Goal: Contribute content: Contribute content

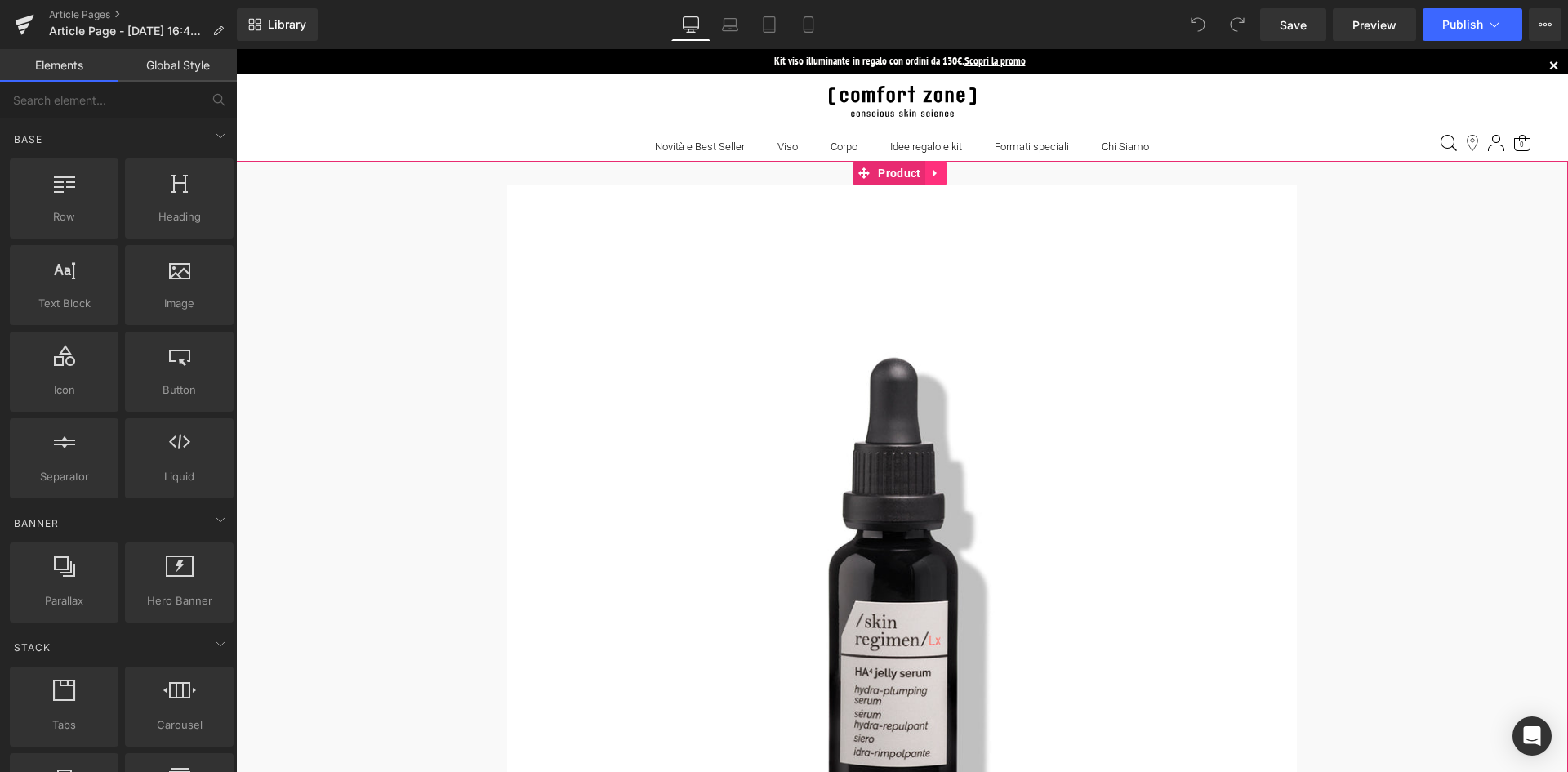
click at [938, 171] on icon at bounding box center [936, 173] width 11 height 12
click at [939, 172] on link at bounding box center [947, 173] width 21 height 25
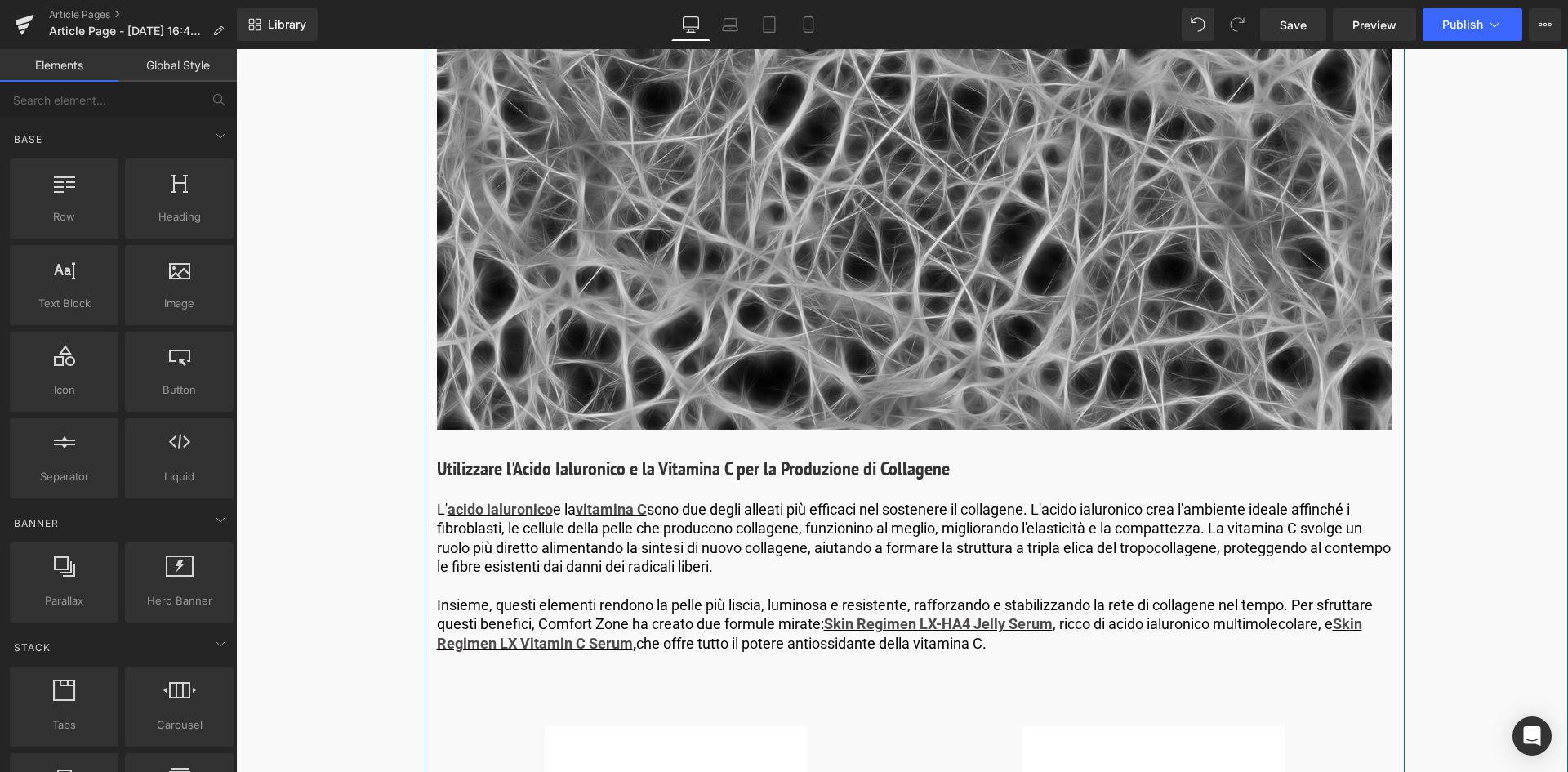
scroll to position [2451, 0]
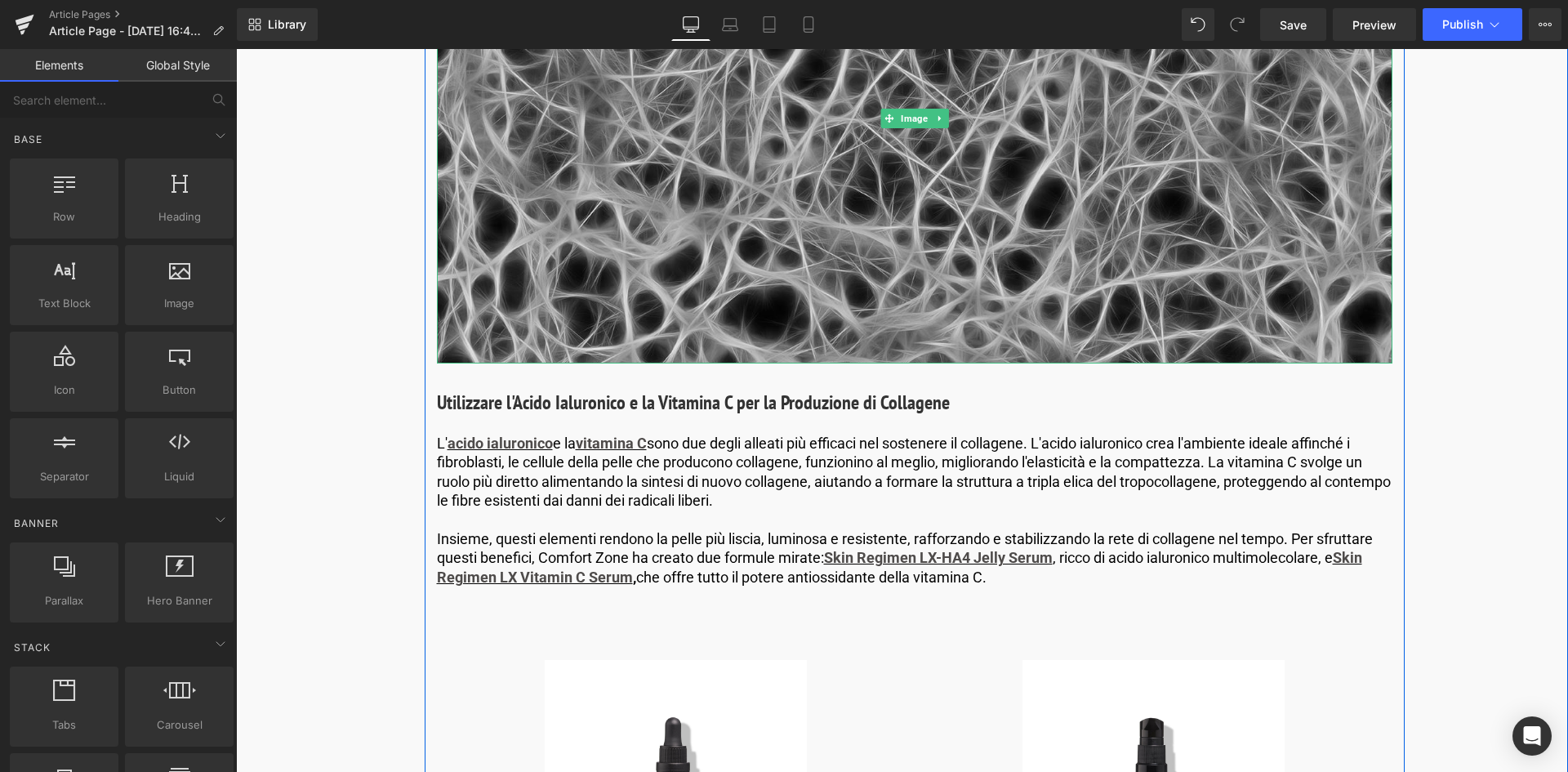
click at [929, 191] on img at bounding box center [915, 118] width 955 height 491
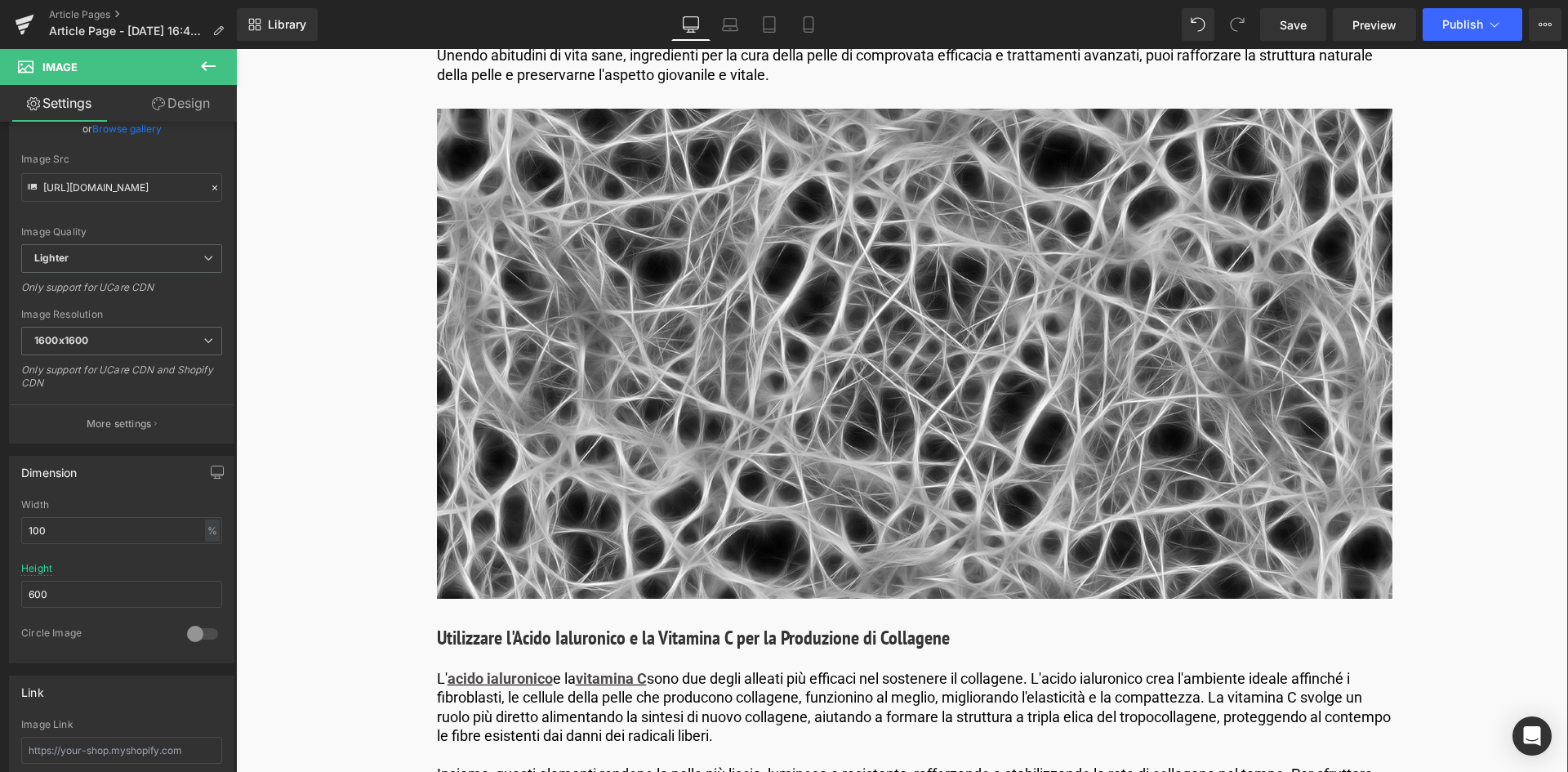
scroll to position [2206, 0]
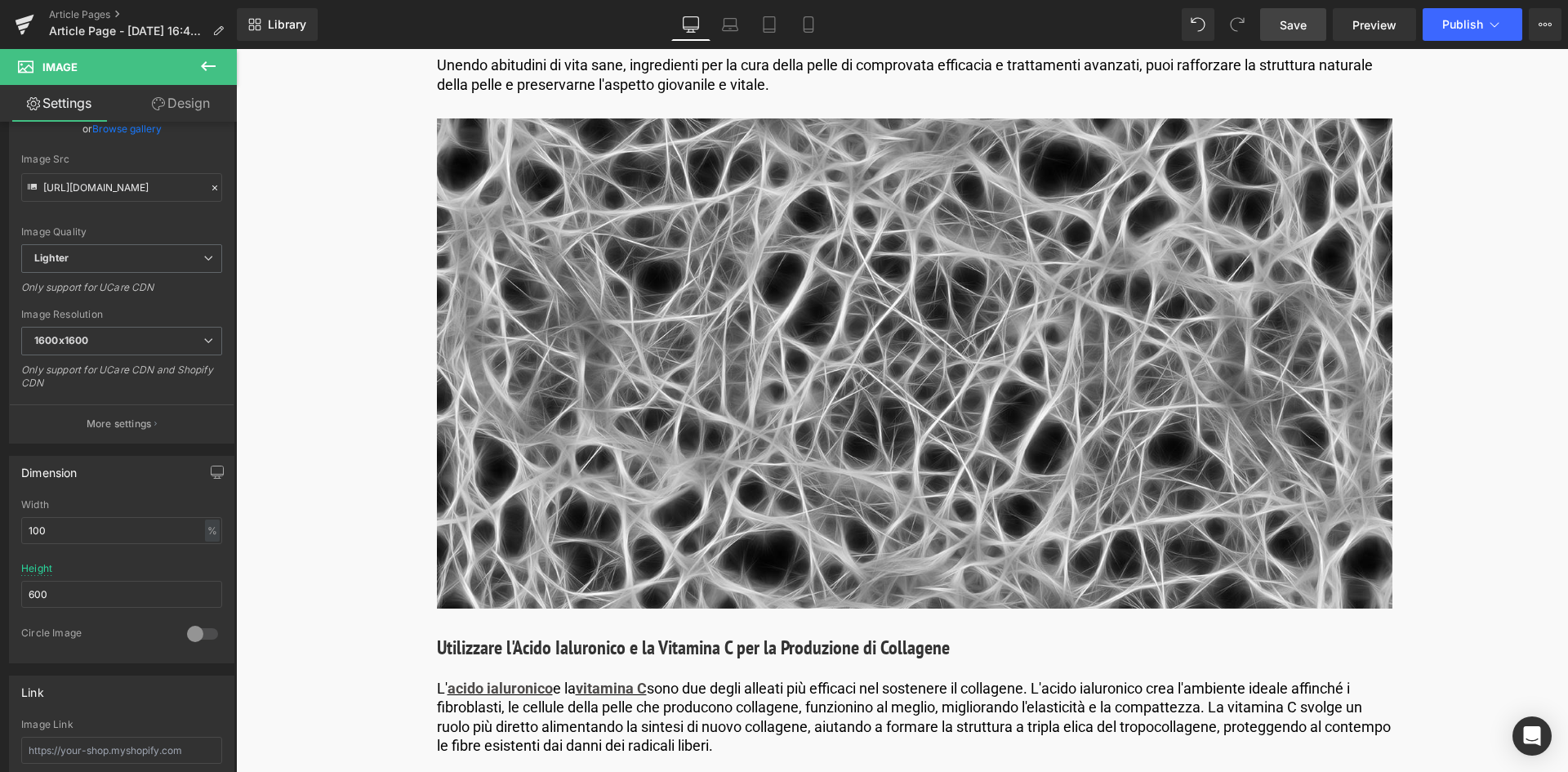
click at [1300, 31] on span "Save" at bounding box center [1293, 25] width 27 height 17
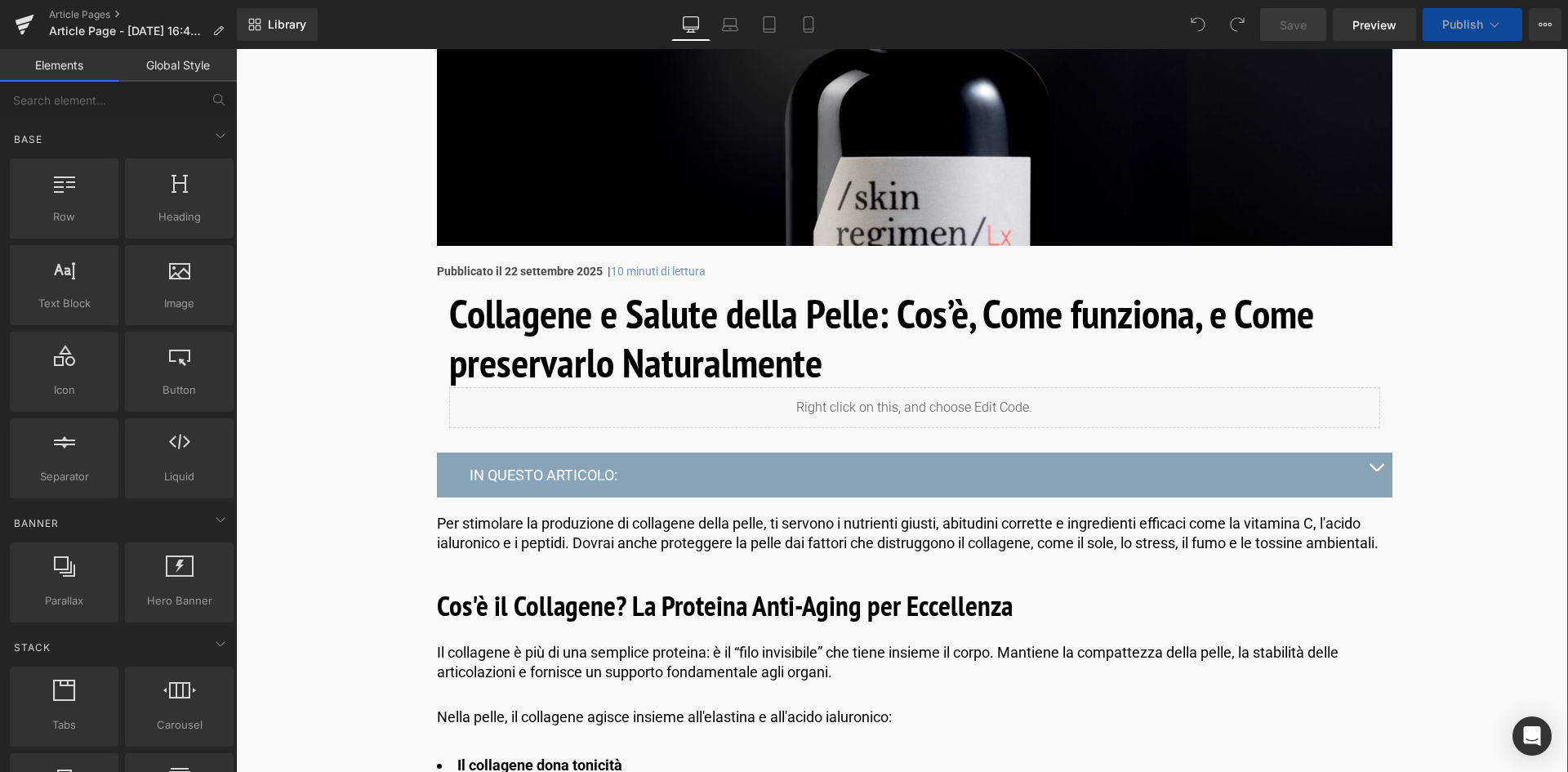
scroll to position [654, 0]
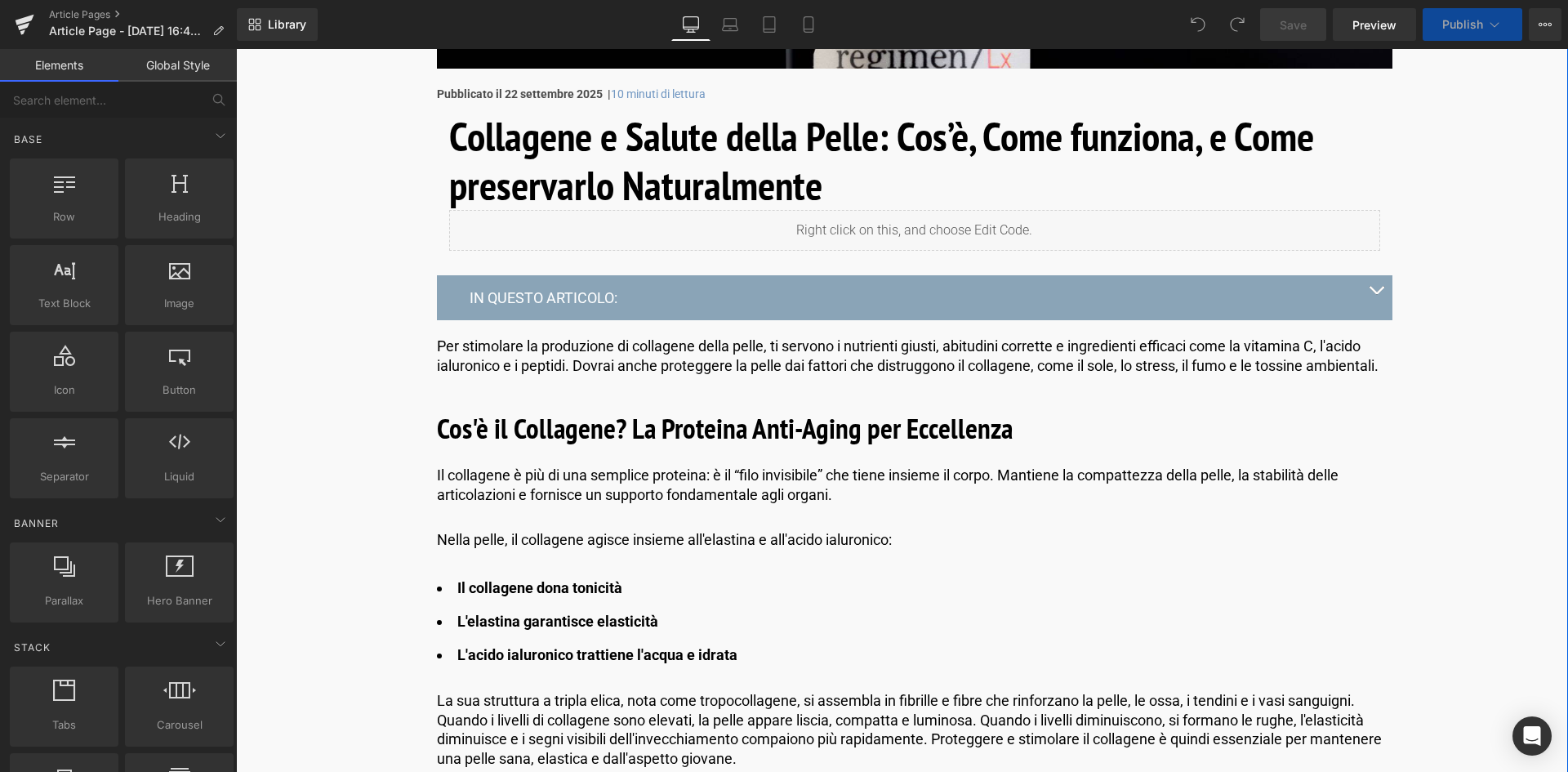
click at [1377, 289] on button "button" at bounding box center [1376, 297] width 33 height 45
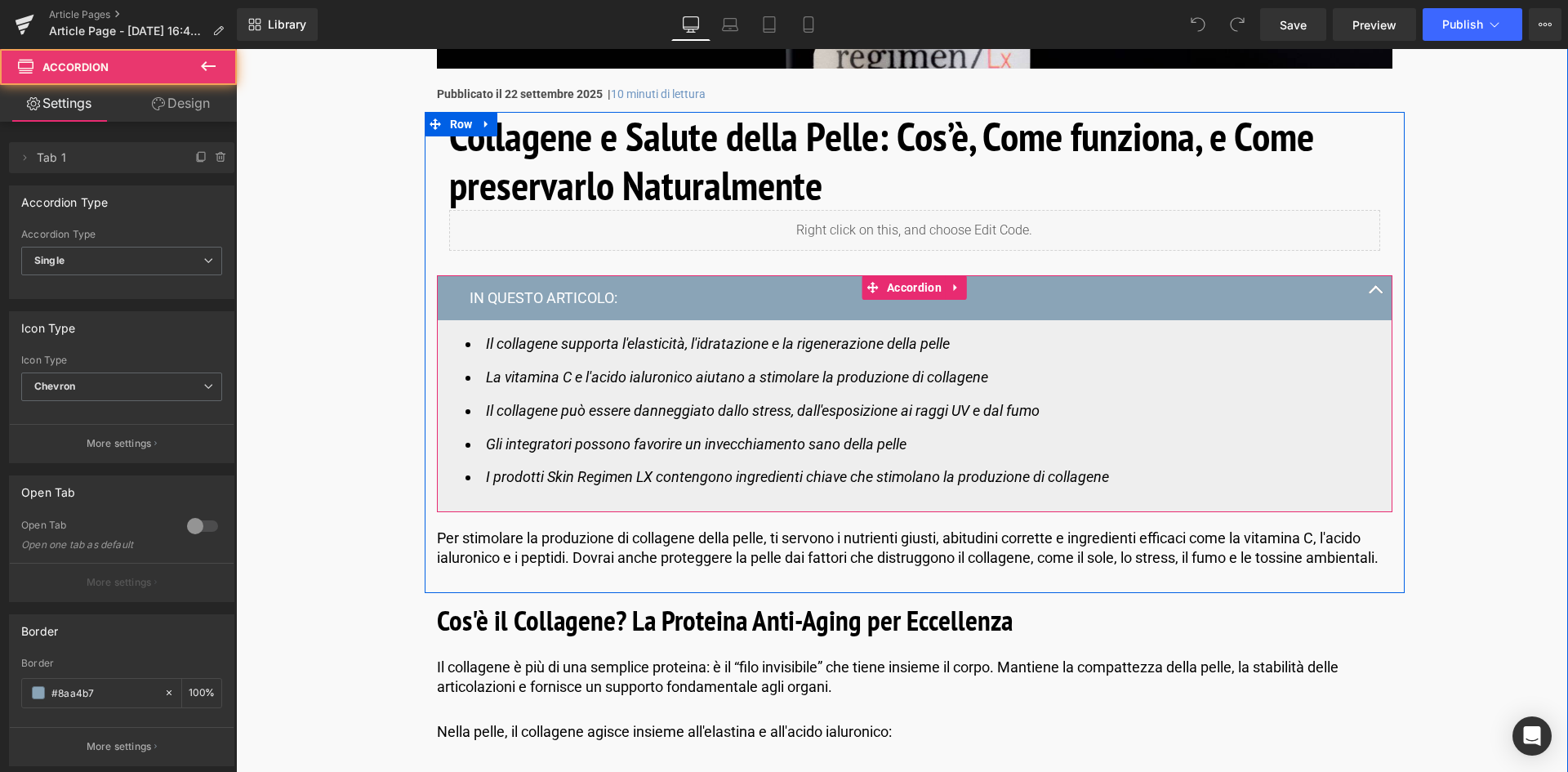
click at [1377, 295] on span "button" at bounding box center [1377, 295] width 0 height 0
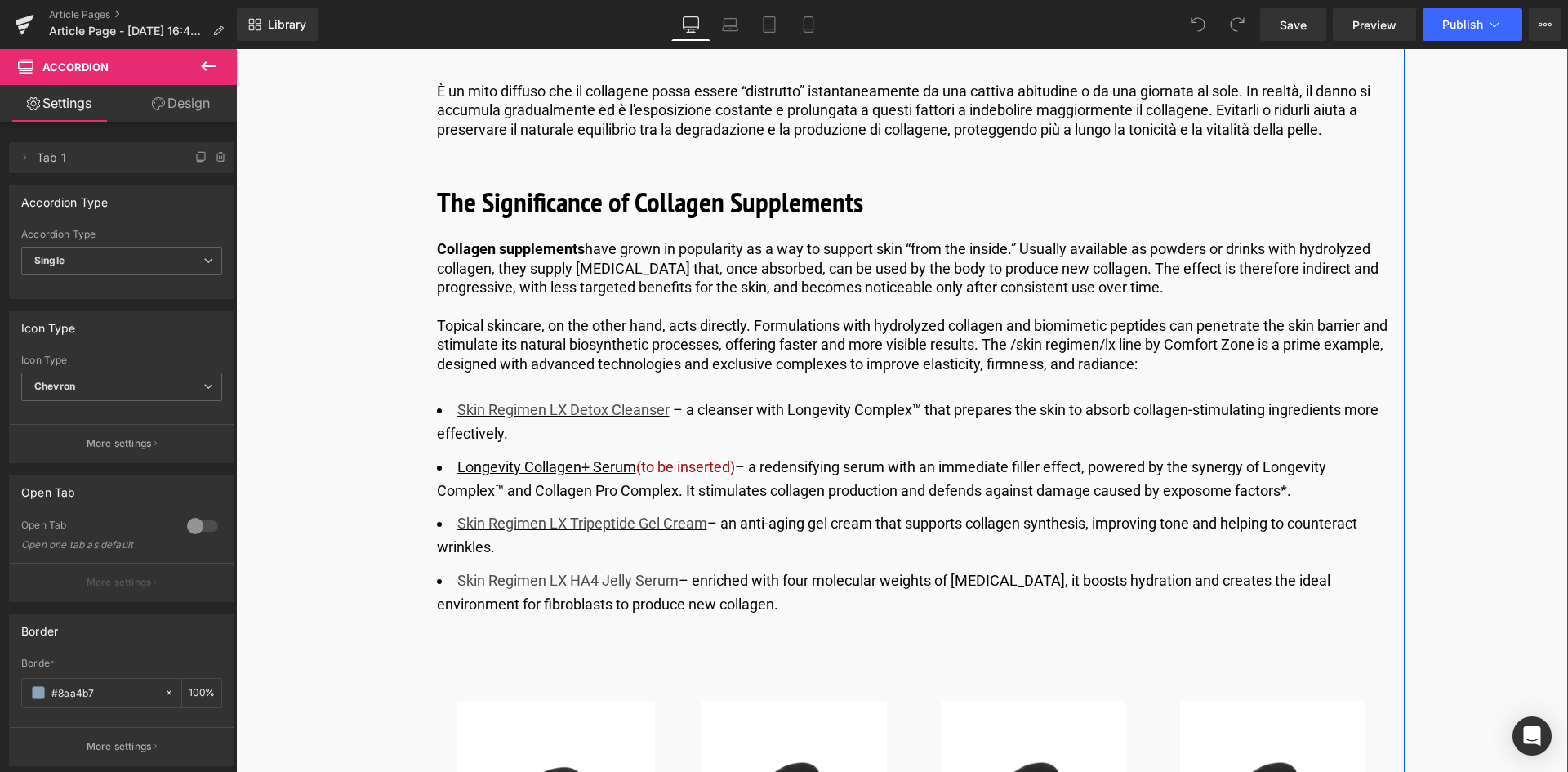
scroll to position [4249, 0]
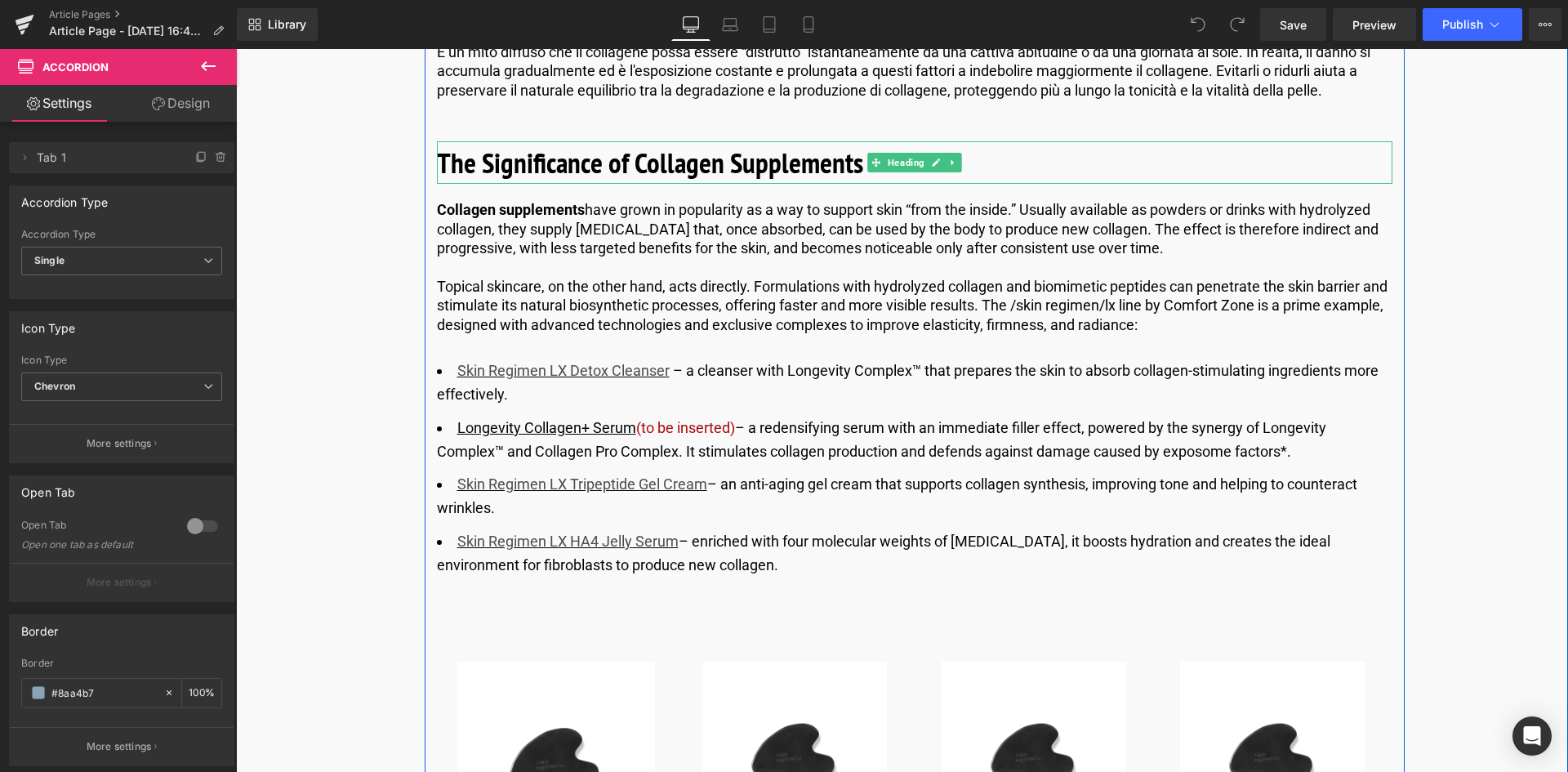
click at [652, 164] on b "The Significance of Collagen Supplements" at bounding box center [650, 163] width 426 height 38
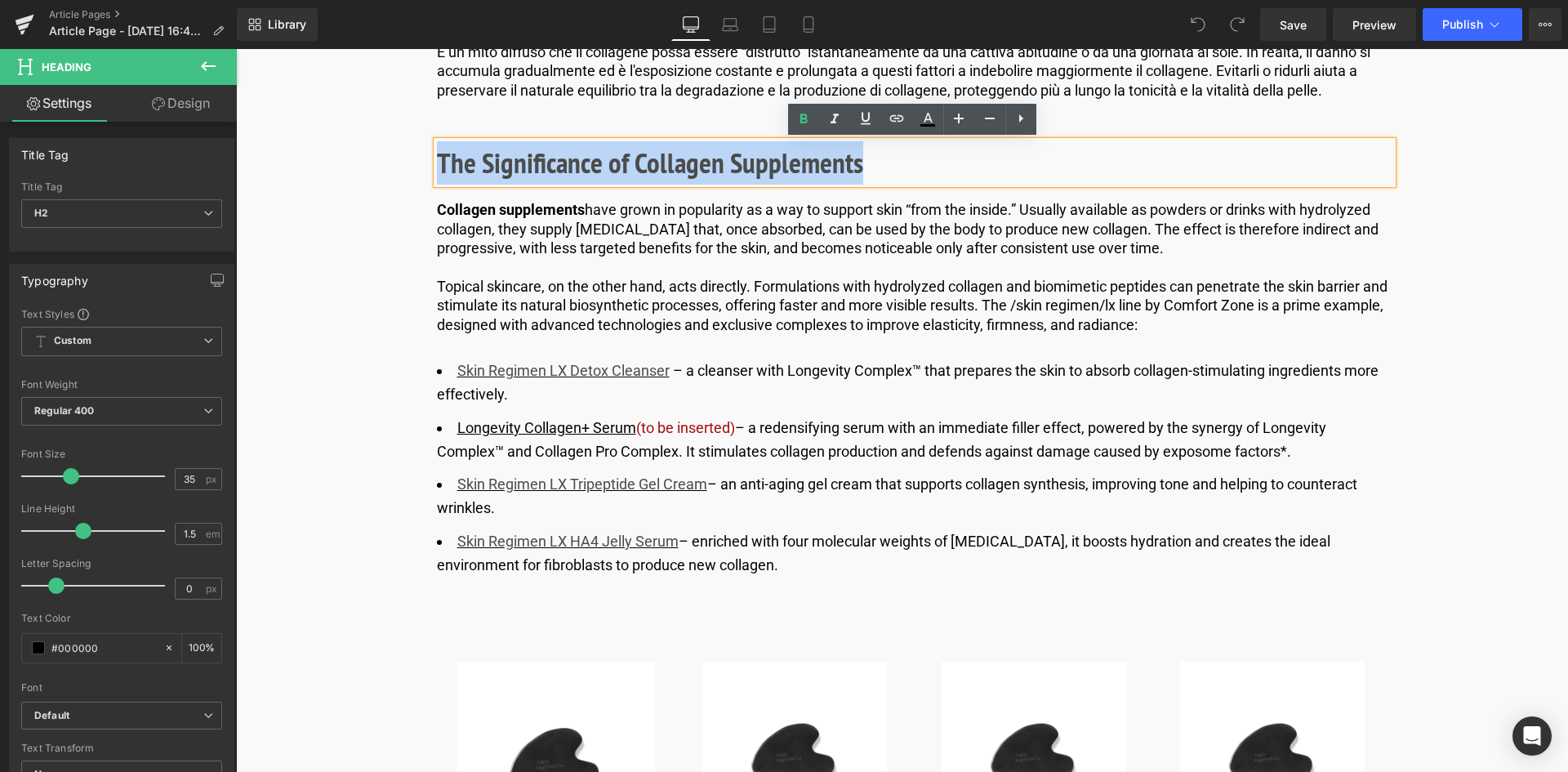
drag, startPoint x: 859, startPoint y: 168, endPoint x: 401, endPoint y: 173, distance: 458.0
click at [401, 173] on div "Image Pubblicato il 22 settembre 2025 | 10 minuti di lettura Text Block Row Col…" at bounding box center [915, 709] width 1173 height 9534
copy b "The Significance of Collagen Supplements"
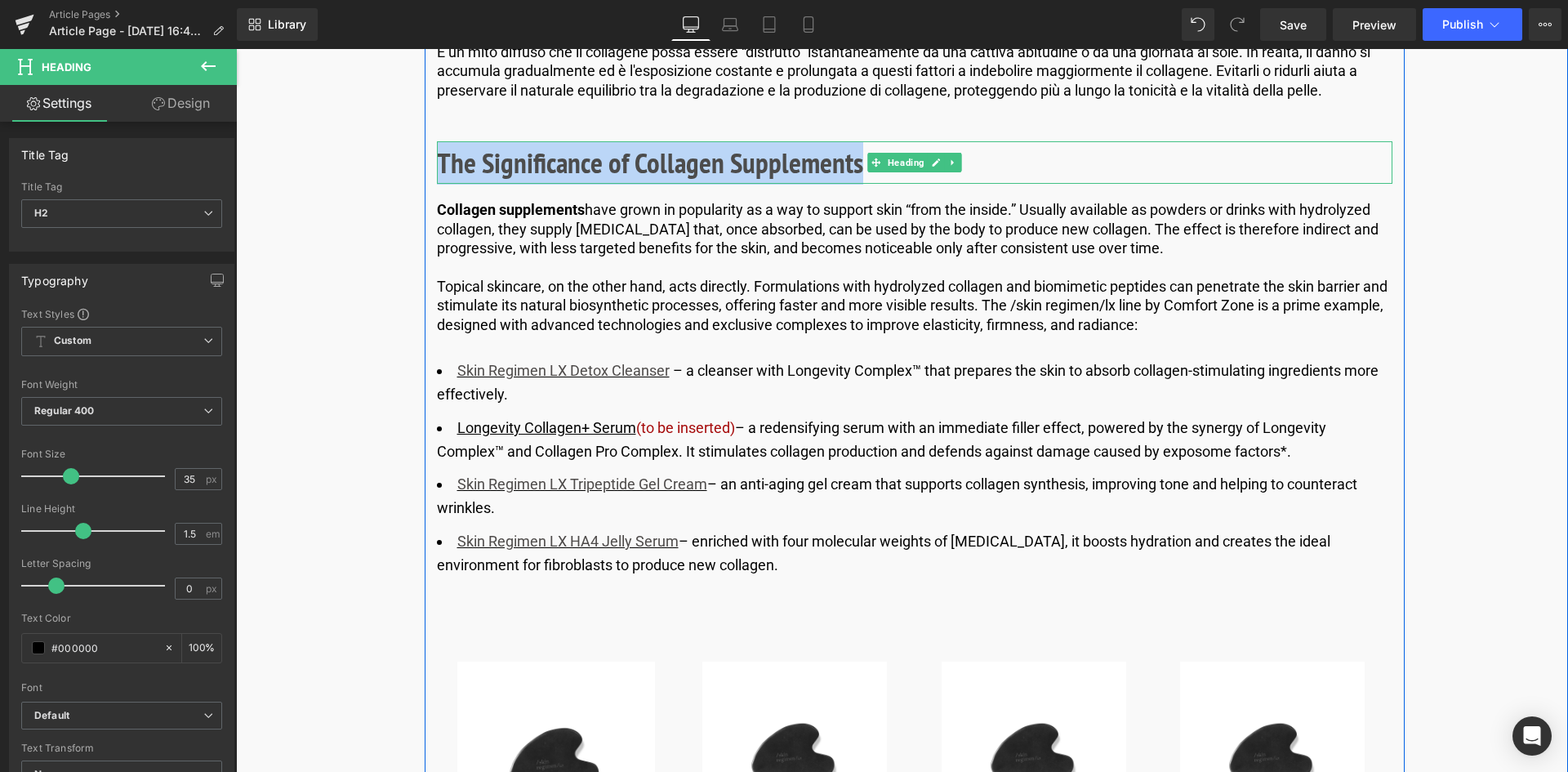
click at [793, 161] on b "The Significance of Collagen Supplements" at bounding box center [650, 163] width 426 height 38
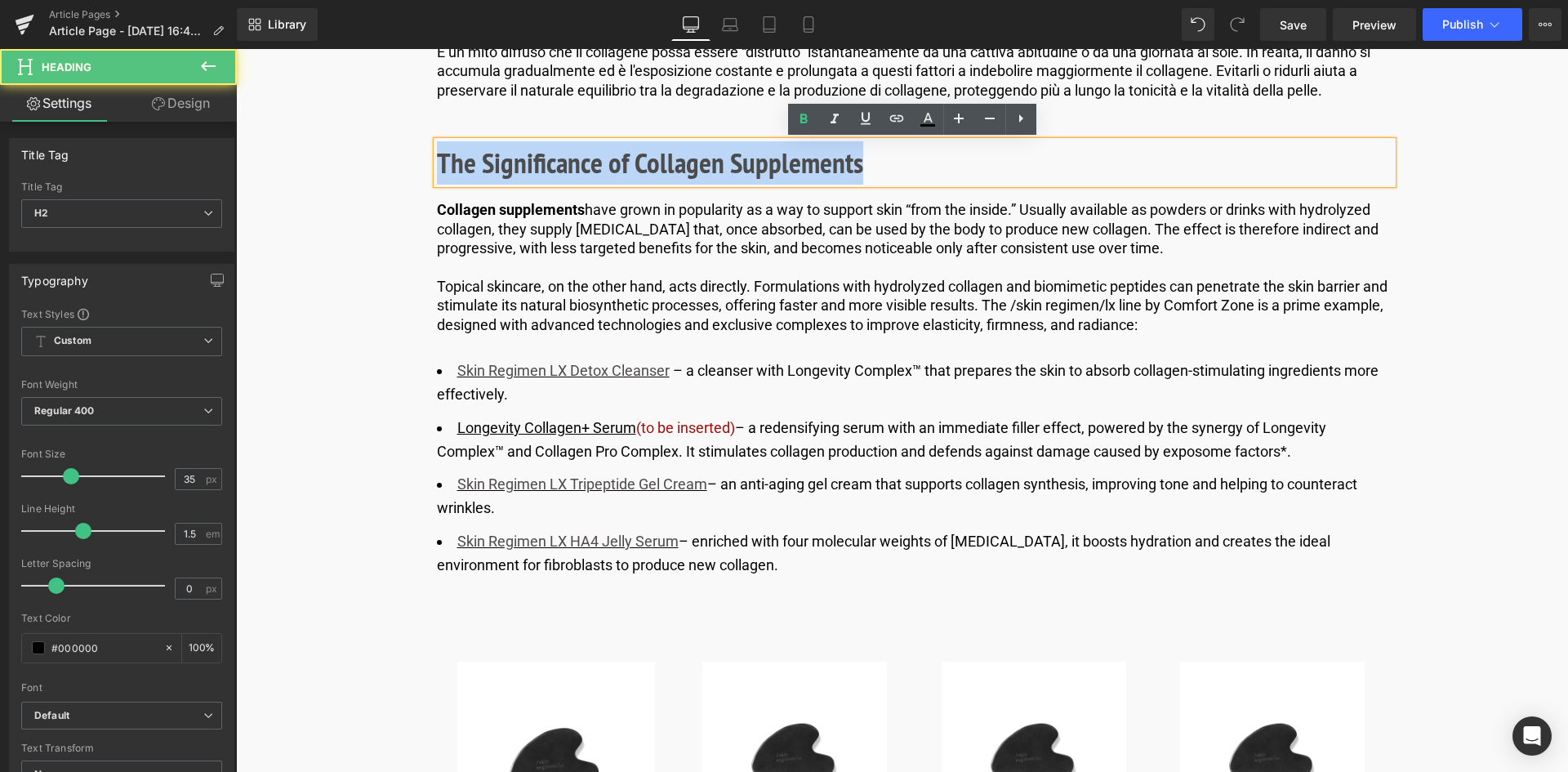
drag, startPoint x: 898, startPoint y: 157, endPoint x: 416, endPoint y: 169, distance: 482.1
click at [416, 169] on div "Image Pubblicato il 22 settembre 2025 | 10 minuti di lettura Text Block Row Col…" at bounding box center [915, 709] width 1173 height 9534
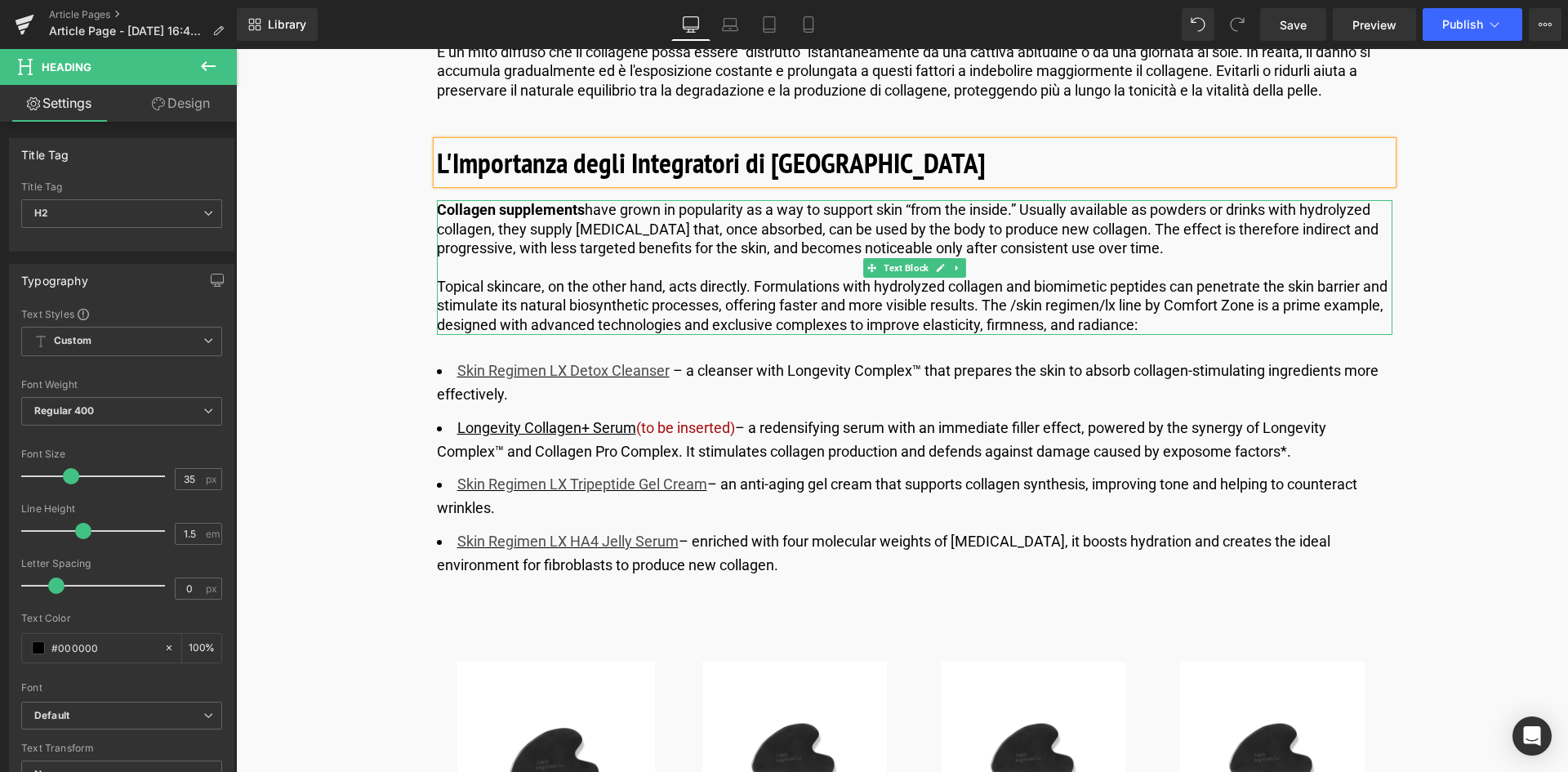
click at [569, 242] on p "Collagen supplements have grown in popularity as a way to support skin “from th…" at bounding box center [915, 228] width 955 height 57
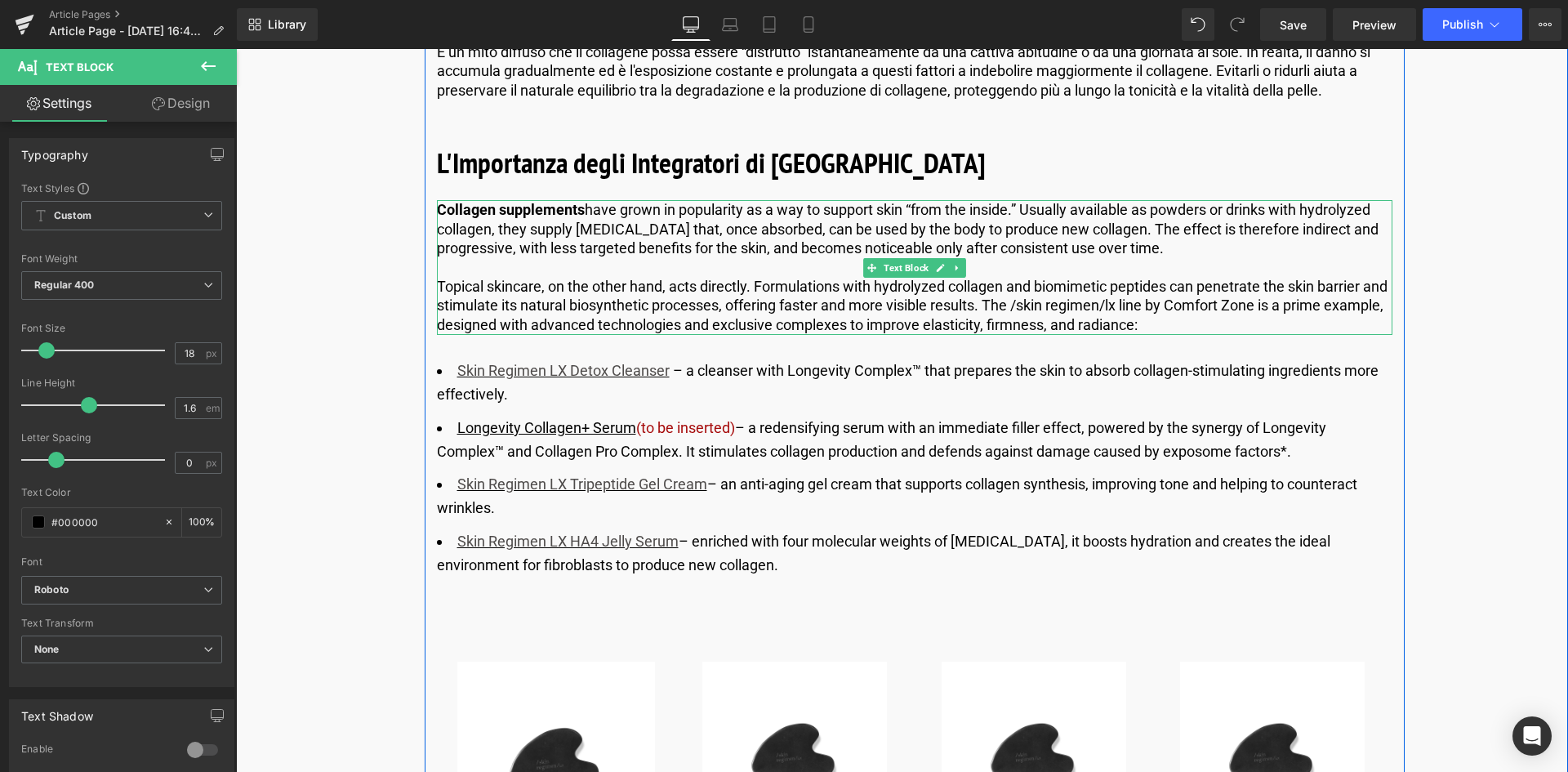
click at [1048, 283] on p "Topical skincare, on the other hand, acts directly. Formulations with hydrolyze…" at bounding box center [915, 305] width 955 height 57
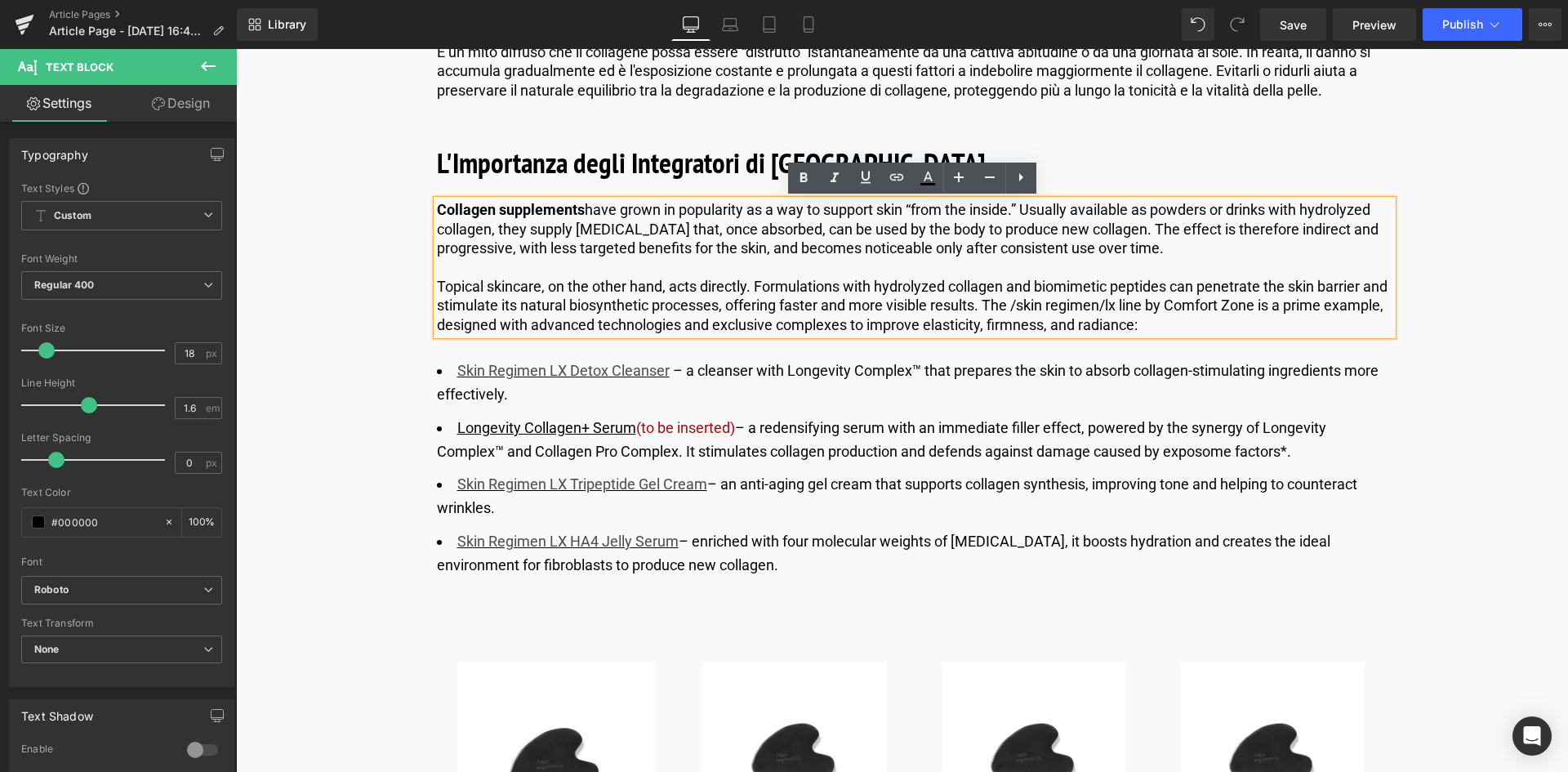
drag, startPoint x: 1217, startPoint y: 320, endPoint x: 364, endPoint y: 194, distance: 862.3
click at [364, 194] on div "Image Pubblicato il 22 settembre 2025 | 10 minuti di lettura Text Block Row Col…" at bounding box center [915, 709] width 1173 height 9534
copy div "Collagen supplements have grown in popularity as a way to support skin “from th…"
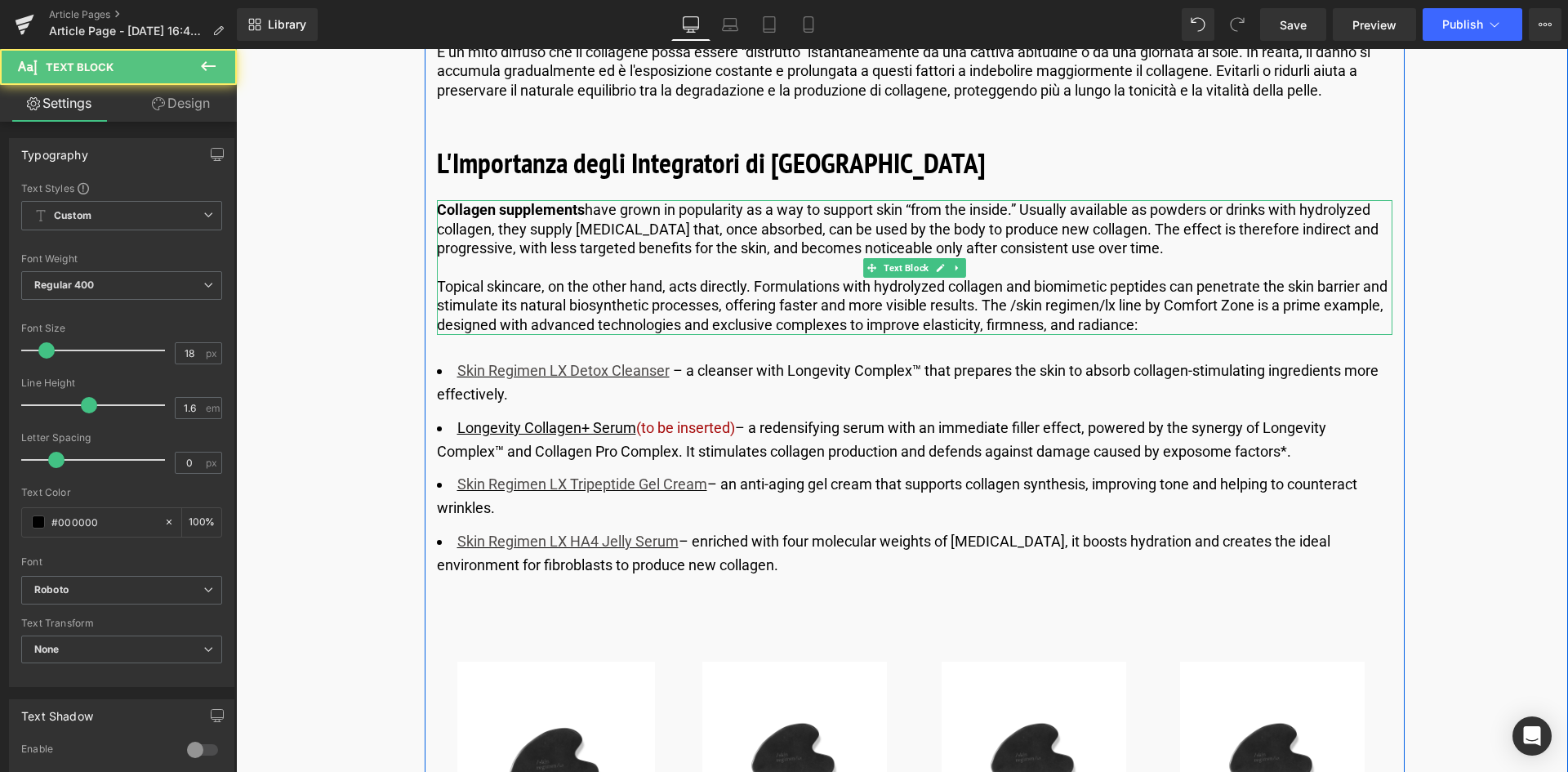
click at [1177, 249] on p "Collagen supplements have grown in popularity as a way to support skin “from th…" at bounding box center [915, 228] width 955 height 57
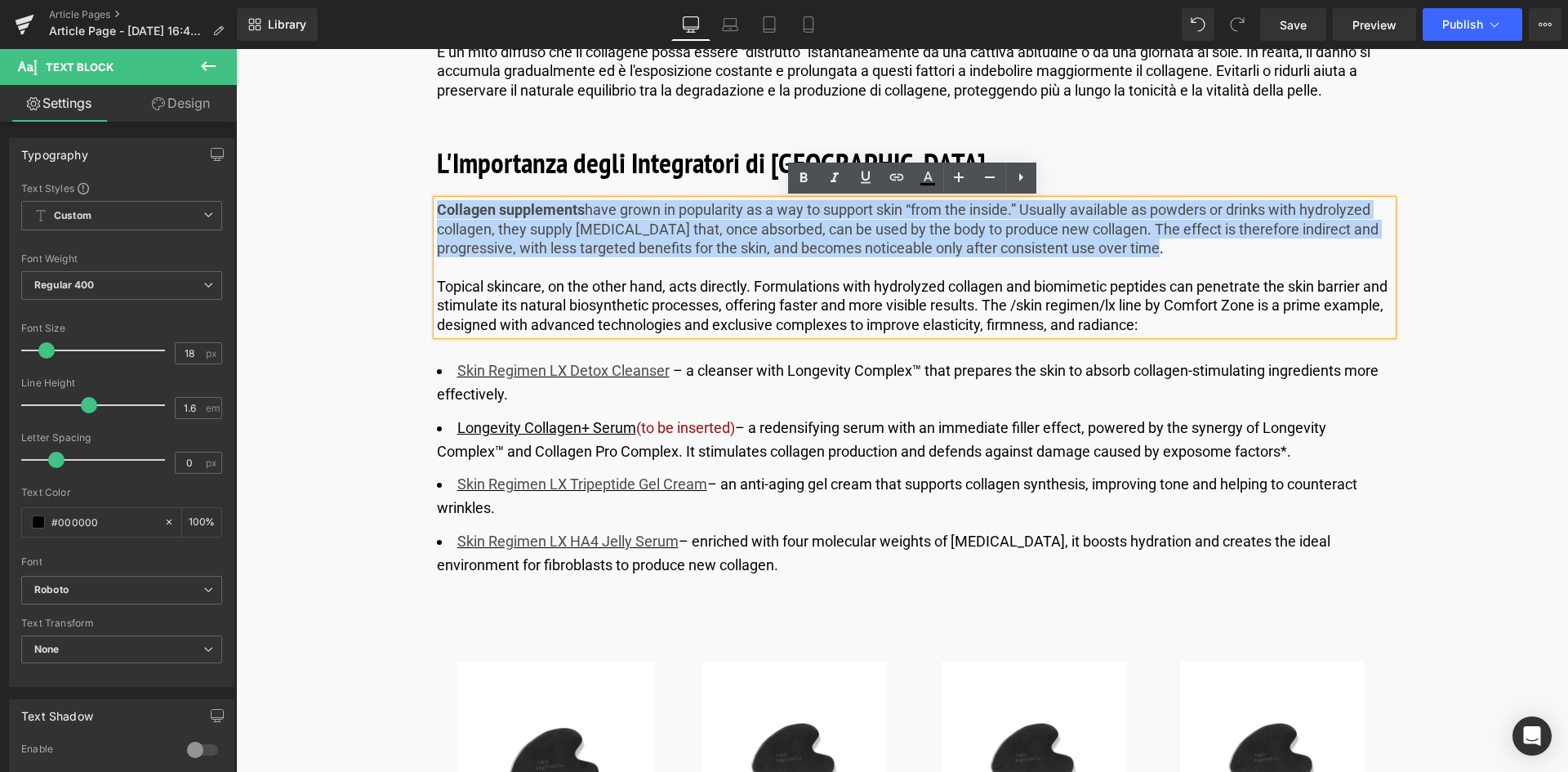
drag, startPoint x: 1172, startPoint y: 247, endPoint x: 411, endPoint y: 205, distance: 762.2
click at [411, 205] on div "Image Pubblicato il 22 settembre 2025 | 10 minuti di lettura Text Block Row Col…" at bounding box center [915, 709] width 1173 height 9534
paste div
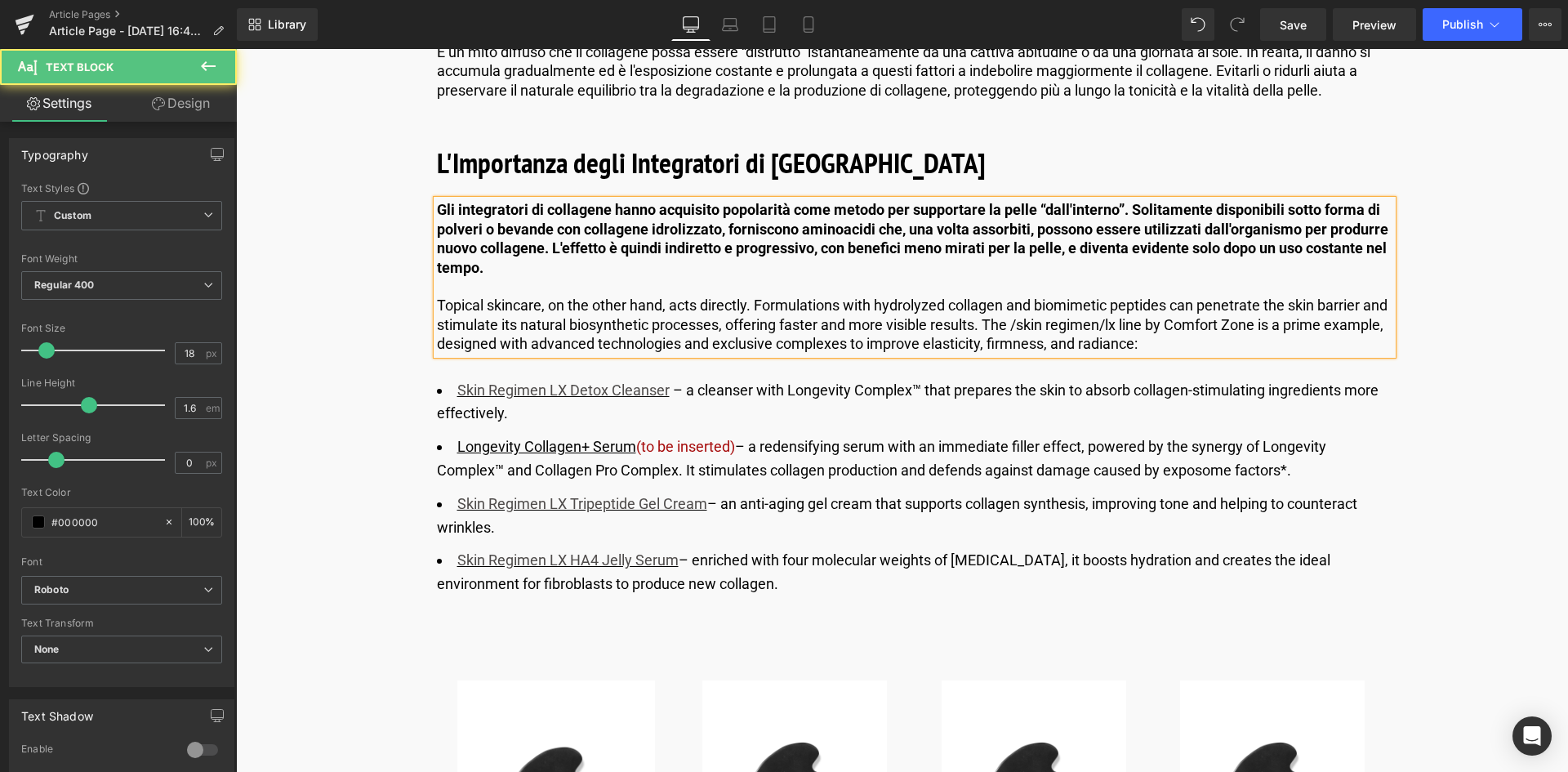
drag, startPoint x: 612, startPoint y: 211, endPoint x: 626, endPoint y: 272, distance: 62.6
click at [626, 272] on p "Gli integratori di collagene hanno acquisito popolarità come metodo per support…" at bounding box center [915, 238] width 955 height 77
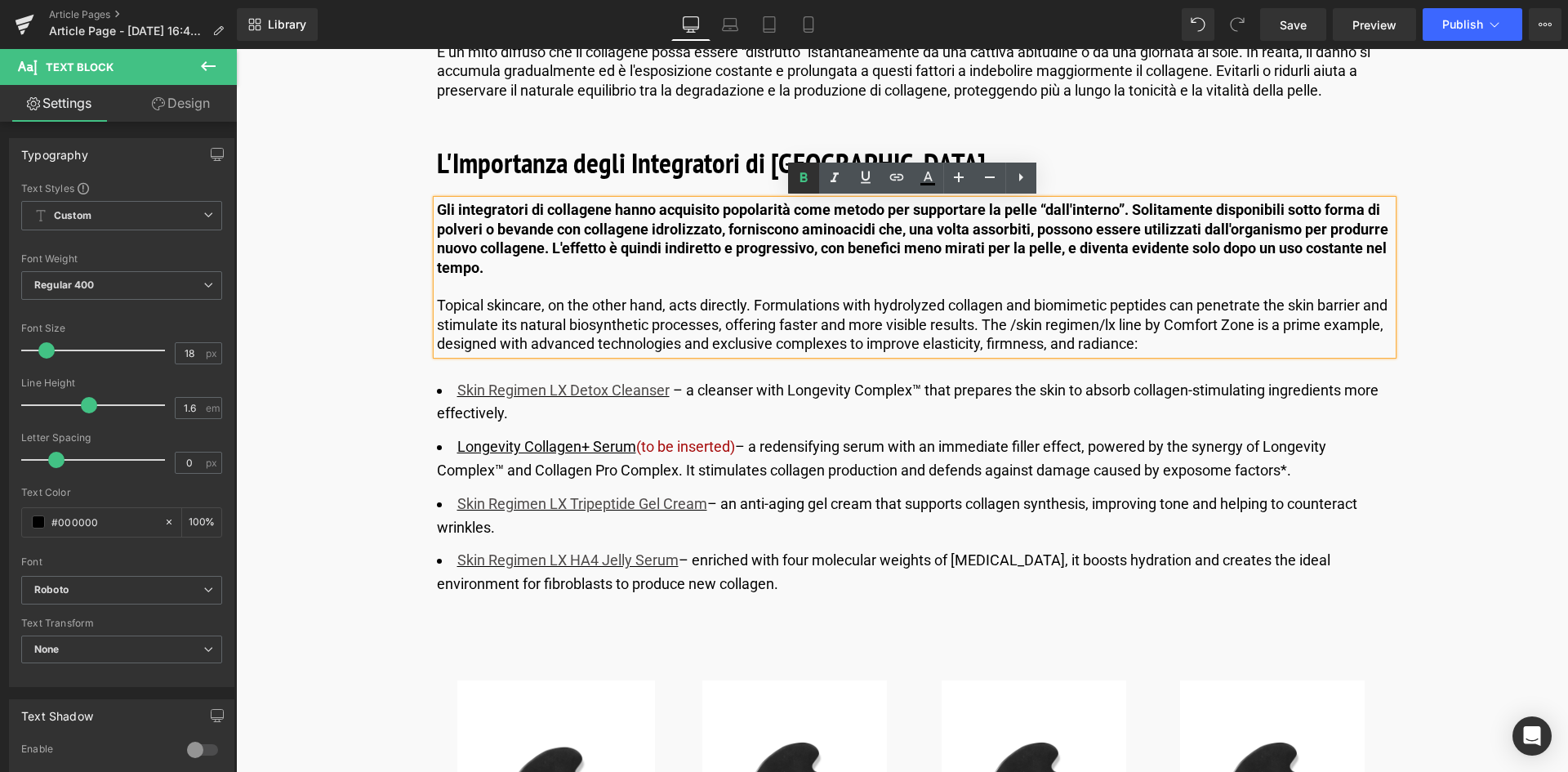
drag, startPoint x: 804, startPoint y: 183, endPoint x: 797, endPoint y: 193, distance: 12.2
click at [804, 183] on icon at bounding box center [804, 178] width 20 height 20
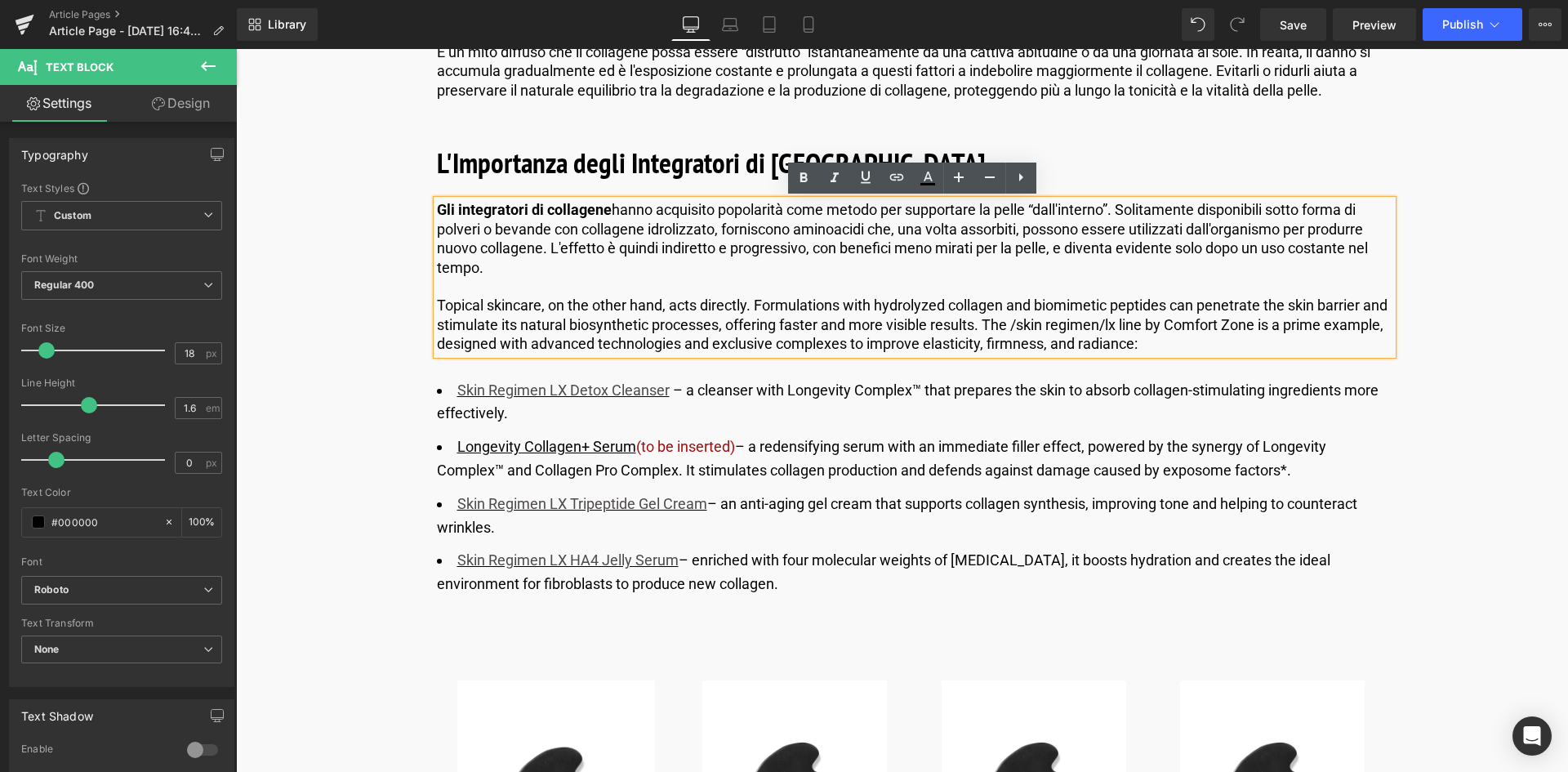
click at [642, 318] on p "Topical skincare, on the other hand, acts directly. Formulations with hydrolyze…" at bounding box center [915, 324] width 955 height 57
click at [1207, 343] on p "Topical skincare, on the other hand, acts directly. Formulations with hydrolyze…" at bounding box center [915, 324] width 955 height 57
drag, startPoint x: 1203, startPoint y: 343, endPoint x: 428, endPoint y: 311, distance: 775.7
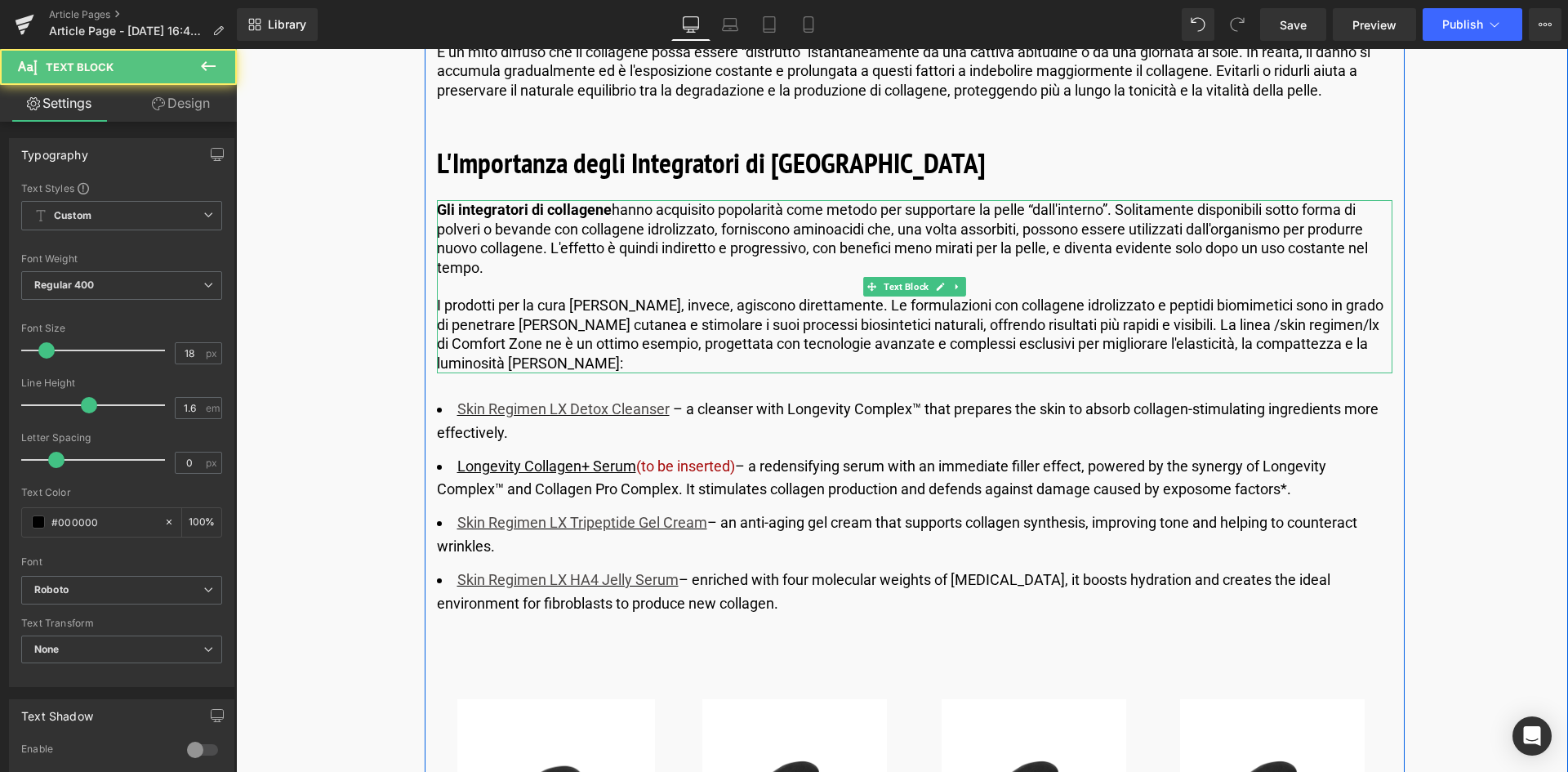
click at [744, 313] on p "I prodotti per la cura [PERSON_NAME], invece, agiscono direttamente. Le formula…" at bounding box center [915, 333] width 955 height 77
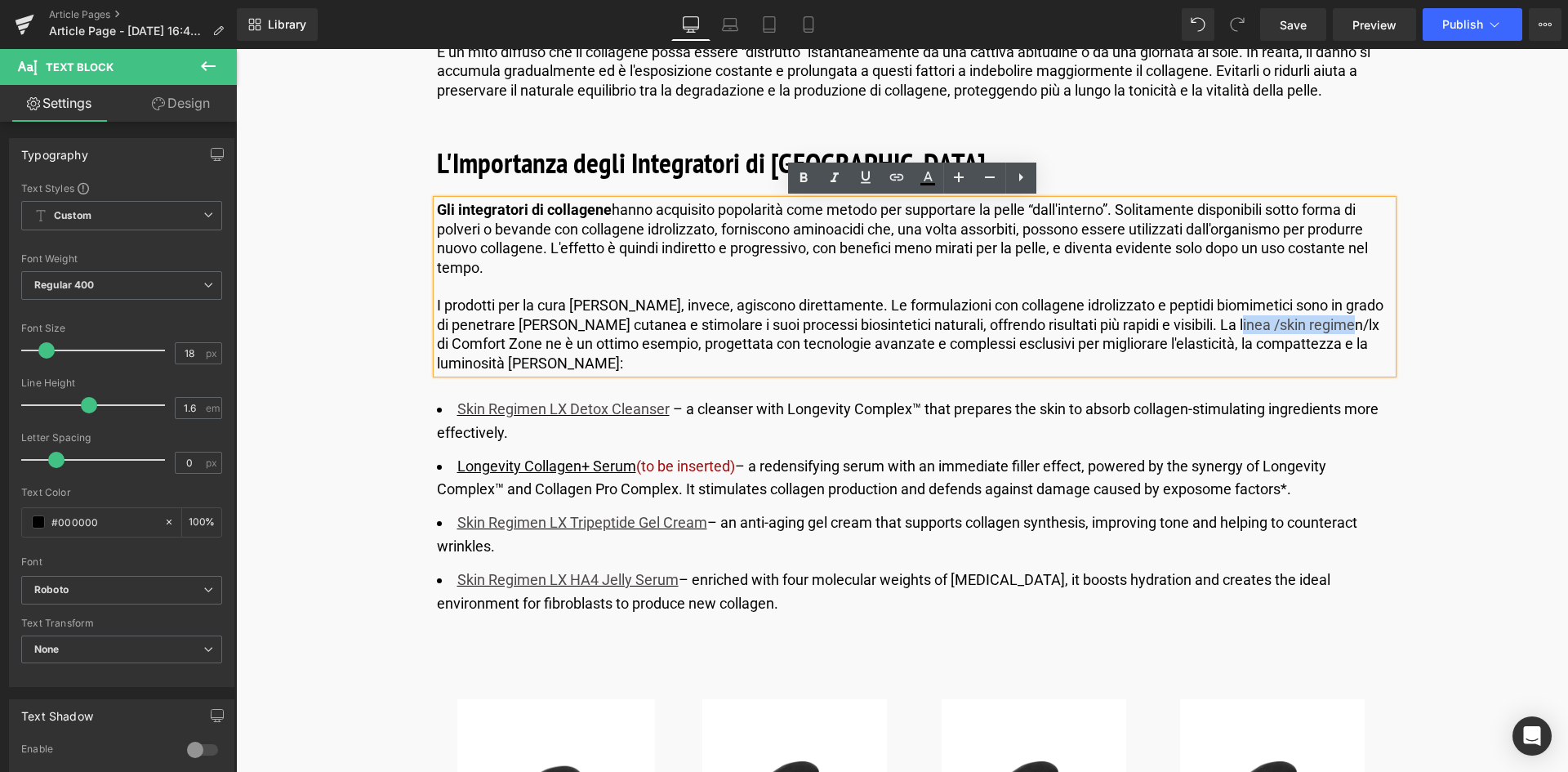
drag, startPoint x: 1219, startPoint y: 325, endPoint x: 1326, endPoint y: 326, distance: 107.0
click at [1326, 326] on p "I prodotti per la cura [PERSON_NAME], invece, agiscono direttamente. Le formula…" at bounding box center [915, 333] width 955 height 77
click at [800, 172] on icon at bounding box center [804, 178] width 20 height 20
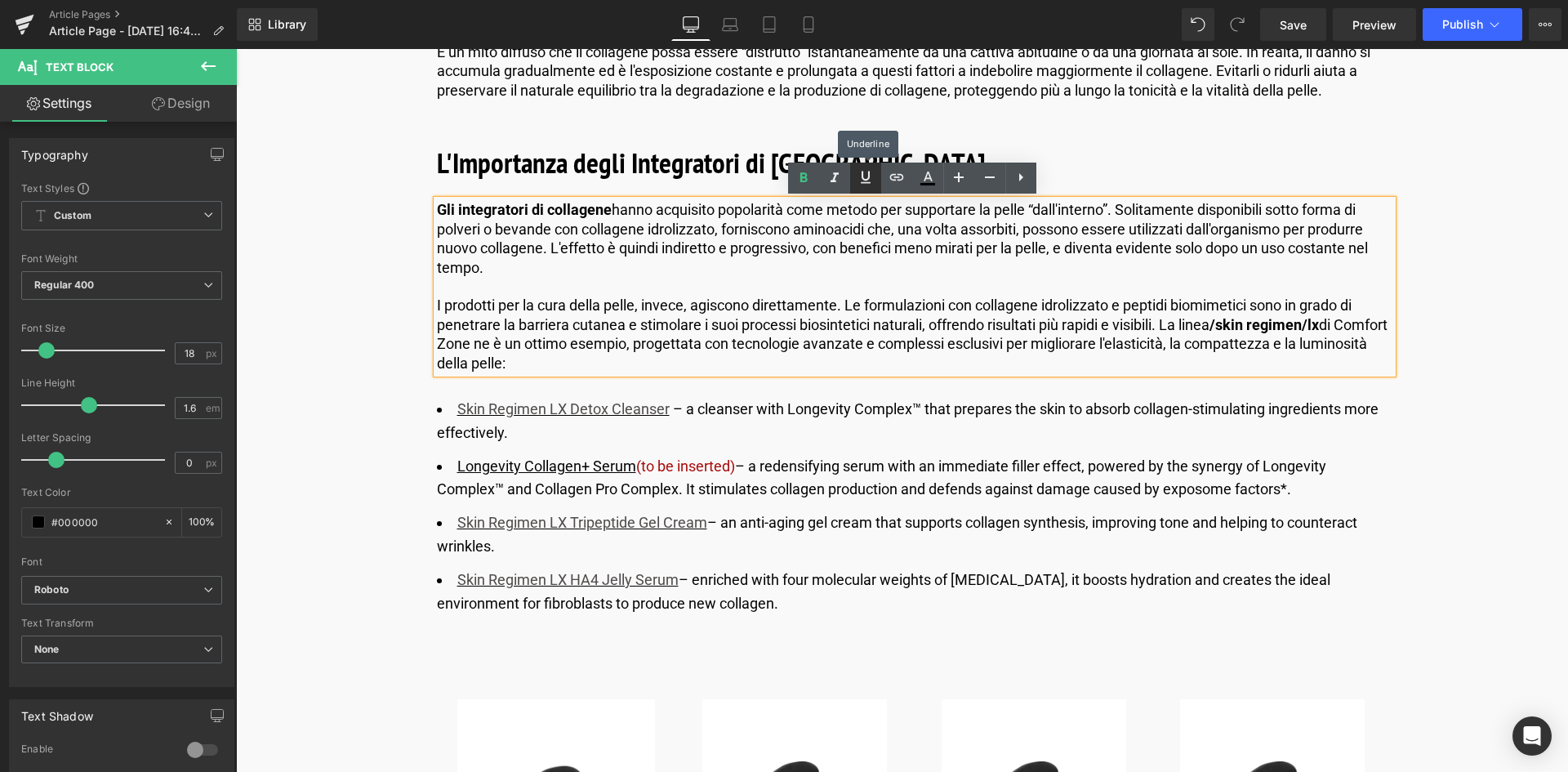
click at [873, 172] on icon at bounding box center [865, 177] width 20 height 20
drag, startPoint x: 1222, startPoint y: 324, endPoint x: 1327, endPoint y: 324, distance: 105.0
click at [1319, 324] on strong "/skin regimen/lx" at bounding box center [1265, 325] width 110 height 17
click at [868, 177] on icon at bounding box center [865, 177] width 9 height 12
click at [894, 185] on icon at bounding box center [897, 177] width 20 height 20
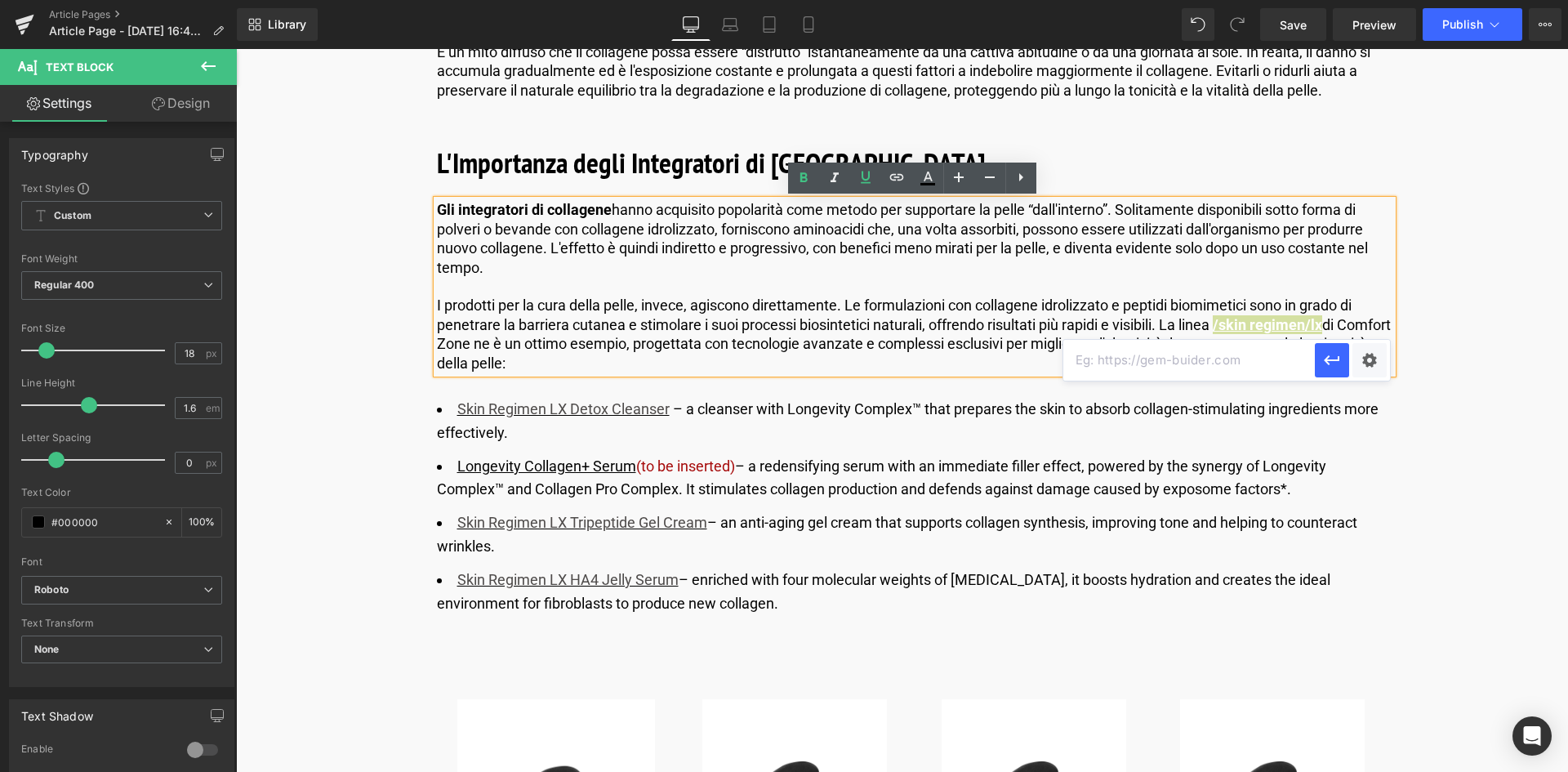
click at [1112, 366] on input "text" at bounding box center [1189, 360] width 252 height 41
paste input "[URL][DOMAIN_NAME]"
type input "[URL][DOMAIN_NAME]"
click at [1334, 354] on icon "button" at bounding box center [1332, 360] width 20 height 20
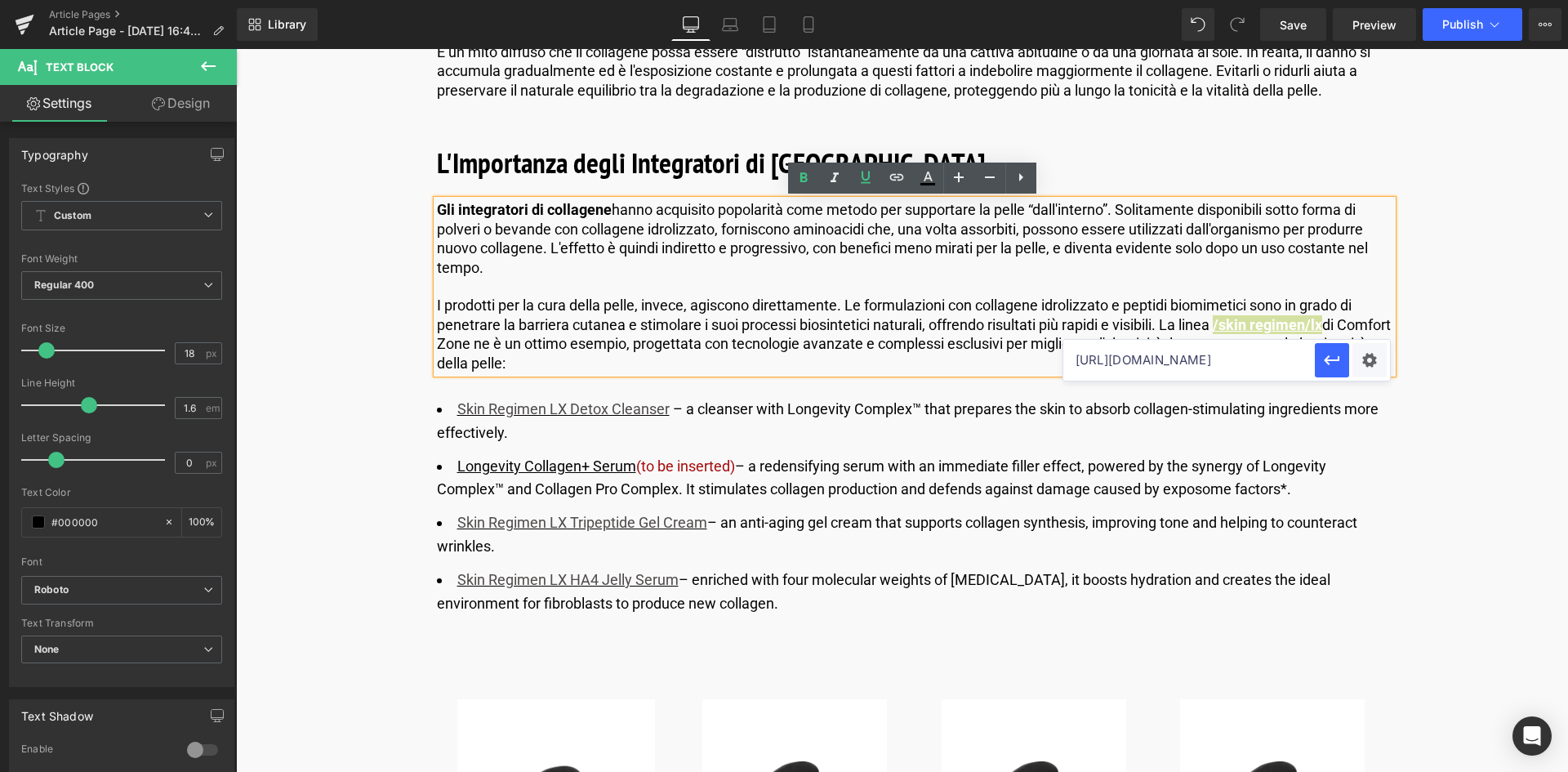
scroll to position [0, 0]
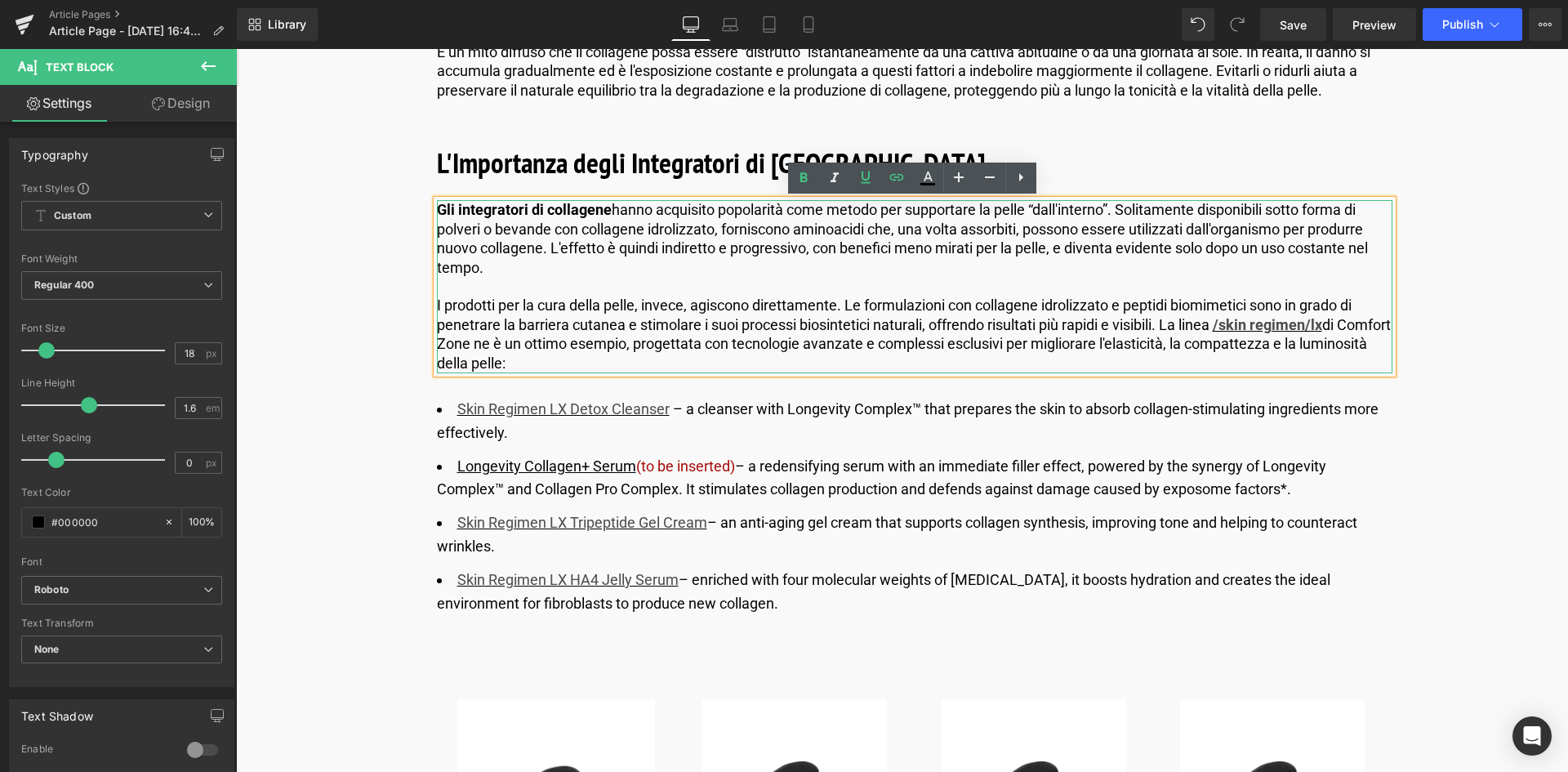
click at [787, 347] on p "I prodotti per la cura [PERSON_NAME], invece, agiscono direttamente. Le formula…" at bounding box center [915, 333] width 955 height 77
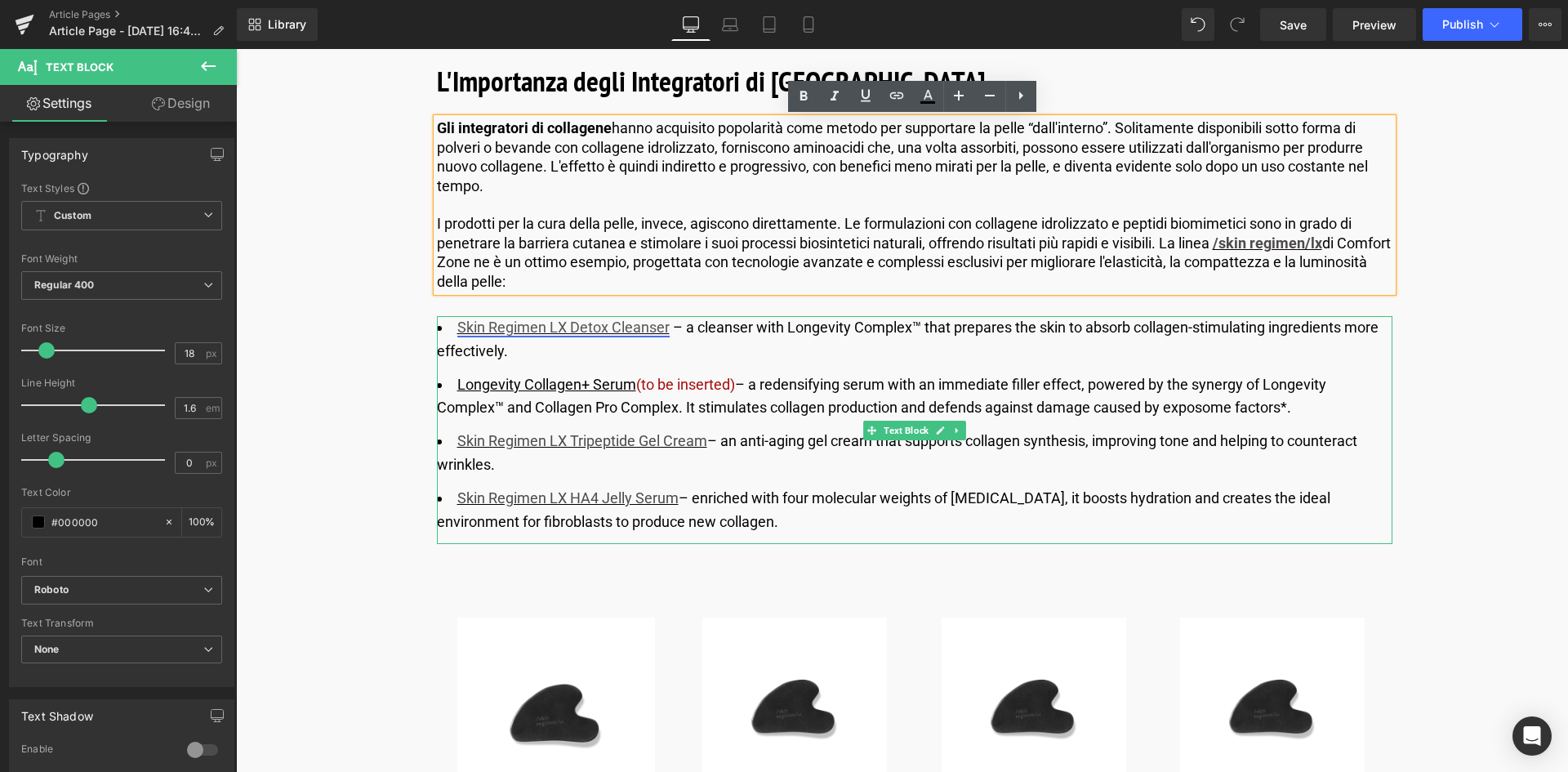
click at [596, 331] on link "Skin Regimen LX Detox Cleanser" at bounding box center [563, 327] width 212 height 17
click at [561, 325] on link "Skin Regimen LX Detox Cleanser" at bounding box center [563, 327] width 212 height 17
click at [563, 332] on link "Skin Regimen LX Detox Cleanser" at bounding box center [563, 327] width 212 height 17
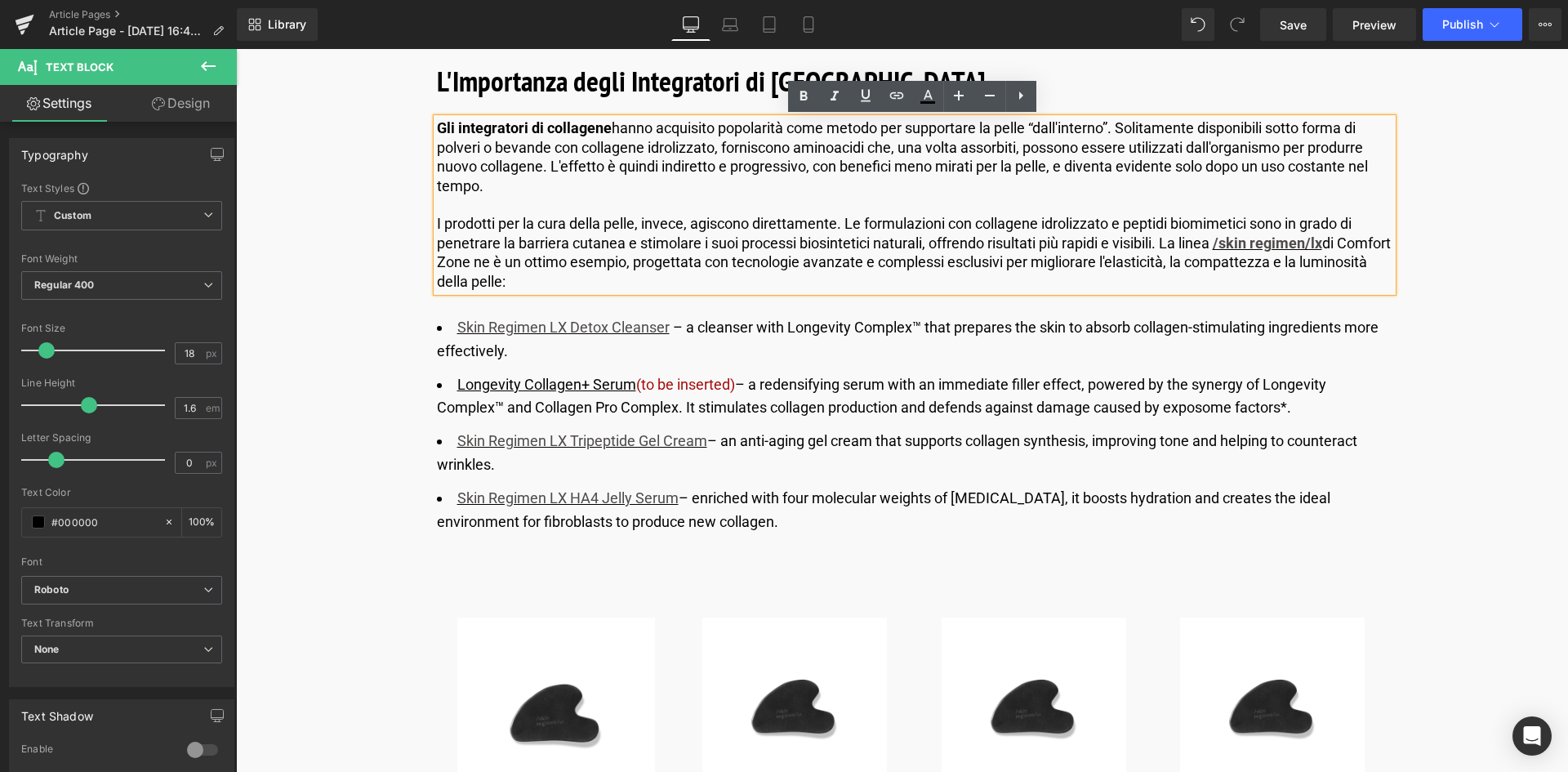
click at [365, 399] on div "Image Pubblicato il 22 settembre 2025 | 10 minuti di lettura Text Block Row Col…" at bounding box center [915, 647] width 1173 height 9573
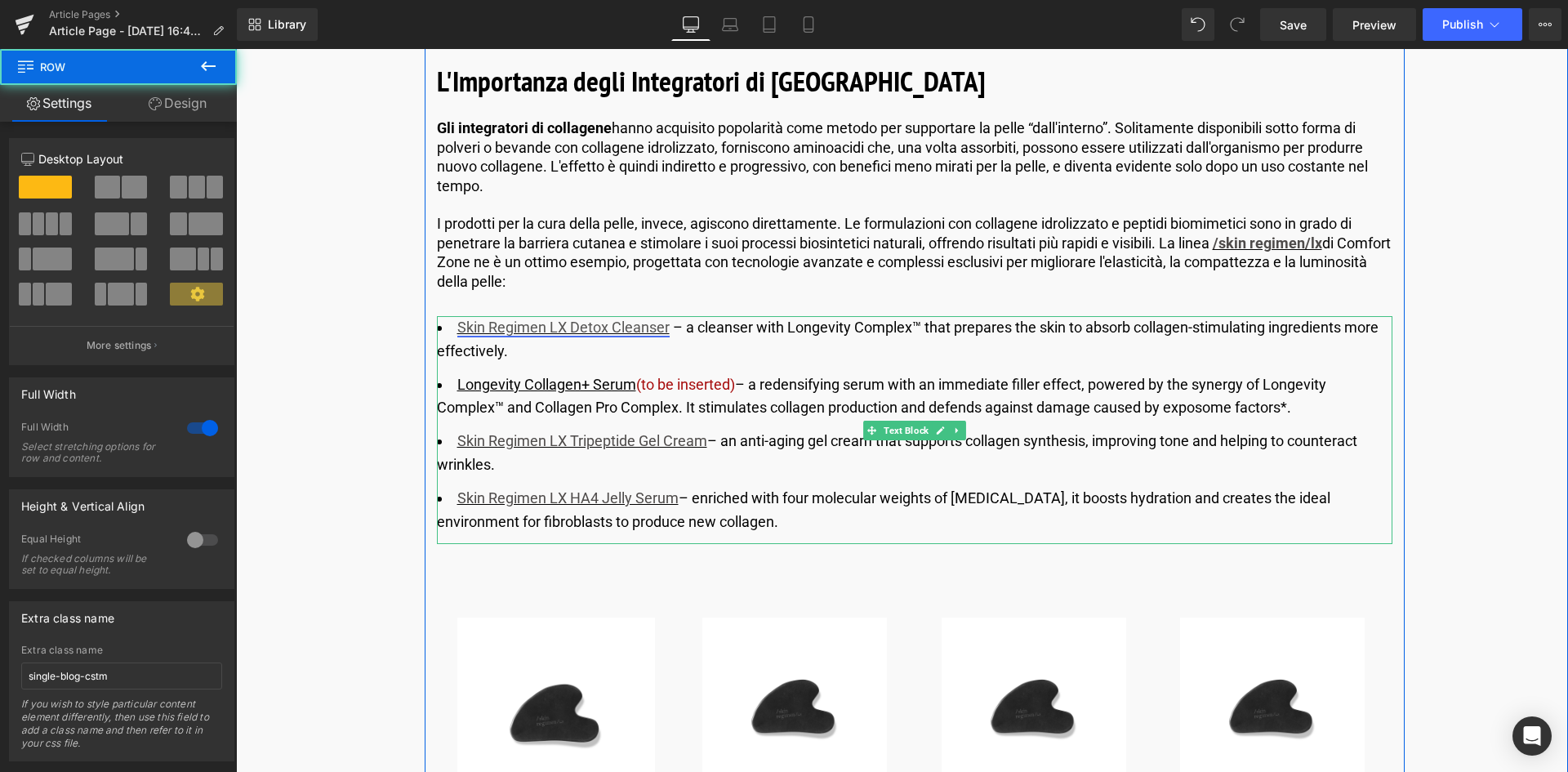
click at [544, 328] on link "Skin Regimen LX Detox Cleanser" at bounding box center [563, 327] width 212 height 17
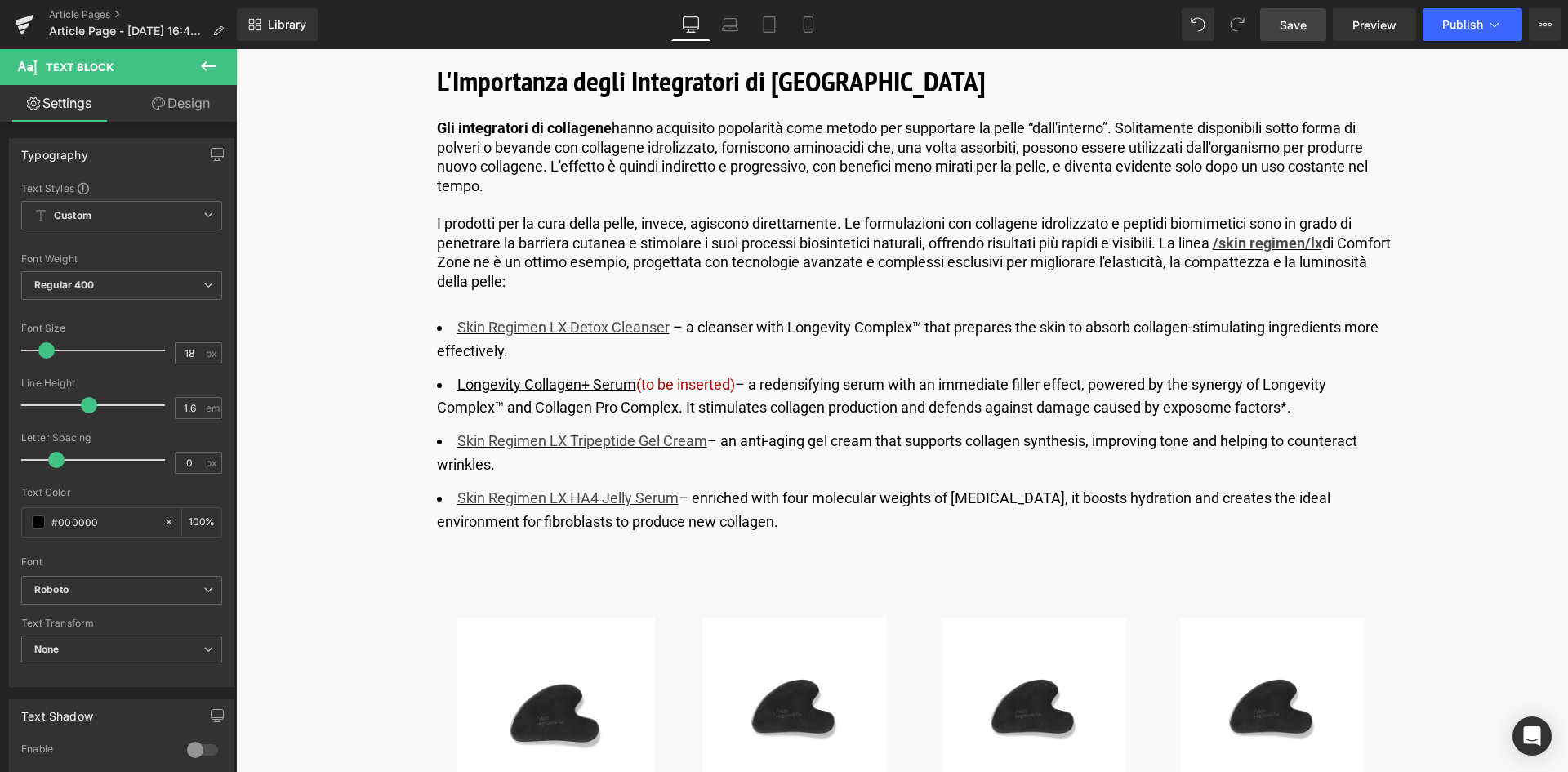
click at [1311, 22] on link "Save" at bounding box center [1293, 25] width 66 height 33
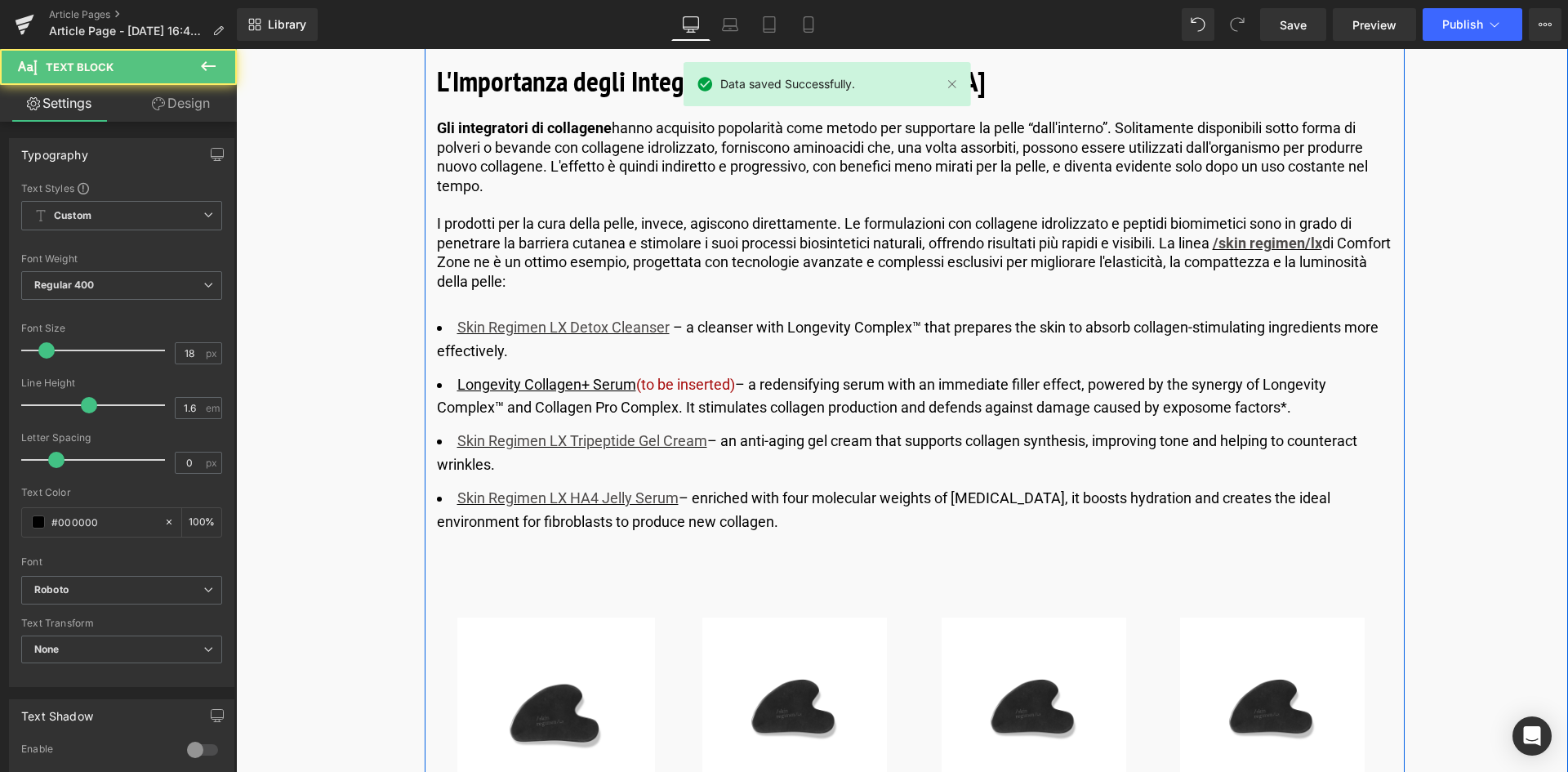
click at [669, 327] on li "Skin Regimen LX Detox Cleanser ​ – a cleanser with Longevity Complex™ that prep…" at bounding box center [915, 340] width 955 height 47
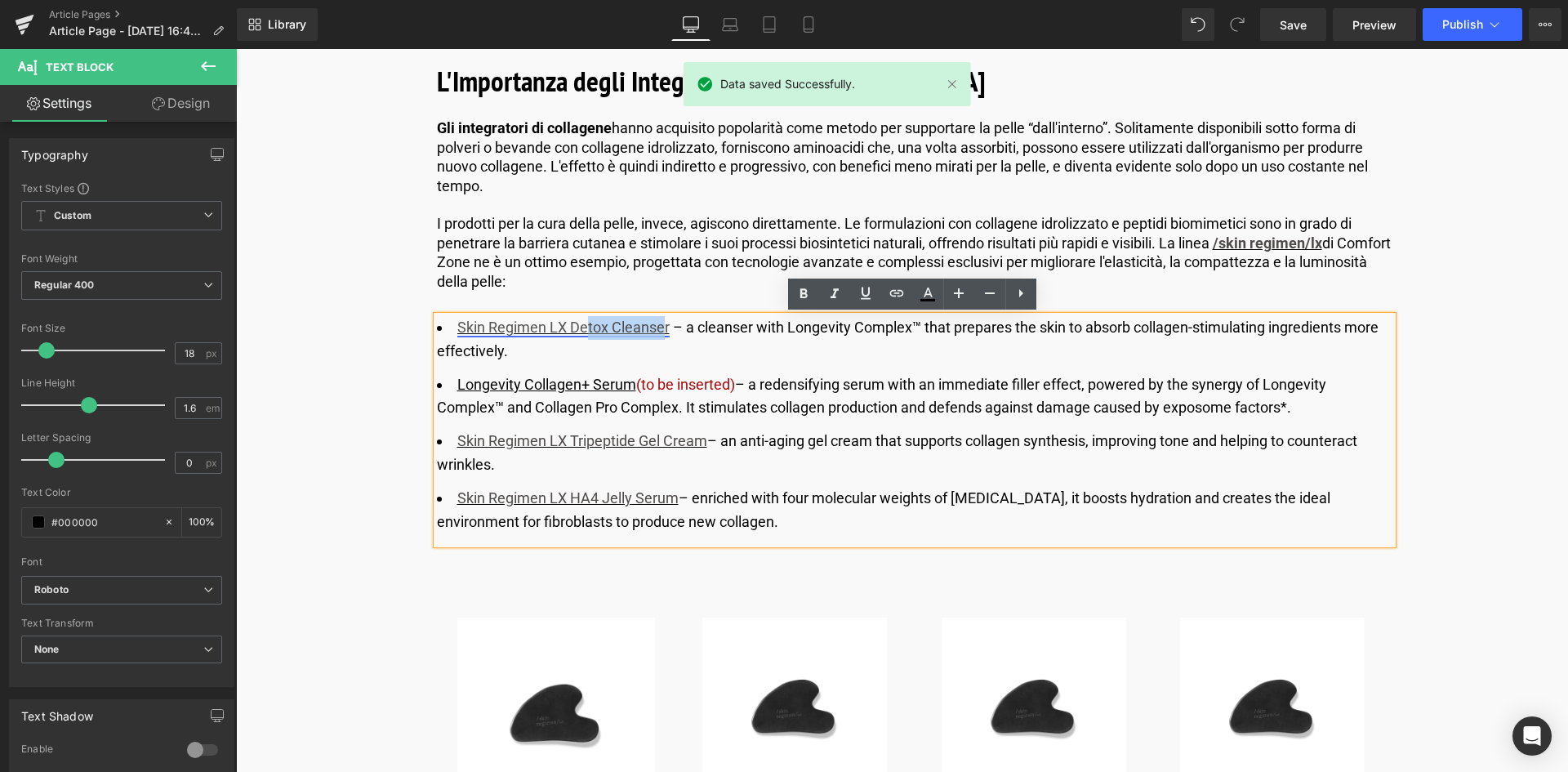
drag, startPoint x: 662, startPoint y: 327, endPoint x: 584, endPoint y: 326, distance: 78.0
click at [584, 326] on link "Skin Regimen LX Detox Cleanser" at bounding box center [563, 327] width 212 height 17
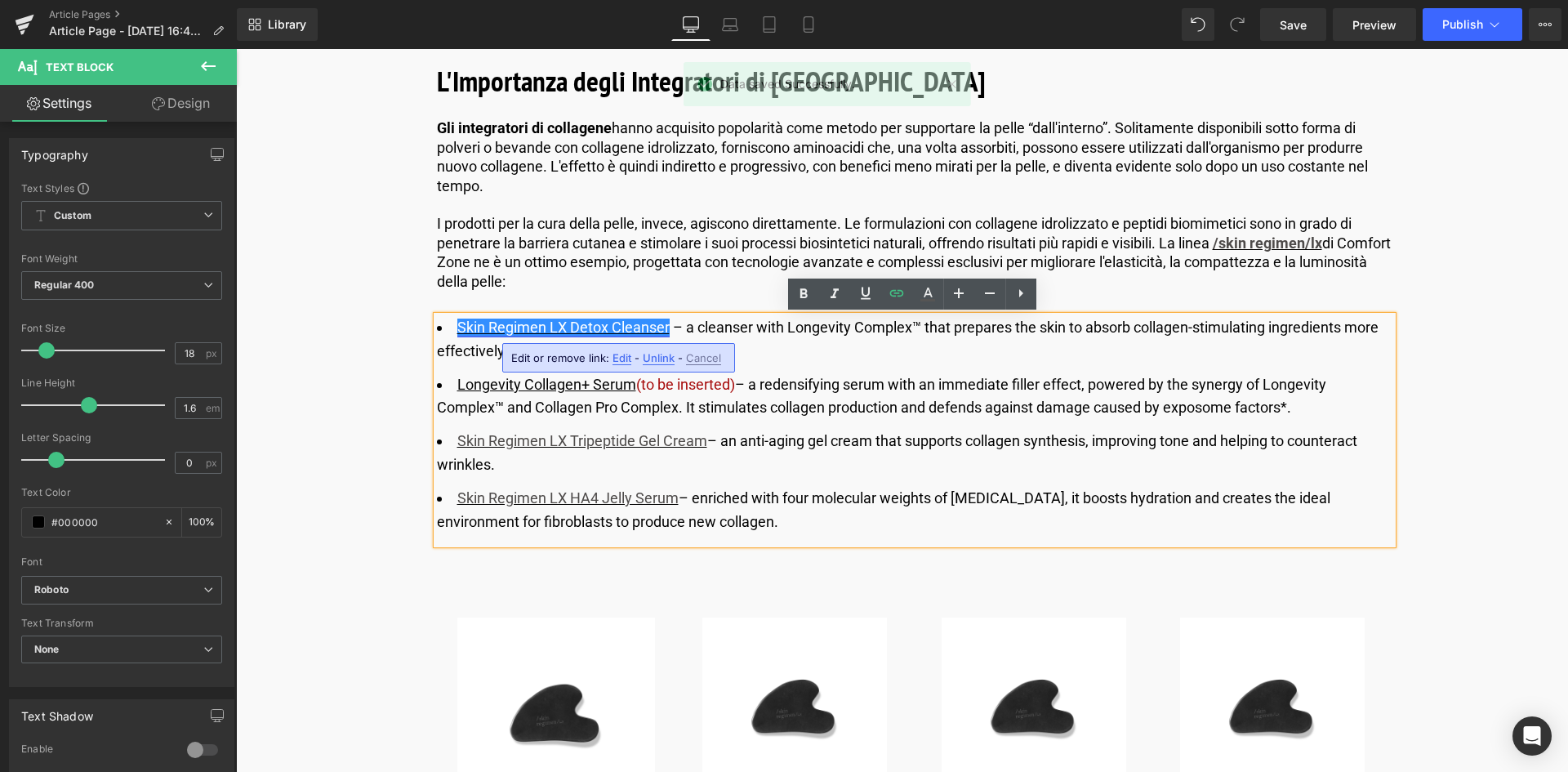
click at [564, 329] on link "Skin Regimen LX Detox Cleanser" at bounding box center [563, 327] width 212 height 17
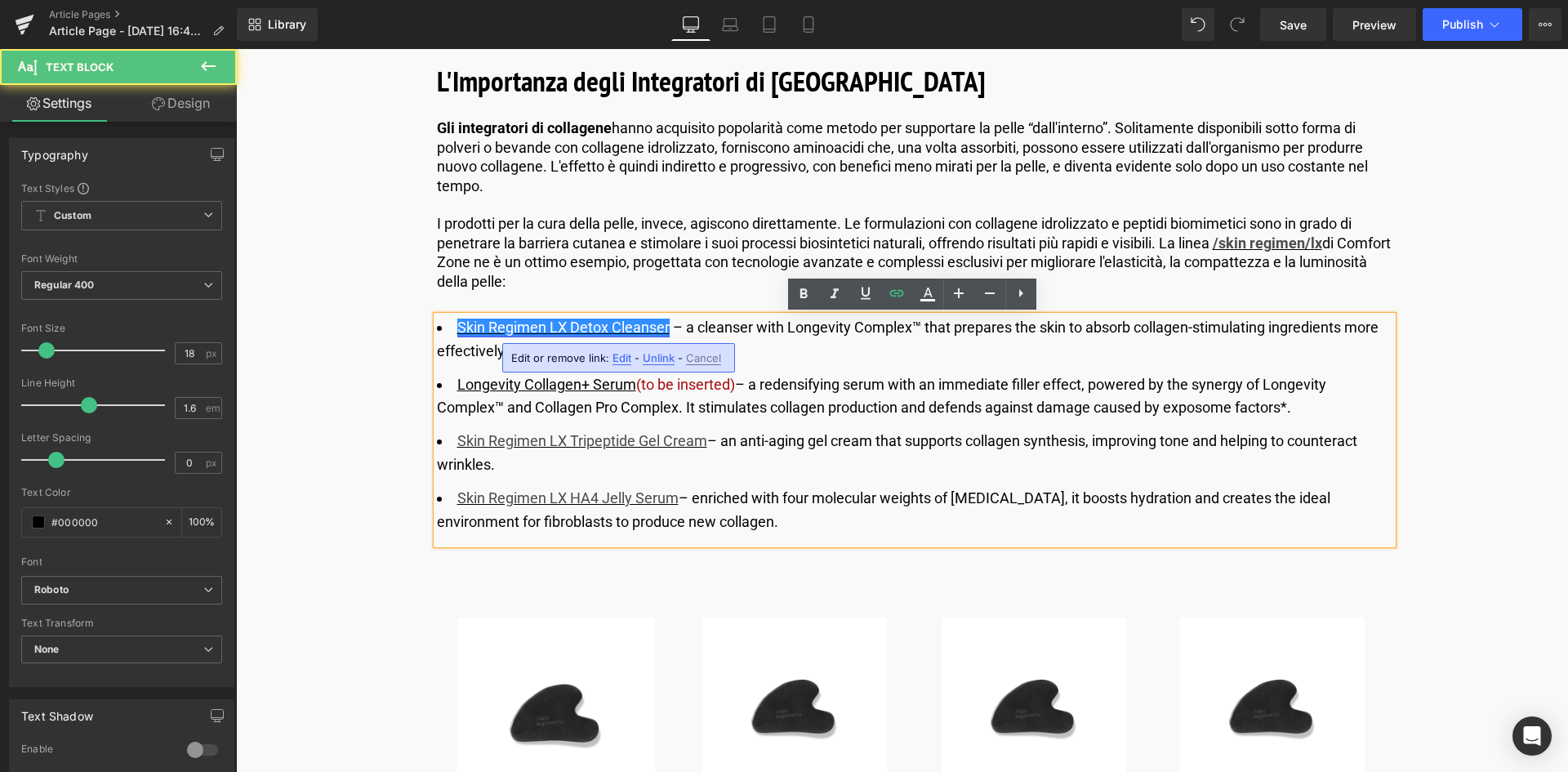
click at [562, 325] on link "Skin Regimen LX Detox Cleanser" at bounding box center [563, 327] width 212 height 17
click at [621, 354] on span "Edit" at bounding box center [622, 358] width 19 height 14
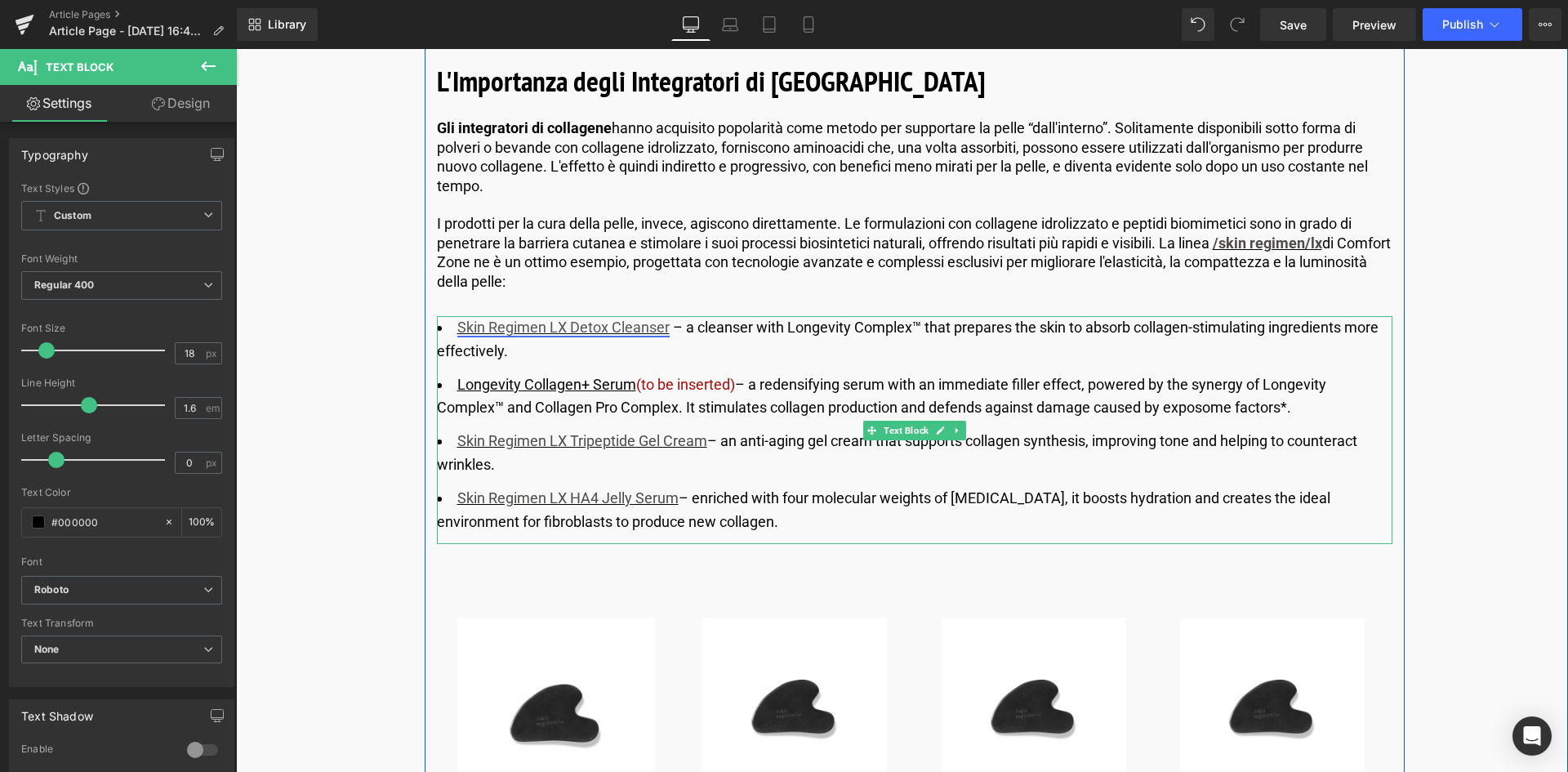
click at [564, 329] on link "Skin Regimen LX Detox Cleanser" at bounding box center [563, 327] width 212 height 17
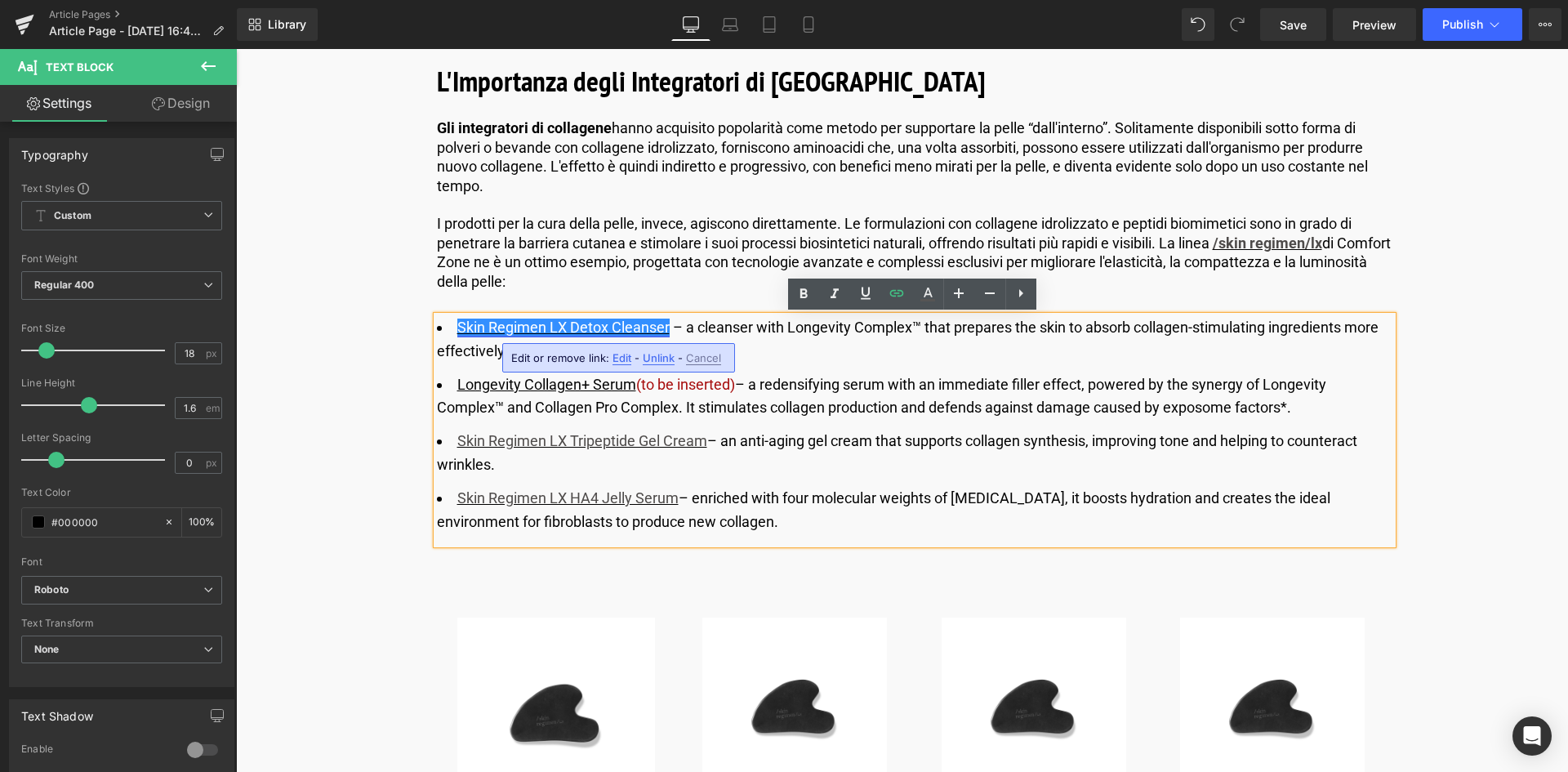
click at [564, 329] on link "Skin Regimen LX Detox Cleanser" at bounding box center [563, 327] width 212 height 17
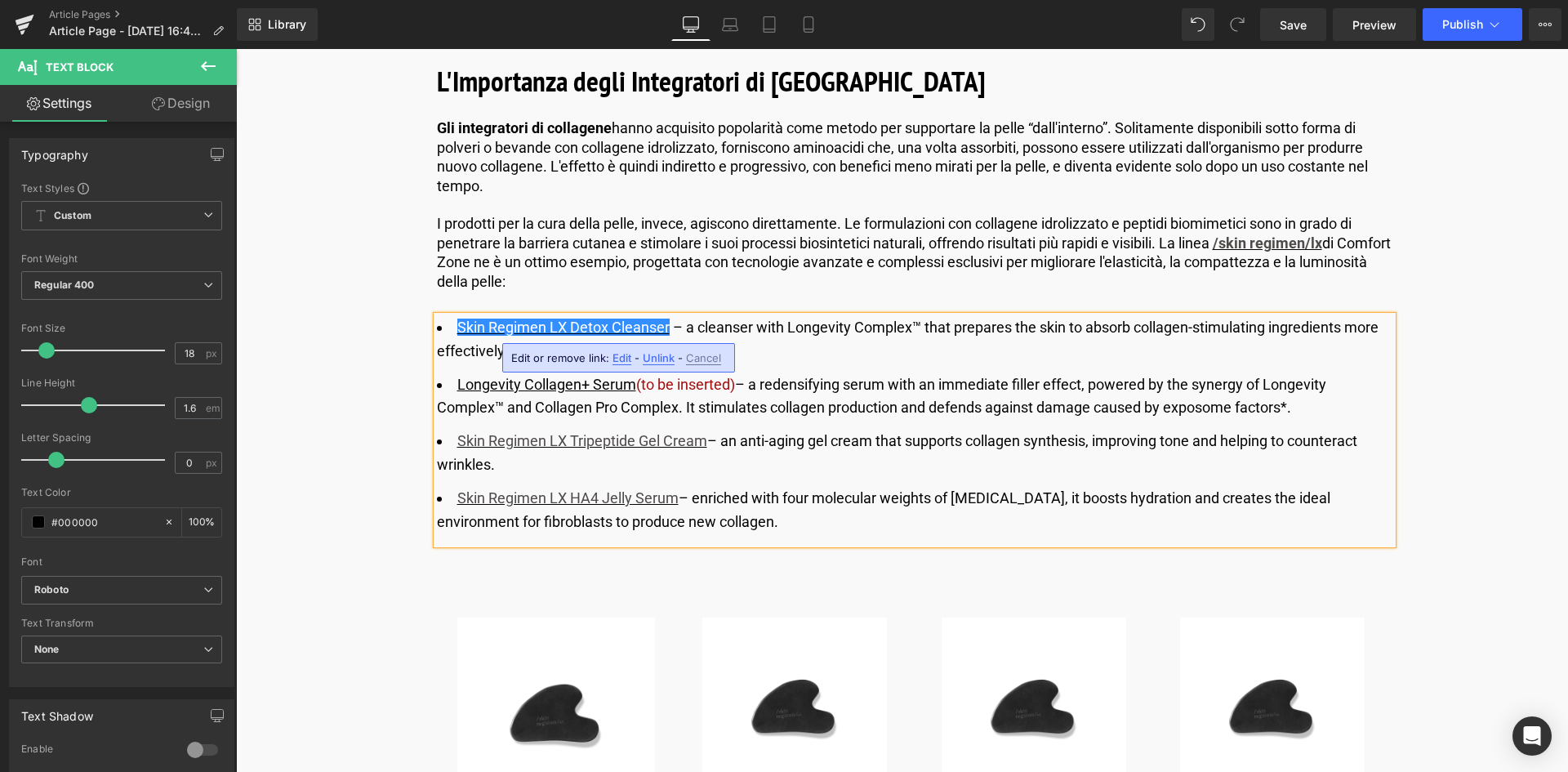
drag, startPoint x: 592, startPoint y: 302, endPoint x: 610, endPoint y: 302, distance: 18.0
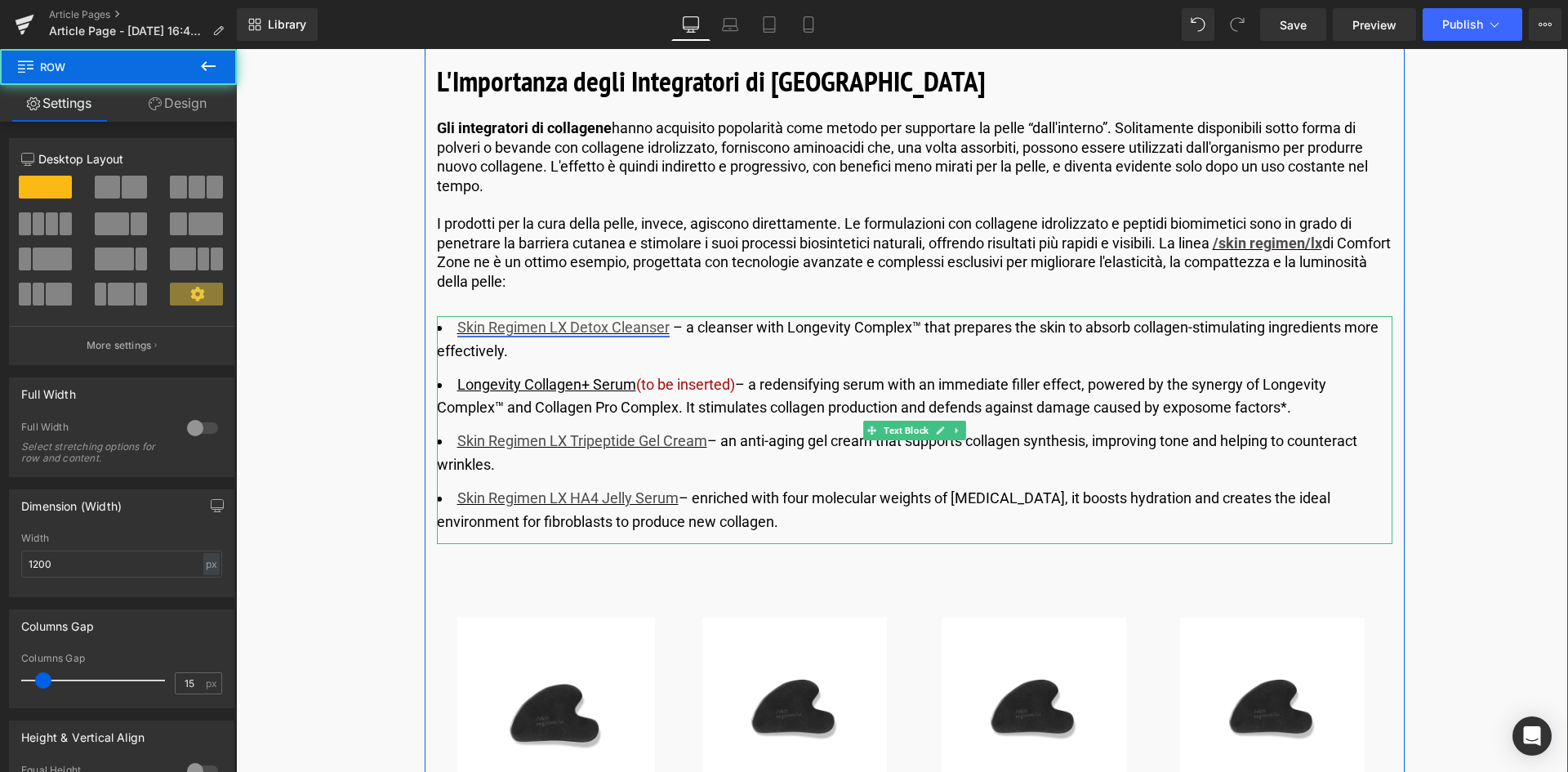
click at [665, 321] on link "Skin Regimen LX Detox Cleanser" at bounding box center [563, 327] width 212 height 17
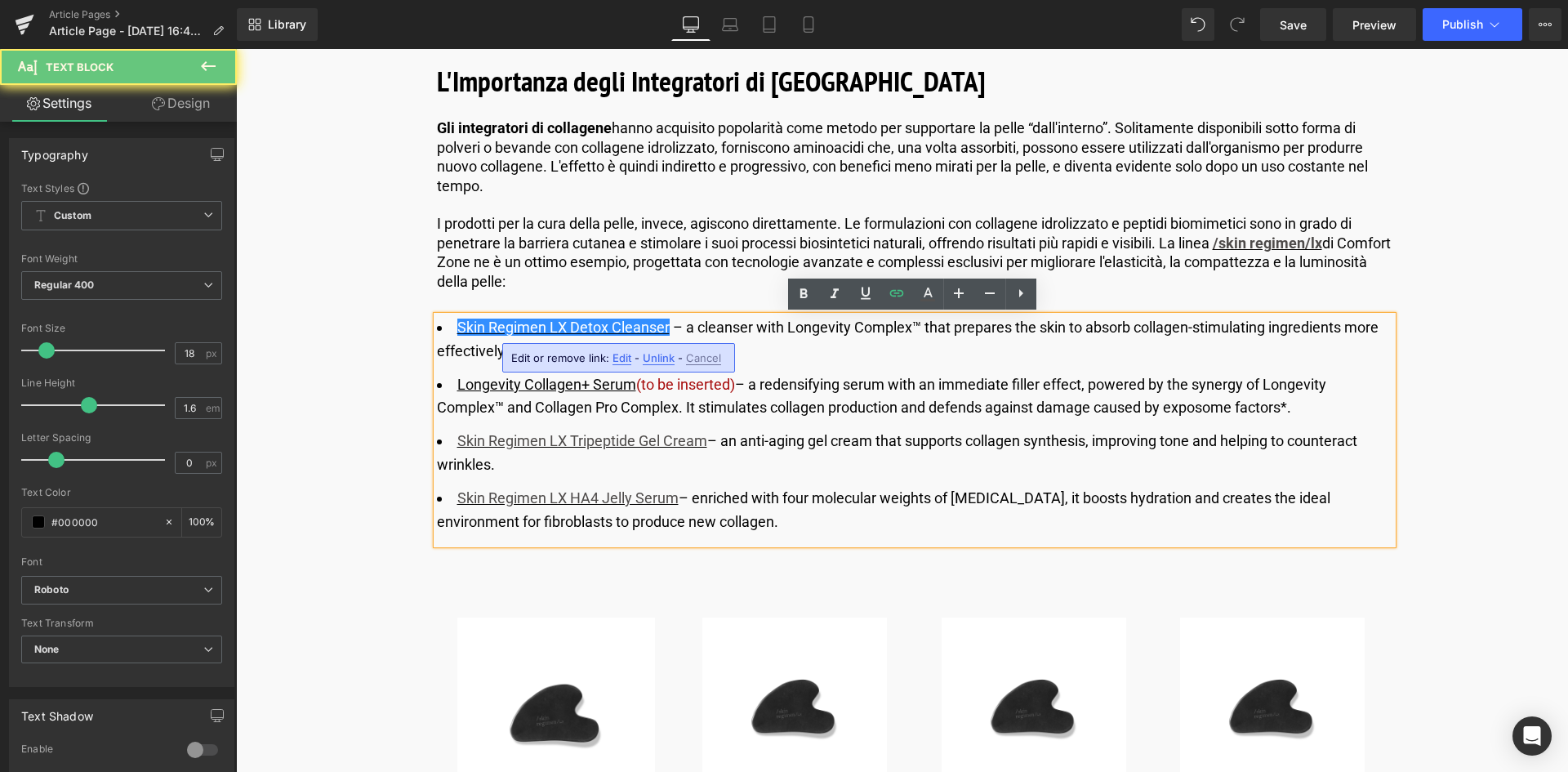
click at [668, 322] on li "Skin Regimen LX Detox Cleanser ​ – a cleanser with Longevity Complex™ that prep…" at bounding box center [915, 340] width 955 height 47
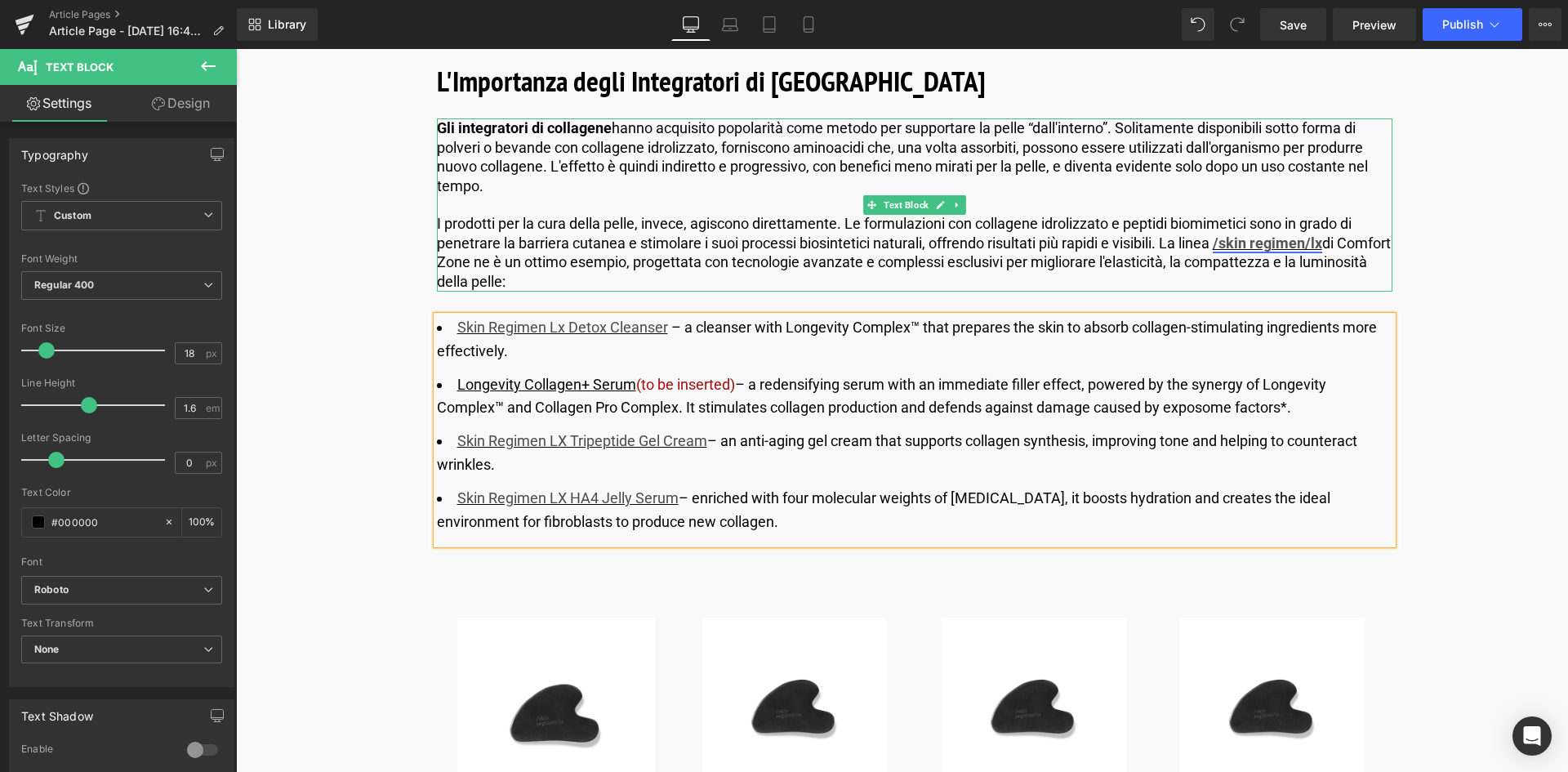
click at [1321, 242] on link "/skin regimen/lx" at bounding box center [1268, 243] width 110 height 17
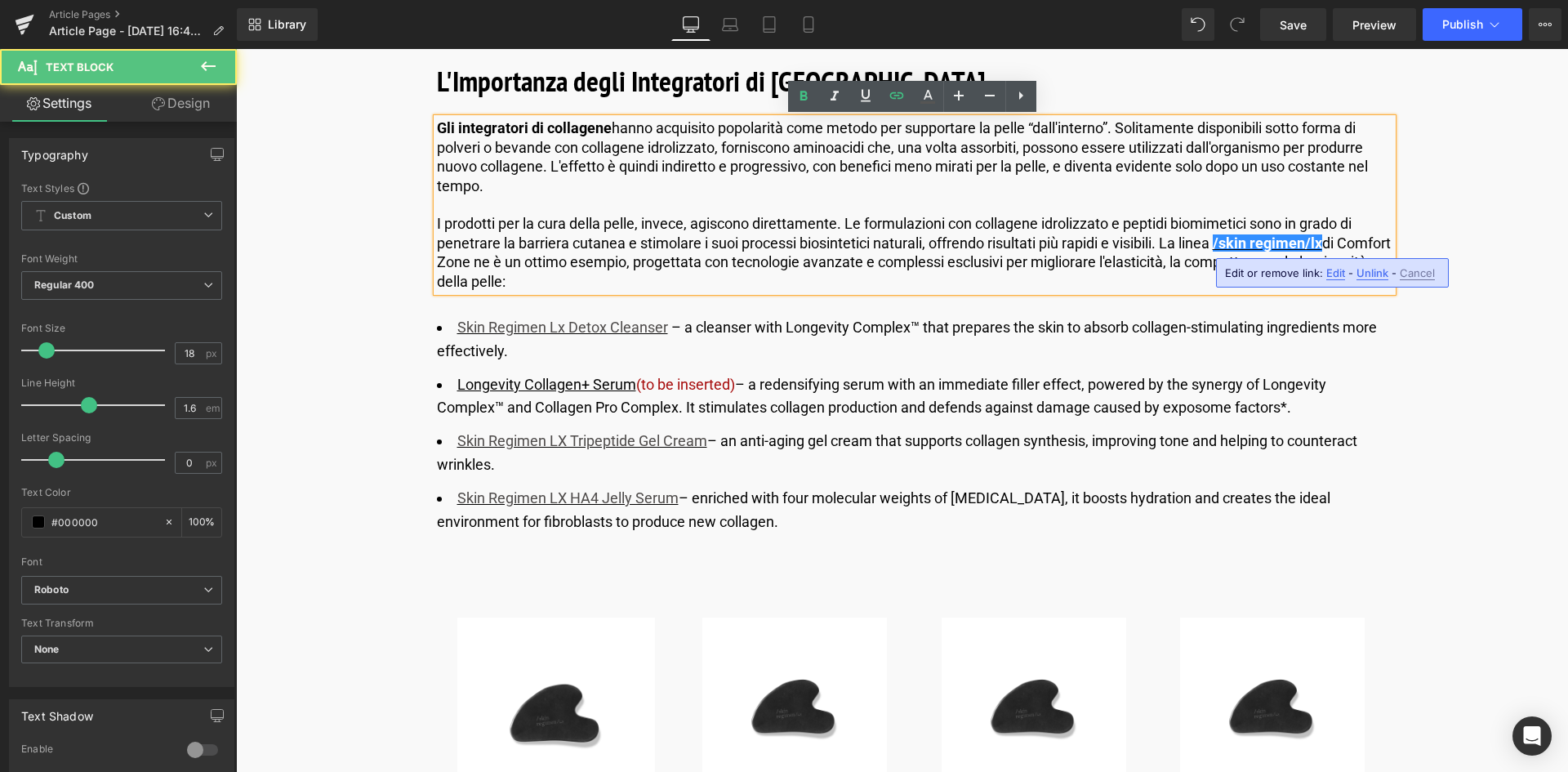
click at [1333, 239] on p "I prodotti per la cura [PERSON_NAME], invece, agiscono direttamente. Le formula…" at bounding box center [915, 252] width 955 height 77
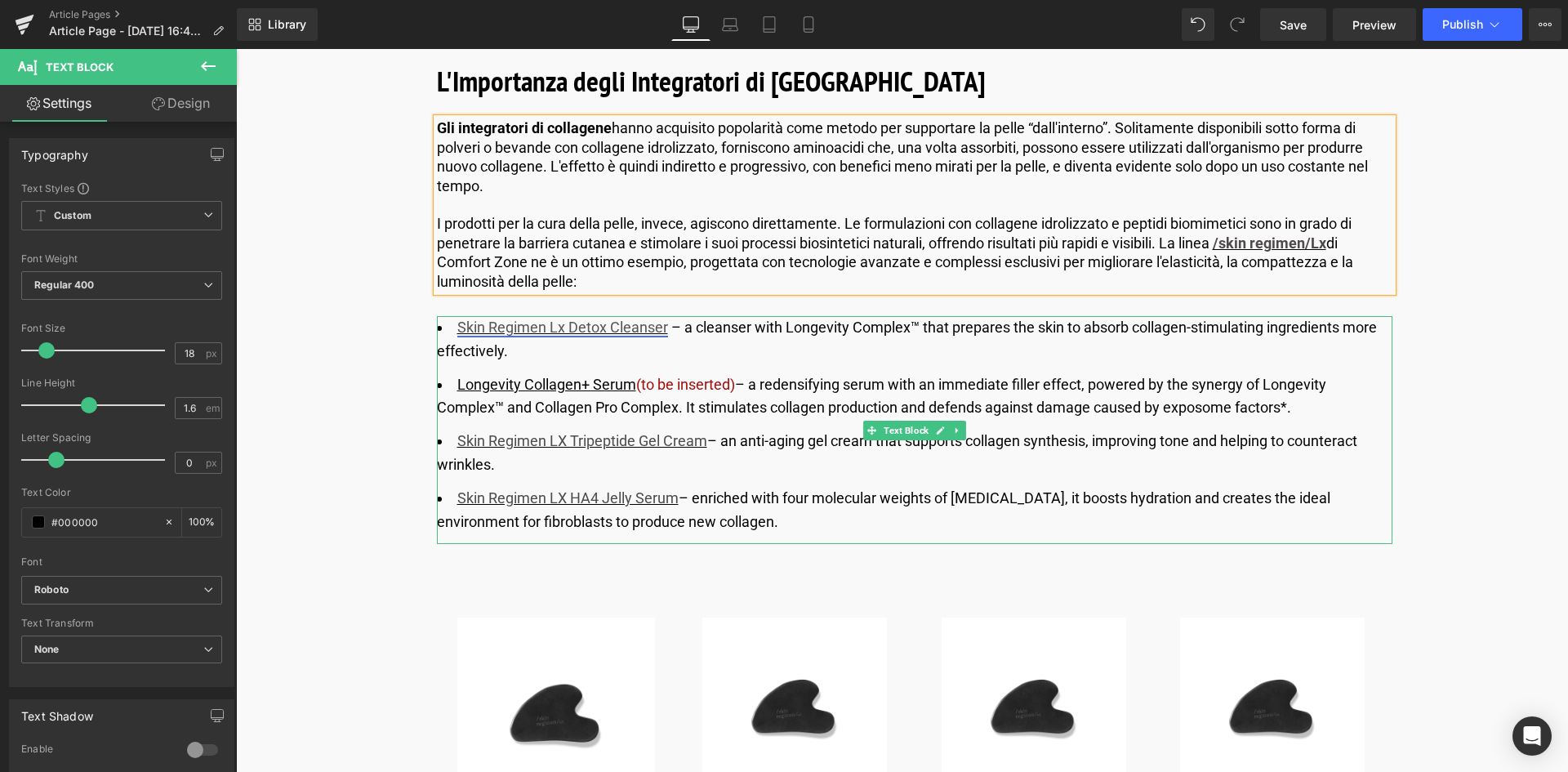
click at [628, 333] on link "Skin Regimen Lx Detox Cleanser" at bounding box center [562, 327] width 211 height 17
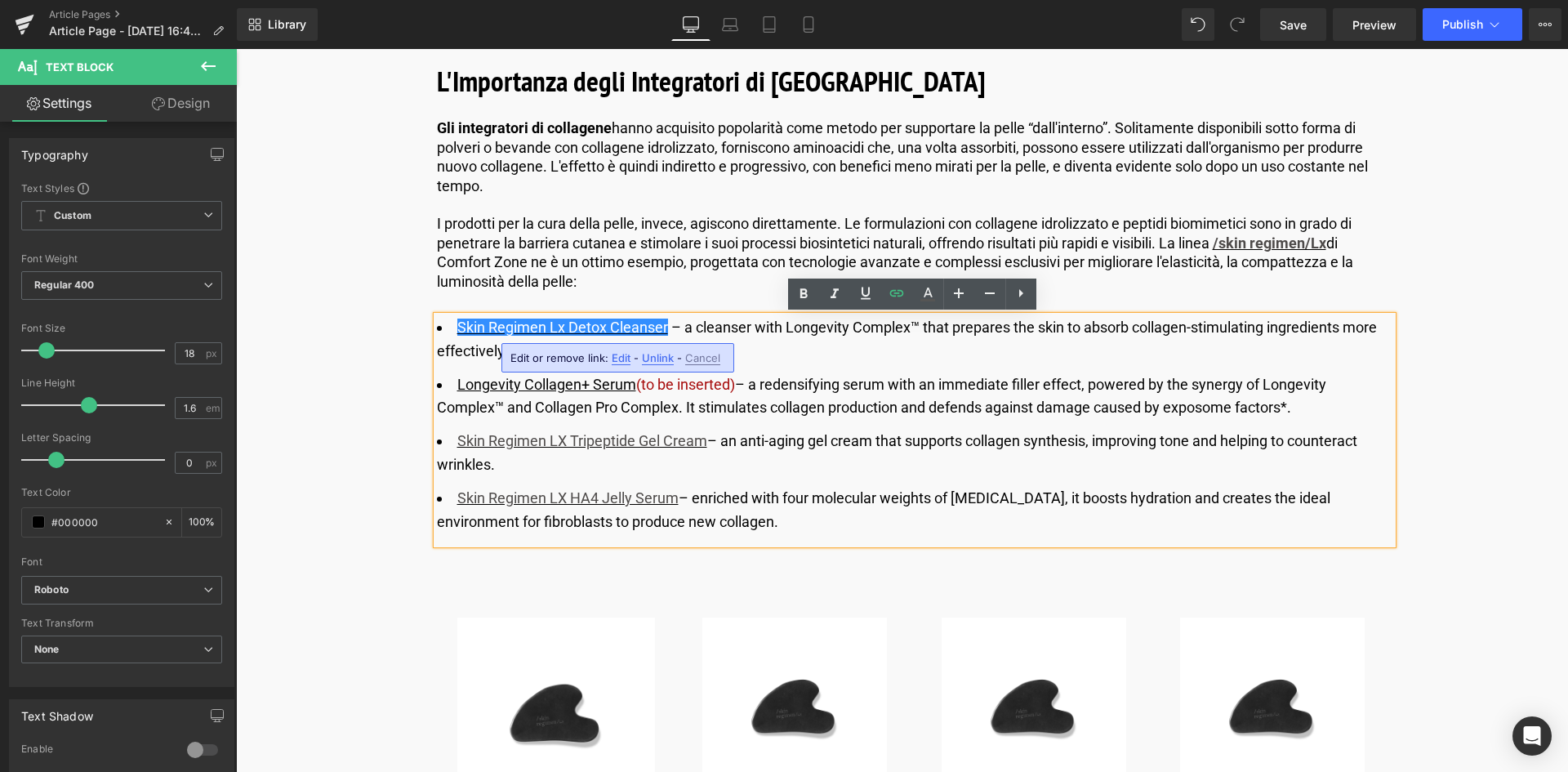
click at [615, 364] on span "Edit" at bounding box center [621, 358] width 19 height 14
drag, startPoint x: 722, startPoint y: 410, endPoint x: 825, endPoint y: 366, distance: 112.0
type input "[URL][DOMAIN_NAME]"
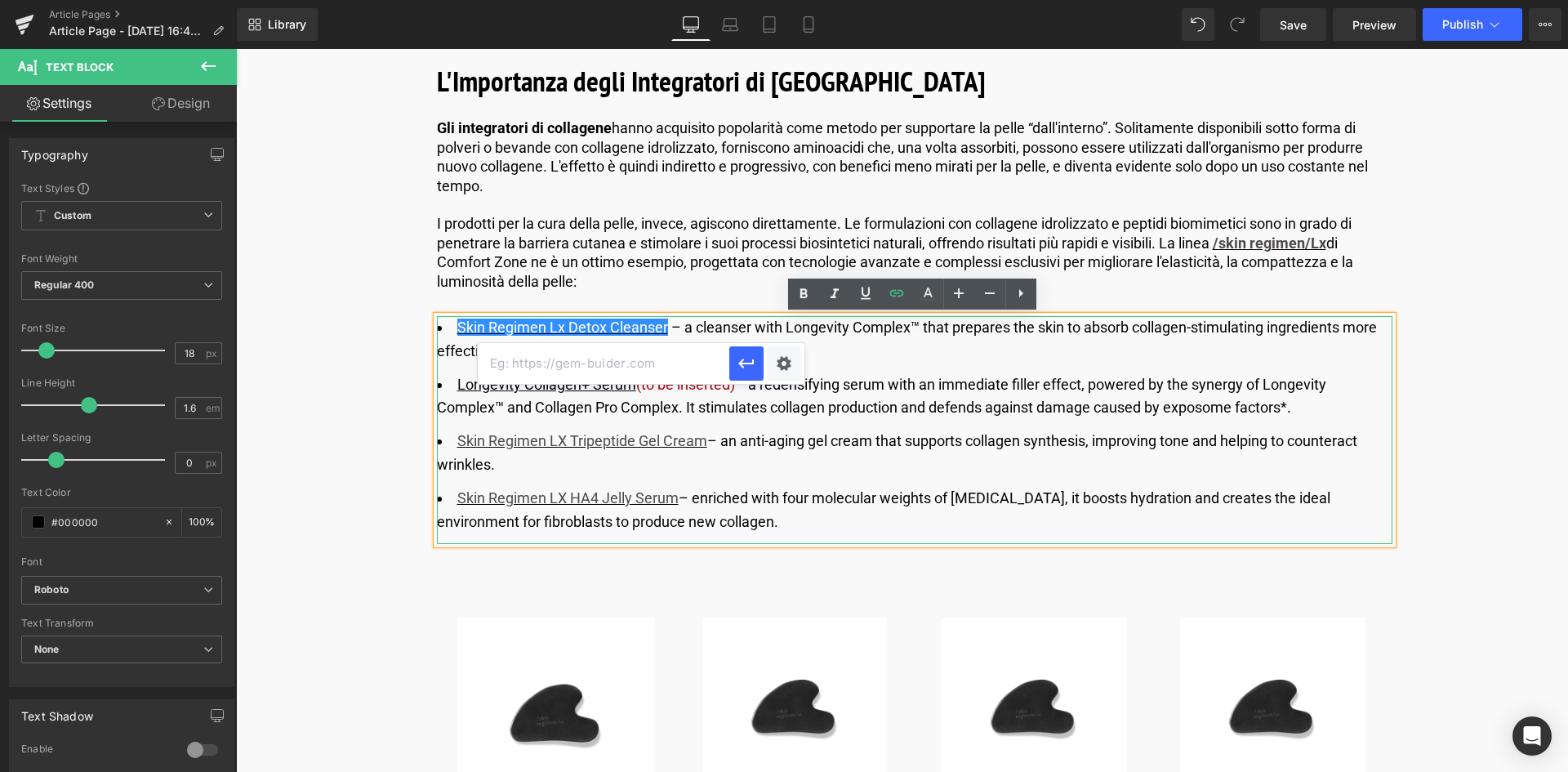
paste input "[URL][DOMAIN_NAME]"
type input "[URL][DOMAIN_NAME]"
click at [750, 368] on icon "button" at bounding box center [746, 364] width 20 height 20
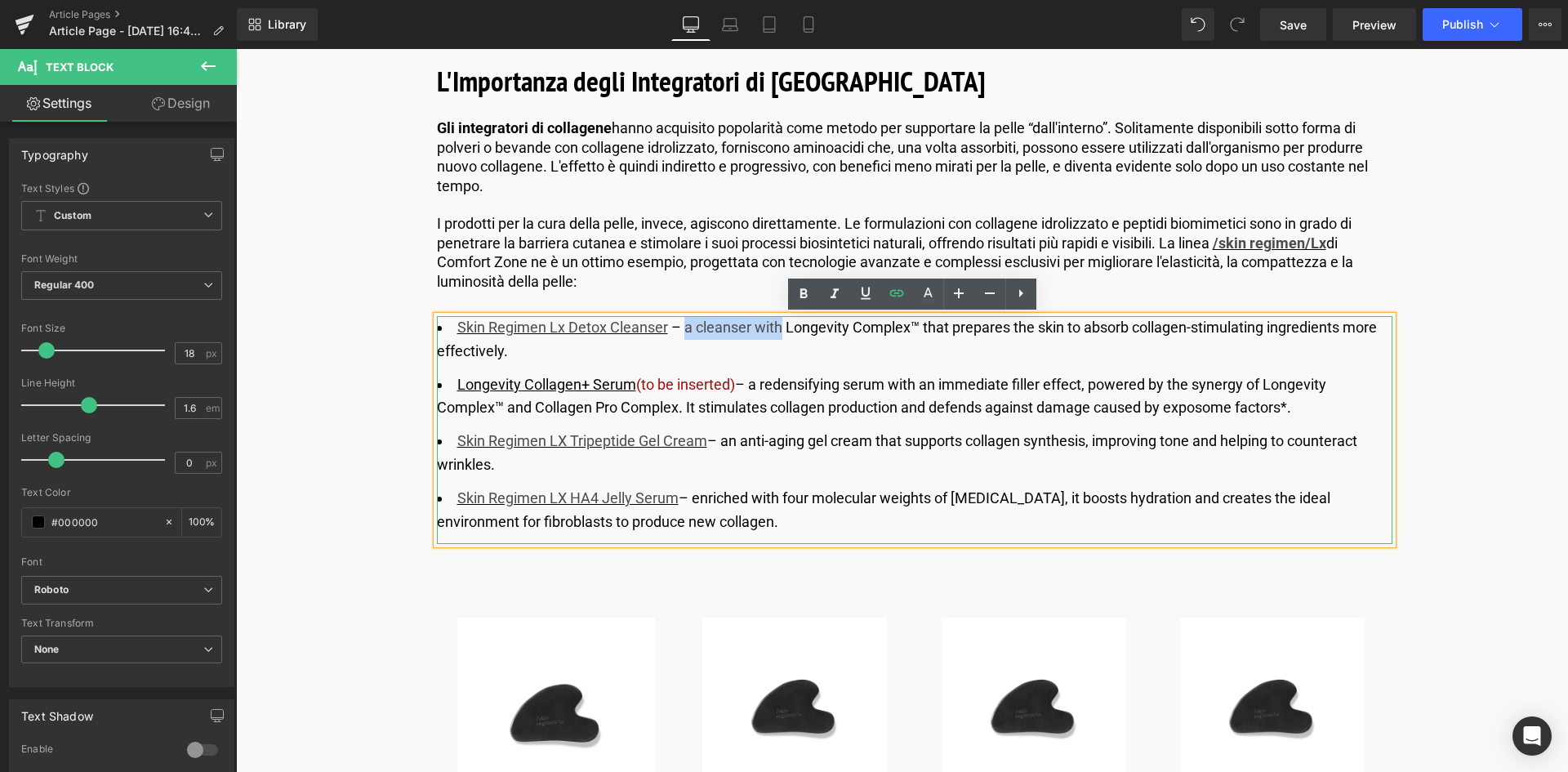
drag, startPoint x: 685, startPoint y: 326, endPoint x: 782, endPoint y: 339, distance: 97.9
click at [782, 339] on li "Skin Regimen Lx Detox Cleanser ​ – a cleanser with Longevity Complex™ that prep…" at bounding box center [915, 340] width 955 height 47
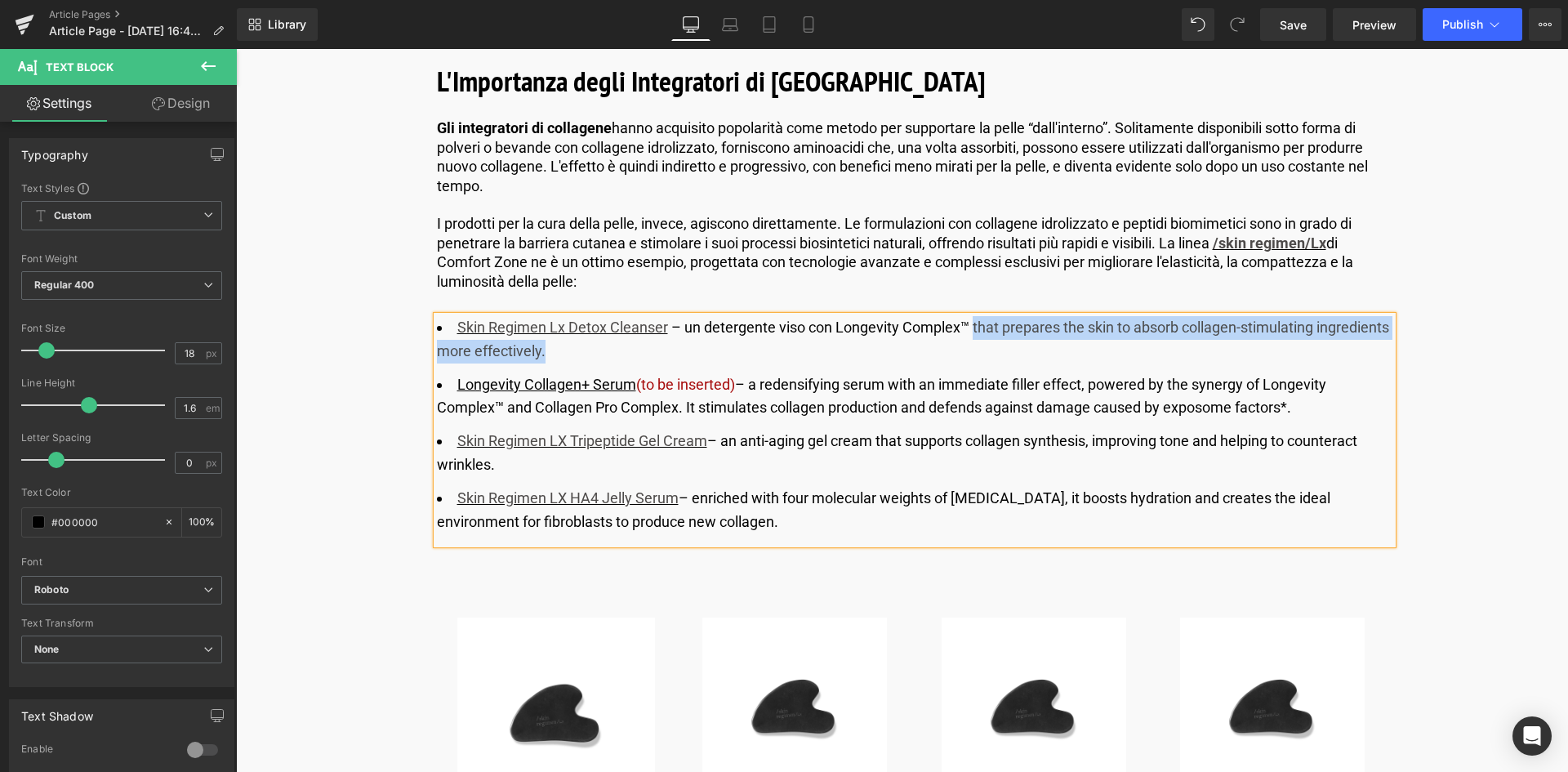
drag, startPoint x: 972, startPoint y: 328, endPoint x: 622, endPoint y: 348, distance: 350.6
click at [622, 348] on li "Skin Regimen Lx Detox Cleanser ​ – un detergente viso con Longevity Complex™ th…" at bounding box center [915, 340] width 955 height 47
copy li "that prepares the skin to absorb collagen-stimulating ingredients more effectiv…"
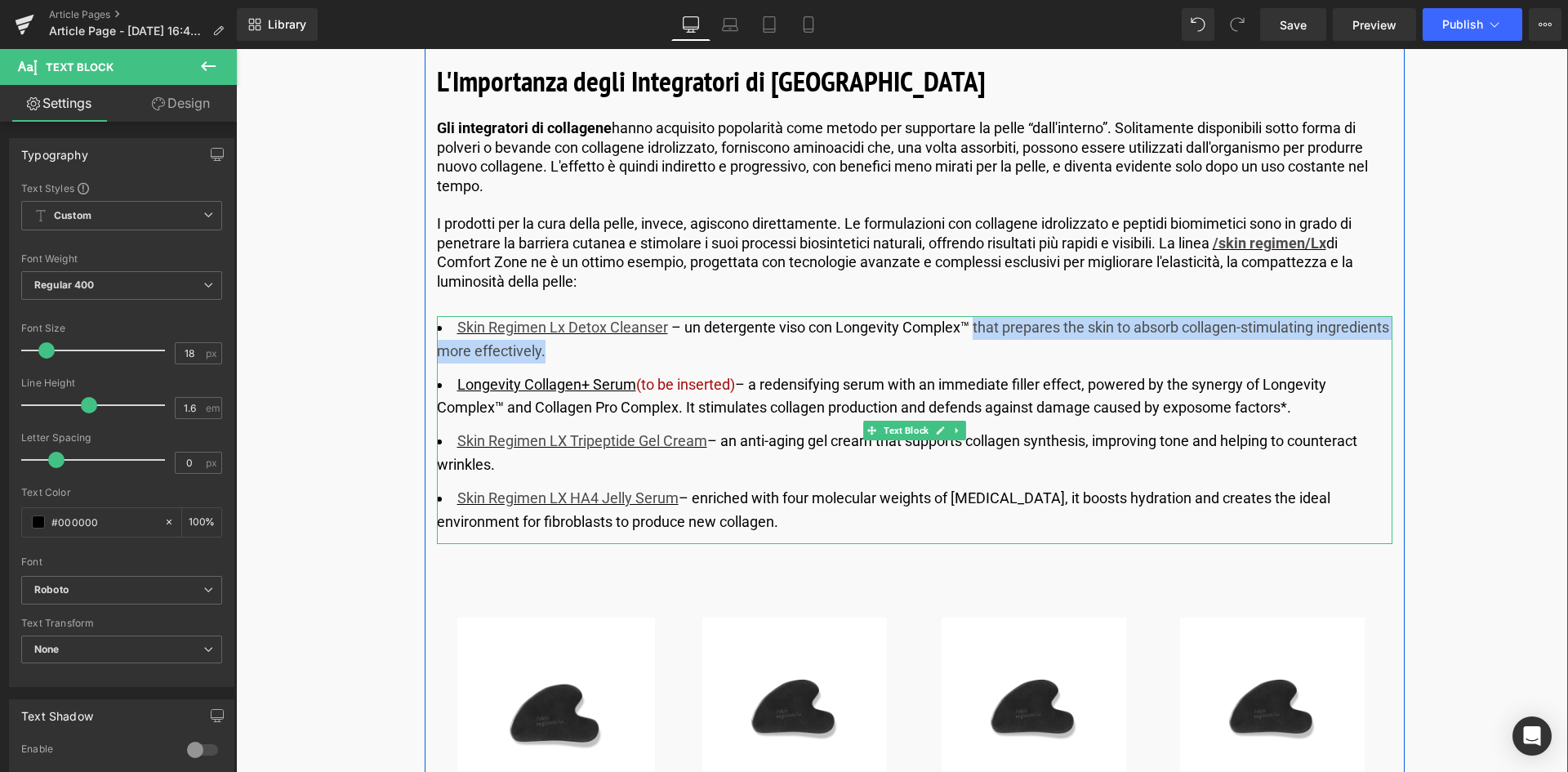
drag, startPoint x: 971, startPoint y: 332, endPoint x: 916, endPoint y: 354, distance: 59.2
click at [971, 332] on li "Skin Regimen Lx Detox Cleanser ​ – un detergente viso con Longevity Complex™ th…" at bounding box center [915, 340] width 955 height 47
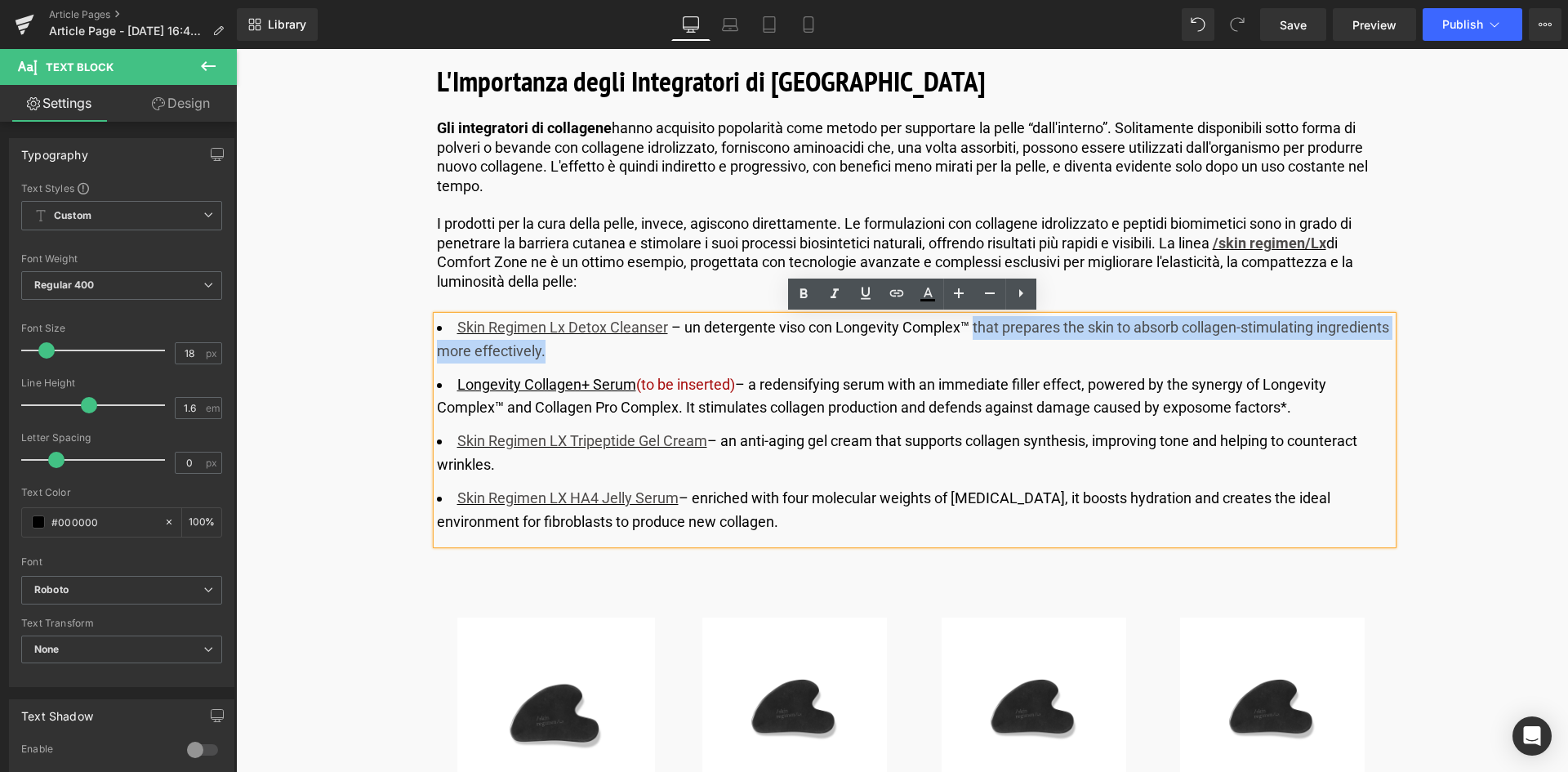
drag, startPoint x: 895, startPoint y: 356, endPoint x: 972, endPoint y: 322, distance: 84.2
click at [972, 322] on li "Skin Regimen Lx Detox Cleanser ​ – un detergente viso con Longevity Complex™ th…" at bounding box center [915, 340] width 955 height 47
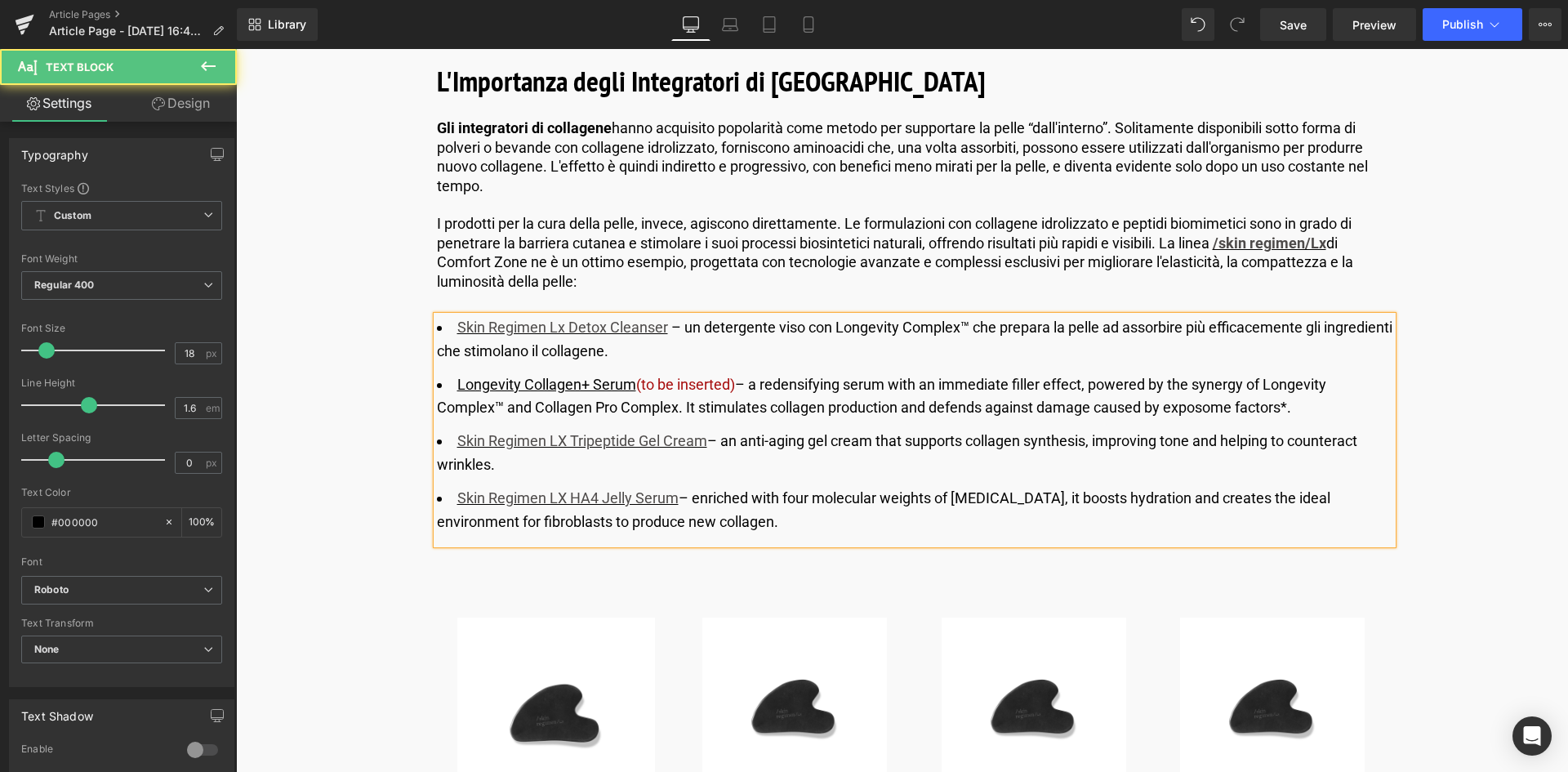
click at [739, 385] on li "Longevity Collagen+ Serum ​ (to be inserted) – a redensifying serum with an imm…" at bounding box center [915, 397] width 955 height 47
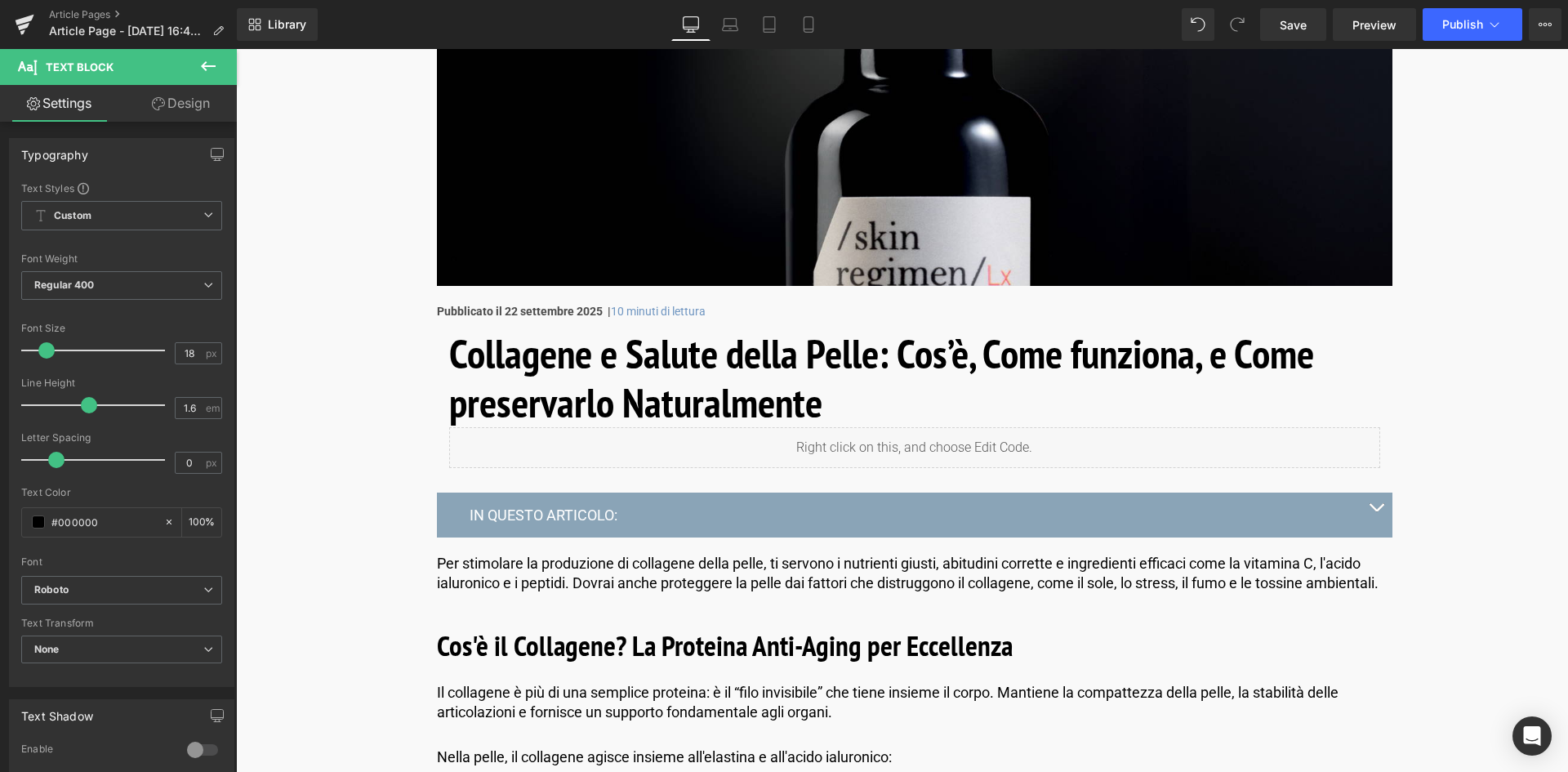
scroll to position [327, 0]
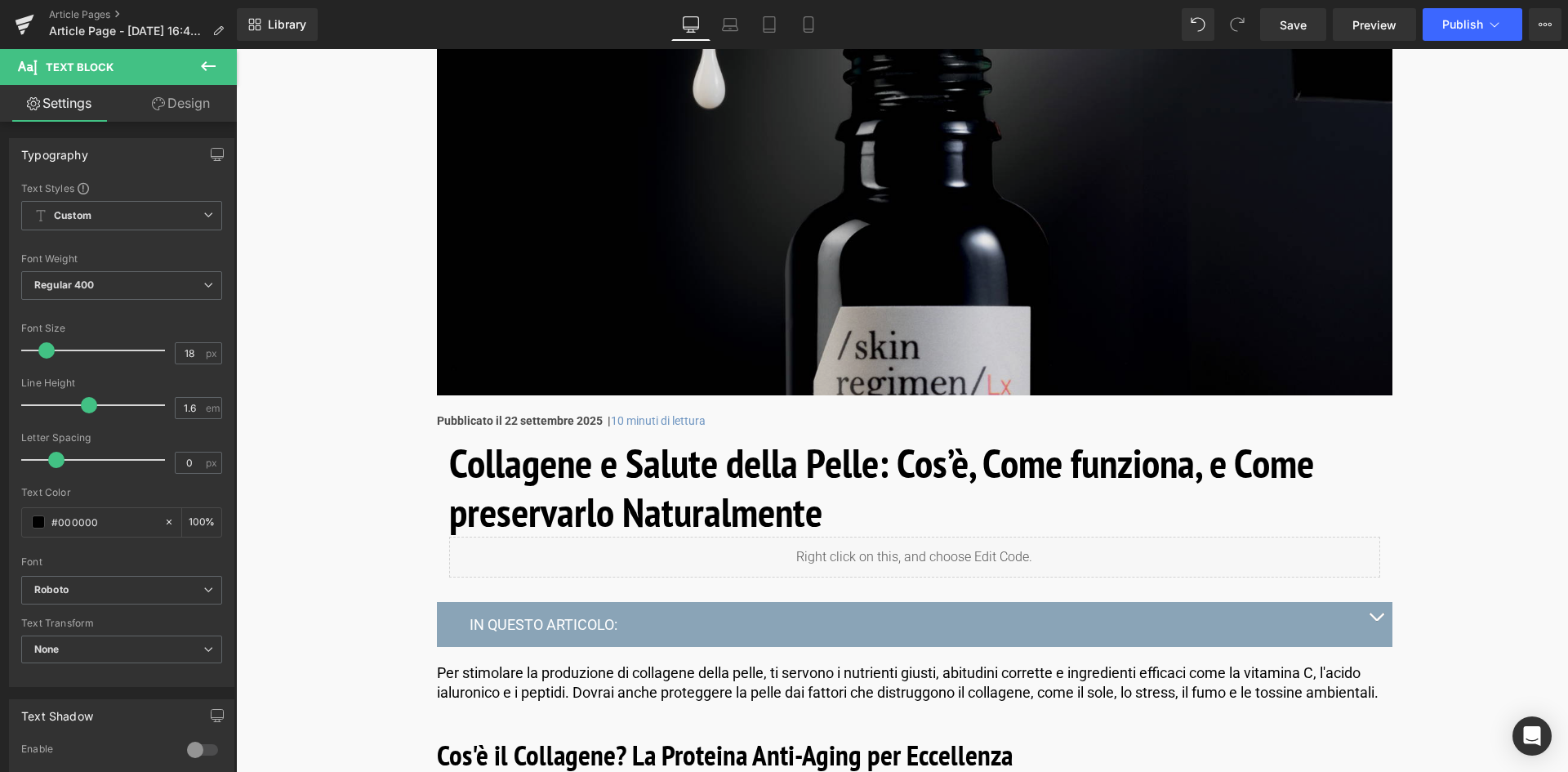
click at [844, 274] on img at bounding box center [915, 151] width 955 height 491
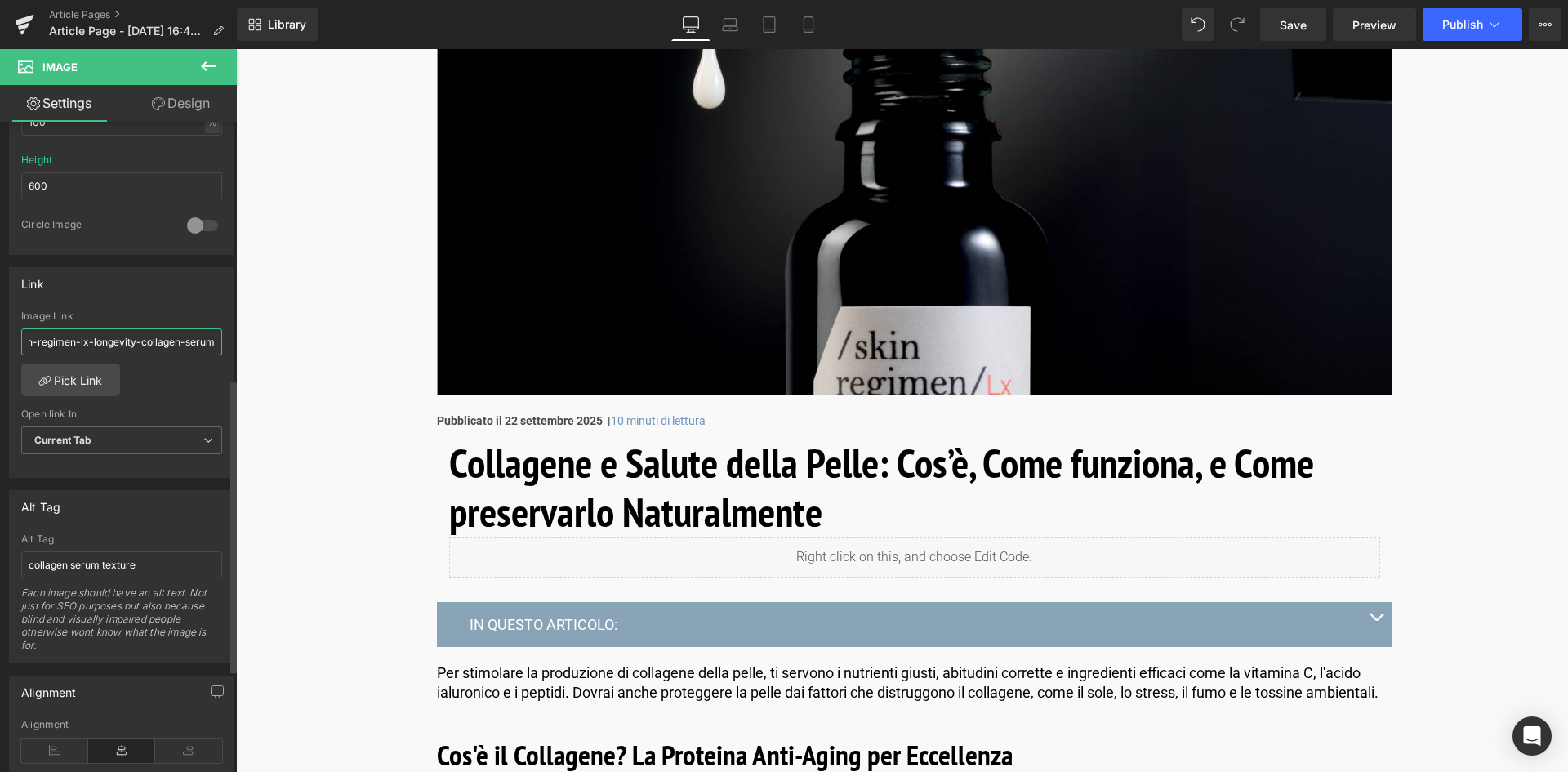
scroll to position [0, 220]
drag, startPoint x: 23, startPoint y: 342, endPoint x: 227, endPoint y: 352, distance: 204.2
click at [227, 352] on div "Link [URL][DOMAIN_NAME] › products › skin-regimen-lx-longevity-collagen-serum I…" at bounding box center [121, 372] width 225 height 211
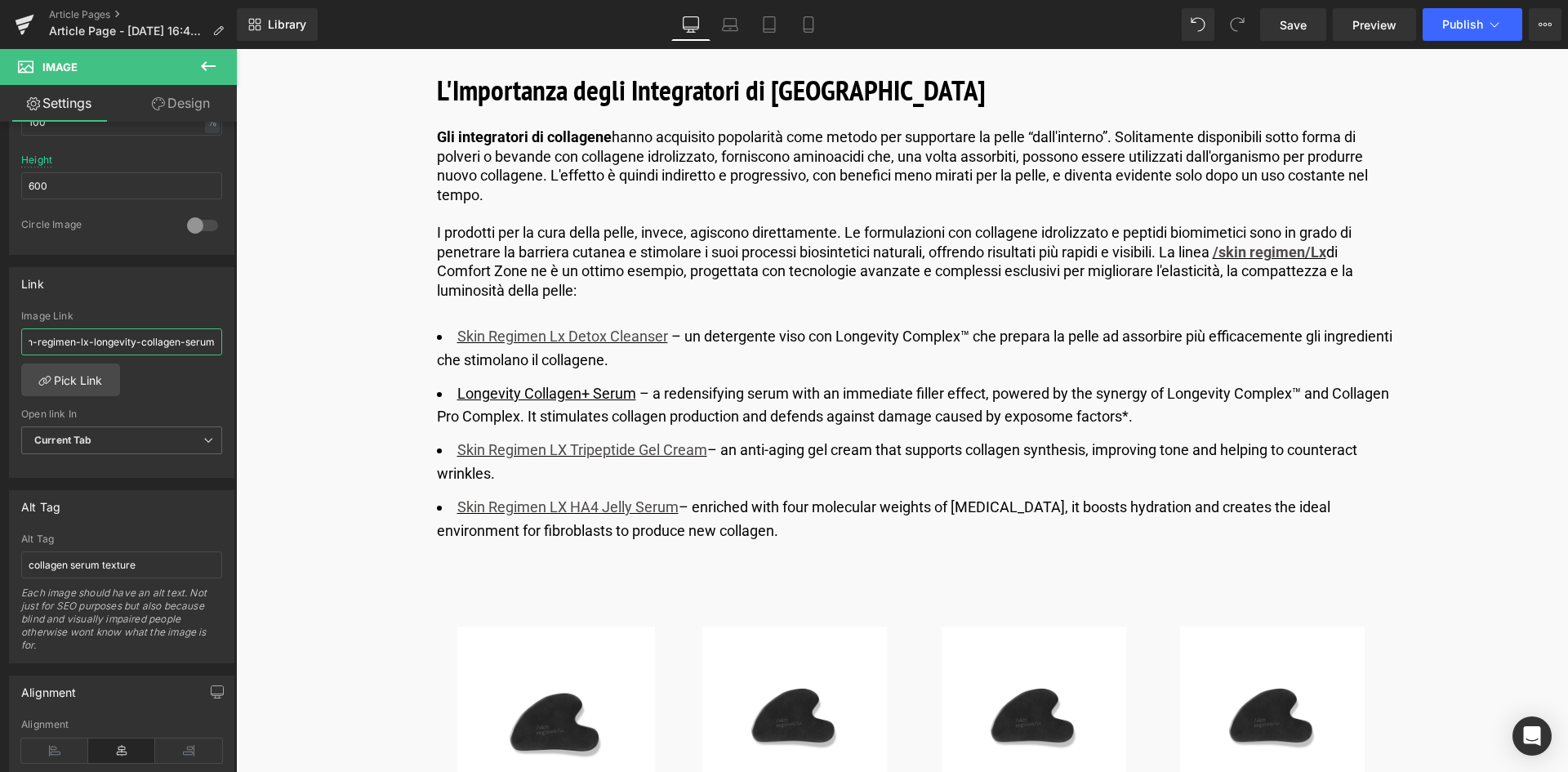
scroll to position [4331, 0]
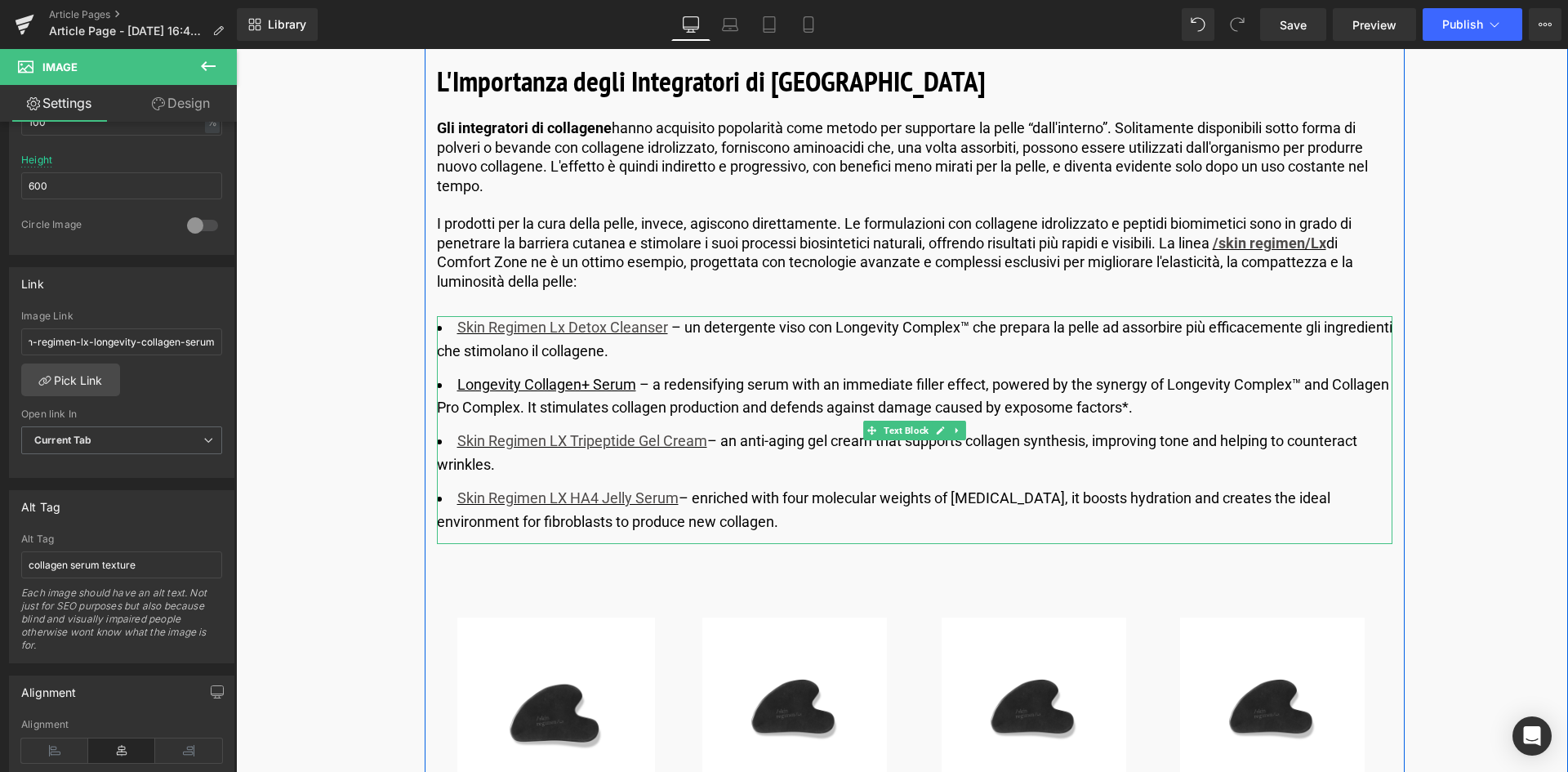
click at [610, 384] on u "Longevity Collagen+ Serum" at bounding box center [546, 385] width 179 height 17
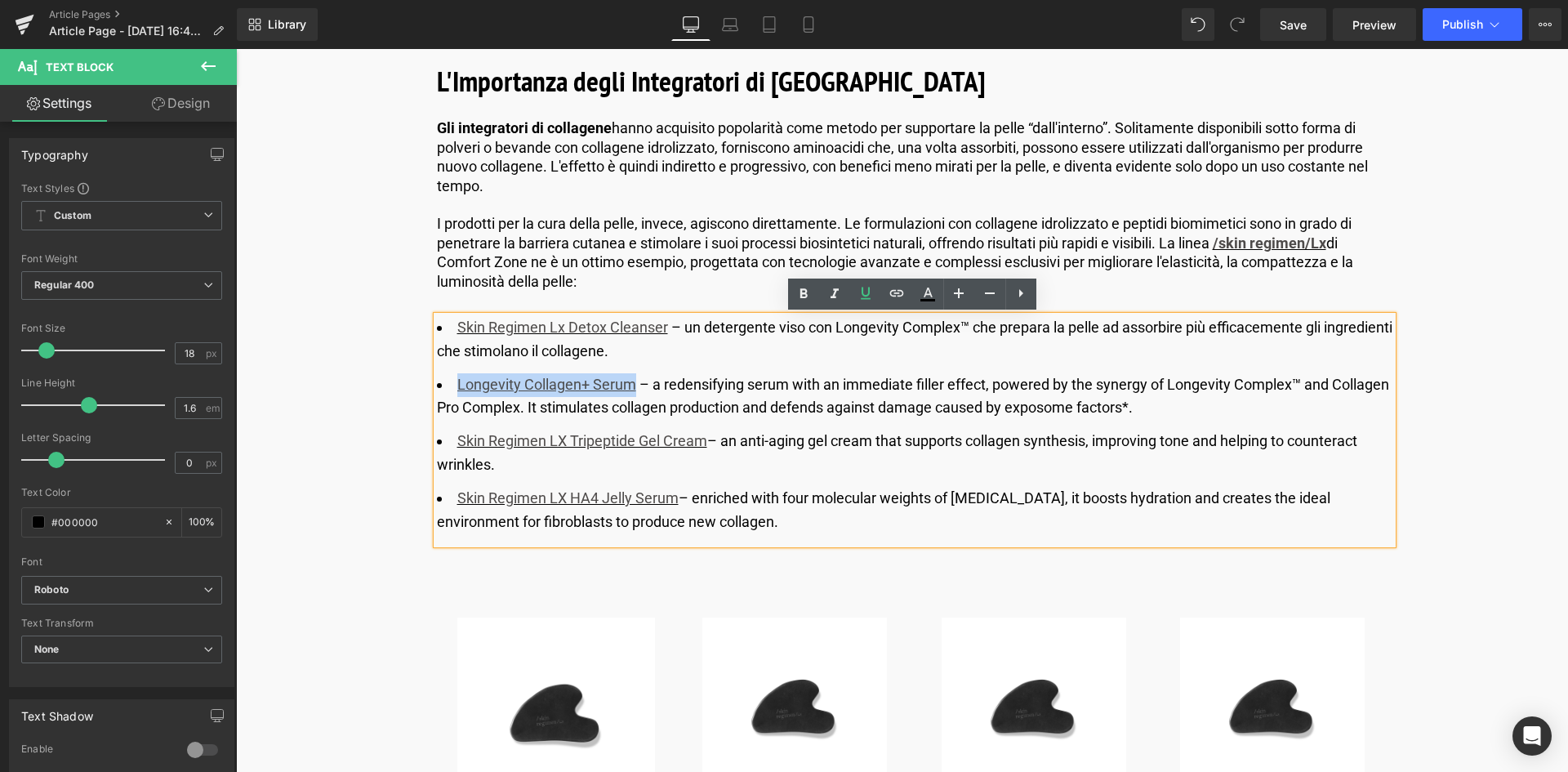
drag, startPoint x: 633, startPoint y: 385, endPoint x: 456, endPoint y: 385, distance: 177.0
click at [456, 385] on li "Longevity Collagen+ Serum ​ – a redensifying serum with an immediate filler eff…" at bounding box center [915, 397] width 955 height 47
click at [473, 385] on u "Longevity Collagen+ Serum" at bounding box center [546, 385] width 179 height 17
click at [454, 386] on li "Longevity Collagen+ Serum ​ – a redensifying serum with an immediate filler eff…" at bounding box center [915, 397] width 955 height 47
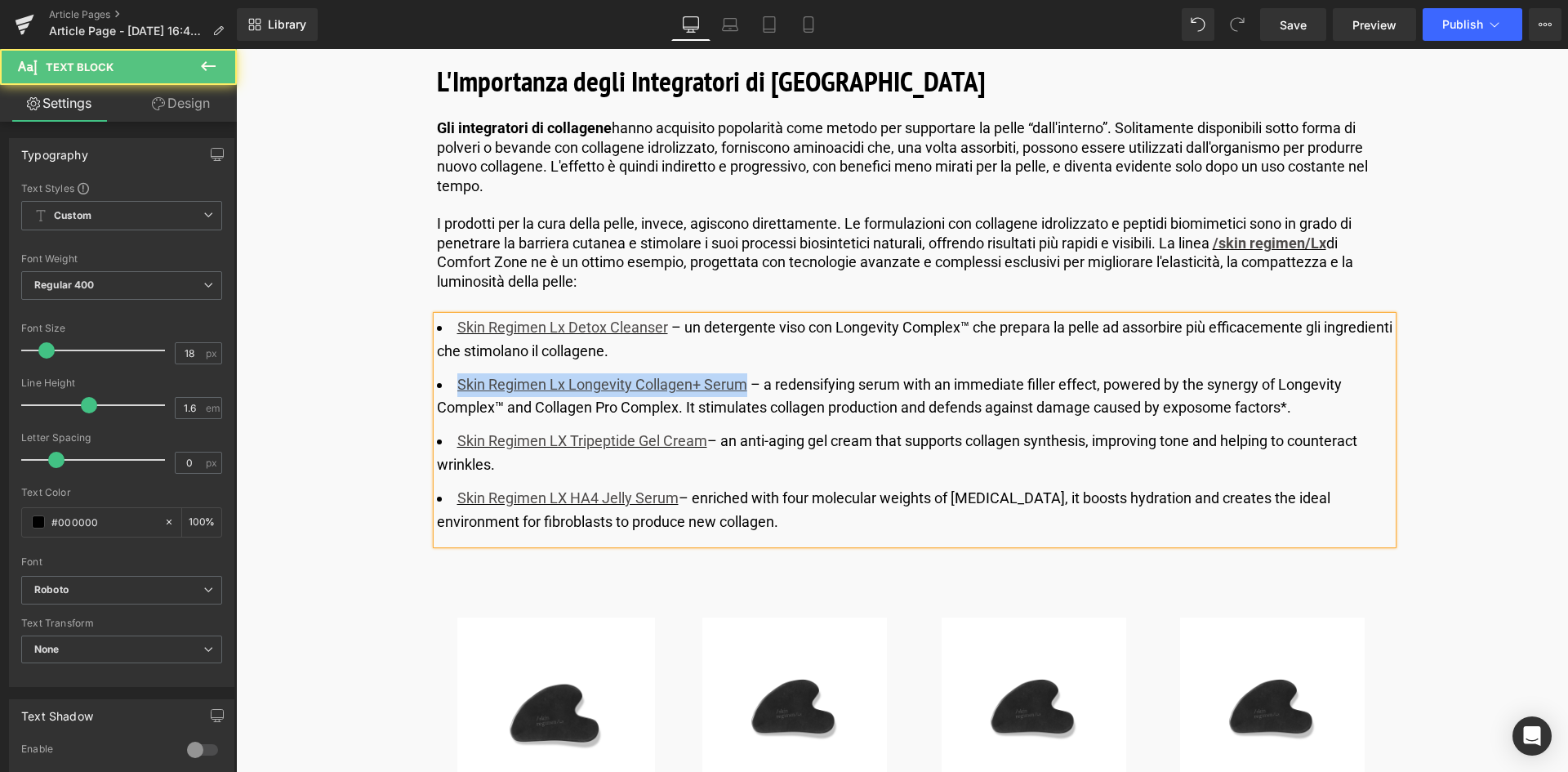
drag, startPoint x: 743, startPoint y: 386, endPoint x: 450, endPoint y: 386, distance: 293.0
click at [450, 386] on li "Skin Regimen Lx Longevity Collagen+ Serum ​ – a redensifying serum with an imme…" at bounding box center [915, 397] width 955 height 47
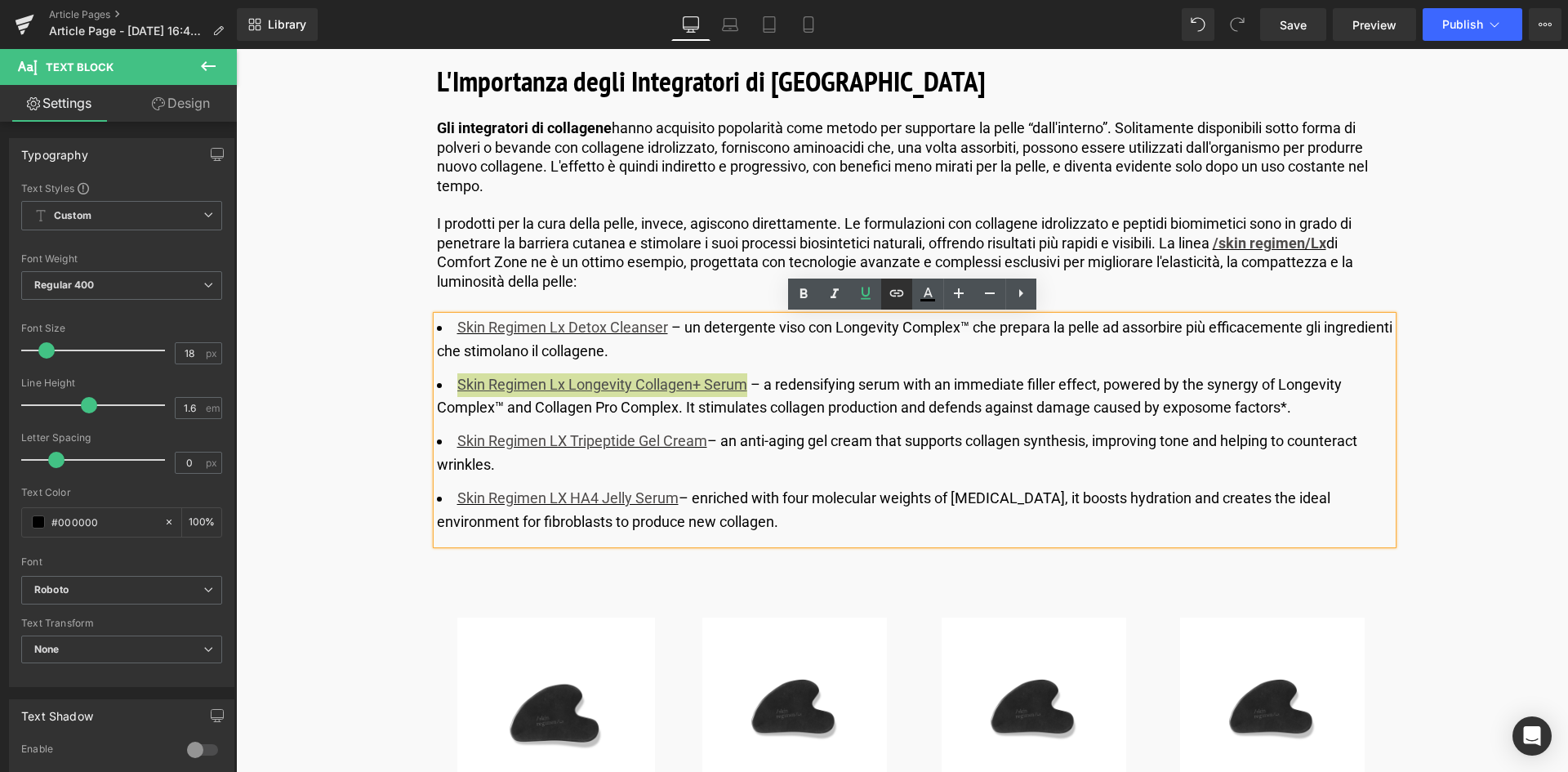
click at [901, 290] on icon at bounding box center [897, 293] width 20 height 20
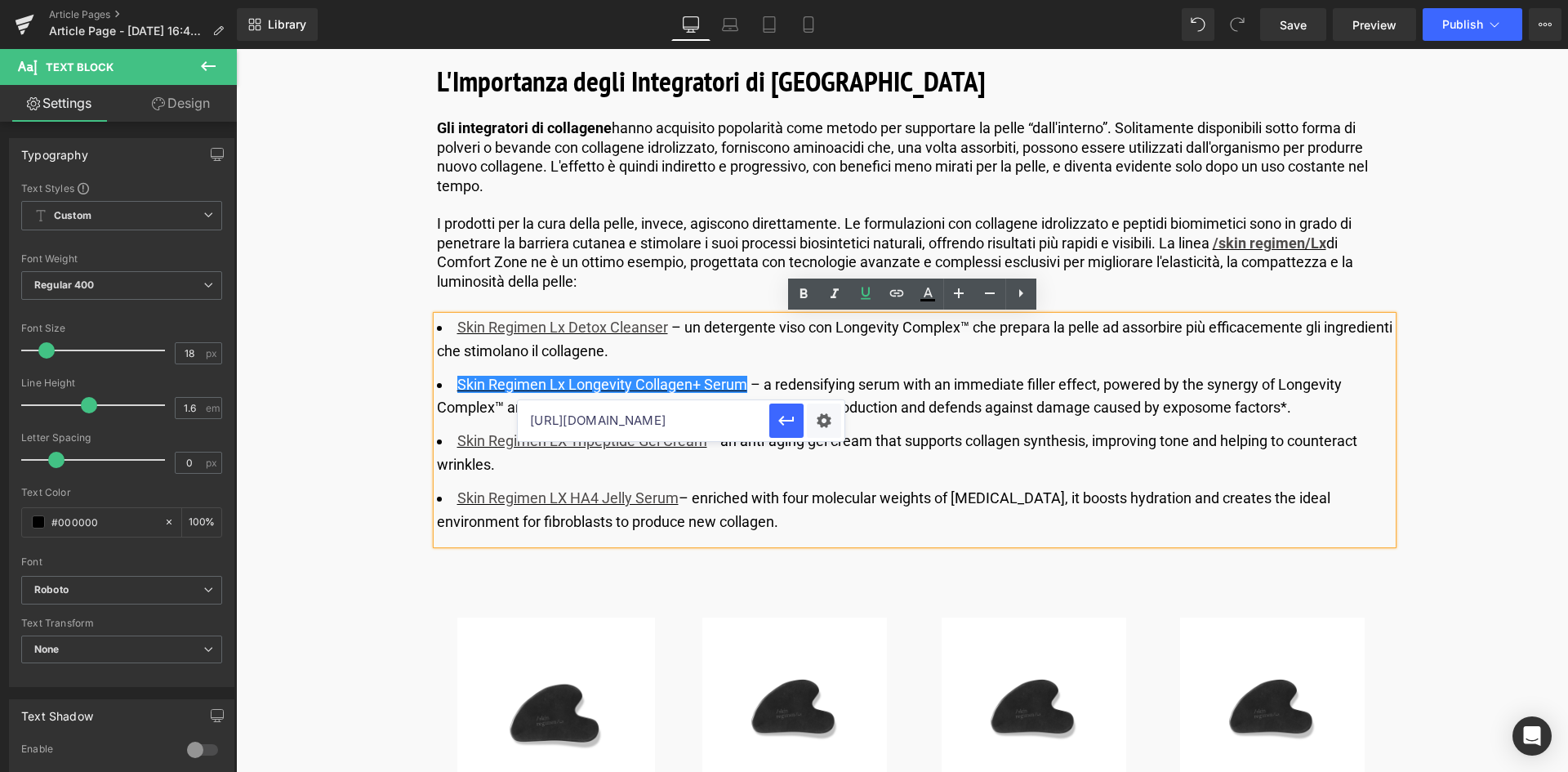
click at [550, 432] on input "[URL][DOMAIN_NAME]" at bounding box center [644, 421] width 252 height 41
paste input "[URL][DOMAIN_NAME] › products › skin-regimen-lx-longevity-collagen-serum"
type input "[URL][DOMAIN_NAME] › products › skin-regimen-lx-longevity-collagen-serum"
click at [783, 417] on icon "button" at bounding box center [786, 421] width 15 height 9
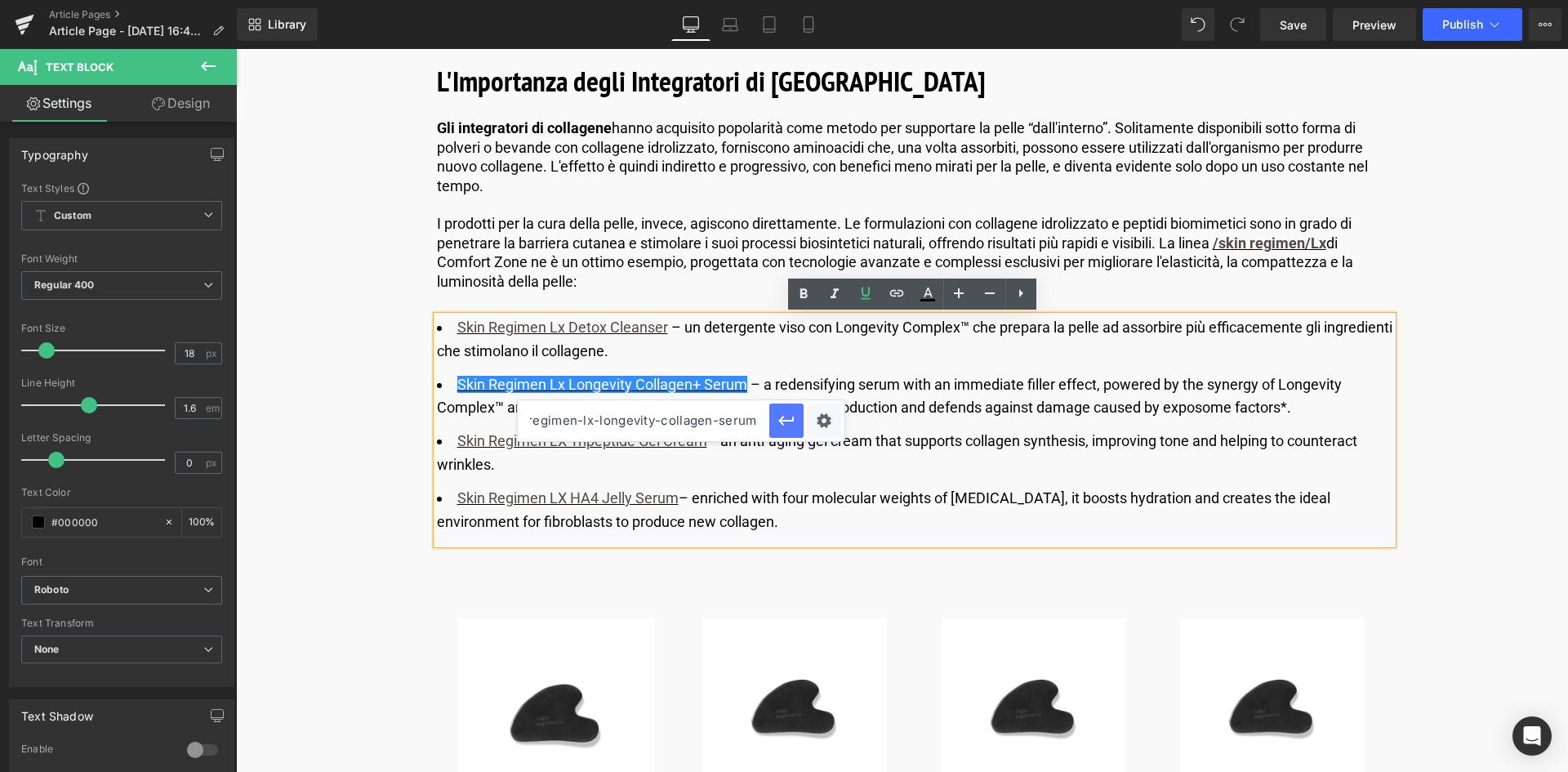
scroll to position [0, 0]
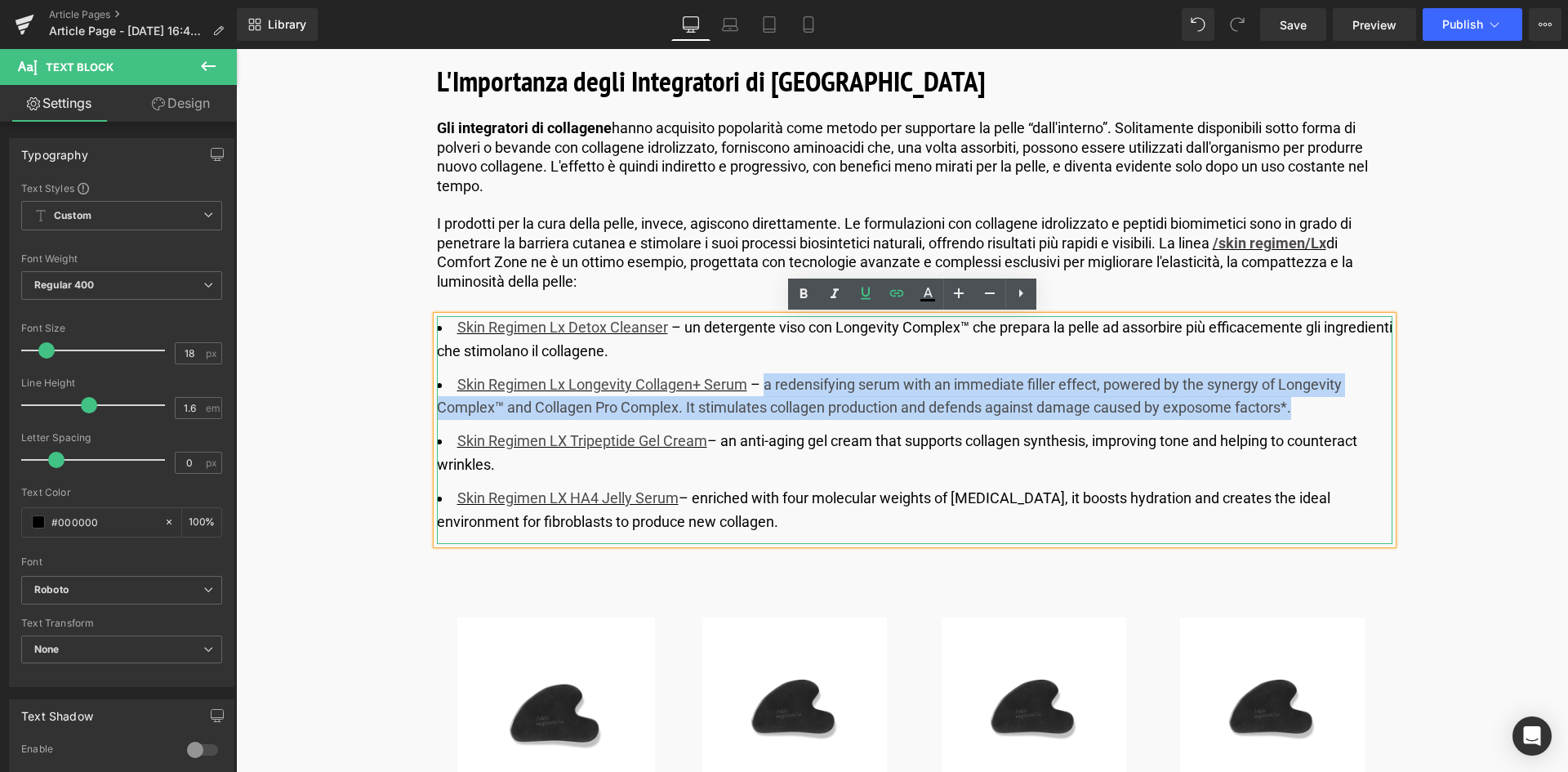
drag, startPoint x: 764, startPoint y: 379, endPoint x: 1295, endPoint y: 404, distance: 531.6
click at [1295, 404] on li "Skin Regimen Lx Longevity Collagen+ Serum ​ – a redensifying serum with an imme…" at bounding box center [915, 397] width 955 height 47
copy li "a redensifying serum with an immediate filler effect, powered by the synergy of…"
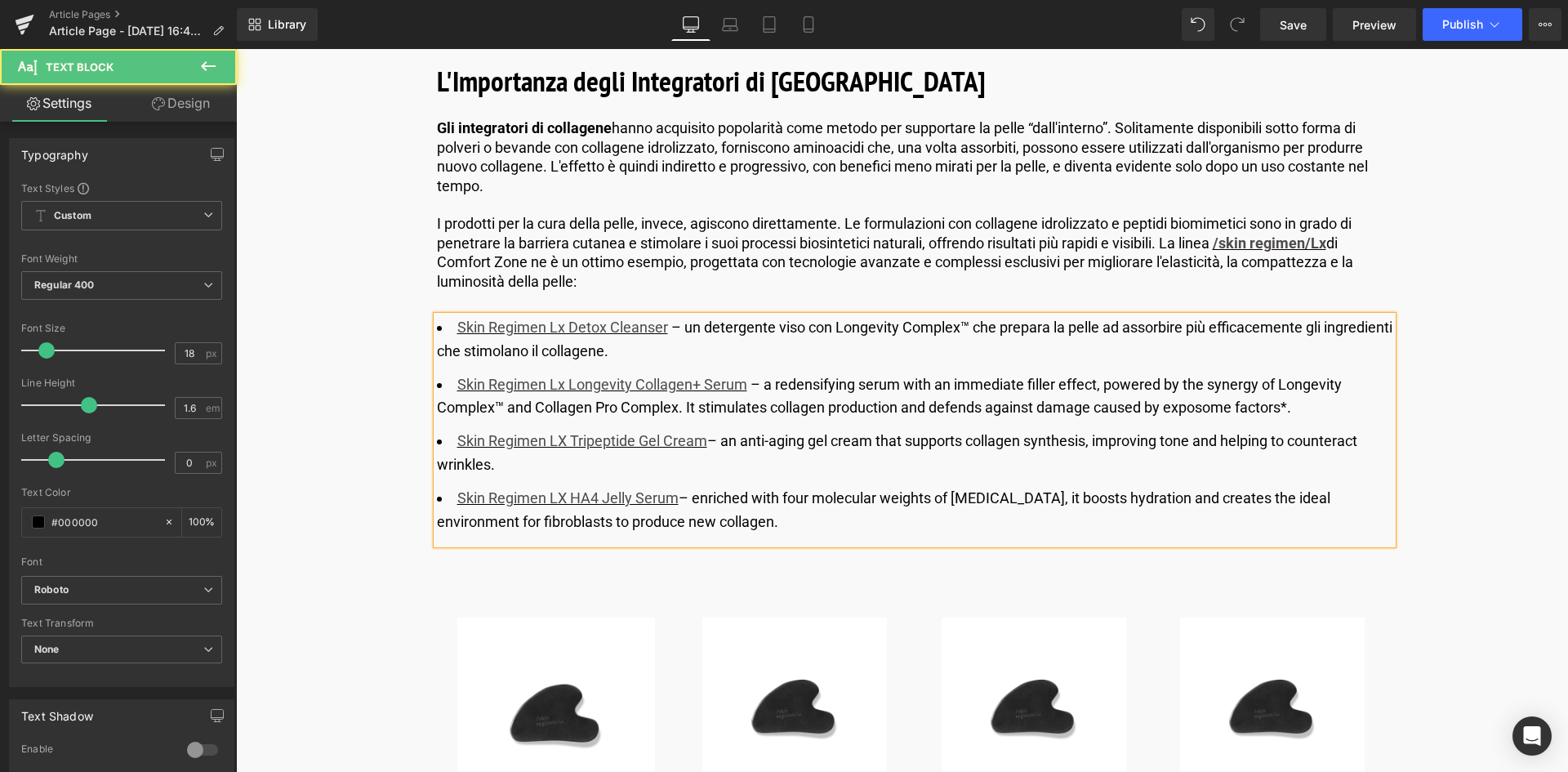
click at [1131, 432] on li "Skin Regimen LX Tripeptide Gel Cream – an anti-aging gel cream that supports co…" at bounding box center [915, 454] width 955 height 47
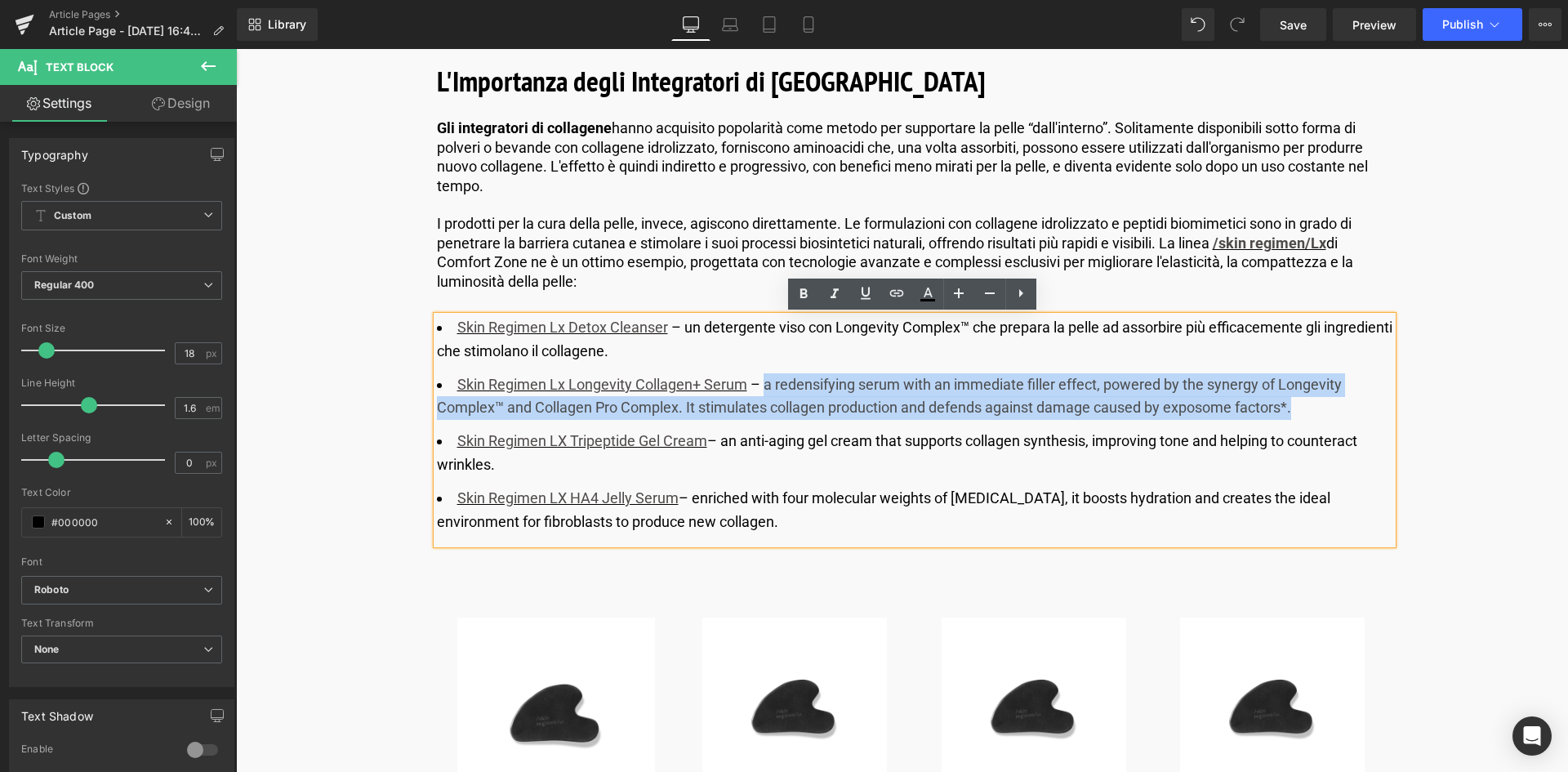
drag, startPoint x: 1299, startPoint y: 404, endPoint x: 762, endPoint y: 392, distance: 537.1
click at [762, 392] on li "Skin Regimen Lx Longevity Collagen+ Serum ​ – a redensifying serum with an imme…" at bounding box center [915, 397] width 955 height 47
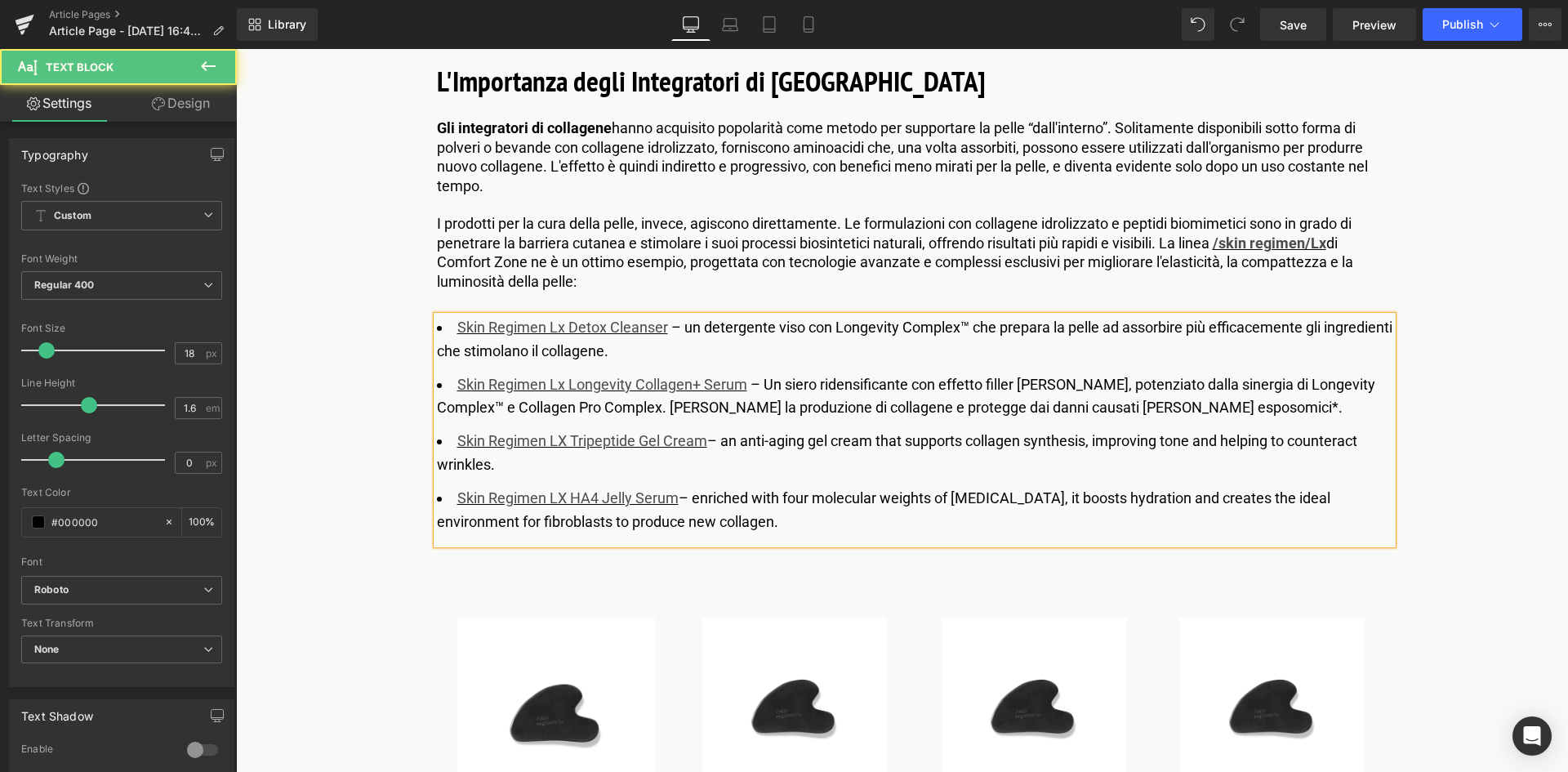
click at [775, 384] on li "Skin Regimen Lx Longevity Collagen+ Serum ​ – Un siero ridensificante con effet…" at bounding box center [915, 397] width 955 height 47
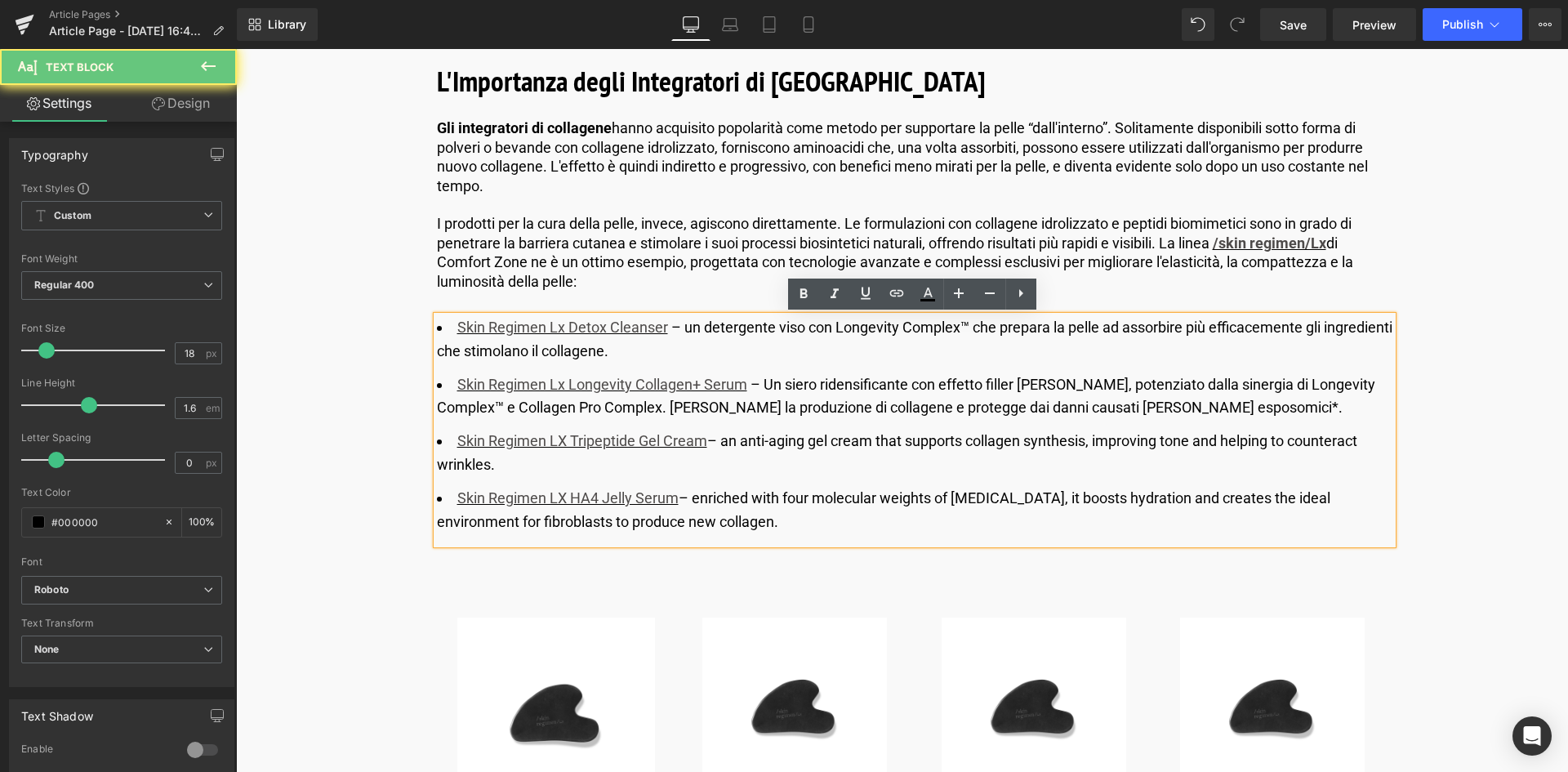
click at [774, 381] on li "Skin Regimen Lx Longevity Collagen+ Serum ​ – Un siero ridensificante con effet…" at bounding box center [915, 397] width 955 height 47
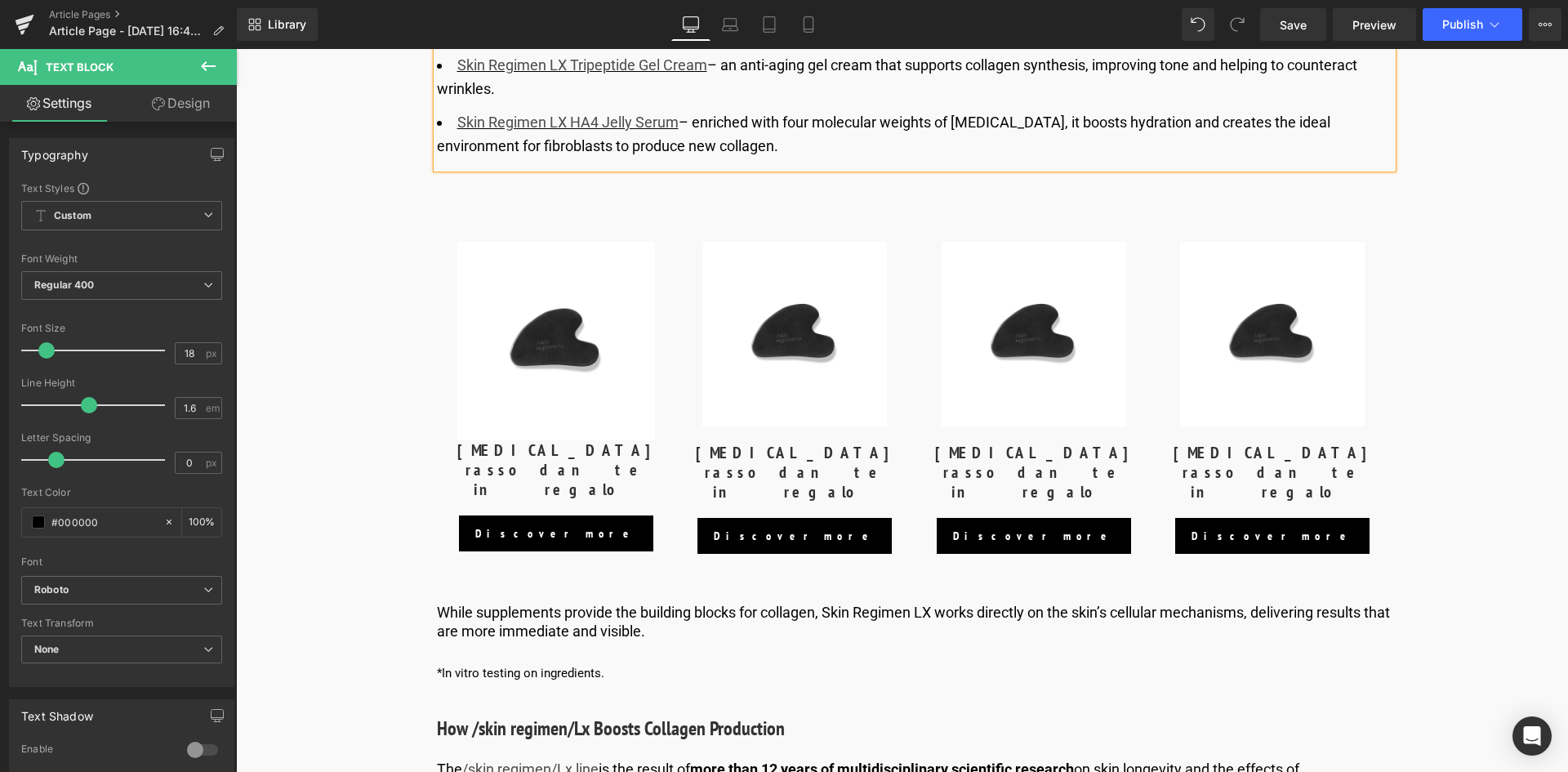
scroll to position [4740, 0]
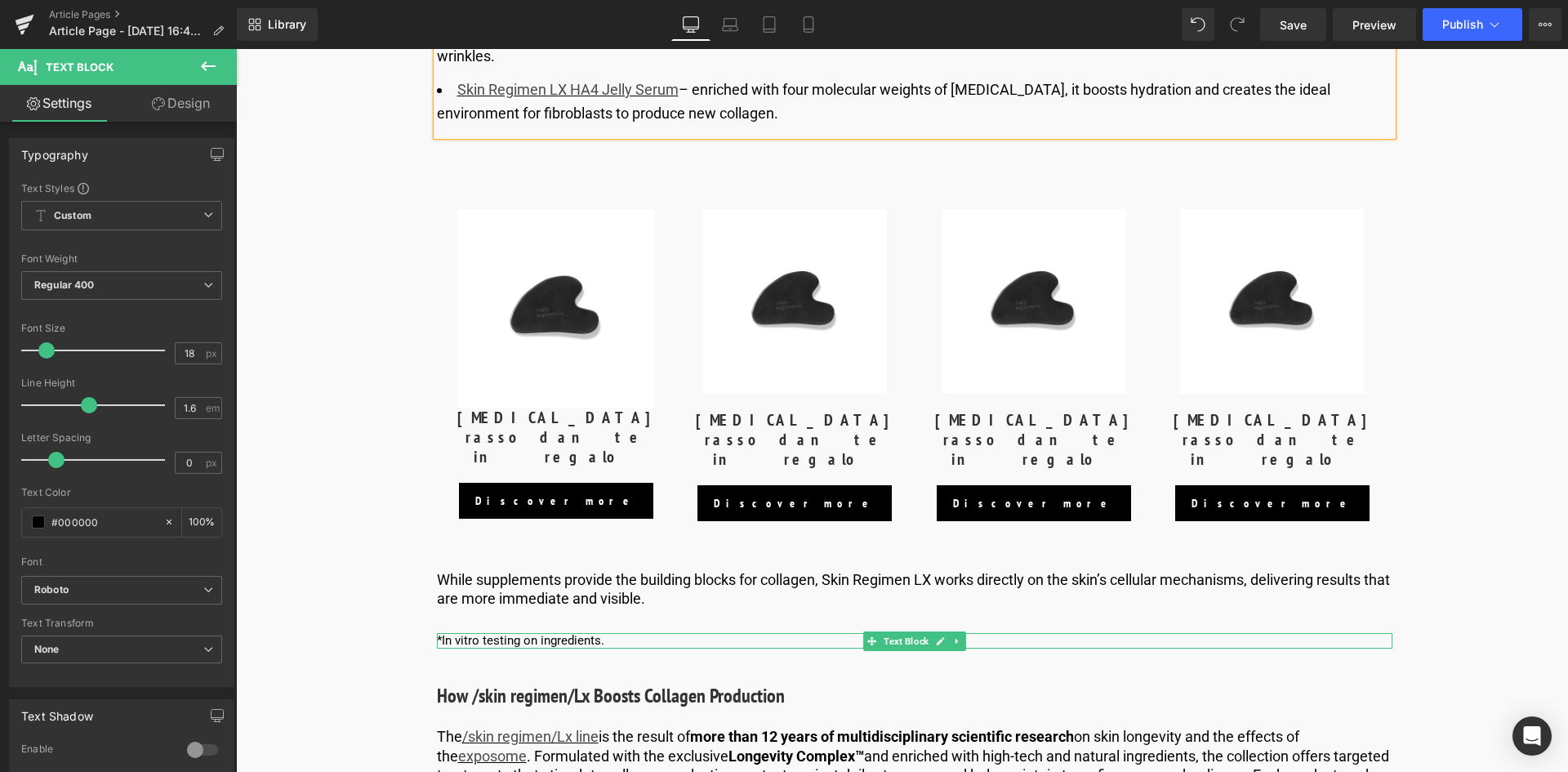
click at [576, 634] on p "*In vitro testing on ingredients." at bounding box center [915, 641] width 955 height 16
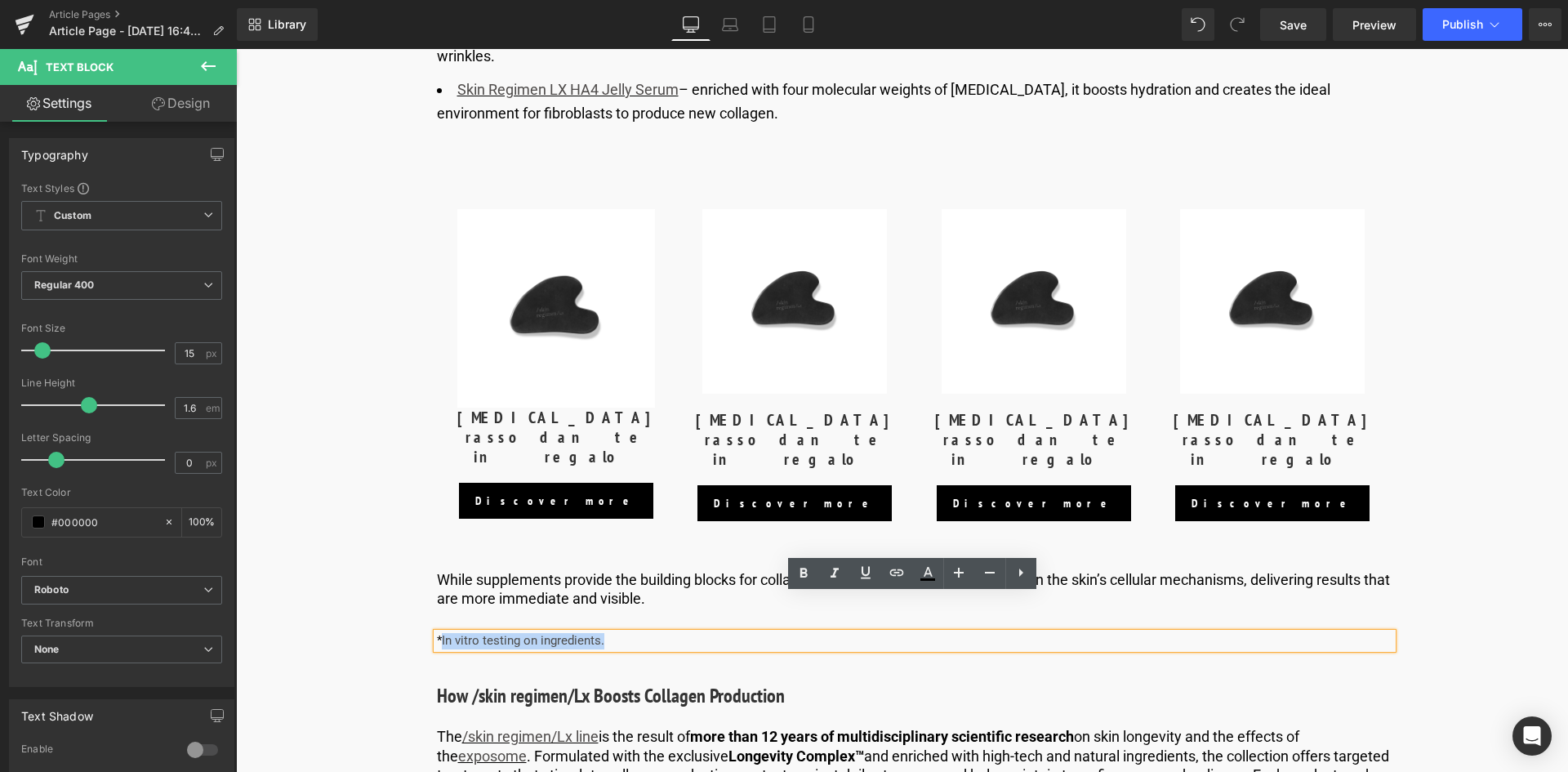
drag, startPoint x: 618, startPoint y: 604, endPoint x: 439, endPoint y: 607, distance: 179.0
click at [439, 634] on p "*In vitro testing on ingredients." at bounding box center [915, 641] width 955 height 16
copy p "In vitro testing on ingredients."
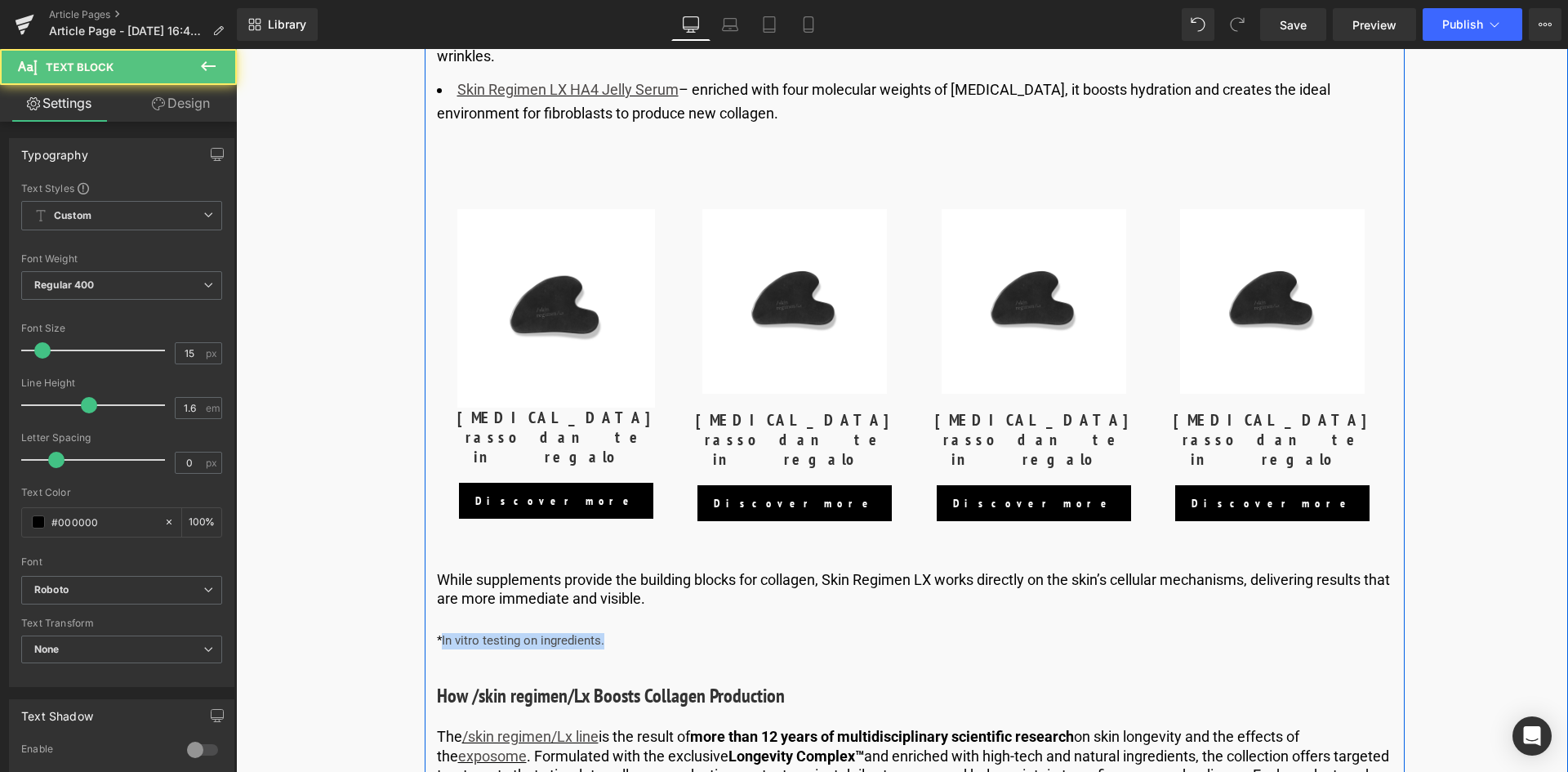
click at [596, 634] on p "*In vitro testing on ingredients." at bounding box center [915, 641] width 955 height 16
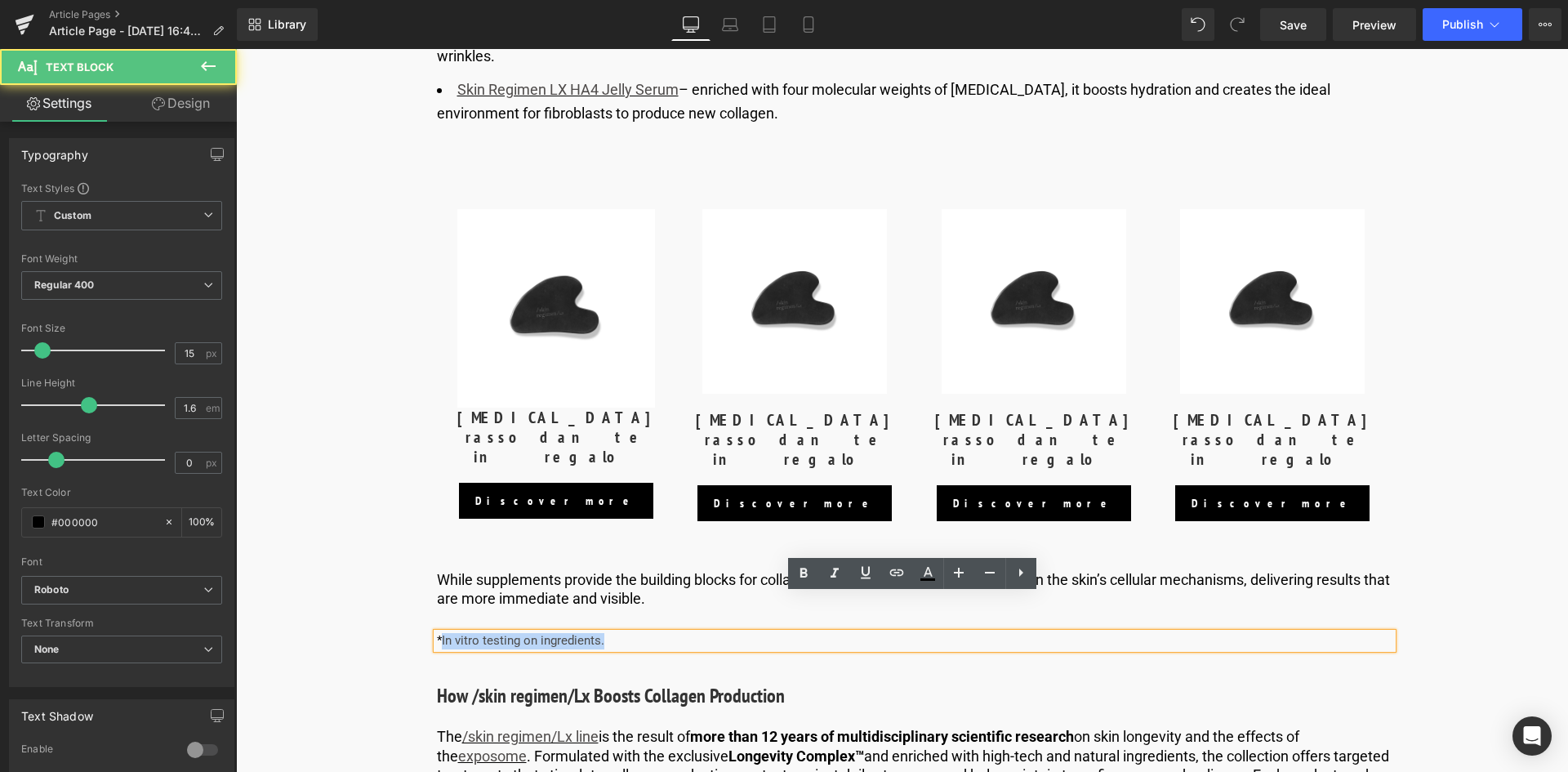
click at [614, 634] on p "*In vitro testing on ingredients." at bounding box center [915, 641] width 955 height 16
drag, startPoint x: 532, startPoint y: 604, endPoint x: 437, endPoint y: 602, distance: 95.0
click at [437, 634] on p "*In vitro testing on ingredients." at bounding box center [915, 641] width 955 height 16
click at [561, 634] on p "*In vitro testing on ingredients." at bounding box center [915, 641] width 955 height 16
drag, startPoint x: 645, startPoint y: 604, endPoint x: 439, endPoint y: 602, distance: 206.0
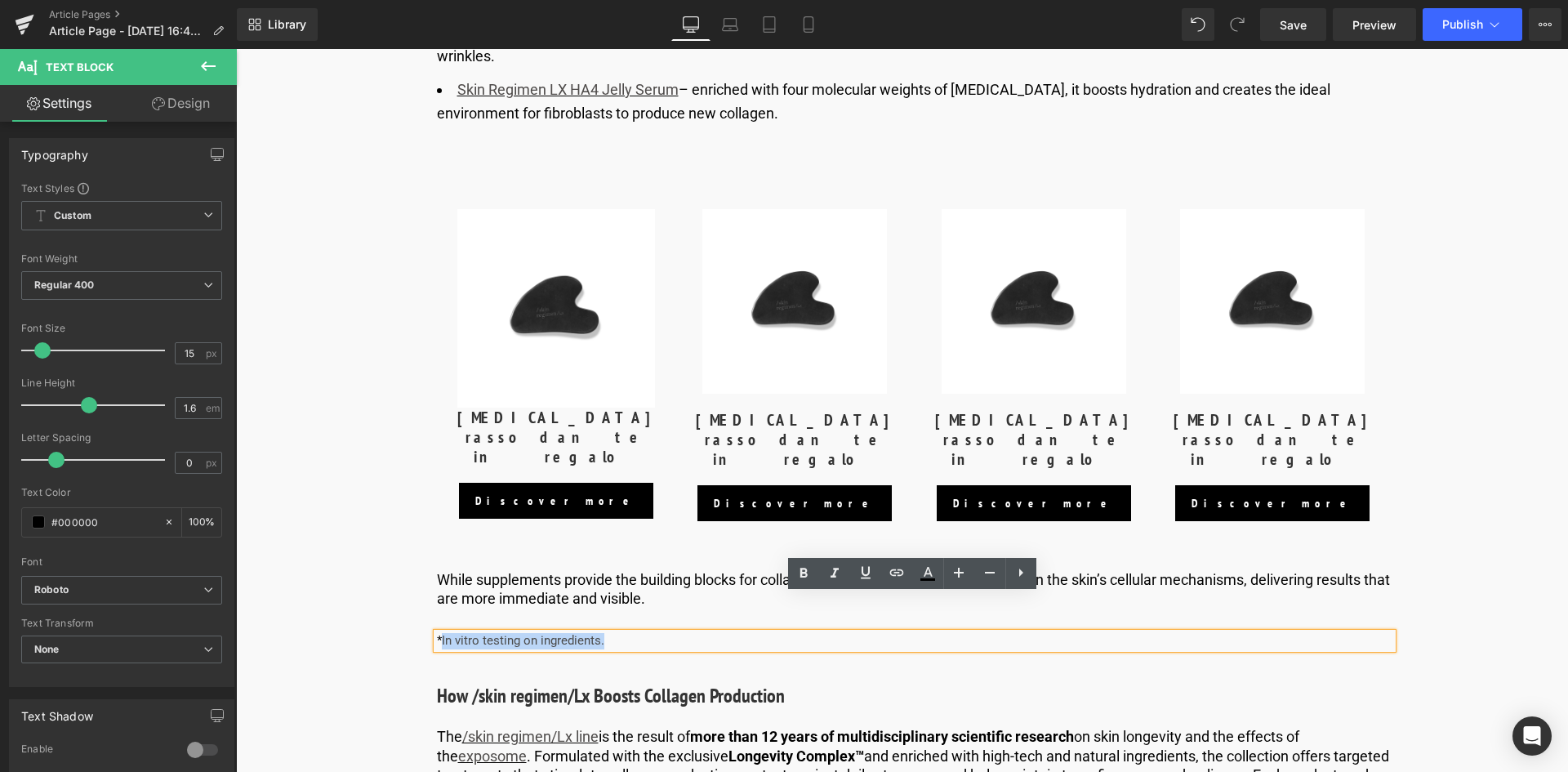
click at [439, 634] on p "*In vitro testing on ingredients." at bounding box center [915, 641] width 955 height 16
paste div
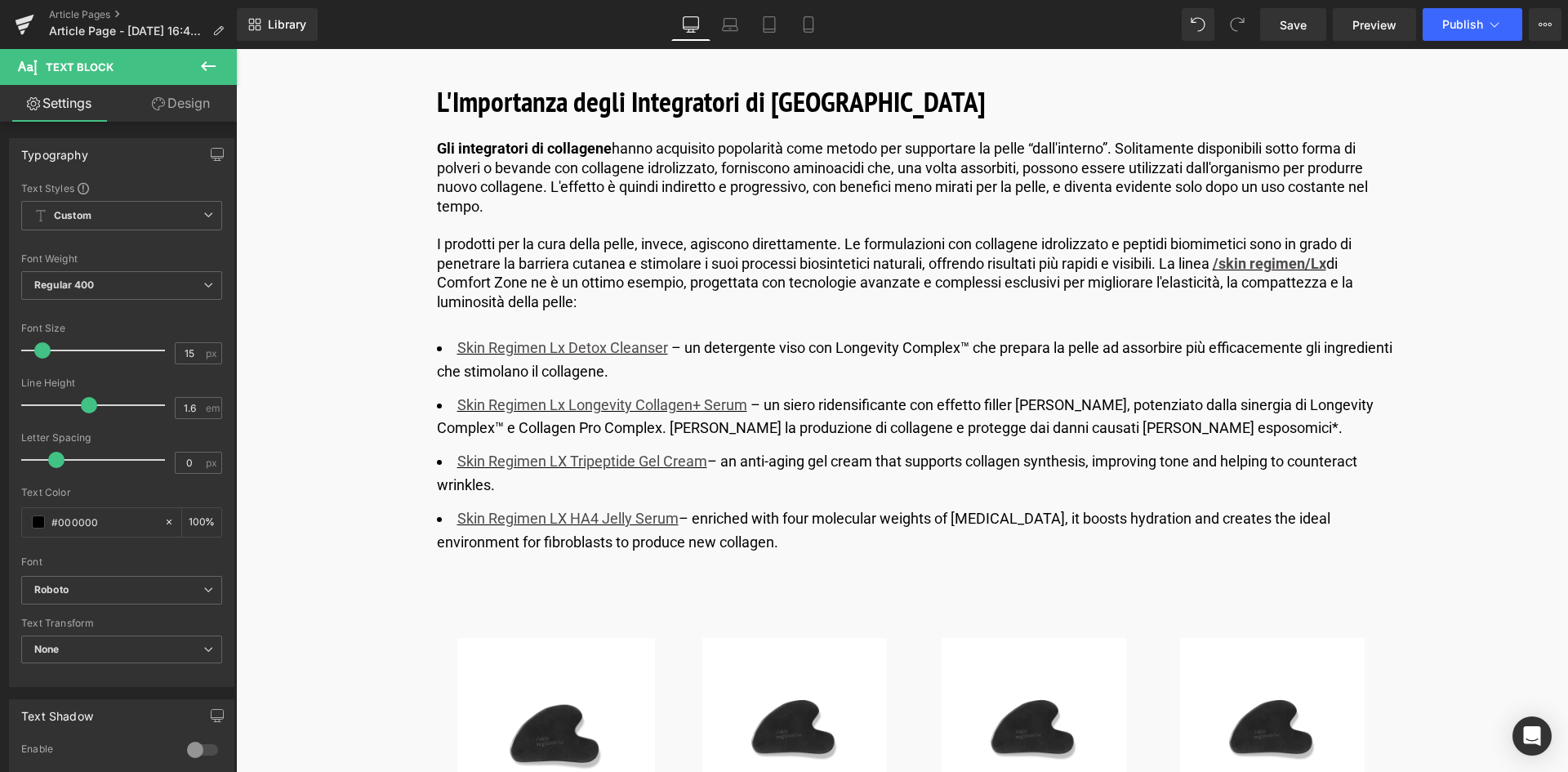
scroll to position [4249, 0]
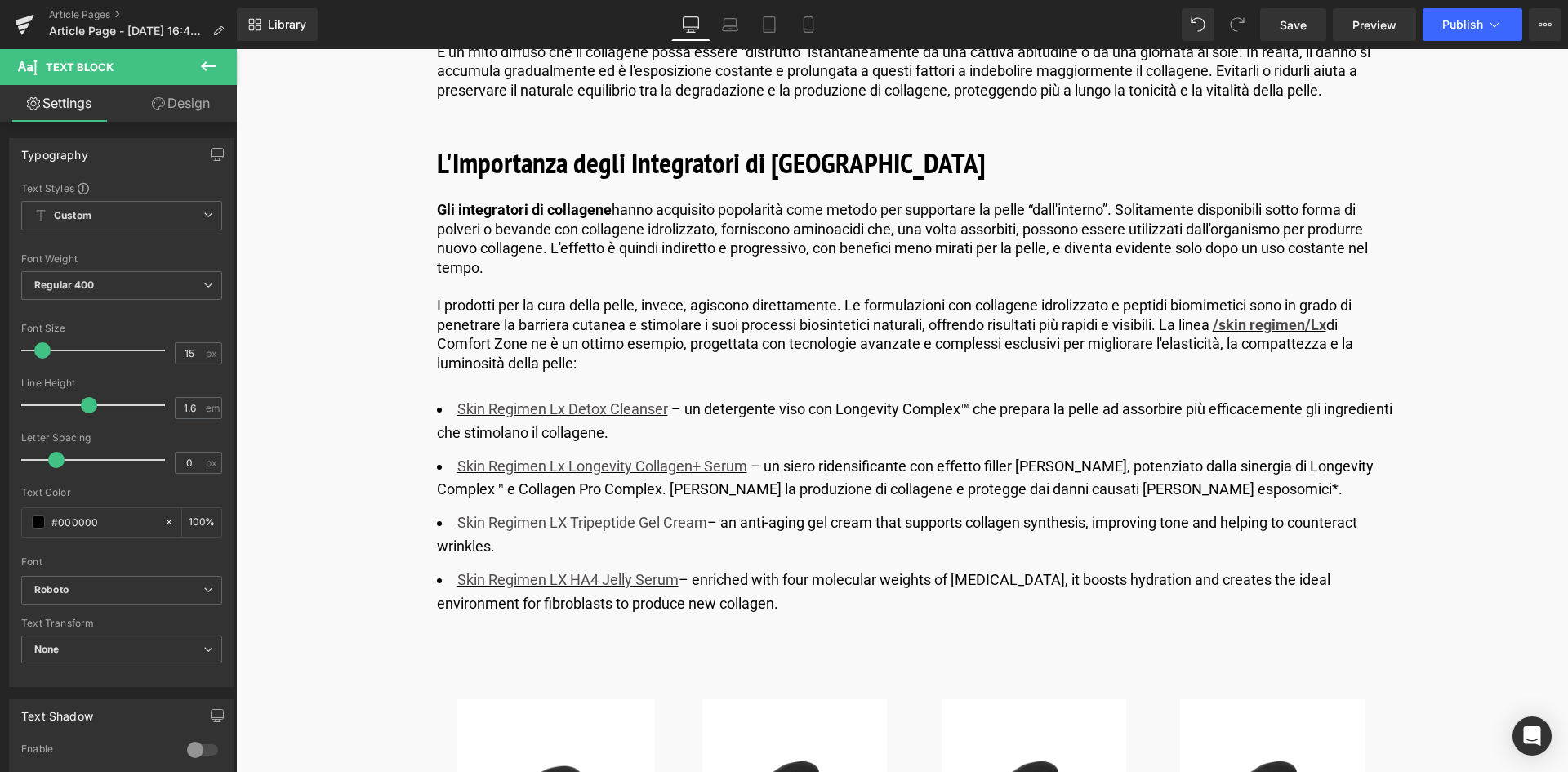
click at [732, 547] on li "Skin Regimen LX Tripeptide Gel Cream – an anti-aging gel cream that supports co…" at bounding box center [915, 535] width 955 height 47
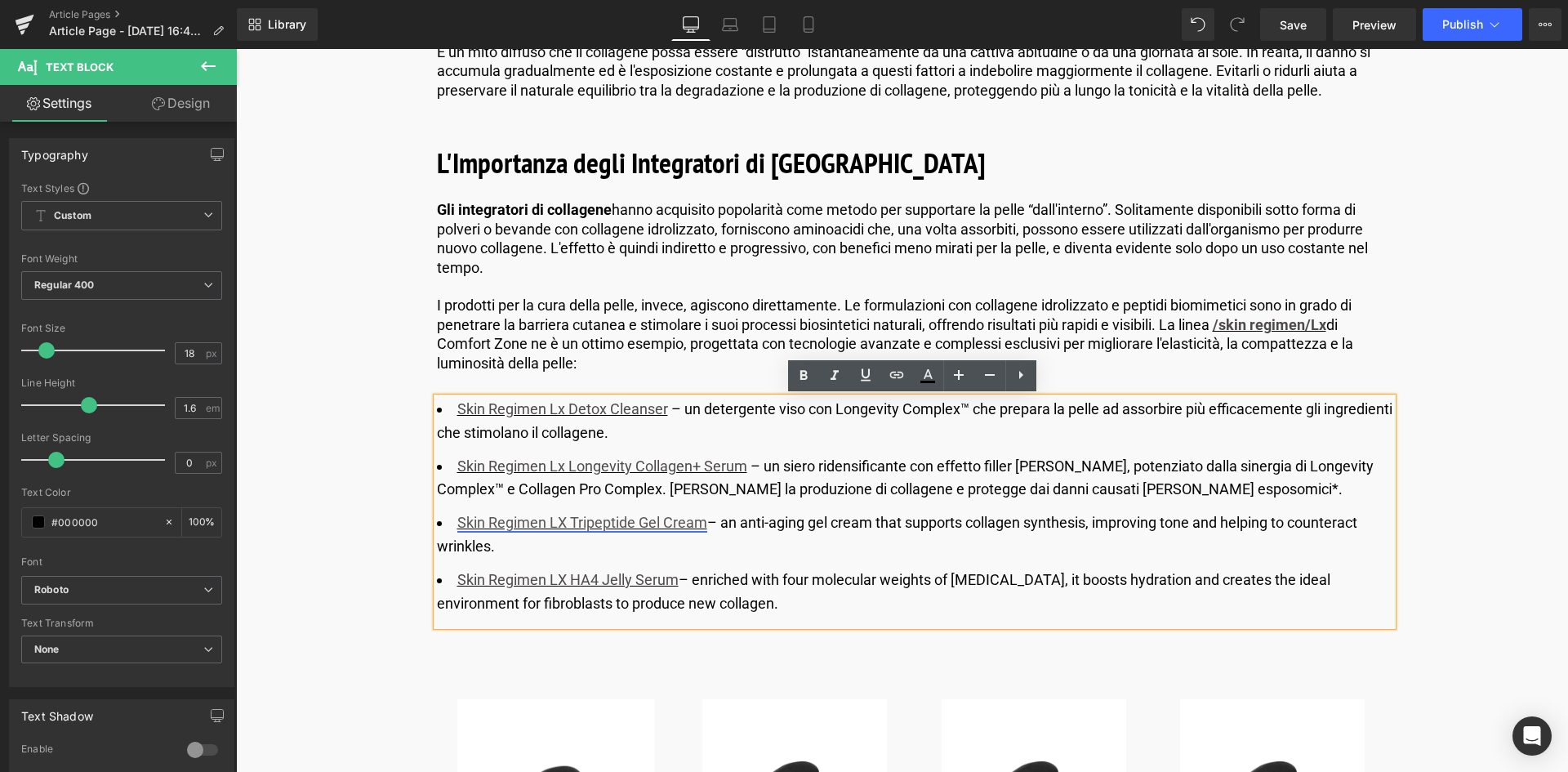
click at [567, 525] on link "Skin Regimen LX Tripeptide Gel Cream" at bounding box center [582, 523] width 250 height 17
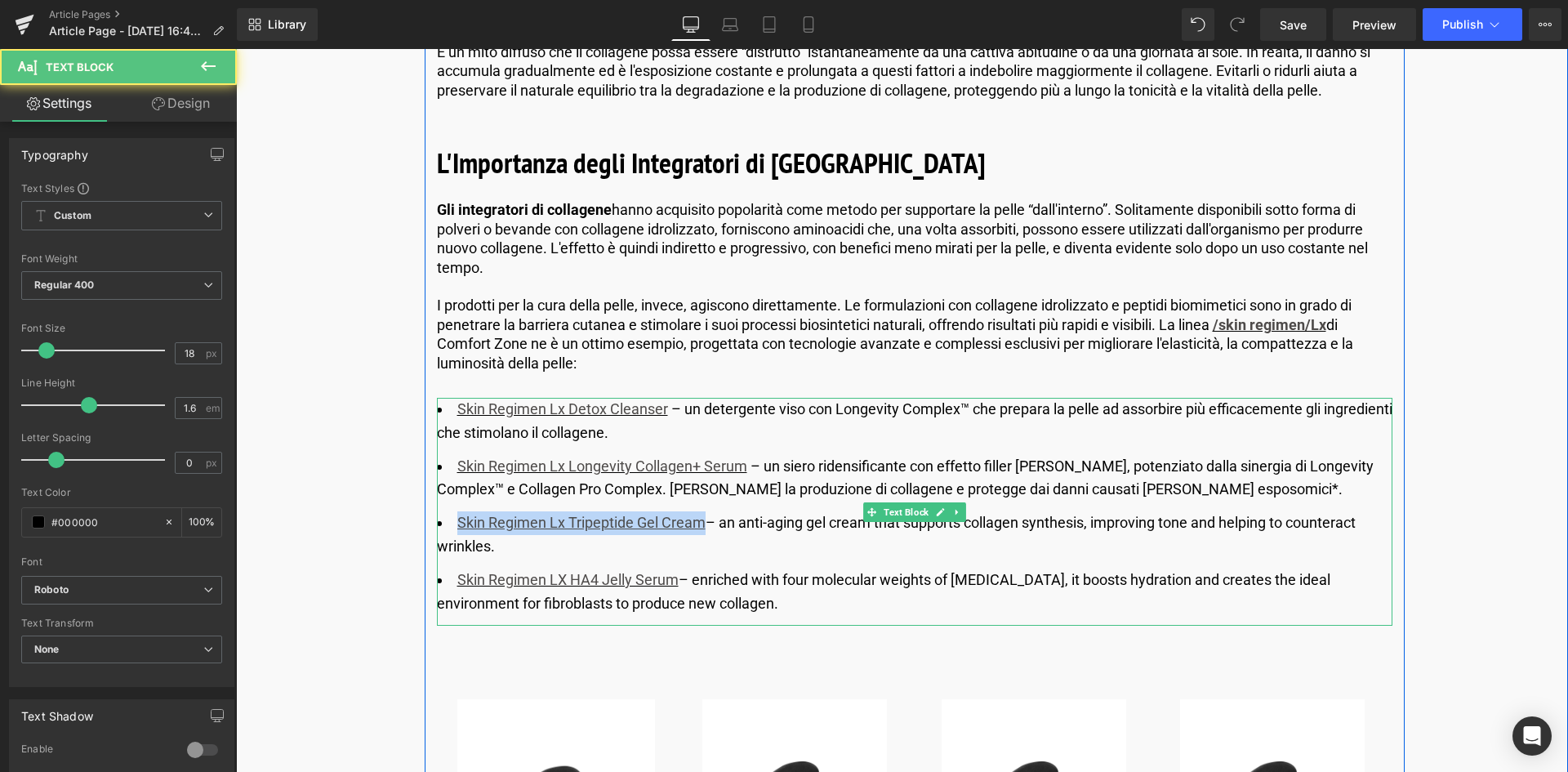
drag, startPoint x: 704, startPoint y: 519, endPoint x: 453, endPoint y: 514, distance: 251.0
click at [446, 514] on li "Skin Regimen Lx Tripeptide Gel Cream – an anti-aging gel cream that supports co…" at bounding box center [915, 535] width 955 height 47
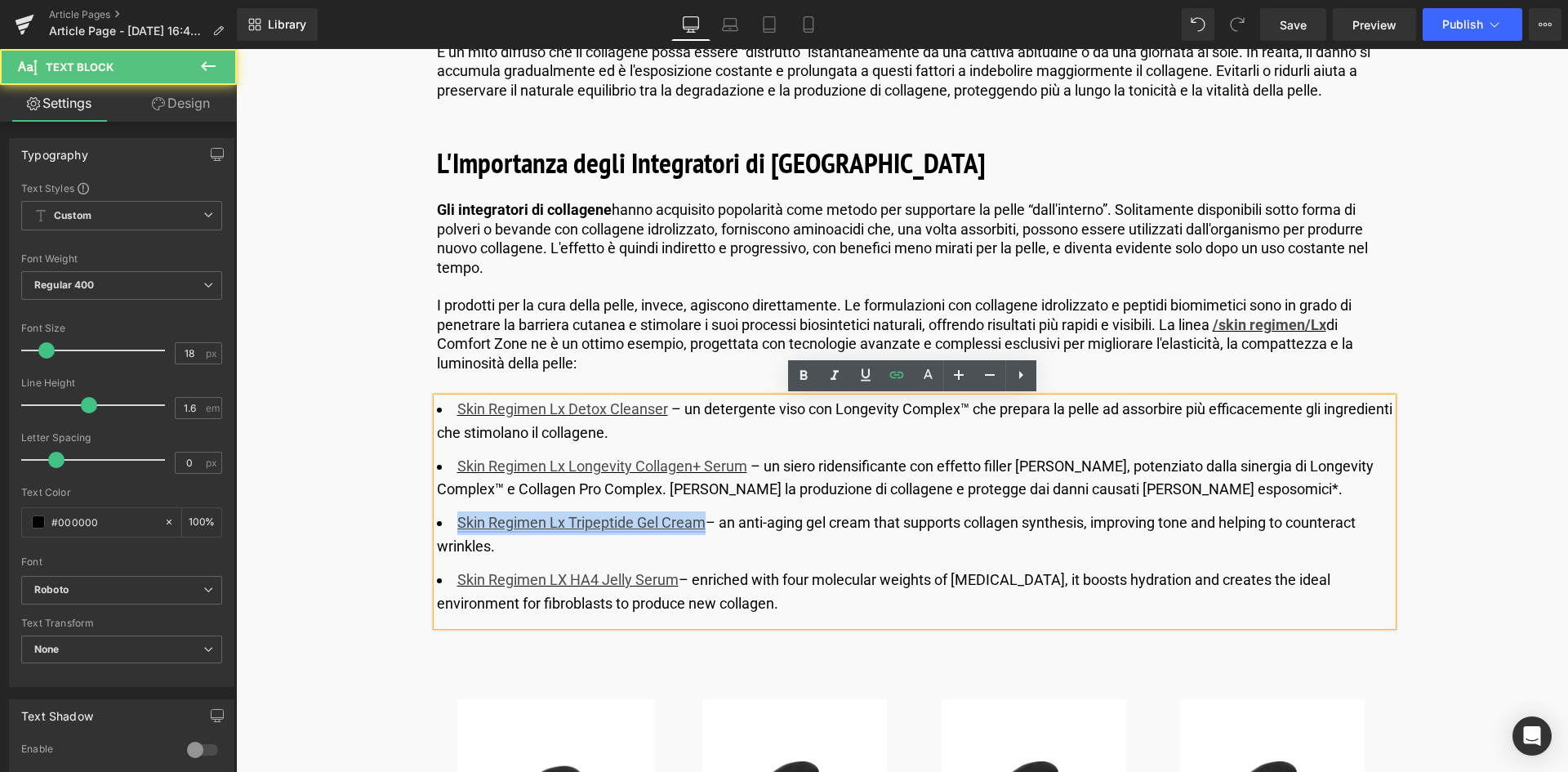
click at [611, 526] on link "Skin Regimen Lx Tripeptide Gel Cream" at bounding box center [581, 523] width 248 height 17
click at [635, 552] on span "Edit" at bounding box center [640, 553] width 19 height 14
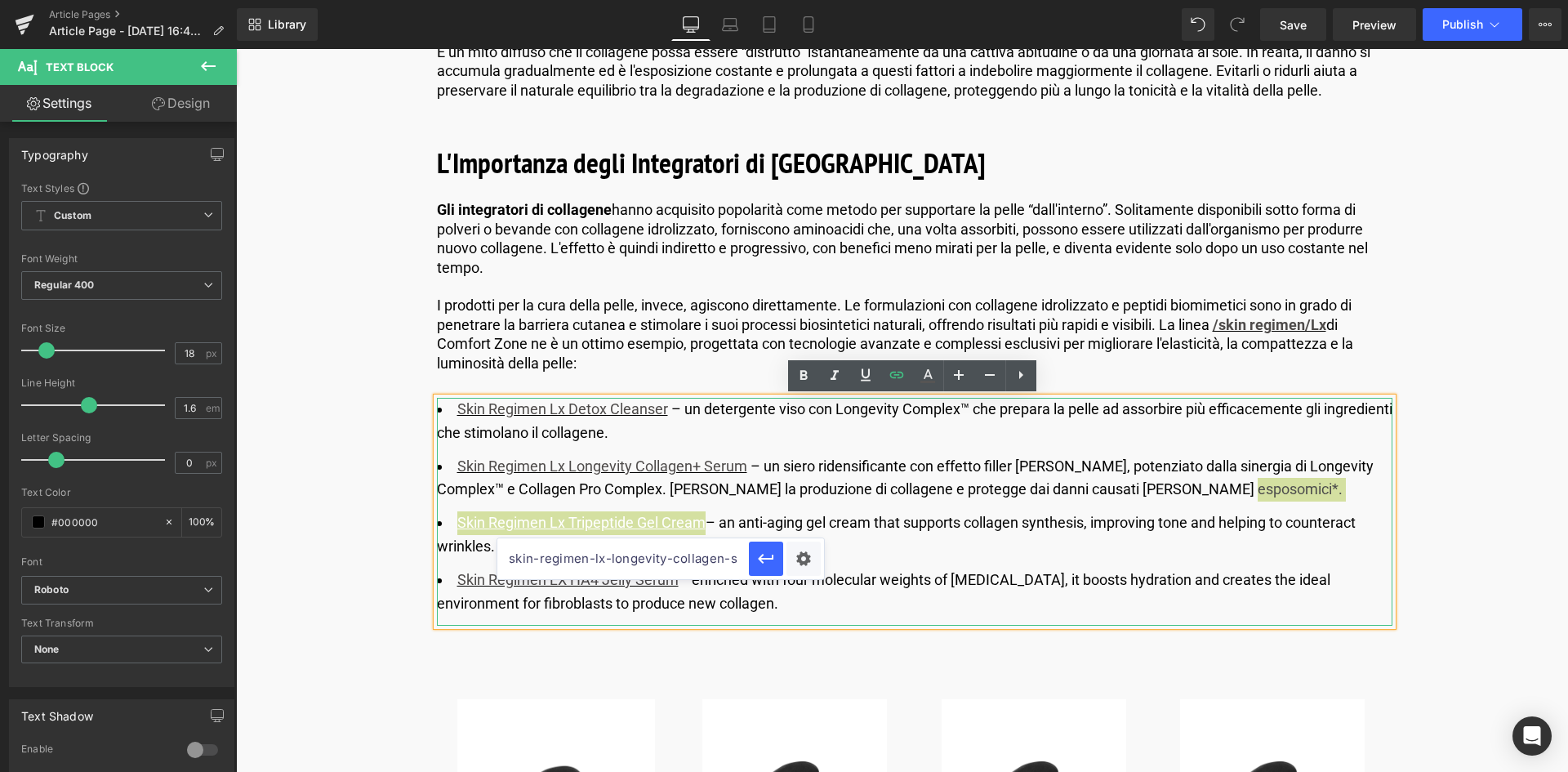
scroll to position [0, 274]
drag, startPoint x: 742, startPoint y: 608, endPoint x: 830, endPoint y: 607, distance: 88.0
type input "[URL][DOMAIN_NAME]"
paste input "[URL][DOMAIN_NAME]"
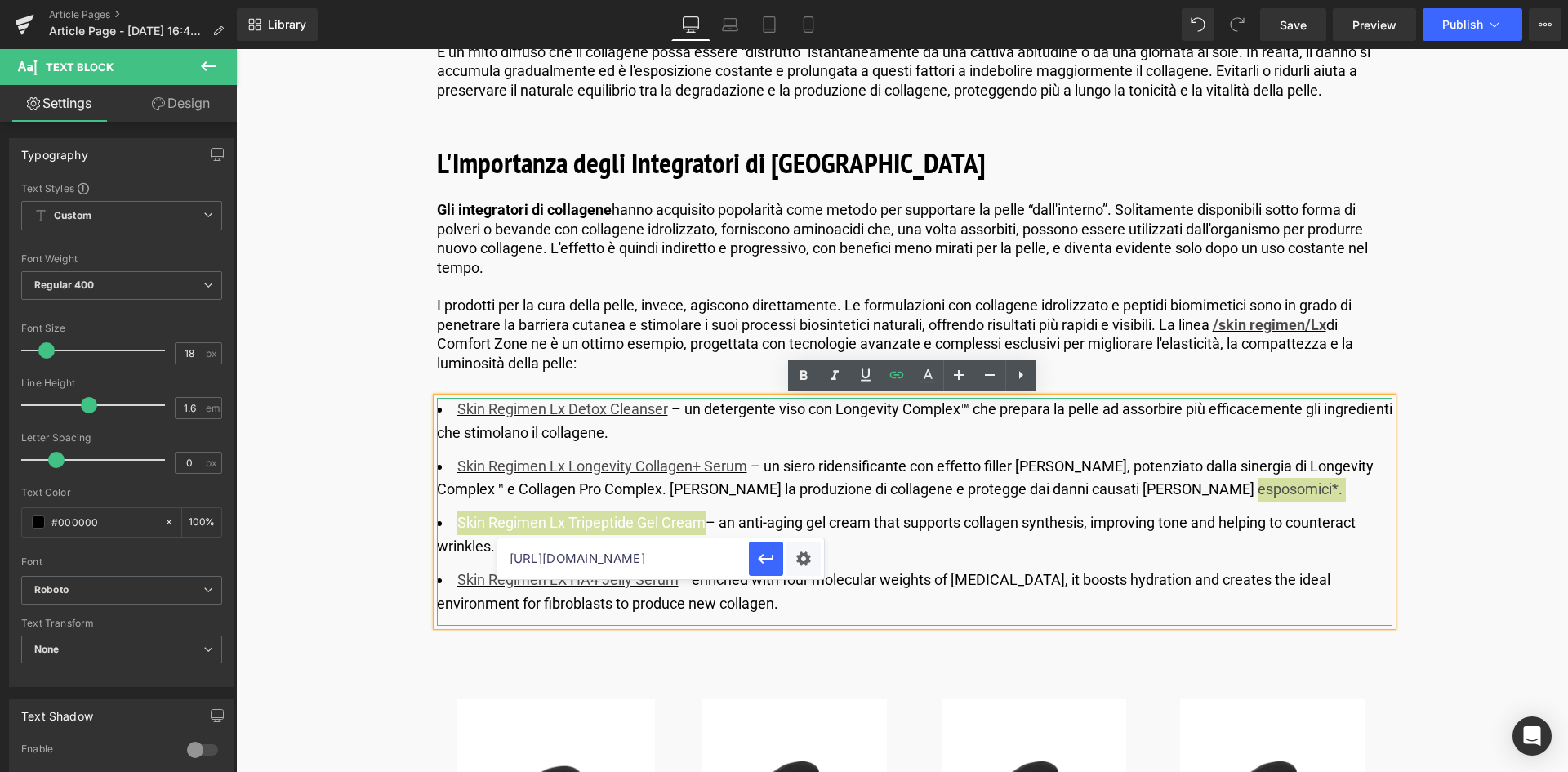
scroll to position [0, 247]
click at [766, 555] on icon "button" at bounding box center [766, 559] width 20 height 20
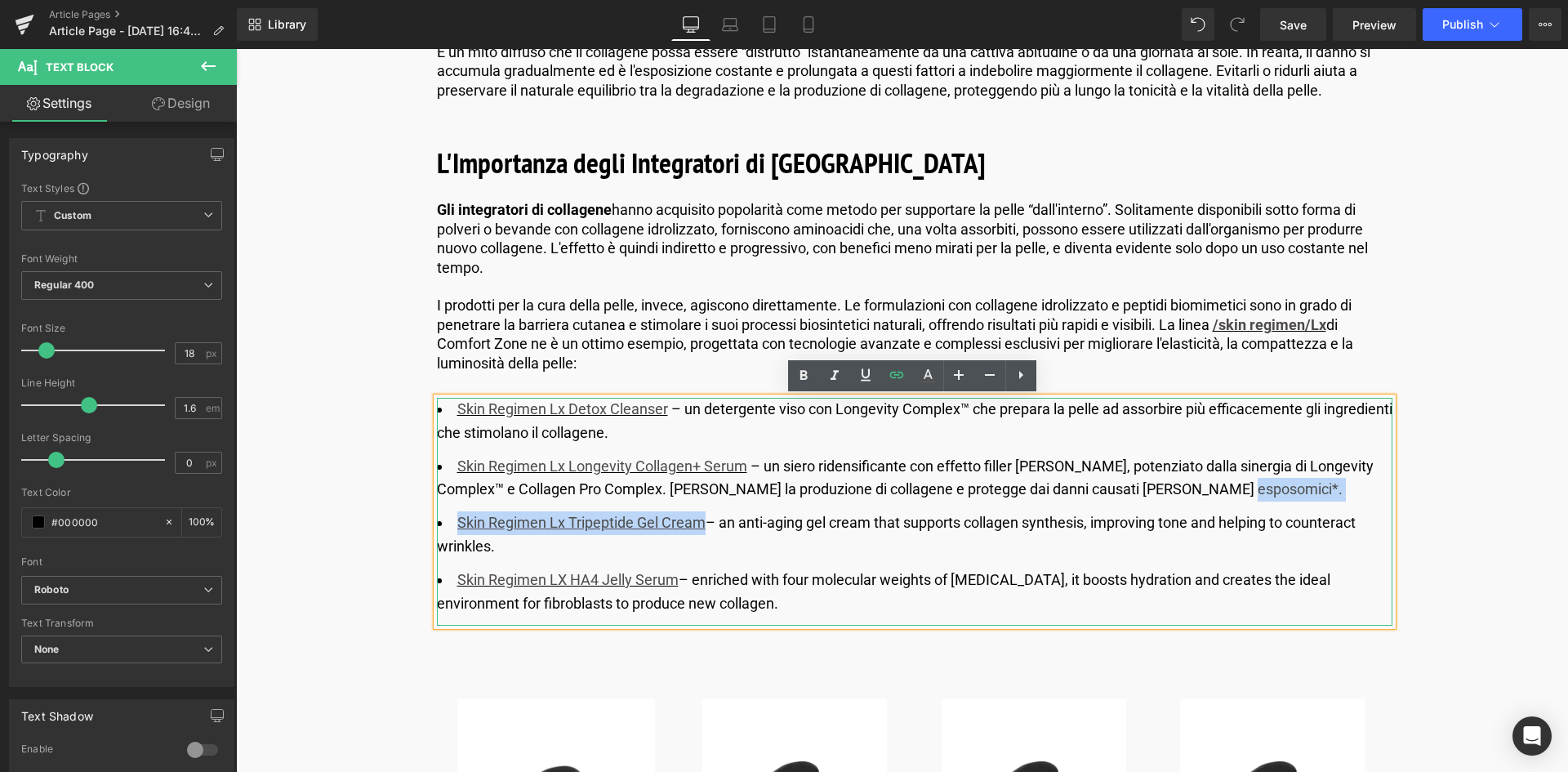
drag, startPoint x: 722, startPoint y: 522, endPoint x: 493, endPoint y: 551, distance: 230.8
click at [493, 551] on li "Skin Regimen Lx Tripeptide Gel Cream – an anti-aging gel cream that supports co…" at bounding box center [915, 535] width 955 height 47
copy li "an anti-aging gel cream that supports collagen synthesis, improving tone and he…"
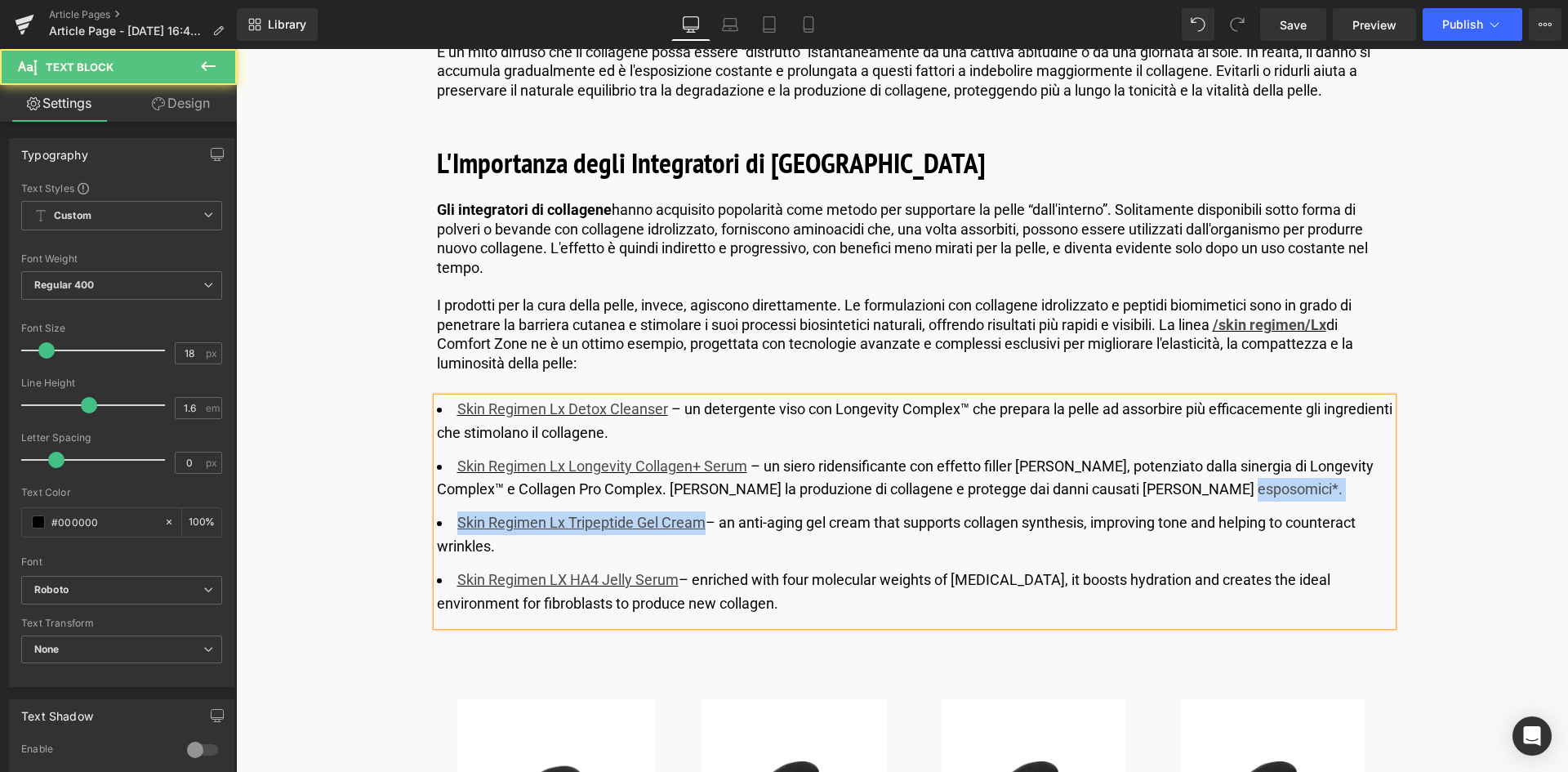
drag, startPoint x: 830, startPoint y: 545, endPoint x: 746, endPoint y: 555, distance: 84.6
click at [830, 545] on li "Skin Regimen Lx Tripeptide Gel Cream – an anti-aging gel cream that supports co…" at bounding box center [915, 535] width 955 height 47
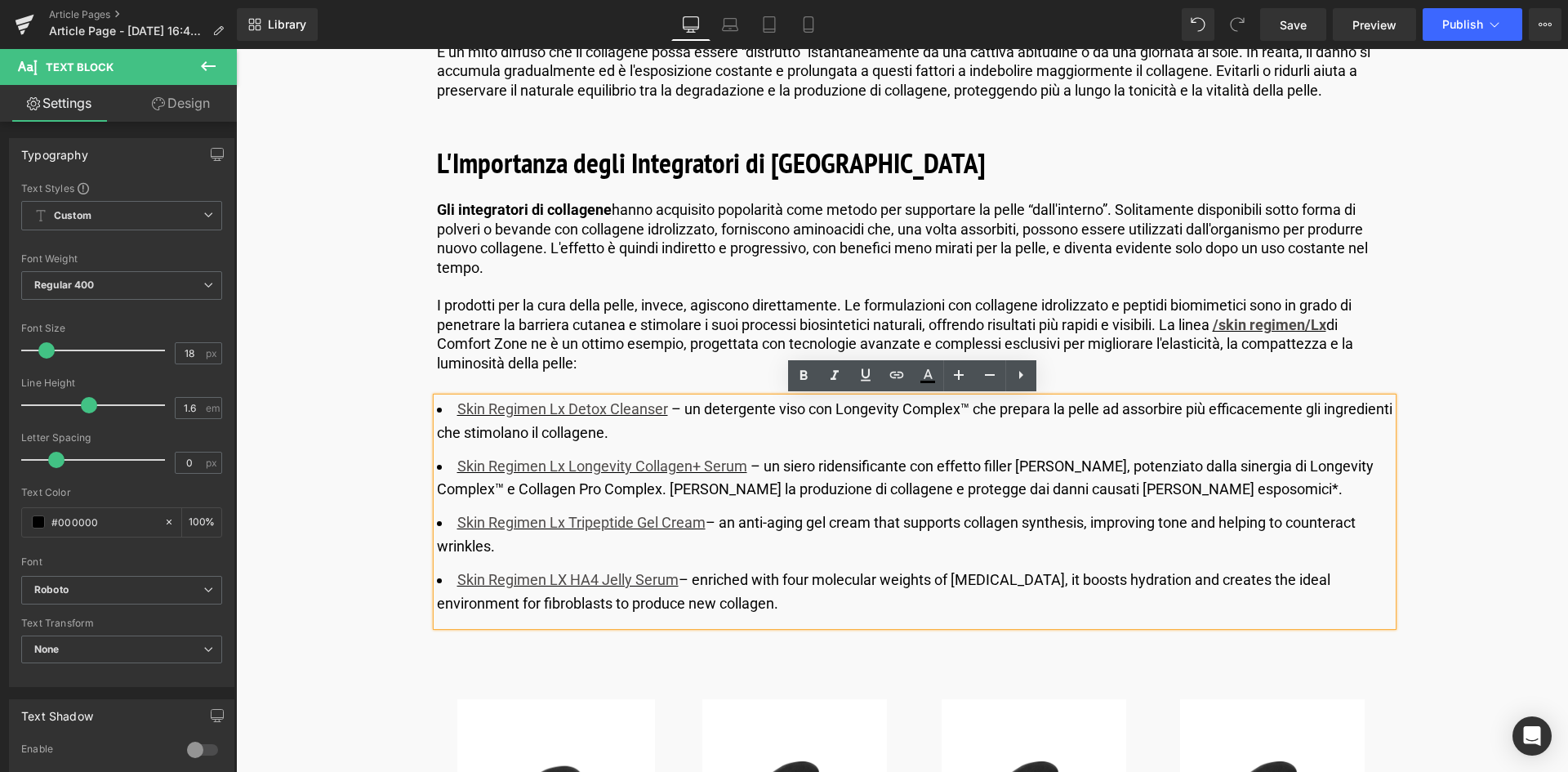
drag, startPoint x: 746, startPoint y: 555, endPoint x: 719, endPoint y: 521, distance: 43.4
click at [719, 521] on li "Skin Regimen Lx Tripeptide Gel Cream – an anti-aging gel cream that supports co…" at bounding box center [915, 535] width 955 height 47
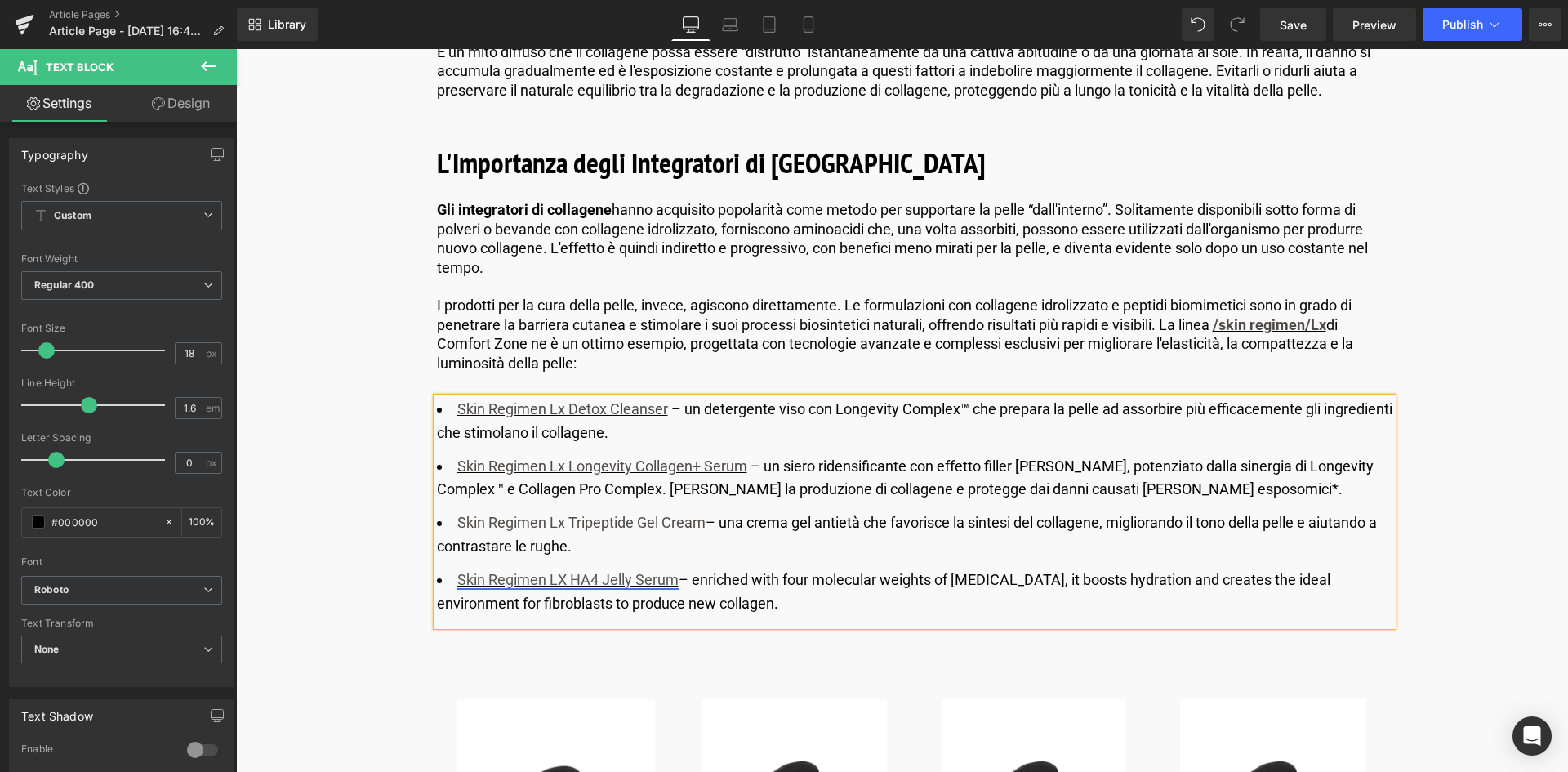
click at [565, 579] on link "Skin Regimen LX HA4 Jelly Serum" at bounding box center [568, 580] width 222 height 17
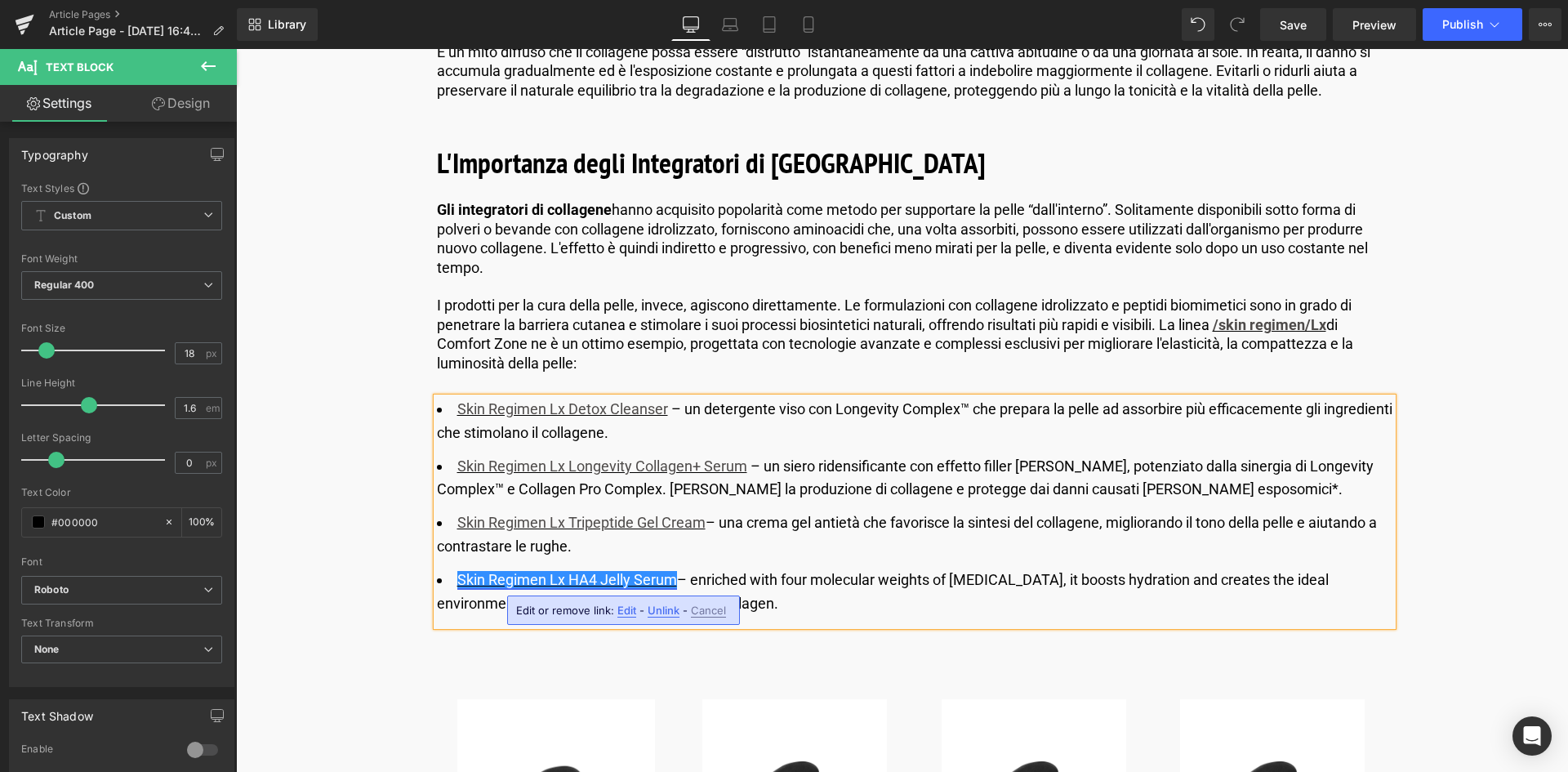
click at [674, 578] on link "Skin Regimen Lx HA4 Jelly Serum" at bounding box center [567, 580] width 220 height 17
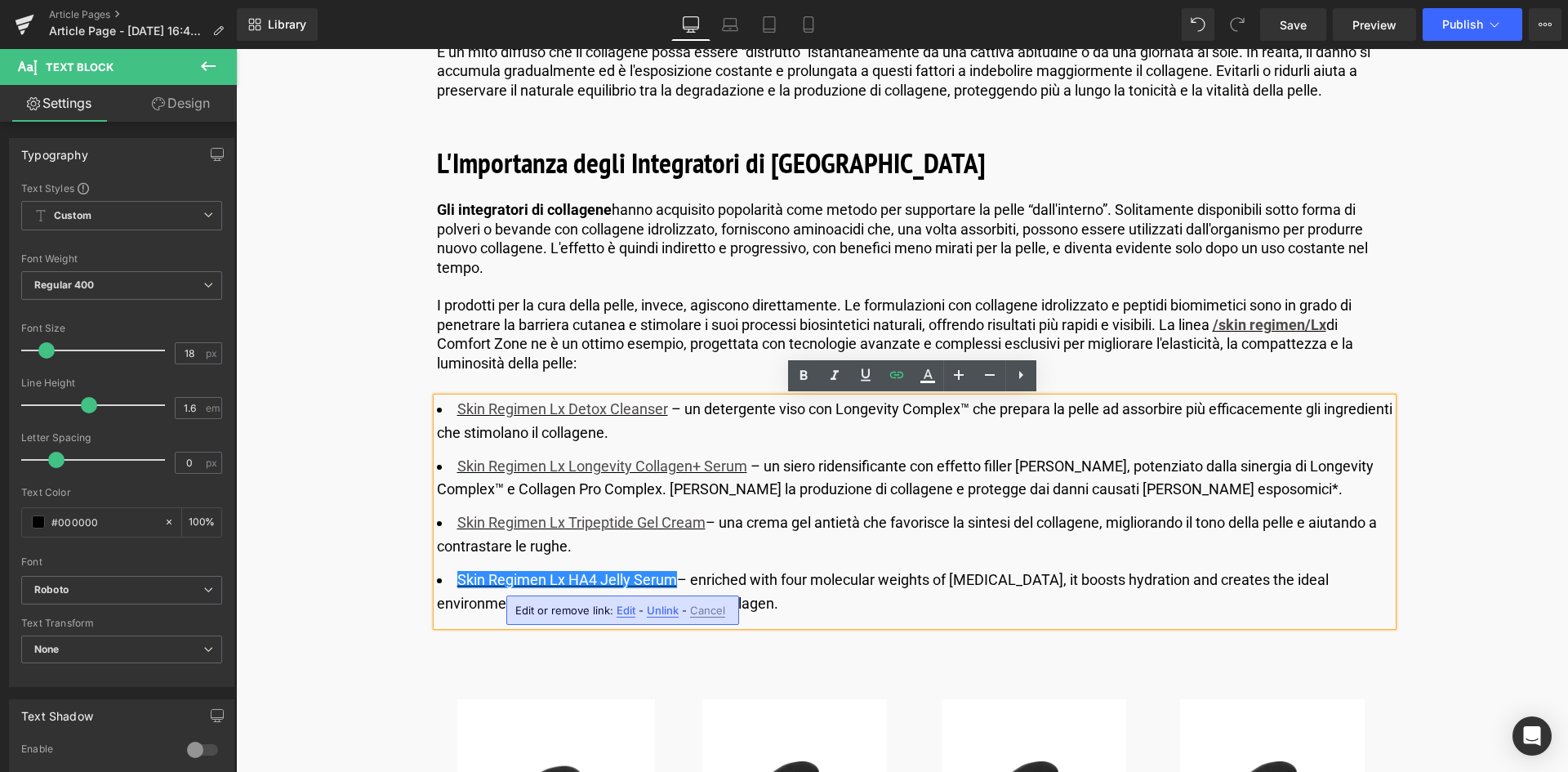
click at [621, 620] on div "Edit or remove link: Edit - Unlink - Cancel" at bounding box center [623, 610] width 233 height 29
click at [619, 615] on span "Edit" at bounding box center [626, 611] width 19 height 14
drag, startPoint x: 731, startPoint y: 669, endPoint x: 761, endPoint y: 646, distance: 37.8
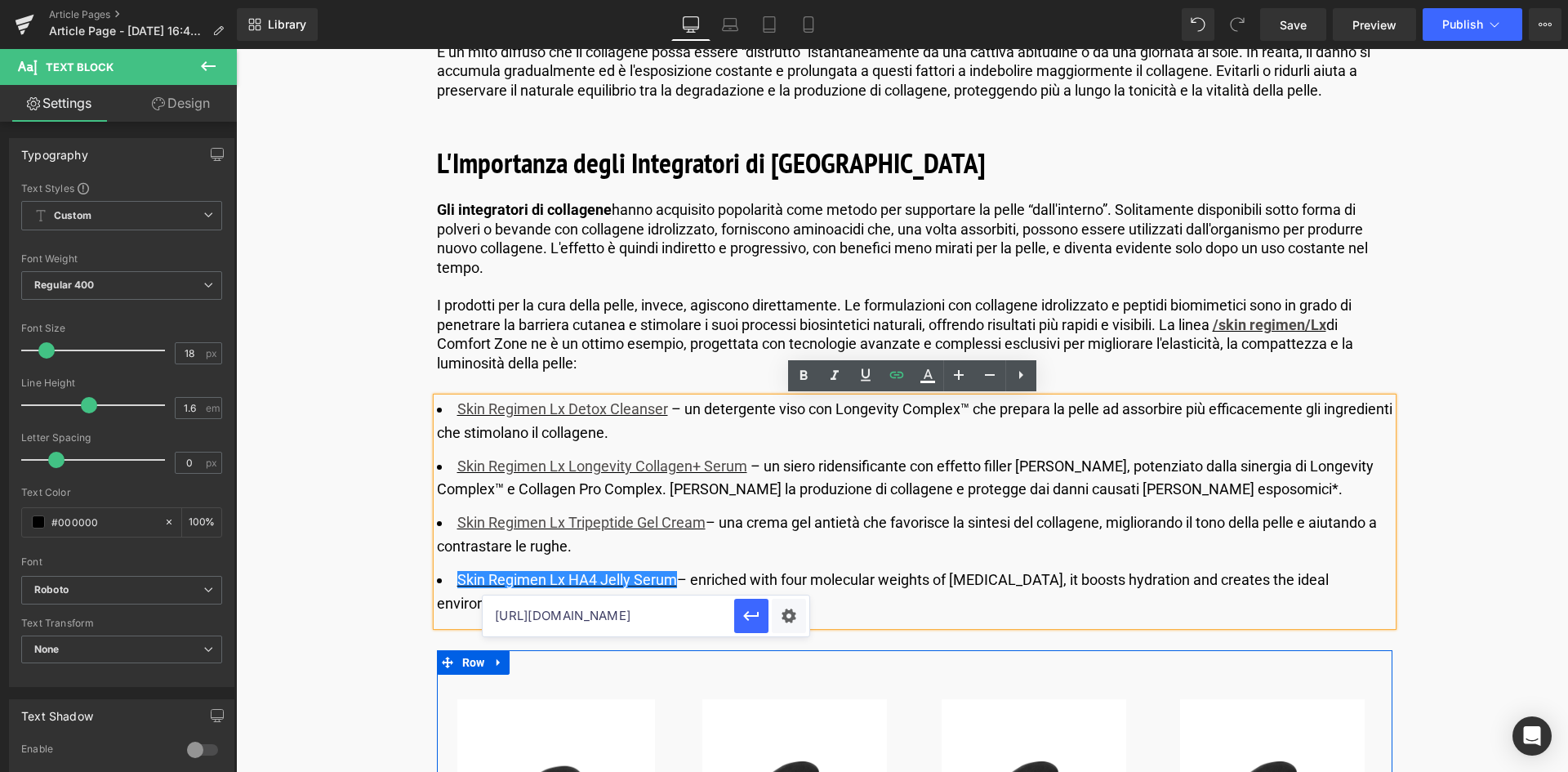
type input "[URL][DOMAIN_NAME]"
paste input "[URL][DOMAIN_NAME]"
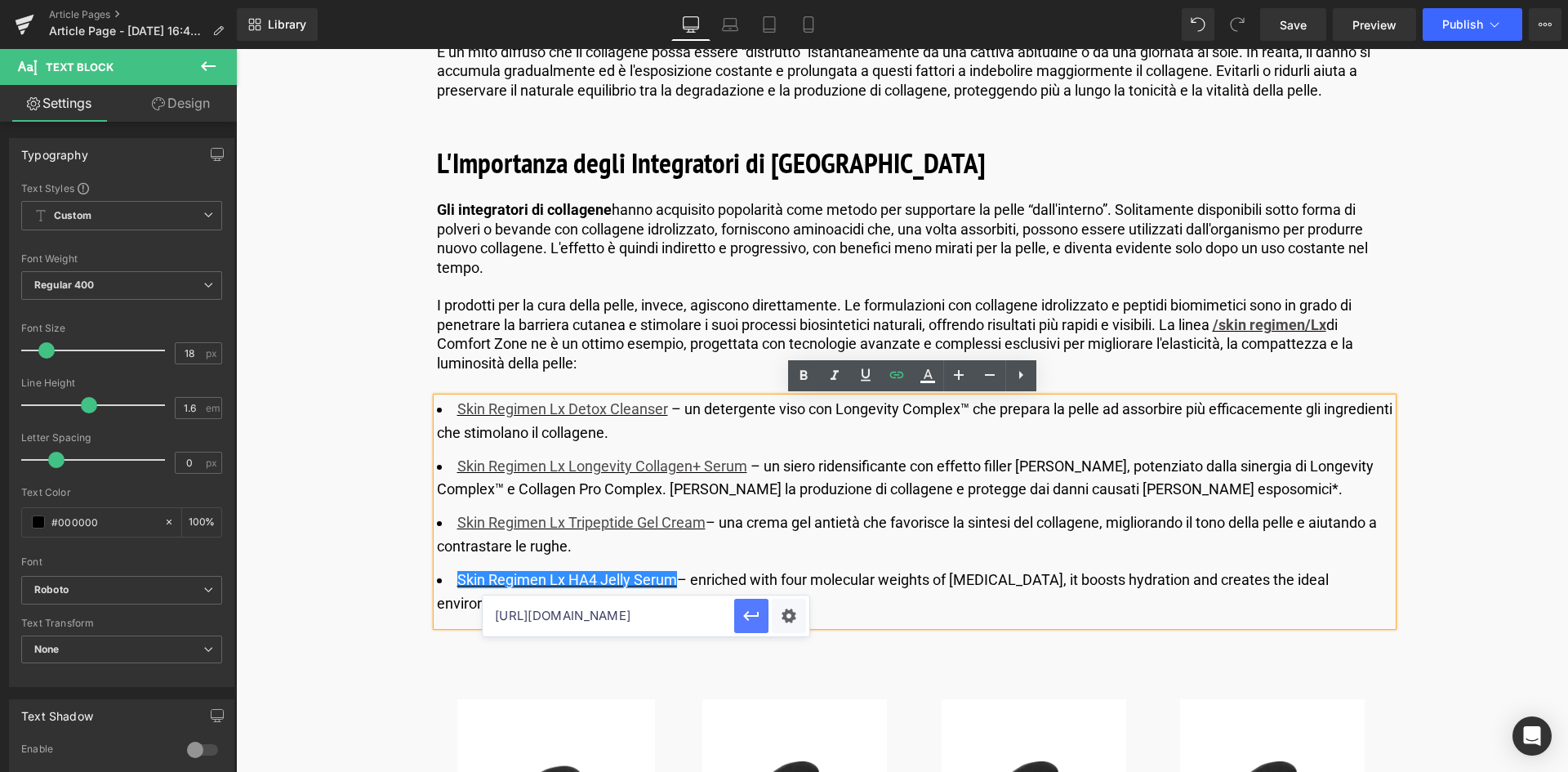
type input "[URL][DOMAIN_NAME]"
click at [758, 606] on icon "button" at bounding box center [751, 616] width 20 height 20
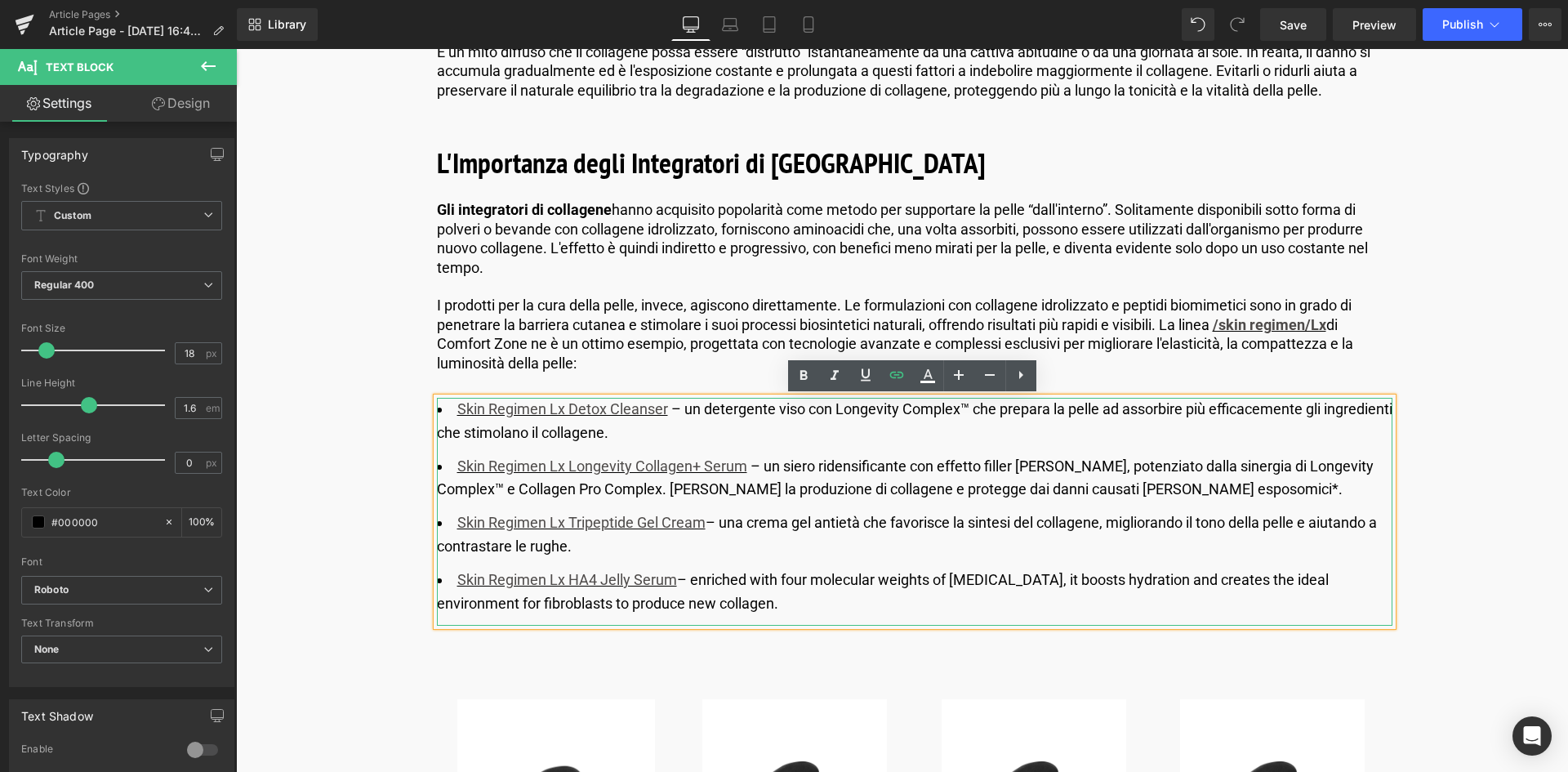
drag, startPoint x: 794, startPoint y: 601, endPoint x: 695, endPoint y: 579, distance: 101.4
click at [695, 579] on li "Skin Regimen Lx HA4 Jelly Serum – enriched with four molecular weights of [MEDI…" at bounding box center [915, 592] width 955 height 47
copy li "enriched with four molecular weights of [MEDICAL_DATA], it boosts hydration and…"
click at [816, 610] on li "Skin Regimen Lx HA4 Jelly Serum – enriched with four molecular weights of [MEDI…" at bounding box center [915, 592] width 955 height 47
drag, startPoint x: 805, startPoint y: 609, endPoint x: 694, endPoint y: 578, distance: 115.2
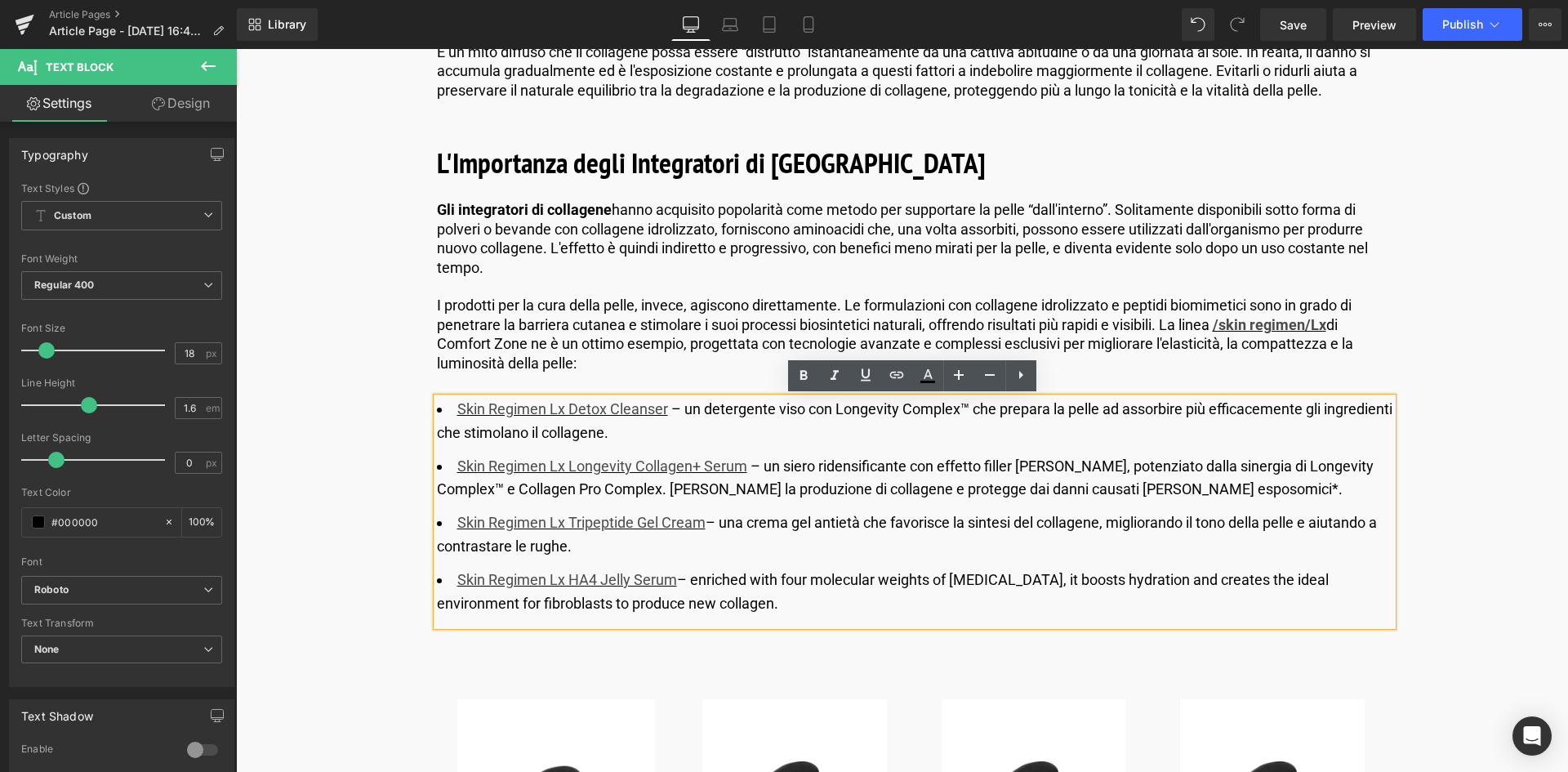
click at [694, 578] on li "Skin Regimen Lx HA4 Jelly Serum – enriched with four molecular weights of [MEDI…" at bounding box center [915, 592] width 955 height 47
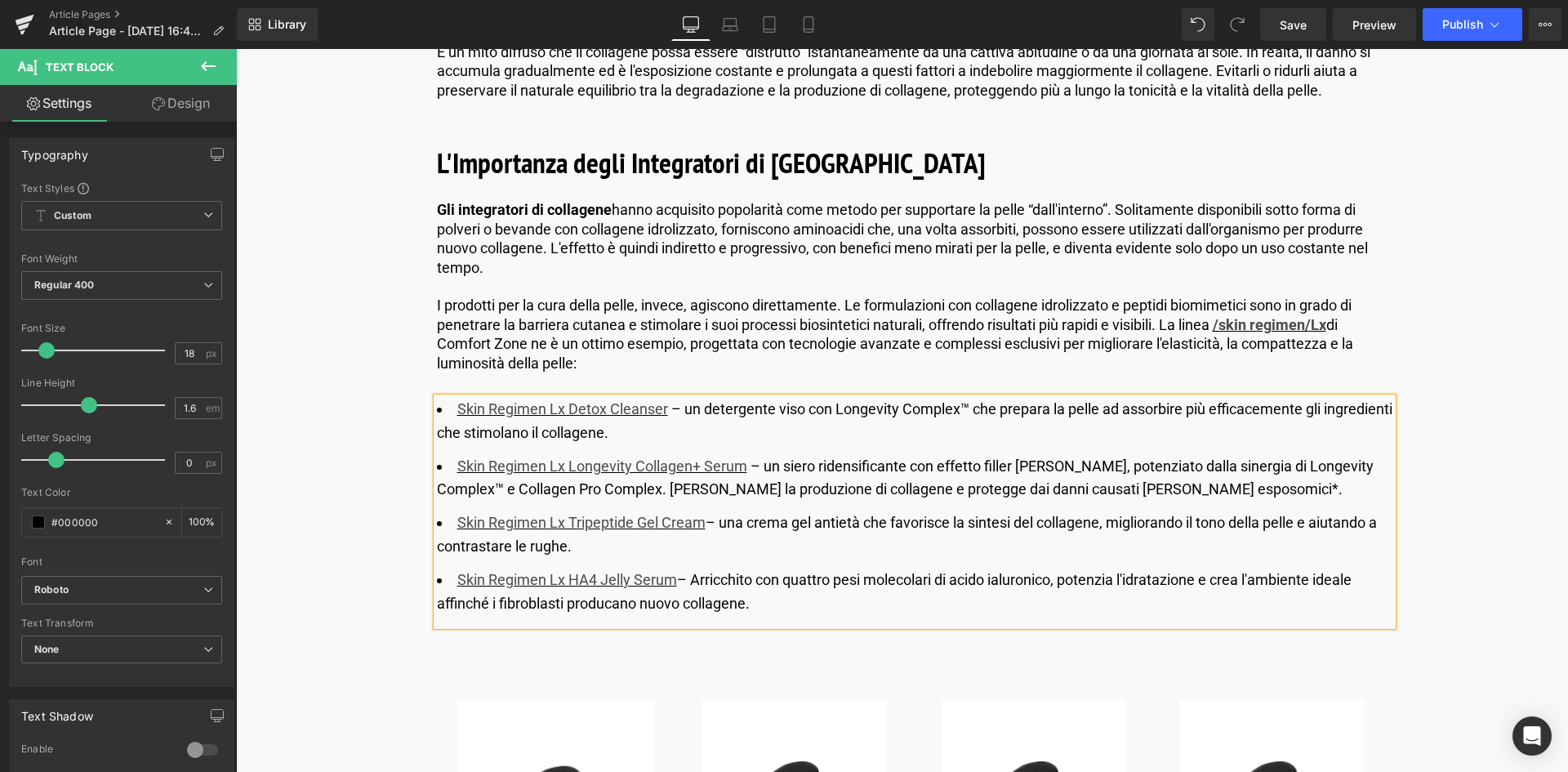
click at [700, 586] on li "Skin Regimen Lx HA4 Jelly Serum – Arricchito con quattro pesi molecolari di aci…" at bounding box center [915, 592] width 955 height 47
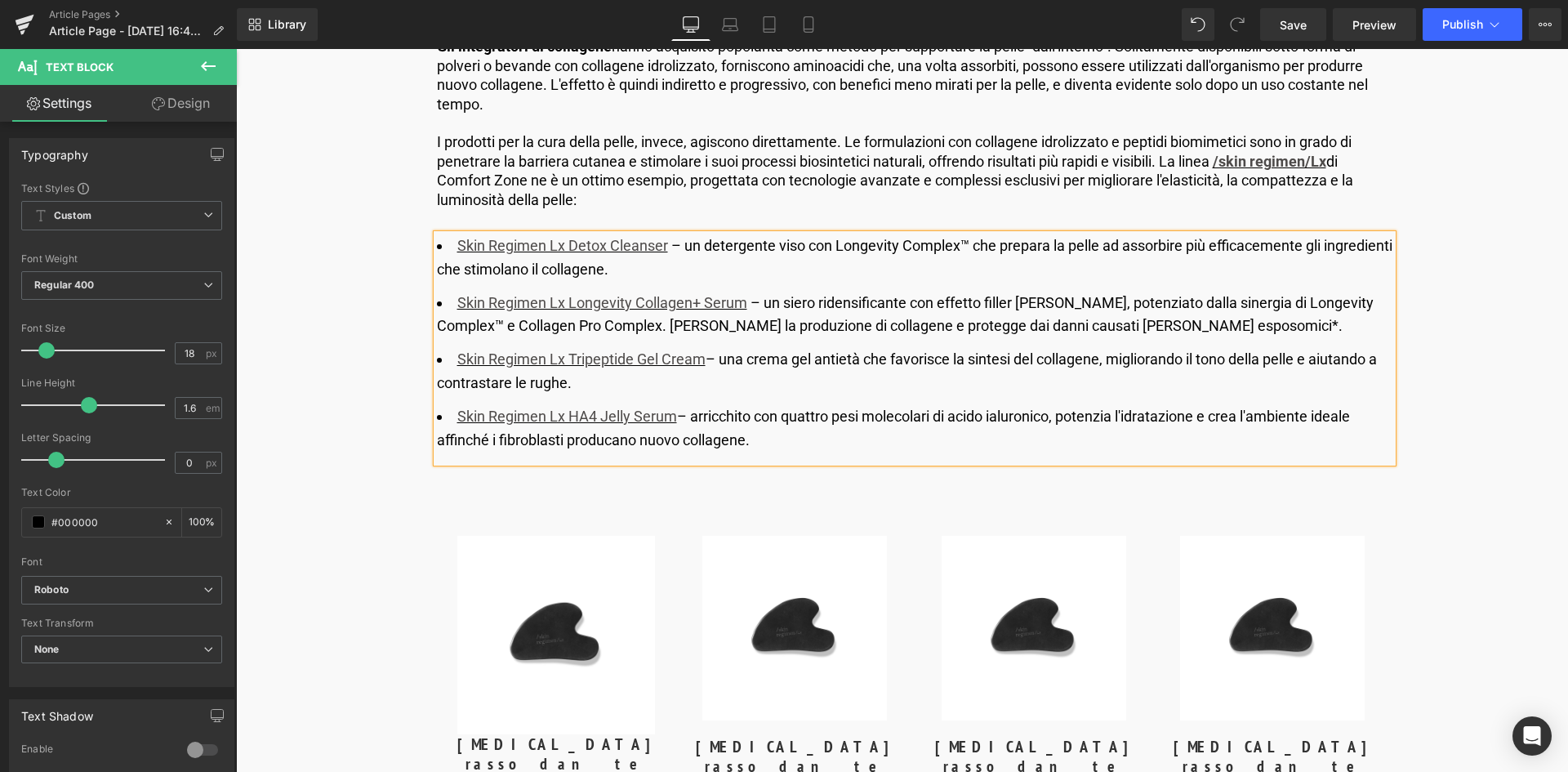
scroll to position [4576, 0]
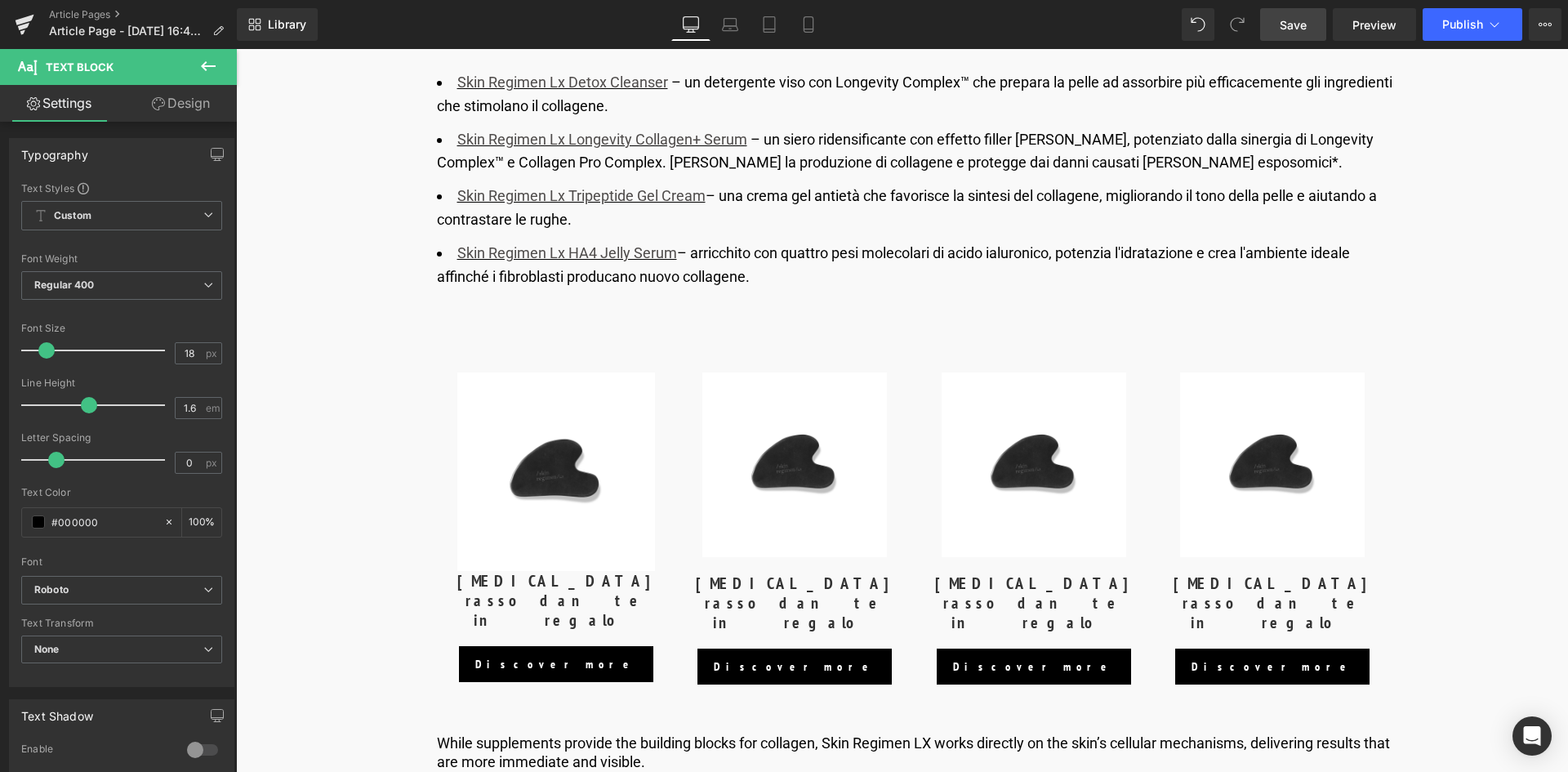
click at [1282, 27] on span "Save" at bounding box center [1293, 25] width 27 height 17
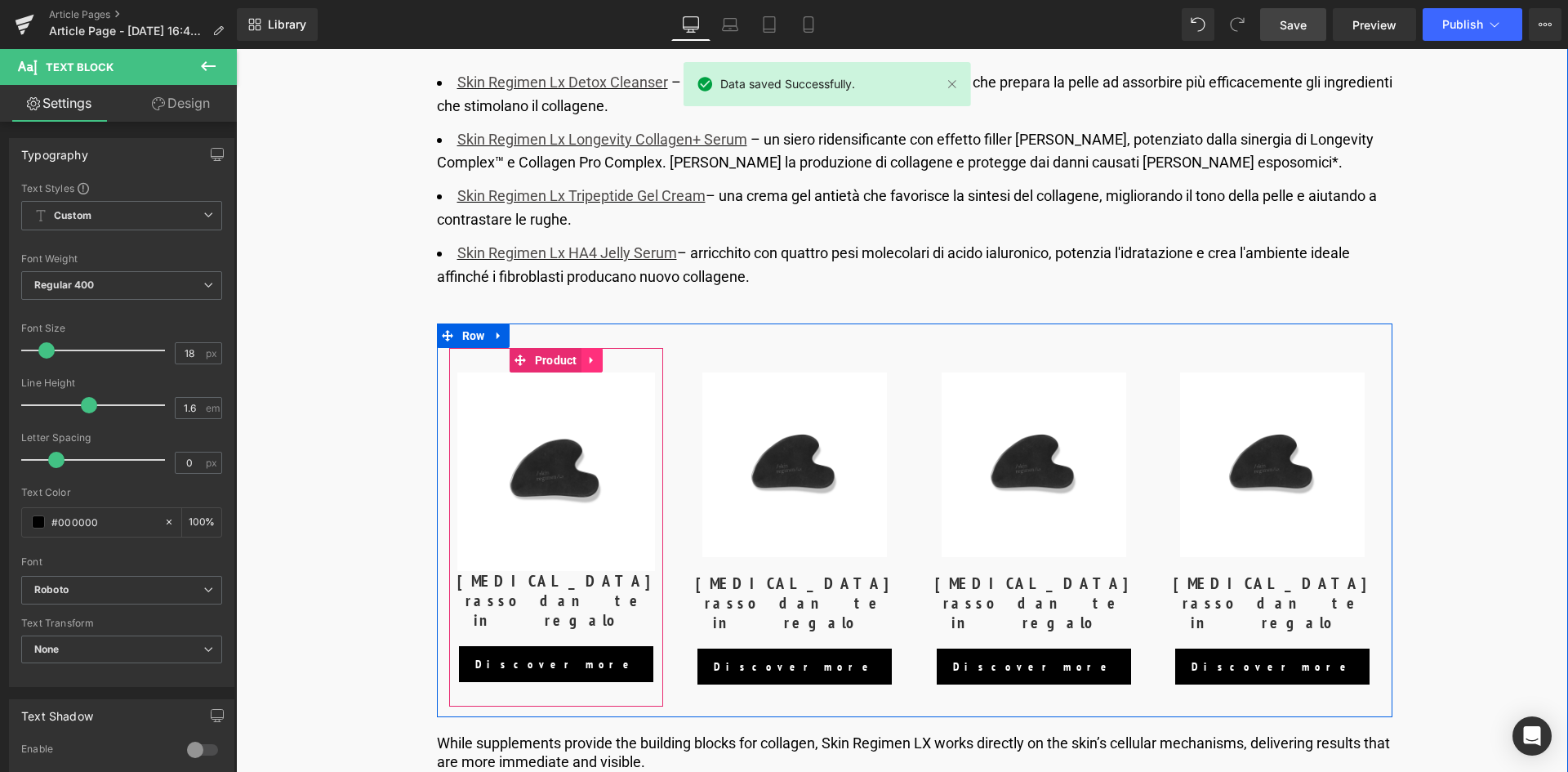
click at [592, 357] on icon at bounding box center [592, 360] width 11 height 12
click at [599, 366] on icon at bounding box center [603, 360] width 11 height 11
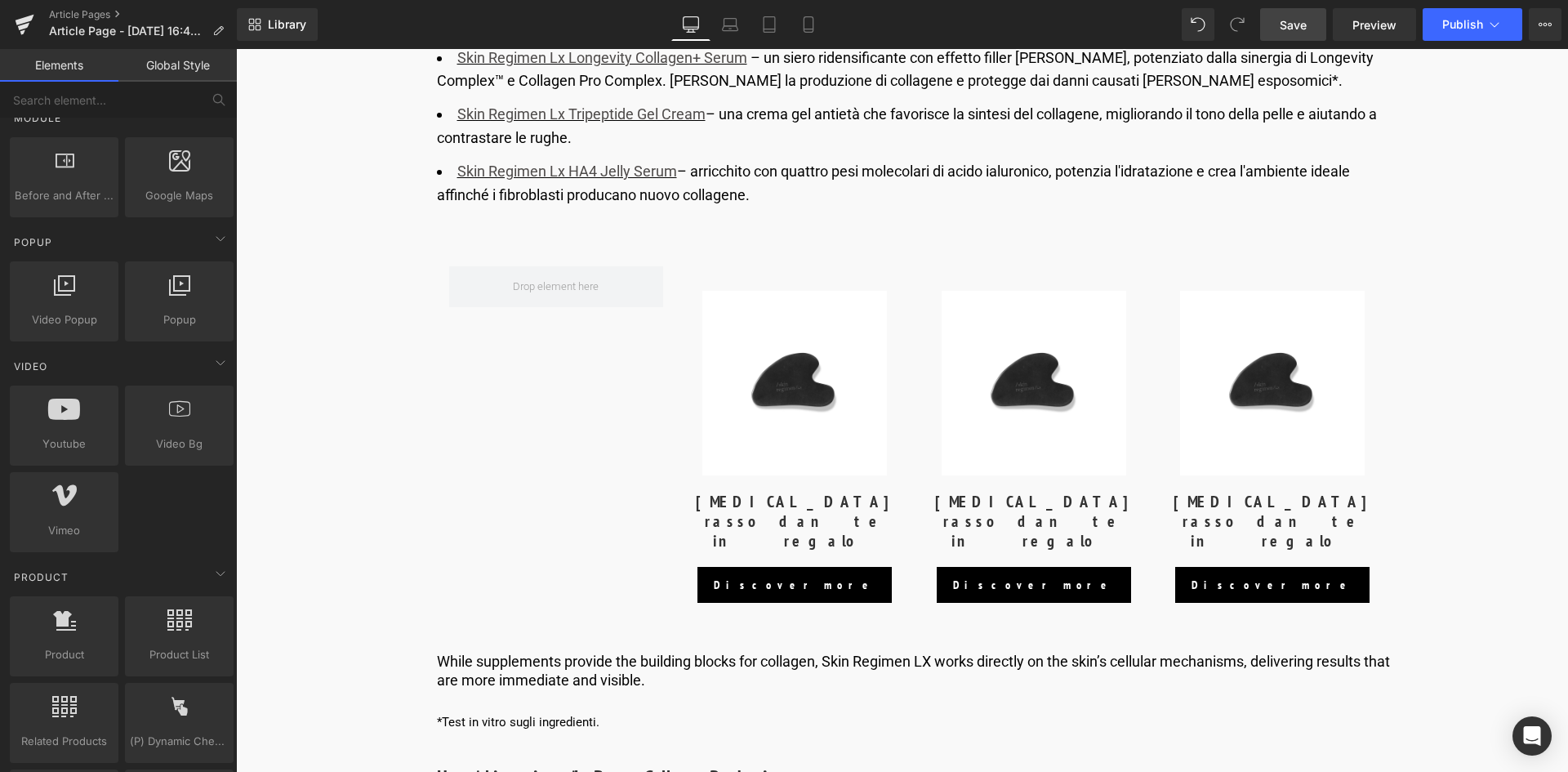
scroll to position [1144, 0]
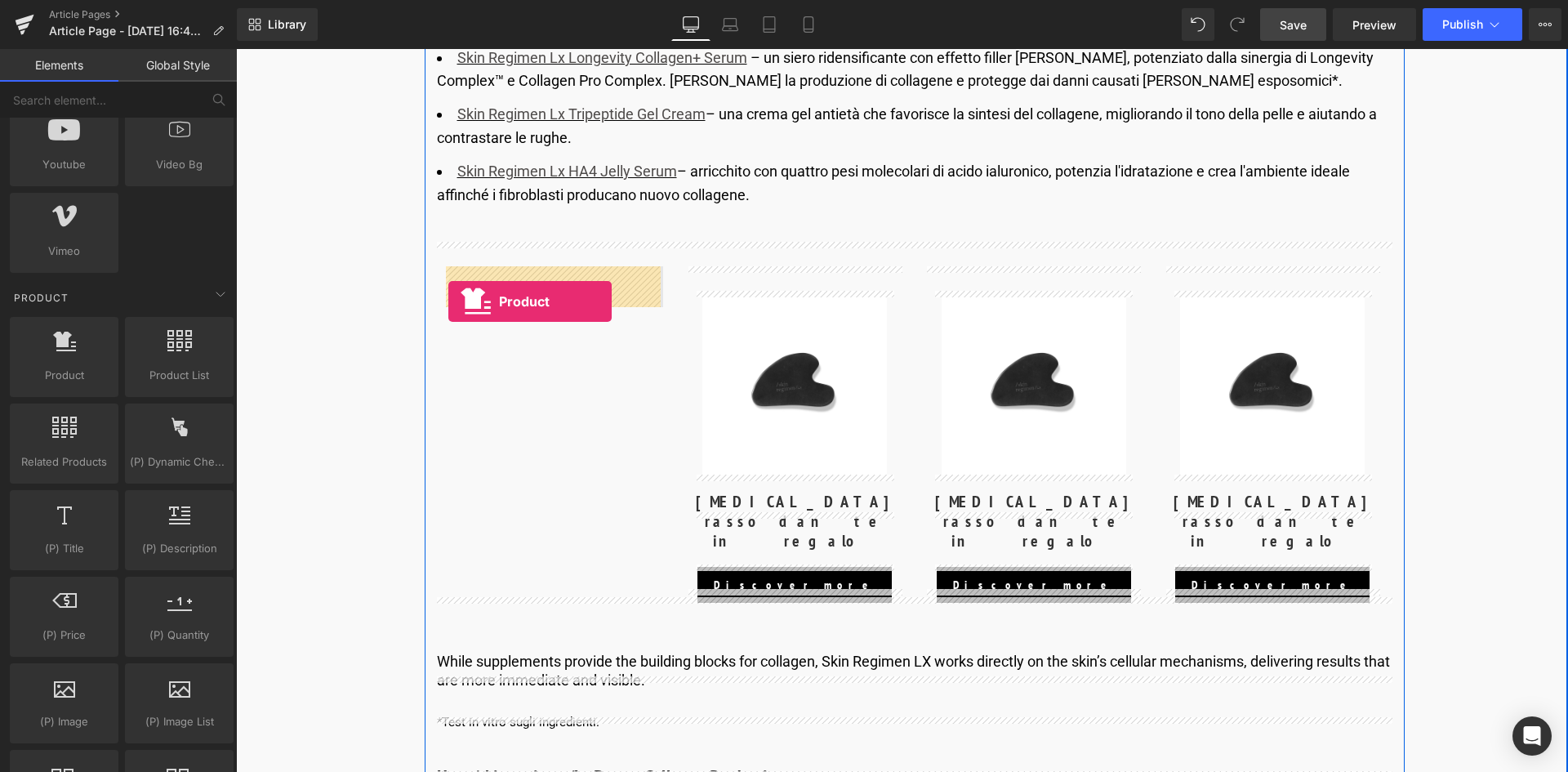
drag, startPoint x: 291, startPoint y: 423, endPoint x: 449, endPoint y: 301, distance: 199.6
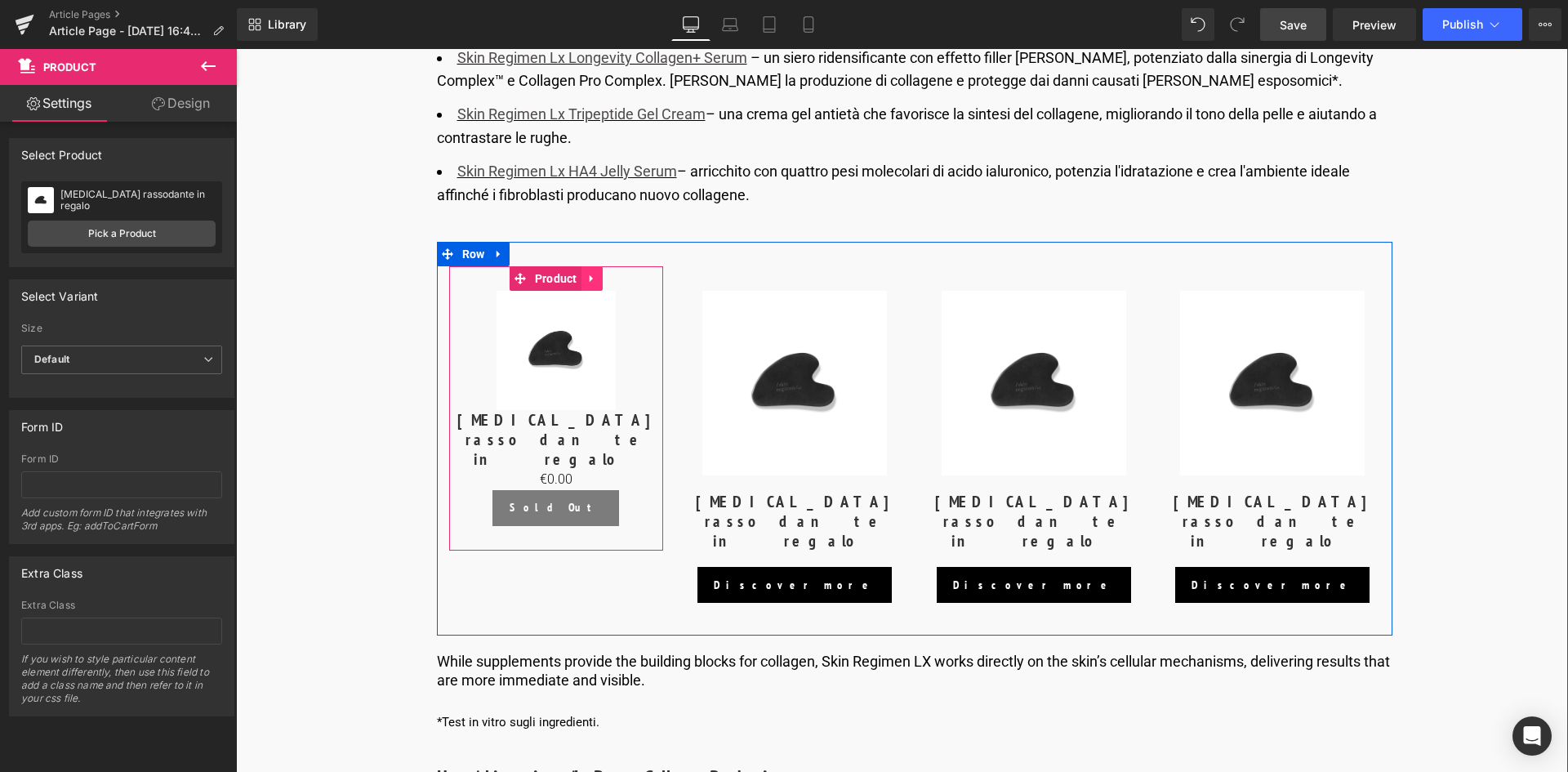
click at [592, 279] on icon at bounding box center [592, 278] width 11 height 12
click at [597, 282] on icon at bounding box center [603, 278] width 11 height 11
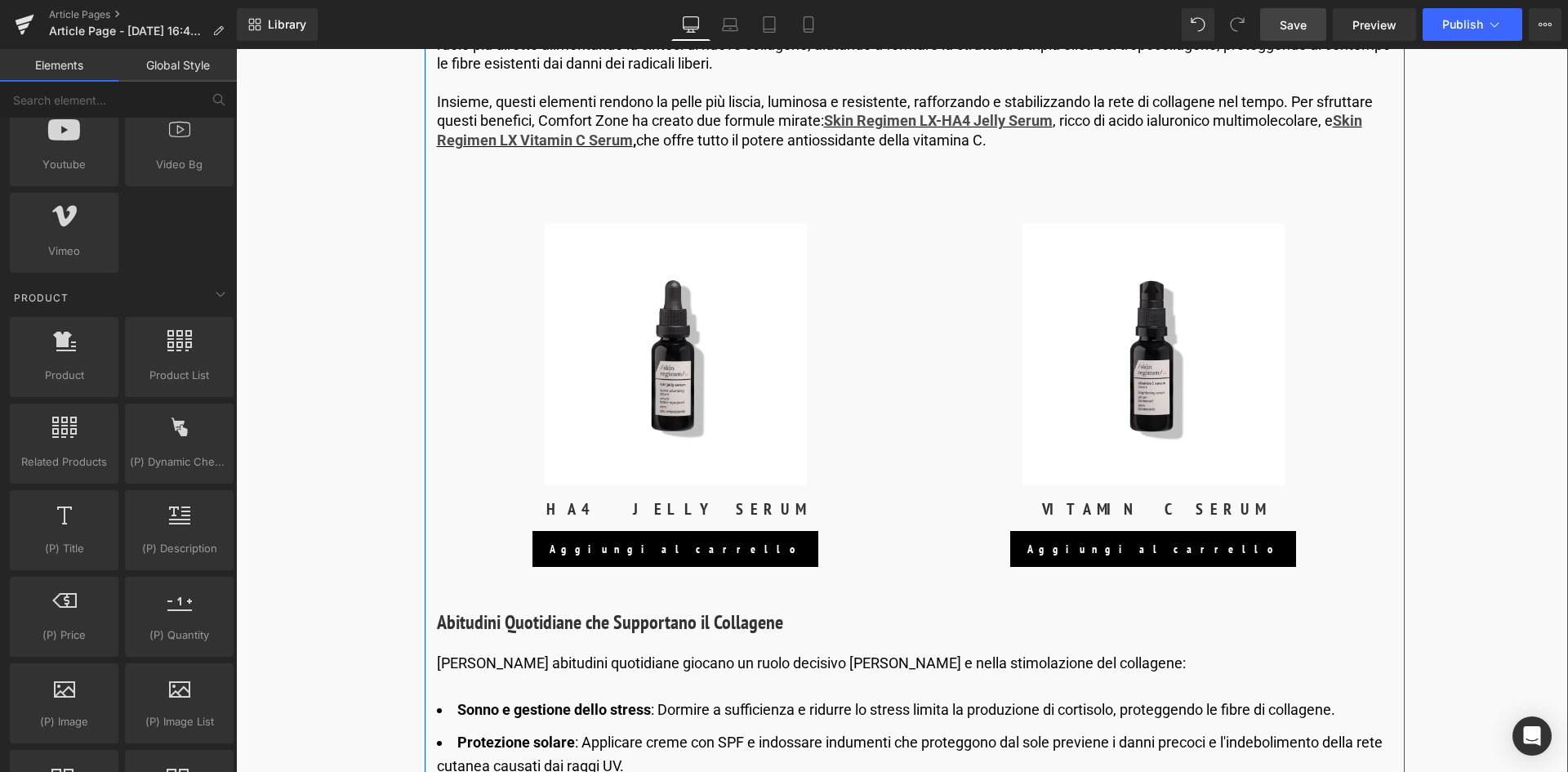
scroll to position [2778, 0]
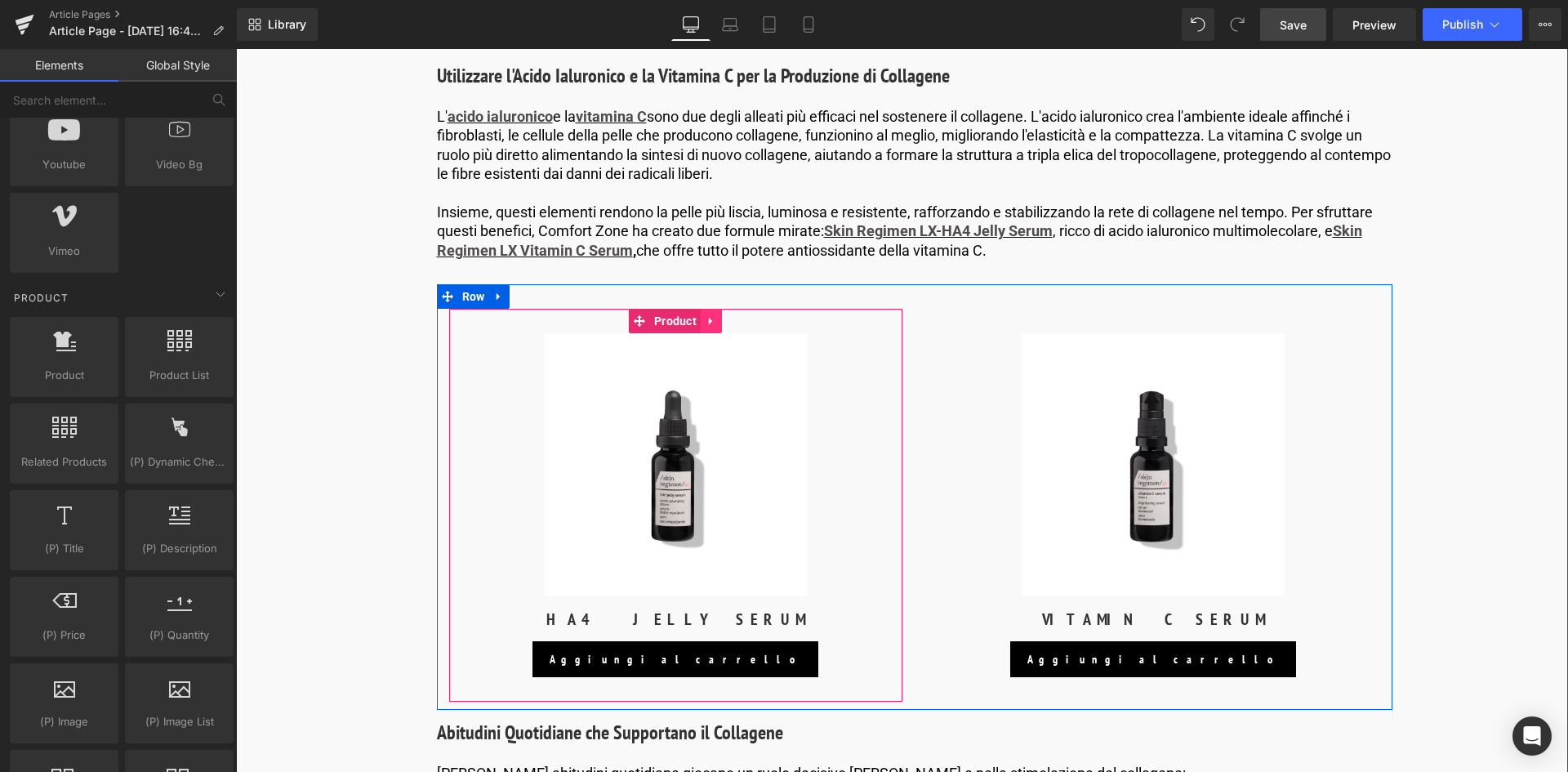
click at [716, 324] on link at bounding box center [711, 321] width 21 height 25
click at [699, 323] on icon at bounding box center [701, 321] width 11 height 11
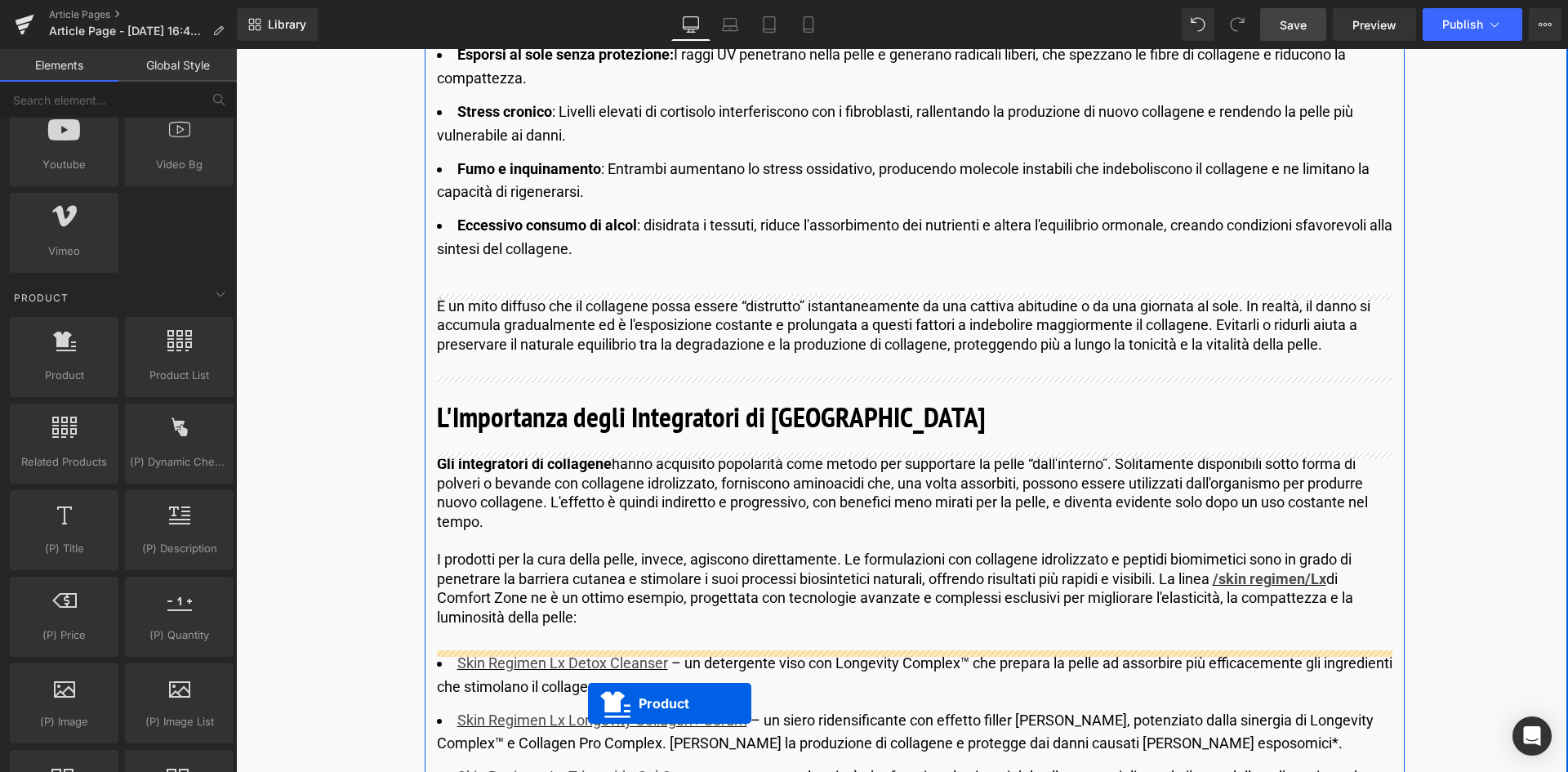
scroll to position [4282, 0]
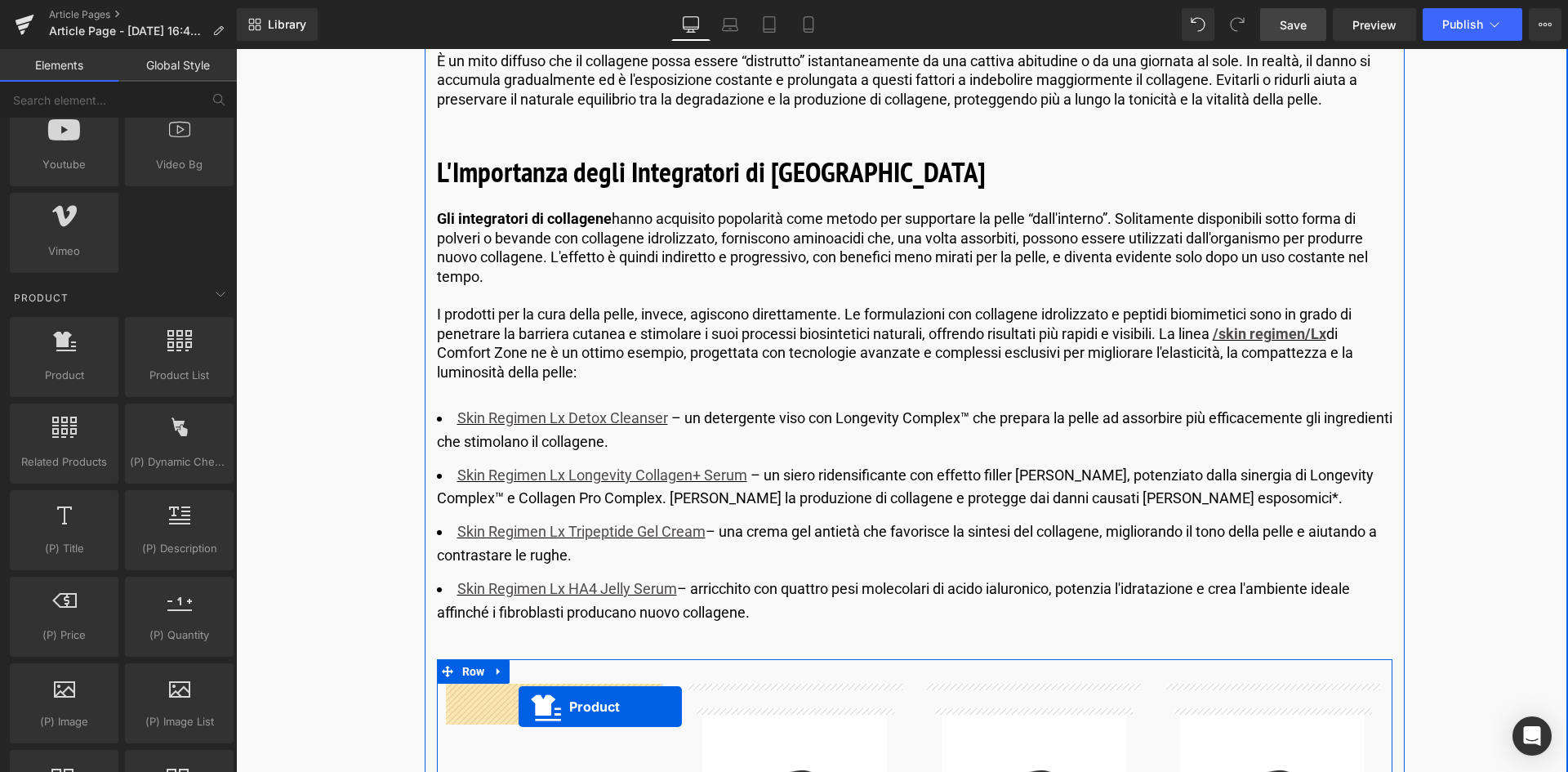
drag, startPoint x: 633, startPoint y: 120, endPoint x: 519, endPoint y: 707, distance: 598.0
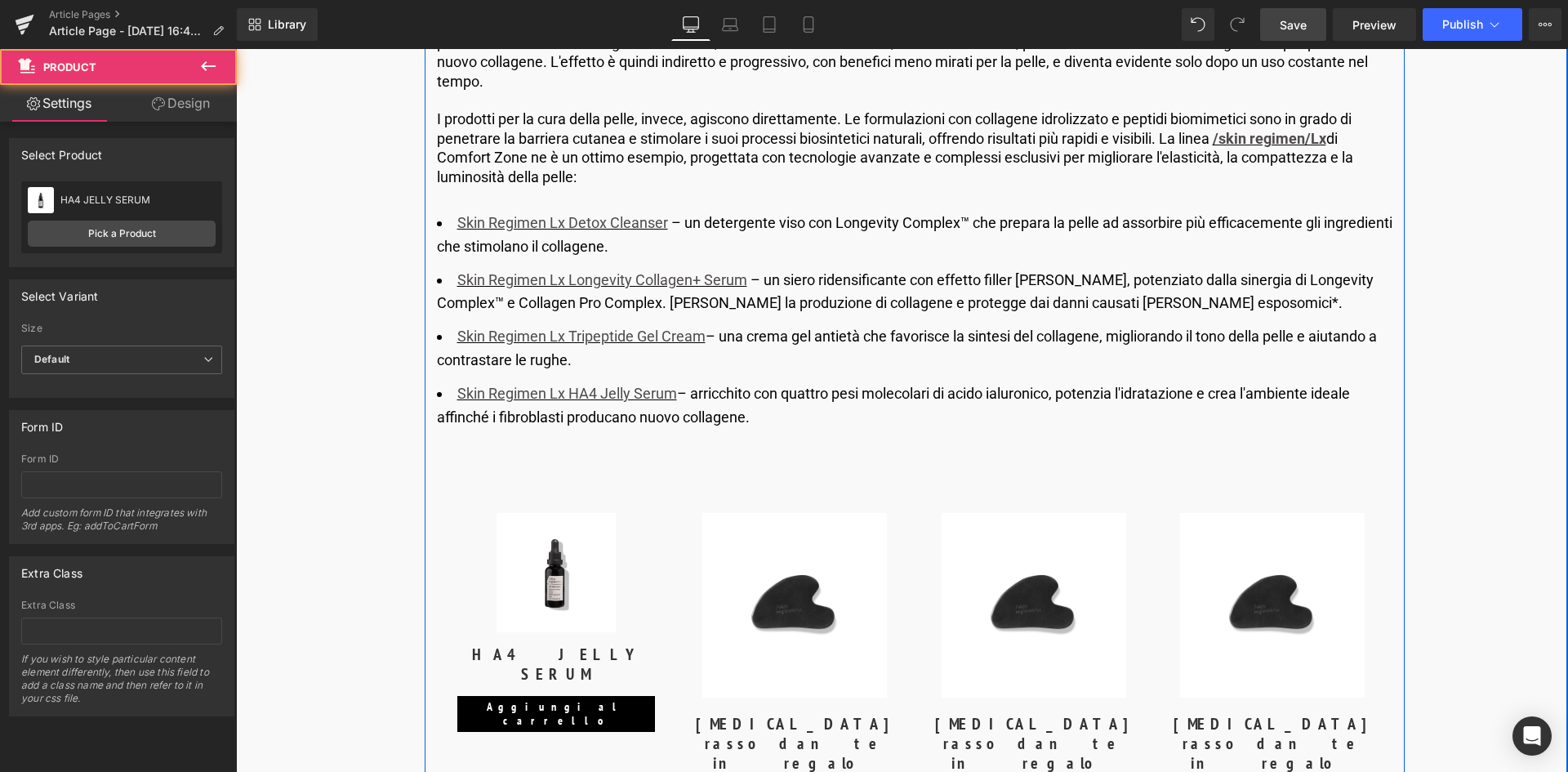
scroll to position [4568, 0]
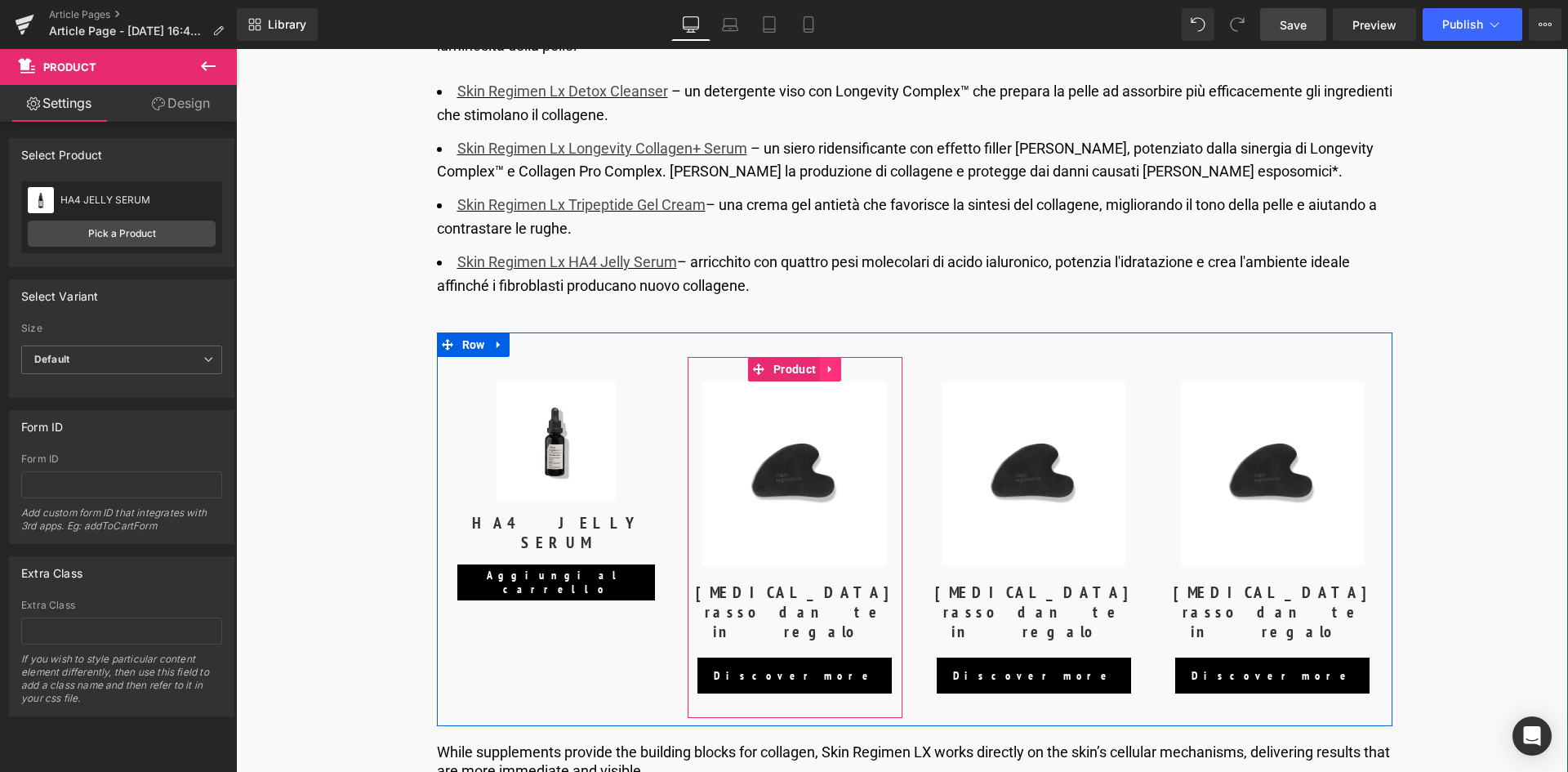
click at [832, 372] on icon at bounding box center [830, 369] width 11 height 12
click at [838, 372] on icon at bounding box center [842, 369] width 11 height 11
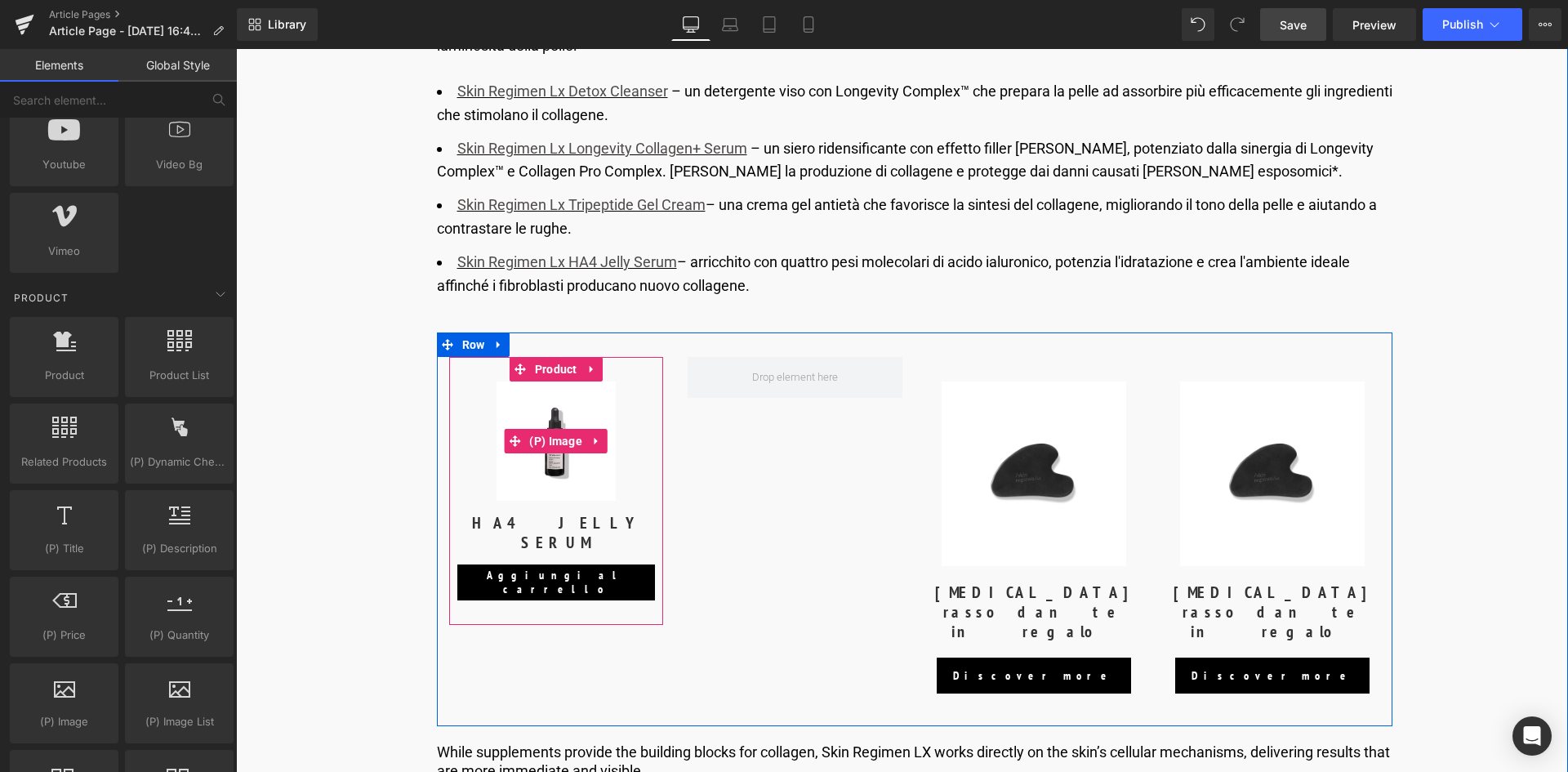
click at [607, 477] on img at bounding box center [557, 441] width 119 height 119
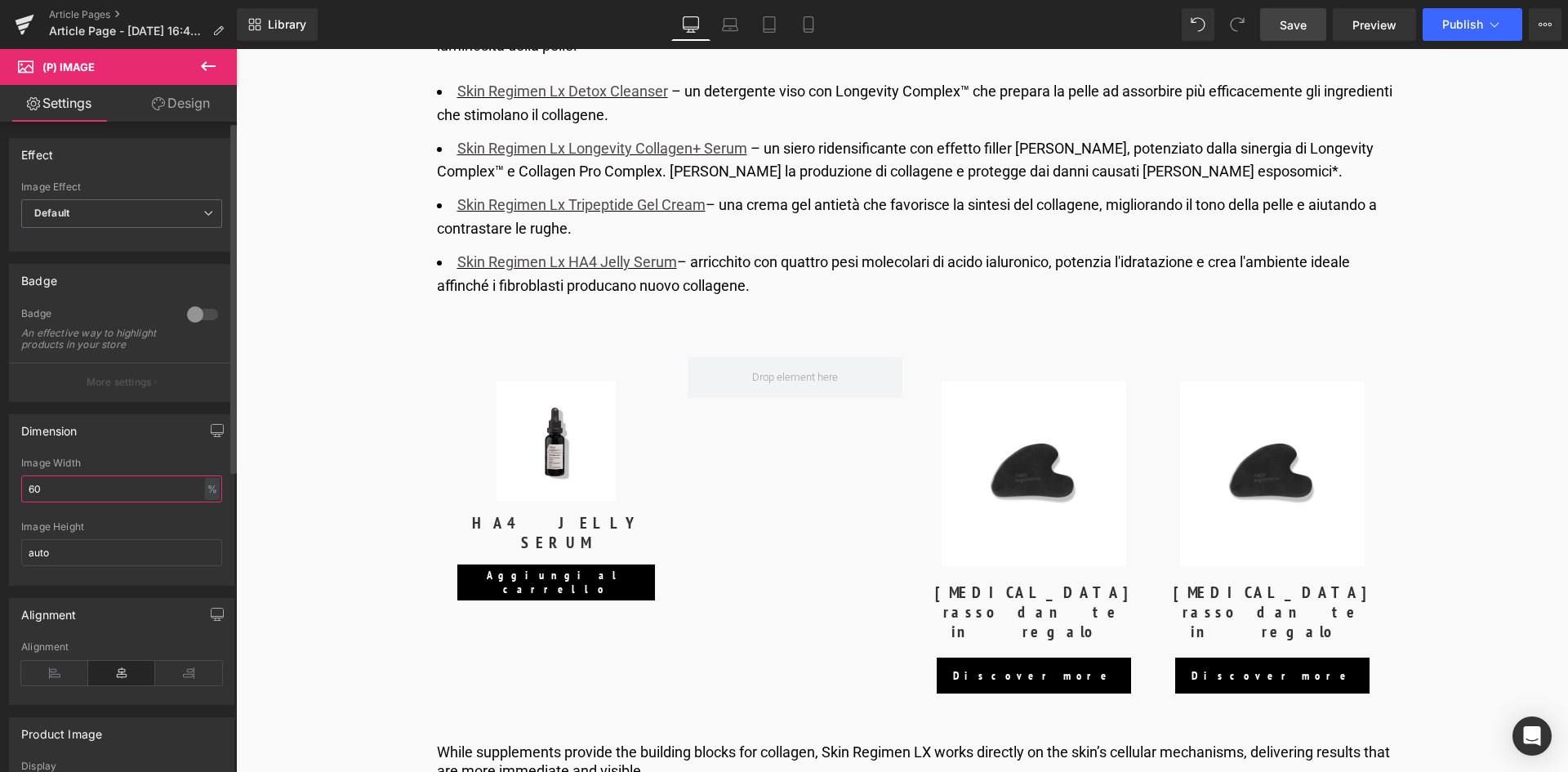
click at [79, 495] on input "60" at bounding box center [121, 489] width 201 height 27
type input "6"
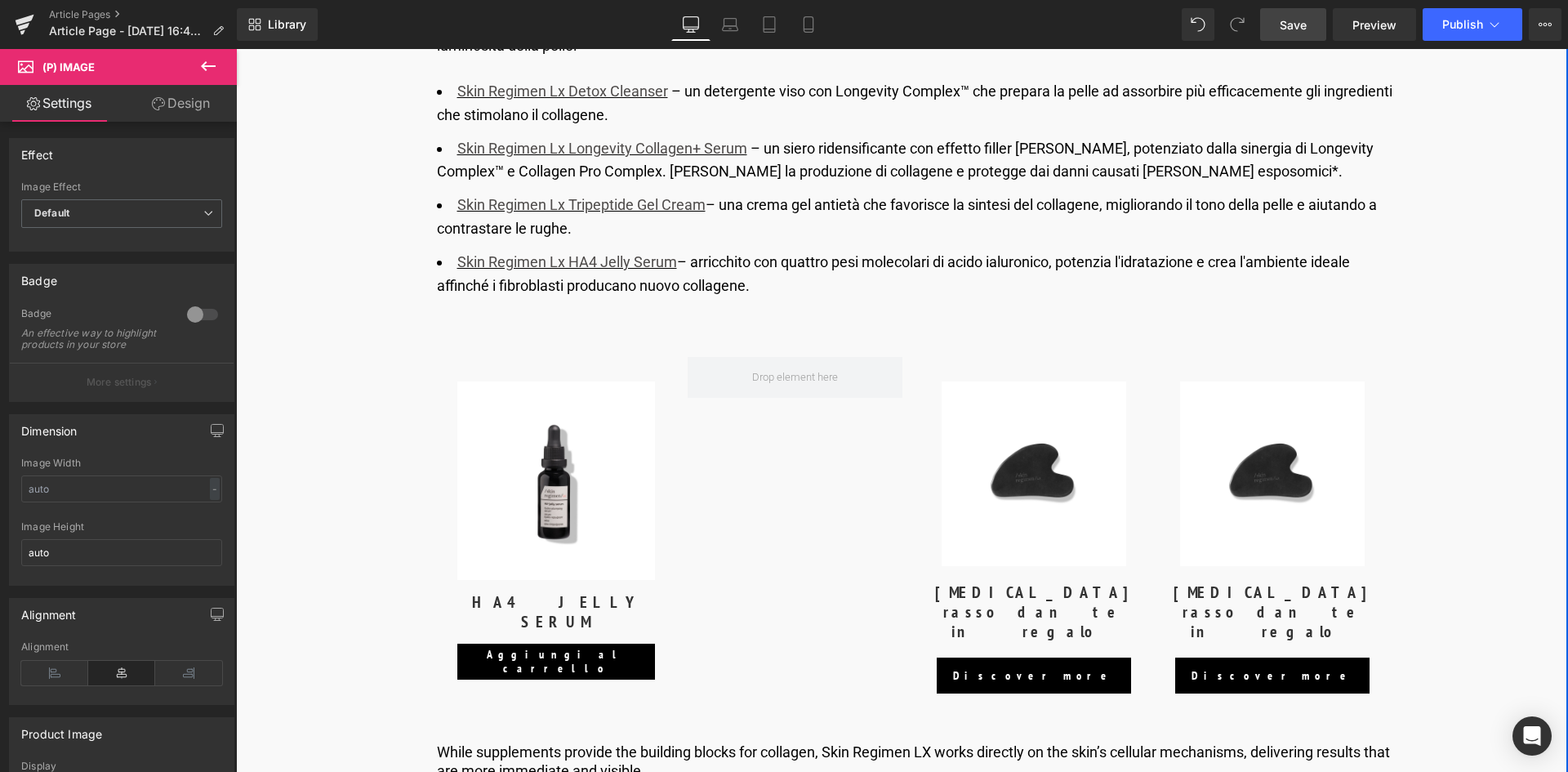
click at [348, 509] on div "Image Pubblicato il 22 settembre 2025 | 10 minuti di lettura Text Block Row Col…" at bounding box center [915, 410] width 1173 height 9573
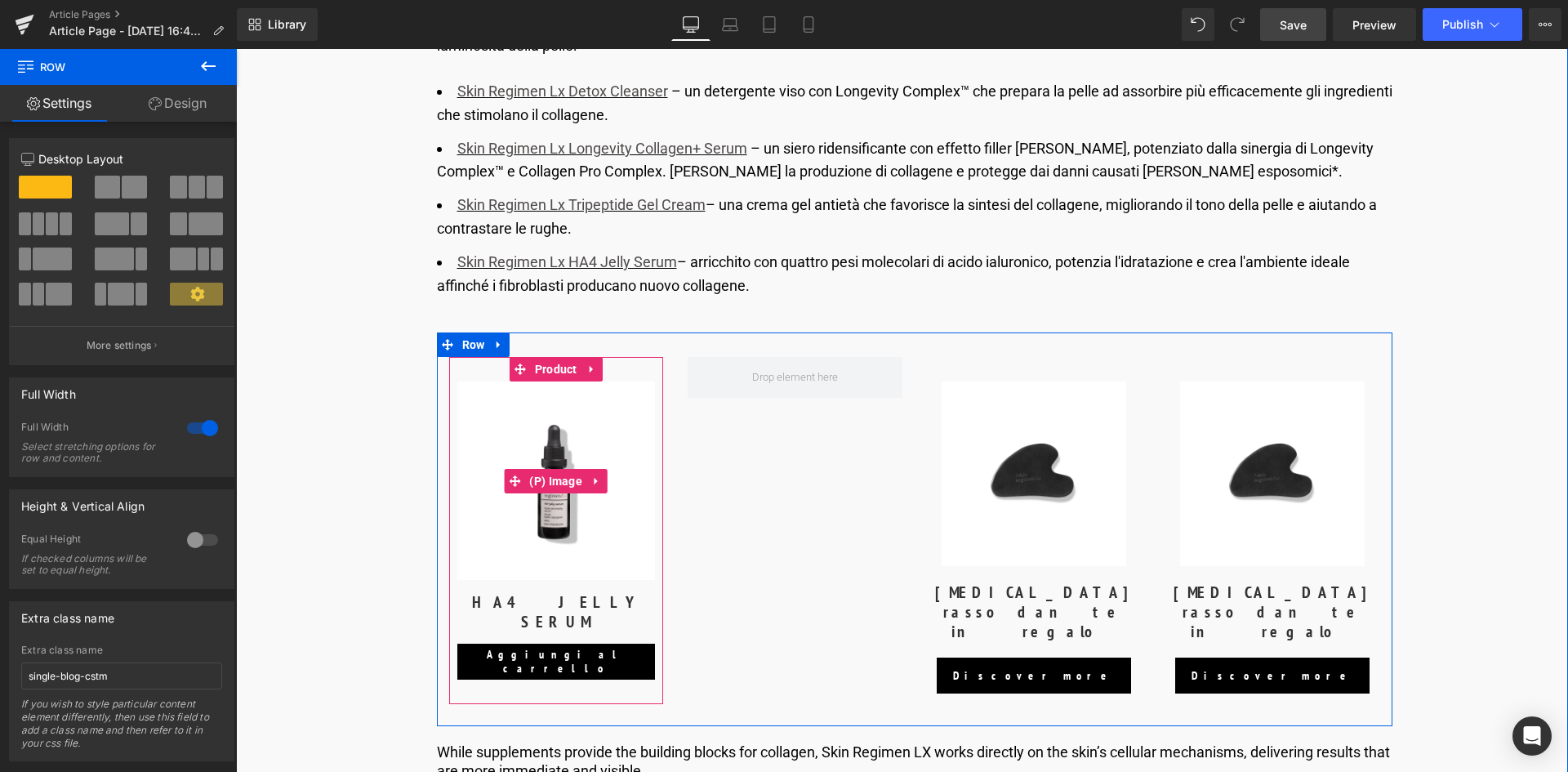
click at [545, 519] on img at bounding box center [557, 481] width 199 height 199
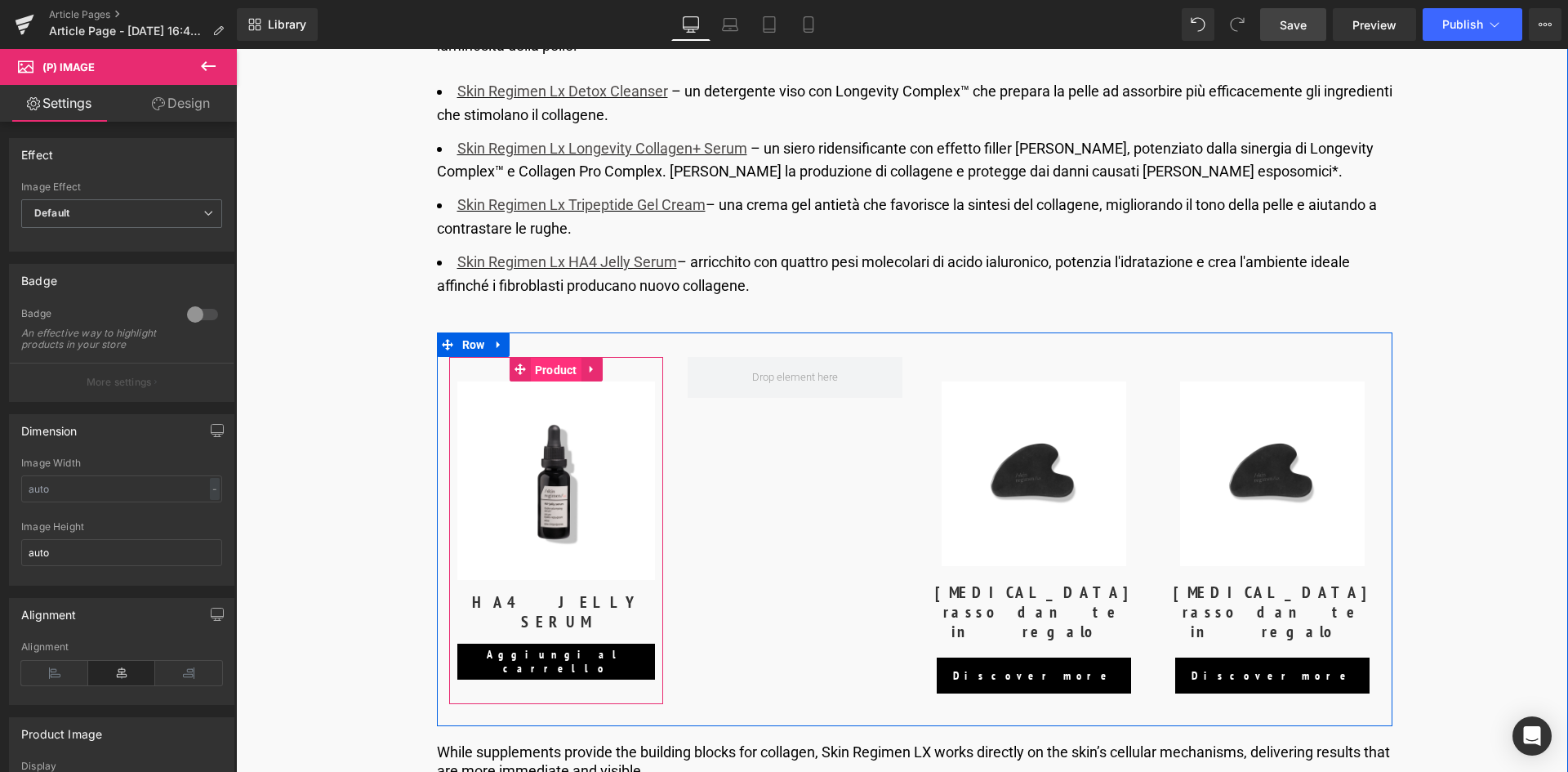
click at [543, 366] on span "Product" at bounding box center [556, 370] width 50 height 25
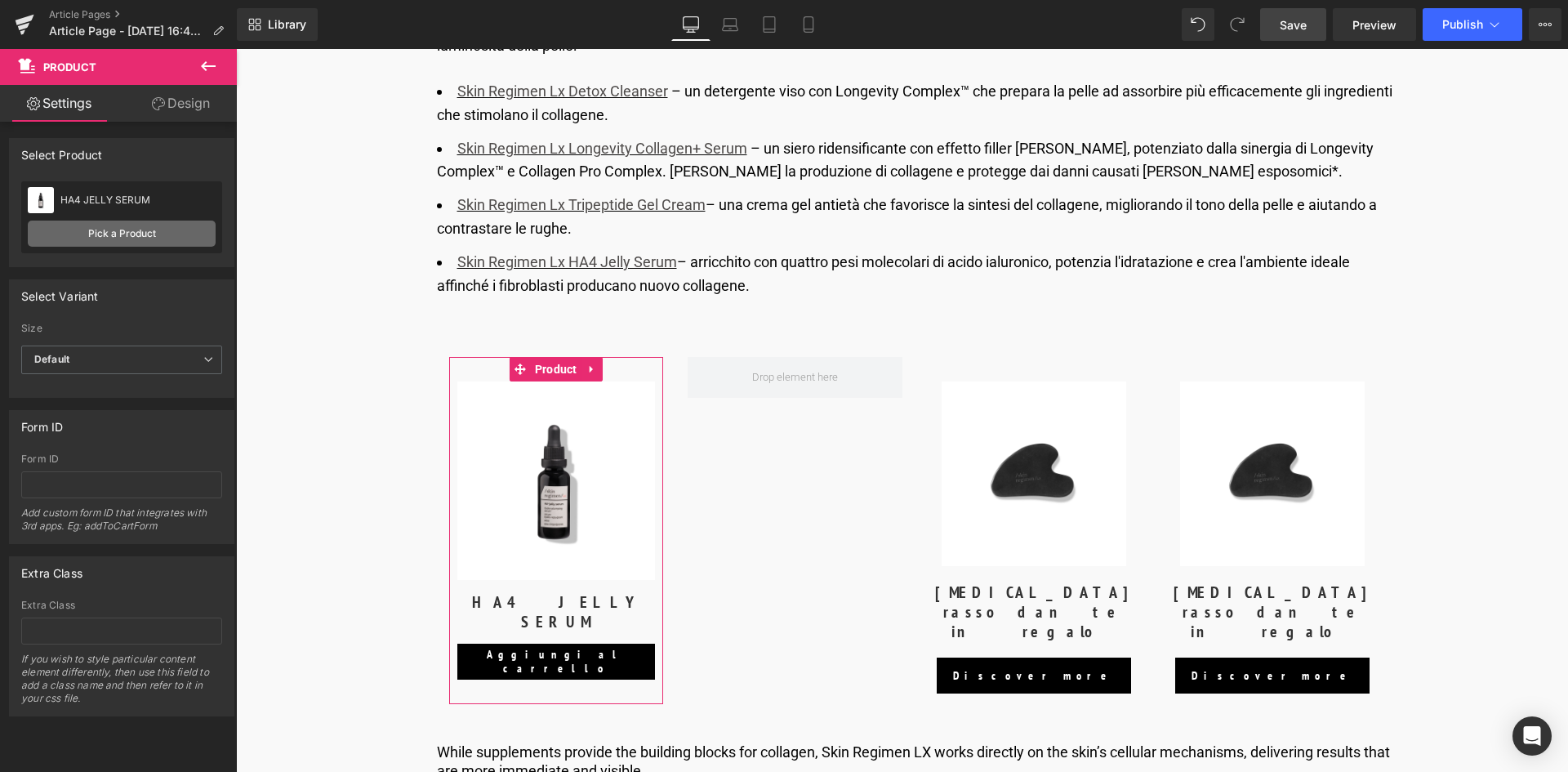
click at [96, 232] on link "Pick a Product" at bounding box center [121, 234] width 187 height 27
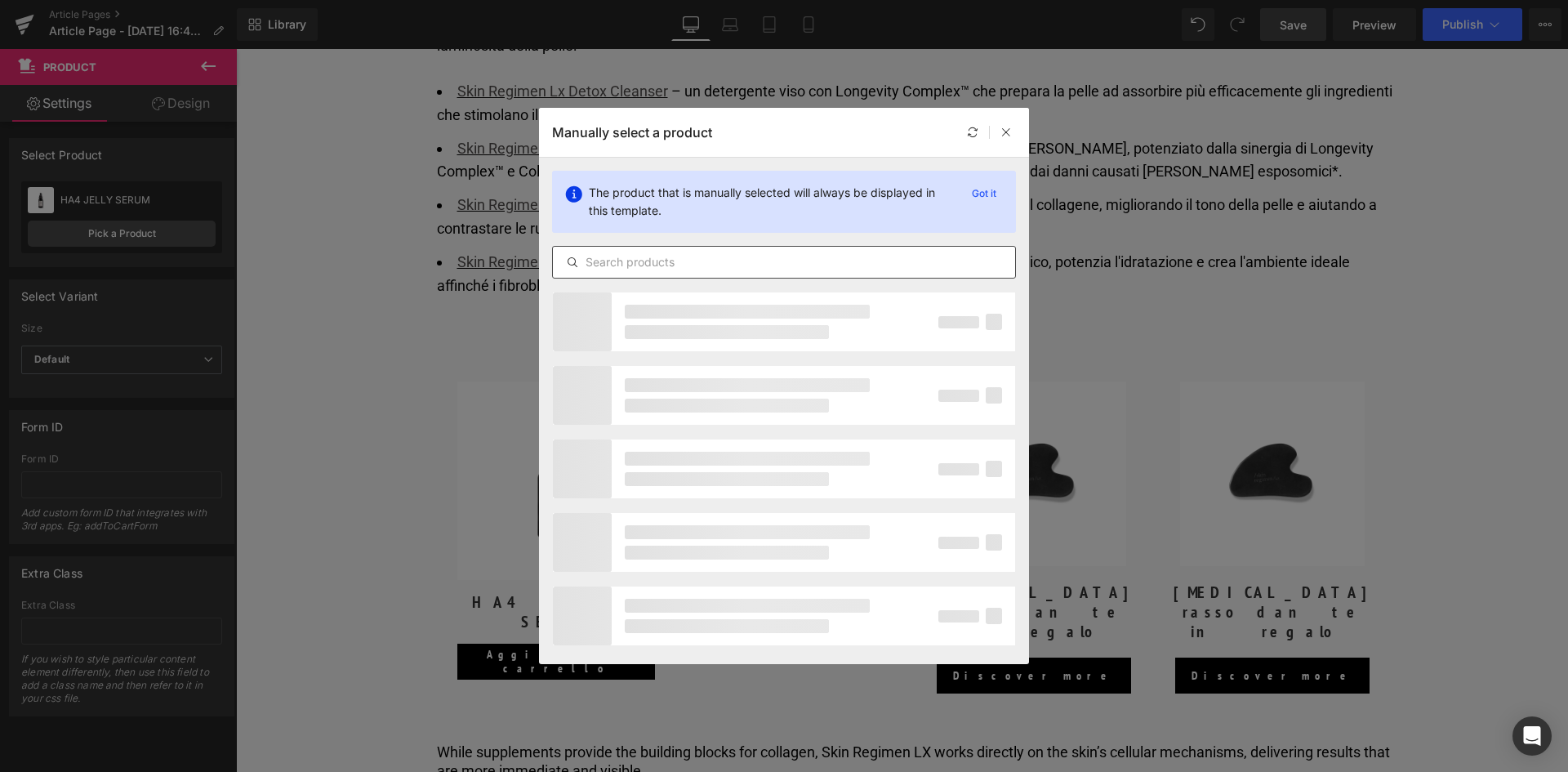
click at [668, 260] on input "text" at bounding box center [784, 262] width 462 height 20
type input "detox"
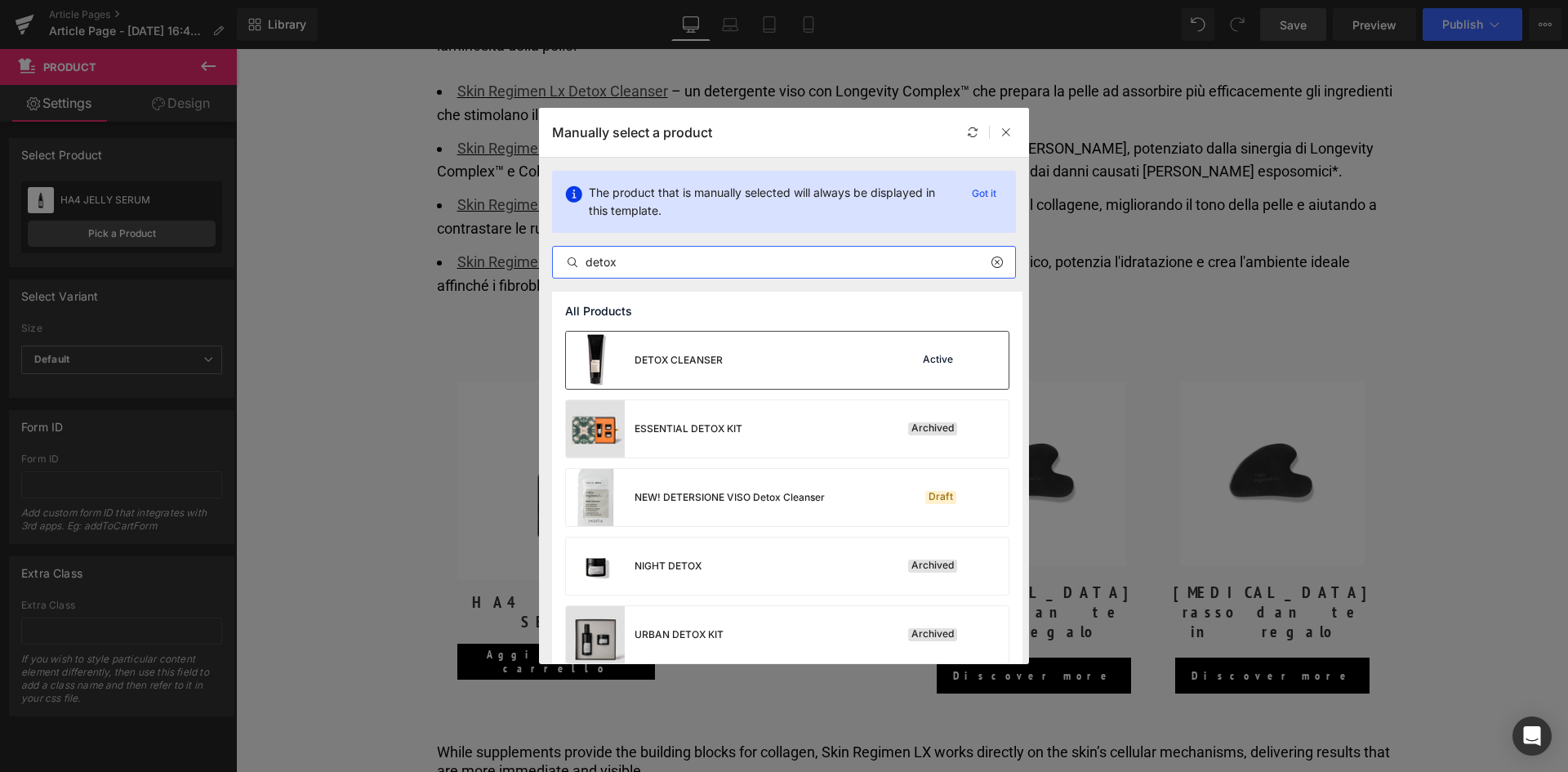
click at [714, 377] on div "DETOX CLEANSER" at bounding box center [645, 360] width 157 height 57
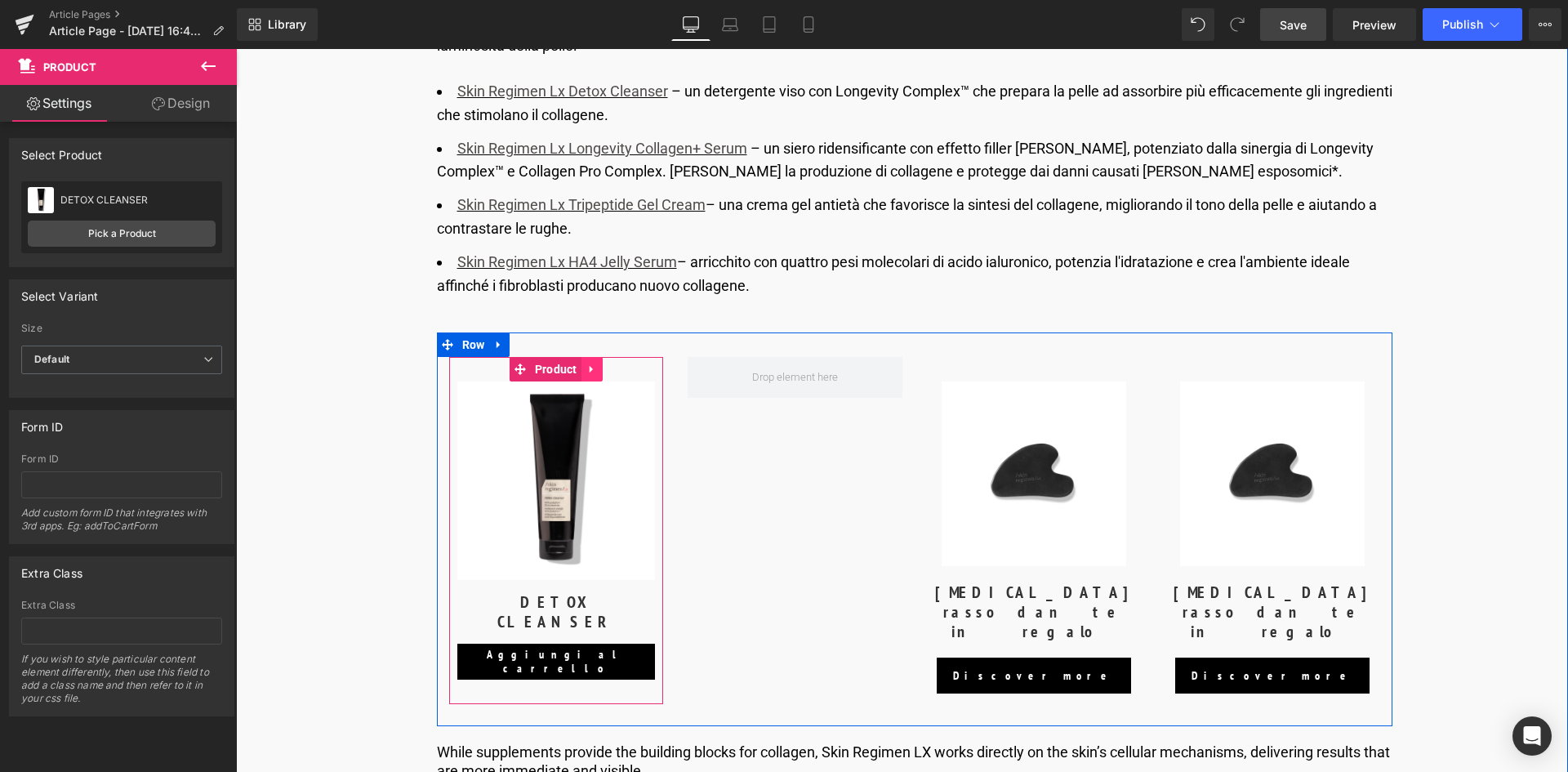
click at [581, 372] on link at bounding box center [592, 369] width 21 height 25
click at [581, 371] on icon at bounding box center [581, 369] width 11 height 11
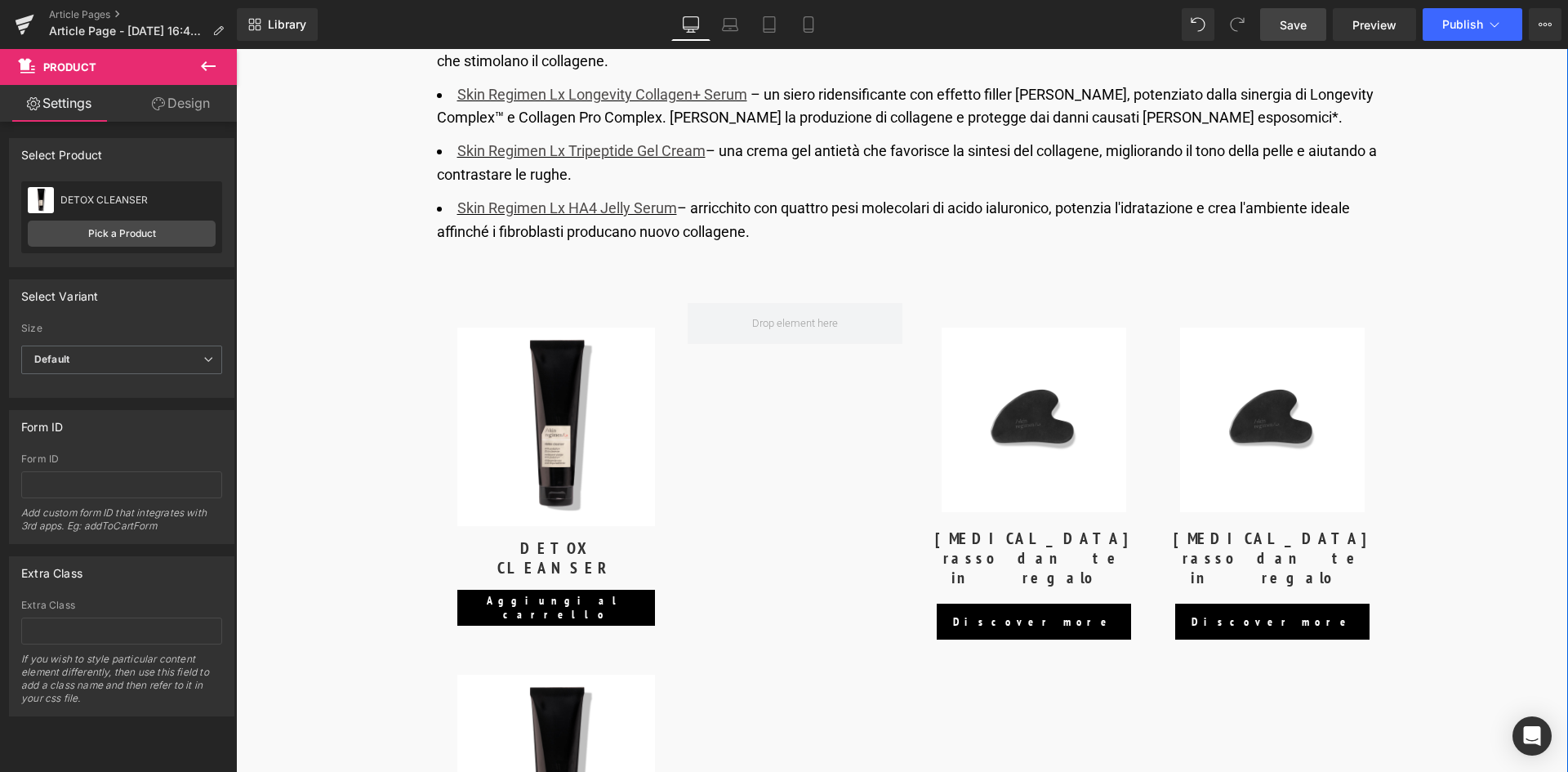
scroll to position [4620, 0]
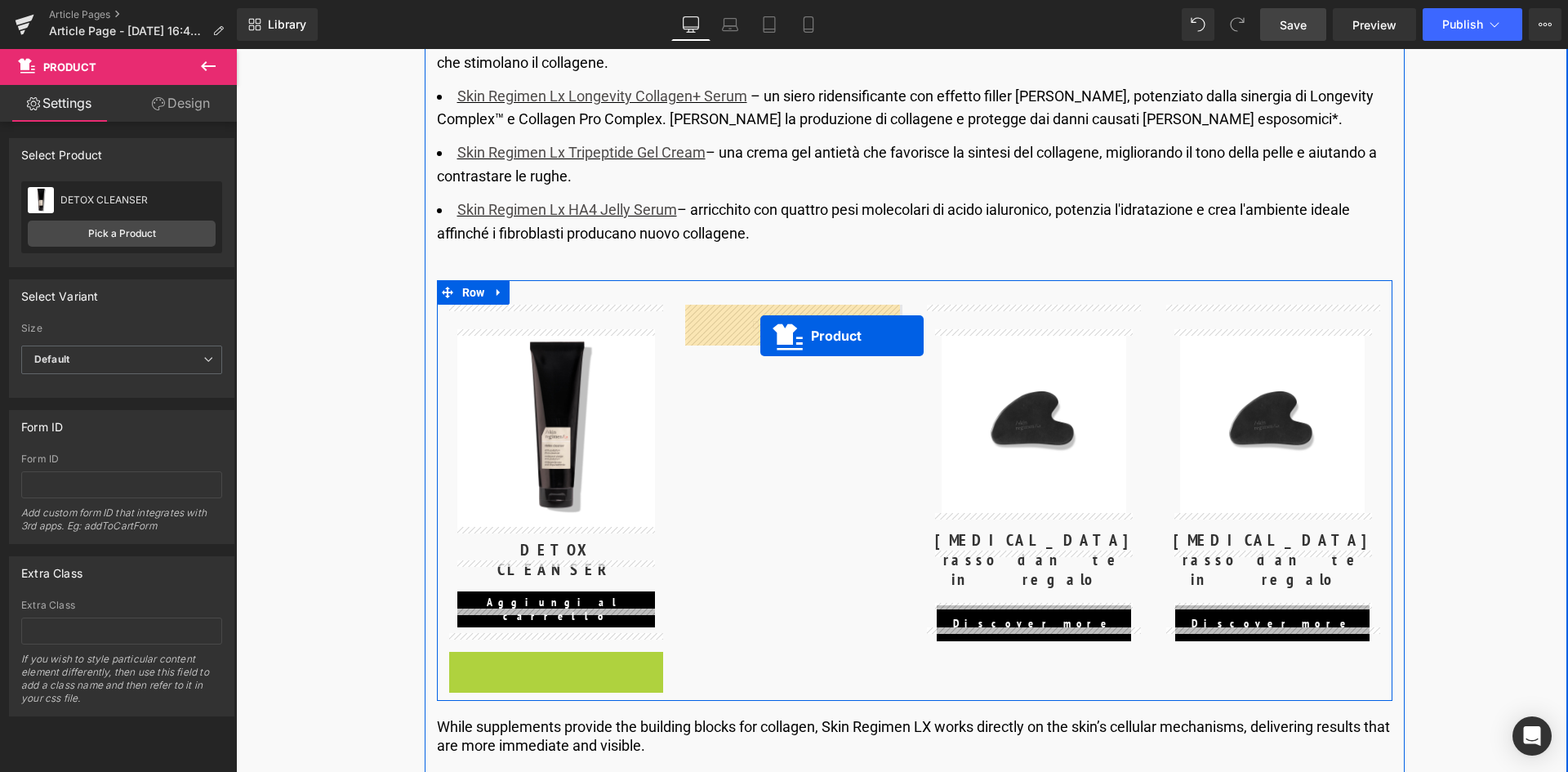
drag, startPoint x: 554, startPoint y: 641, endPoint x: 760, endPoint y: 336, distance: 368.1
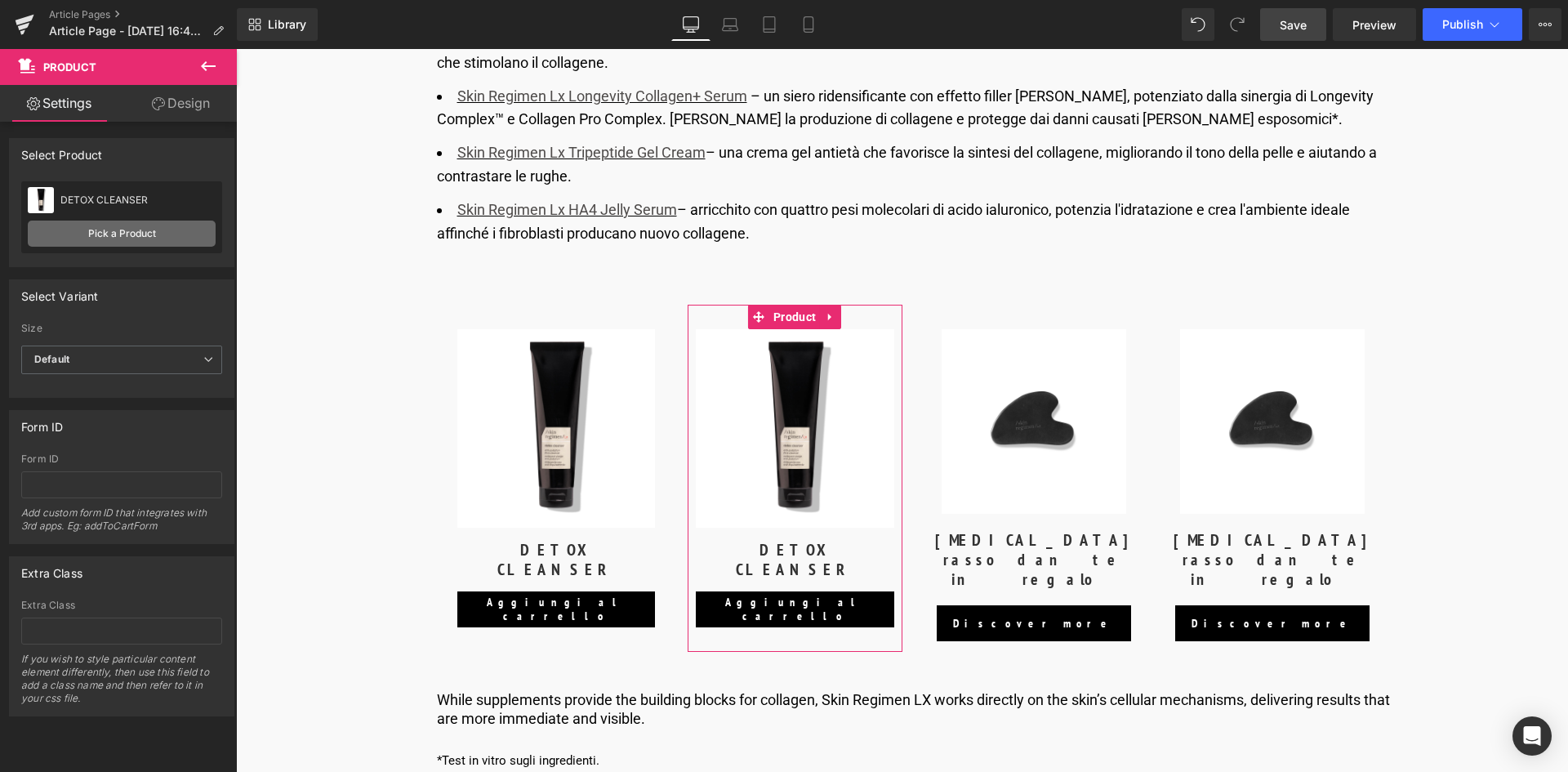
click at [104, 228] on link "Pick a Product" at bounding box center [121, 234] width 187 height 27
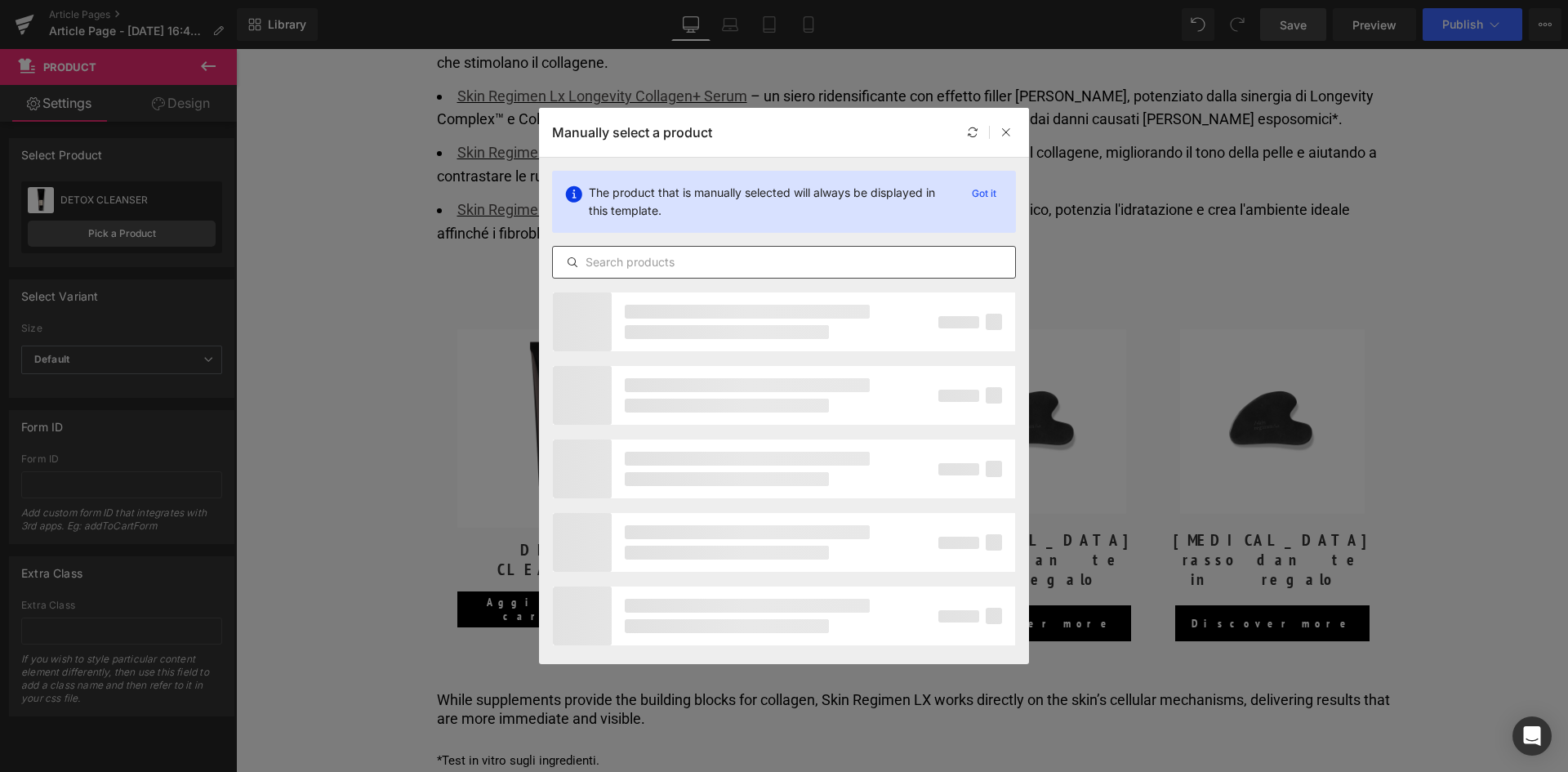
click at [675, 266] on input "text" at bounding box center [784, 262] width 462 height 20
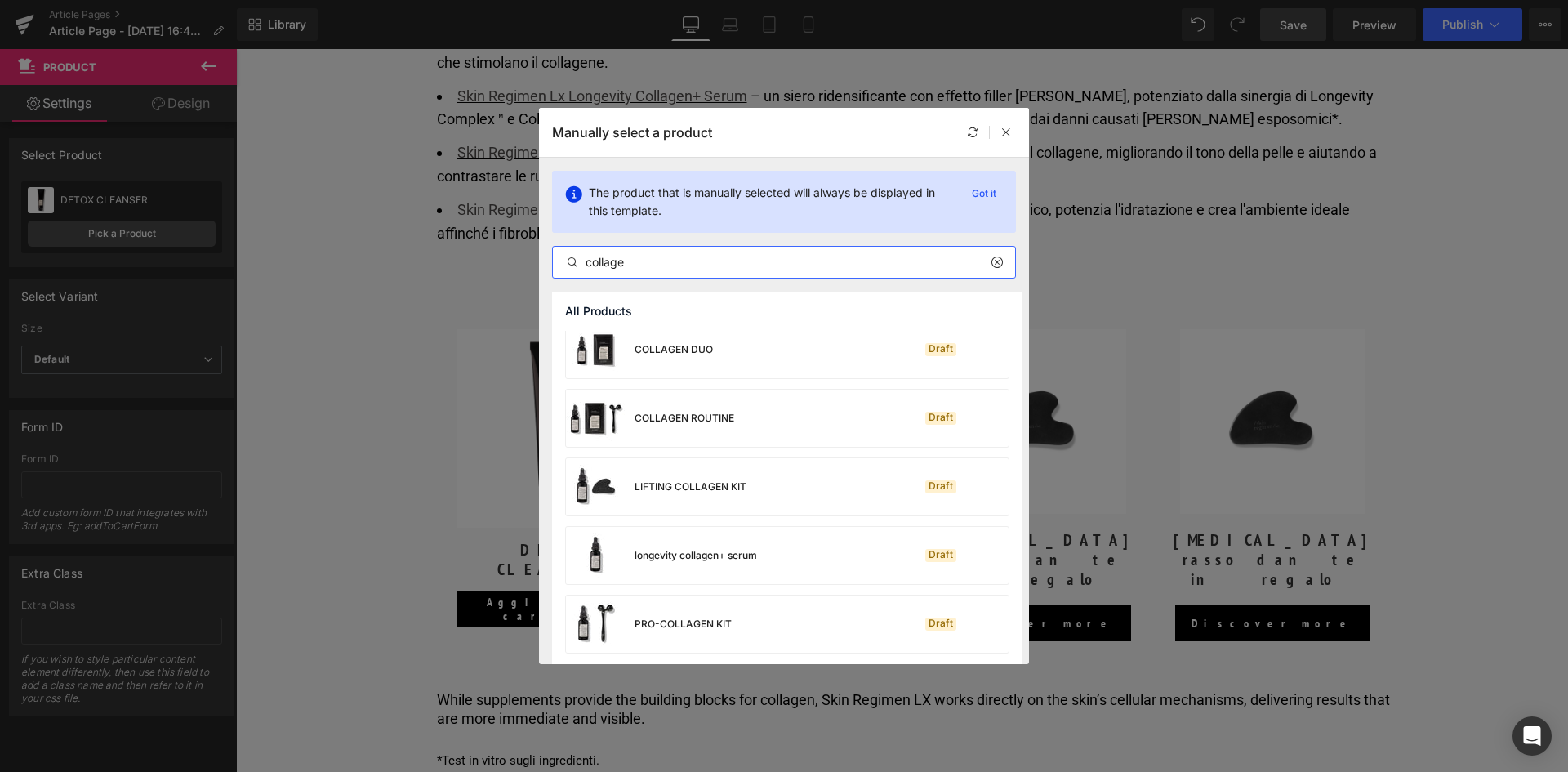
scroll to position [13, 0]
type input "collage"
click at [732, 546] on div "longevity collagen+ serum" at bounding box center [695, 553] width 122 height 15
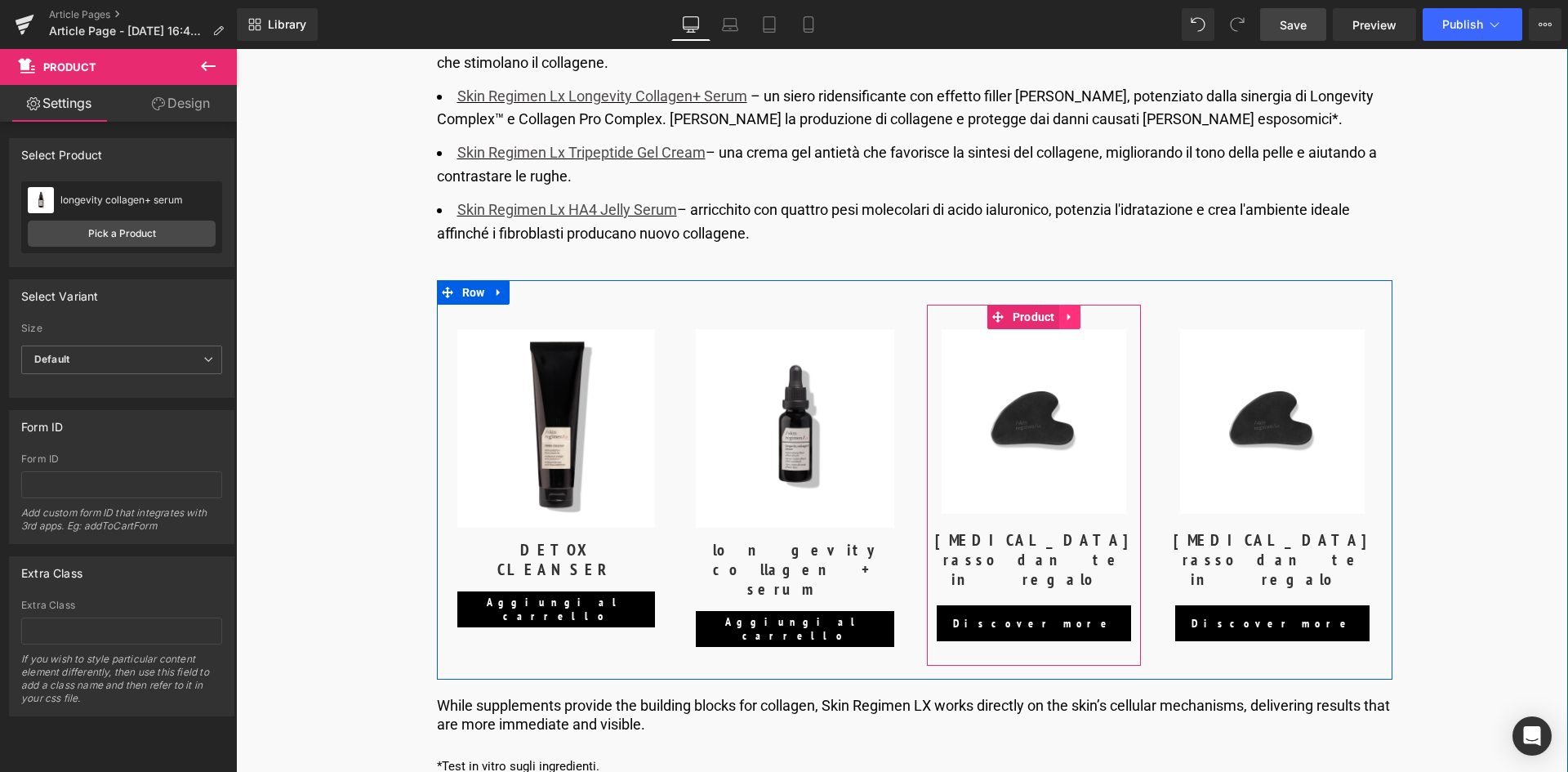
click at [1072, 317] on icon at bounding box center [1070, 317] width 11 height 12
click at [1079, 315] on icon at bounding box center [1080, 317] width 11 height 12
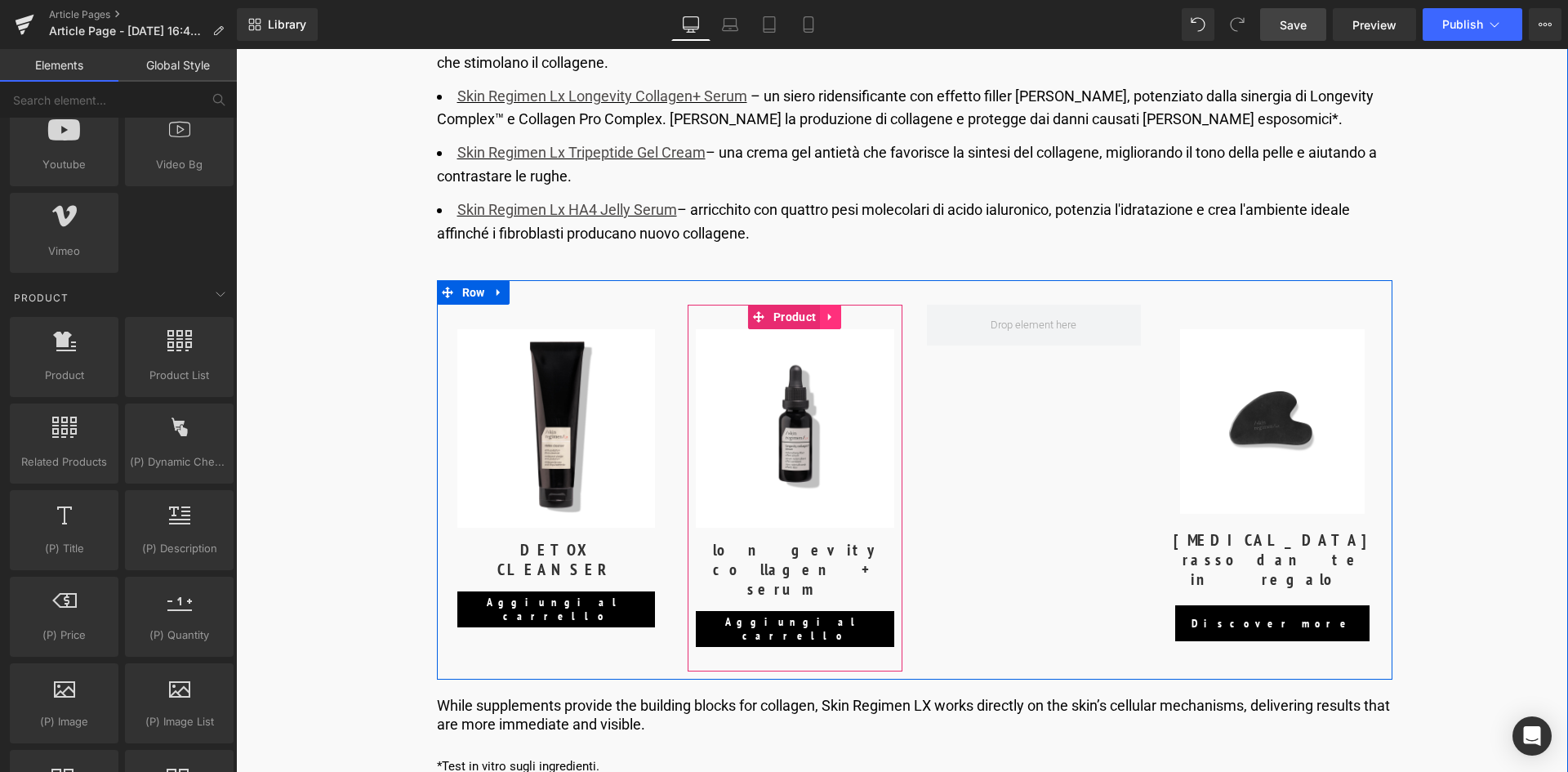
click at [829, 318] on icon at bounding box center [829, 317] width 3 height 8
click at [811, 314] on link at bounding box center [820, 317] width 21 height 25
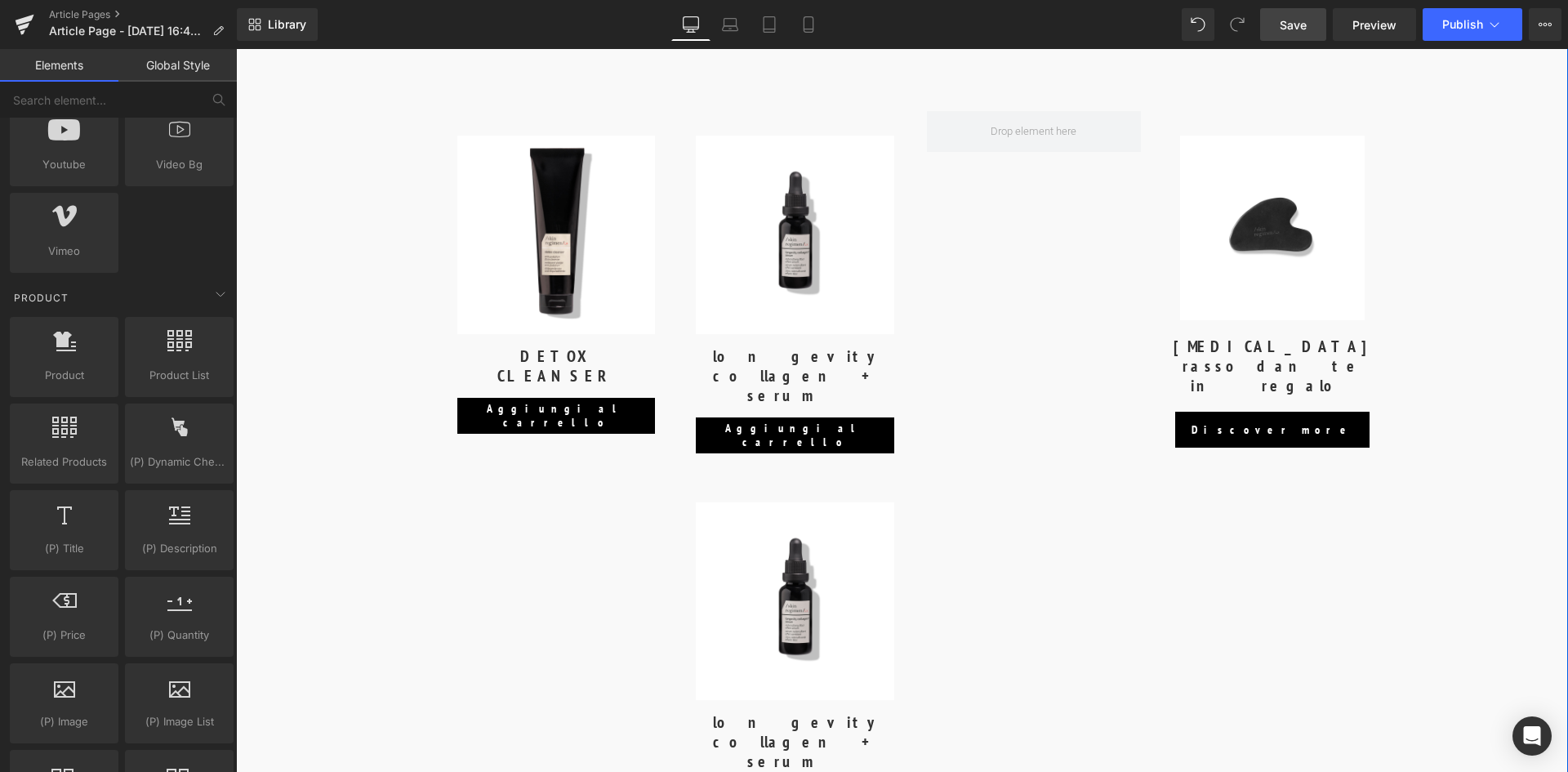
scroll to position [4812, 0]
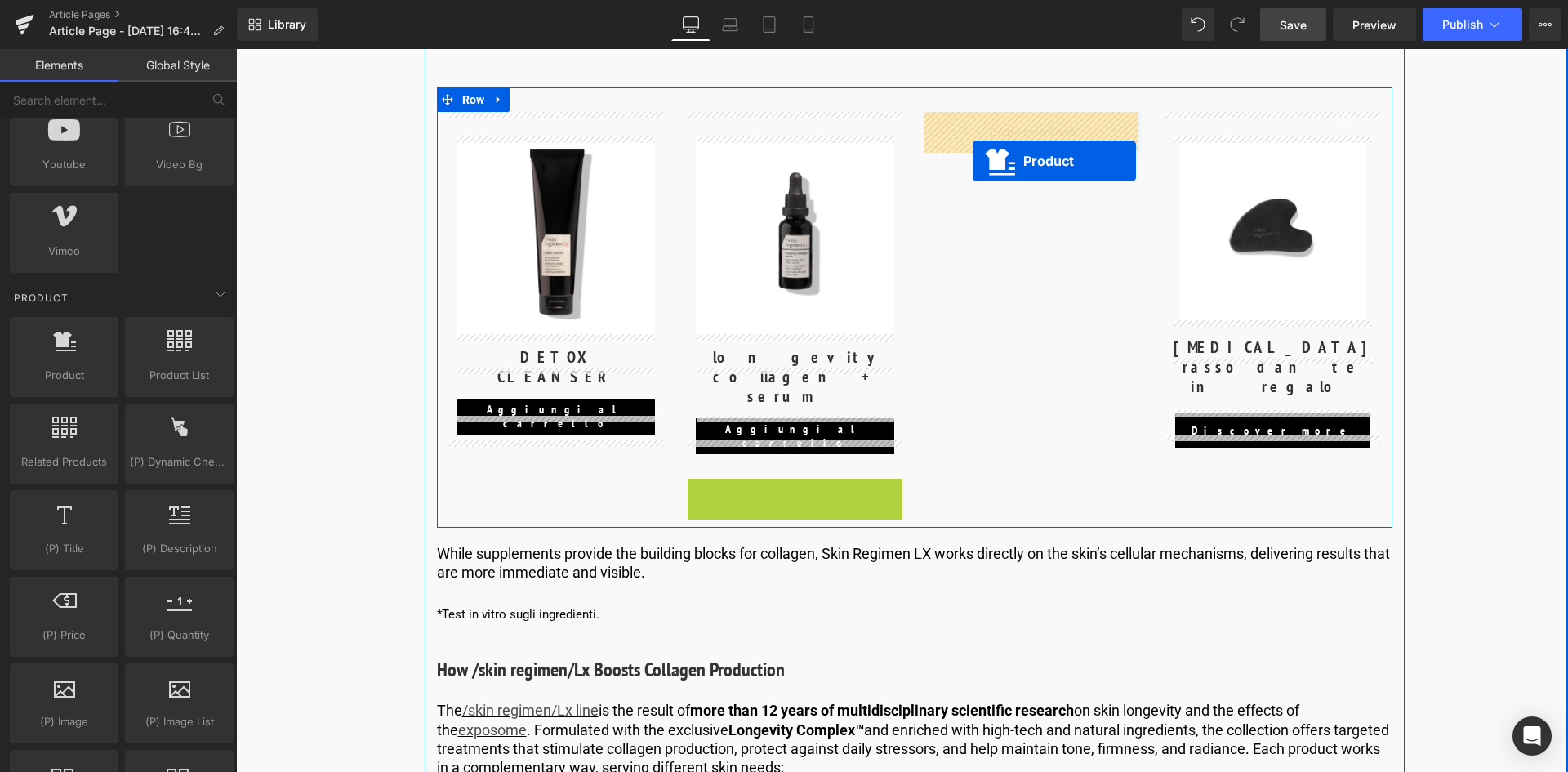
drag, startPoint x: 794, startPoint y: 458, endPoint x: 972, endPoint y: 158, distance: 348.8
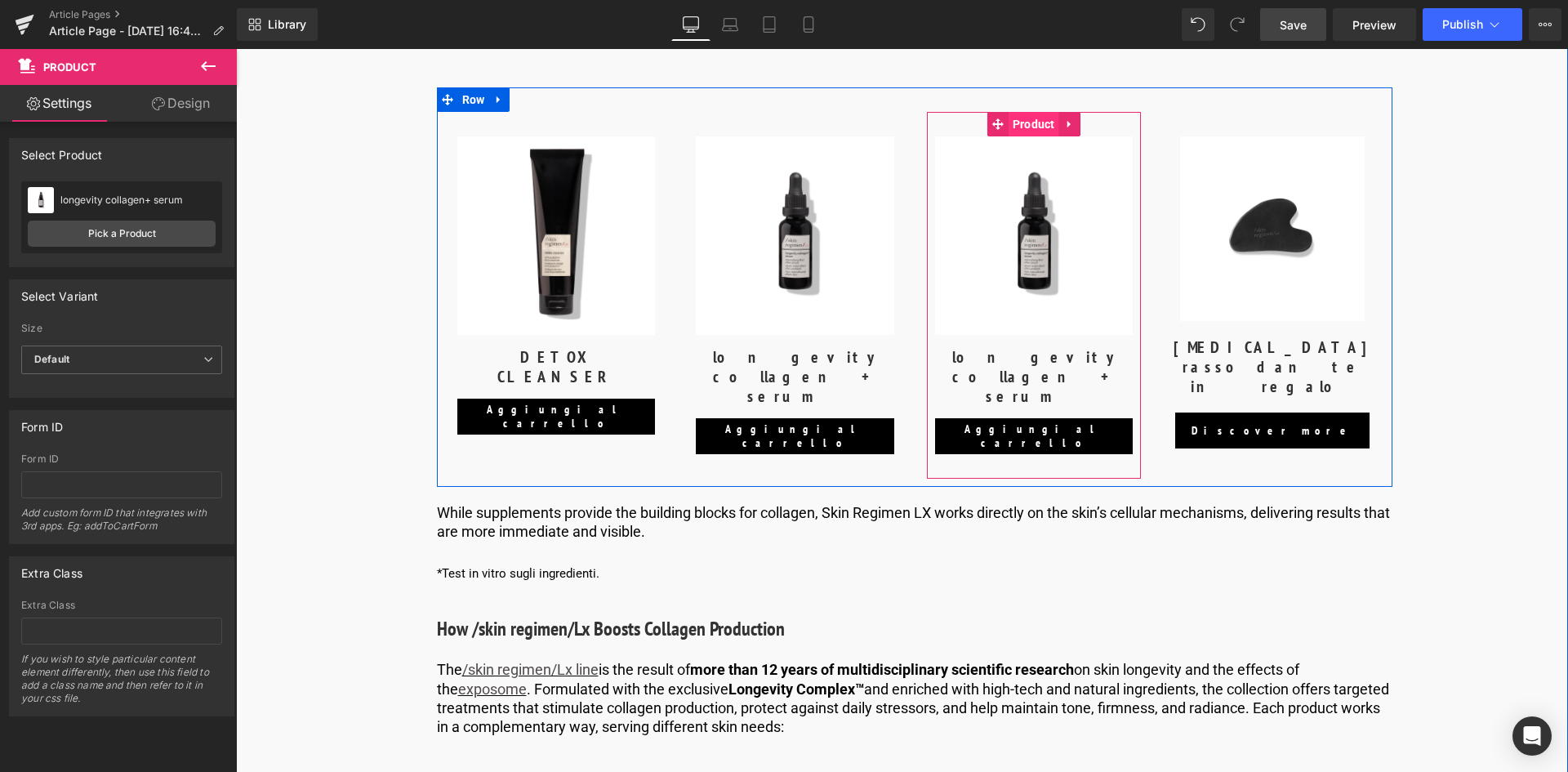
click at [1035, 118] on span "Product" at bounding box center [1033, 124] width 50 height 25
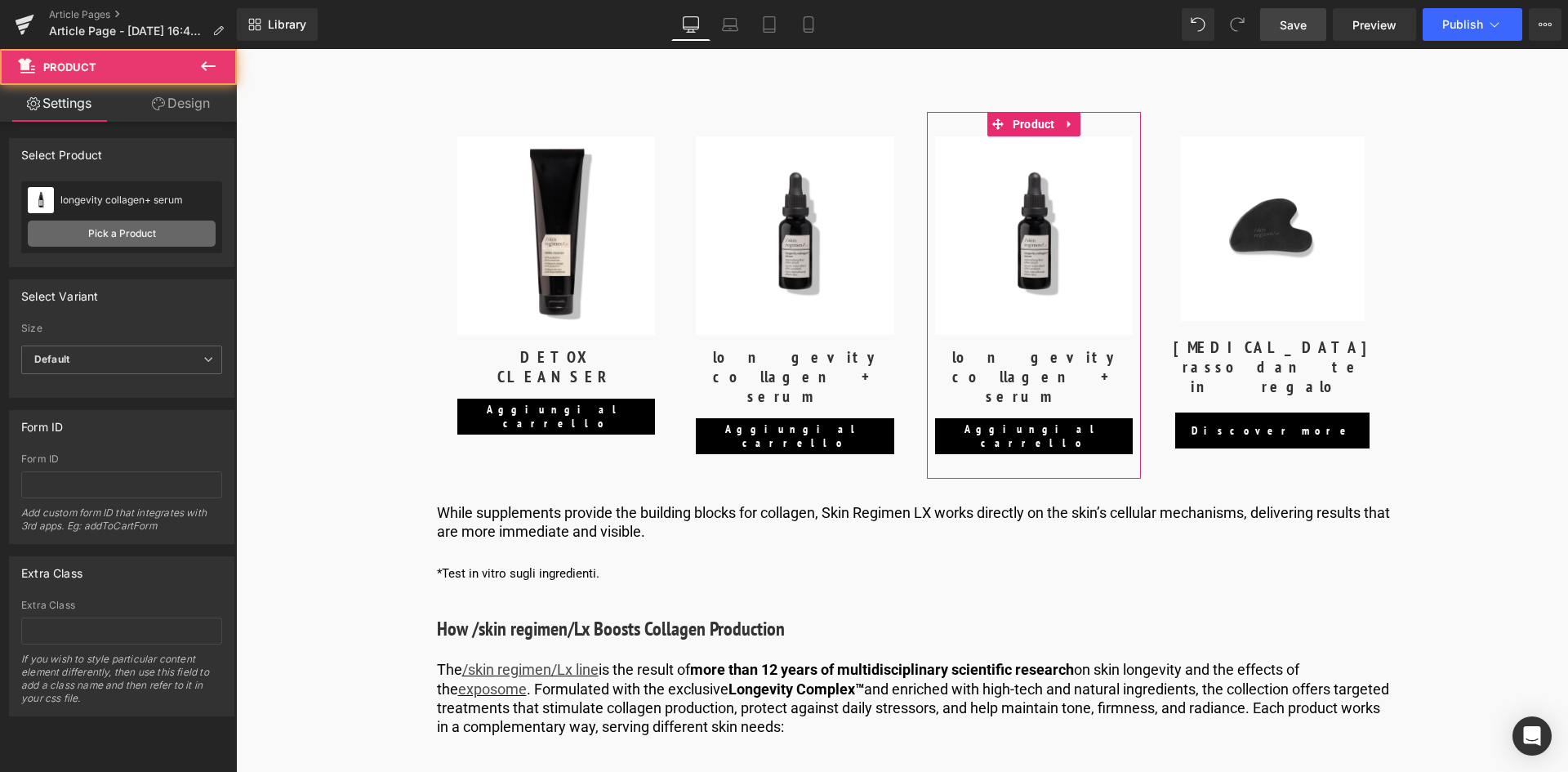
click at [110, 240] on link "Pick a Product" at bounding box center [121, 234] width 187 height 27
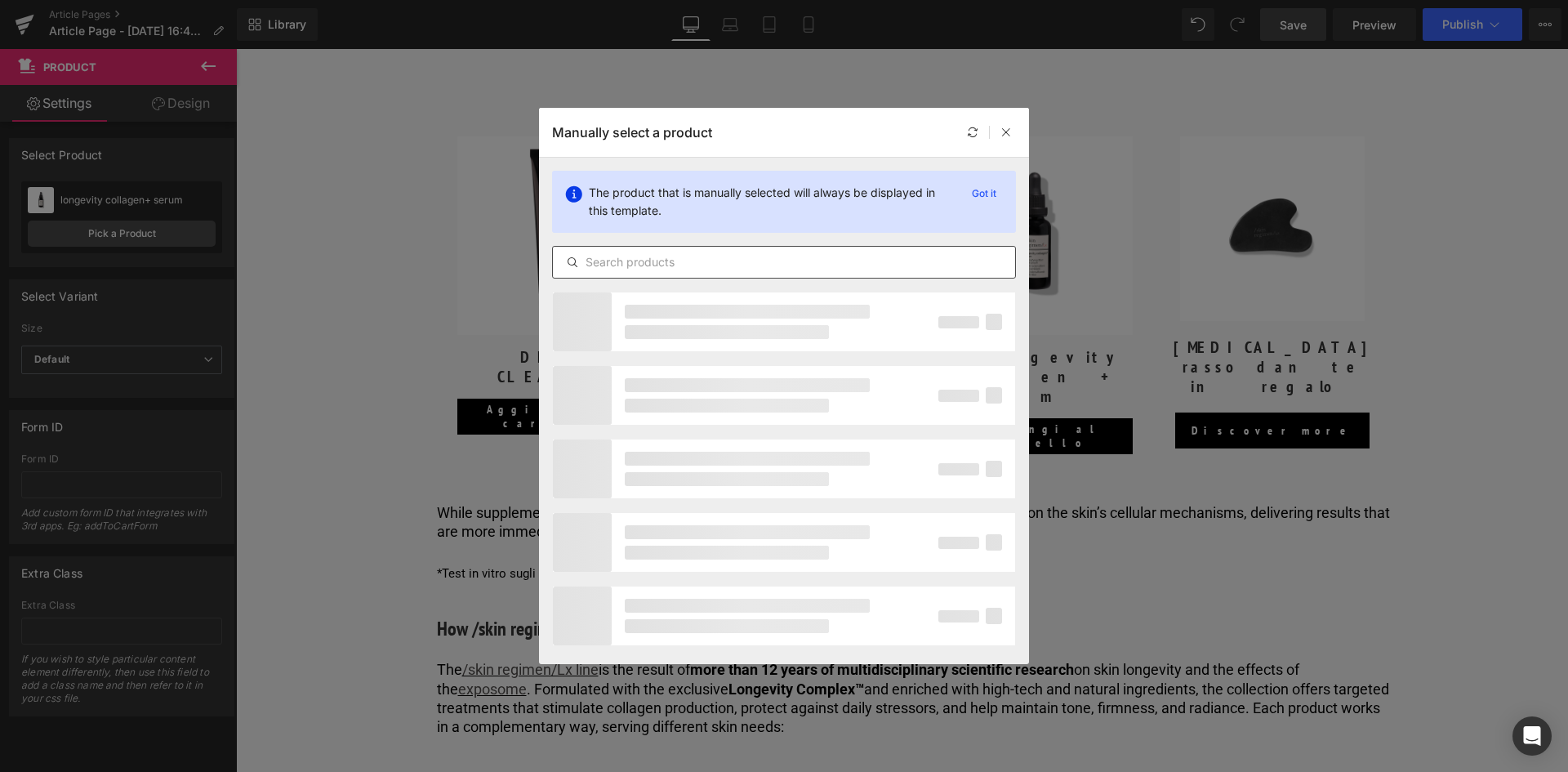
click at [635, 263] on input "text" at bounding box center [784, 262] width 462 height 20
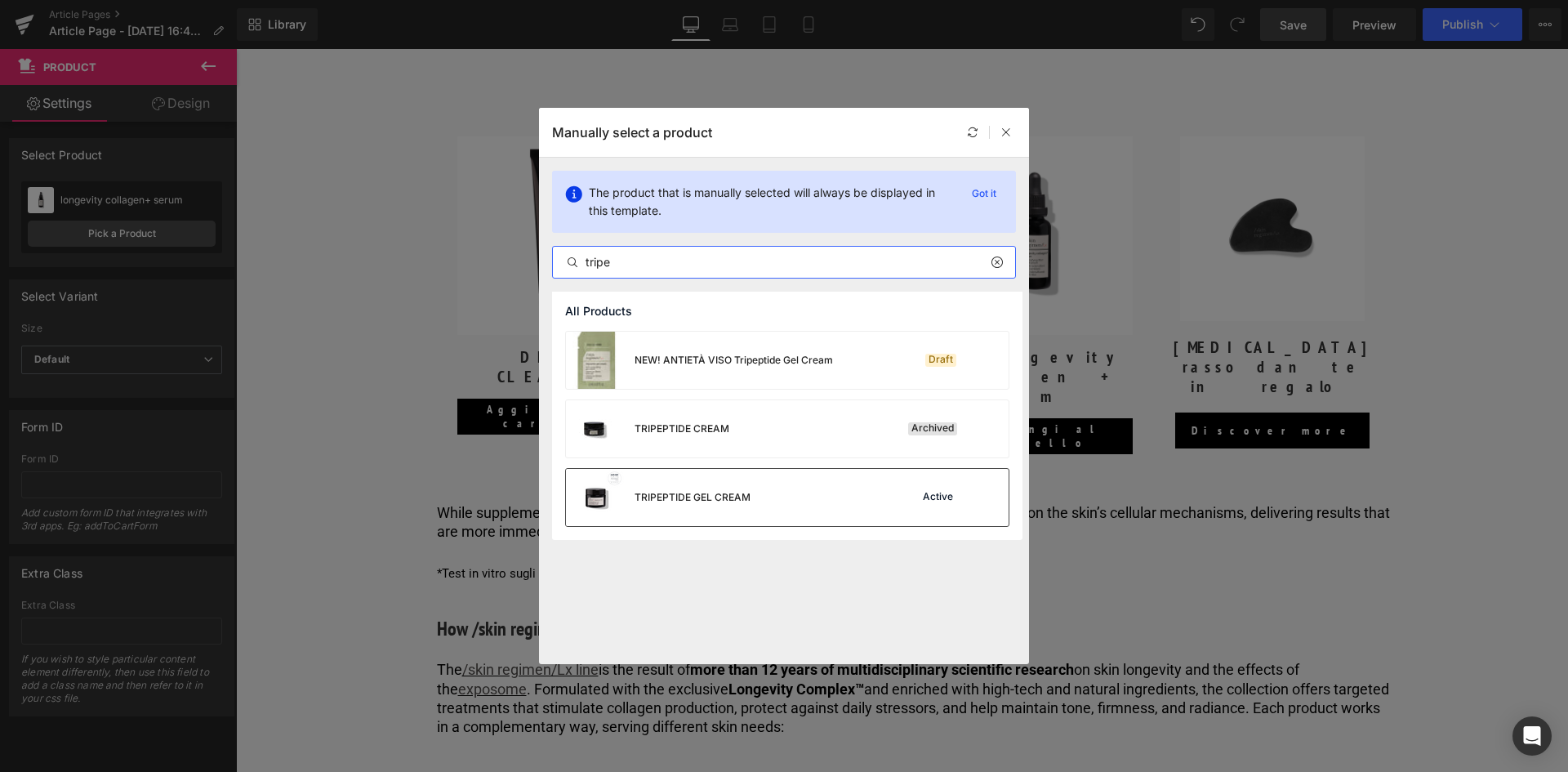
type input "tripe"
click at [715, 498] on div "TRIPEPTIDE GEL CREAM" at bounding box center [692, 498] width 116 height 15
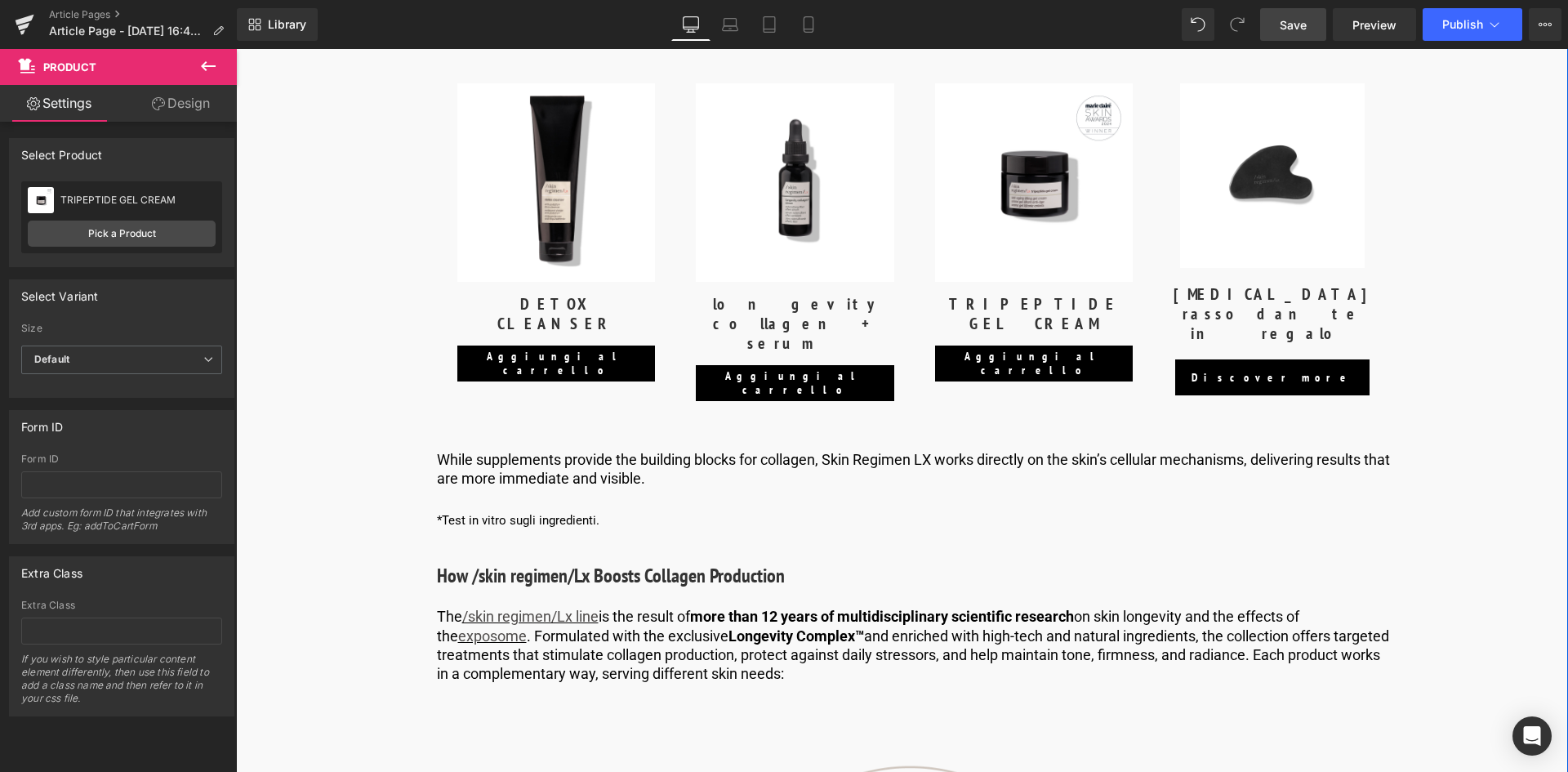
scroll to position [4731, 0]
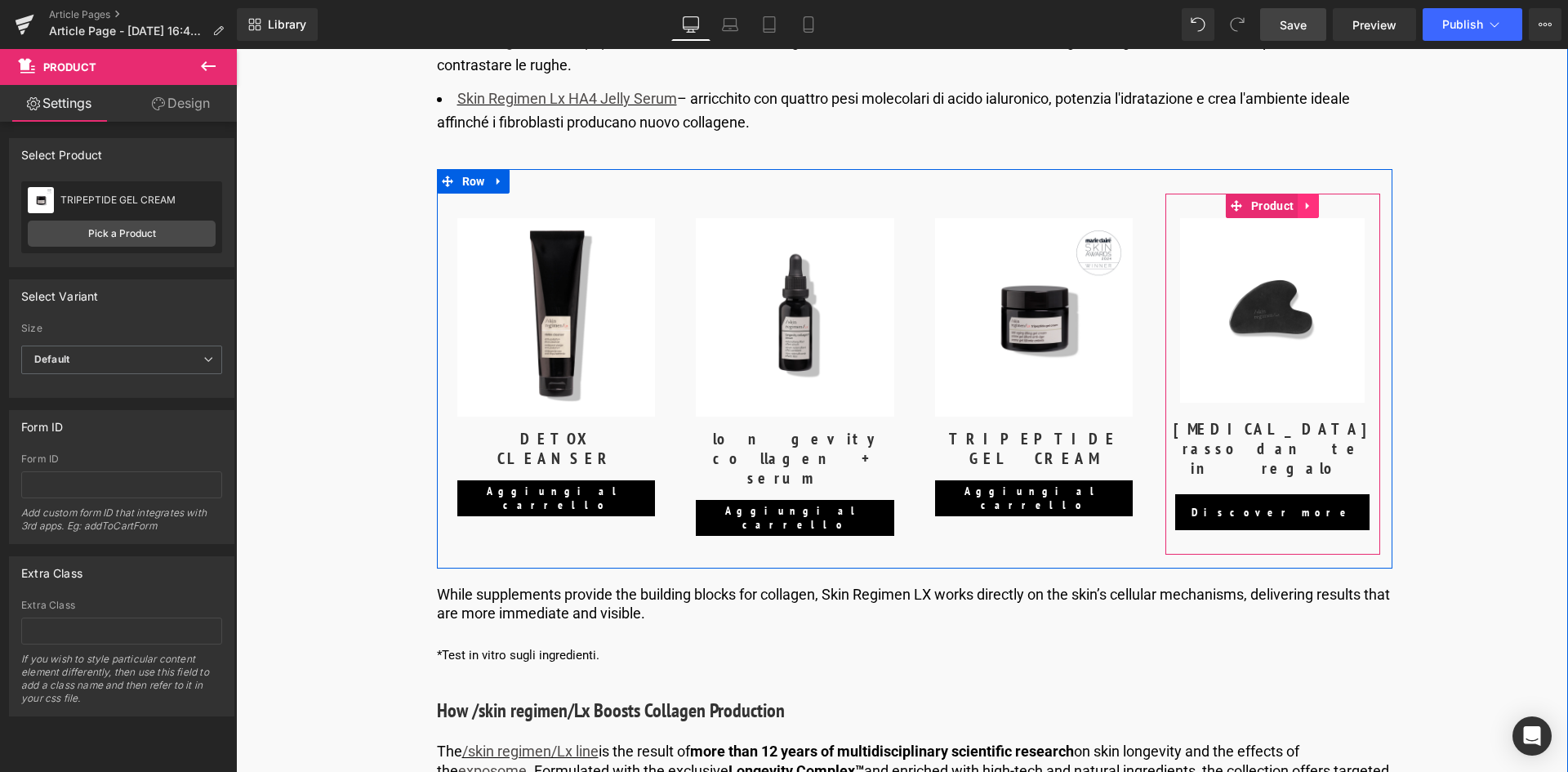
click at [1306, 208] on icon at bounding box center [1309, 206] width 11 height 12
click at [1314, 210] on icon at bounding box center [1319, 206] width 11 height 11
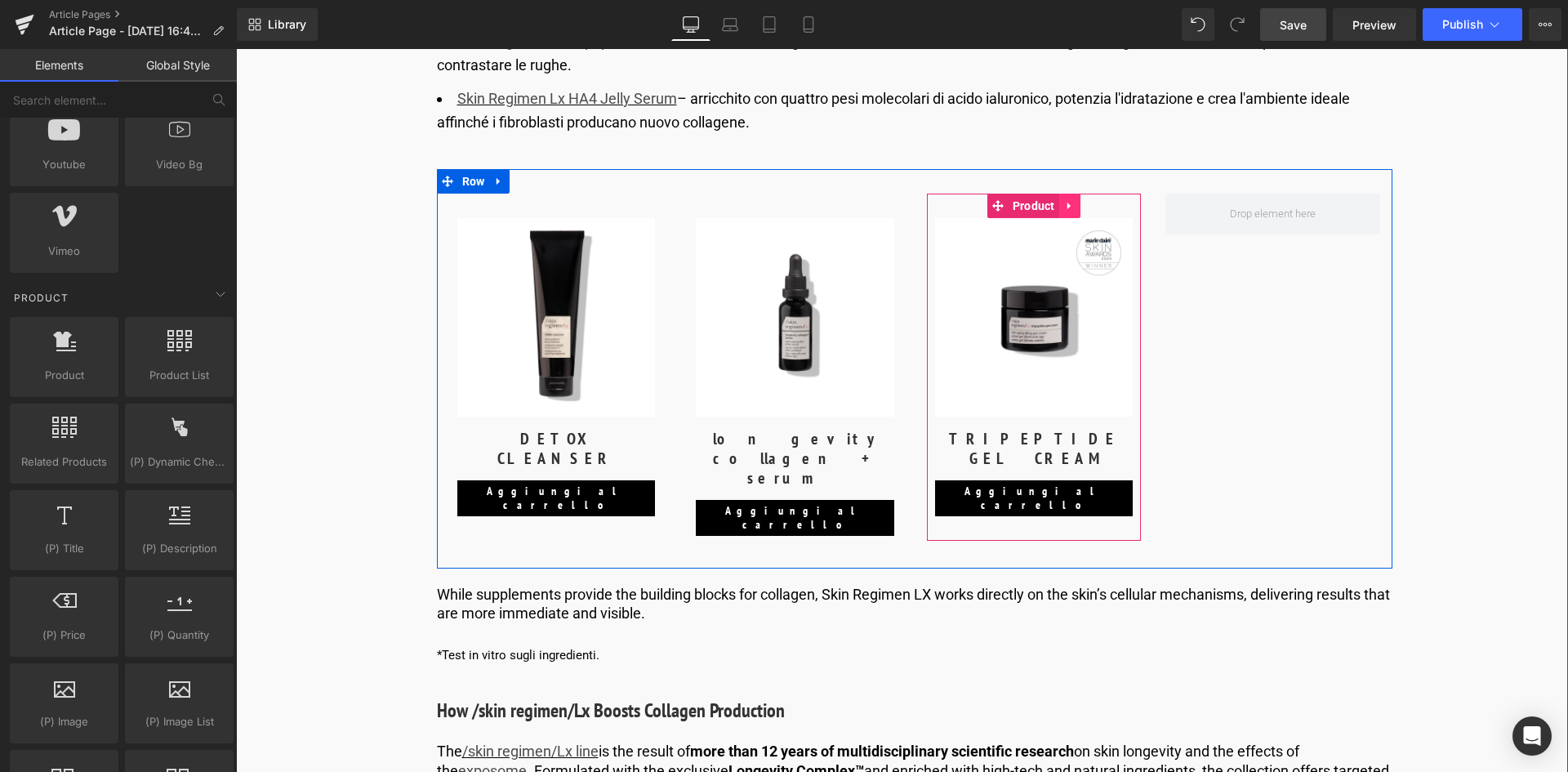
click at [1072, 206] on icon at bounding box center [1070, 206] width 11 height 12
click at [1054, 206] on icon at bounding box center [1060, 206] width 11 height 11
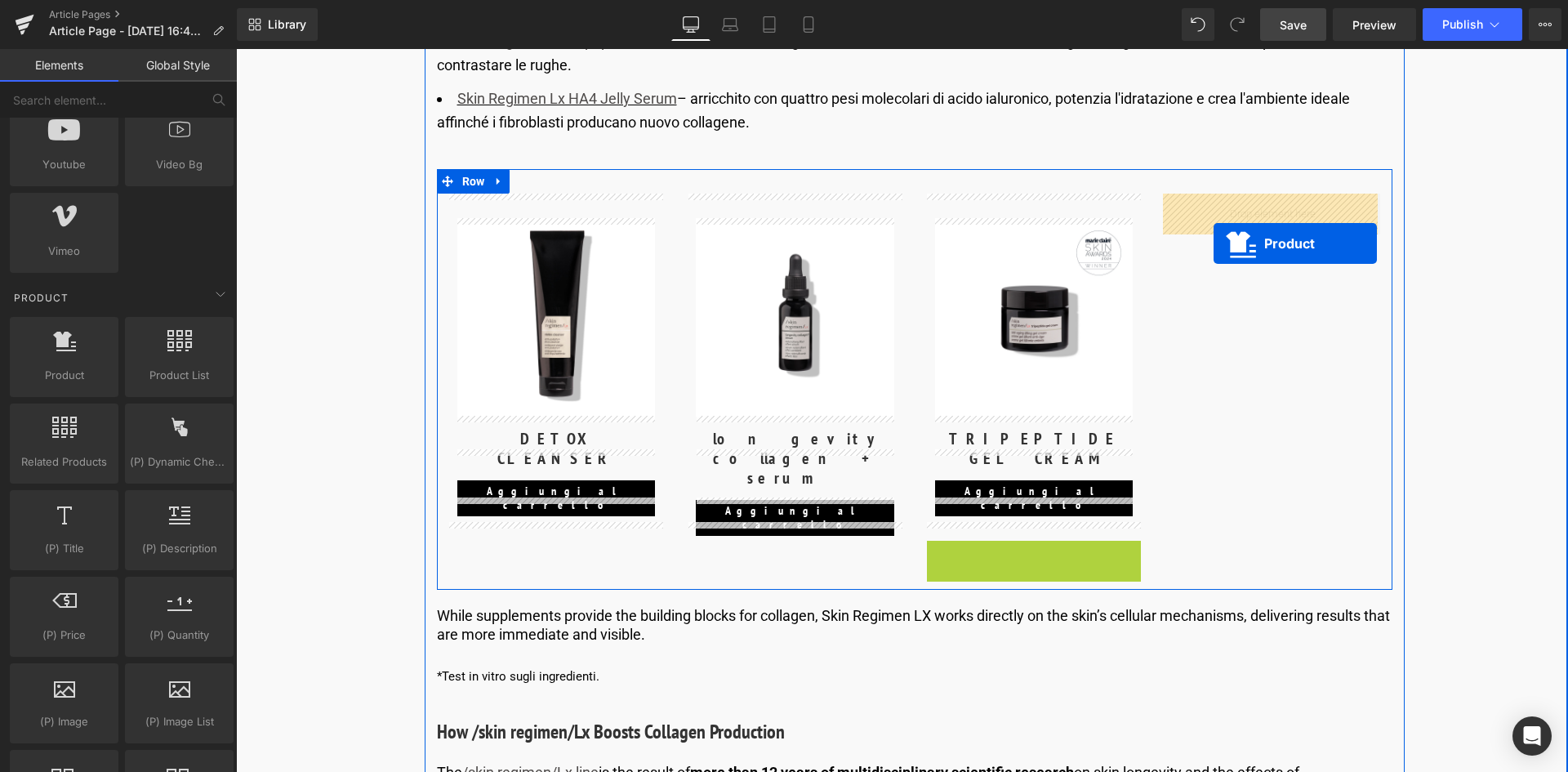
drag, startPoint x: 1020, startPoint y: 531, endPoint x: 1214, endPoint y: 243, distance: 347.2
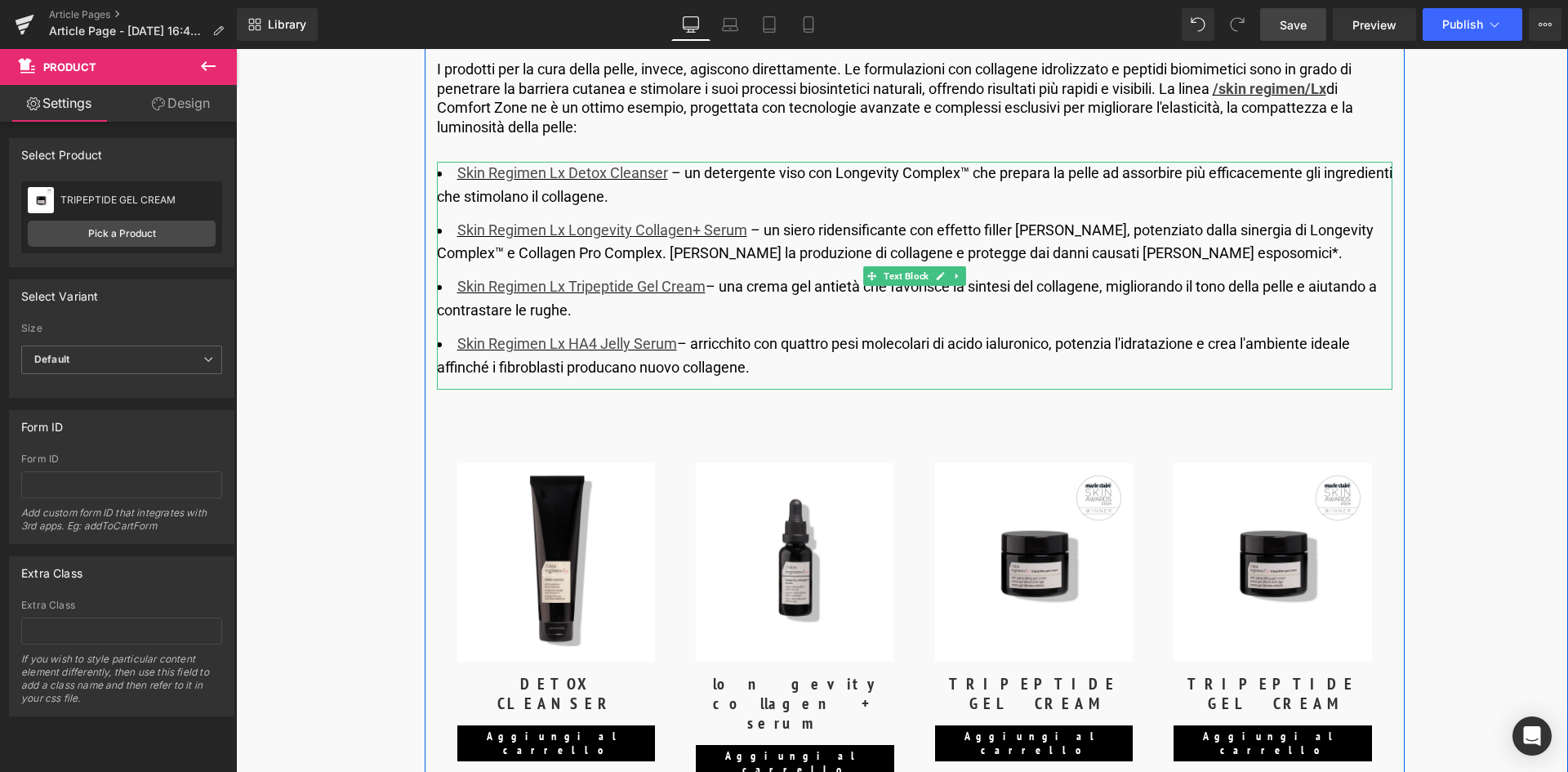
scroll to position [4649, 0]
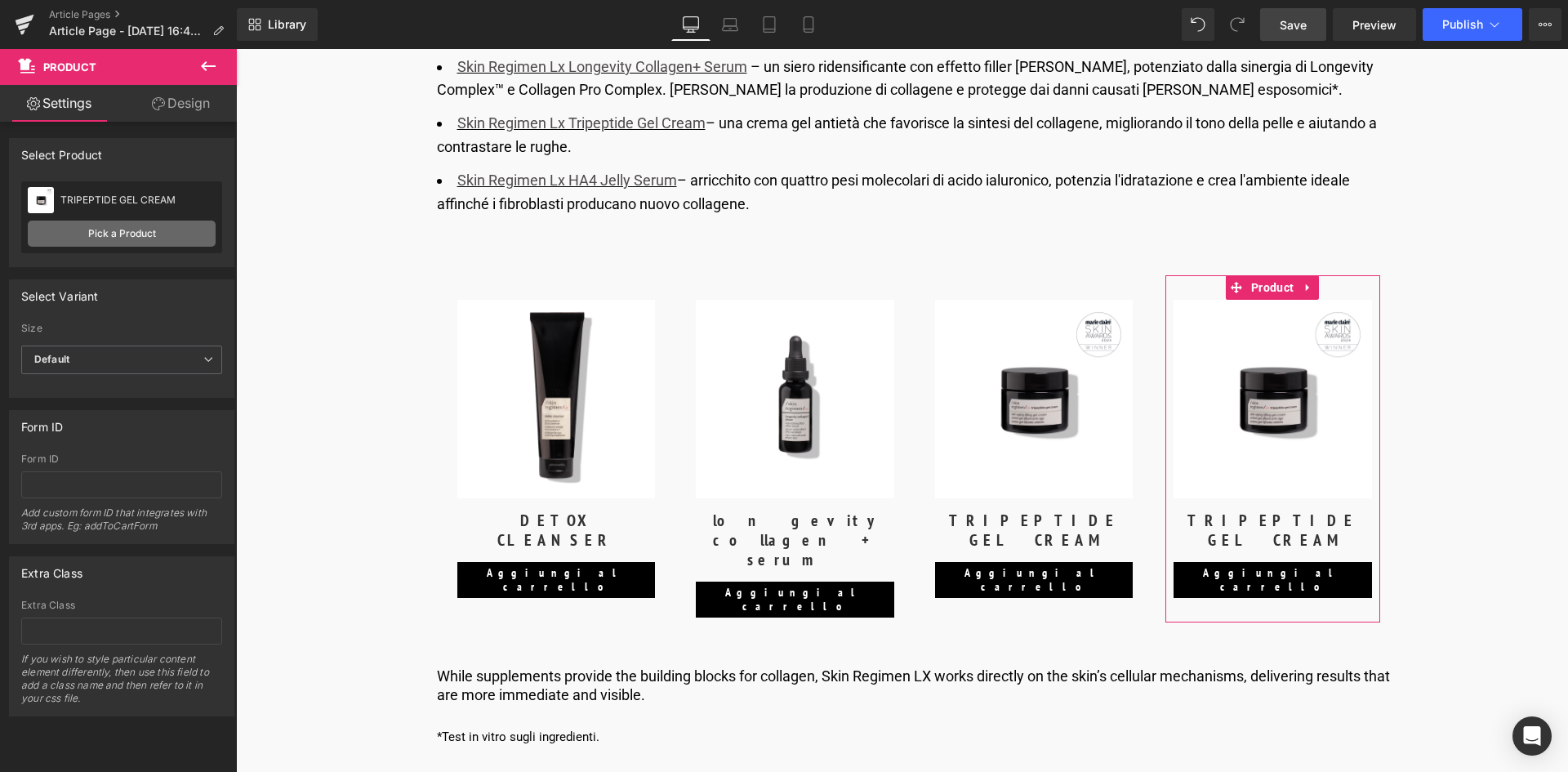
click at [108, 241] on link "Pick a Product" at bounding box center [121, 234] width 187 height 27
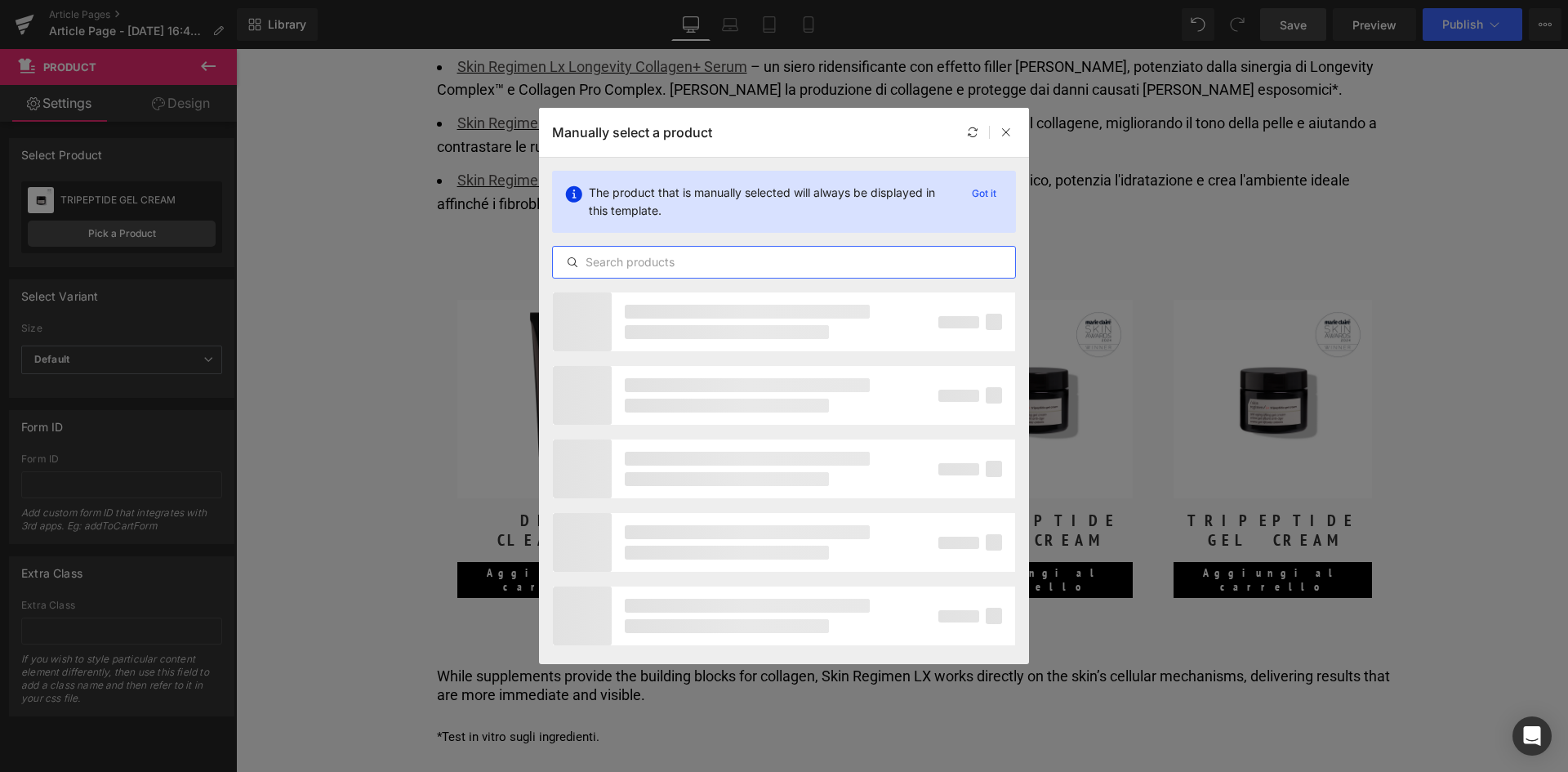
click at [647, 259] on input "text" at bounding box center [784, 262] width 462 height 20
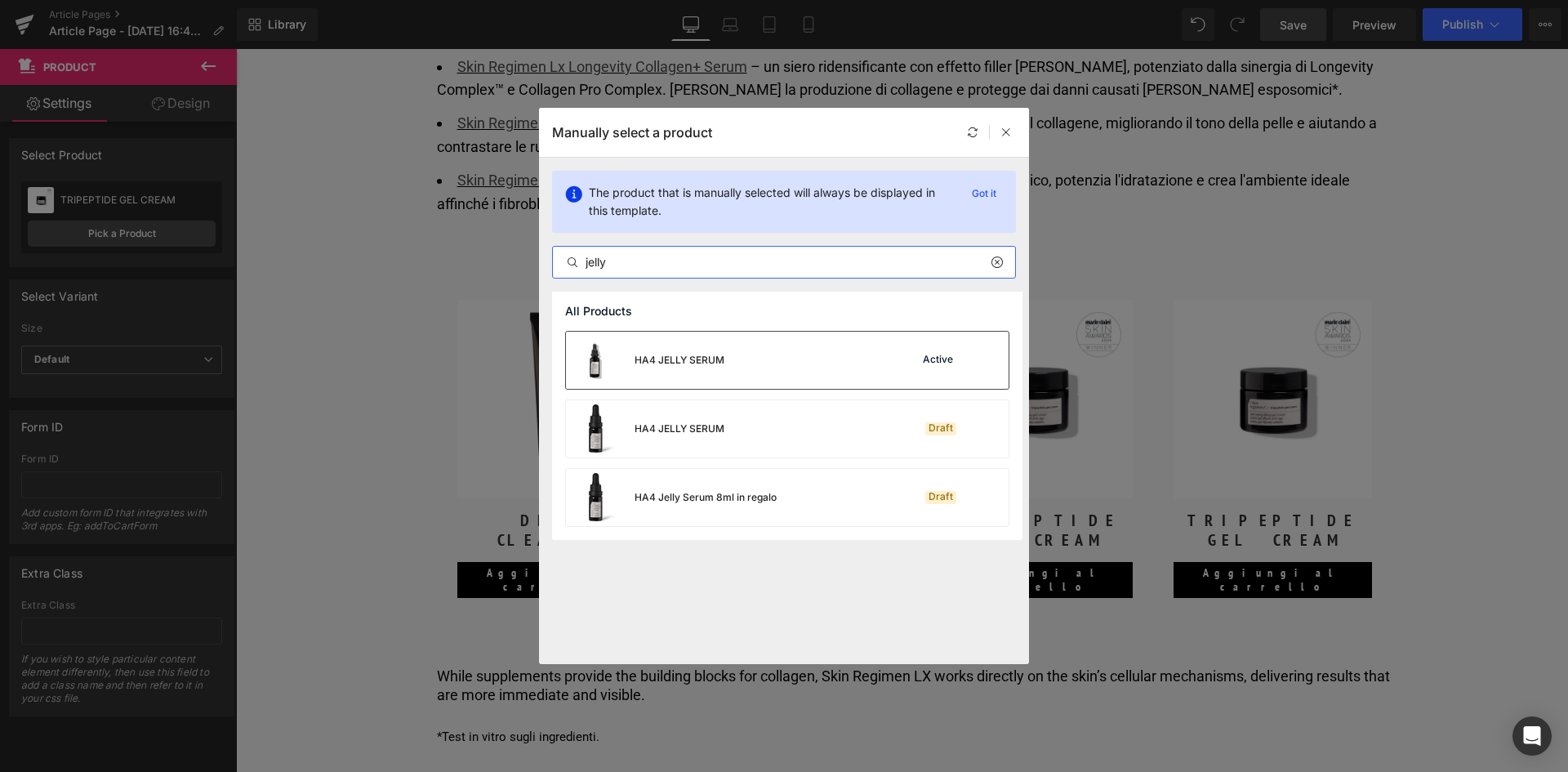
type input "jelly"
click at [701, 360] on div "HA4 JELLY SERUM" at bounding box center [679, 361] width 90 height 15
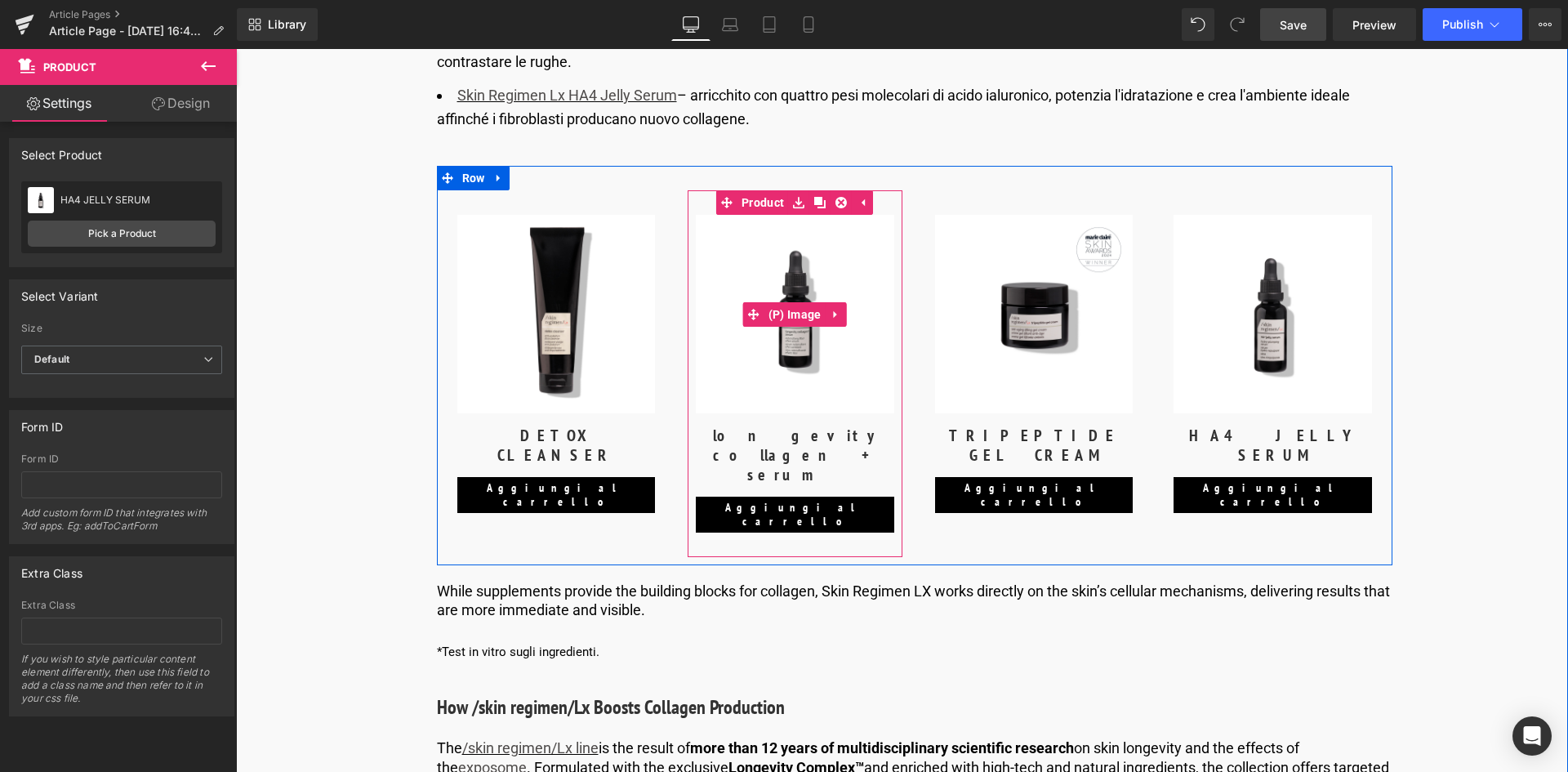
scroll to position [4894, 0]
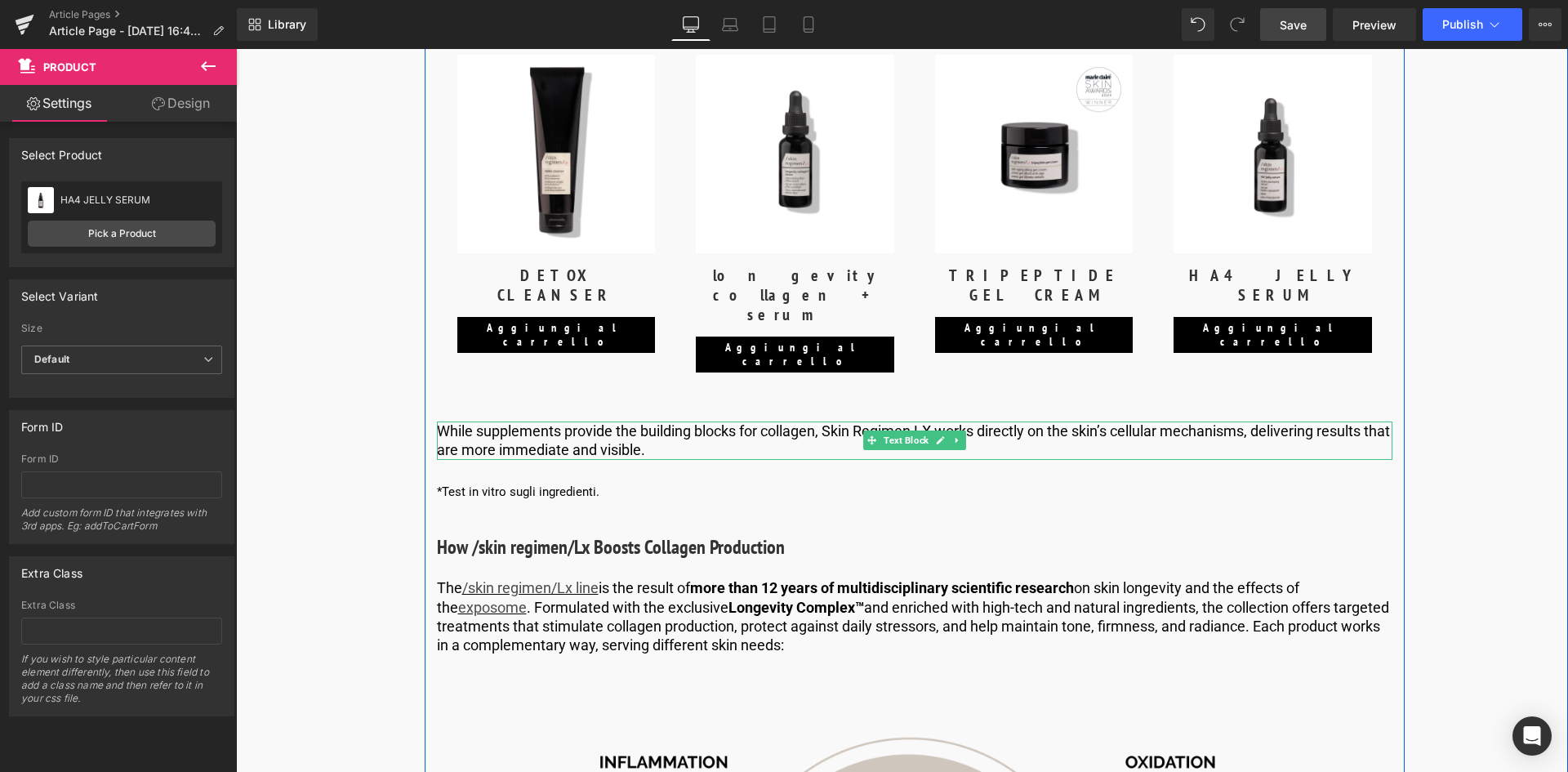
click at [673, 422] on p "While supplements provide the building blocks for collagen, Skin Regimen LX wor…" at bounding box center [915, 440] width 955 height 39
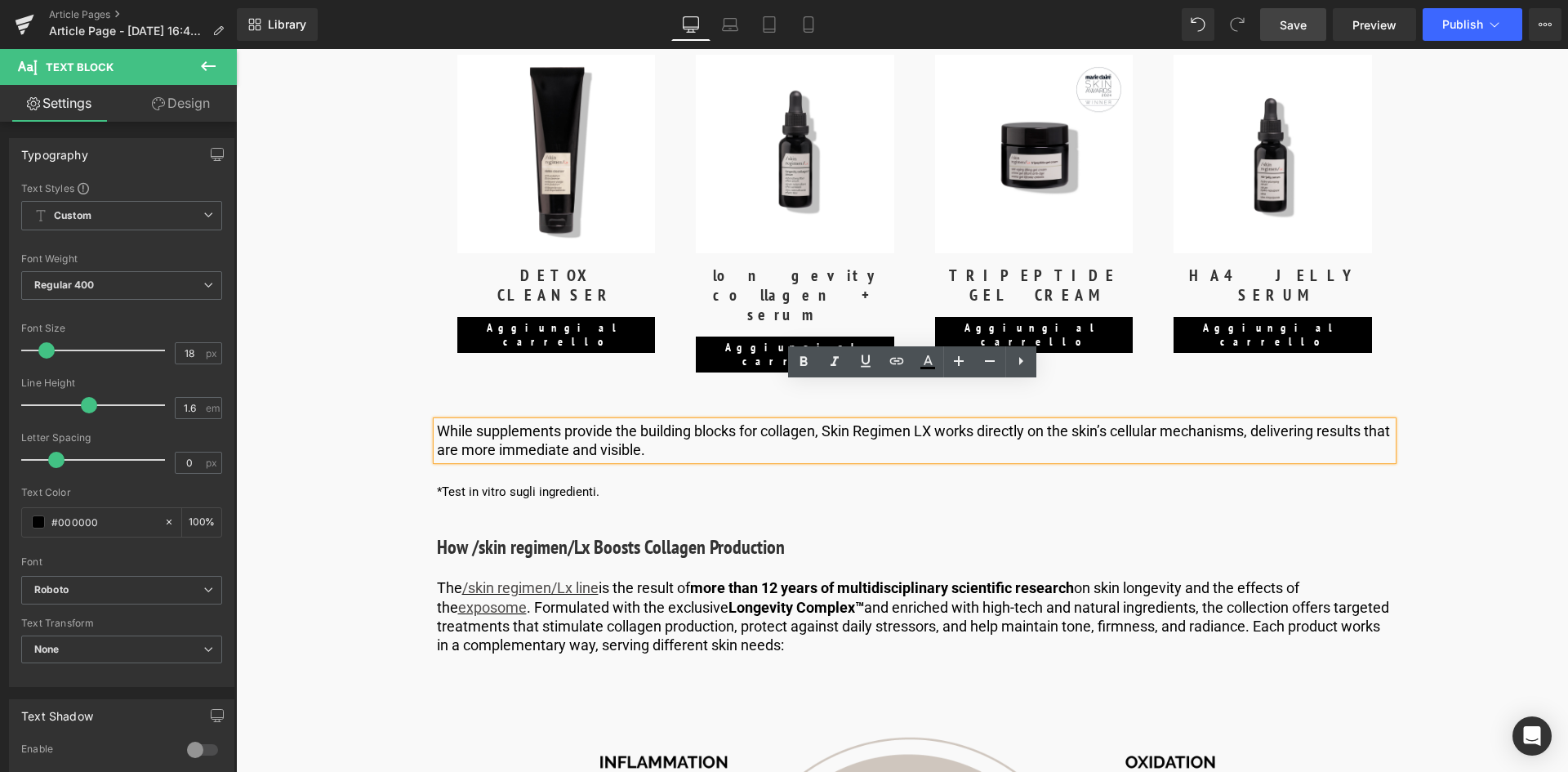
drag, startPoint x: 679, startPoint y: 411, endPoint x: 428, endPoint y: 398, distance: 251.3
click at [428, 398] on div "Cos'è il Collagene? La Proteina Anti-Aging per Eccellenza Heading Il collagene …" at bounding box center [915, 483] width 980 height 8633
copy p "While supplements provide the building blocks for collagen, Skin Regimen LX wor…"
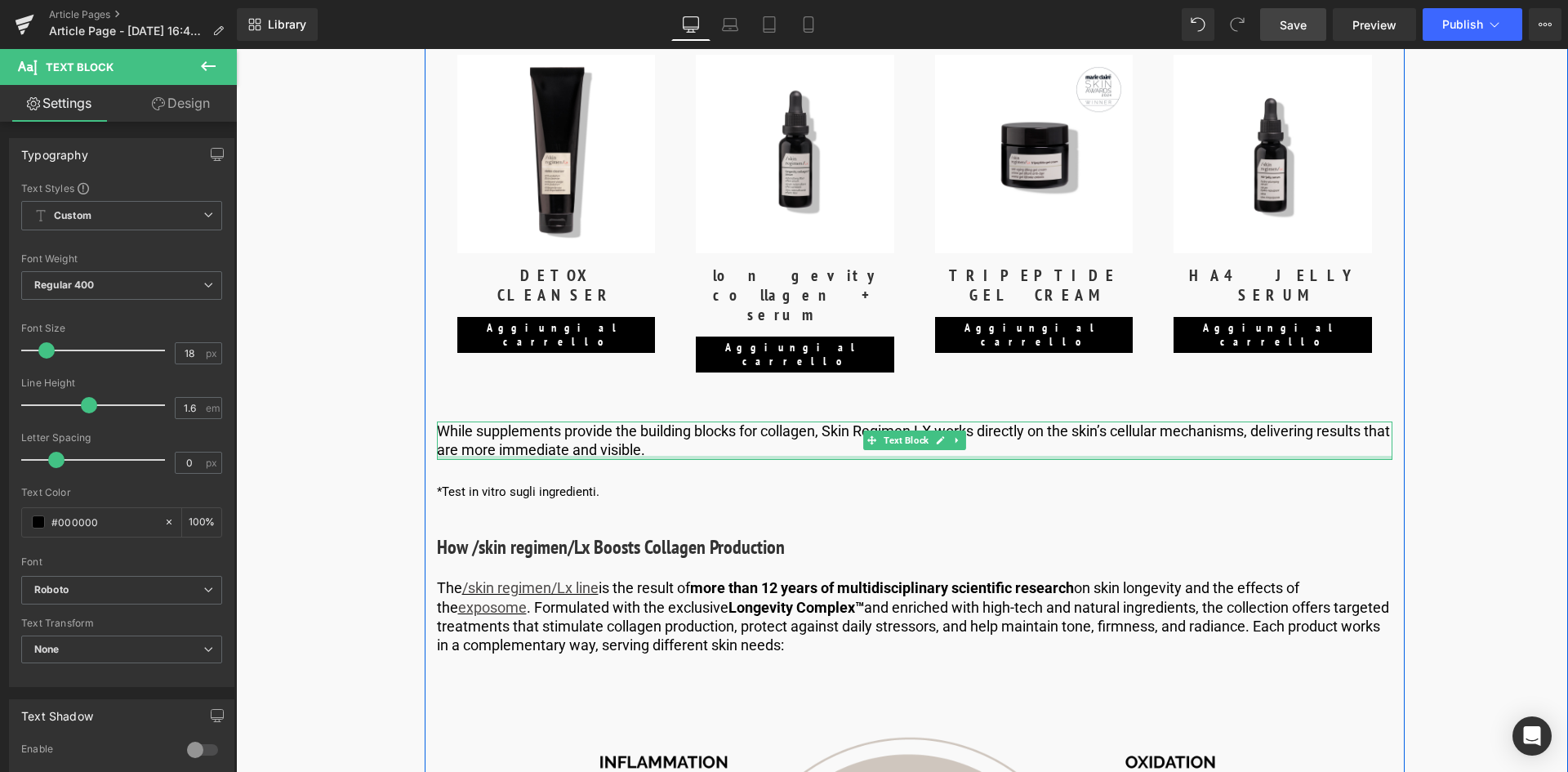
drag, startPoint x: 666, startPoint y: 421, endPoint x: 676, endPoint y: 415, distance: 11.7
click at [665, 456] on div at bounding box center [915, 458] width 955 height 4
click at [676, 422] on p "While supplements provide the building blocks for collagen, Skin Regimen LX wor…" at bounding box center [915, 440] width 955 height 39
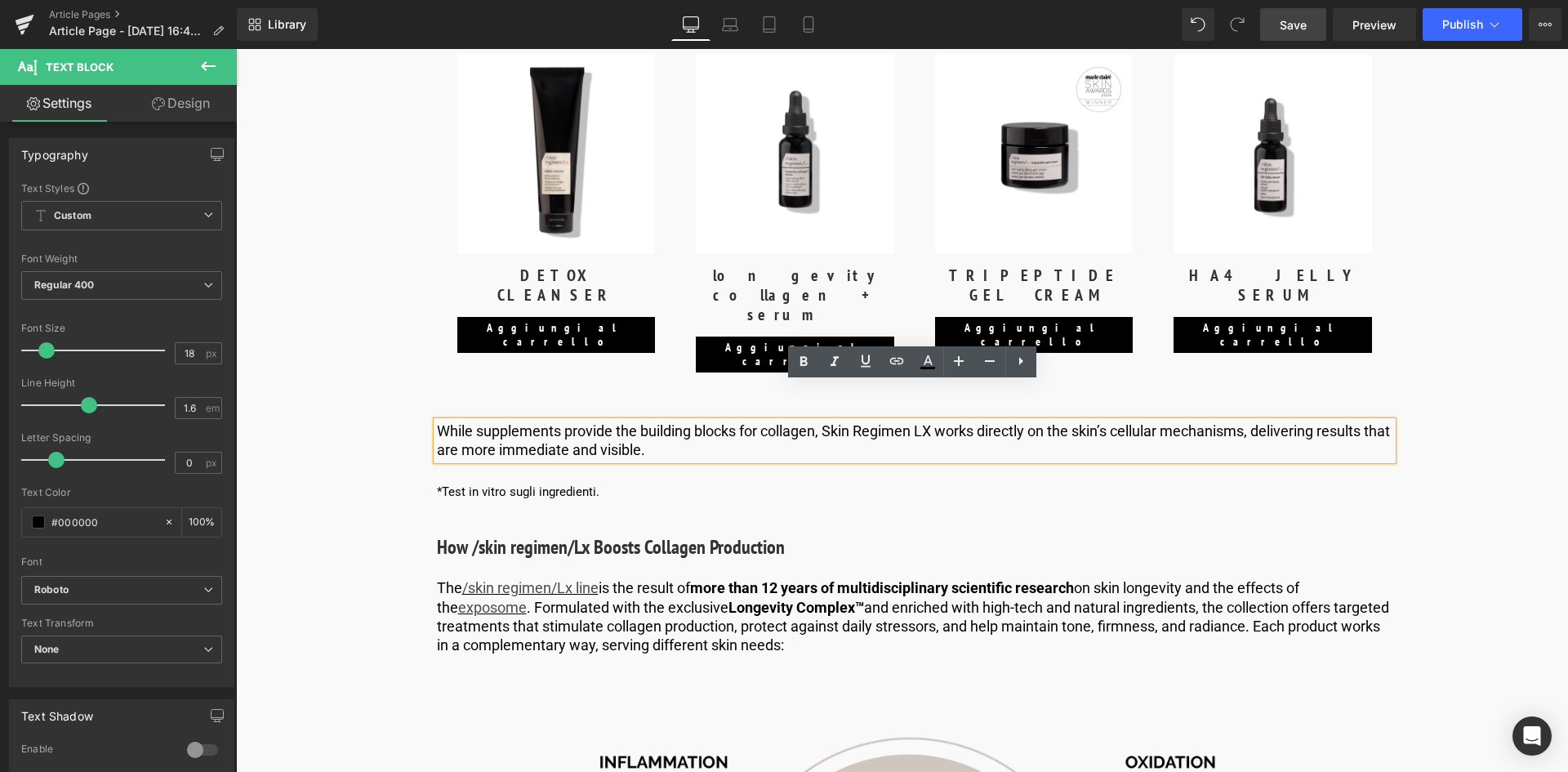
drag, startPoint x: 680, startPoint y: 409, endPoint x: 401, endPoint y: 400, distance: 279.1
click at [401, 400] on div "Image Pubblicato il 22 settembre 2025 | 10 minuti di lettura Text Block Row Col…" at bounding box center [915, 86] width 1173 height 9578
paste div
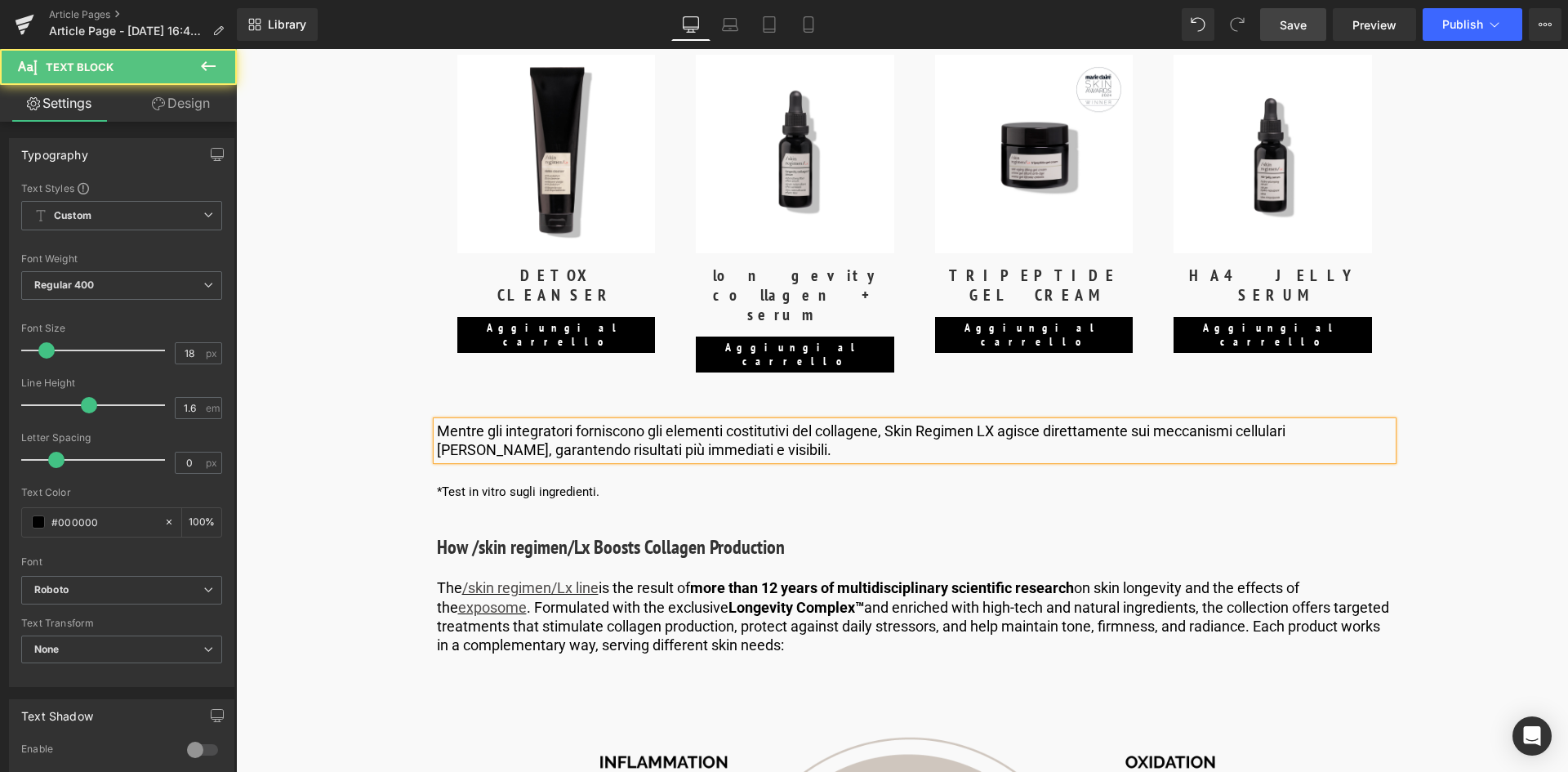
click at [998, 422] on p "Mentre gli integratori forniscono gli elementi costitutivi del collagene, Skin …" at bounding box center [915, 440] width 955 height 39
click at [893, 422] on p "Mentre gli integratori forniscono gli elementi costitutivi del collagene, Skin …" at bounding box center [915, 440] width 955 height 39
click at [933, 422] on p "Mentre gli integratori forniscono gli elementi costitutivi del collagene, /skin…" at bounding box center [915, 440] width 955 height 39
click at [979, 422] on p "Mentre gli integratori forniscono gli elementi costitutivi del collagene, /skin…" at bounding box center [915, 440] width 955 height 39
click at [1075, 532] on h3 "How /skin regimen/Lx Boosts Collagen Production" at bounding box center [915, 547] width 955 height 29
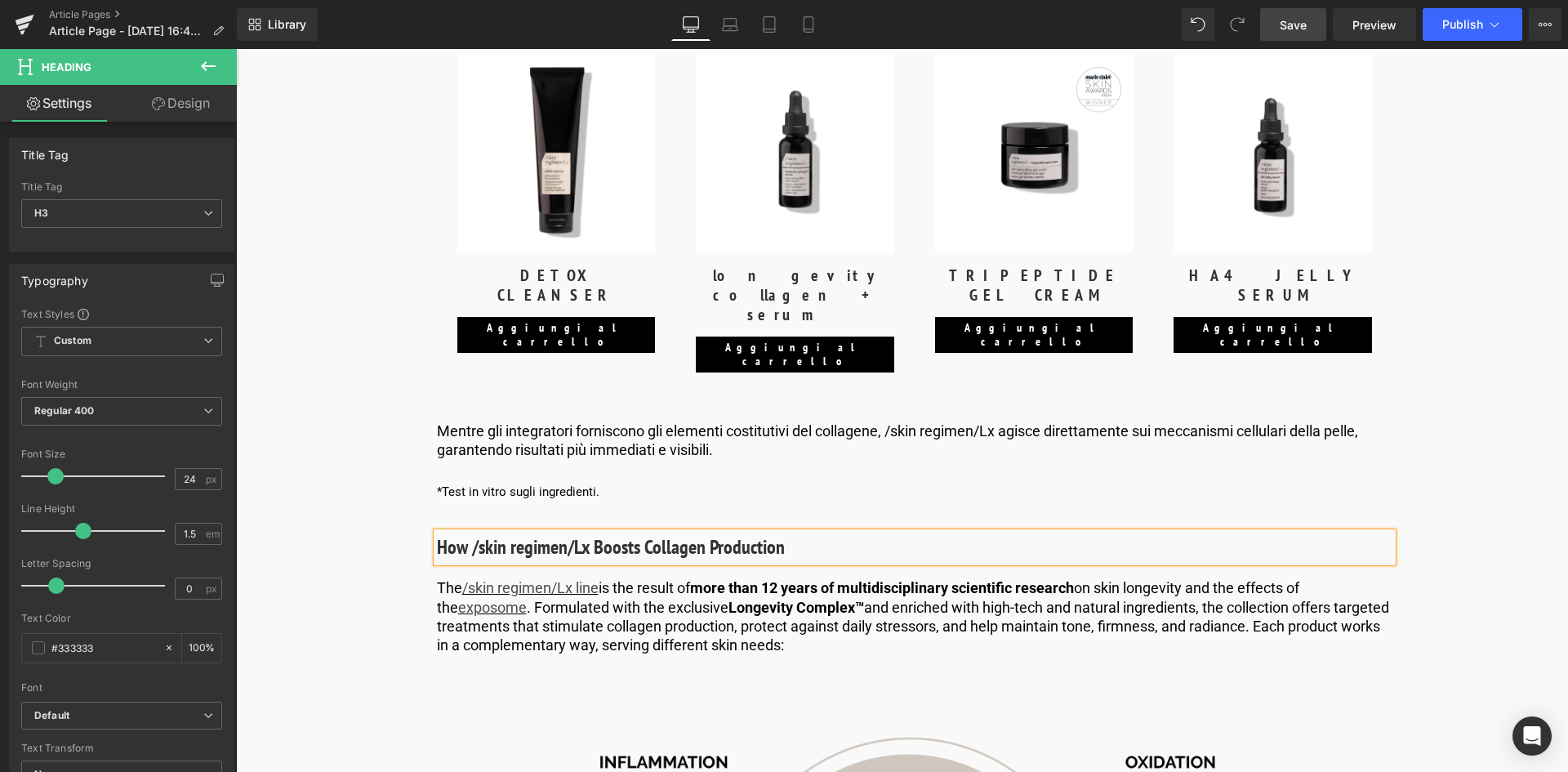
click at [1285, 19] on span "Save" at bounding box center [1293, 25] width 27 height 17
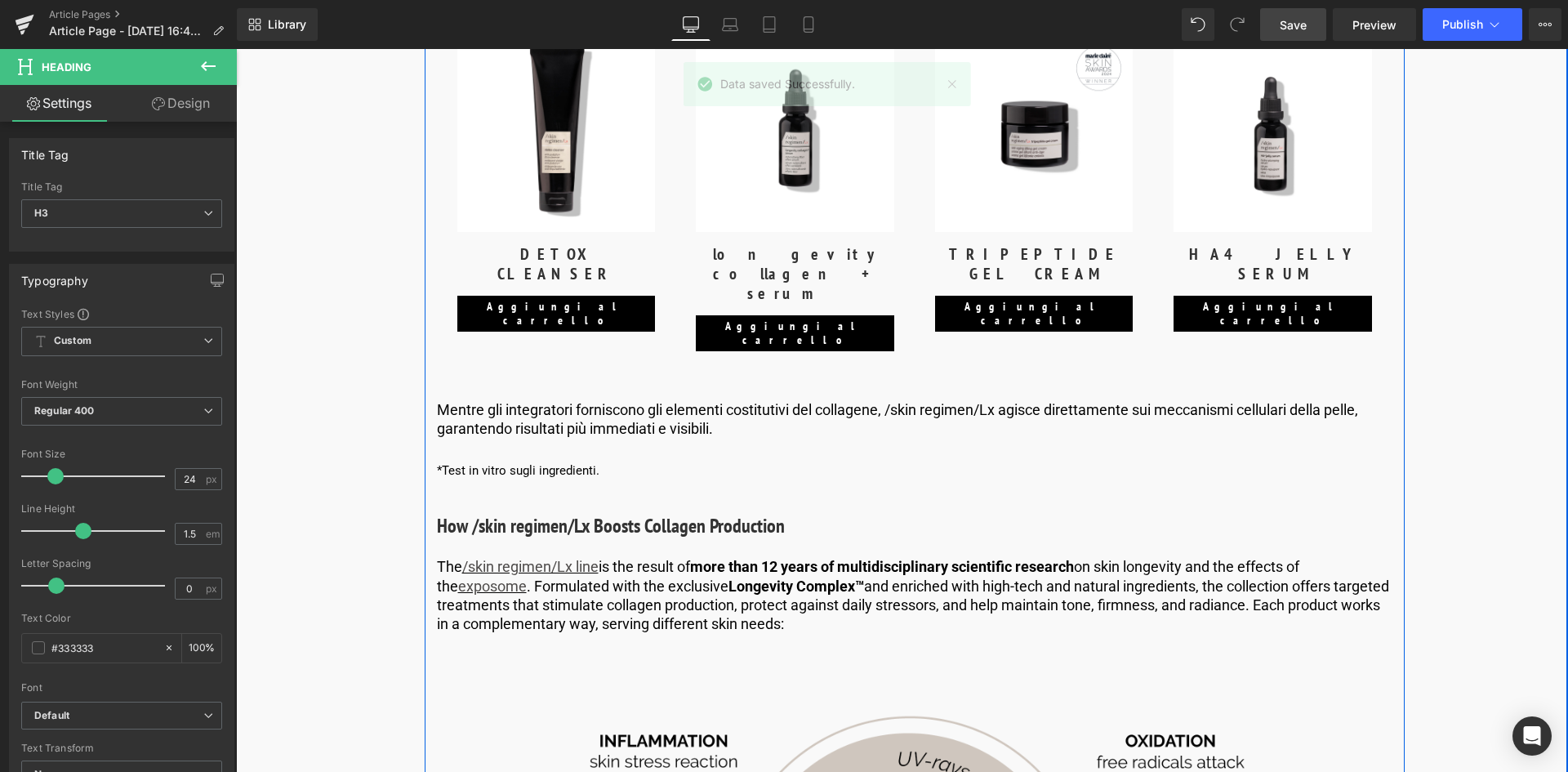
scroll to position [5057, 0]
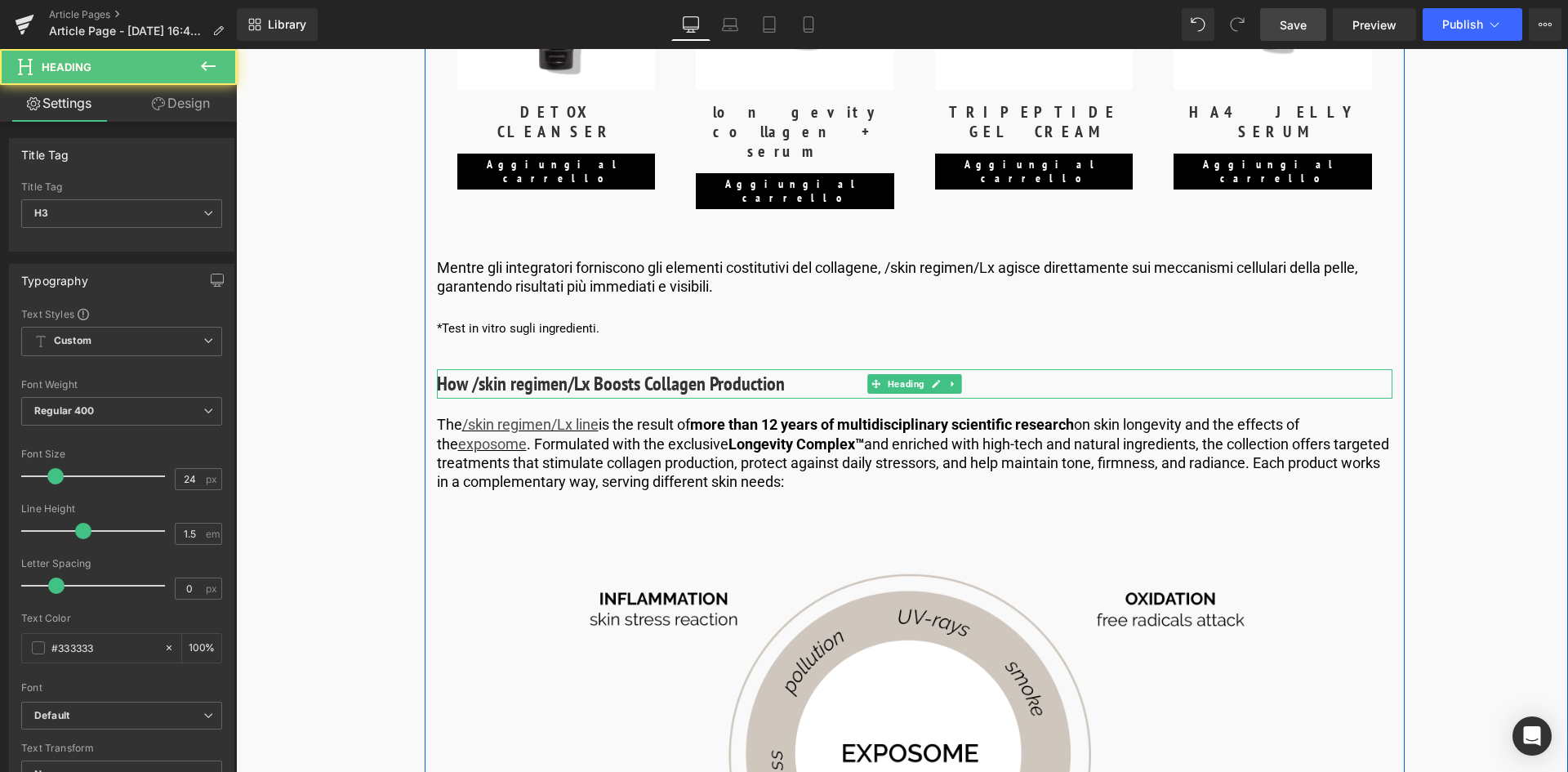
click at [668, 369] on h3 "How /skin regimen/Lx Boosts Collagen Production" at bounding box center [915, 384] width 955 height 29
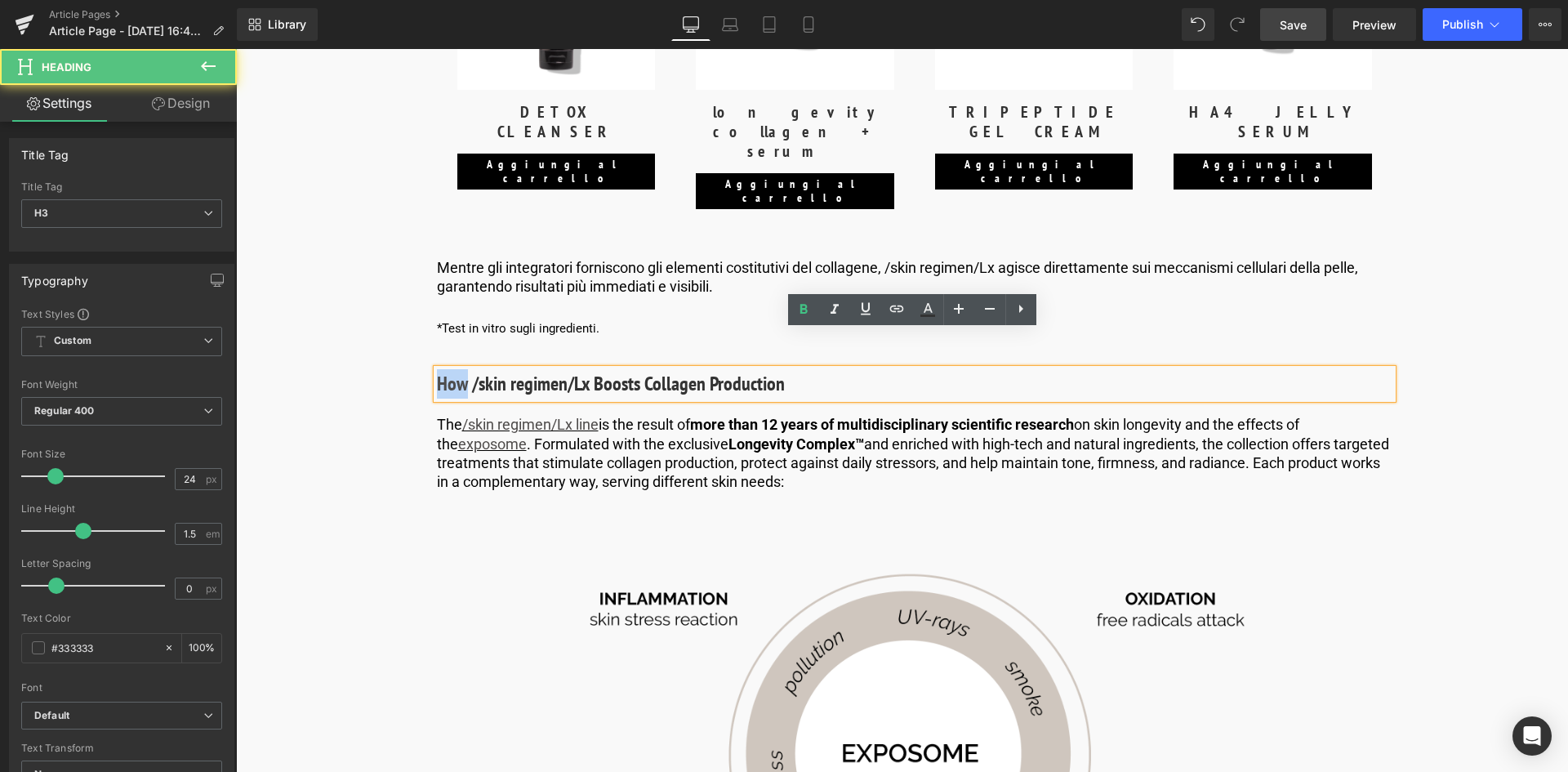
drag, startPoint x: 465, startPoint y: 347, endPoint x: 420, endPoint y: 347, distance: 45.0
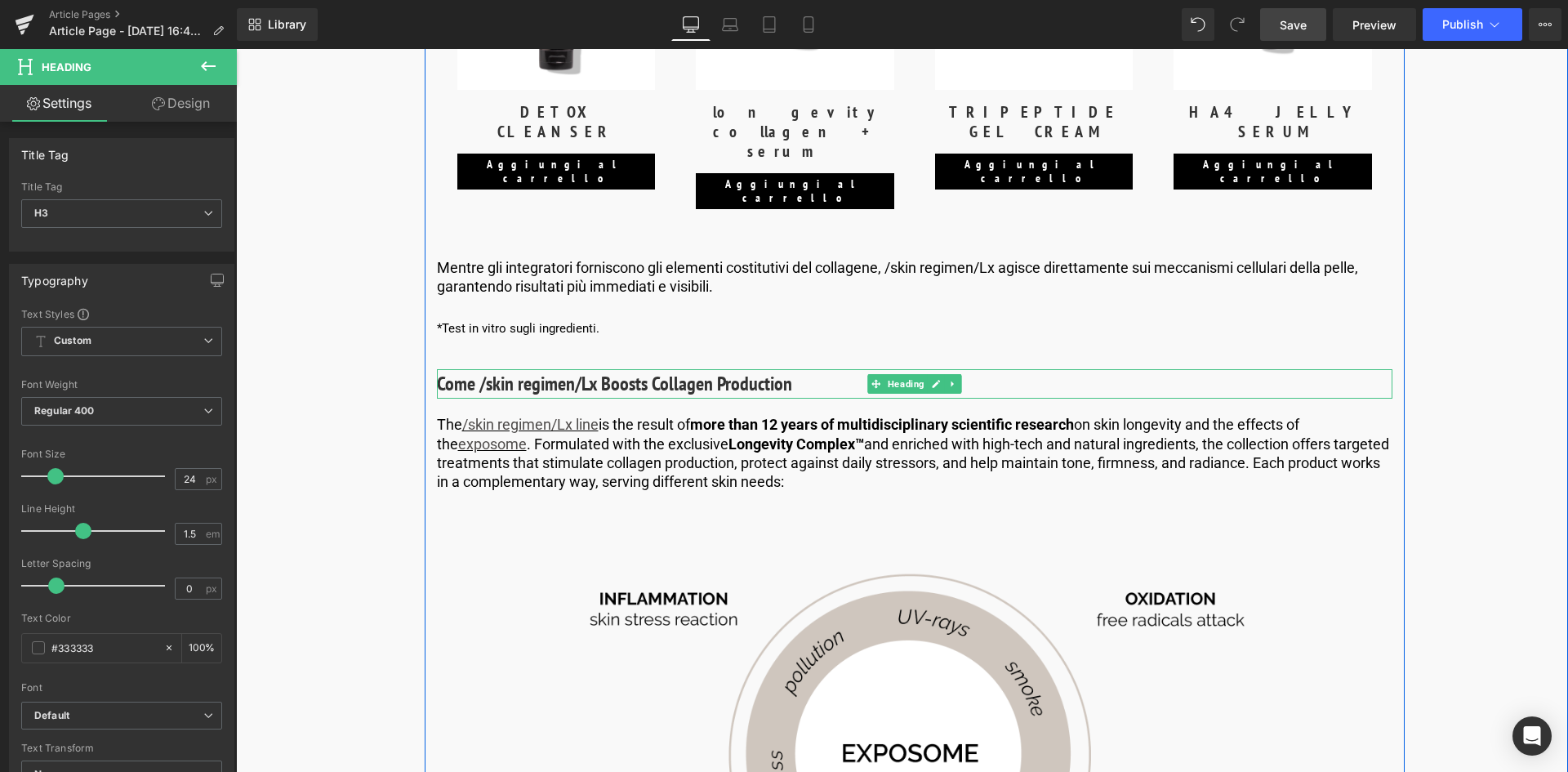
click at [471, 369] on h3 "Come /skin regimen/Lx Boosts Collagen Production" at bounding box center [915, 384] width 955 height 29
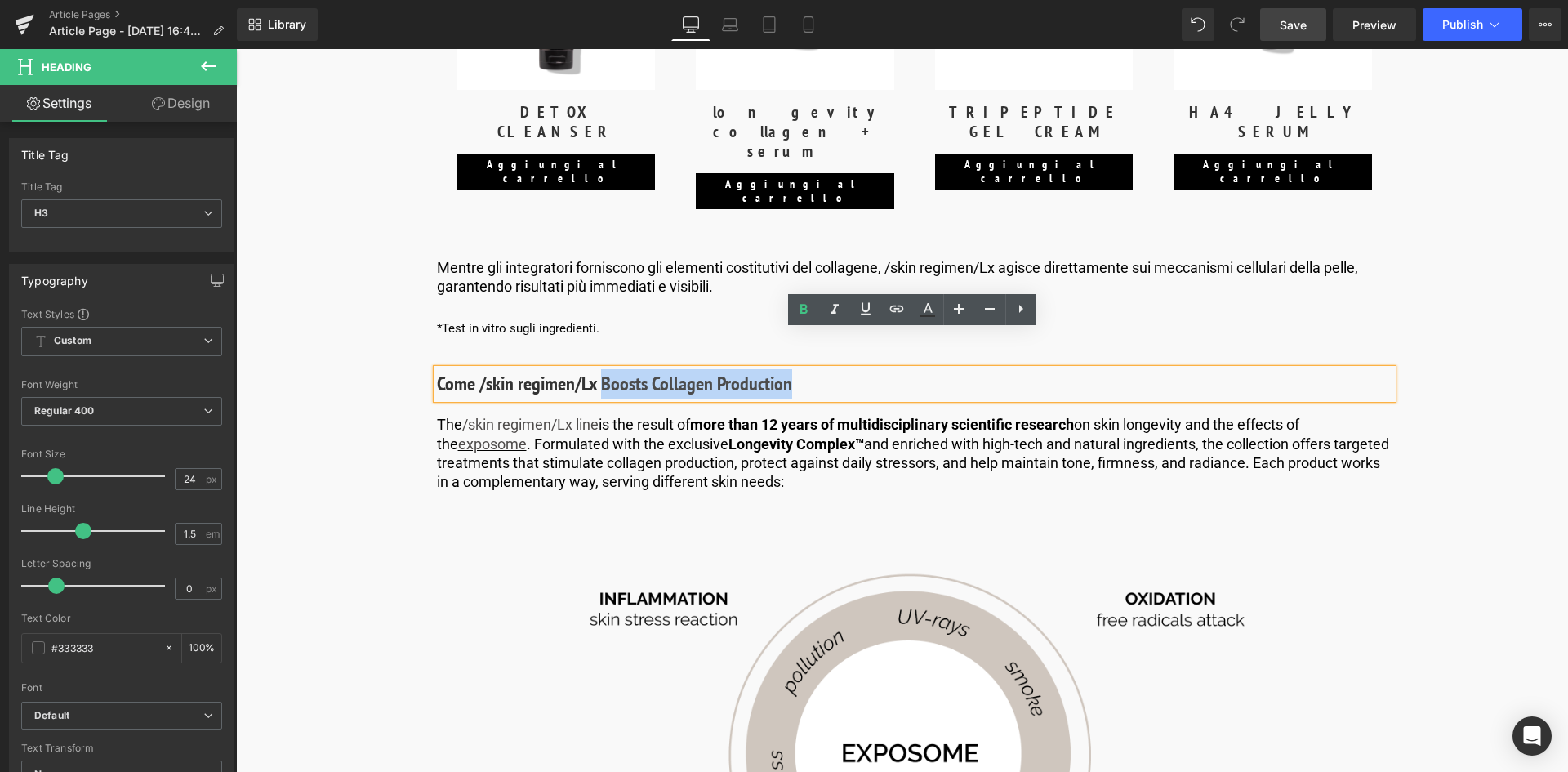
drag, startPoint x: 800, startPoint y: 349, endPoint x: 600, endPoint y: 352, distance: 200.0
click at [600, 369] on h3 "Come /skin regimen/Lx Boosts Collagen Production" at bounding box center [915, 384] width 955 height 29
copy h3 "Boosts Collagen Production"
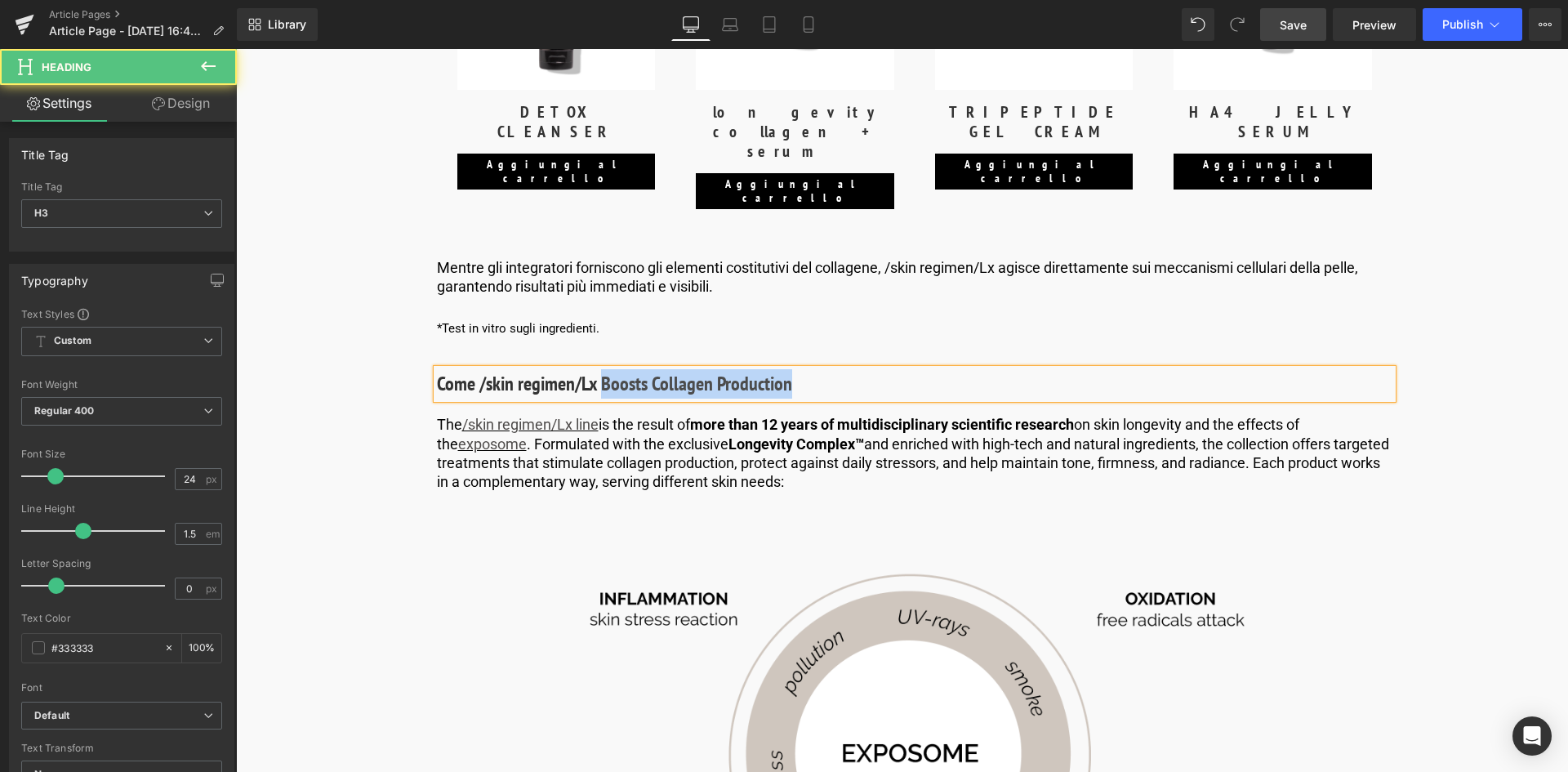
click at [651, 369] on h3 "Come /skin regimen/Lx Boosts Collagen Production" at bounding box center [915, 384] width 955 height 29
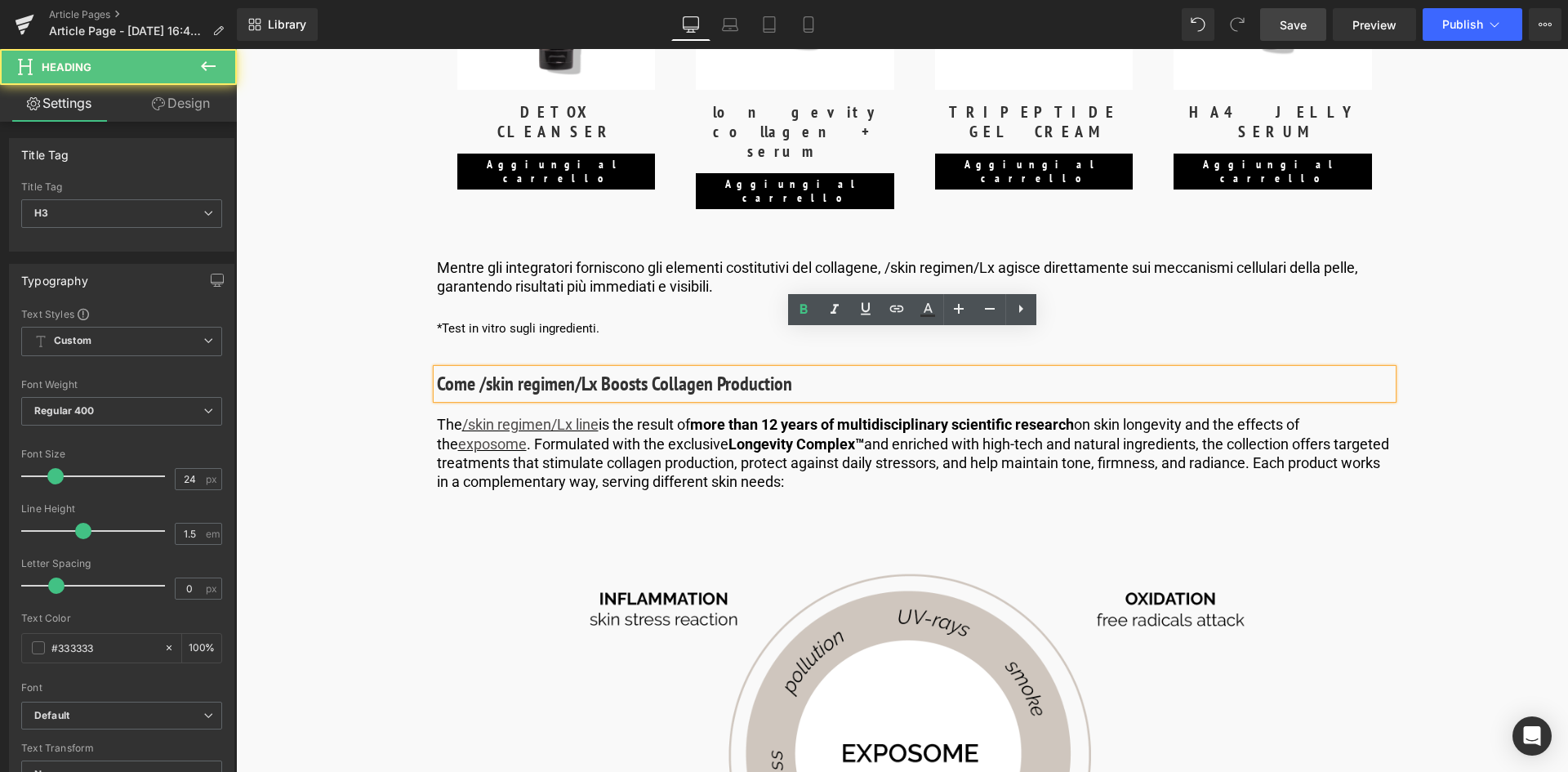
click at [799, 369] on h3 "Come /skin regimen/Lx Boosts Collagen Production" at bounding box center [915, 384] width 955 height 29
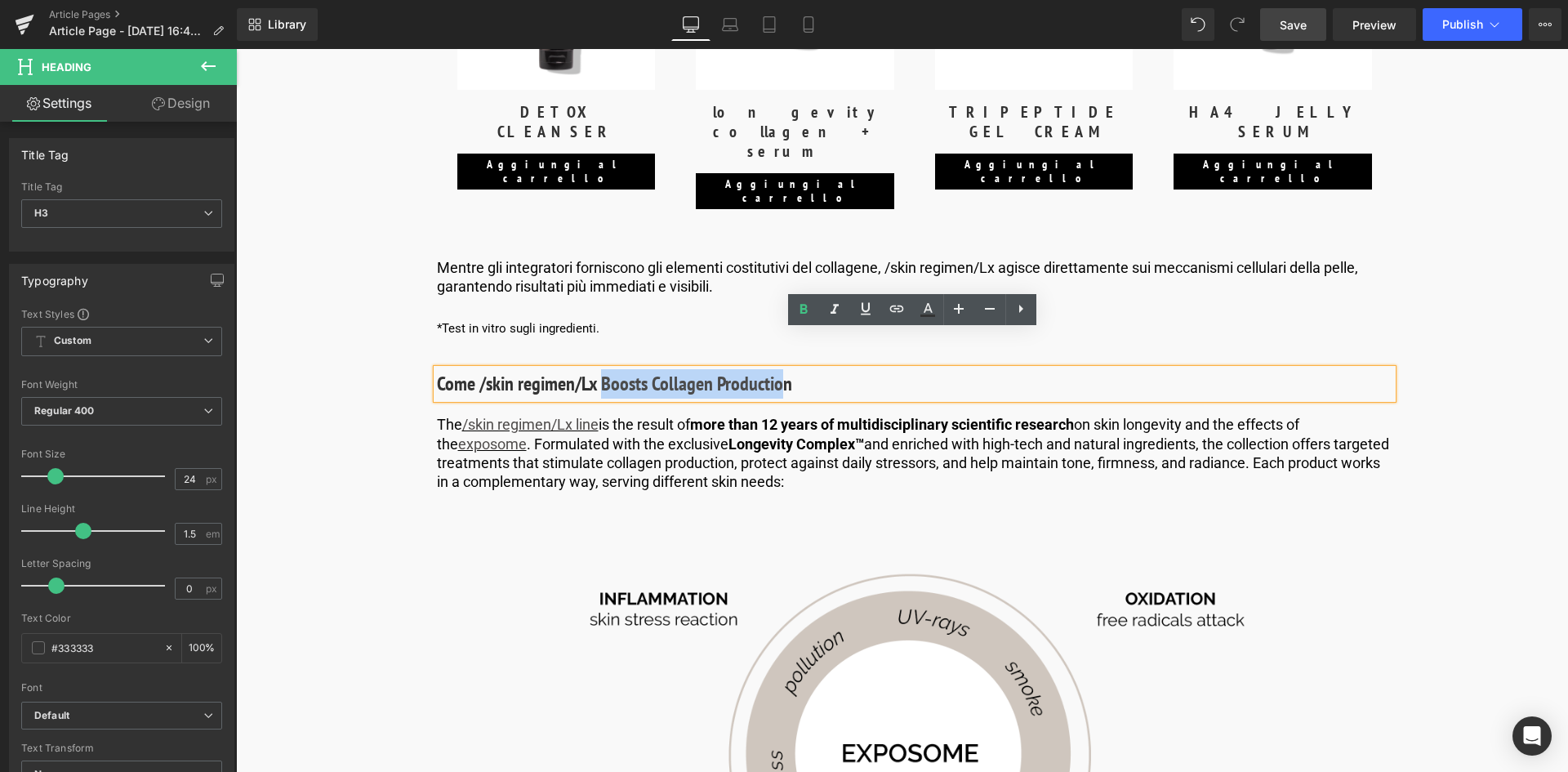
drag, startPoint x: 770, startPoint y: 358, endPoint x: 602, endPoint y: 344, distance: 168.6
click at [602, 369] on h3 "Come /skin regimen/Lx Boosts Collagen Production" at bounding box center [915, 384] width 955 height 29
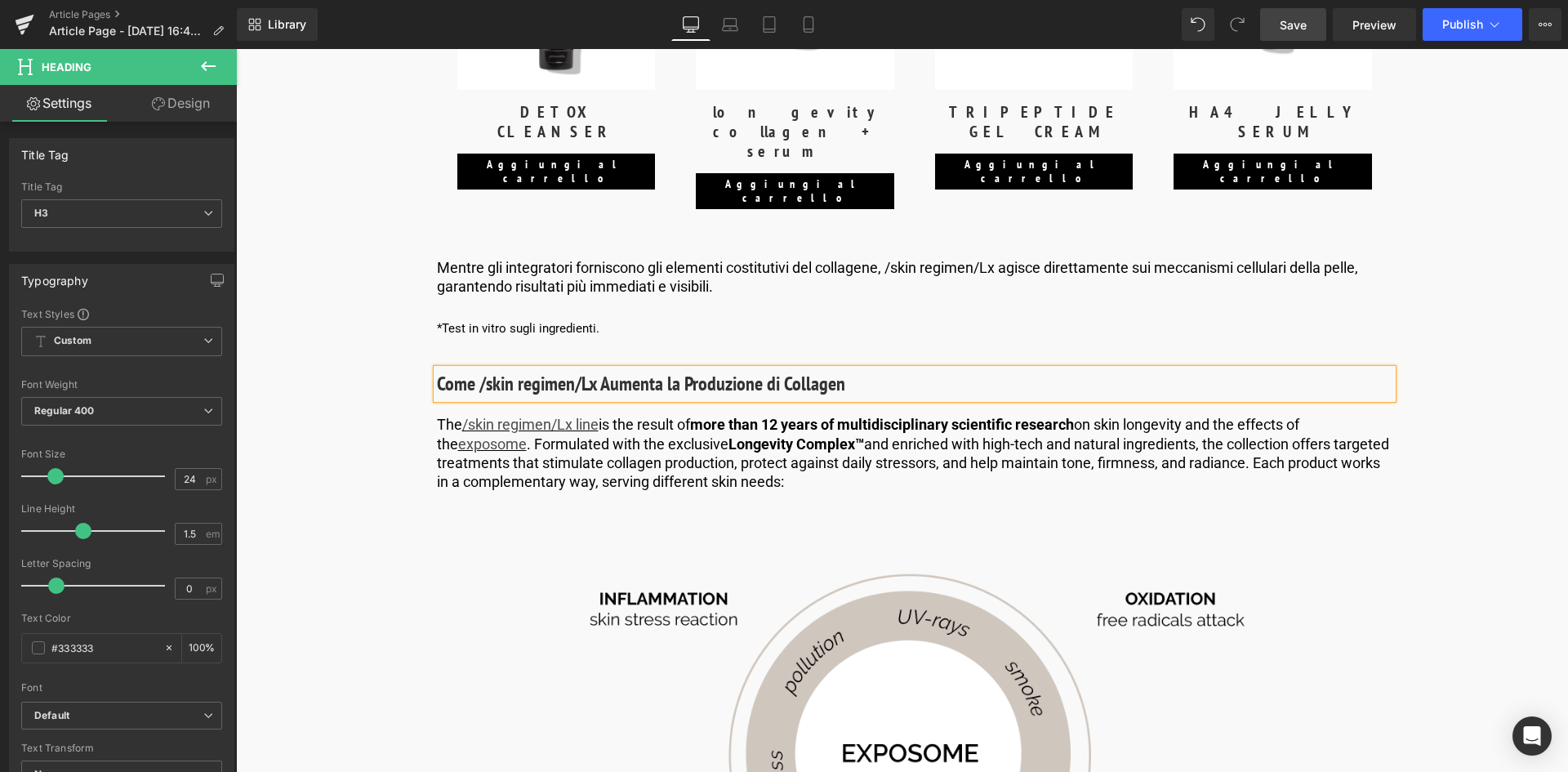
click at [852, 369] on h3 "Come /skin regimen/Lx Aumenta la Produzione di Collagen" at bounding box center [915, 384] width 955 height 29
click at [788, 436] on span "Longevity Complex™" at bounding box center [796, 444] width 135 height 17
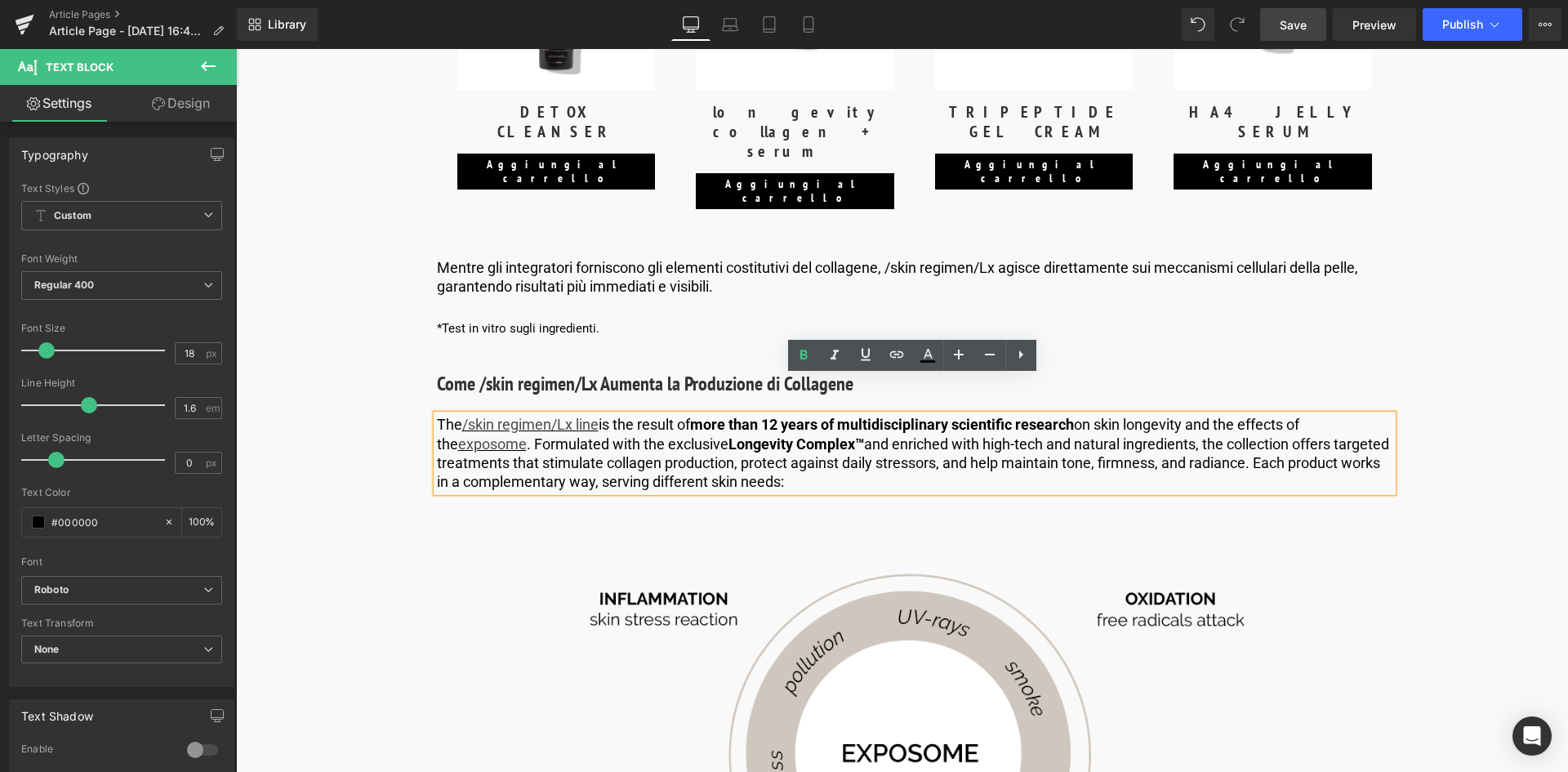
drag, startPoint x: 793, startPoint y: 443, endPoint x: 432, endPoint y: 386, distance: 365.5
click at [437, 415] on div "The /skin regimen/Lx​ line is the result of more than 12 years of multidiscipli…" at bounding box center [915, 453] width 955 height 77
drag, startPoint x: 437, startPoint y: 386, endPoint x: 812, endPoint y: 448, distance: 380.1
click at [812, 448] on p "The /skin regimen/Lx​ line is the result of more than 12 years of multidiscipli…" at bounding box center [915, 453] width 955 height 77
copy p "The /skin regimen/Lx​ line is the result of more than 12 years of multidiscipli…"
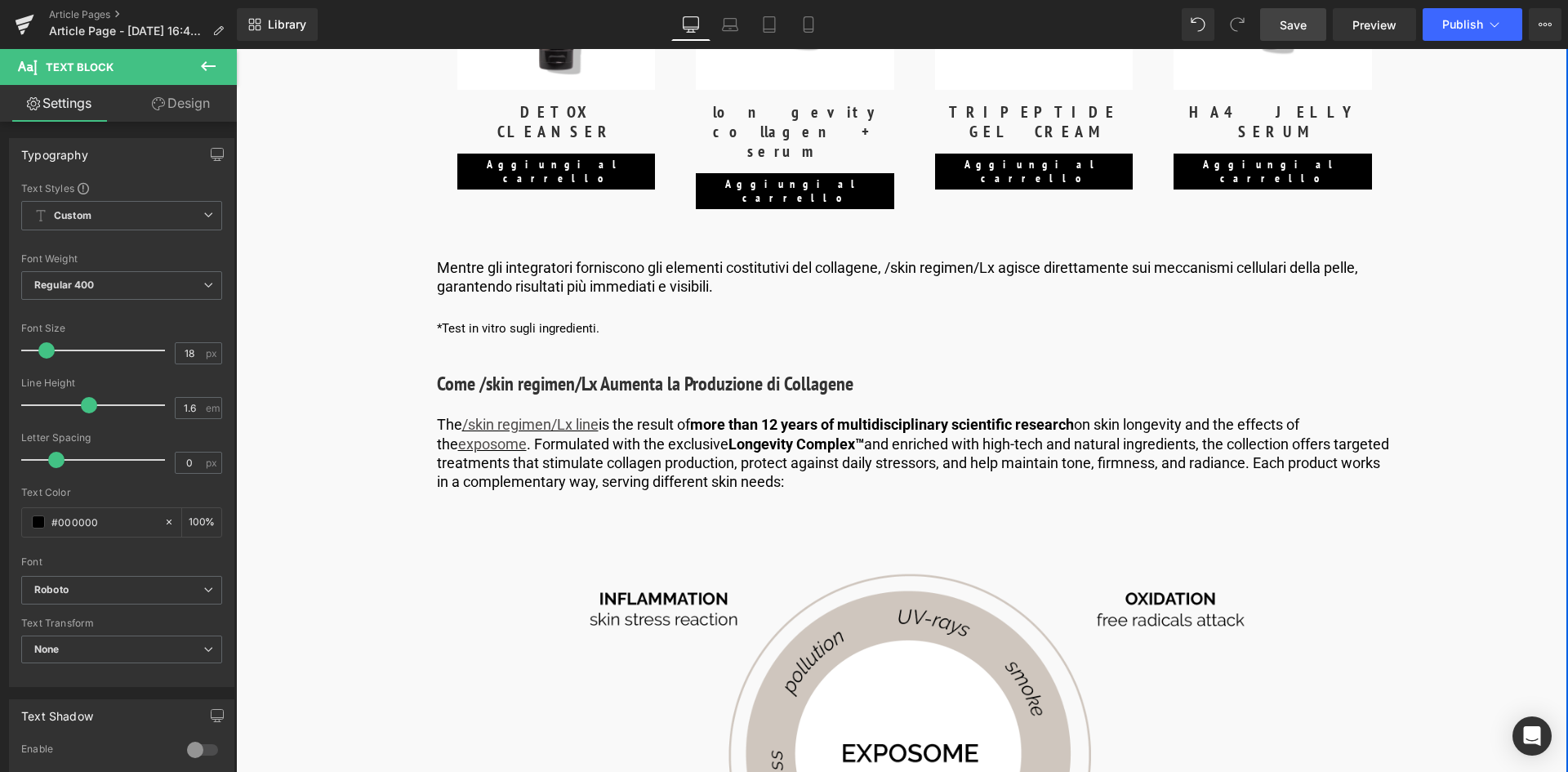
drag, startPoint x: 1461, startPoint y: 306, endPoint x: 1425, endPoint y: 306, distance: 36.0
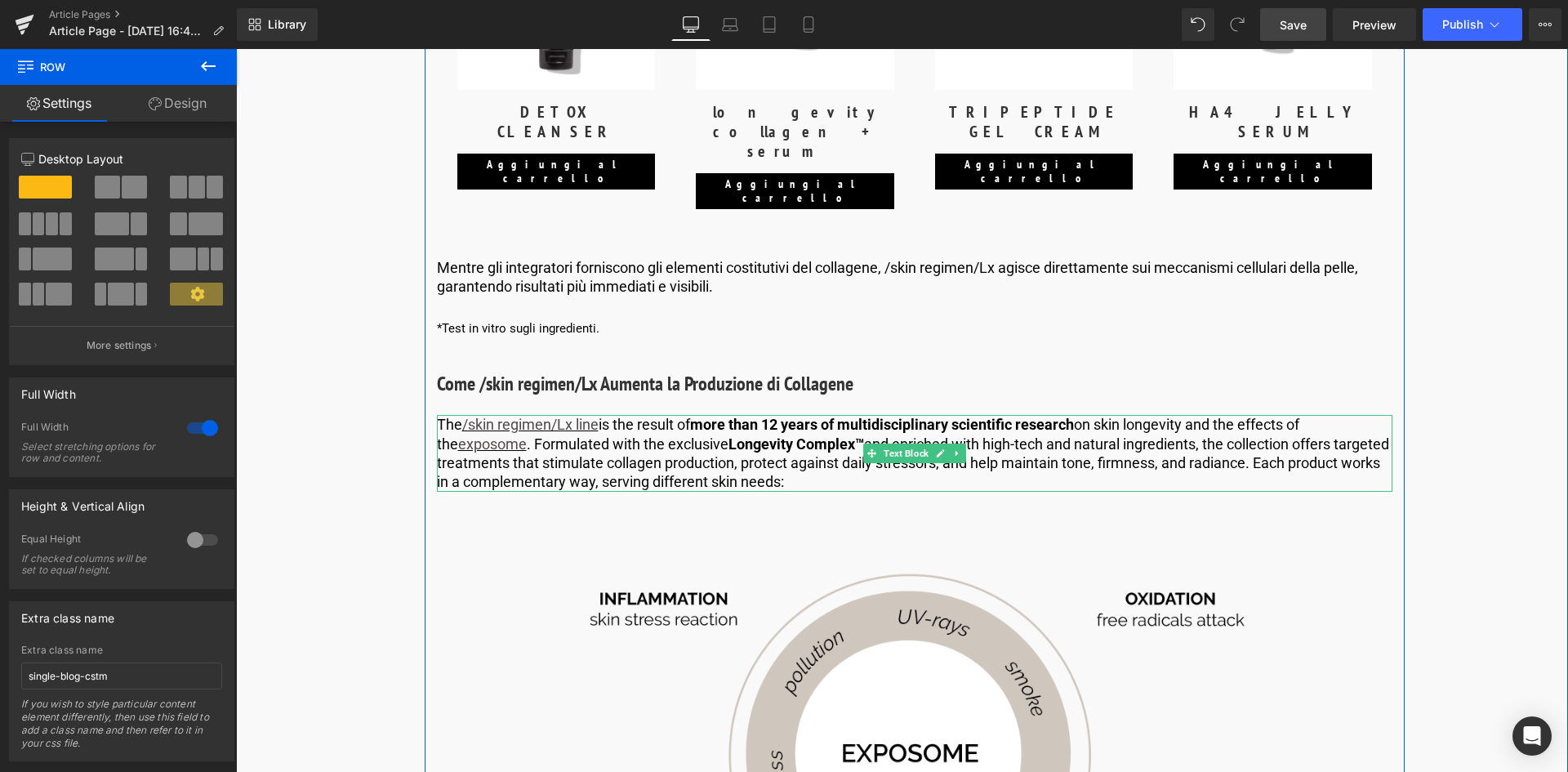
drag, startPoint x: 722, startPoint y: 420, endPoint x: 802, endPoint y: 443, distance: 83.2
click at [722, 420] on p "The /skin regimen/Lx​ line is the result of more than 12 years of multidiscipli…" at bounding box center [915, 453] width 955 height 77
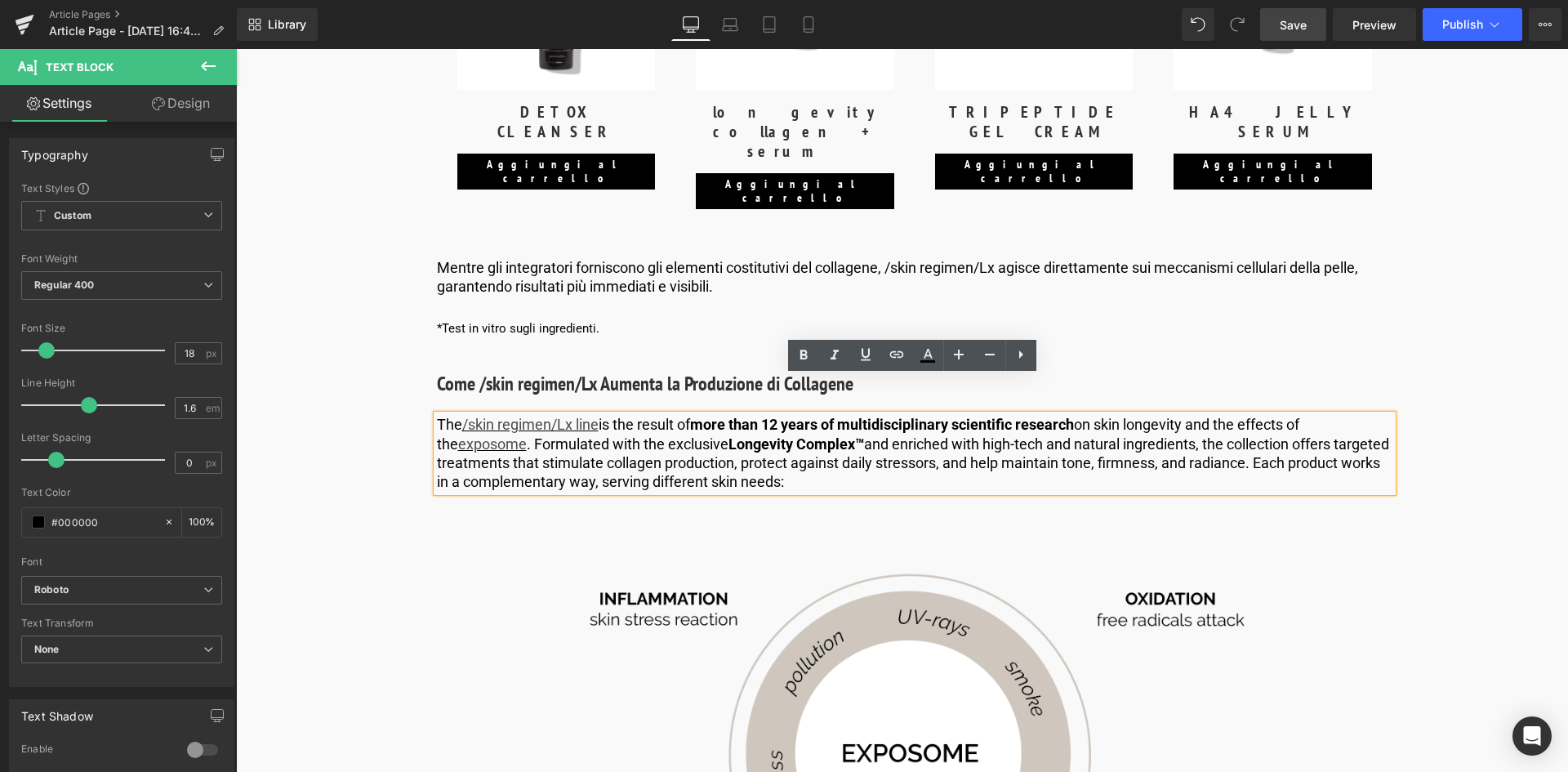
drag, startPoint x: 803, startPoint y: 443, endPoint x: 400, endPoint y: 382, distance: 407.6
paste div
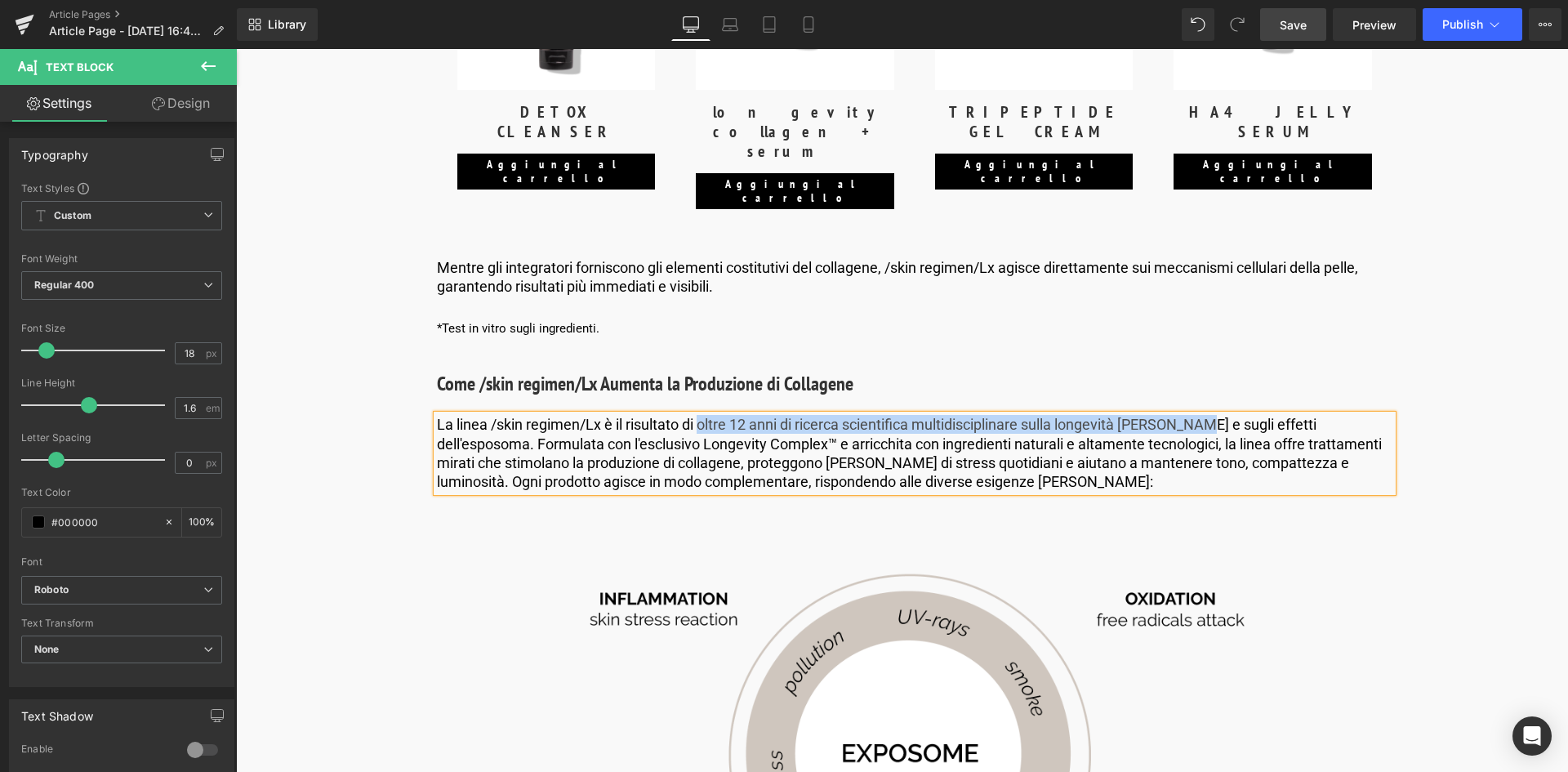
drag, startPoint x: 700, startPoint y: 390, endPoint x: 1191, endPoint y: 391, distance: 491.0
click at [1191, 415] on p "La linea /skin regimen/Lx è il risultato di oltre 12 anni di ricerca scientific…" at bounding box center [915, 453] width 955 height 77
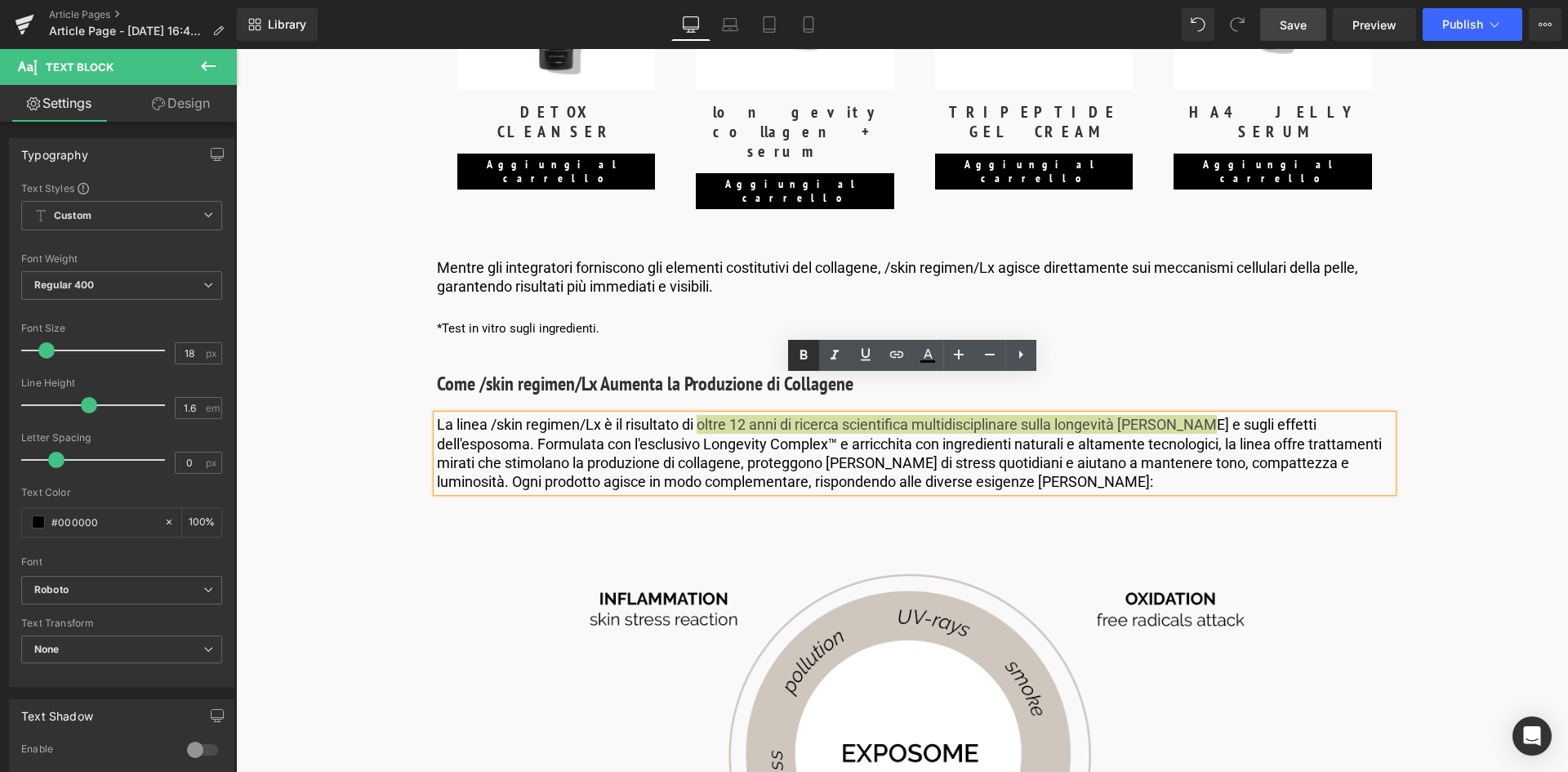
click at [803, 356] on icon at bounding box center [804, 355] width 20 height 20
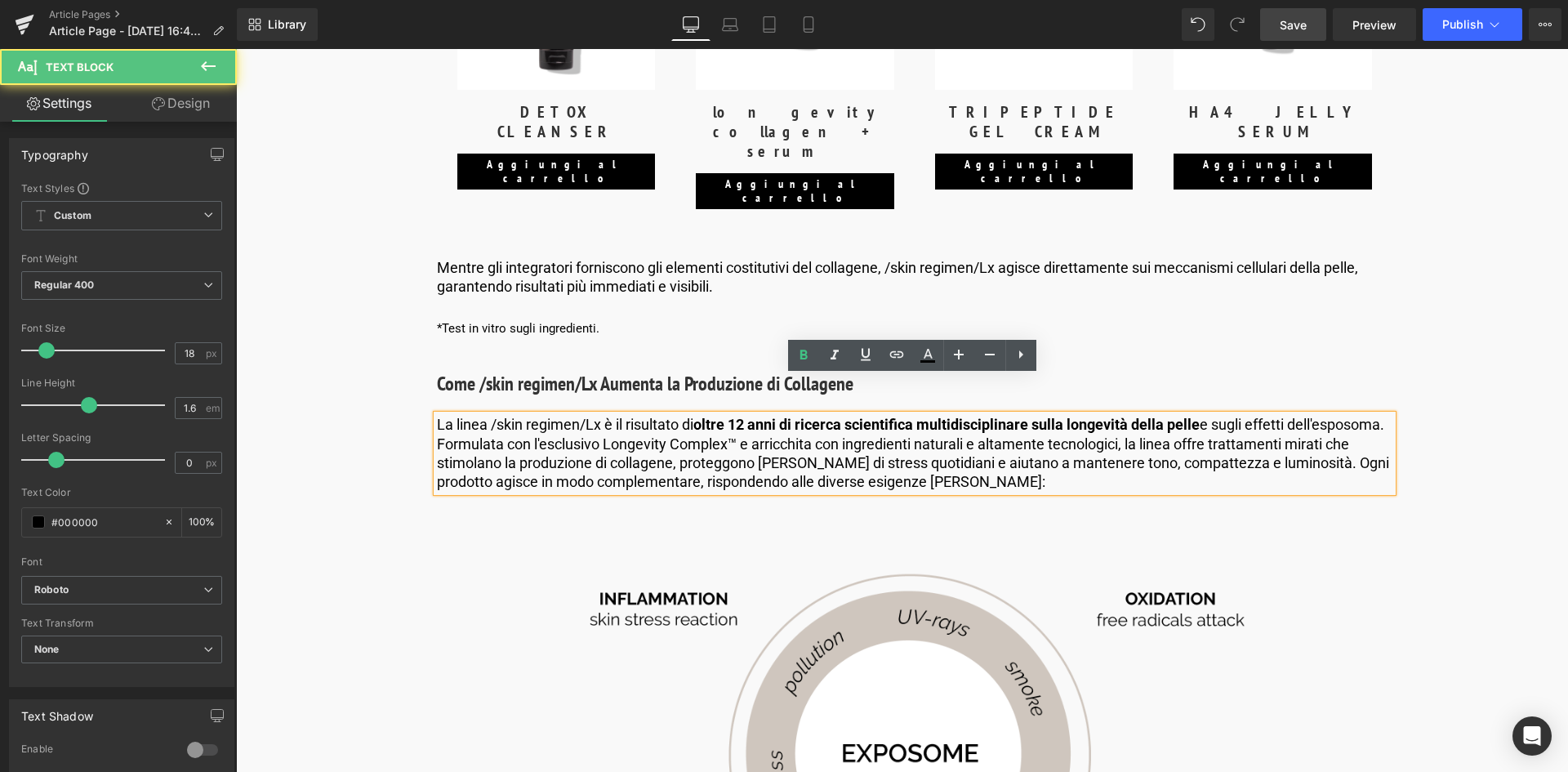
click at [539, 415] on p "La linea /skin regimen/Lx è il risultato di oltre 12 anni di ricerca scientific…" at bounding box center [915, 453] width 955 height 77
drag, startPoint x: 598, startPoint y: 388, endPoint x: 534, endPoint y: 390, distance: 64.0
click at [534, 415] on p "La linea /skin regimen/Lx è il risultato di oltre 12 anni di ricerca scientific…" at bounding box center [915, 453] width 955 height 77
click at [607, 415] on p "La linea /skin regimen/Lx è il risultato di oltre 12 anni di ricerca scientific…" at bounding box center [915, 453] width 955 height 77
drag, startPoint x: 598, startPoint y: 386, endPoint x: 490, endPoint y: 387, distance: 108.0
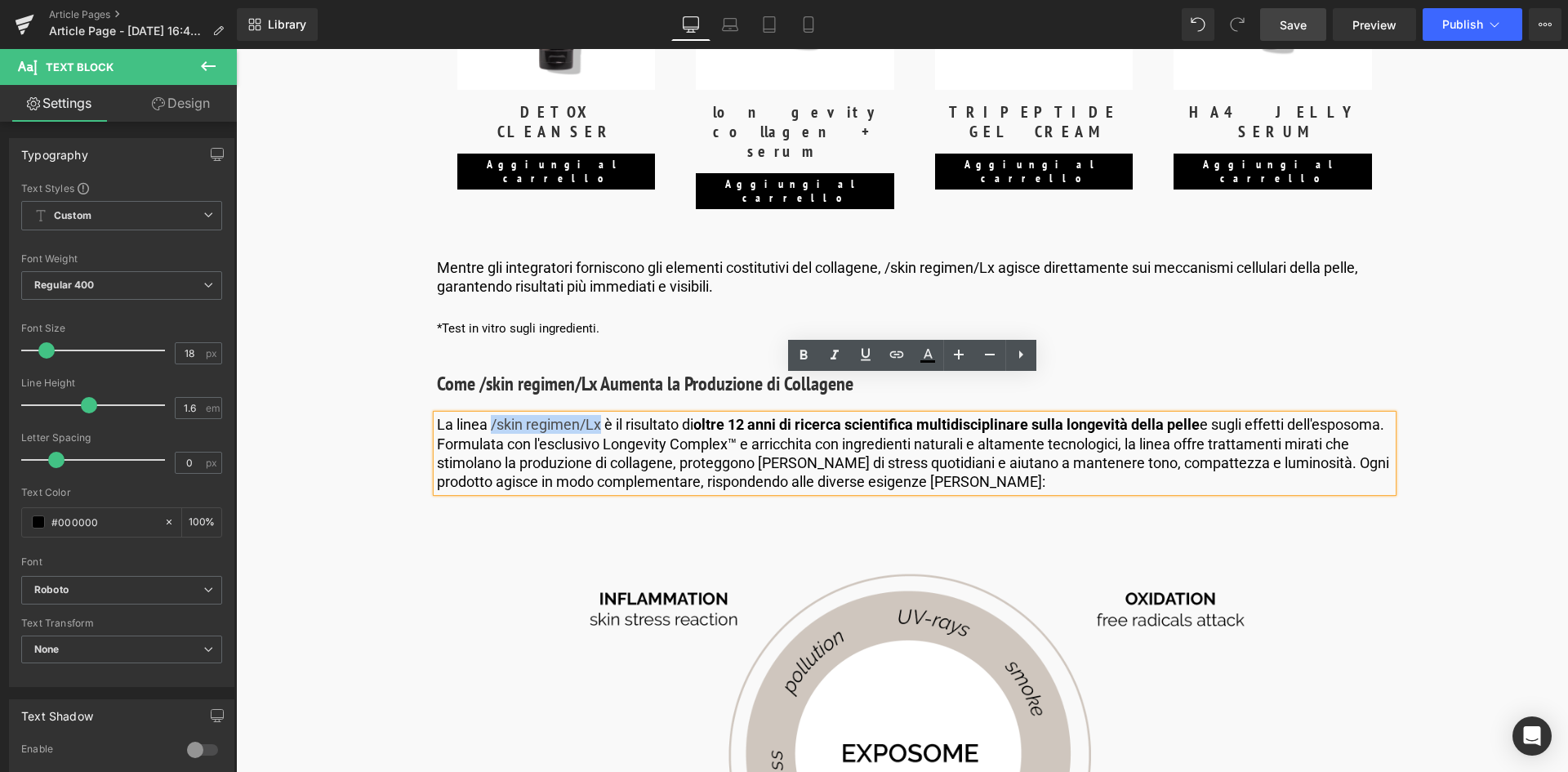
click at [490, 415] on p "La linea /skin regimen/Lx è il risultato di oltre 12 anni di ricerca scientific…" at bounding box center [915, 453] width 955 height 77
click at [896, 348] on icon at bounding box center [897, 354] width 20 height 20
click at [574, 432] on input "[URL][DOMAIN_NAME]" at bounding box center [588, 422] width 252 height 41
paste input "[URL][DOMAIN_NAME]"
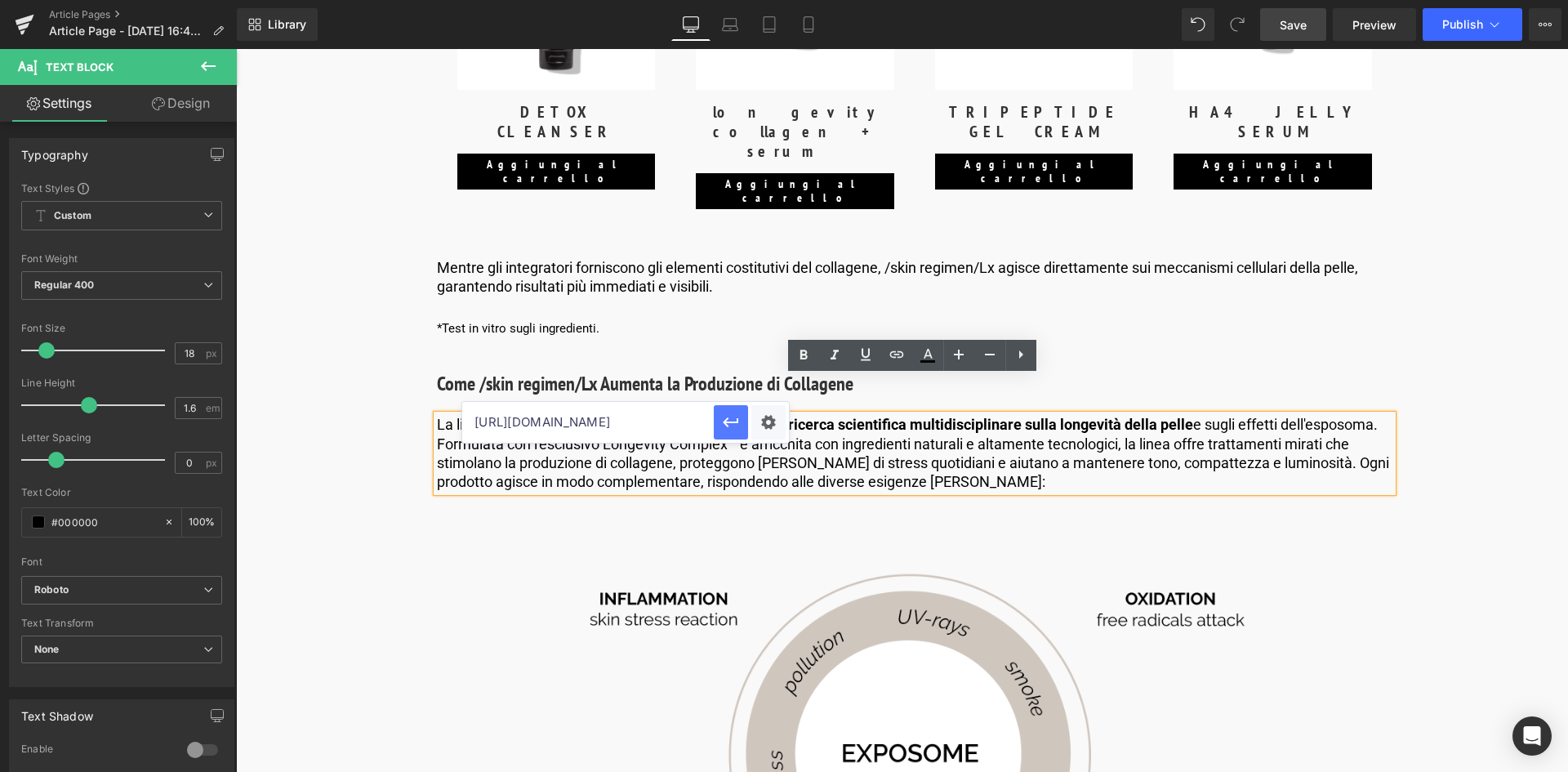
type input "[URL][DOMAIN_NAME]"
click at [737, 421] on icon "button" at bounding box center [730, 422] width 15 height 9
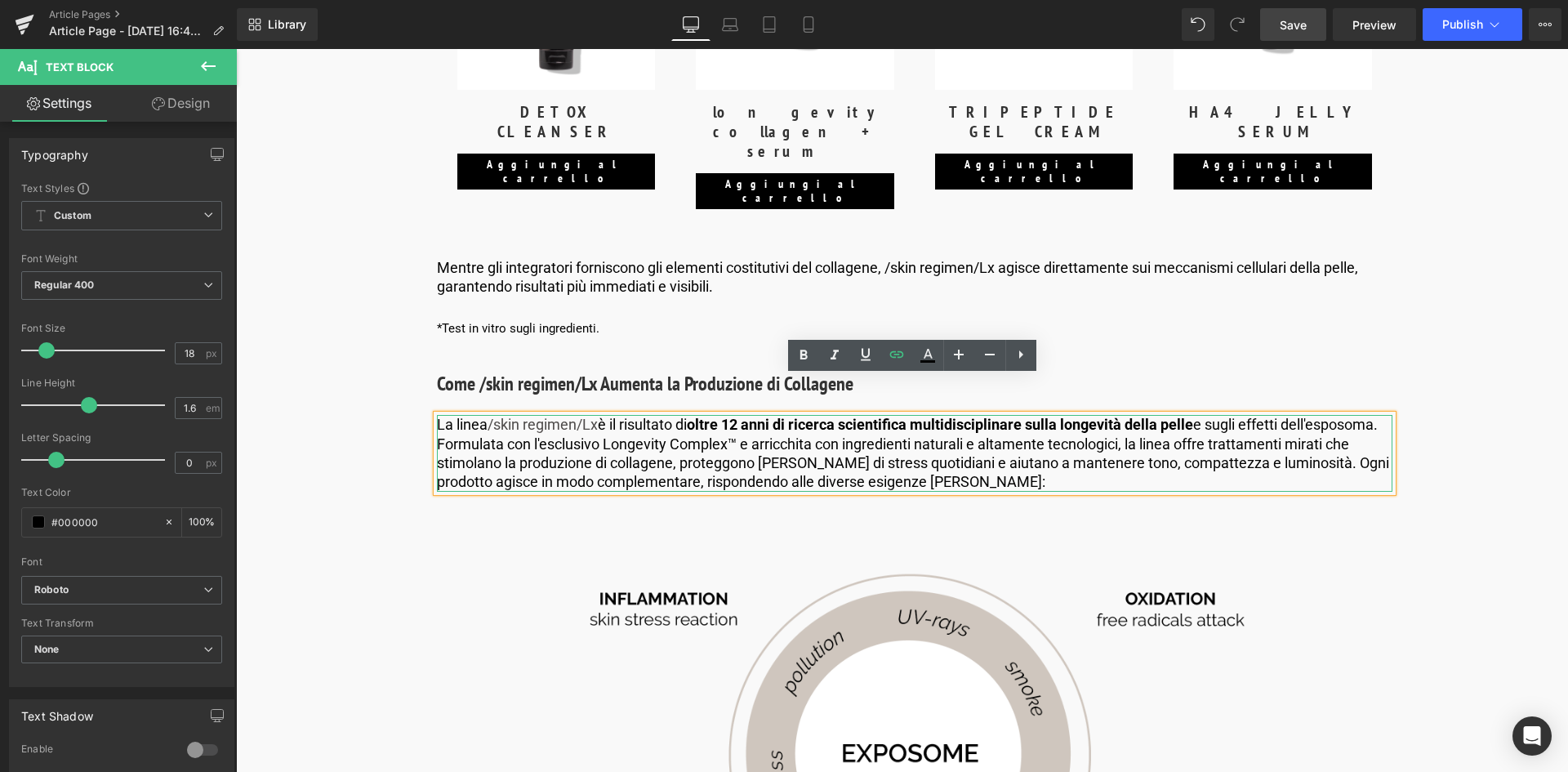
click at [600, 415] on p "La linea /skin regimen/Lx è il risultato di oltre 12 anni di ricerca scientific…" at bounding box center [915, 453] width 955 height 77
drag, startPoint x: 600, startPoint y: 386, endPoint x: 489, endPoint y: 384, distance: 111.0
click at [489, 415] on p "La linea /skin regimen/Lx è il risultato di oltre 12 anni di ricerca scientific…" at bounding box center [915, 453] width 955 height 77
click at [872, 348] on icon at bounding box center [865, 354] width 20 height 20
click at [829, 415] on p "La linea /skin regimen/Lx è il risultato di oltre 12 anni di ricerca scientific…" at bounding box center [915, 453] width 955 height 77
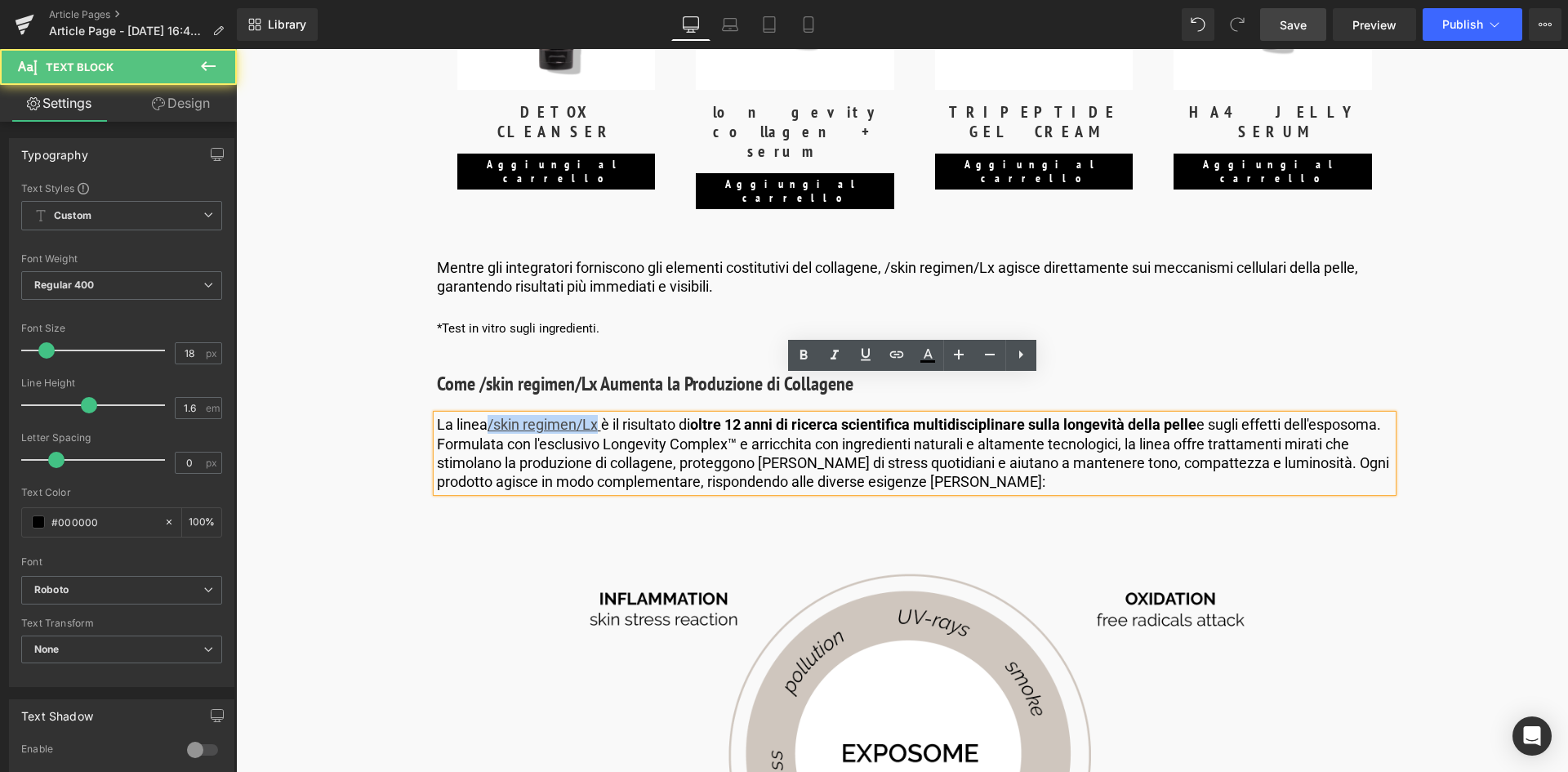
drag, startPoint x: 597, startPoint y: 390, endPoint x: 483, endPoint y: 385, distance: 114.1
click at [483, 415] on p "La linea /skin regimen/Lx è il risultato di oltre 12 anni di ricerca scientific…" at bounding box center [915, 453] width 955 height 77
click at [492, 416] on link "/skin regimen/Lx" at bounding box center [543, 424] width 110 height 17
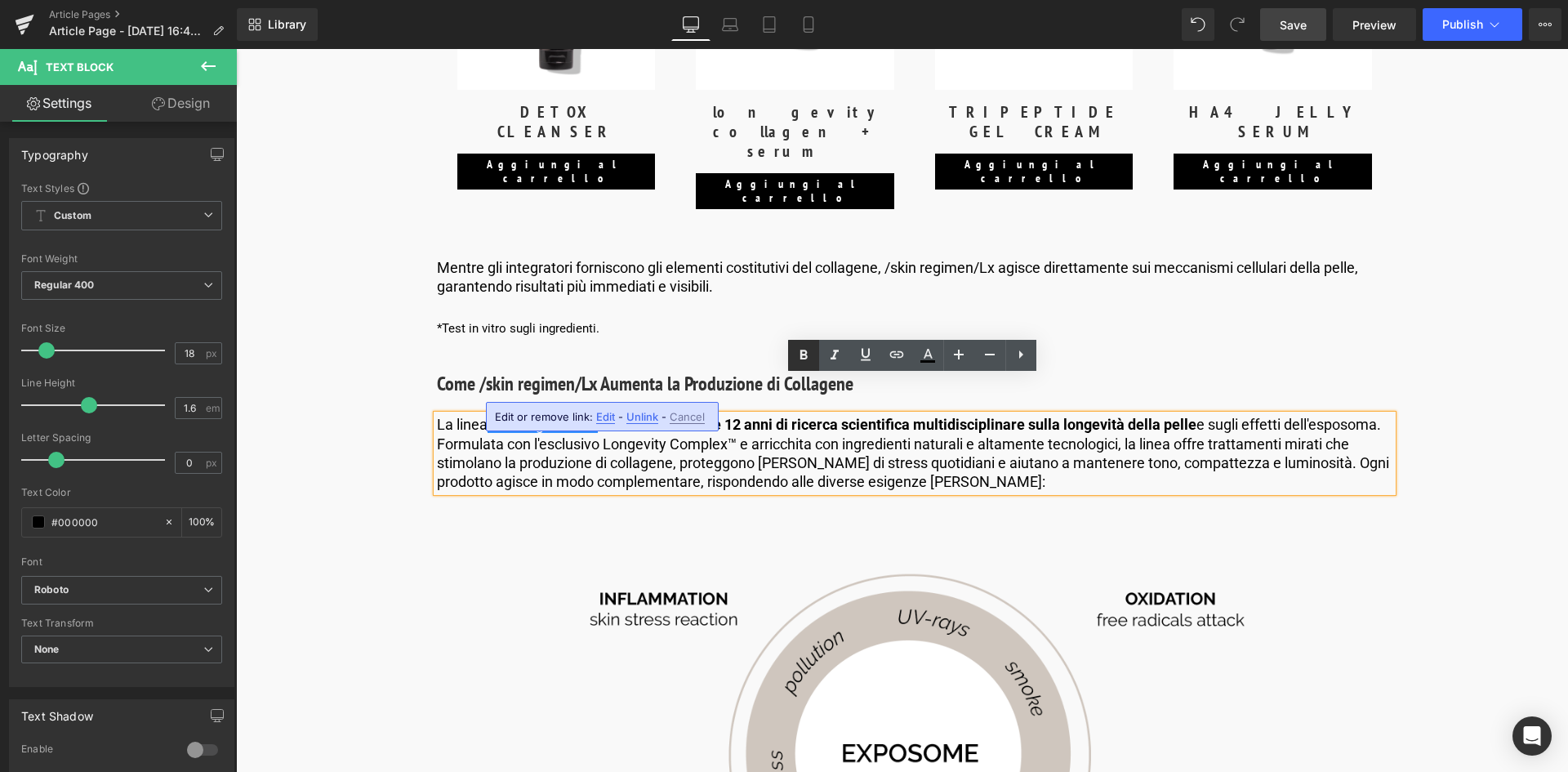
click at [803, 353] on icon at bounding box center [804, 355] width 20 height 20
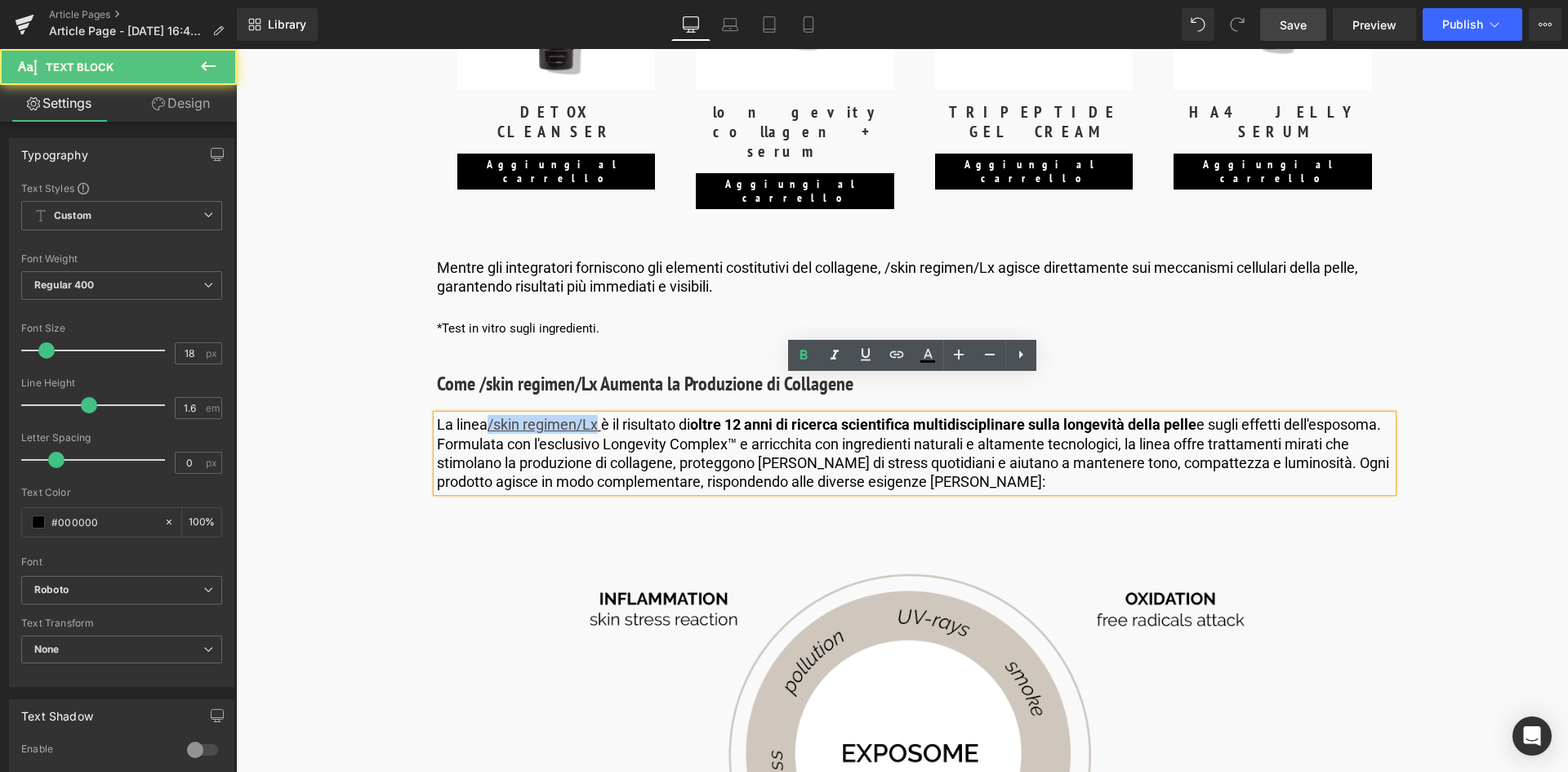
drag, startPoint x: 597, startPoint y: 382, endPoint x: 486, endPoint y: 390, distance: 111.3
click at [486, 415] on p "La linea /skin regimen/Lx è il risultato di oltre 12 anni di ricerca scientific…" at bounding box center [915, 453] width 955 height 77
click at [808, 352] on icon at bounding box center [804, 355] width 20 height 20
click at [711, 416] on p "La linea /skin regimen/Lx è il risultato di oltre 12 anni di ricerca scientific…" at bounding box center [915, 453] width 955 height 77
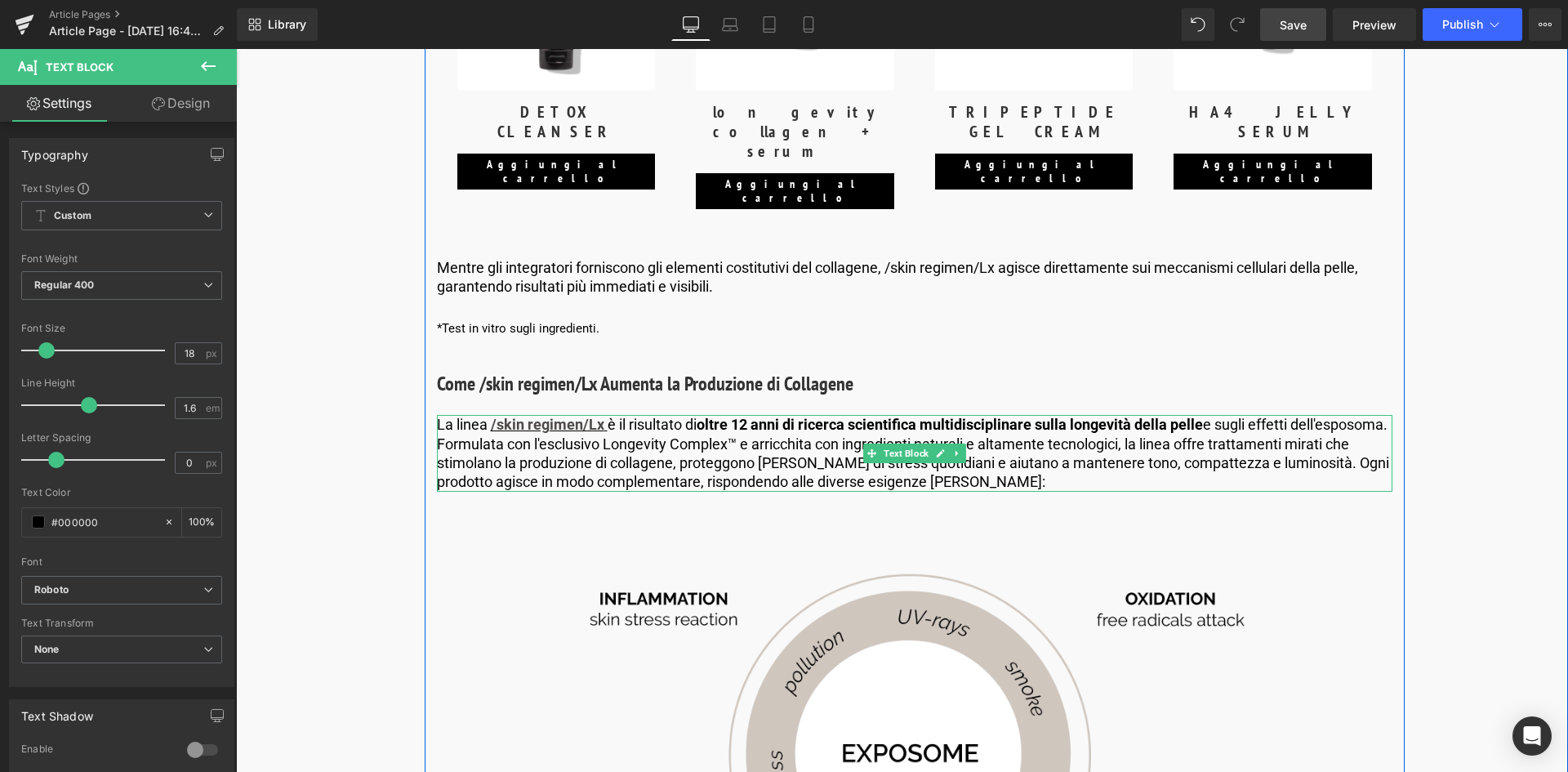
click at [815, 424] on p "La linea /skin regimen/Lx è il risultato di oltre 12 anni di ricerca scientific…" at bounding box center [915, 453] width 955 height 77
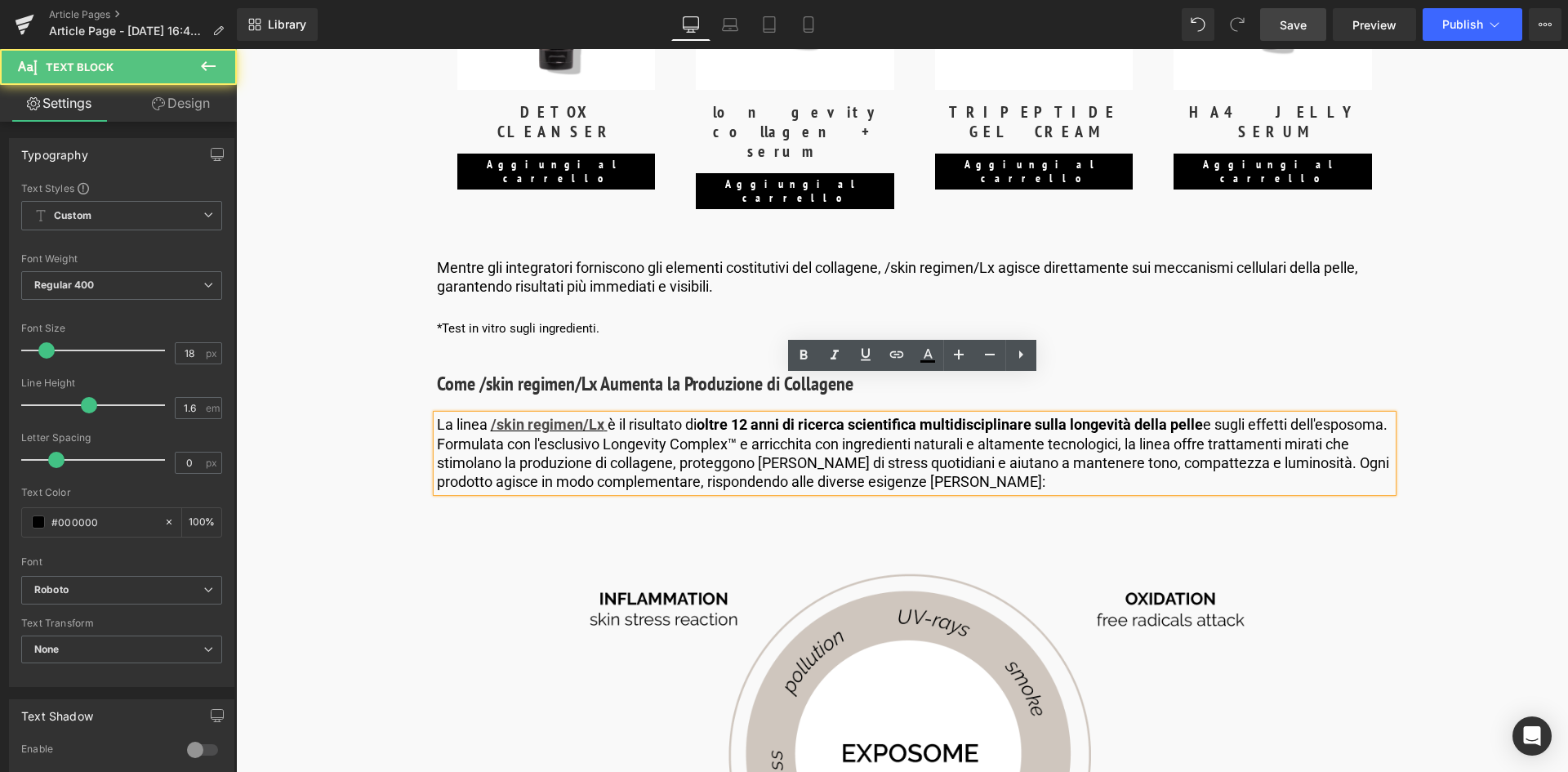
click at [524, 415] on p "La linea /skin regimen/Lx è il risultato di oltre 12 anni di ricerca scientific…" at bounding box center [915, 453] width 955 height 77
drag, startPoint x: 526, startPoint y: 407, endPoint x: 461, endPoint y: 410, distance: 65.1
click at [461, 415] on p "La linea /skin regimen/Lx è il risultato di oltre 12 anni di ricerca scientific…" at bounding box center [915, 453] width 955 height 77
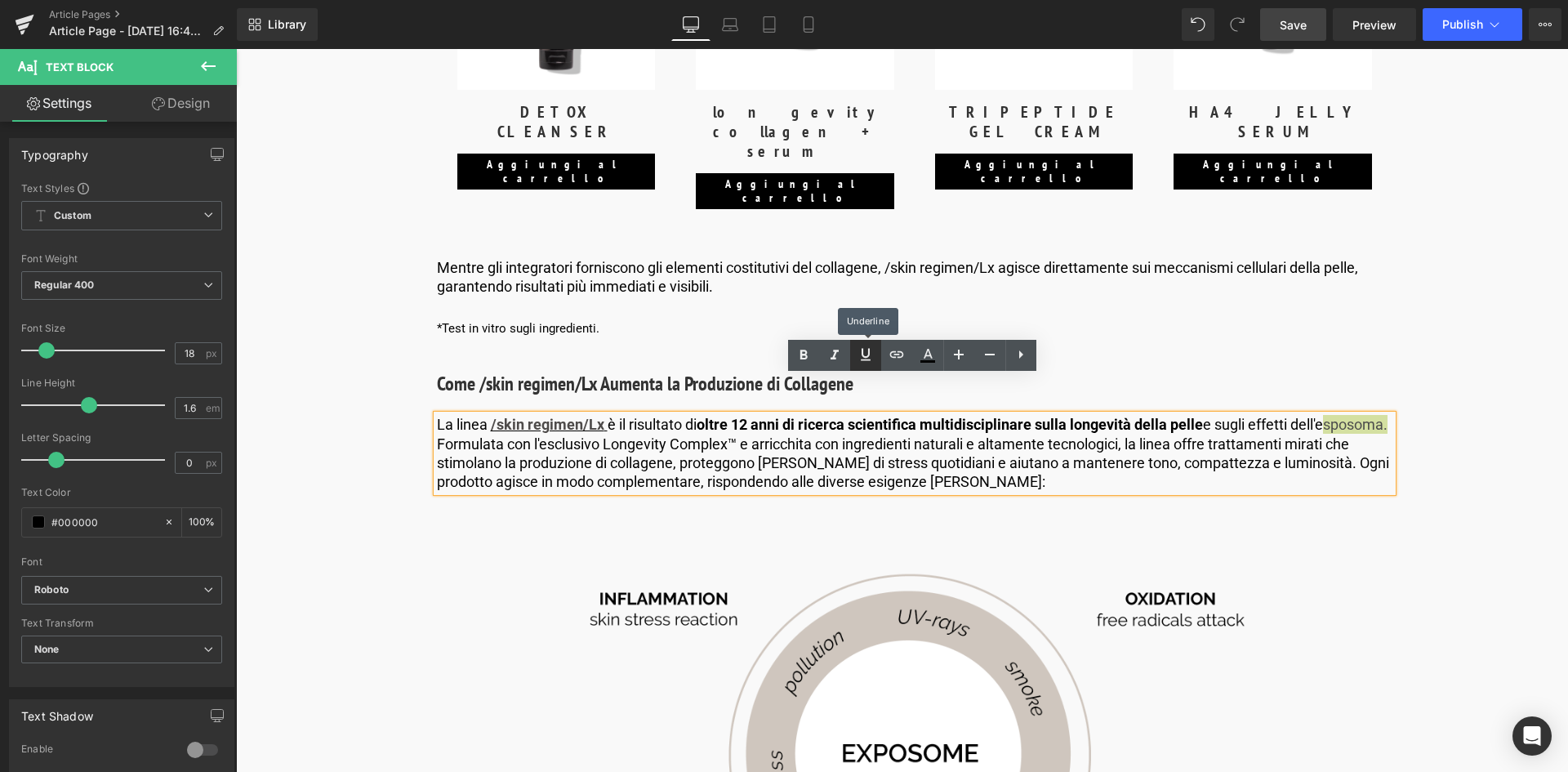
click at [864, 356] on icon at bounding box center [865, 354] width 9 height 12
click at [807, 359] on icon at bounding box center [804, 355] width 20 height 20
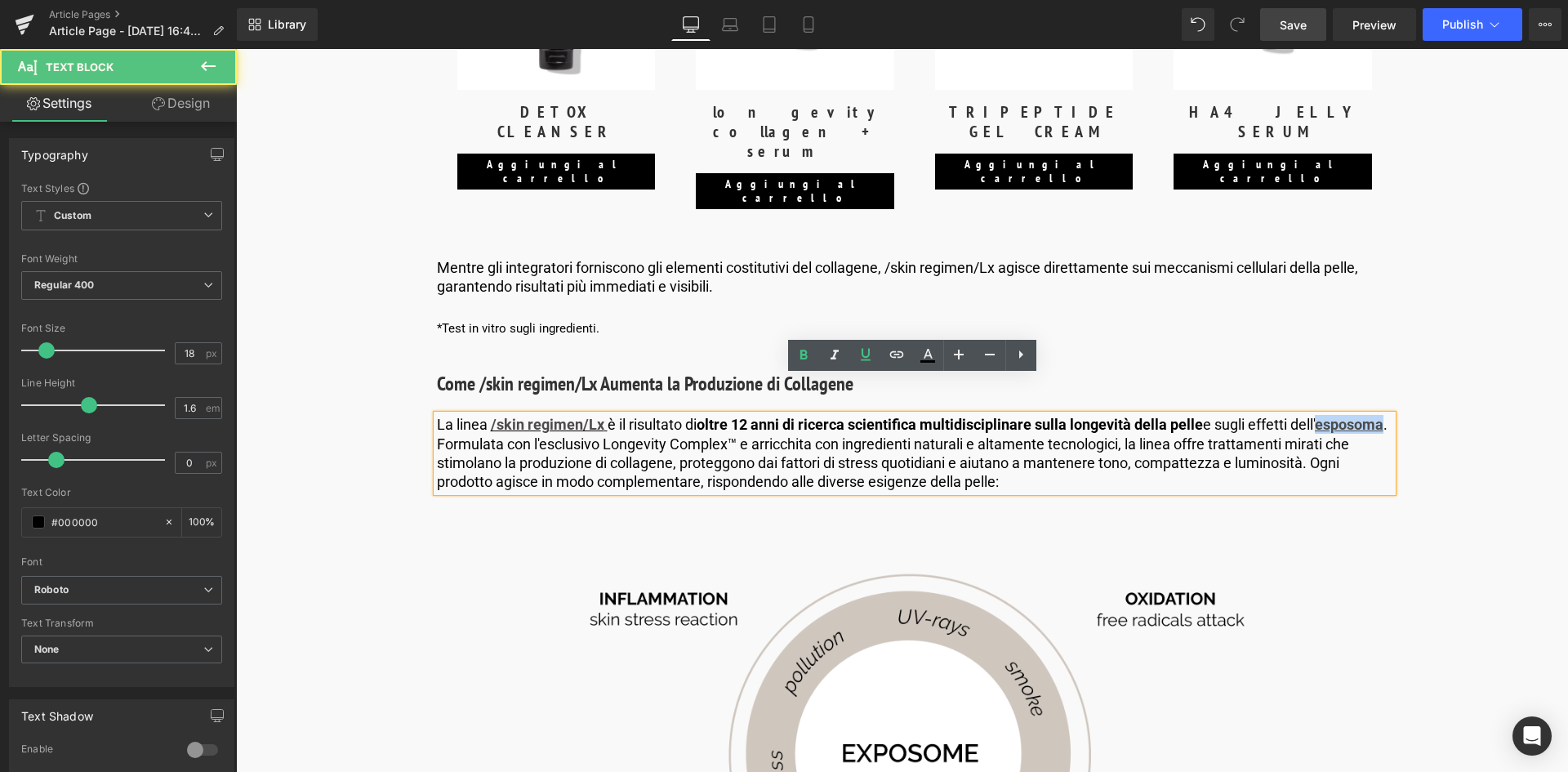
drag, startPoint x: 525, startPoint y: 408, endPoint x: 457, endPoint y: 414, distance: 68.3
click at [457, 415] on p "La linea /skin regimen/Lx è il risultato di oltre 12 anni di ricerca scientific…" at bounding box center [915, 453] width 955 height 77
click at [1315, 416] on strong "esposoma" at bounding box center [1349, 424] width 68 height 17
drag, startPoint x: 526, startPoint y: 409, endPoint x: 462, endPoint y: 410, distance: 64.0
click at [1315, 416] on strong "esposoma" at bounding box center [1349, 424] width 68 height 17
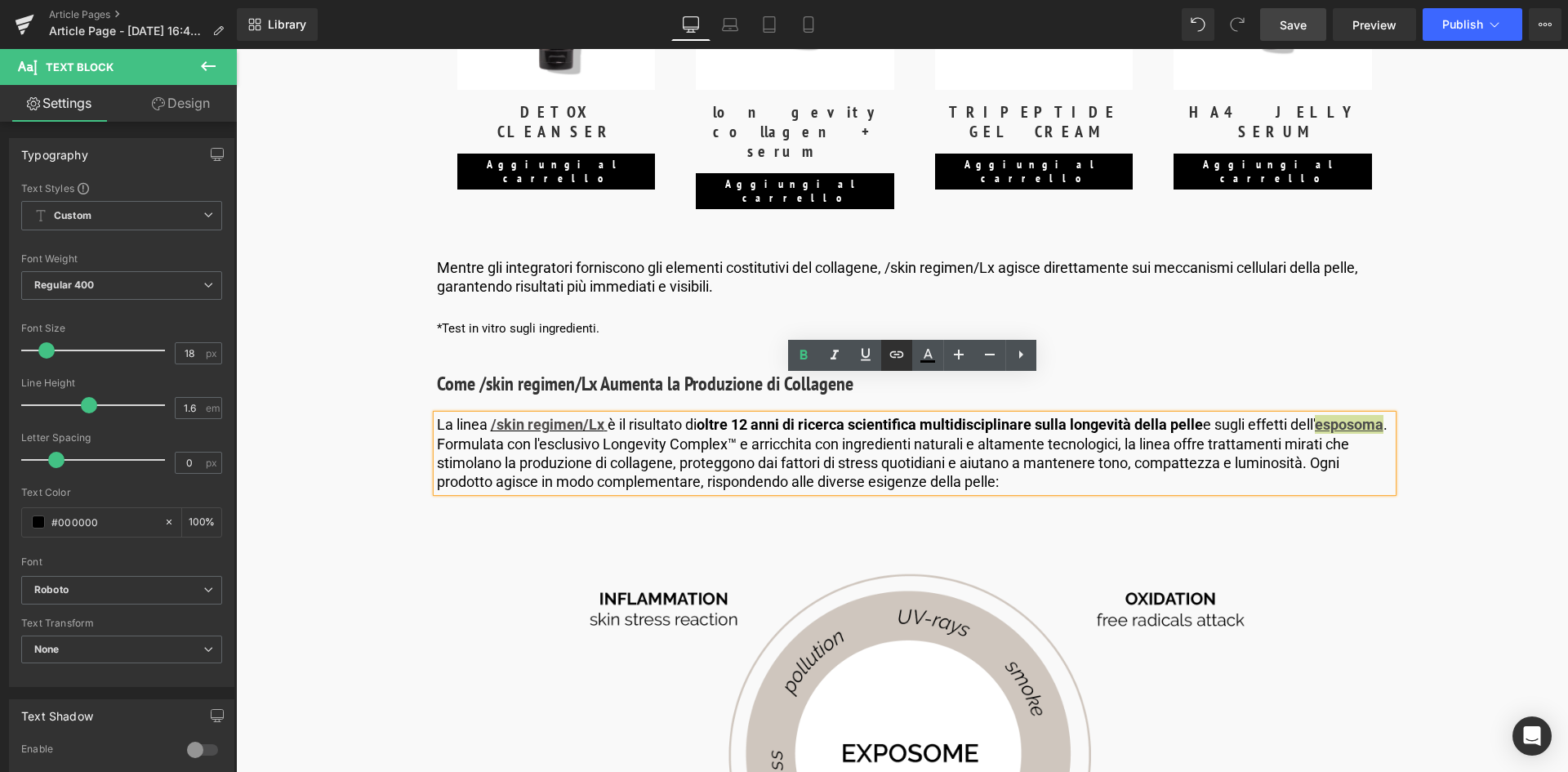
click at [896, 352] on icon at bounding box center [897, 354] width 20 height 20
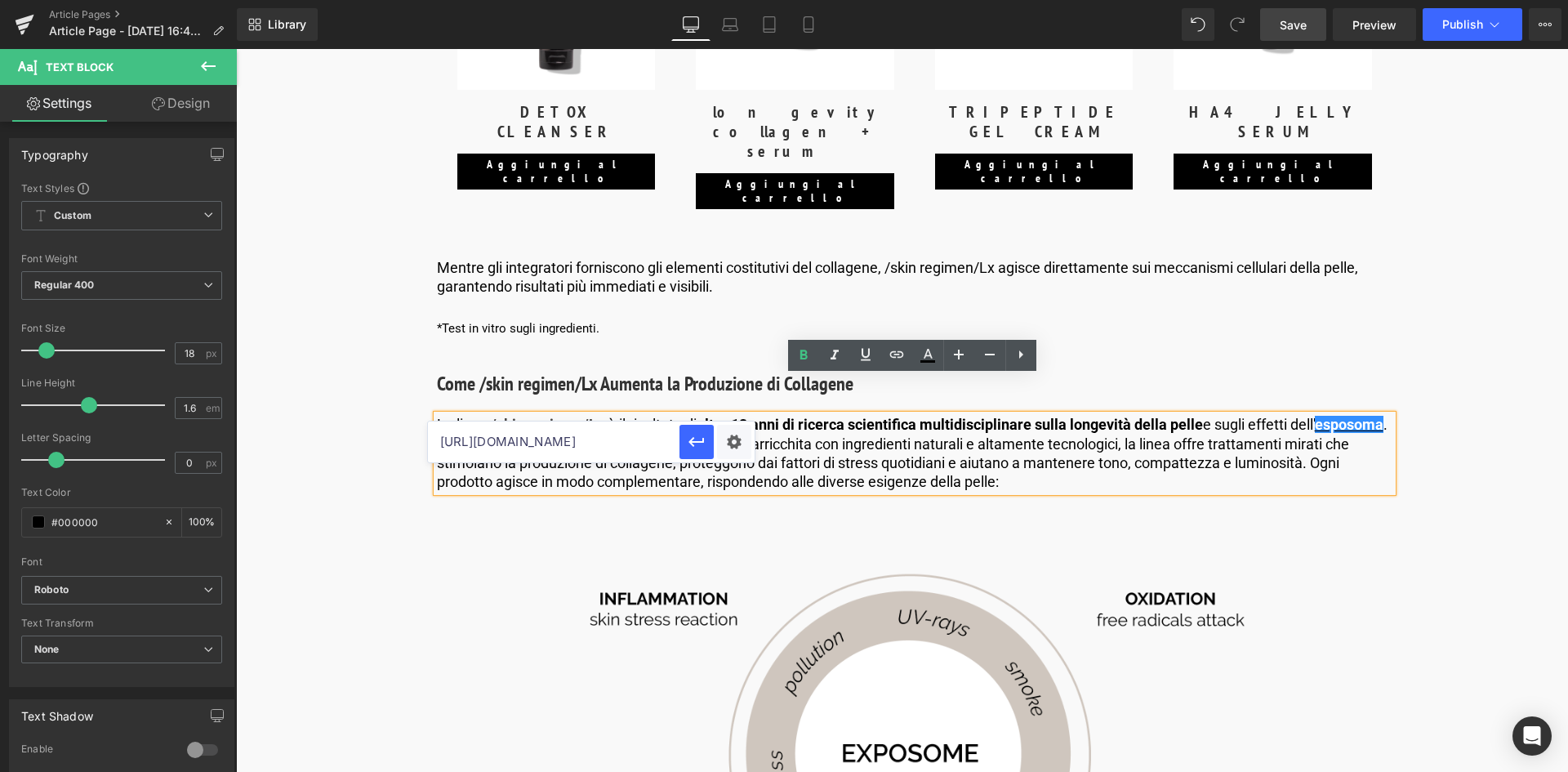
click at [508, 448] on input "[URL][DOMAIN_NAME]" at bounding box center [554, 441] width 252 height 41
paste input "[URL][DOMAIN_NAME]"
type input "[URL][DOMAIN_NAME]"
click at [698, 441] on icon "button" at bounding box center [696, 442] width 15 height 9
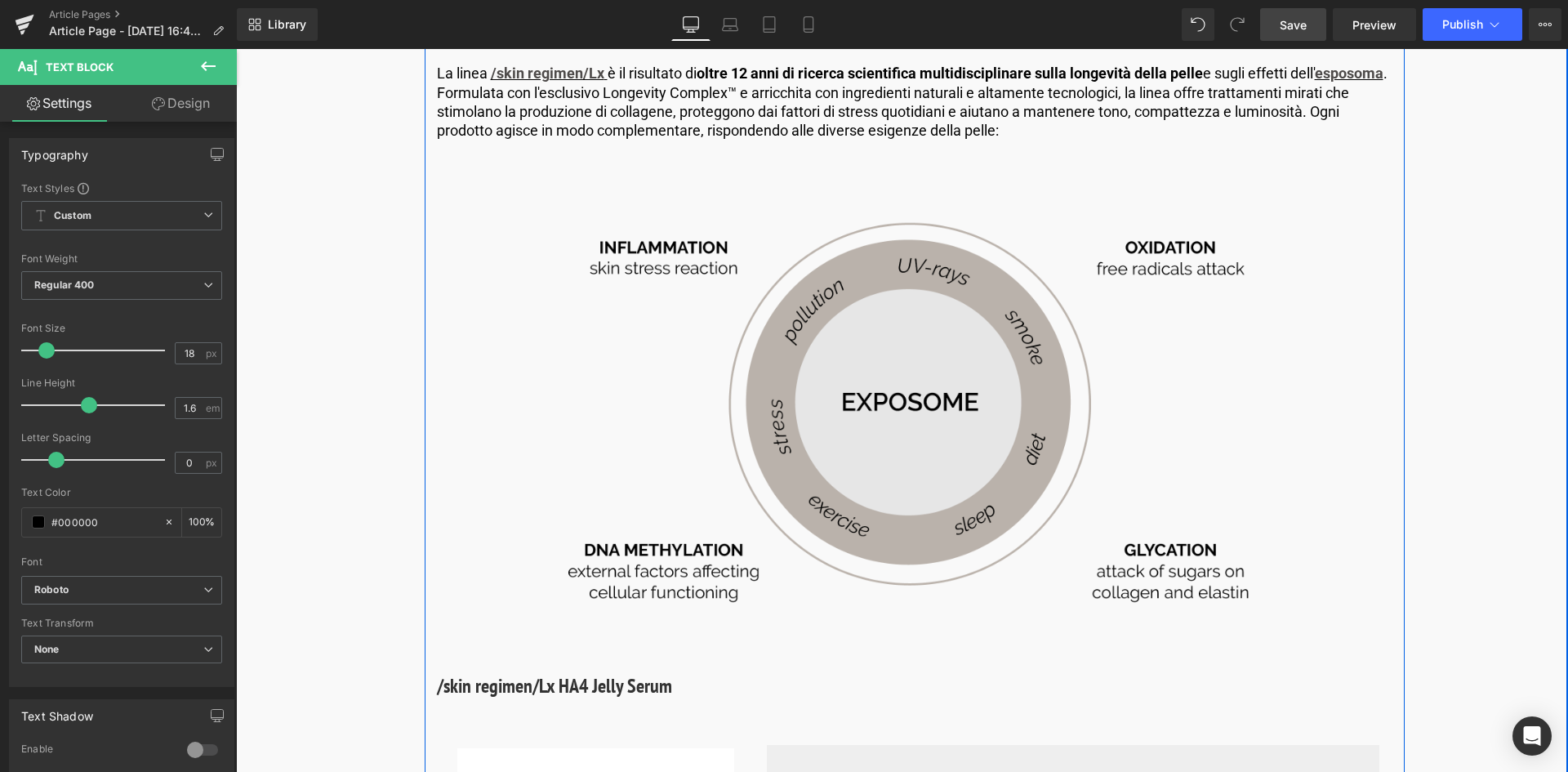
scroll to position [5384, 0]
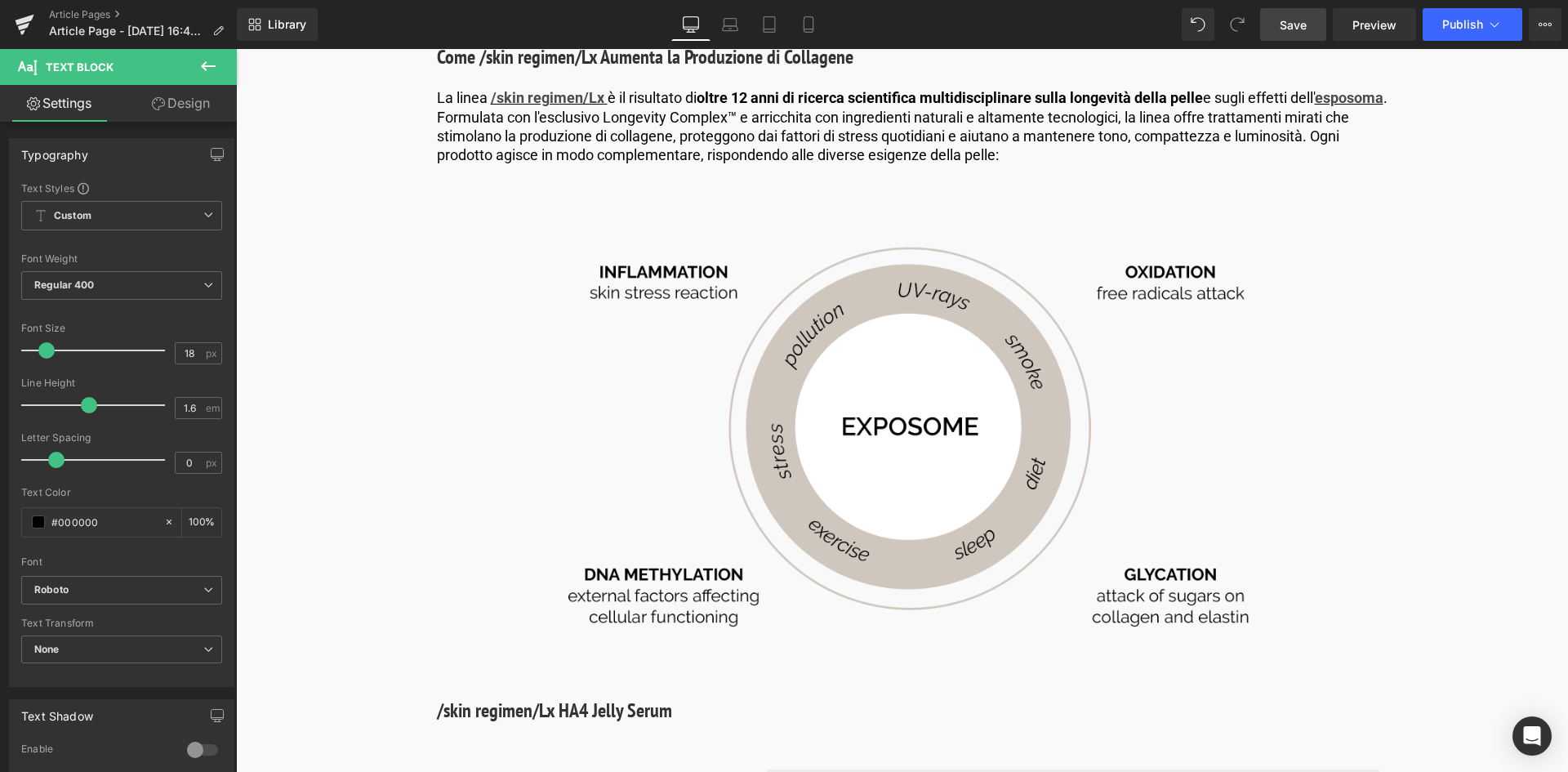
click at [1306, 27] on span "Save" at bounding box center [1293, 25] width 27 height 17
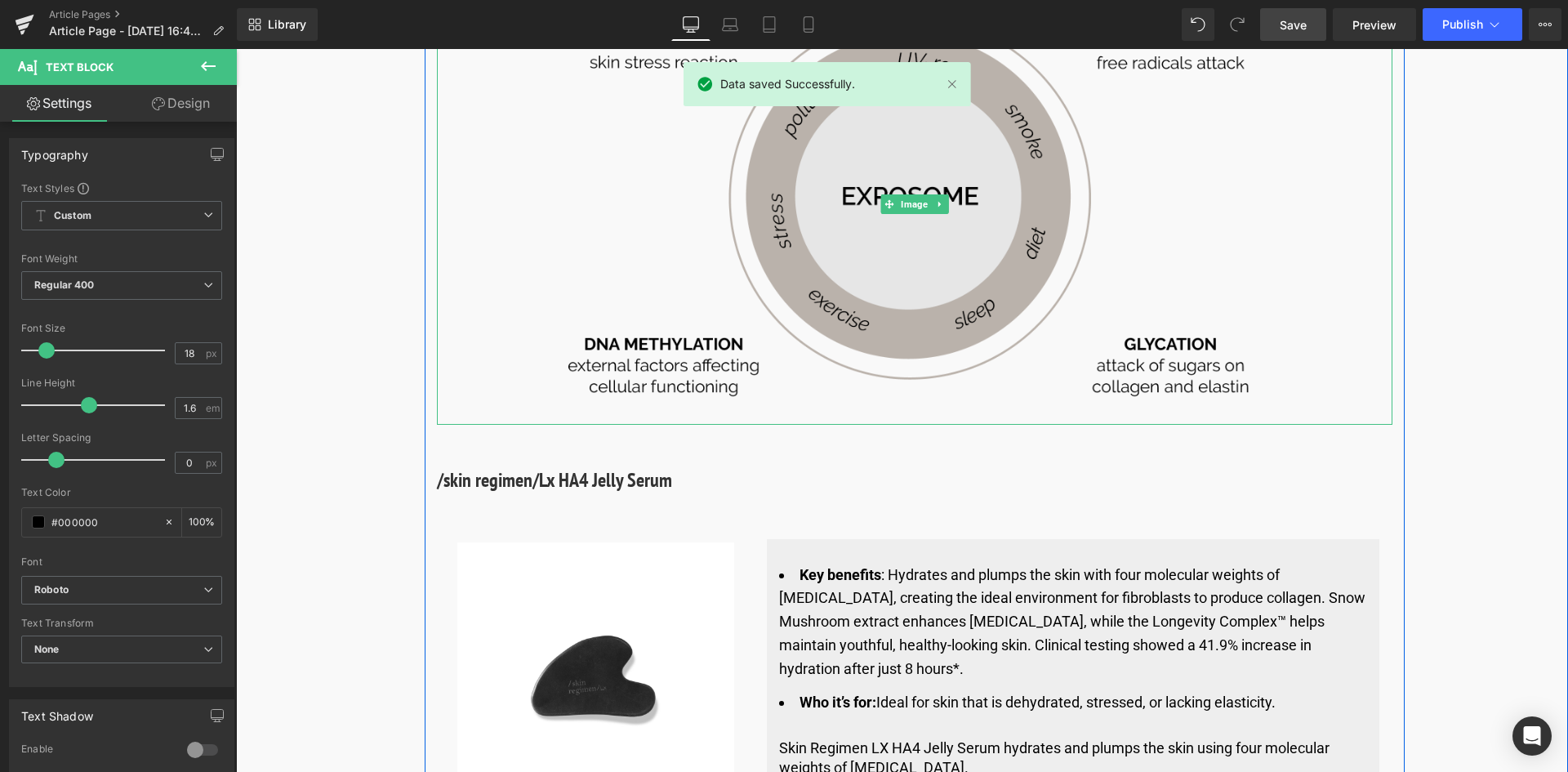
scroll to position [5629, 0]
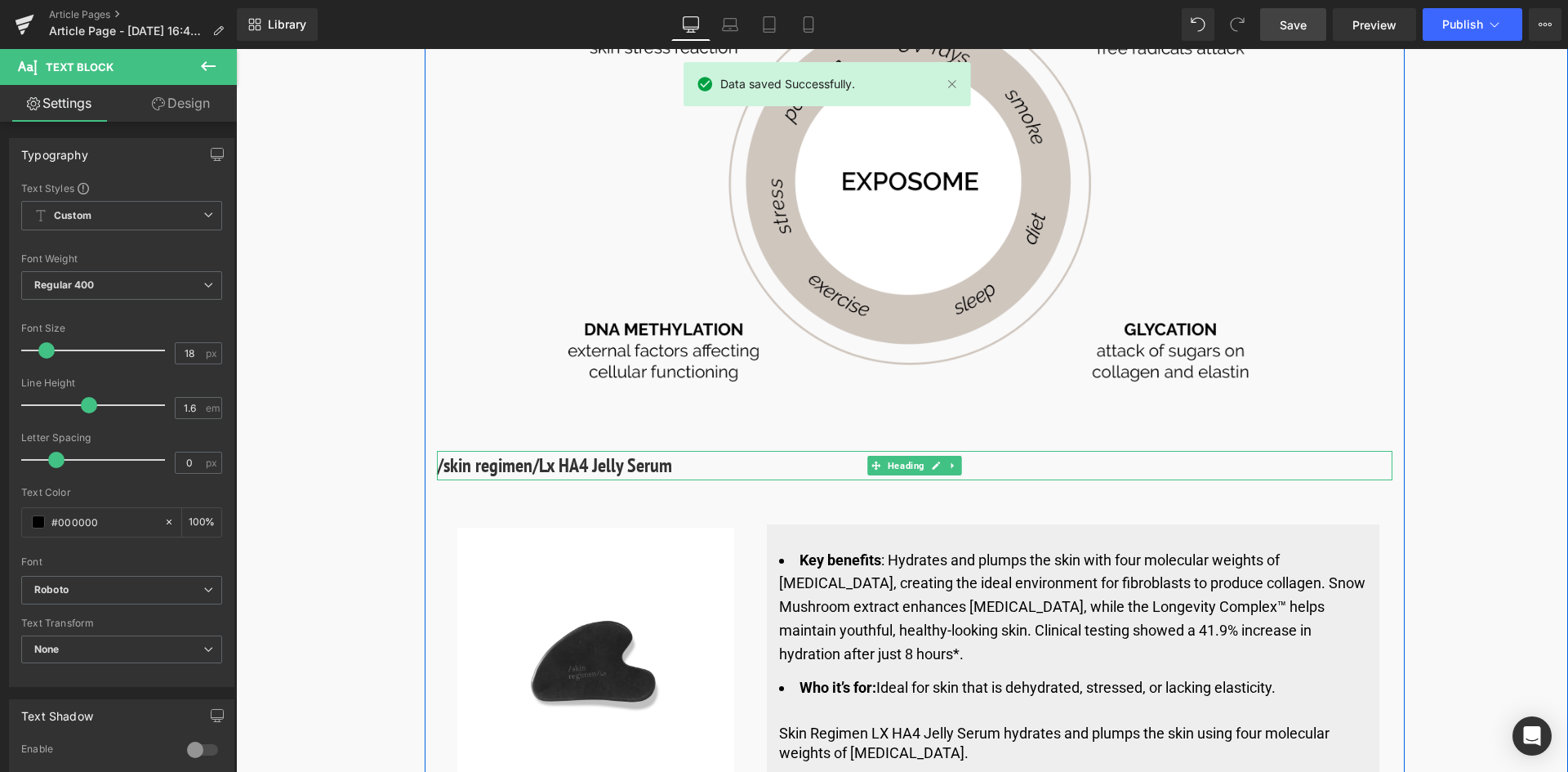
click at [597, 451] on h3 "/skin regimen/Lx HA4 Jelly Serum" at bounding box center [915, 465] width 955 height 29
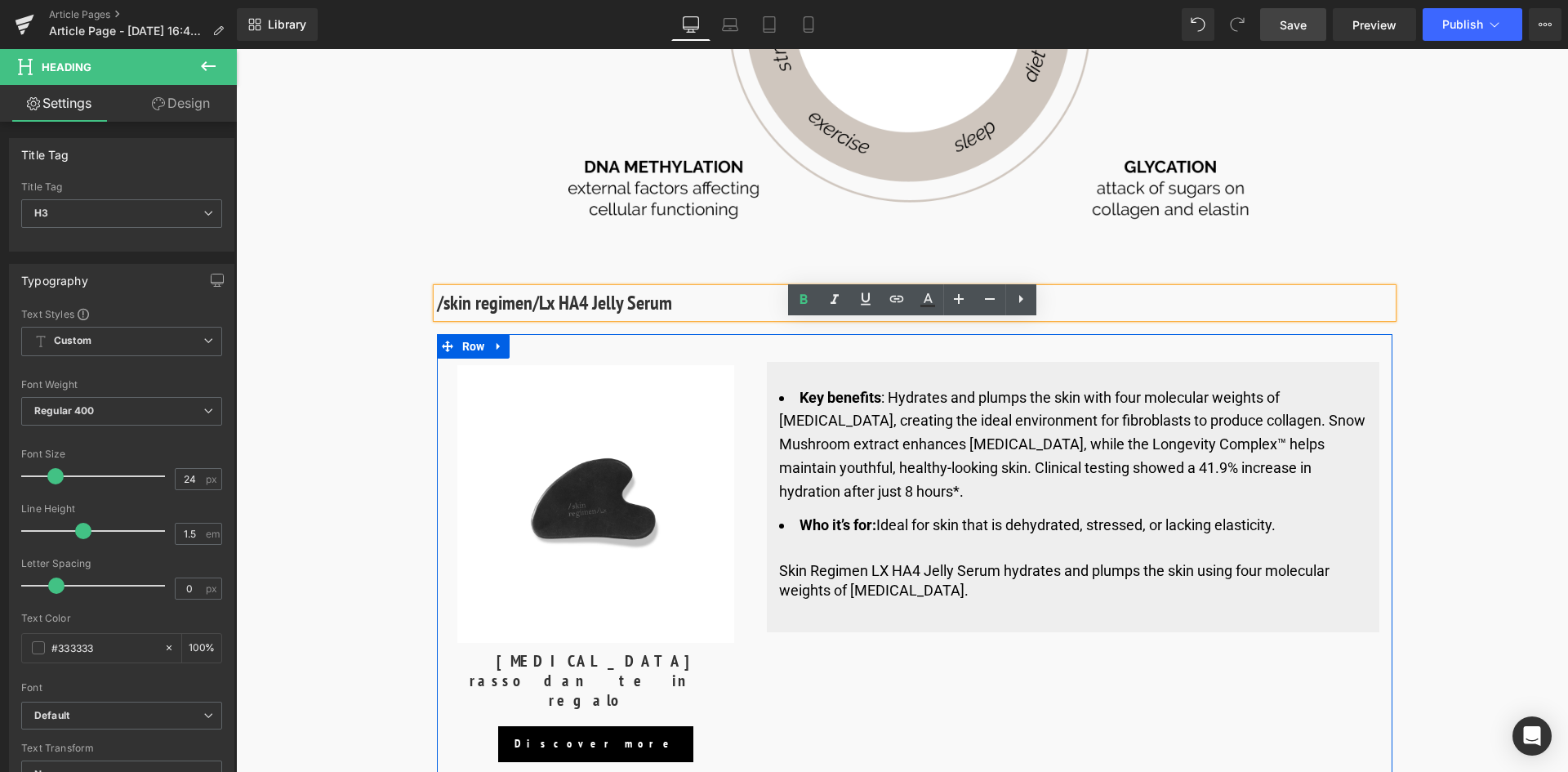
scroll to position [5793, 0]
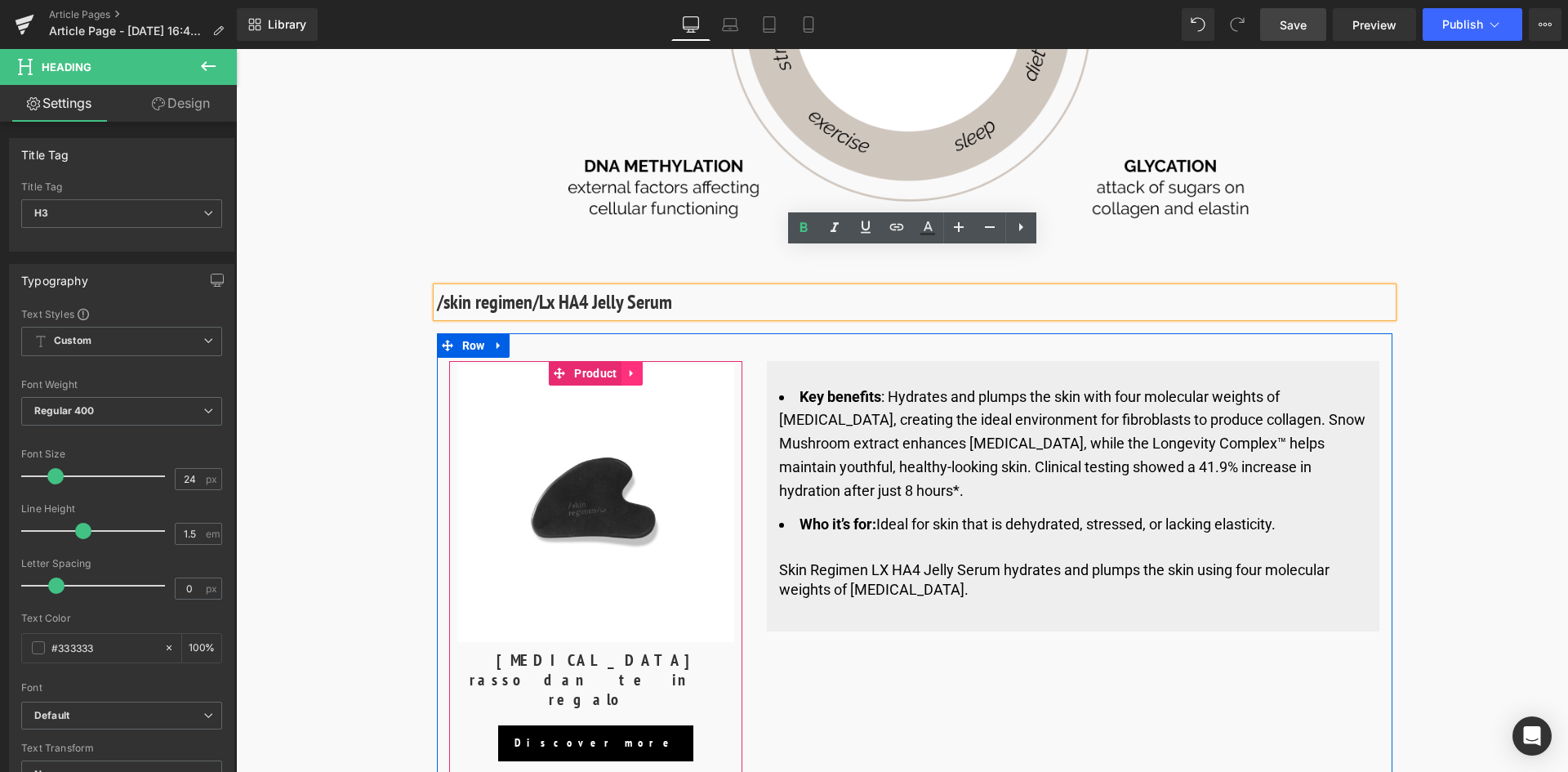
click at [632, 367] on icon at bounding box center [633, 372] width 11 height 12
click at [637, 368] on icon at bounding box center [643, 373] width 11 height 11
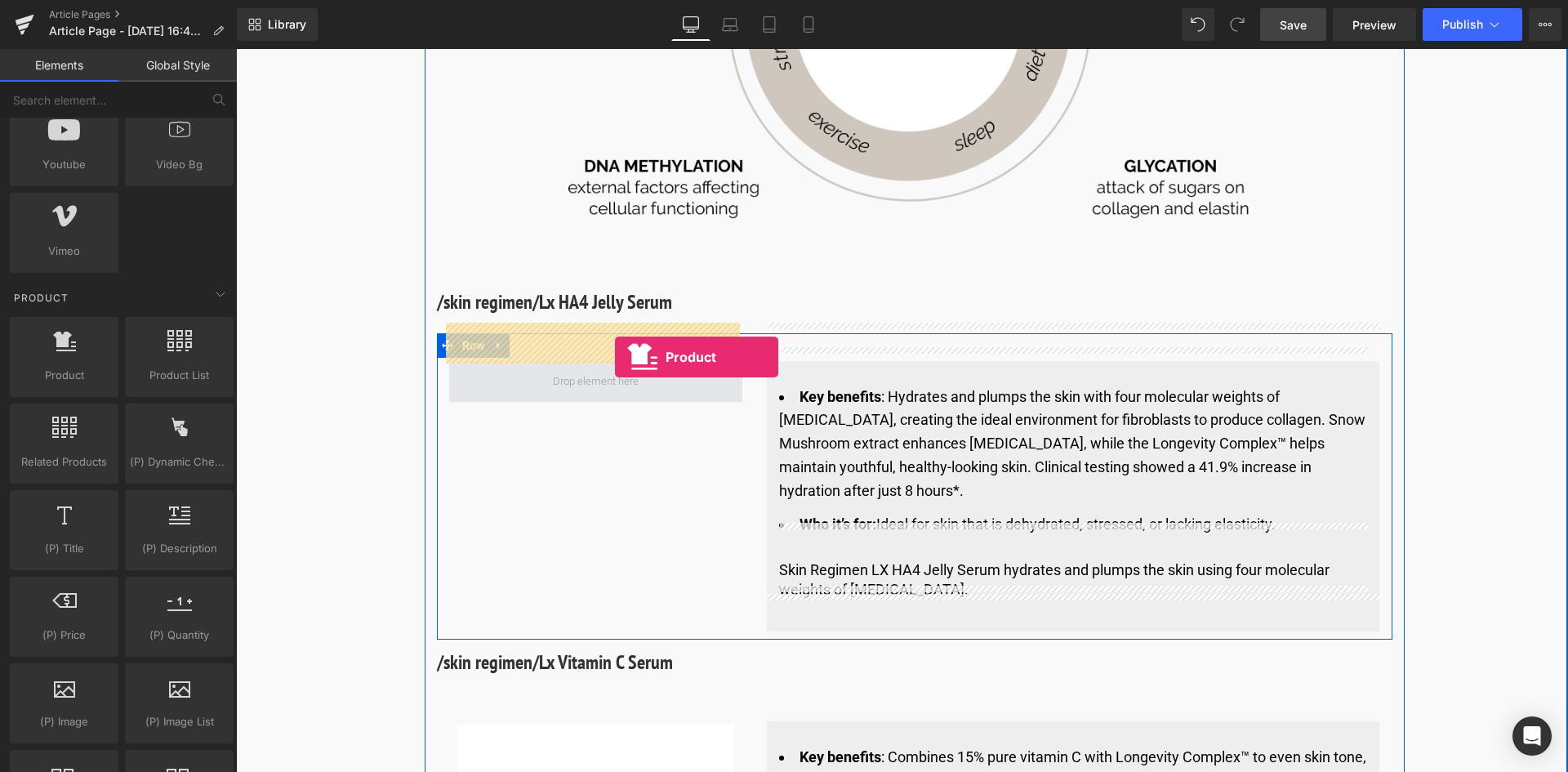
drag, startPoint x: 454, startPoint y: 466, endPoint x: 615, endPoint y: 357, distance: 194.4
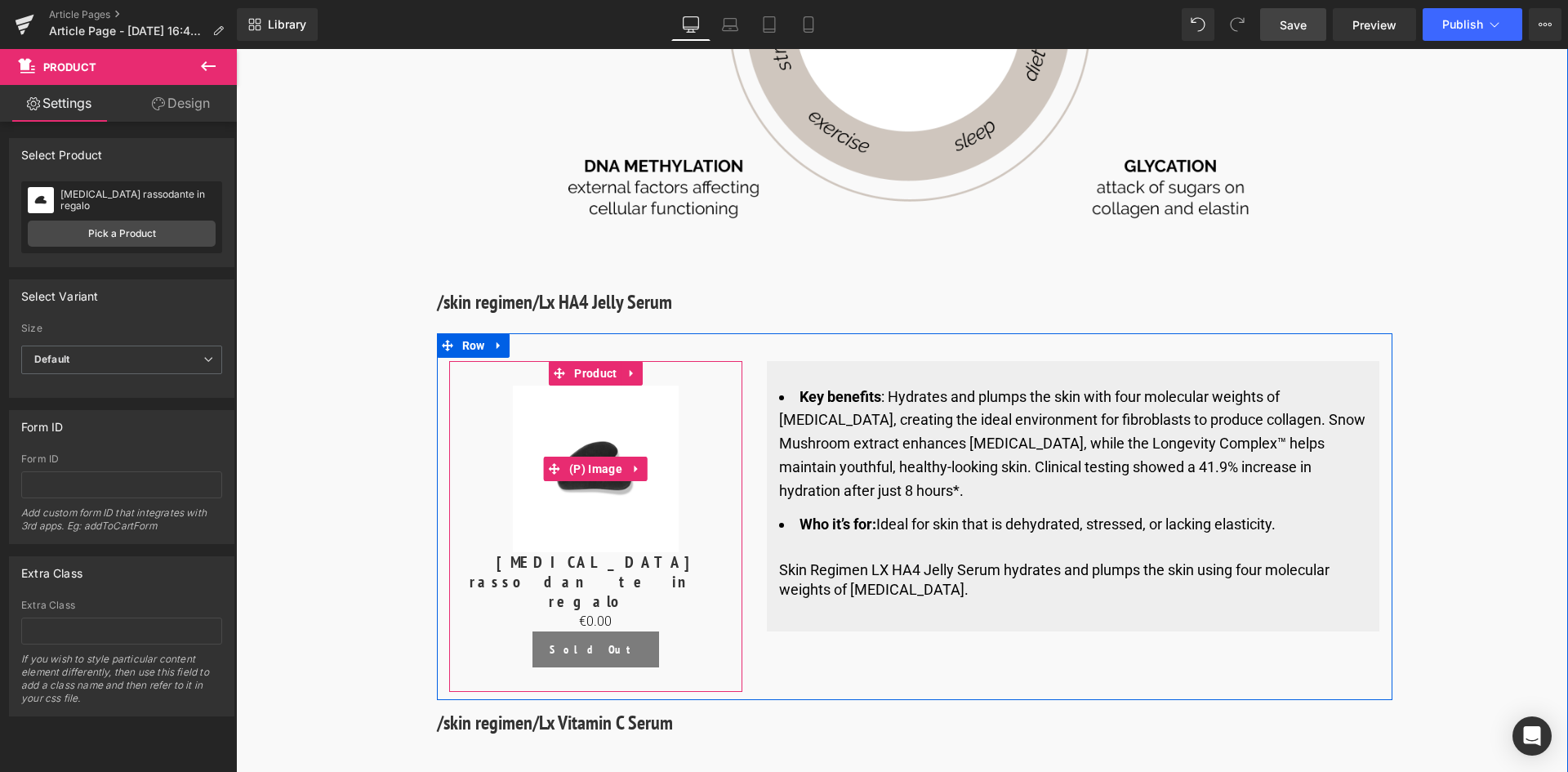
click at [587, 386] on img at bounding box center [597, 469] width 167 height 167
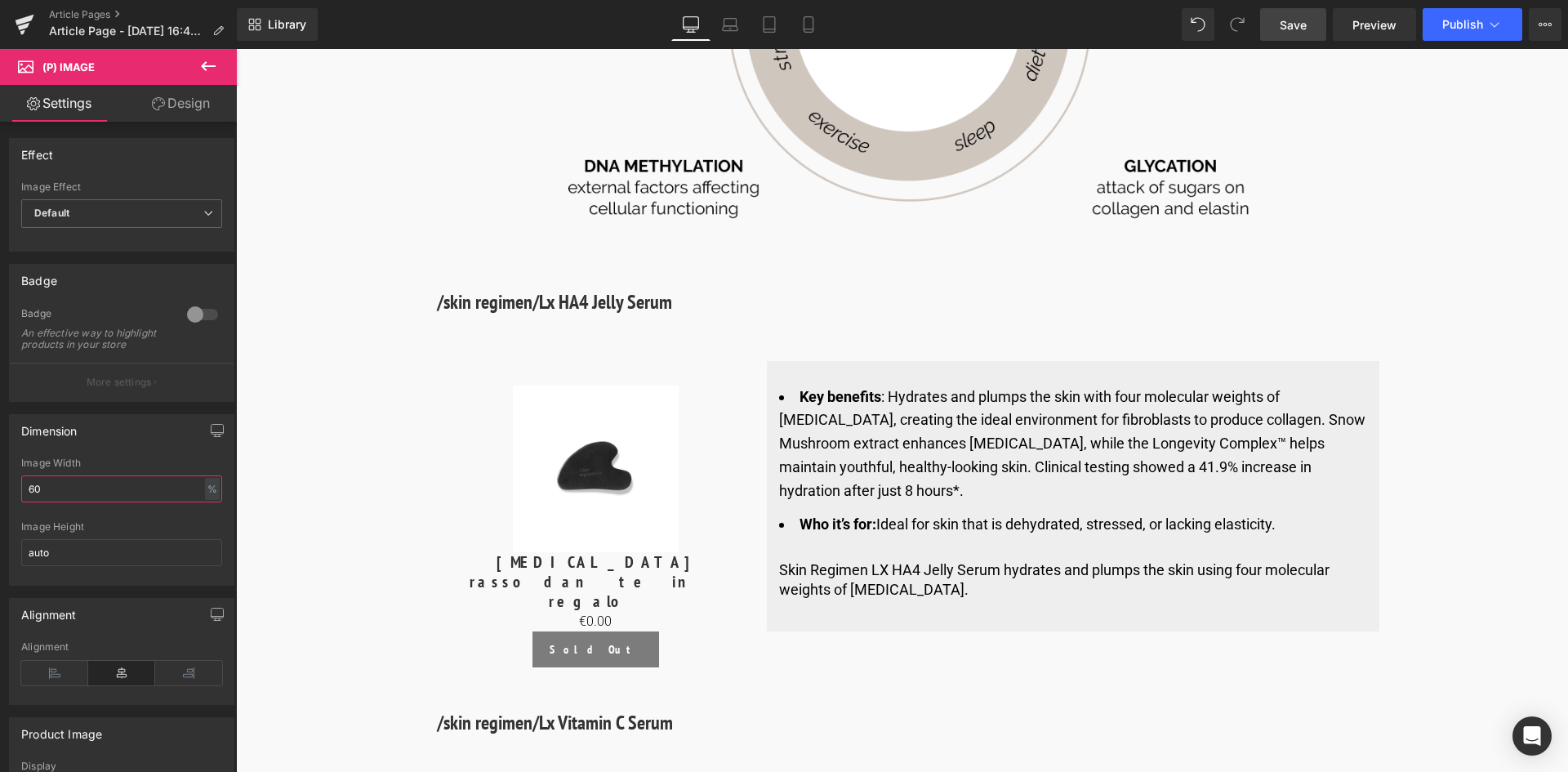
drag, startPoint x: -18, startPoint y: 517, endPoint x: -45, endPoint y: 529, distance: 29.5
click at [0, 529] on html "Product You are previewing how the will restyle your page. You can not edit Ele…" at bounding box center [784, 386] width 1568 height 772
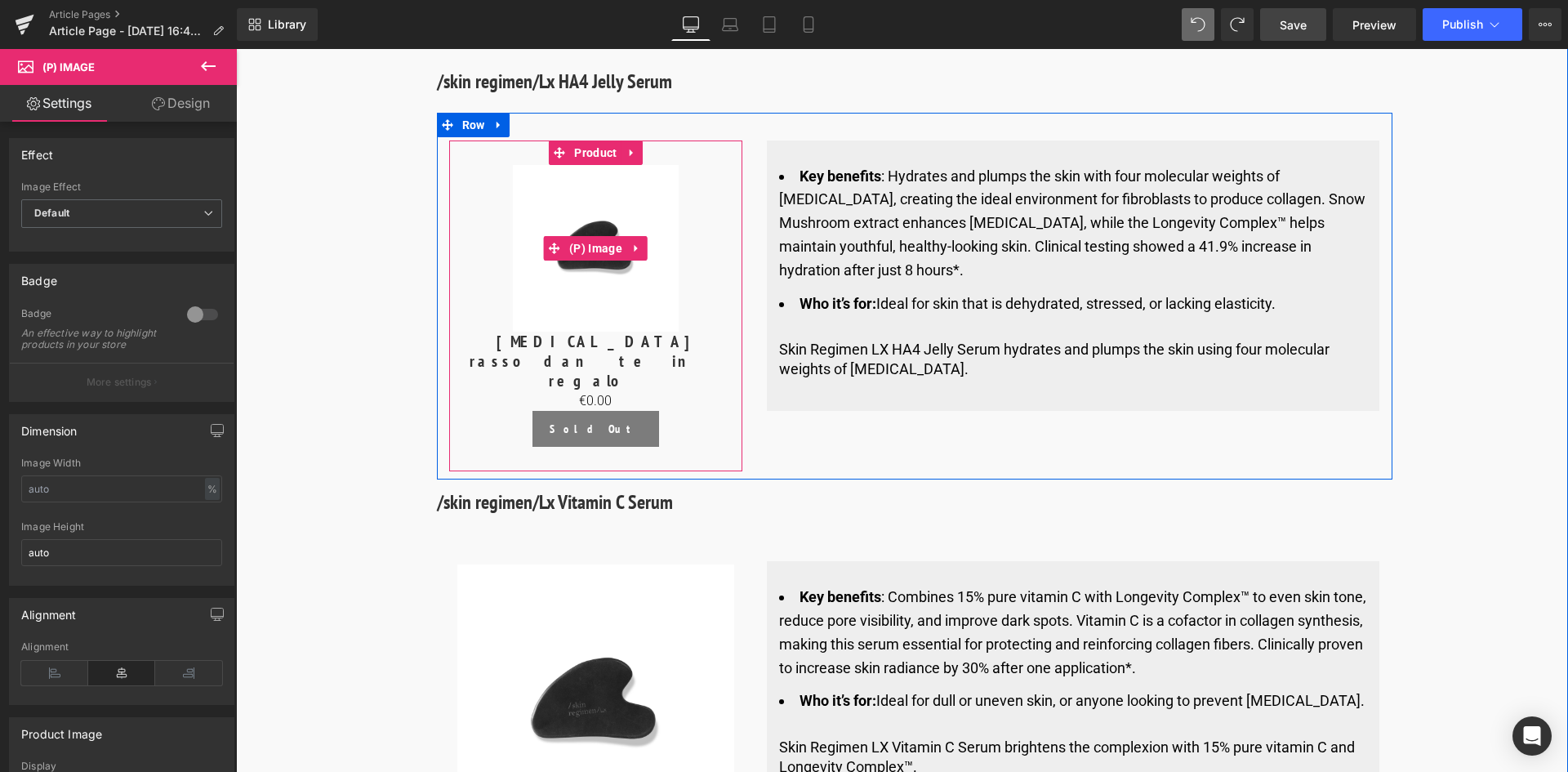
scroll to position [6039, 0]
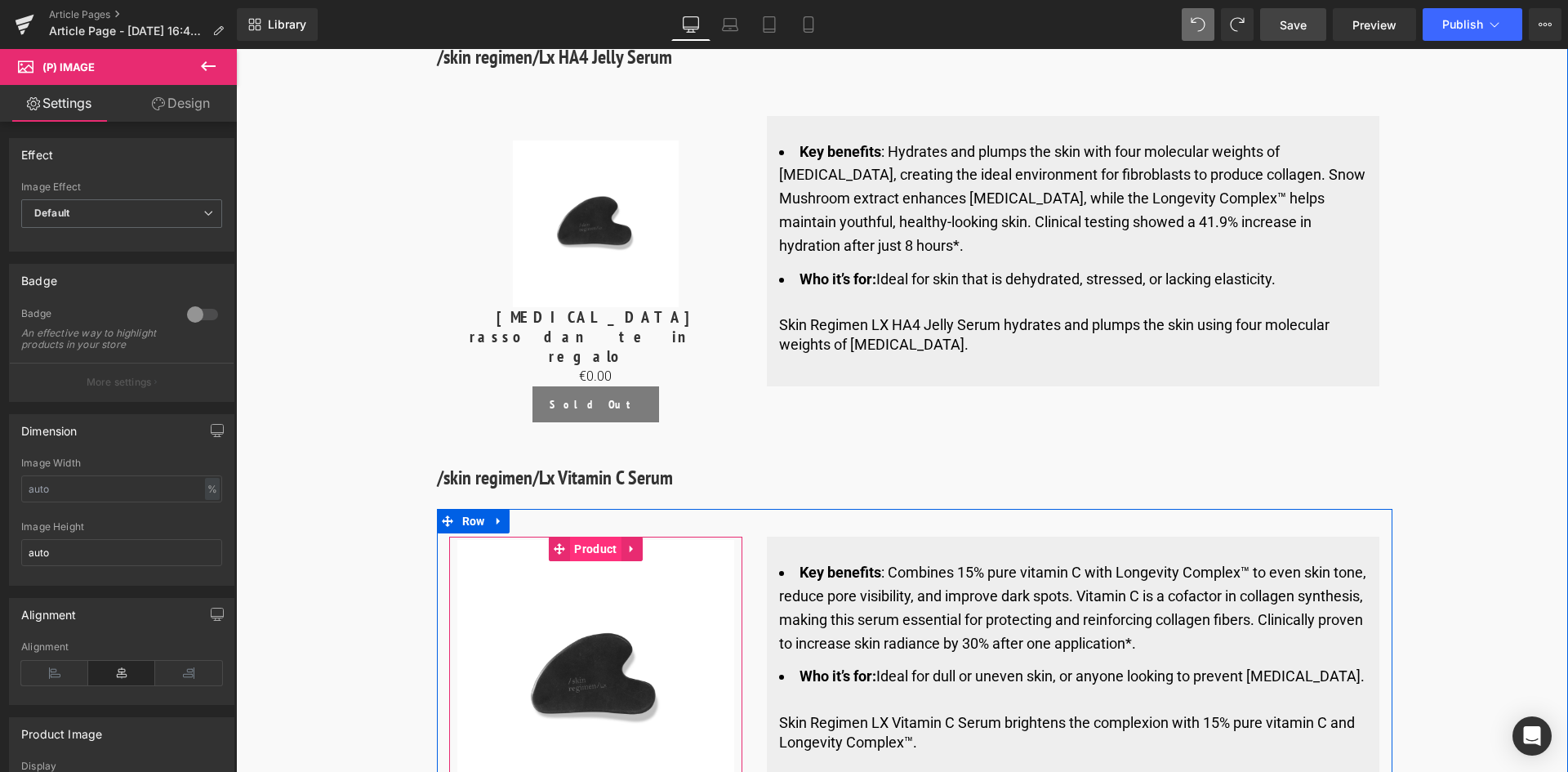
click at [575, 537] on span "Product" at bounding box center [595, 549] width 50 height 25
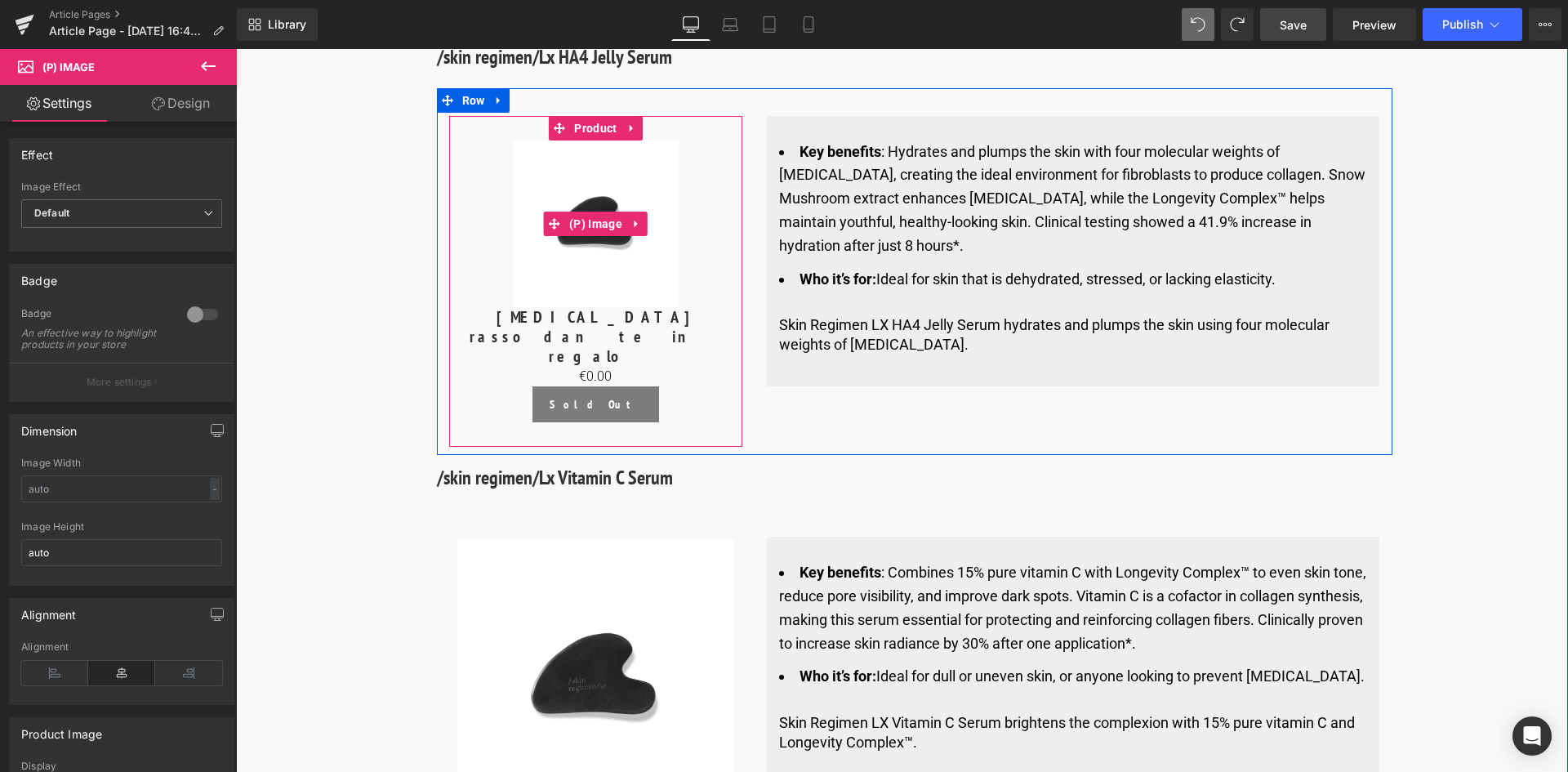
click at [564, 206] on img at bounding box center [597, 224] width 167 height 167
click at [590, 117] on span "Product" at bounding box center [595, 129] width 50 height 25
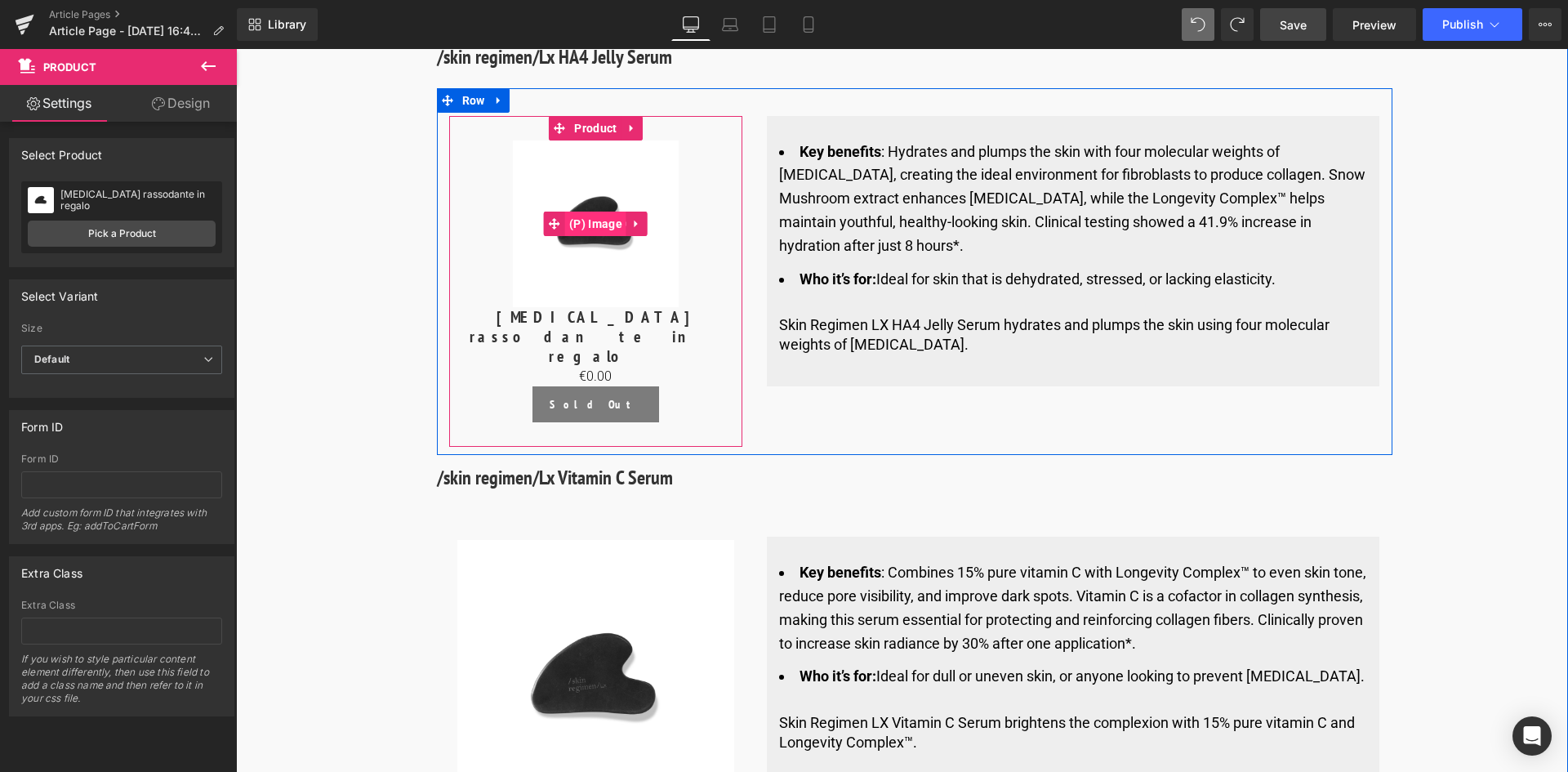
click at [597, 211] on span "(P) Image" at bounding box center [596, 224] width 62 height 25
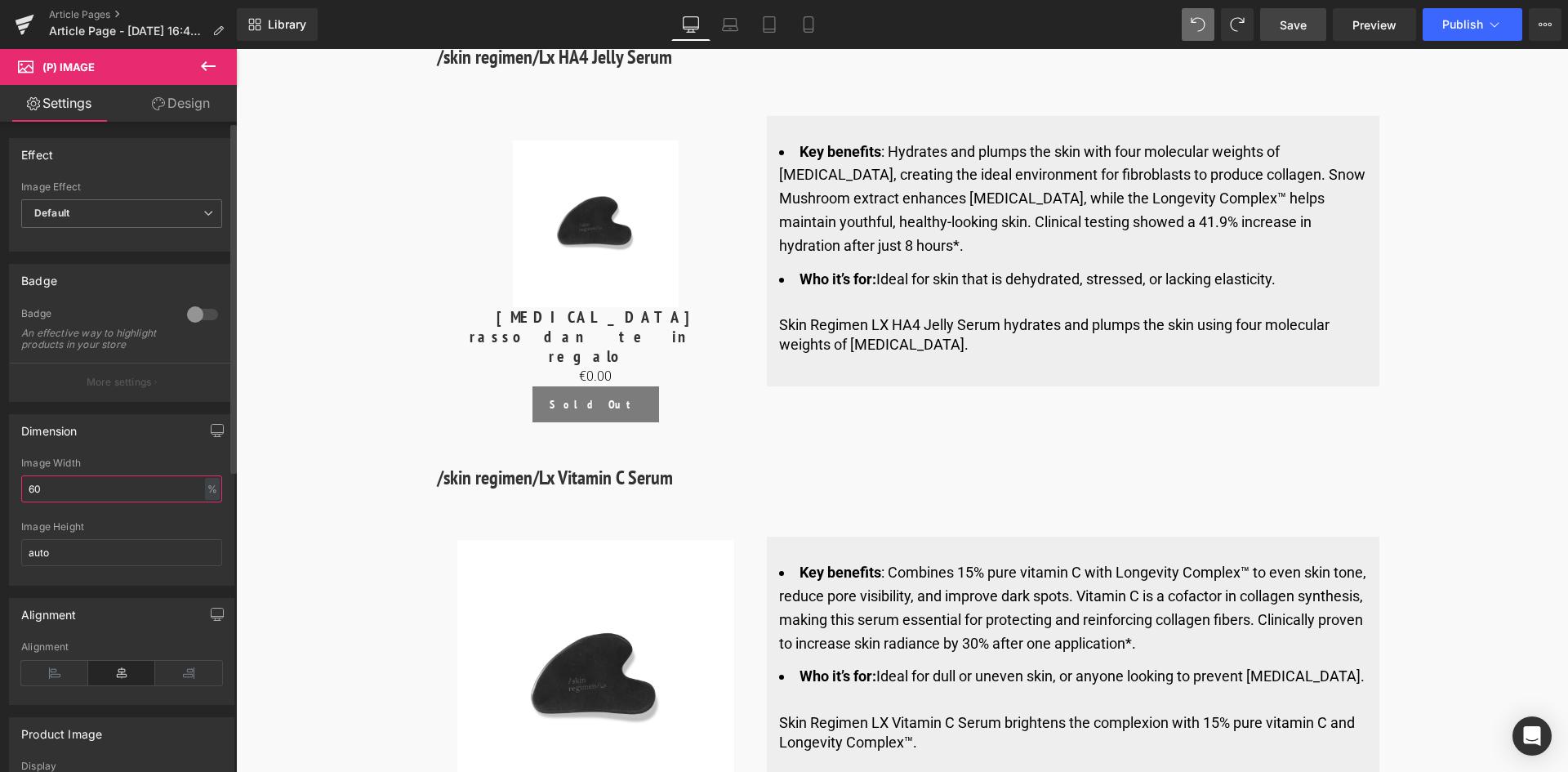
click at [76, 501] on input "60" at bounding box center [121, 489] width 201 height 27
type input "6"
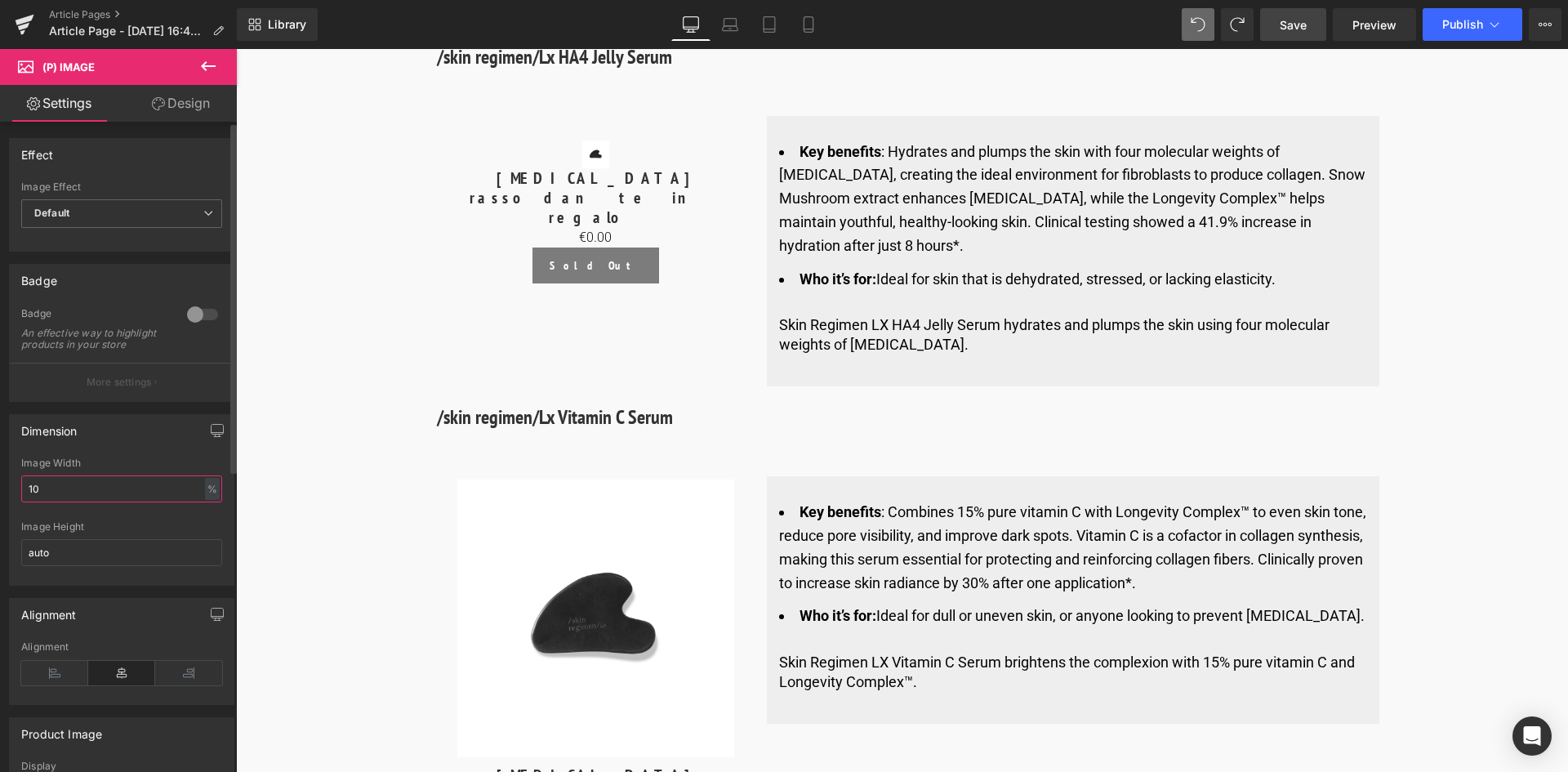
type input "1"
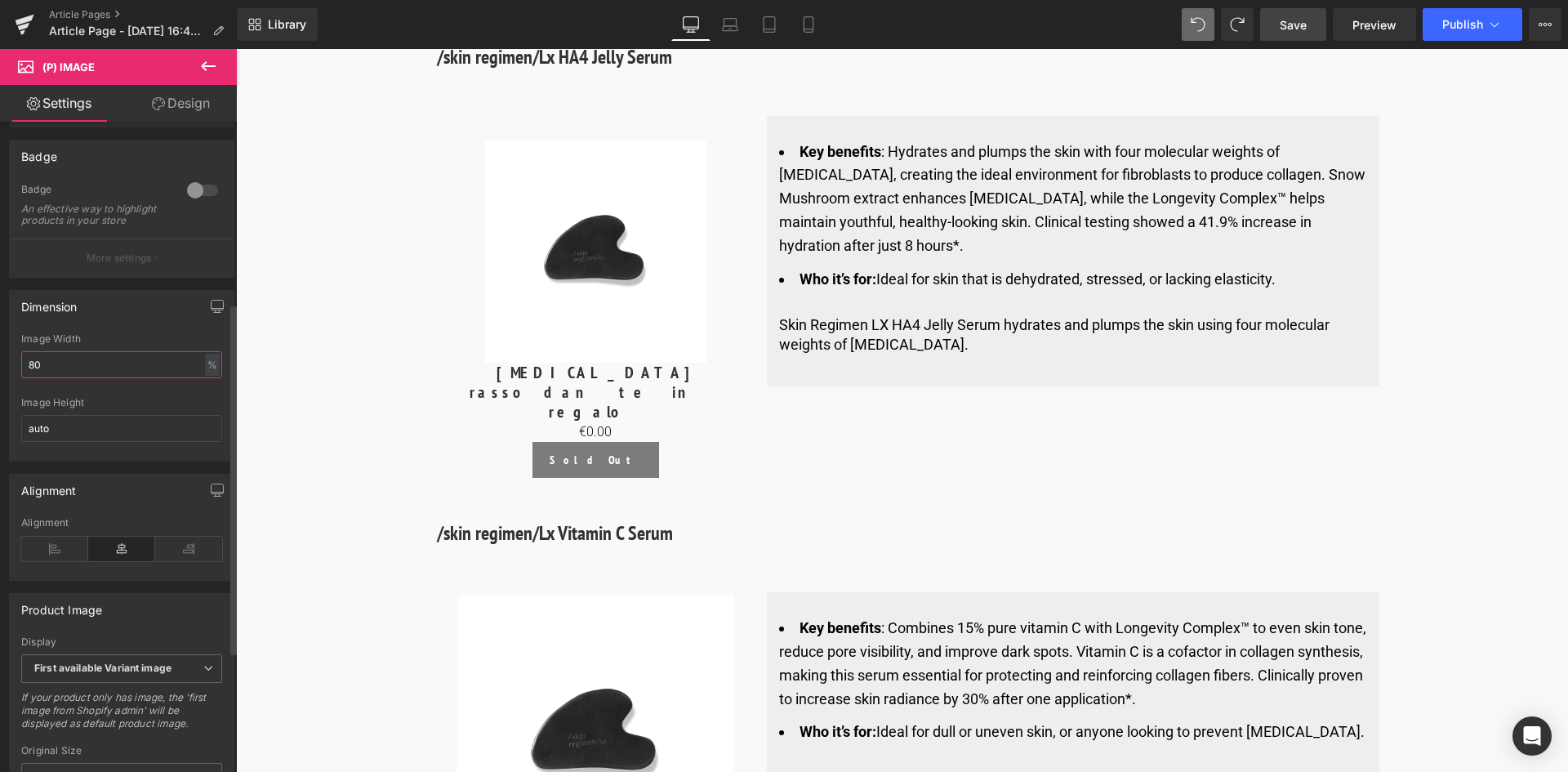
scroll to position [0, 0]
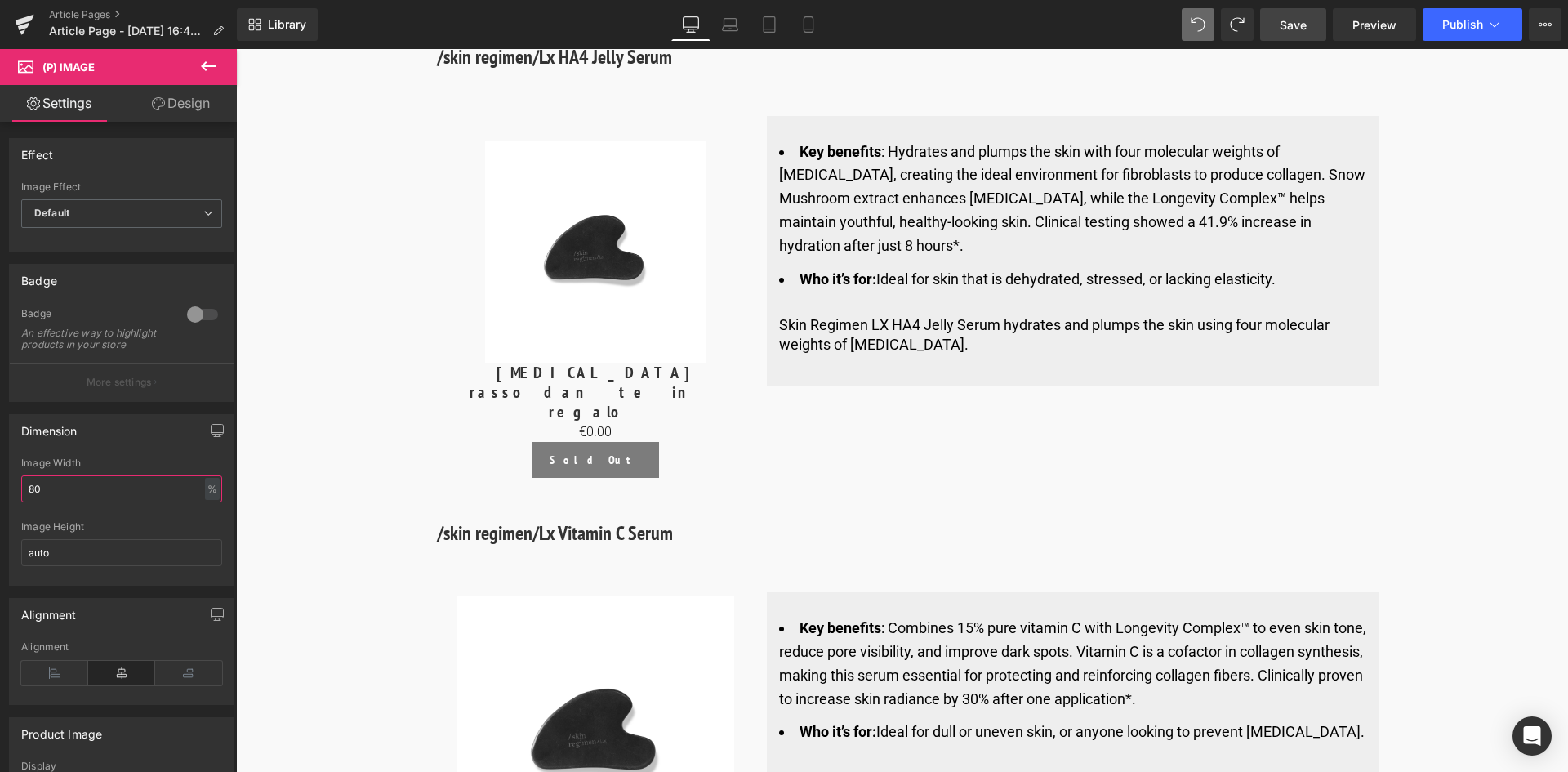
type input "80"
click at [183, 109] on link "Design" at bounding box center [181, 103] width 118 height 37
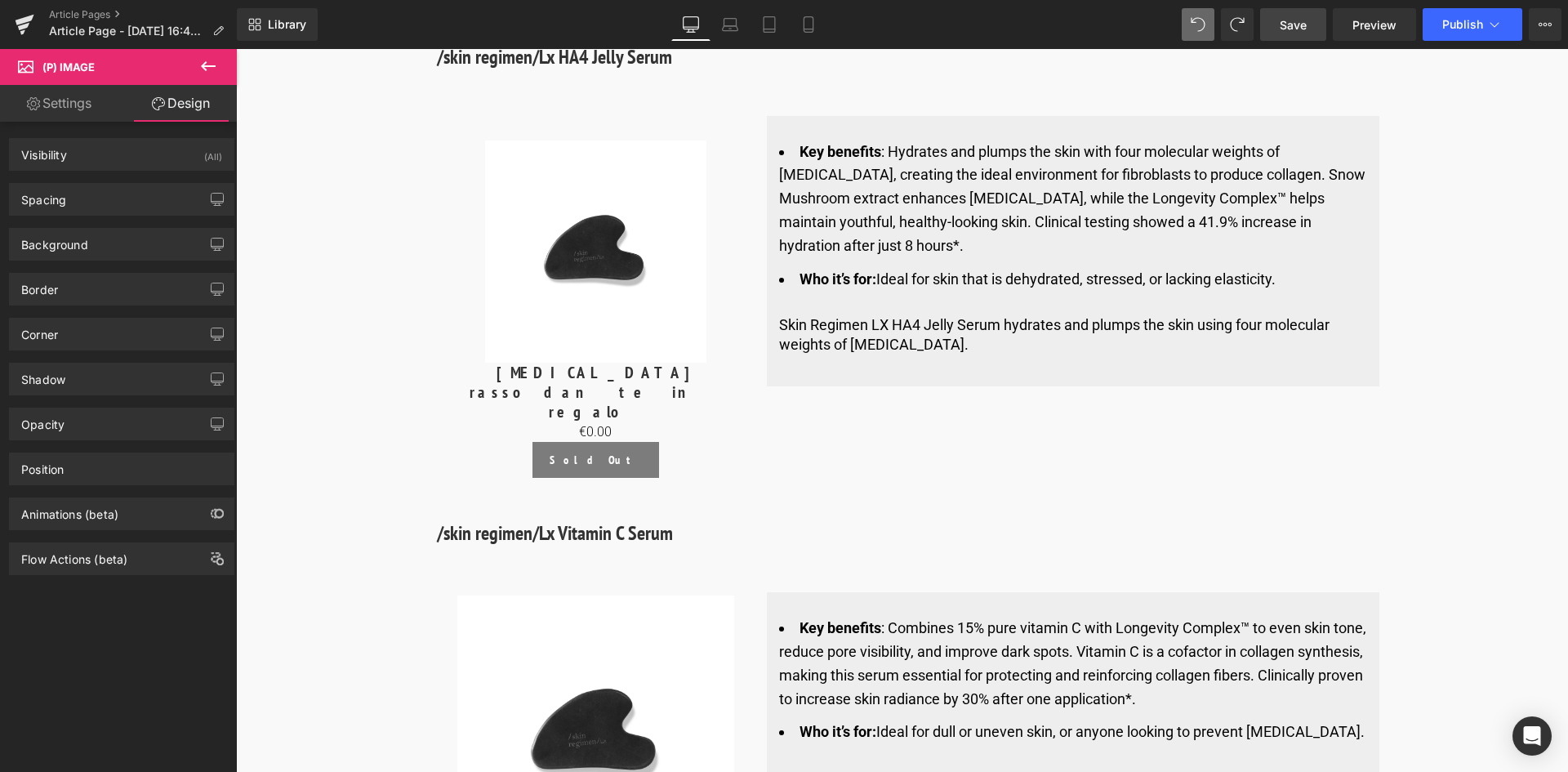
click at [85, 104] on link "Settings" at bounding box center [59, 103] width 118 height 37
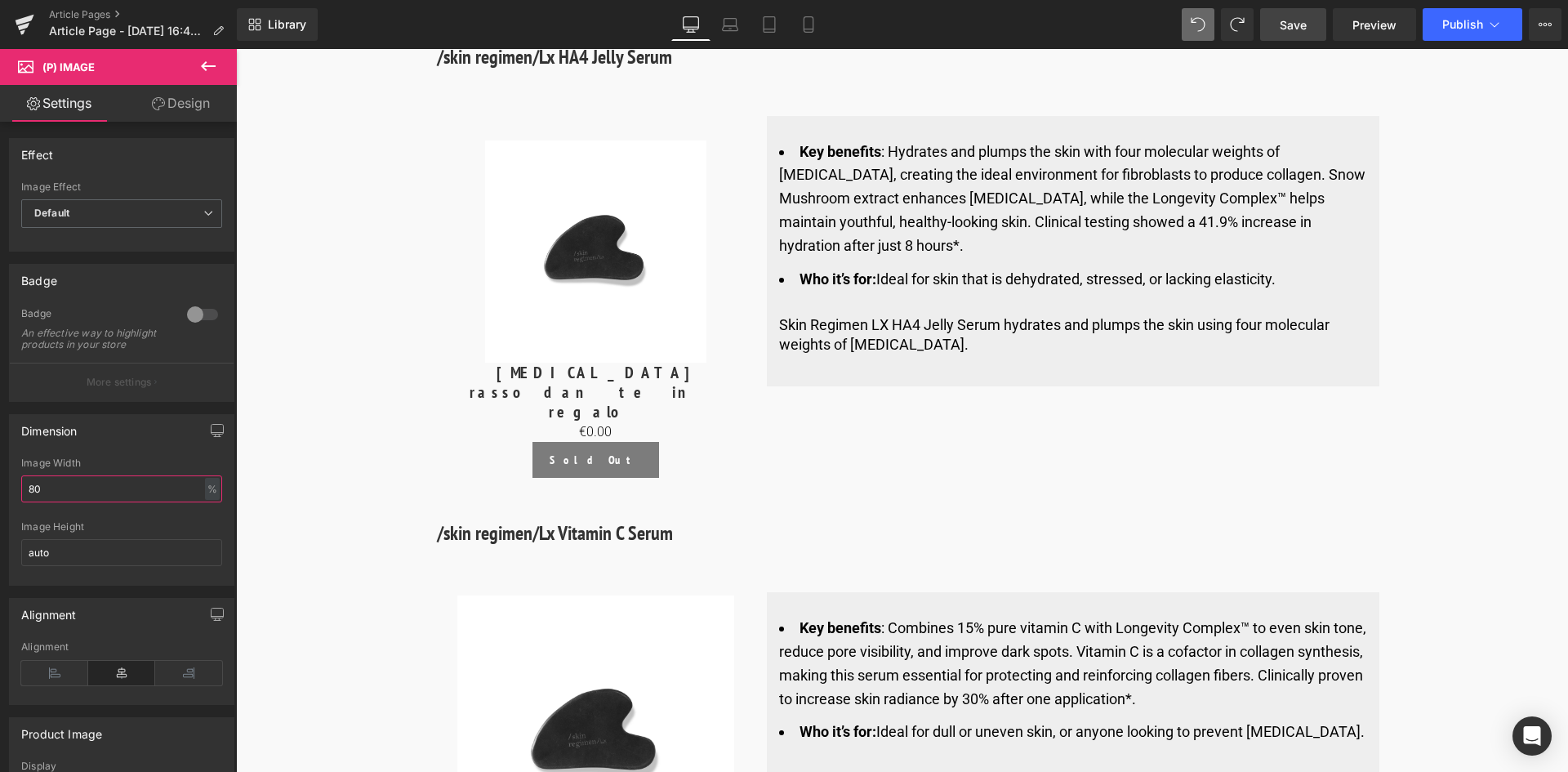
drag, startPoint x: 71, startPoint y: 503, endPoint x: -30, endPoint y: 514, distance: 101.6
click at [0, 514] on html "(P) Image You are previewing how the will restyle your page. You can not edit E…" at bounding box center [784, 386] width 1568 height 772
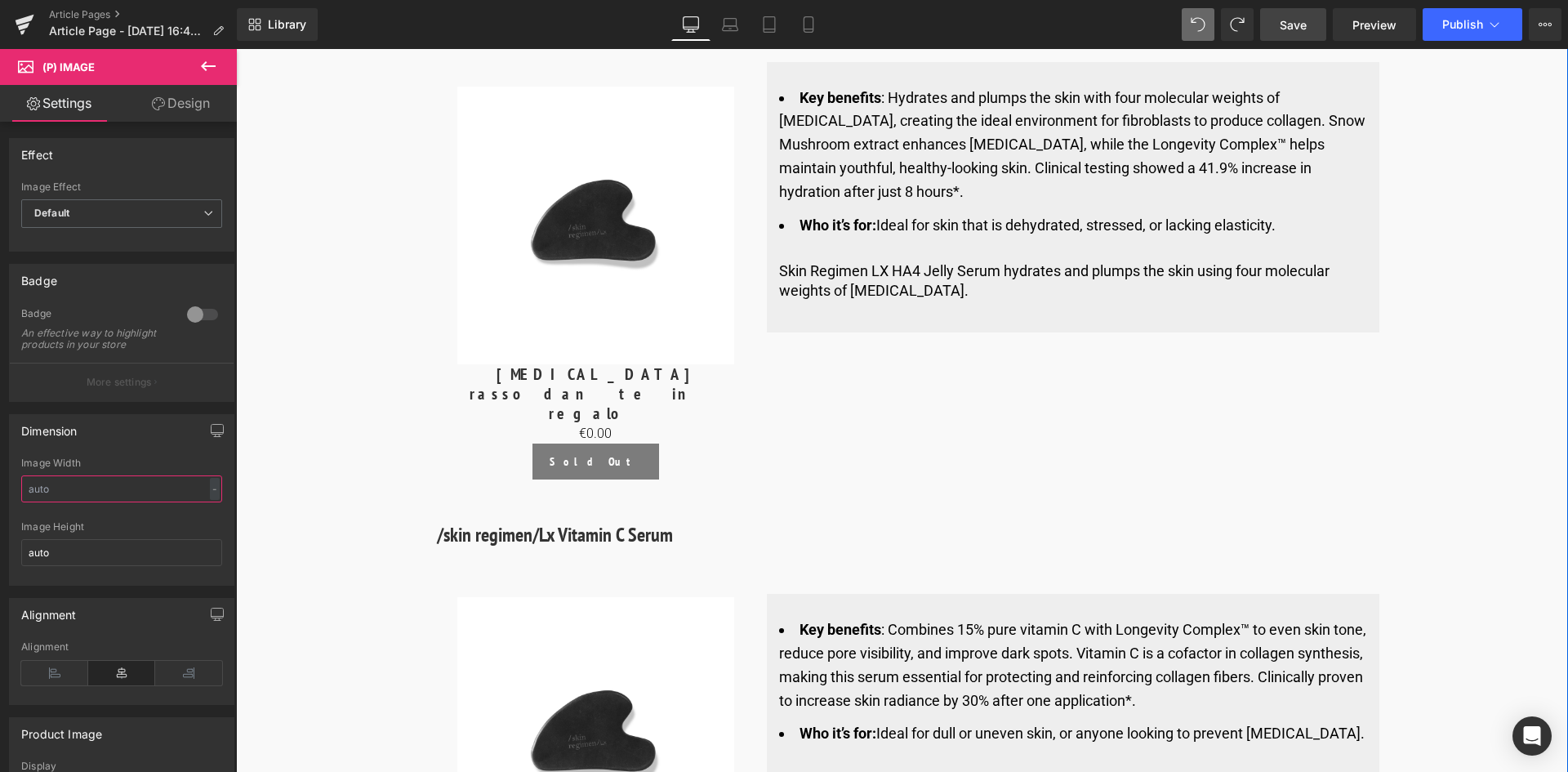
scroll to position [5793, 0]
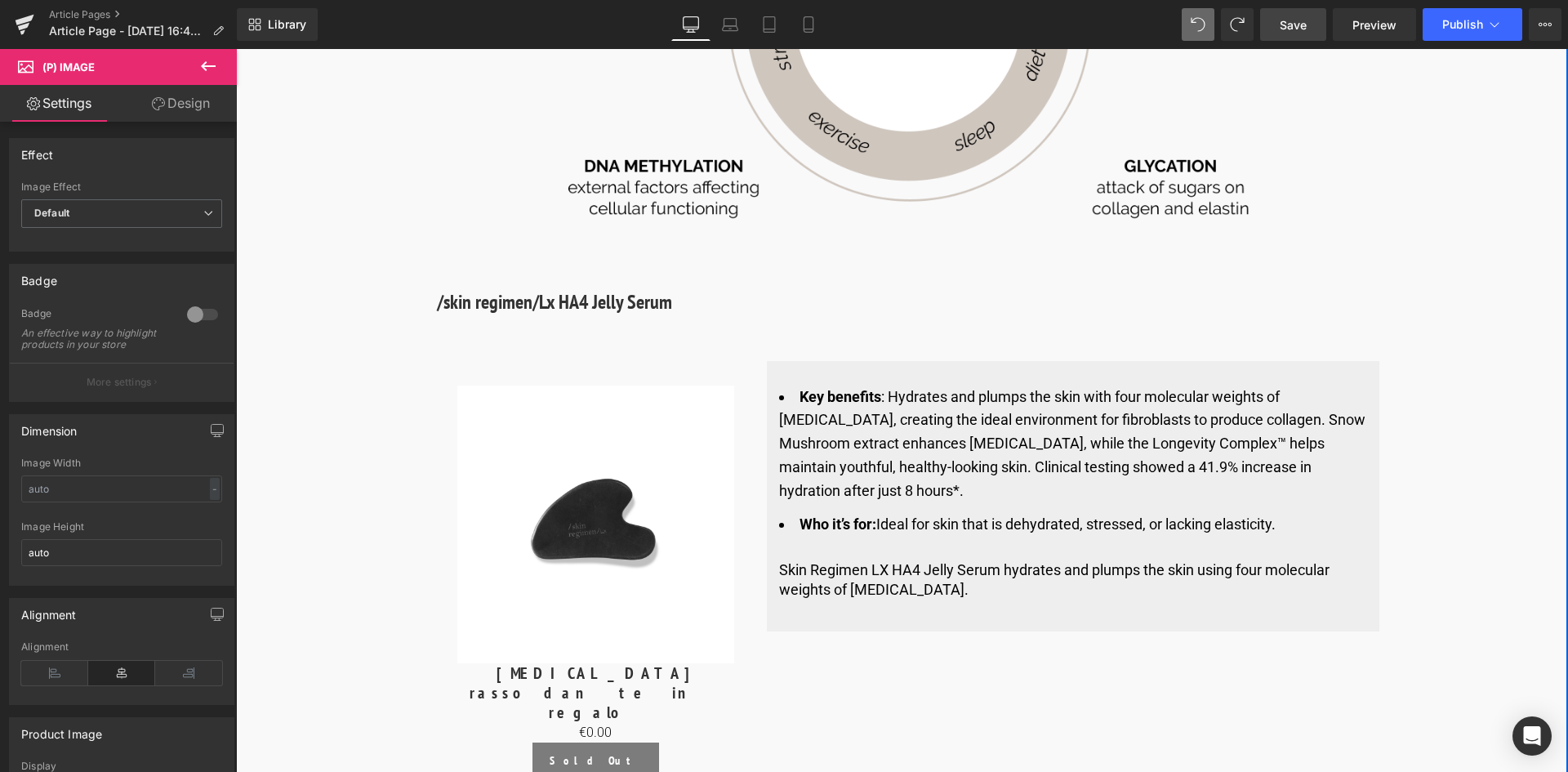
click at [442, 361] on div "Sale Off (P) Image [MEDICAL_DATA] rassodante in regalo (P) Title €0 €0.00 (P) P…" at bounding box center [597, 583] width 318 height 443
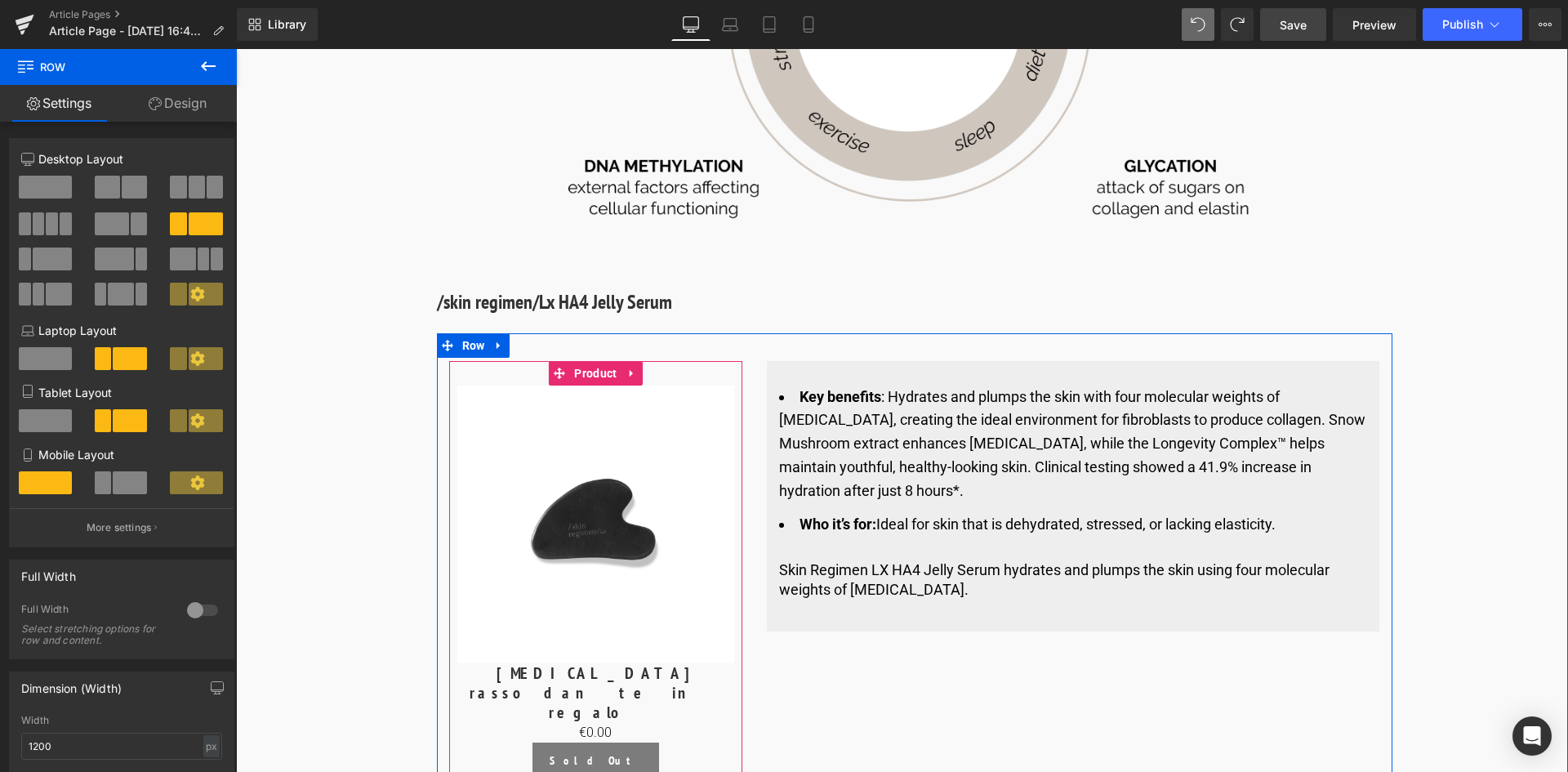
click at [516, 361] on div "Sale Off (P) Image [MEDICAL_DATA] rassodante in regalo (P) Title €0 €0.00 (P) P…" at bounding box center [596, 583] width 294 height 443
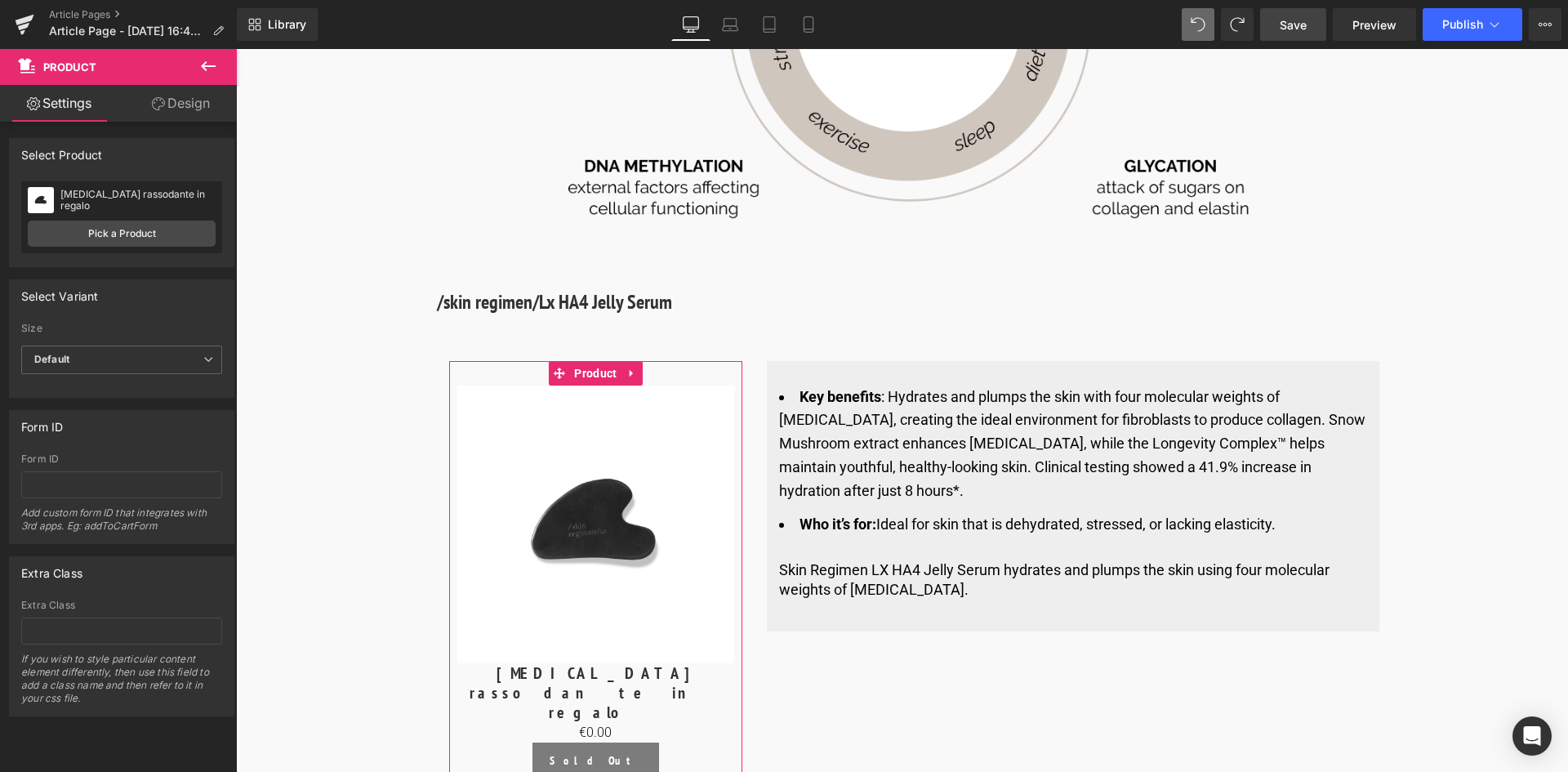
click at [161, 102] on icon at bounding box center [158, 104] width 13 height 13
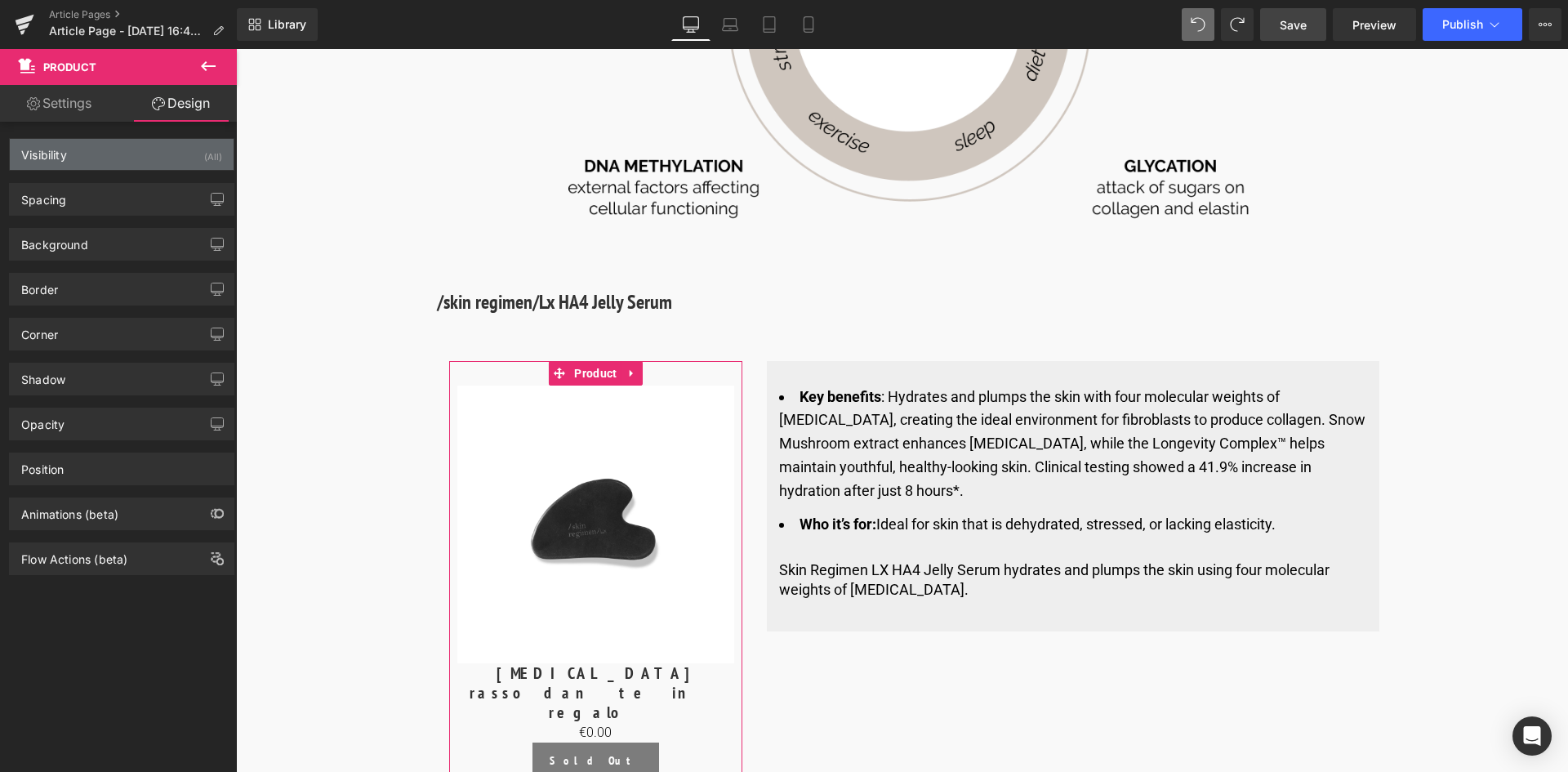
click at [82, 165] on div "Visibility (All)" at bounding box center [121, 154] width 223 height 31
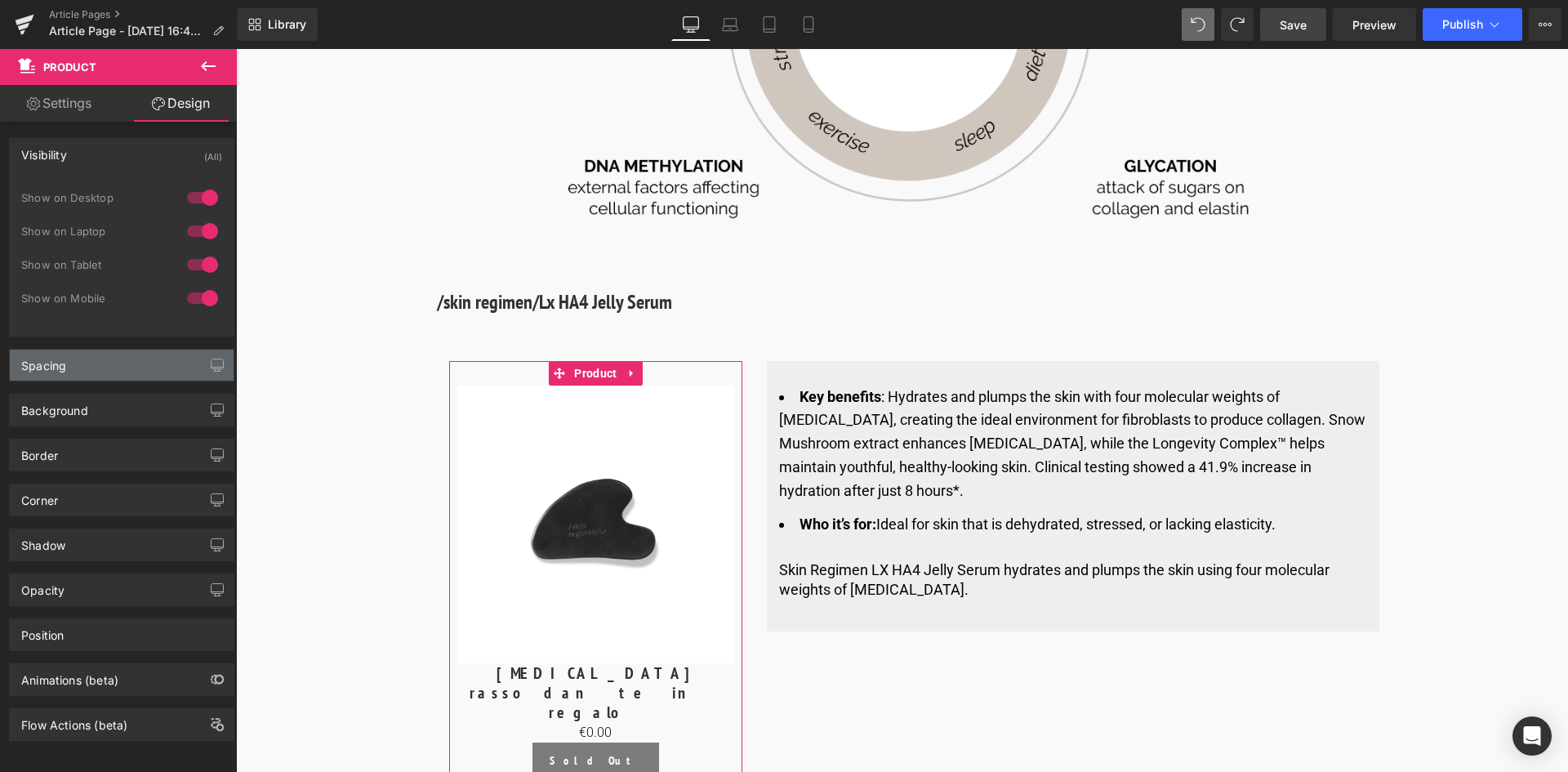
click at [72, 370] on div "Spacing" at bounding box center [121, 365] width 223 height 31
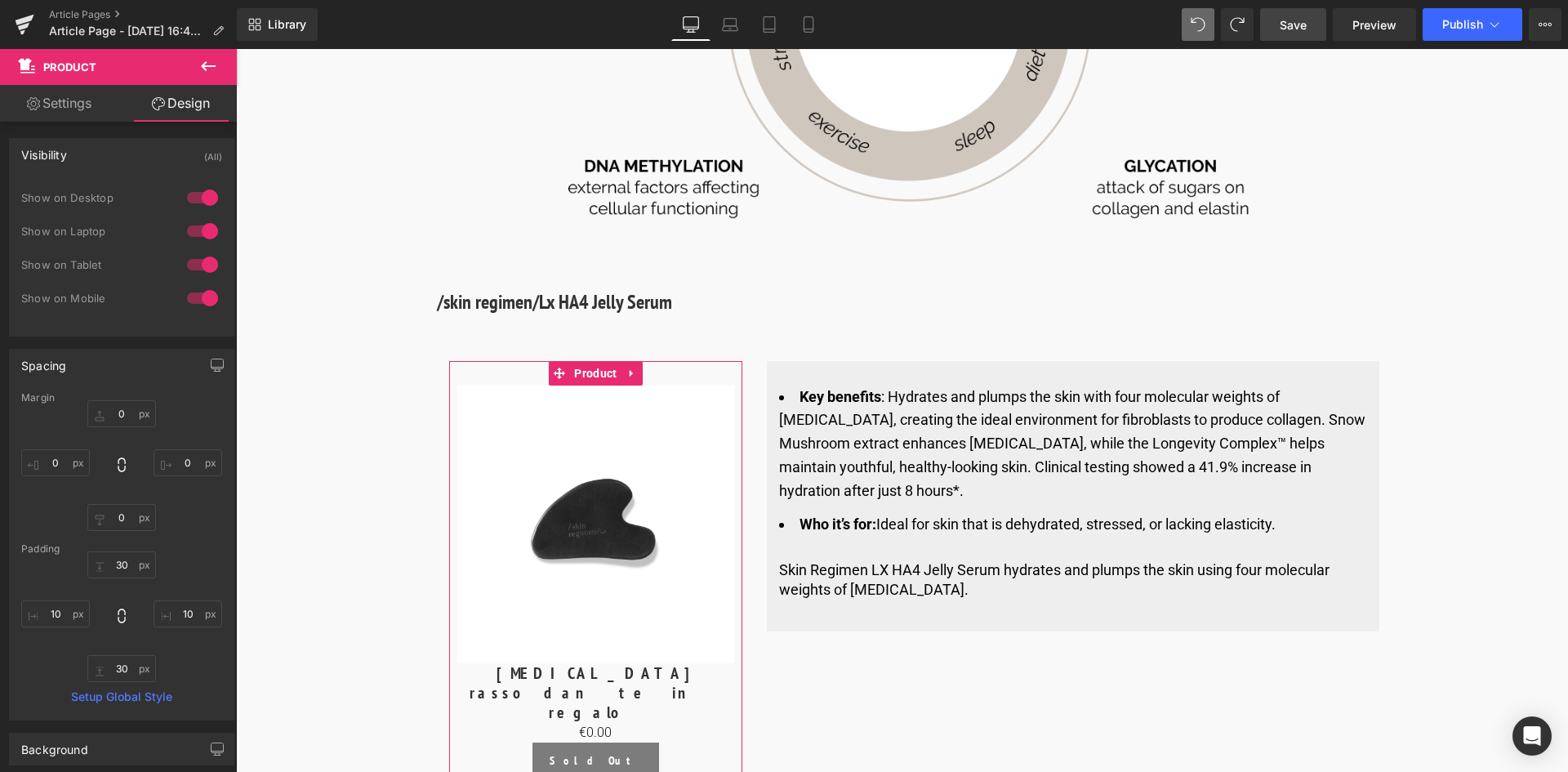
scroll to position [81, 0]
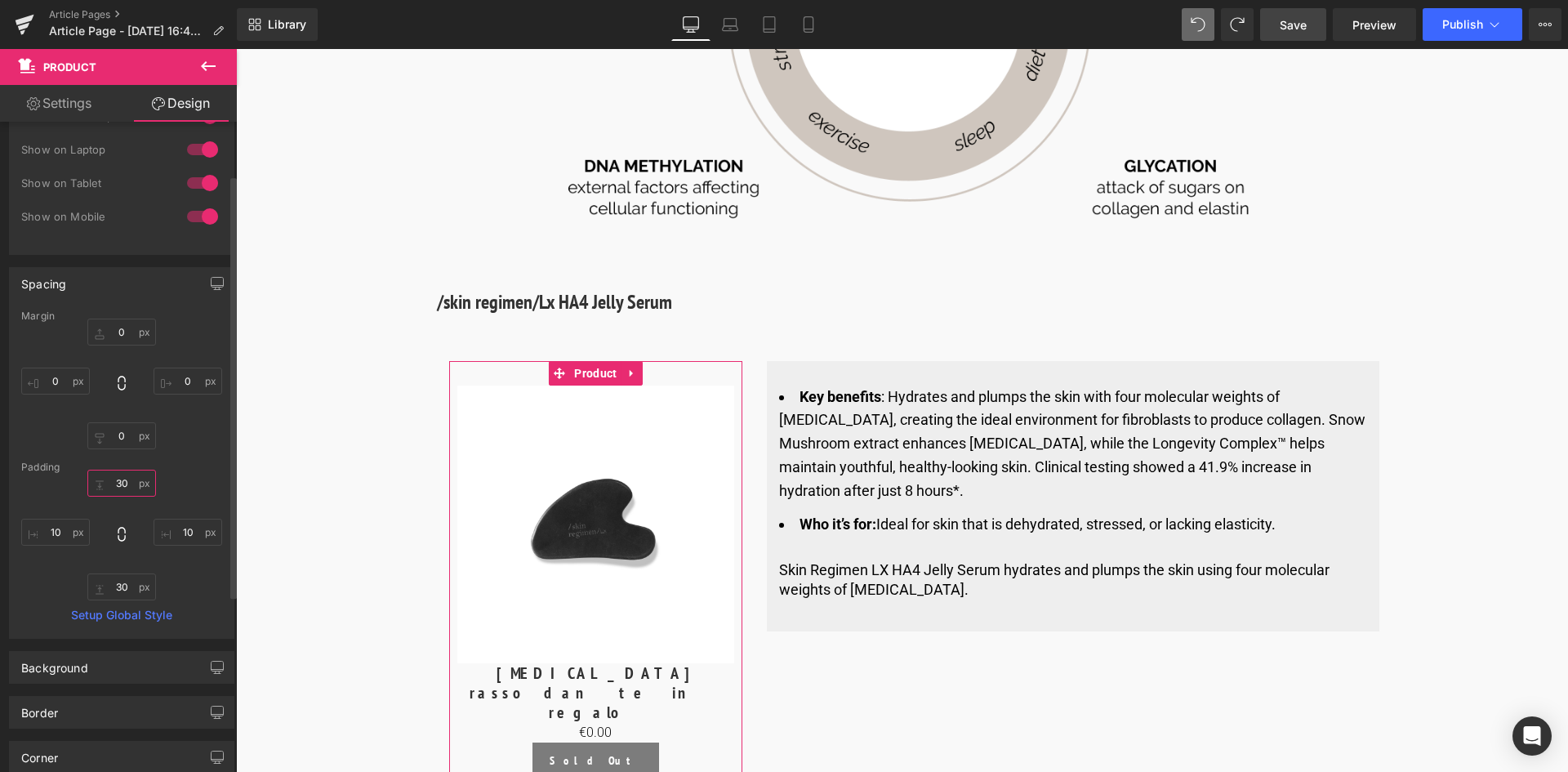
click at [126, 481] on input "30" at bounding box center [121, 483] width 68 height 27
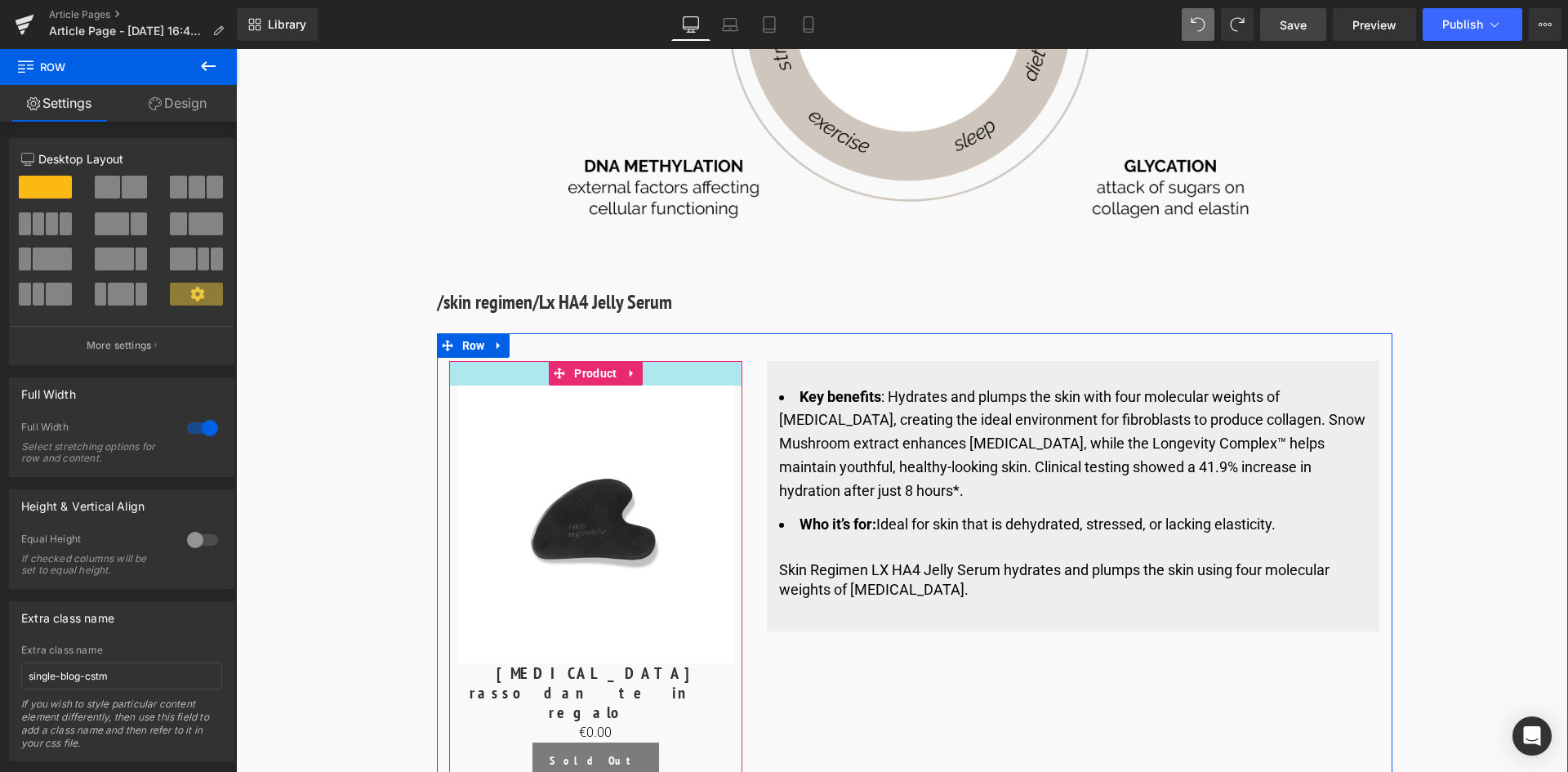
click at [663, 361] on div "NaNpx" at bounding box center [596, 373] width 294 height 25
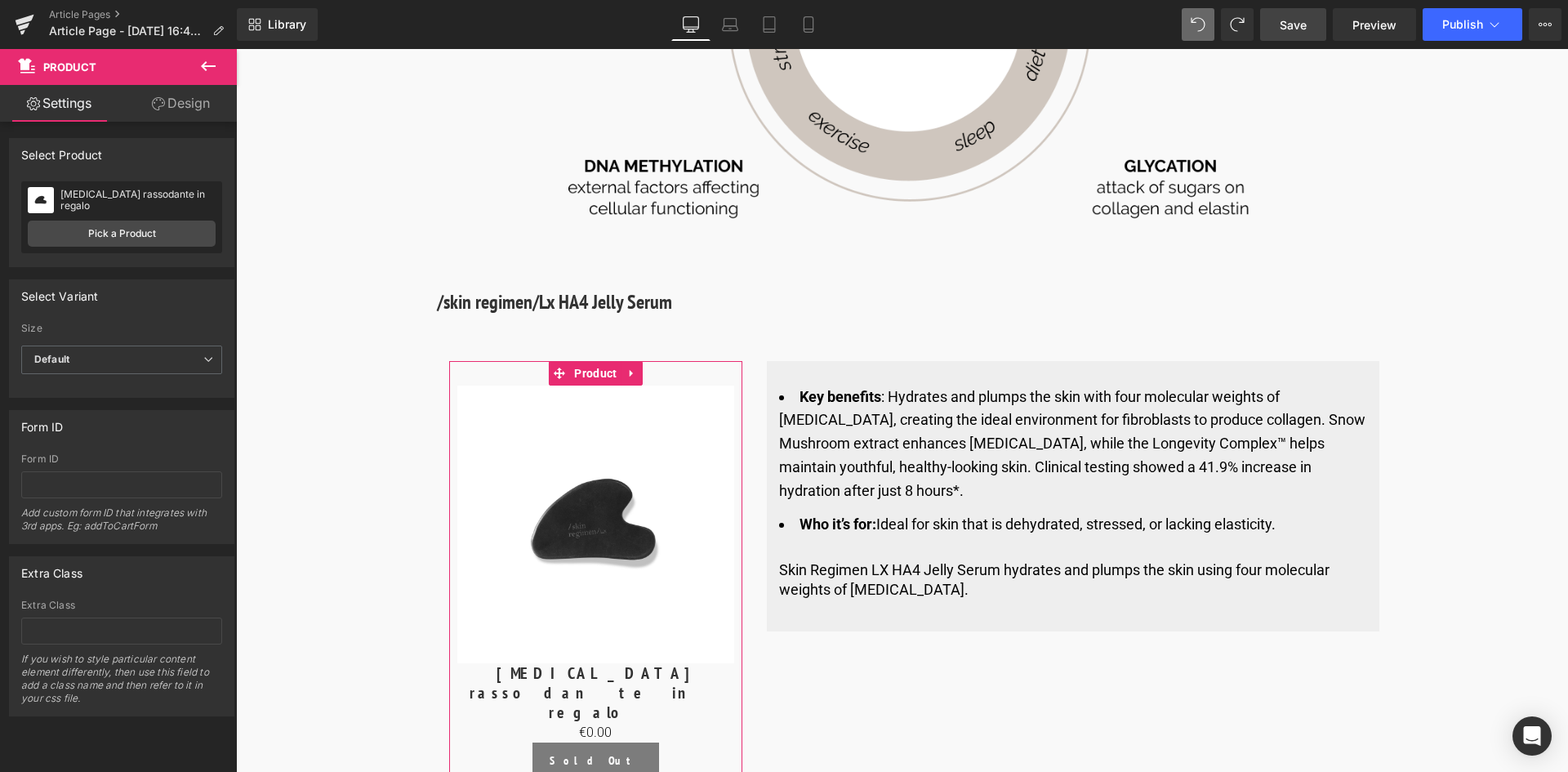
click at [183, 107] on link "Design" at bounding box center [181, 103] width 118 height 37
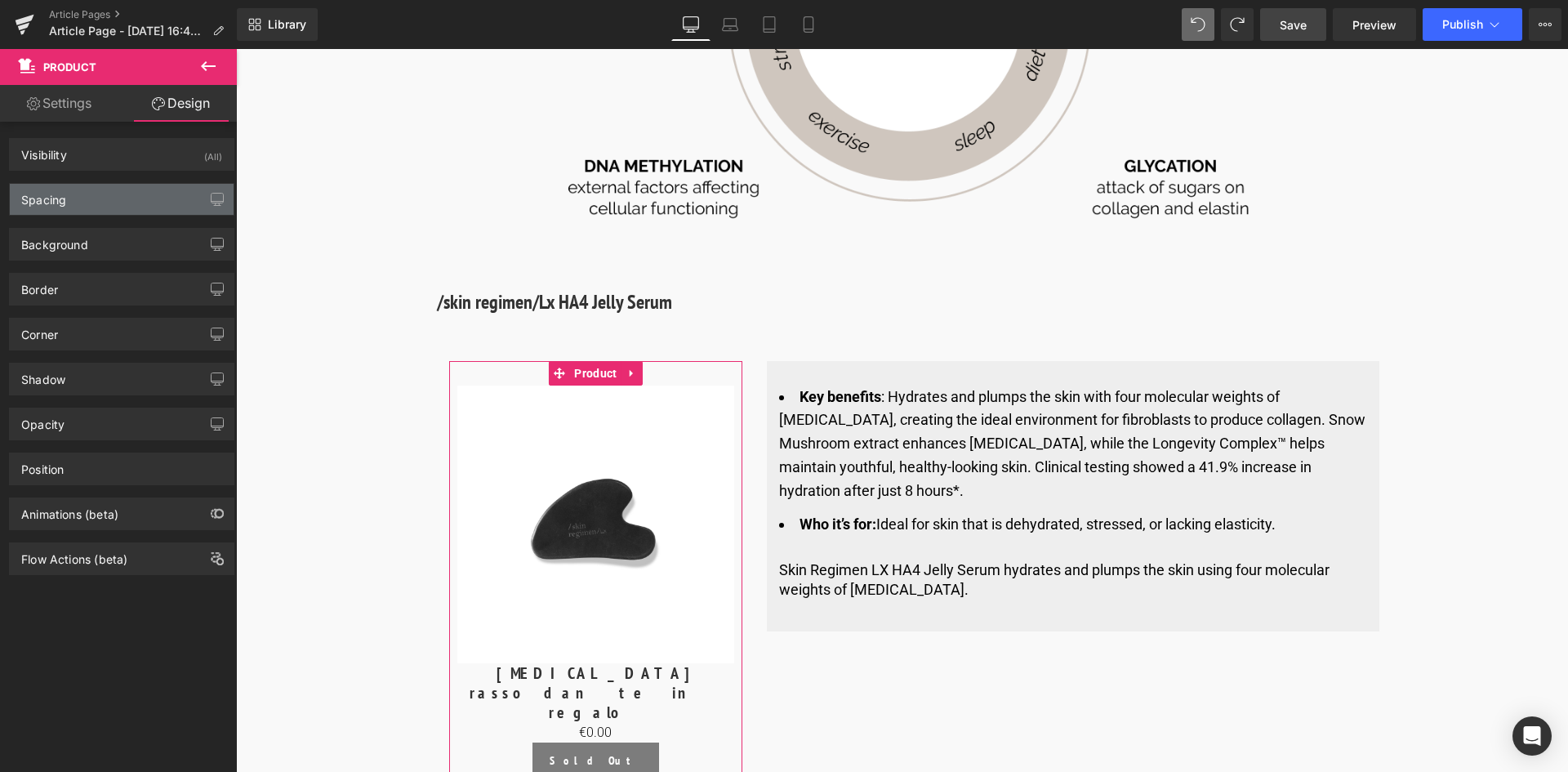
click at [58, 211] on div "Spacing" at bounding box center [121, 199] width 223 height 31
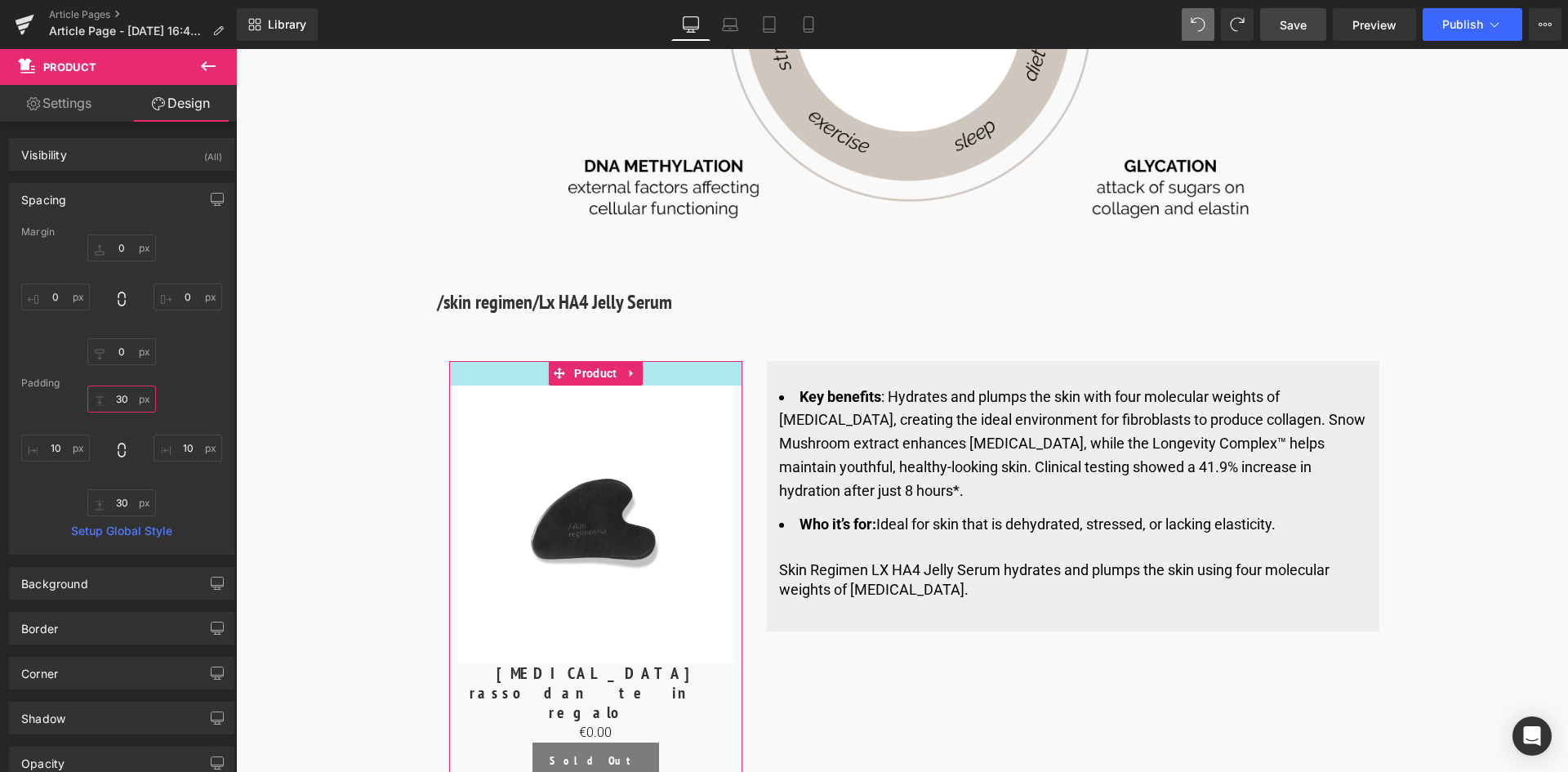
click at [125, 395] on input "30" at bounding box center [121, 399] width 68 height 27
type input "0"
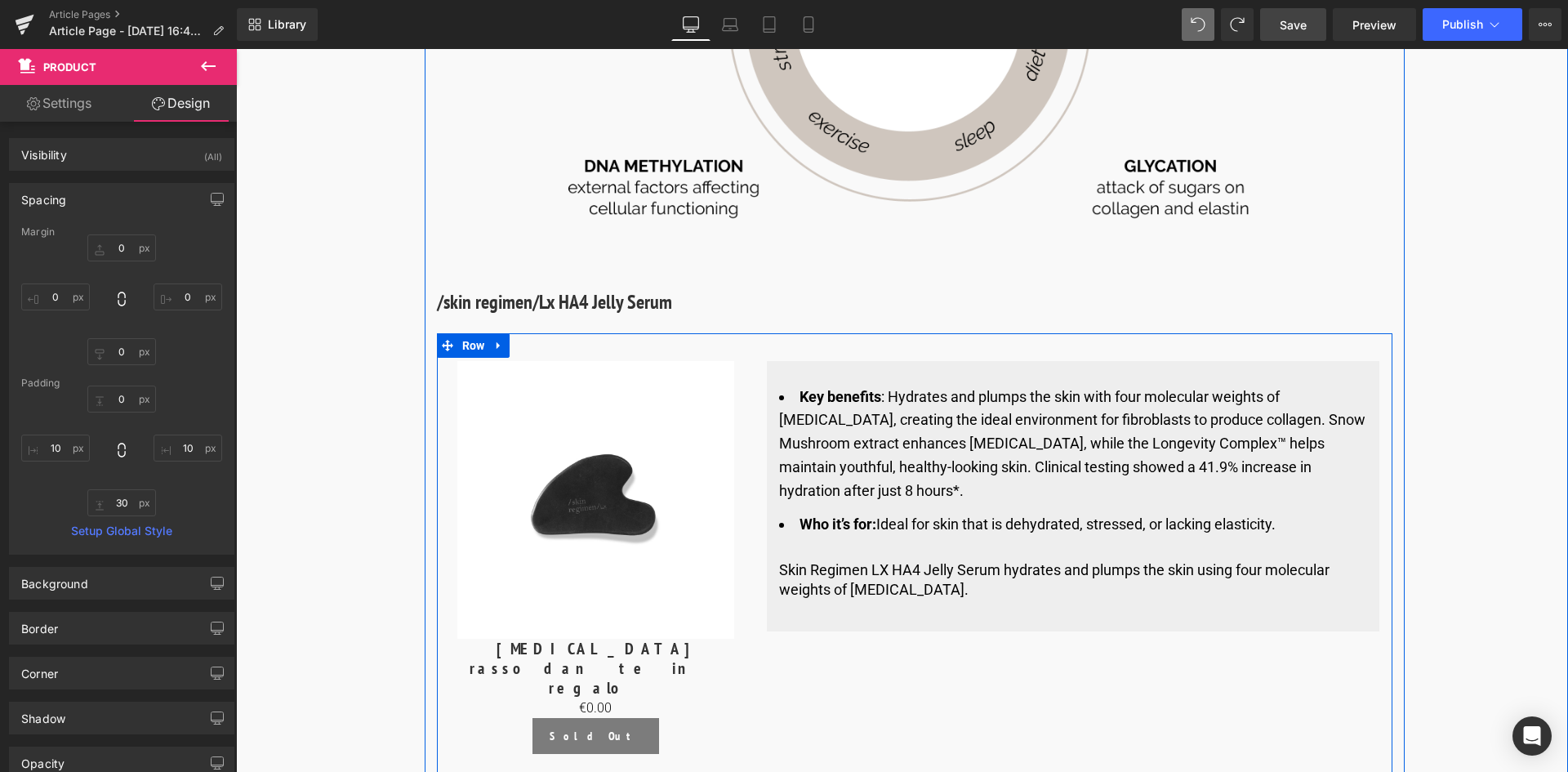
click at [445, 422] on div "Sale Off (P) Image [MEDICAL_DATA] rassodante in regalo (P) Title €0 €0.00 (P) P…" at bounding box center [597, 570] width 318 height 419
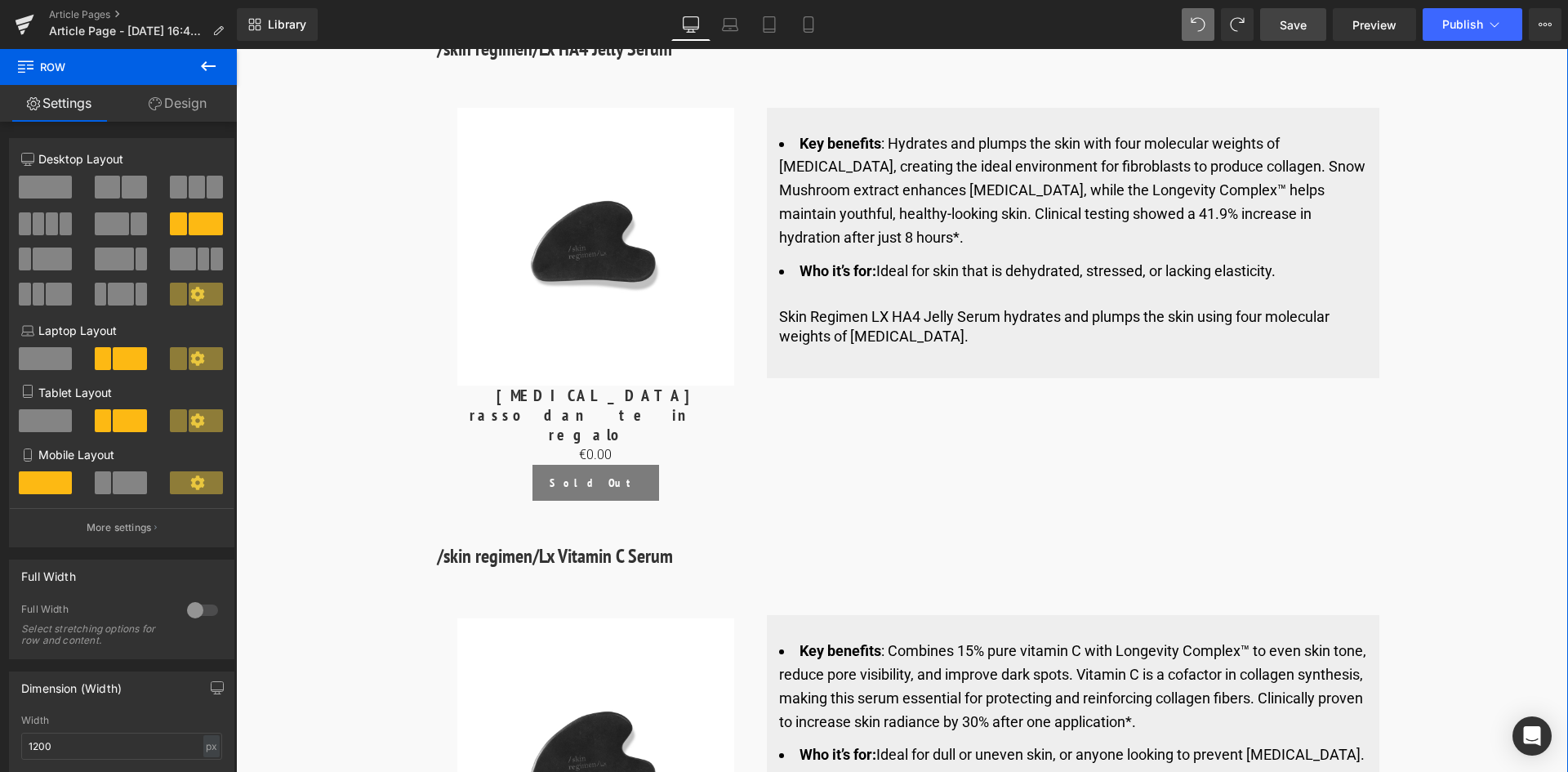
scroll to position [5793, 0]
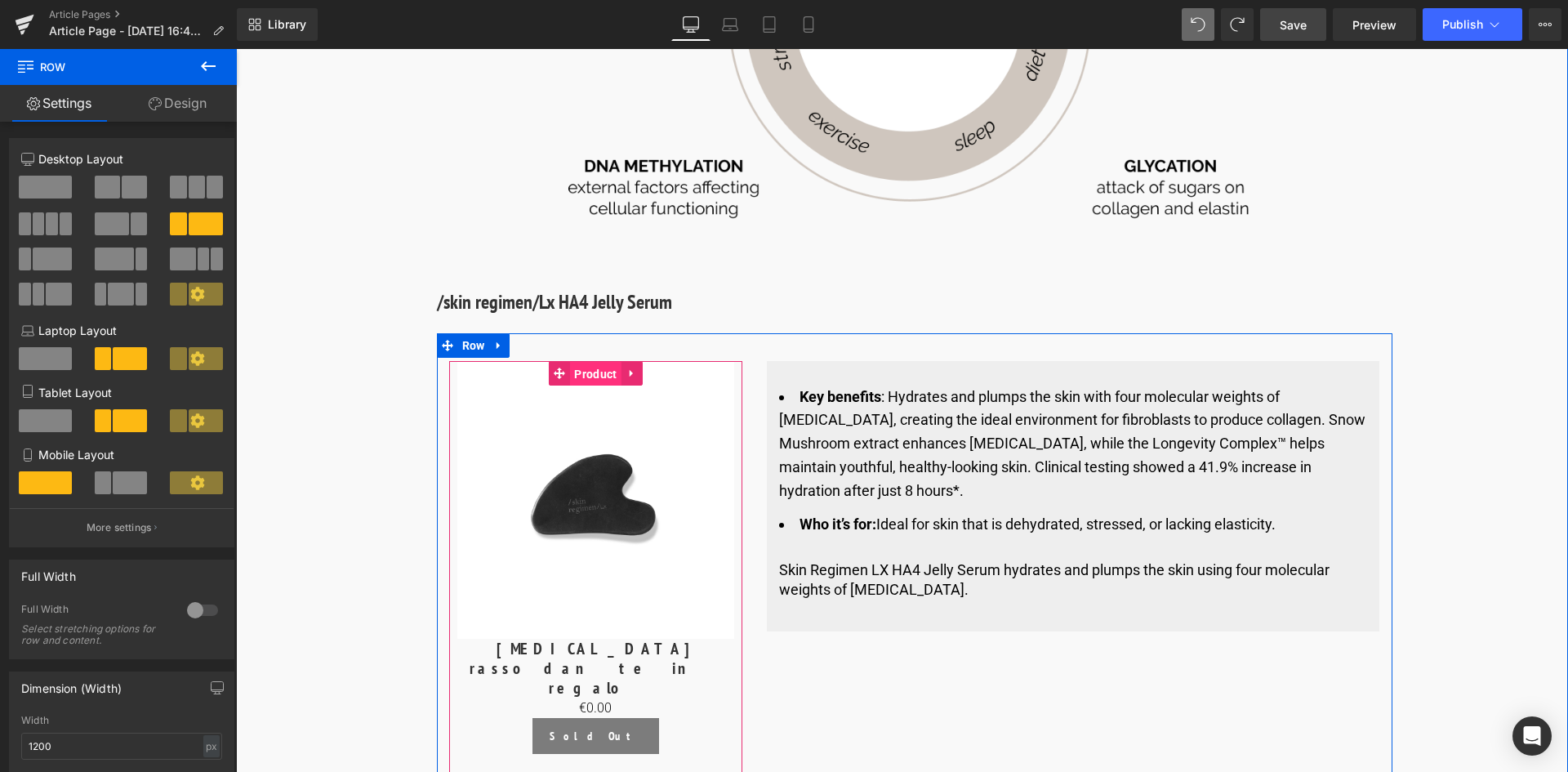
click at [579, 362] on span "Product" at bounding box center [595, 374] width 50 height 25
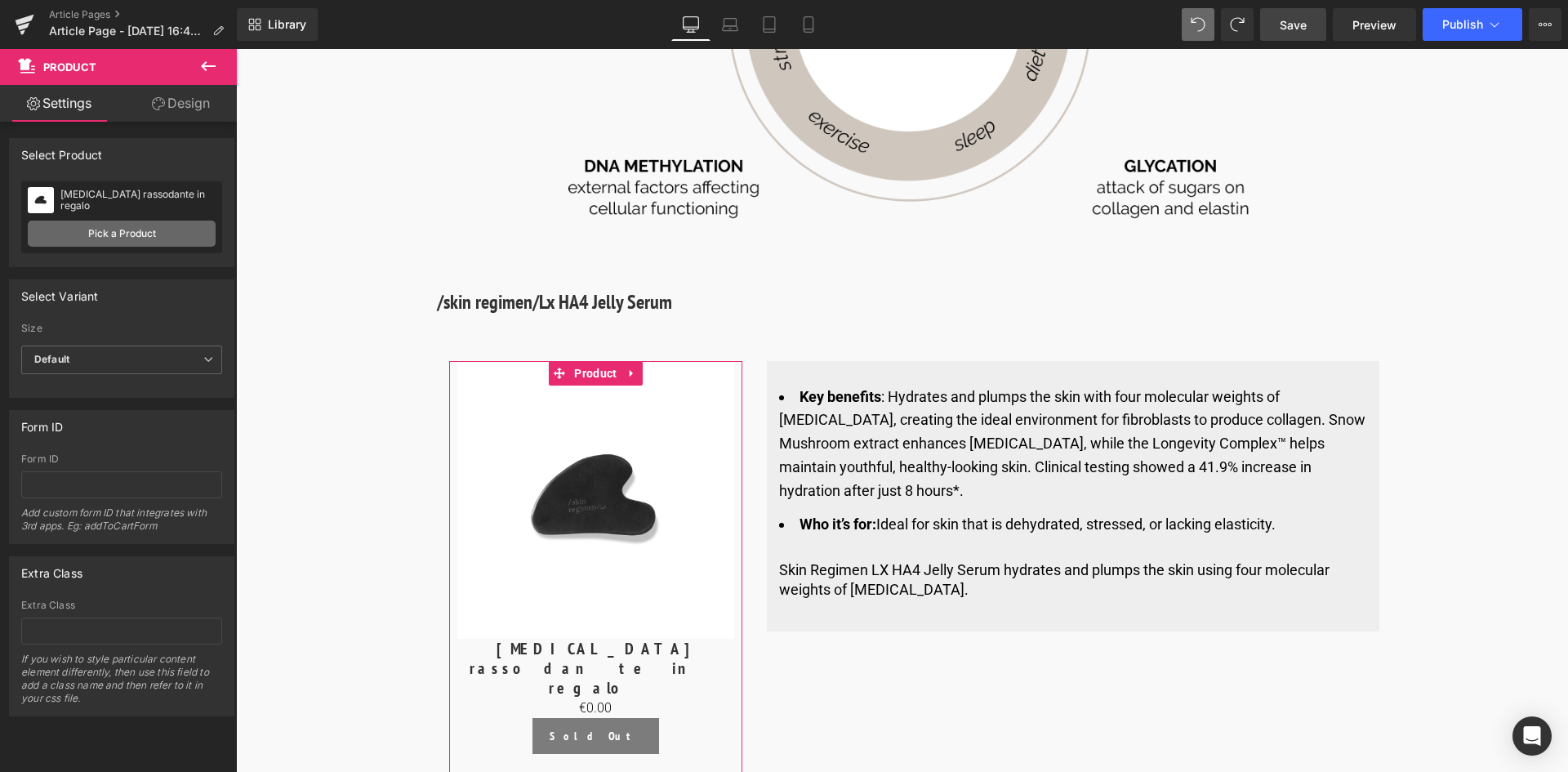
click at [133, 224] on link "Pick a Product" at bounding box center [121, 234] width 187 height 27
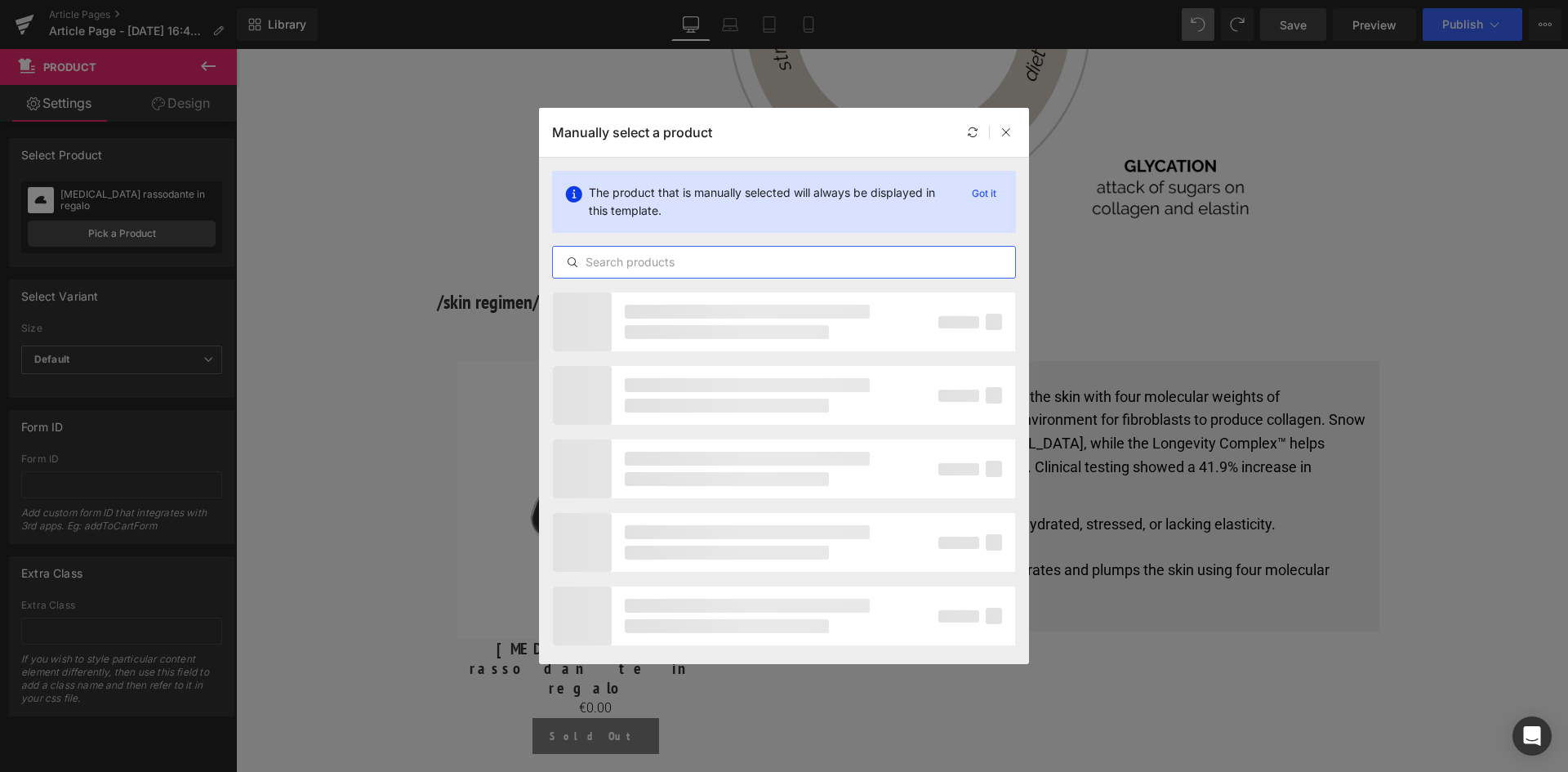
click at [690, 258] on input "text" at bounding box center [784, 262] width 462 height 20
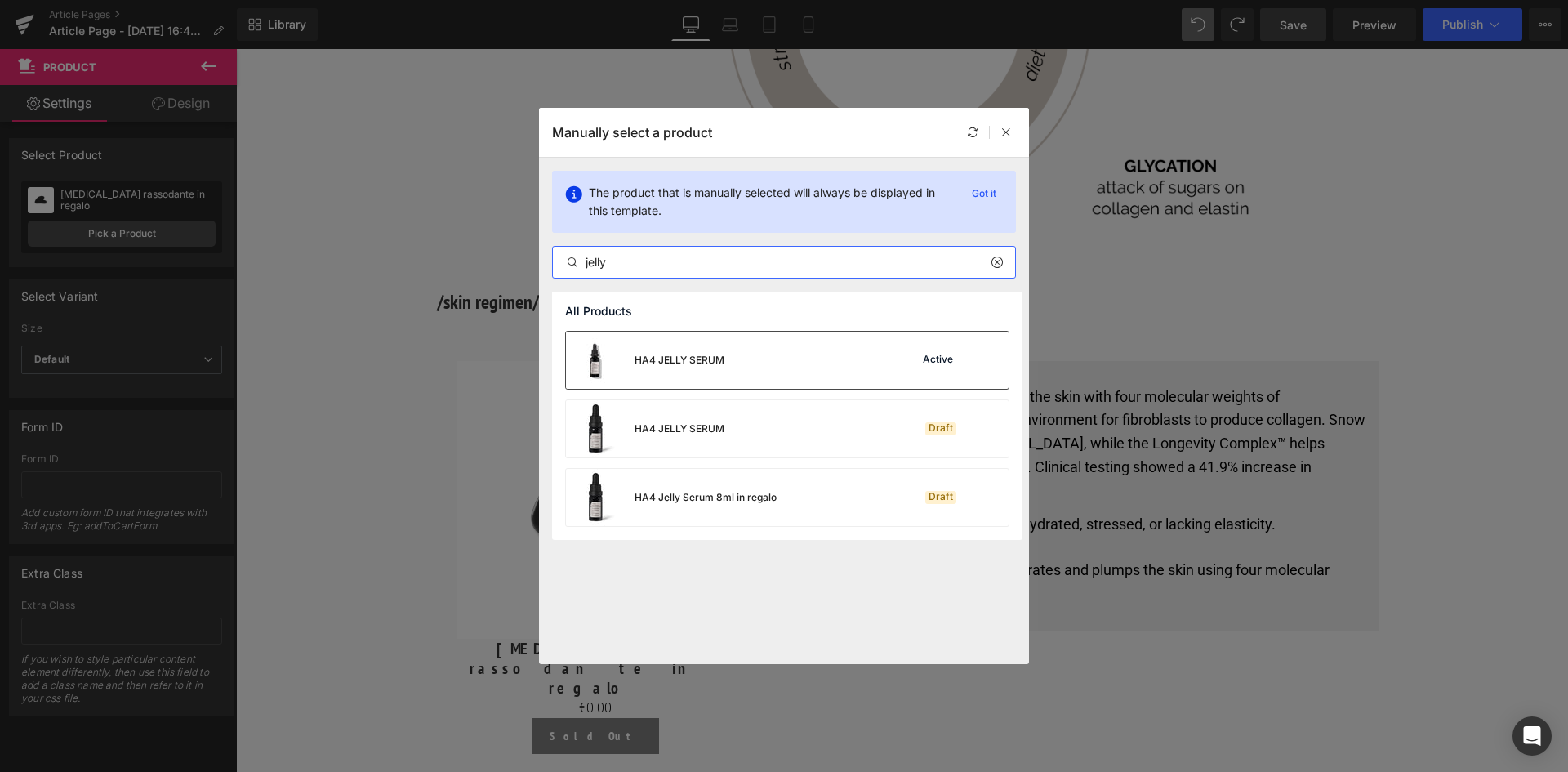
type input "jelly"
click at [708, 370] on div "HA4 JELLY SERUM" at bounding box center [645, 360] width 158 height 57
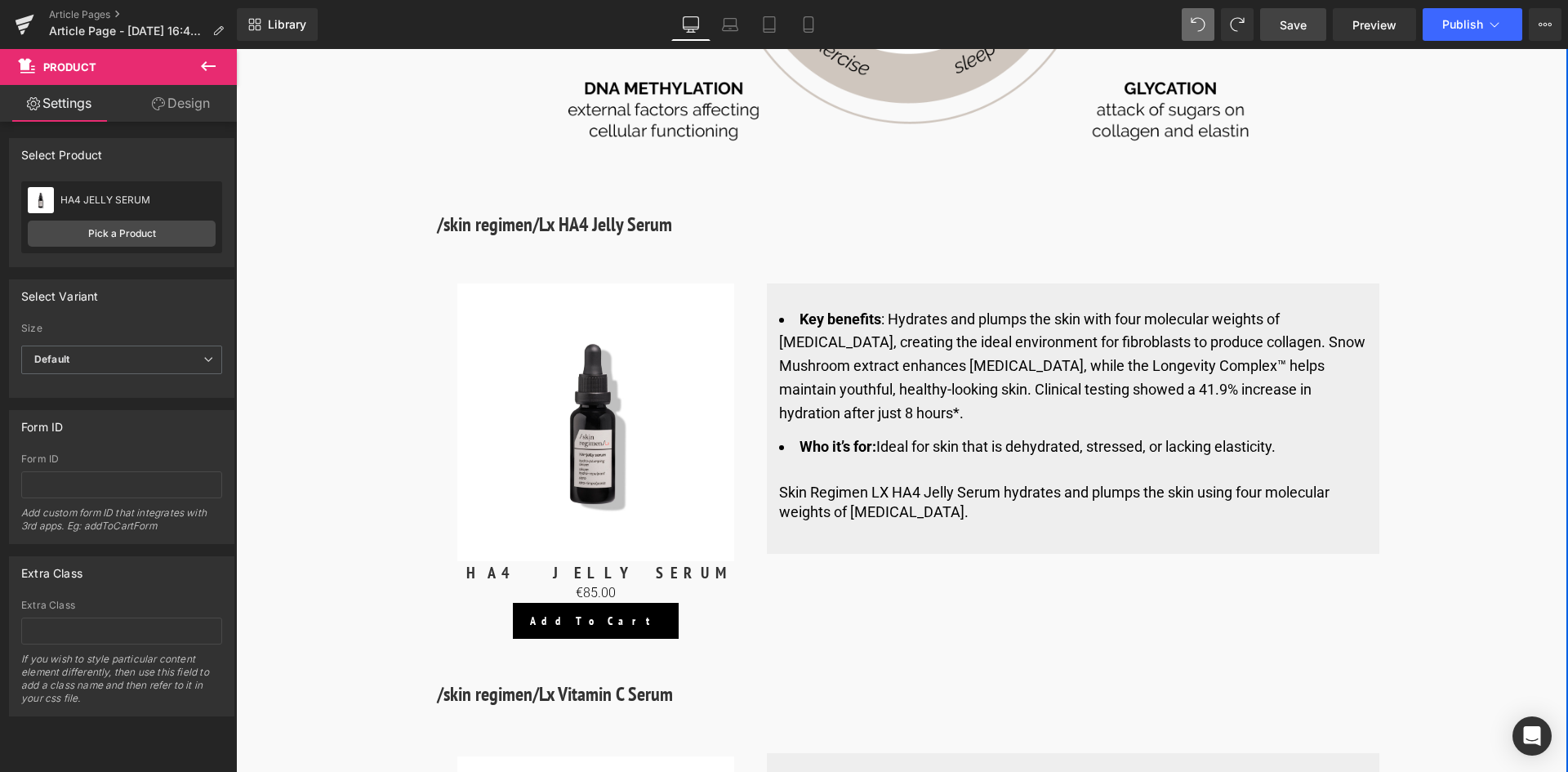
scroll to position [5875, 0]
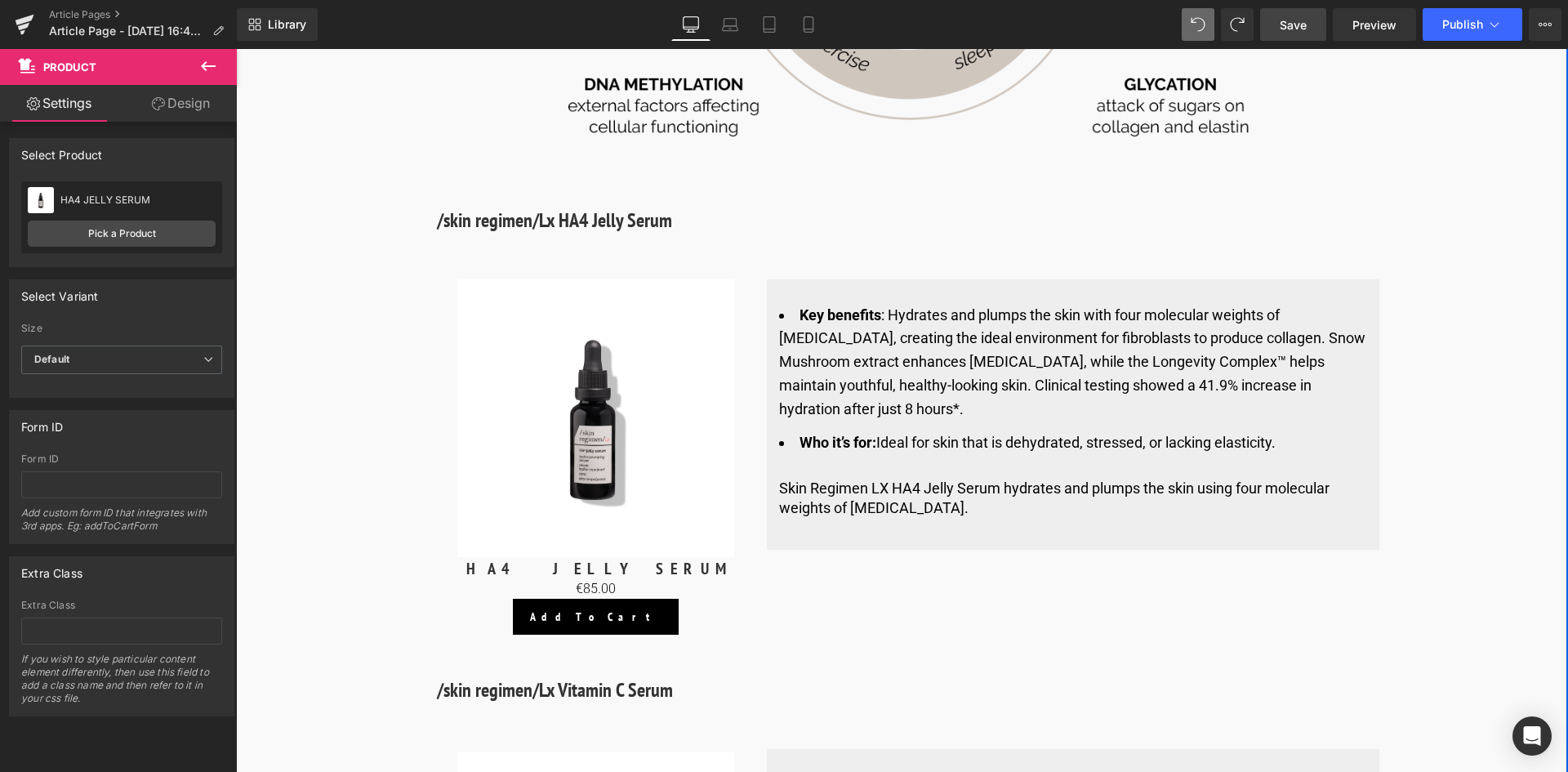
drag, startPoint x: 364, startPoint y: 411, endPoint x: 472, endPoint y: 505, distance: 143.2
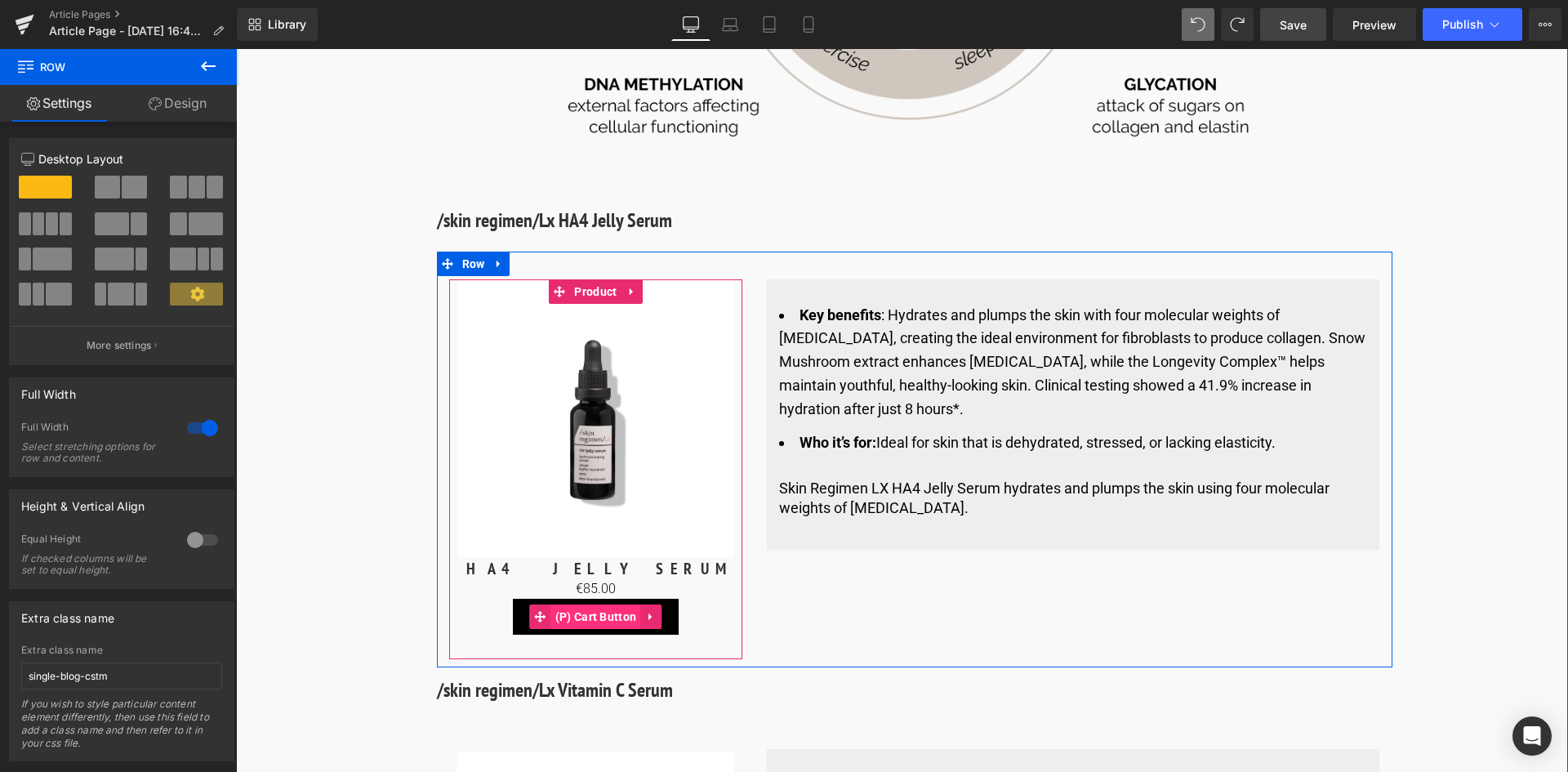
click at [606, 604] on span "(P) Cart Button" at bounding box center [596, 617] width 90 height 25
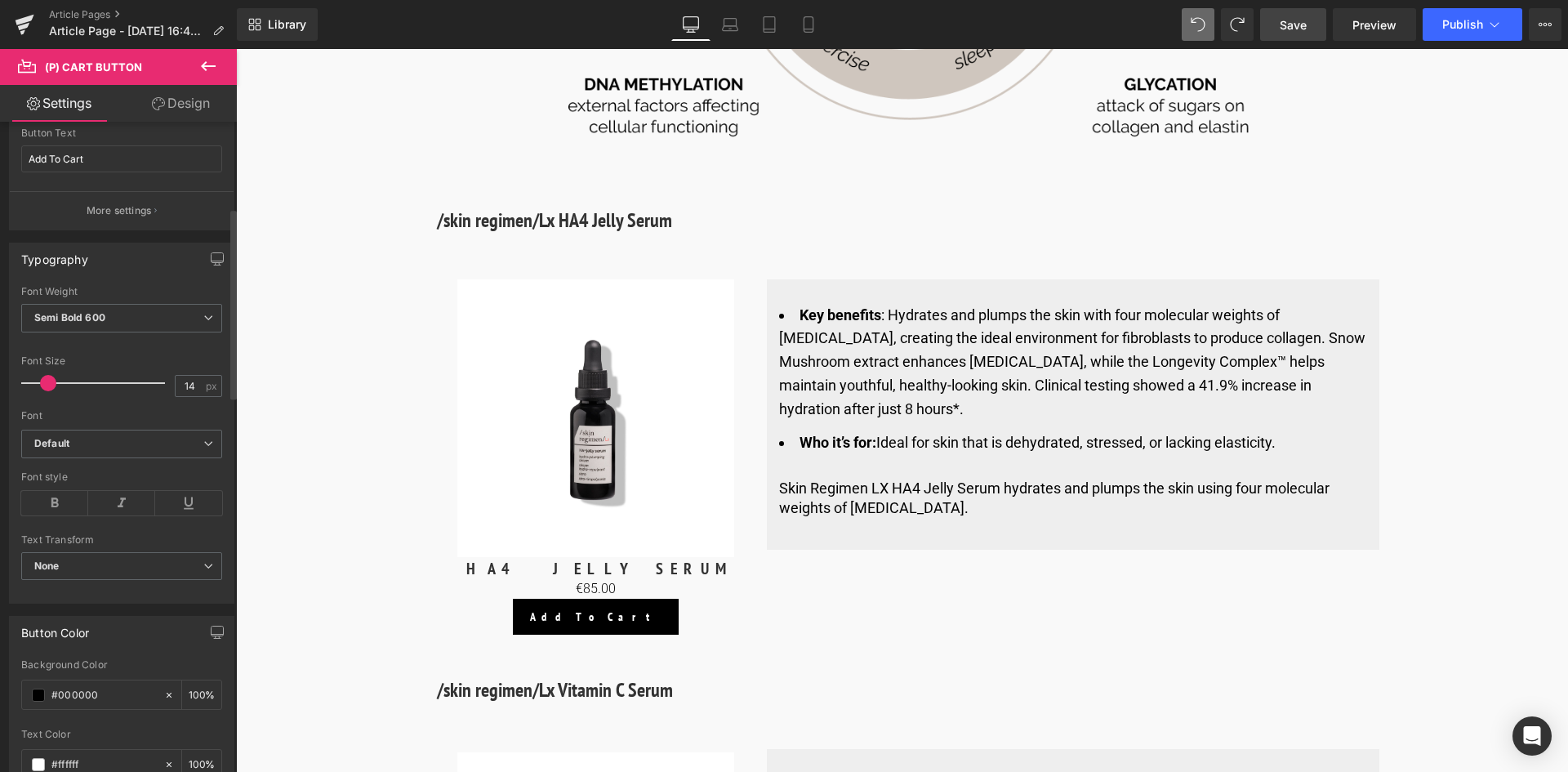
scroll to position [0, 0]
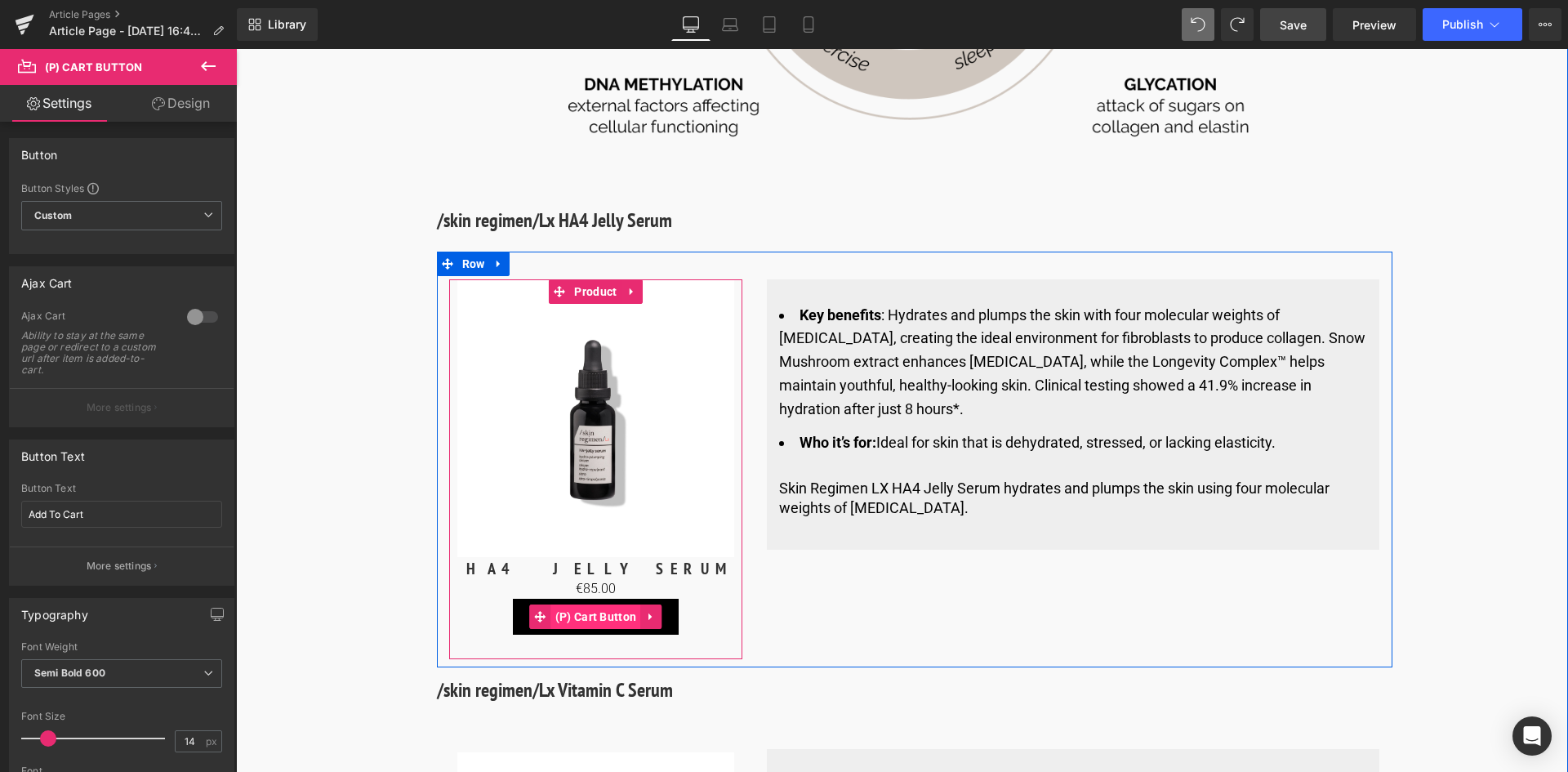
click at [598, 604] on span "(P) Cart Button" at bounding box center [596, 617] width 90 height 25
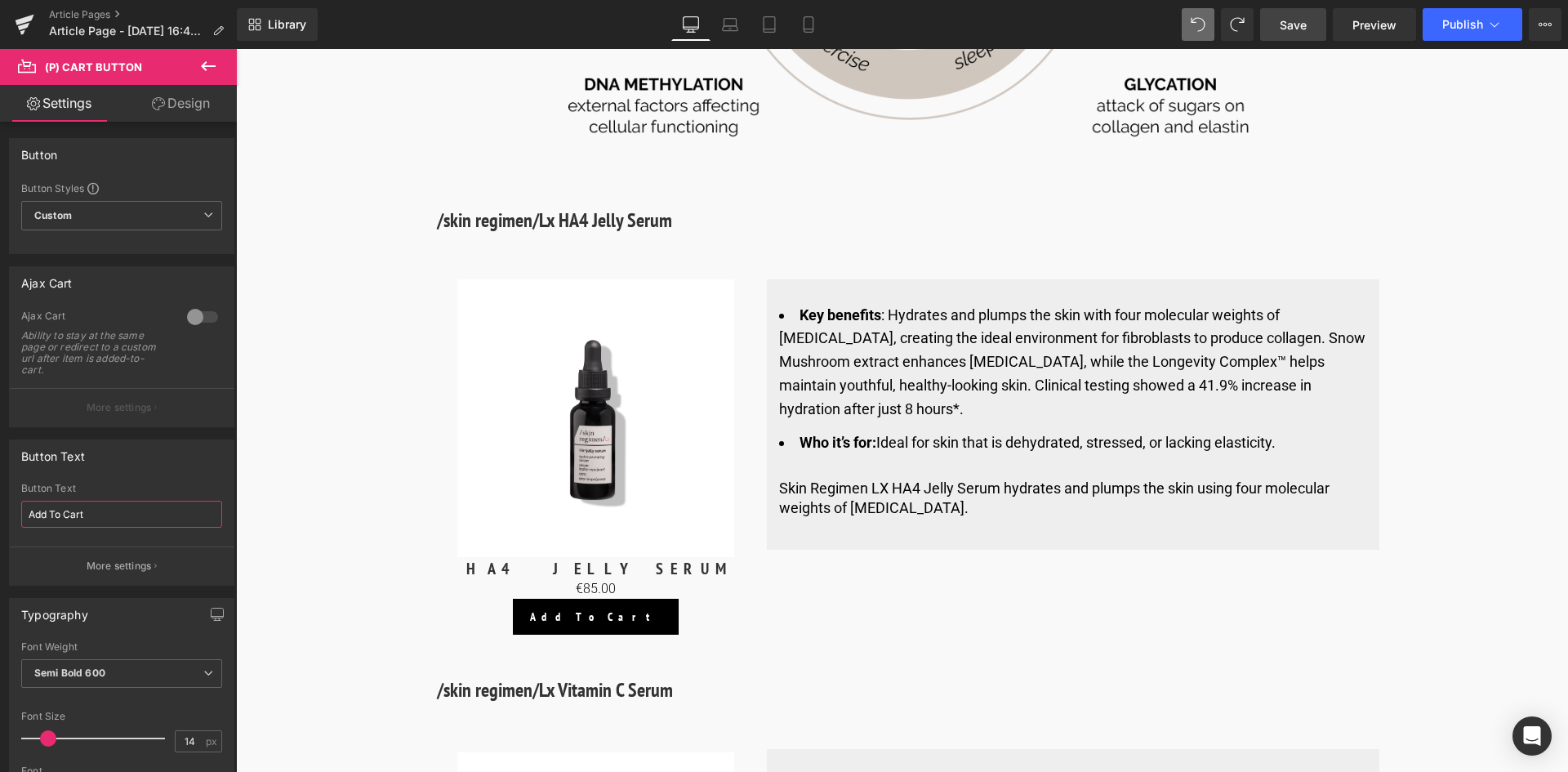
drag, startPoint x: 101, startPoint y: 519, endPoint x: -8, endPoint y: 513, distance: 109.2
click at [0, 513] on html "(P) Cart Button You are previewing how the will restyle your page. You can not …" at bounding box center [784, 386] width 1568 height 772
type input "Aggiungi al carrello"
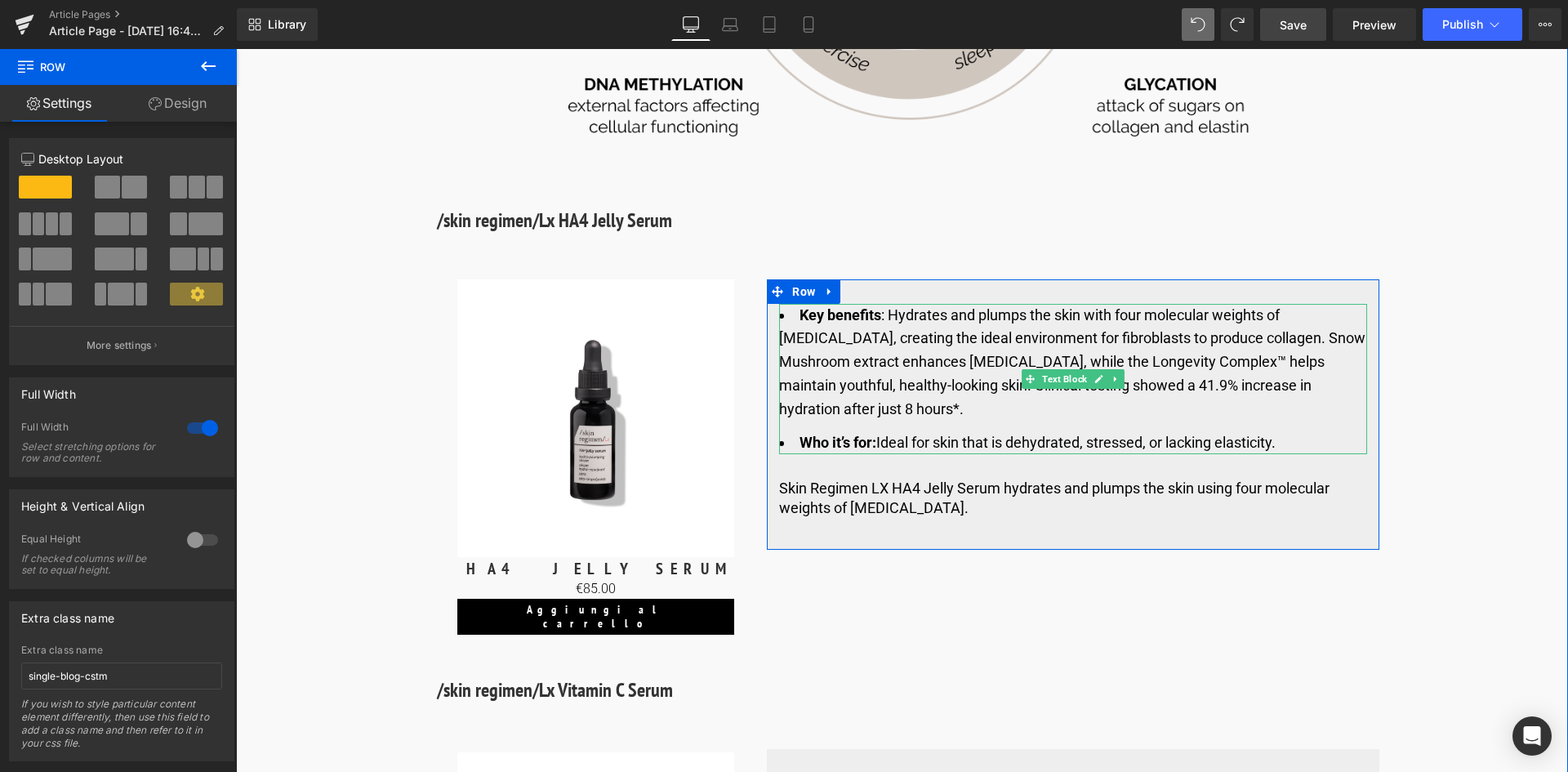
click at [894, 323] on li "Key benefits :​ Hydrates and plumps the skin with four molecular weights of [ME…" at bounding box center [1073, 363] width 588 height 117
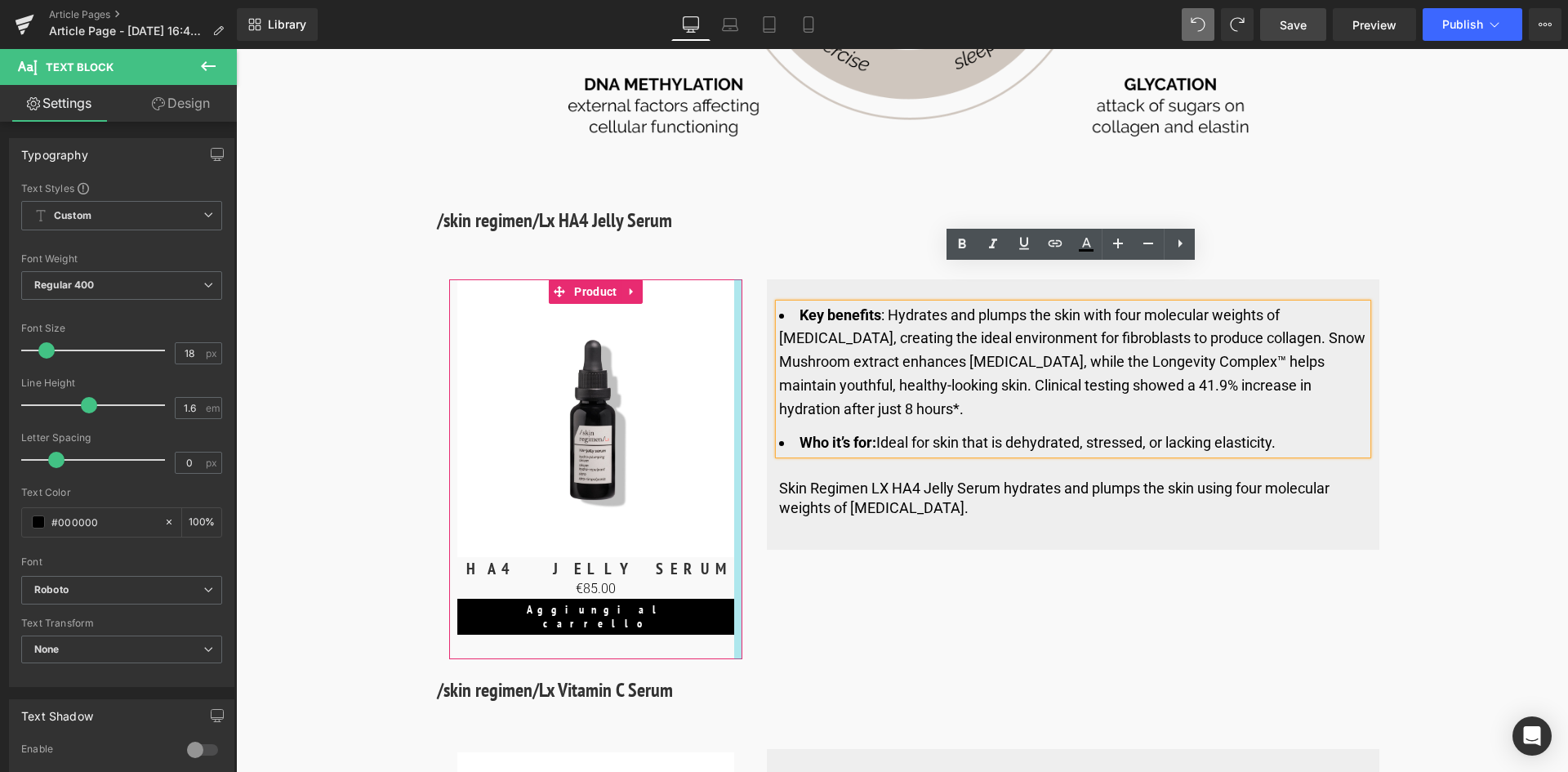
drag, startPoint x: 1293, startPoint y: 404, endPoint x: 740, endPoint y: 265, distance: 570.2
click at [740, 265] on div "Sale Off (P) Image HA4 JELLY SERUM (P) Title €0 €85.00 (P) Price Aggiungi [PERS…" at bounding box center [915, 460] width 955 height 417
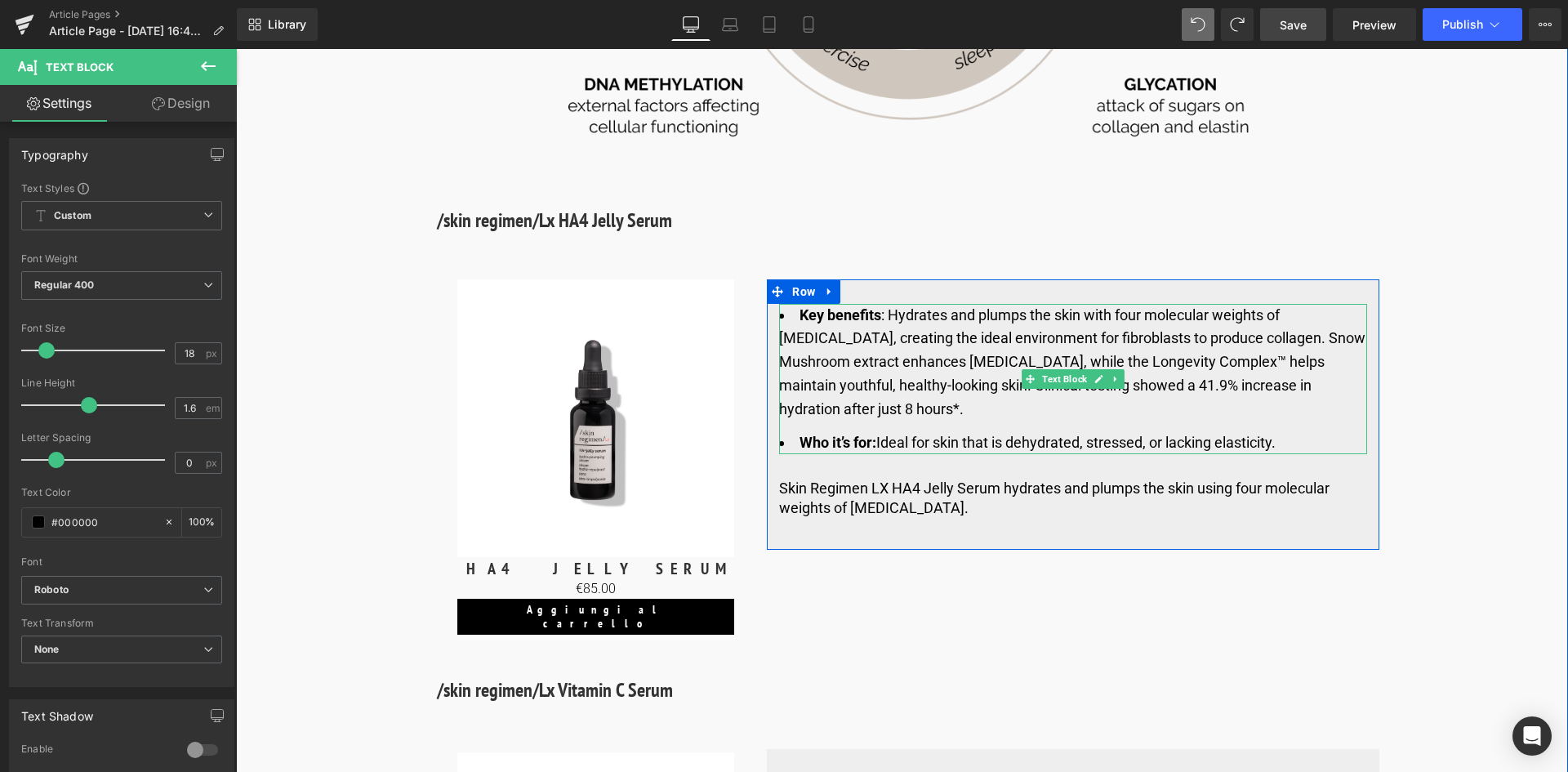
click at [883, 304] on li "Key benefits :​ Hydrates and plumps the skin with four molecular weights of [ME…" at bounding box center [1073, 363] width 588 height 117
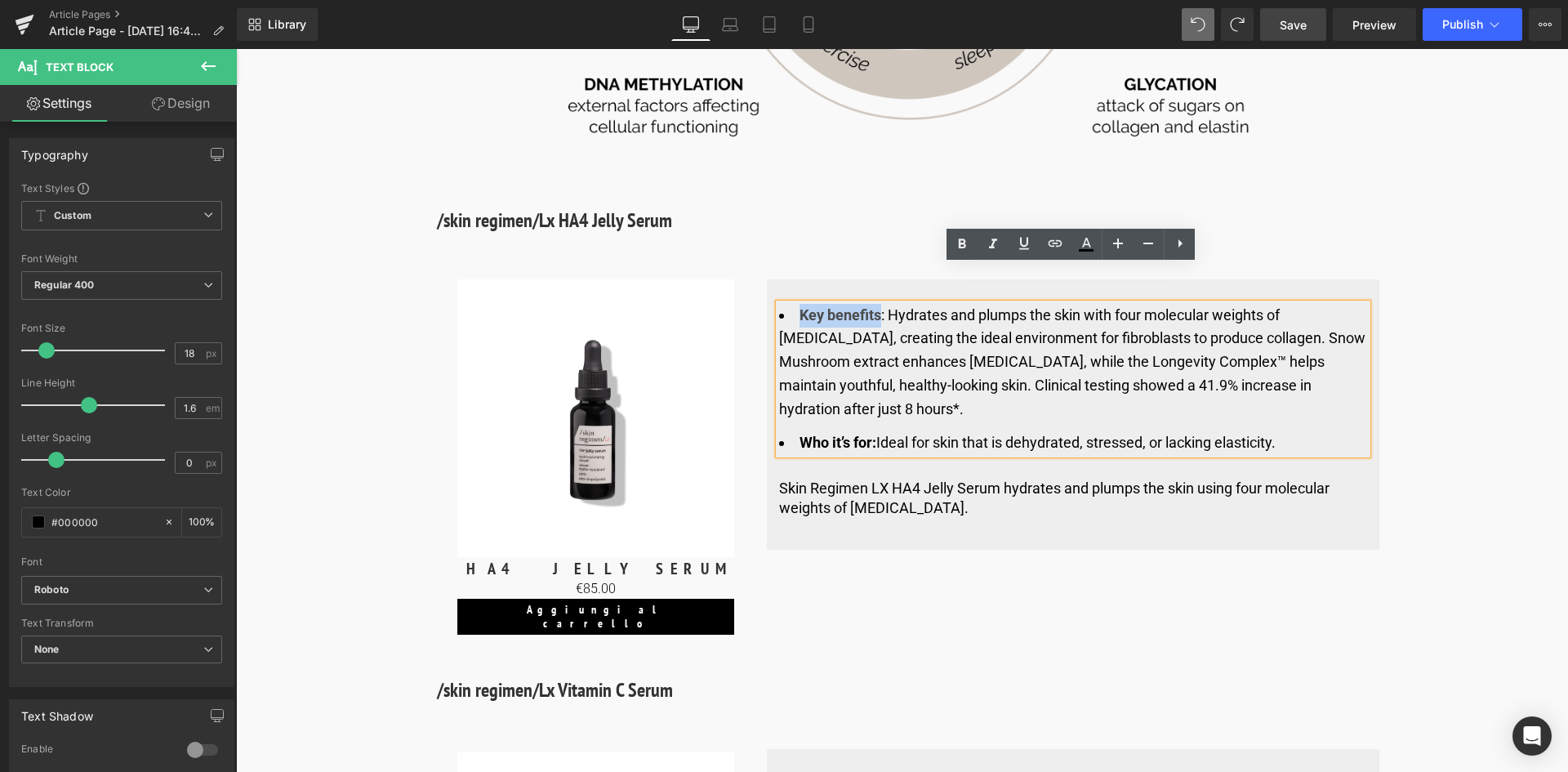
drag, startPoint x: 879, startPoint y: 278, endPoint x: 799, endPoint y: 275, distance: 80.1
click at [800, 307] on strong "Key benefits" at bounding box center [841, 315] width 81 height 17
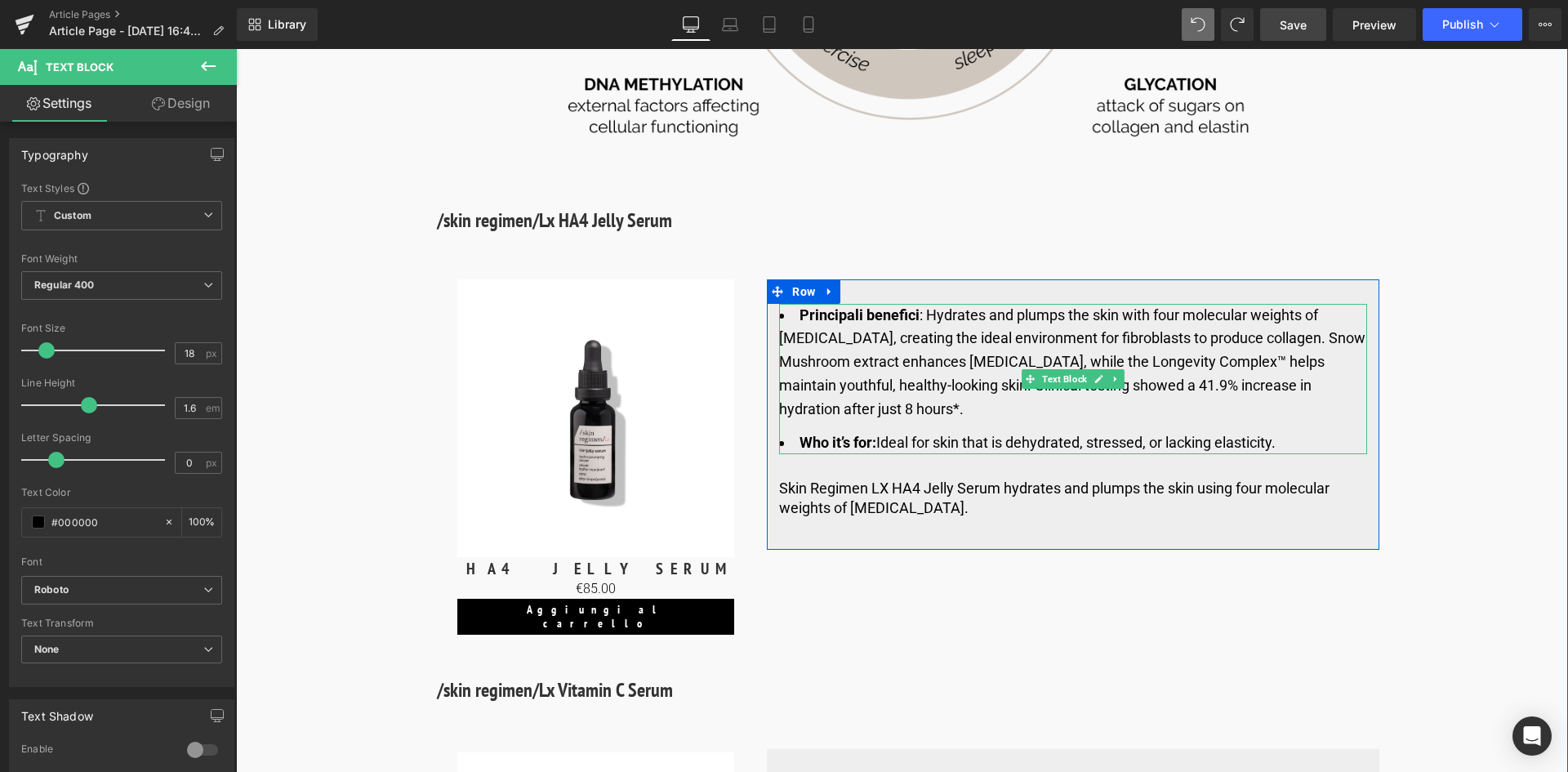
drag, startPoint x: 1010, startPoint y: 365, endPoint x: 997, endPoint y: 367, distance: 13.2
click at [1010, 365] on li "Principali benefici :​ Hydrates and plumps the skin with four molecular weights…" at bounding box center [1073, 363] width 588 height 117
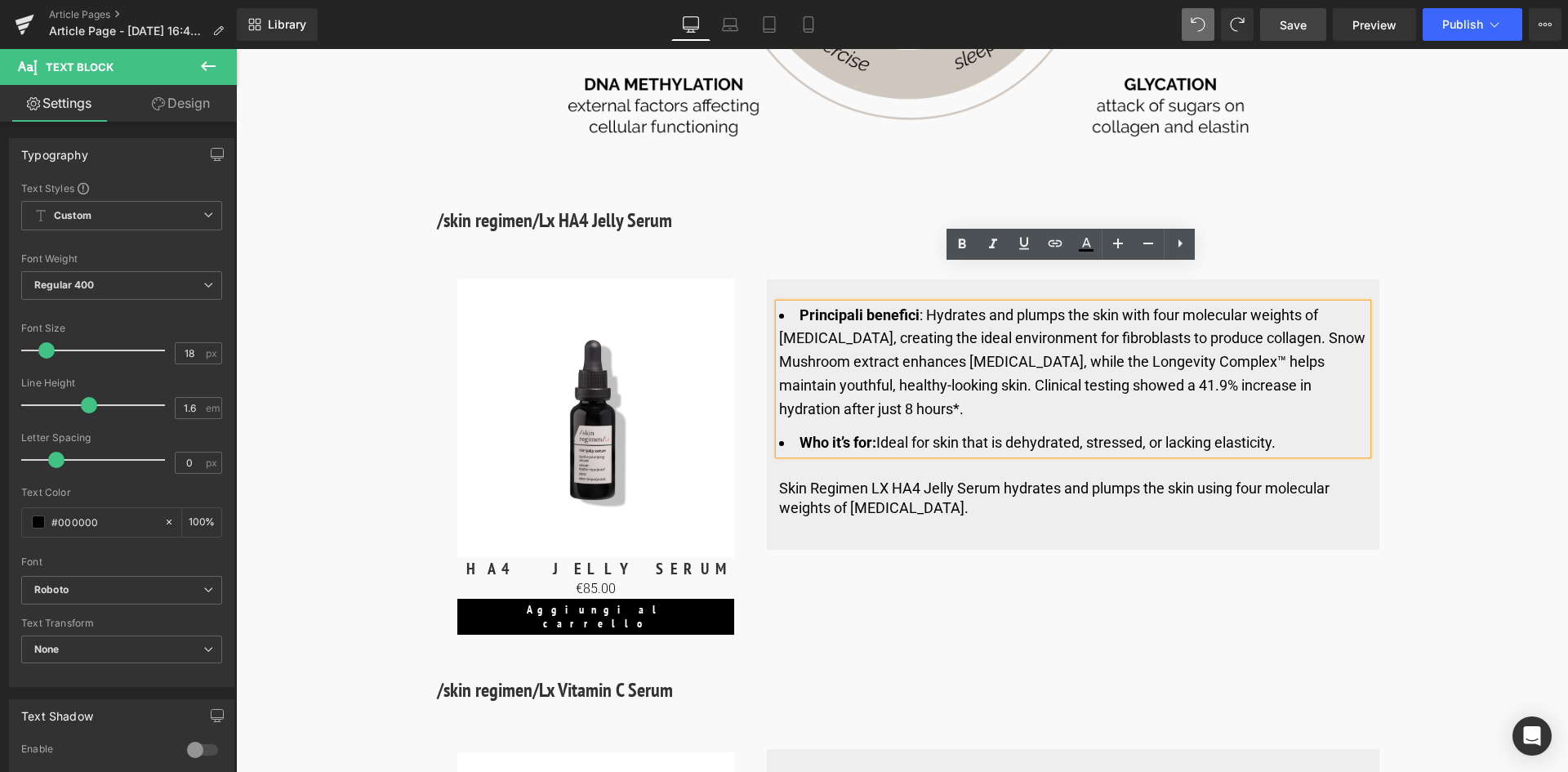
drag, startPoint x: 974, startPoint y: 370, endPoint x: 927, endPoint y: 278, distance: 103.3
click at [927, 304] on li "Principali benefici :​ Hydrates and plumps the skin with four molecular weights…" at bounding box center [1073, 363] width 588 height 117
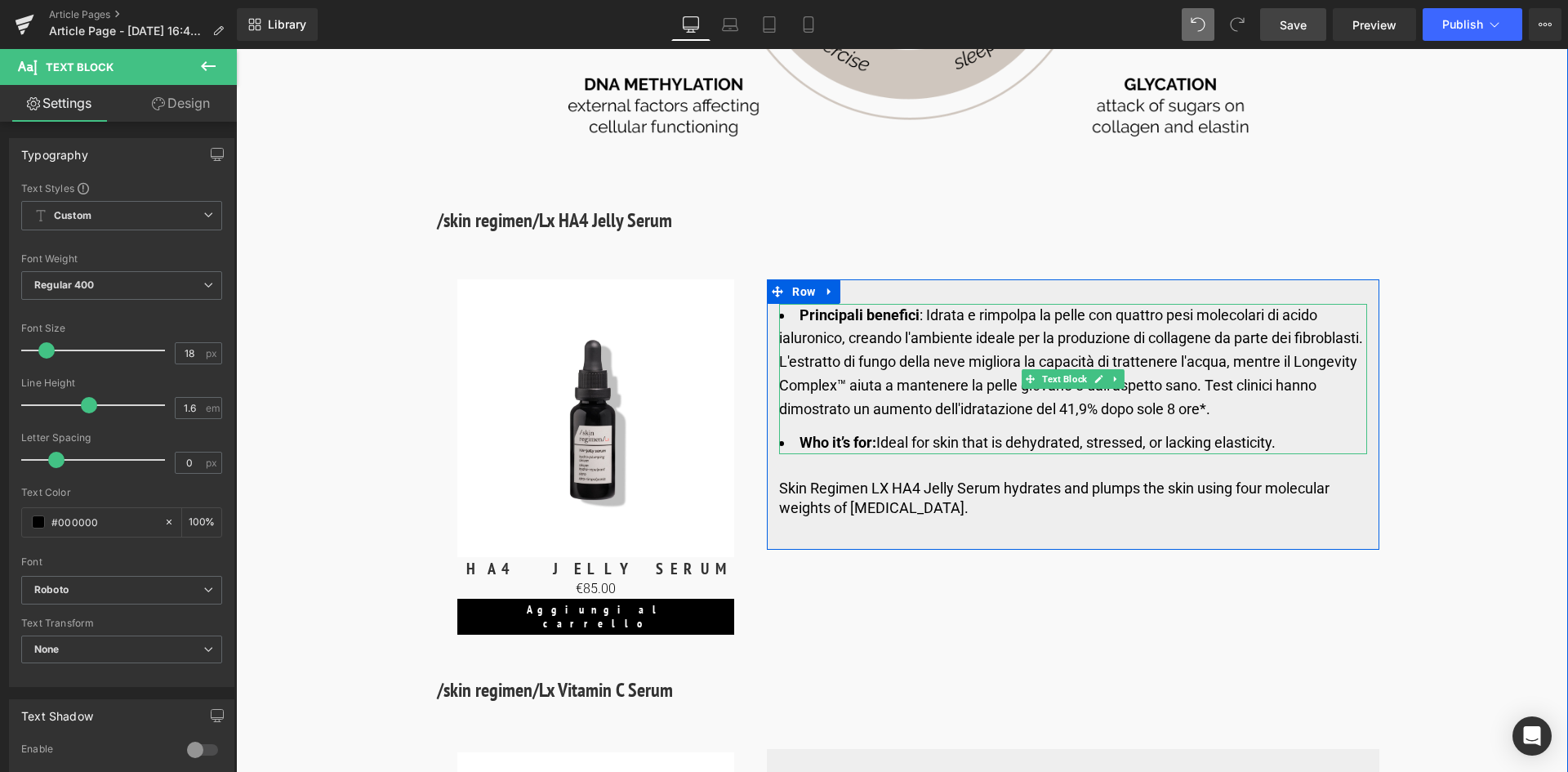
click at [872, 434] on strong "Who it’s for:" at bounding box center [838, 442] width 77 height 17
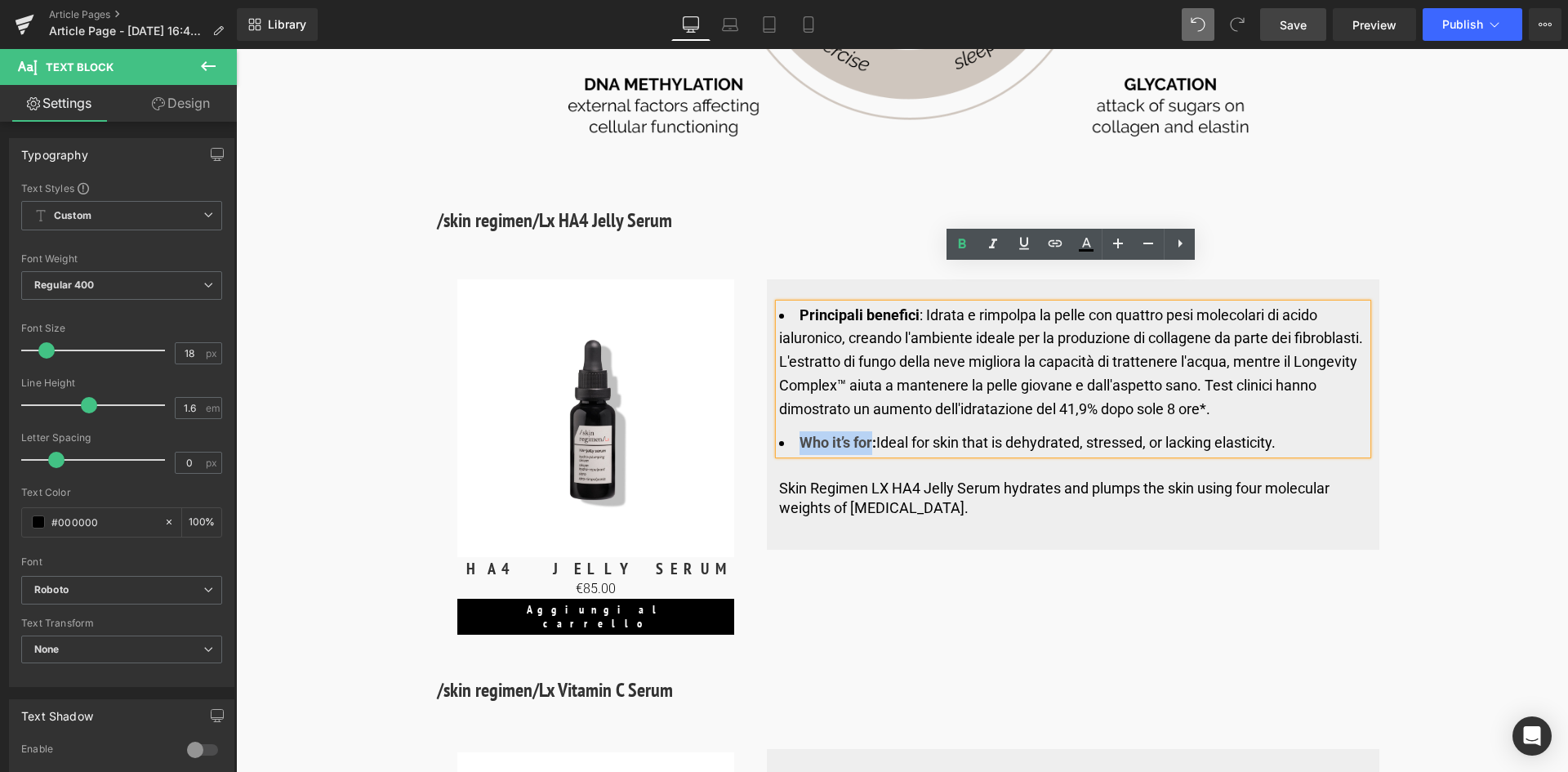
drag, startPoint x: 872, startPoint y: 401, endPoint x: 801, endPoint y: 404, distance: 71.1
click at [801, 434] on strong "Who it’s for:" at bounding box center [838, 442] width 77 height 17
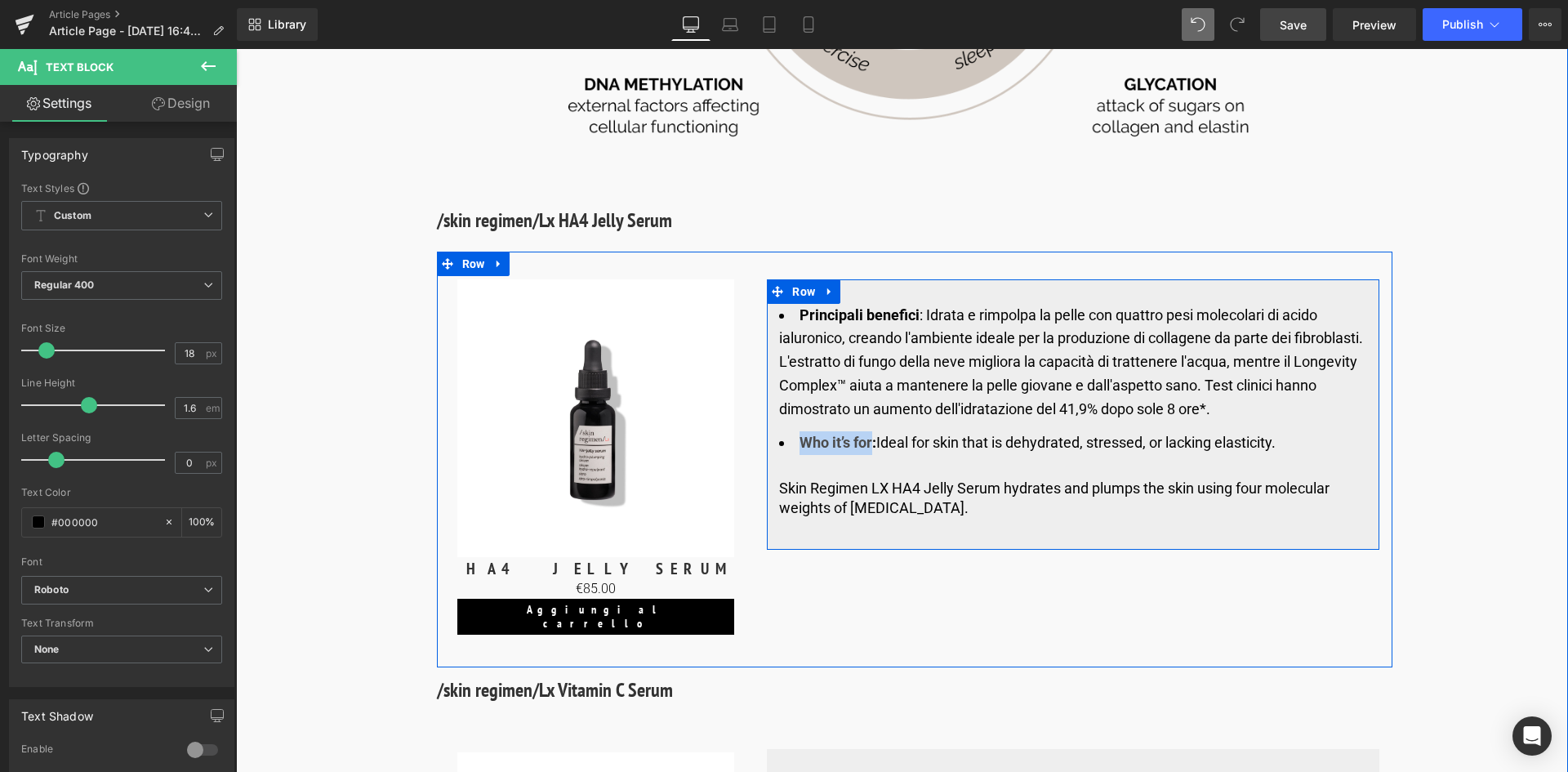
click at [865, 434] on strong "Who it’s for:" at bounding box center [838, 442] width 77 height 17
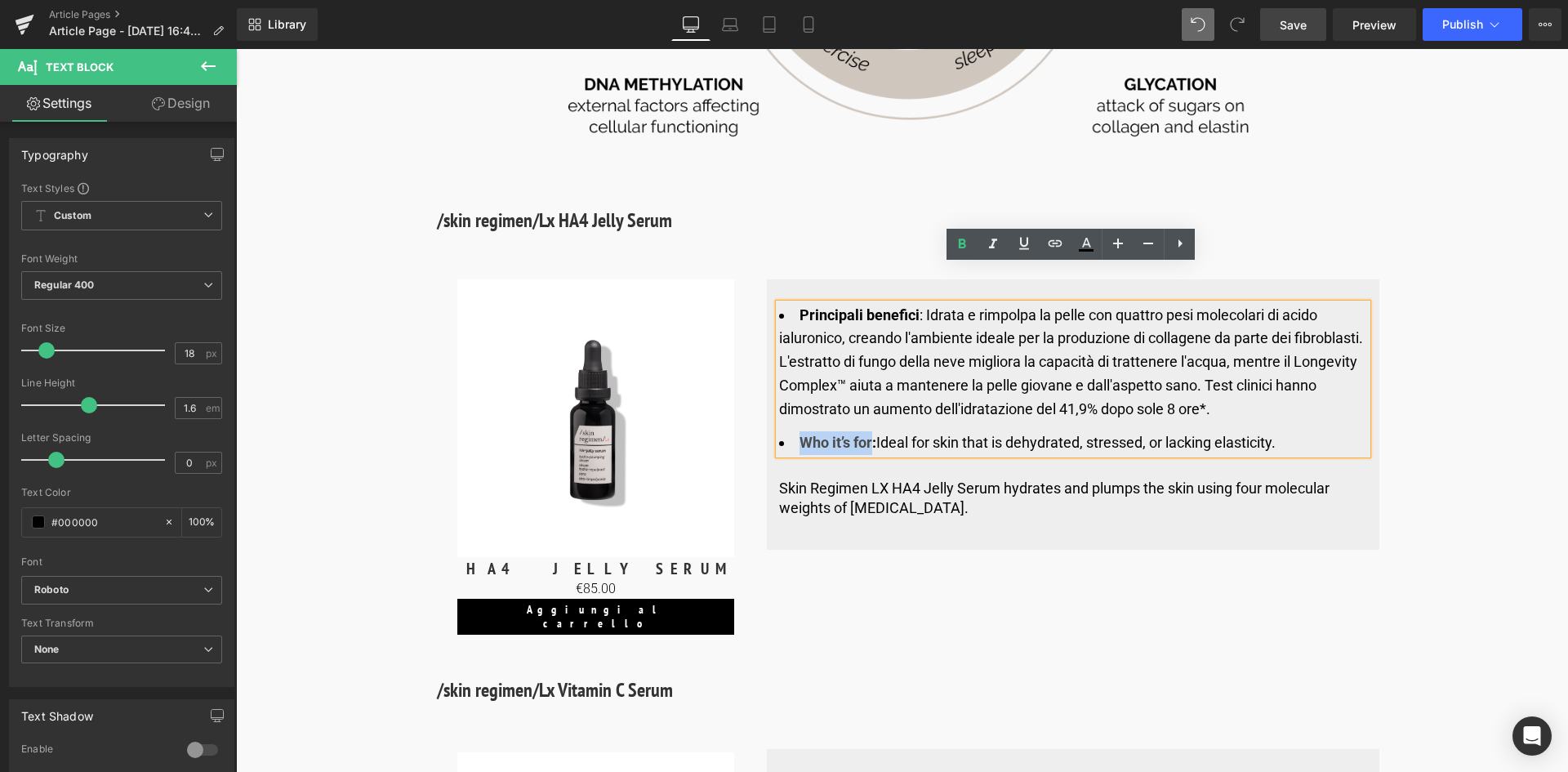
drag, startPoint x: 872, startPoint y: 404, endPoint x: 799, endPoint y: 404, distance: 73.0
click at [800, 434] on strong "Who it’s for:" at bounding box center [838, 442] width 77 height 17
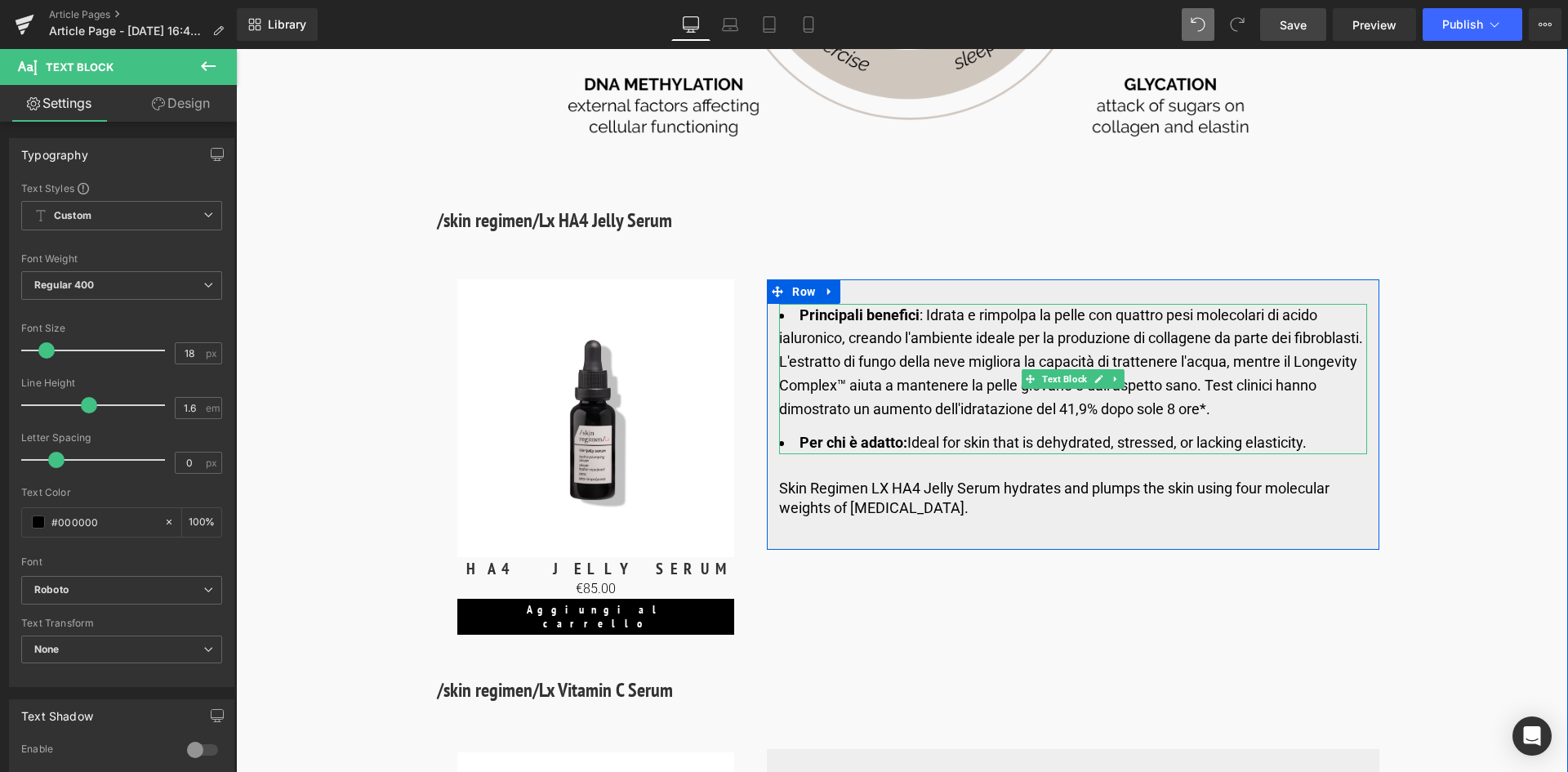
click at [1315, 432] on li "Per [PERSON_NAME]: Ideal for skin that is dehydrated, stressed, or lacking elas…" at bounding box center [1073, 443] width 588 height 24
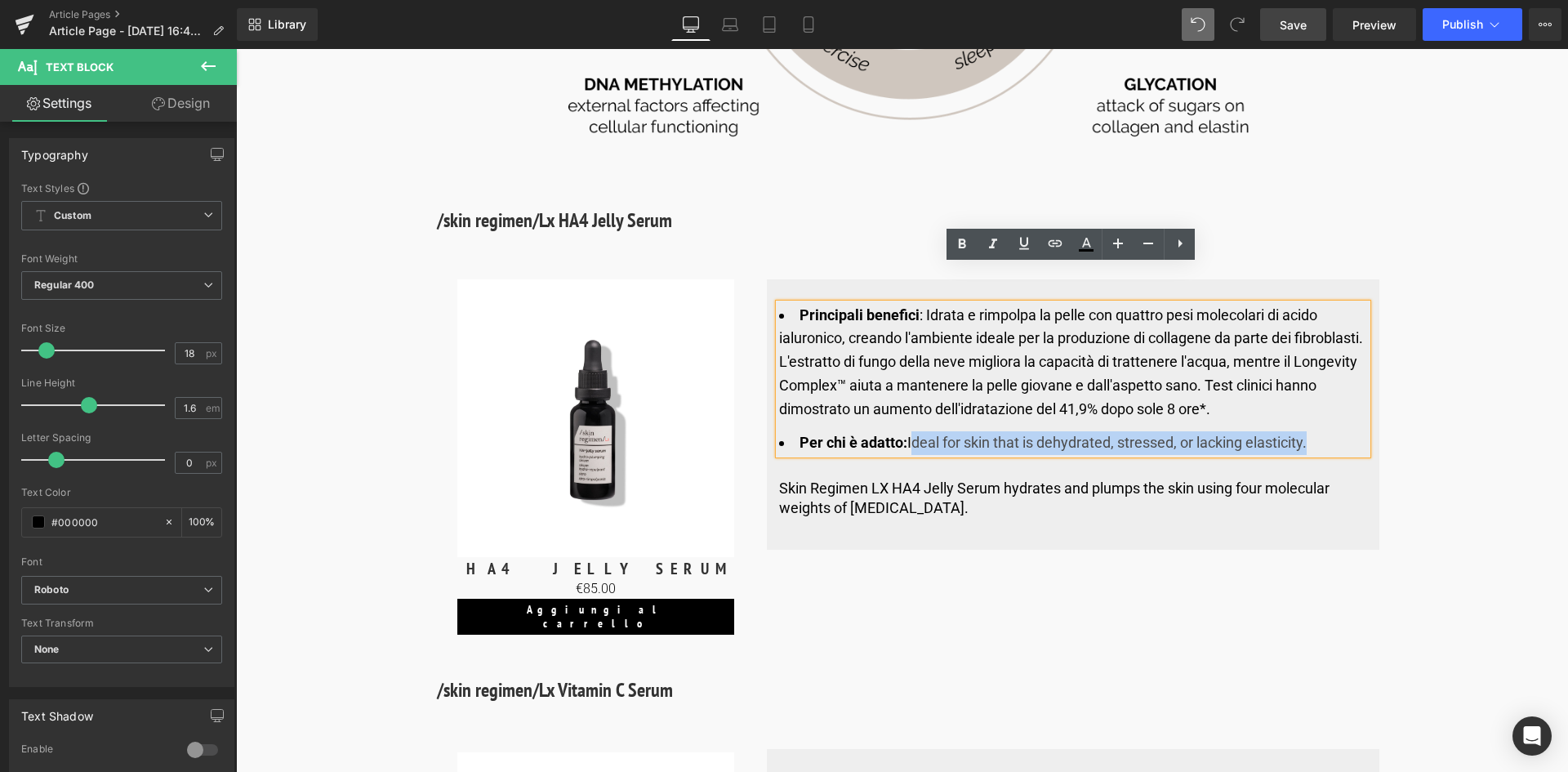
drag, startPoint x: 1253, startPoint y: 406, endPoint x: 908, endPoint y: 402, distance: 345.0
click at [908, 432] on li "Per [PERSON_NAME]: Ideal for skin that is dehydrated, stressed, or lacking elas…" at bounding box center [1073, 443] width 588 height 24
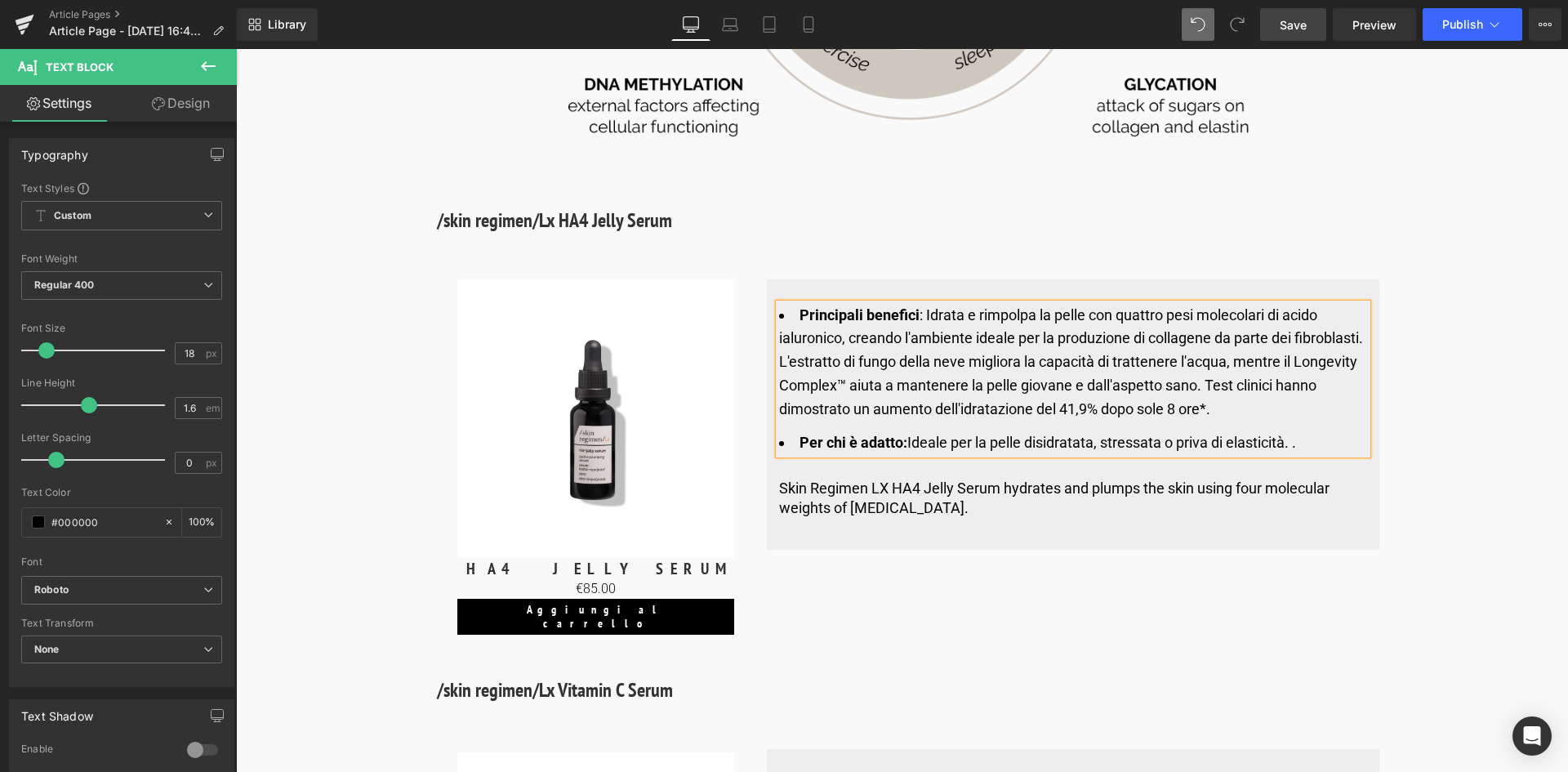
click at [857, 434] on strong "Per chi è adatto:" at bounding box center [854, 442] width 108 height 17
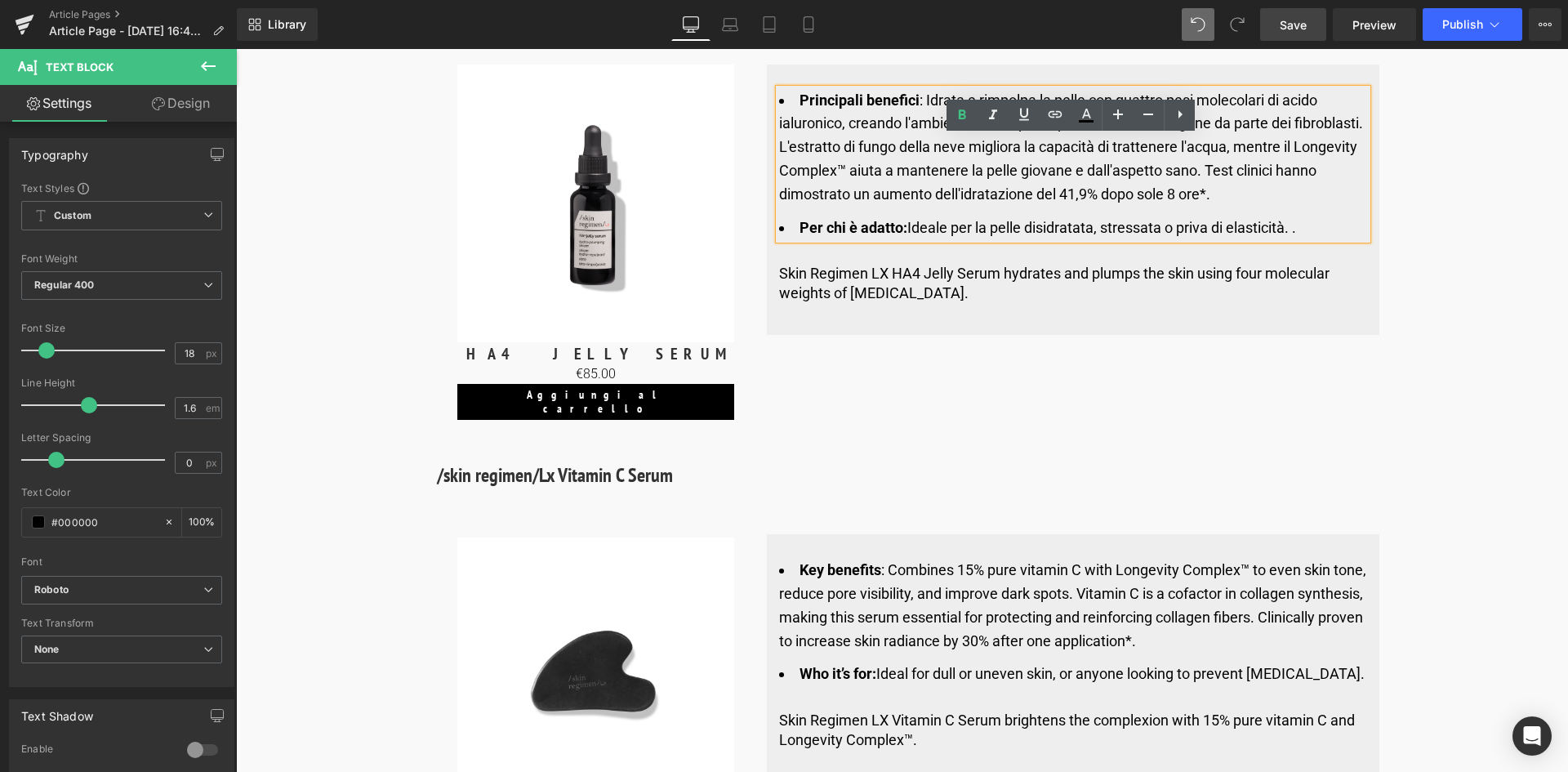
scroll to position [5875, 0]
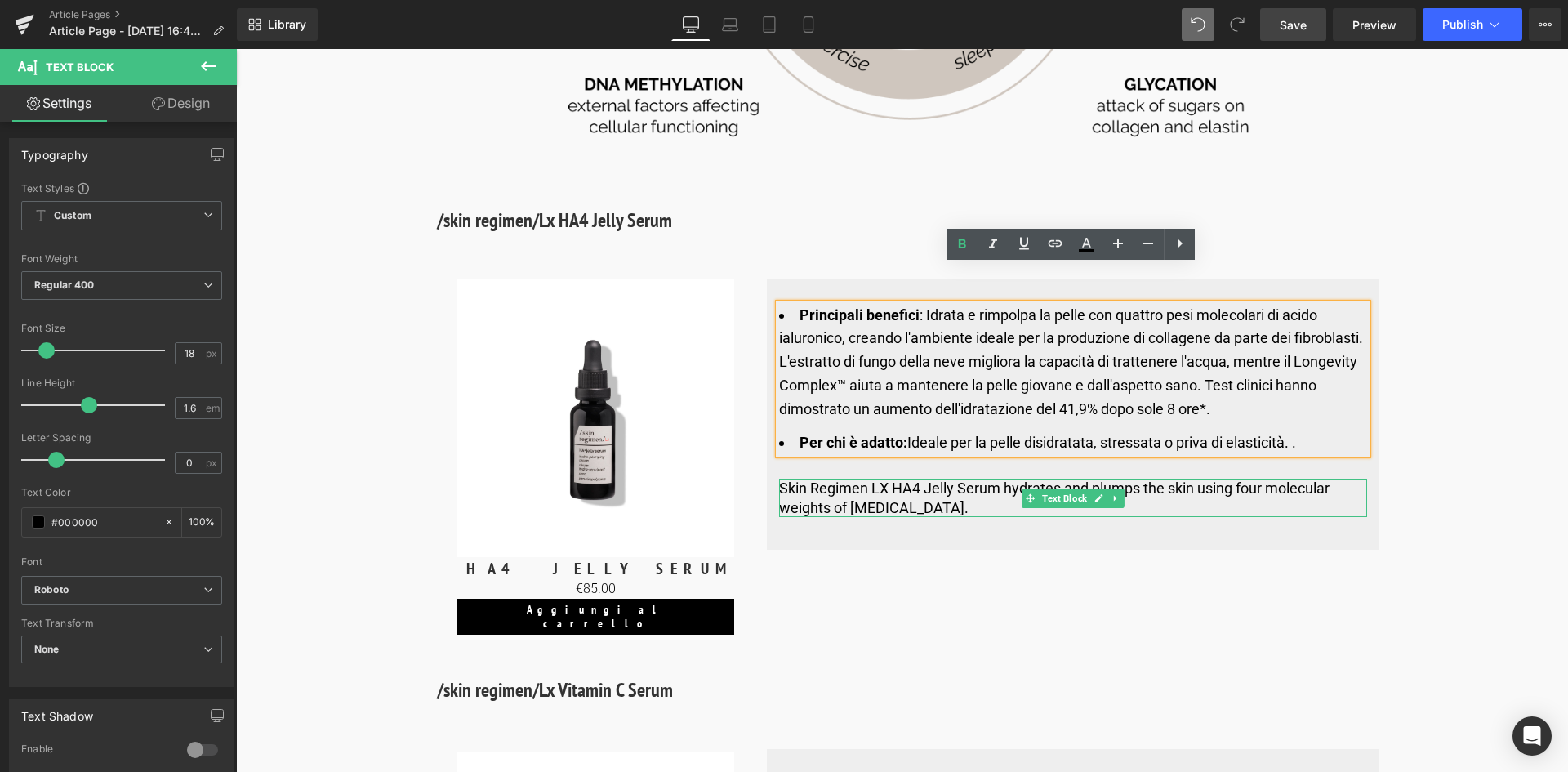
click at [926, 479] on p "Skin Regimen LX HA4 Jelly Serum hydrates and plumps the skin using four molecul…" at bounding box center [1073, 498] width 588 height 39
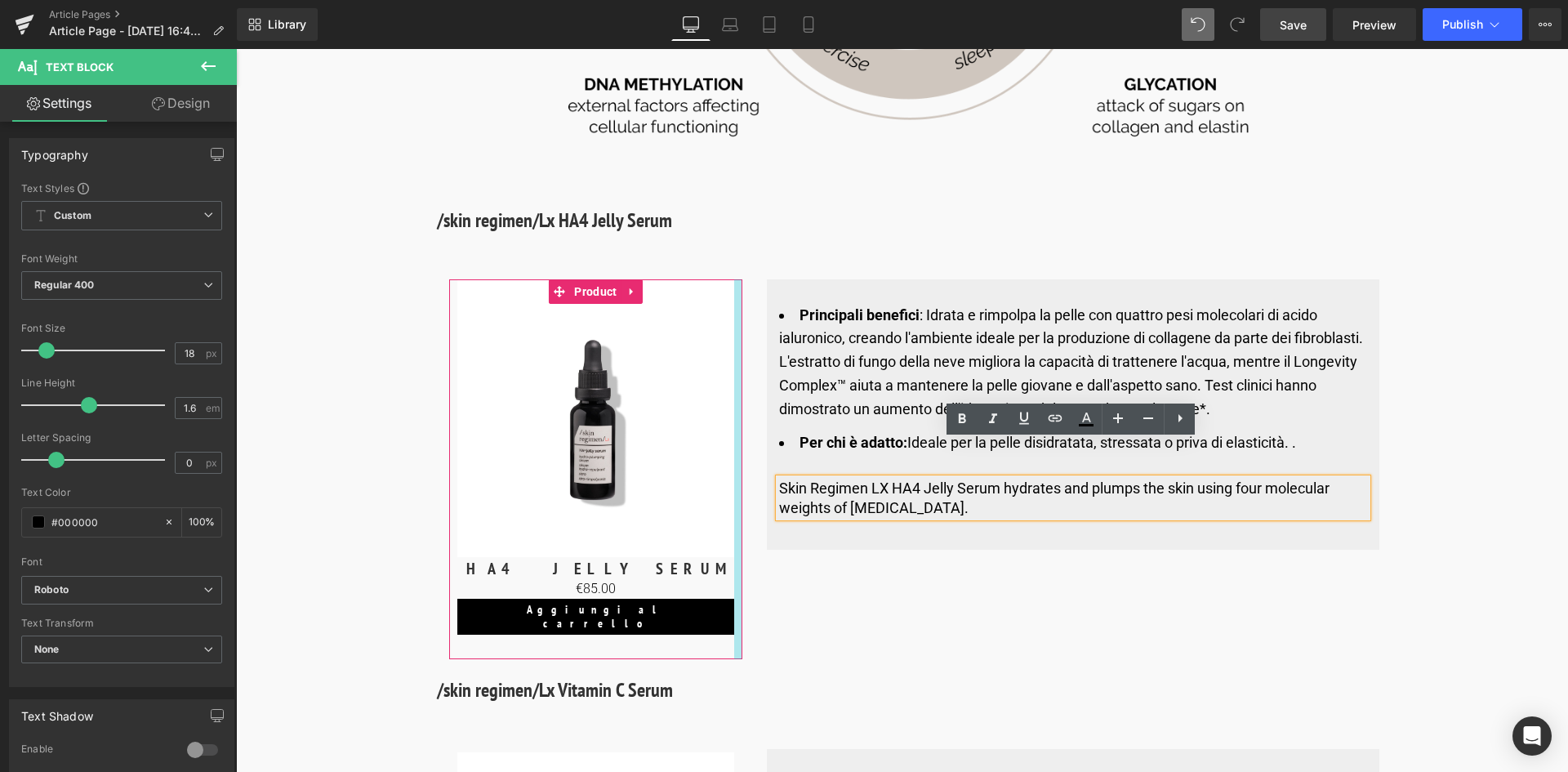
drag, startPoint x: 979, startPoint y: 473, endPoint x: 739, endPoint y: 423, distance: 245.2
click at [739, 423] on div "Sale Off (P) Image HA4 JELLY SERUM (P) Title €0 €85.00 (P) Price Aggiungi [PERS…" at bounding box center [915, 460] width 955 height 417
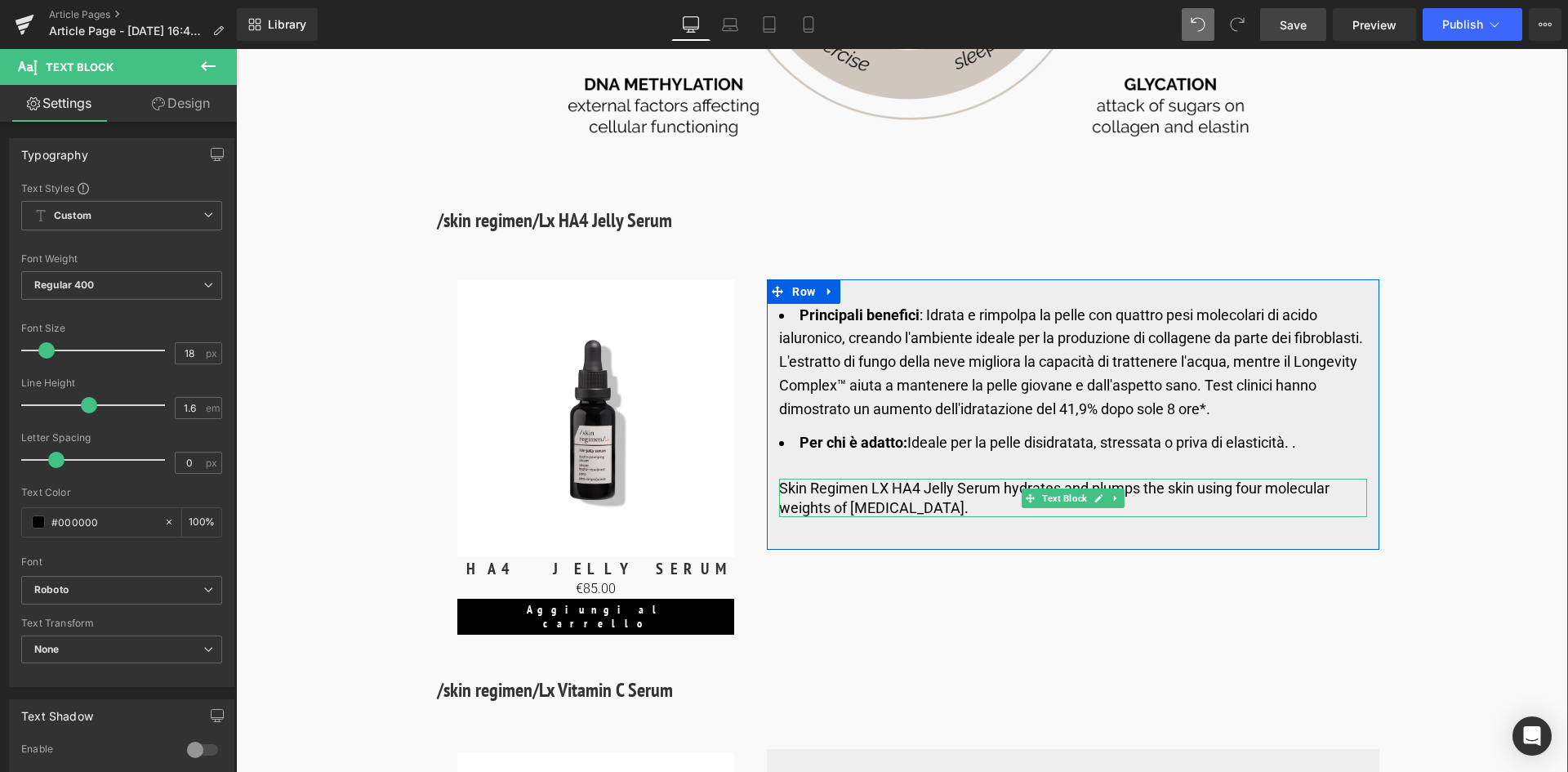
click at [889, 479] on p "Skin Regimen LX HA4 Jelly Serum hydrates and plumps the skin using four molecul…" at bounding box center [1073, 498] width 588 height 39
click at [964, 479] on p "Skin Regimen Lx HA4 Jelly Serum hydrates and plumps the skin using four molecul…" at bounding box center [1073, 498] width 588 height 39
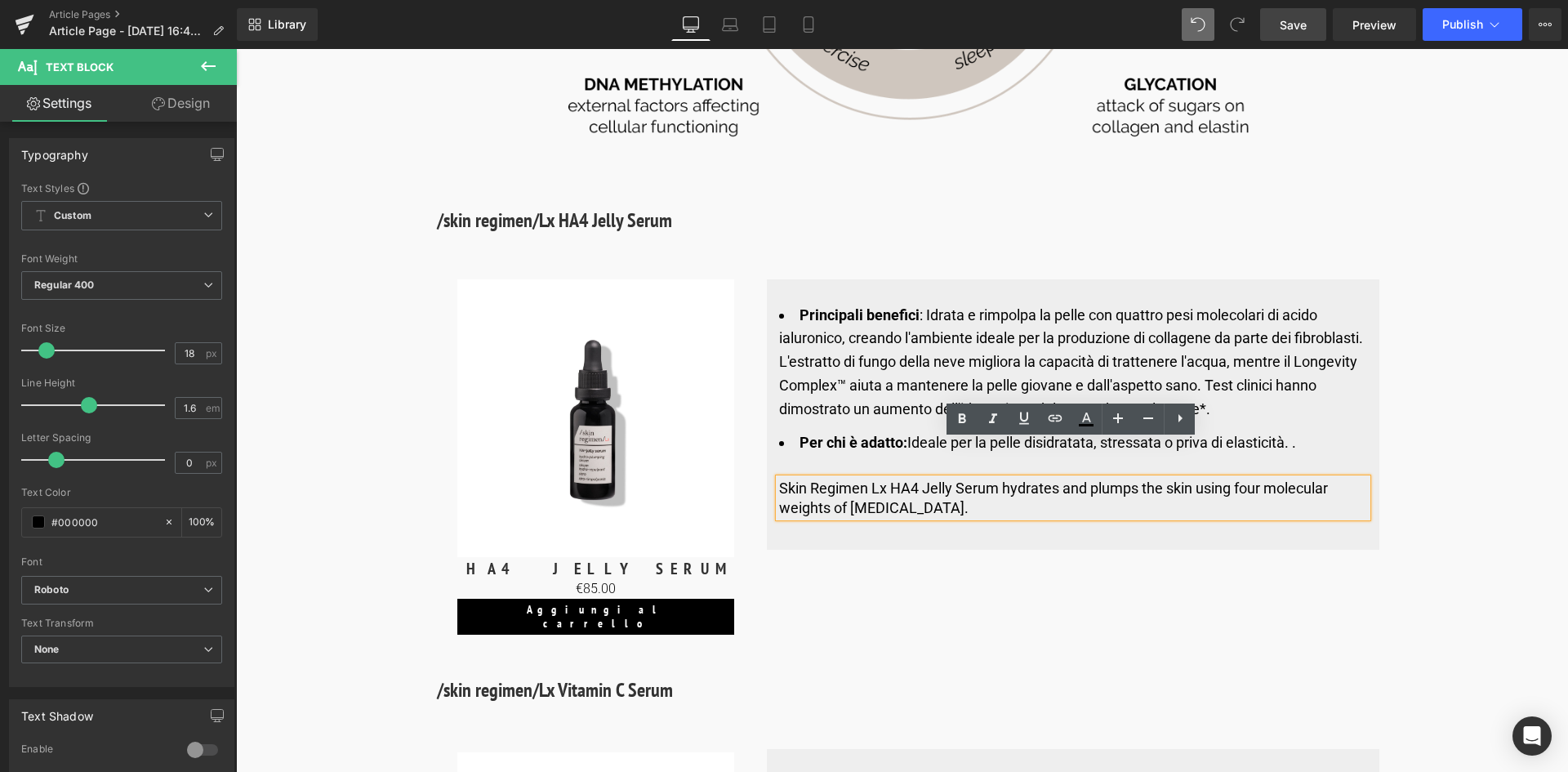
drag, startPoint x: 970, startPoint y: 471, endPoint x: 1003, endPoint y: 443, distance: 43.3
click at [1003, 479] on p "Skin Regimen Lx HA4 Jelly Serum hydrates and plumps the skin using four molecul…" at bounding box center [1073, 498] width 588 height 39
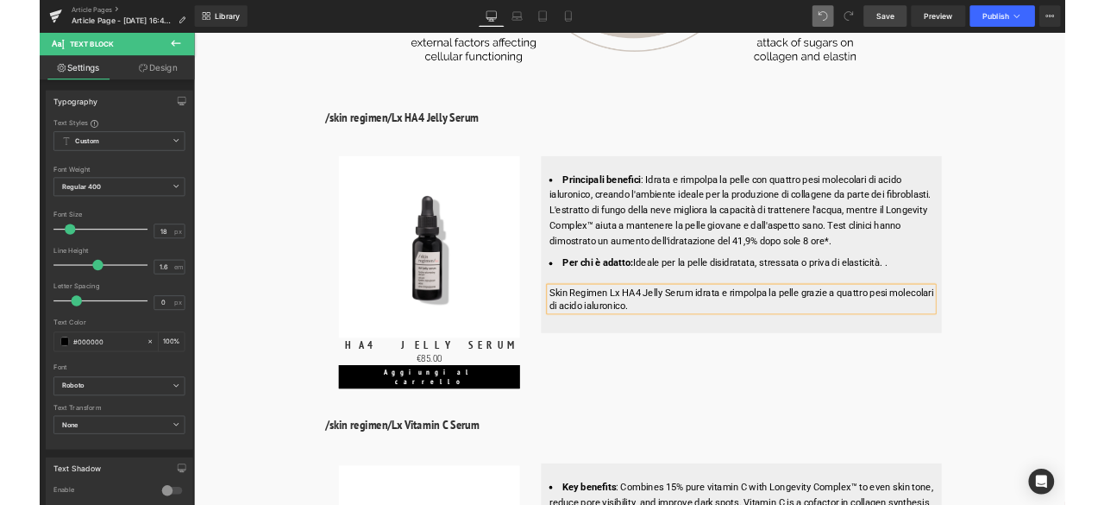
scroll to position [6288, 0]
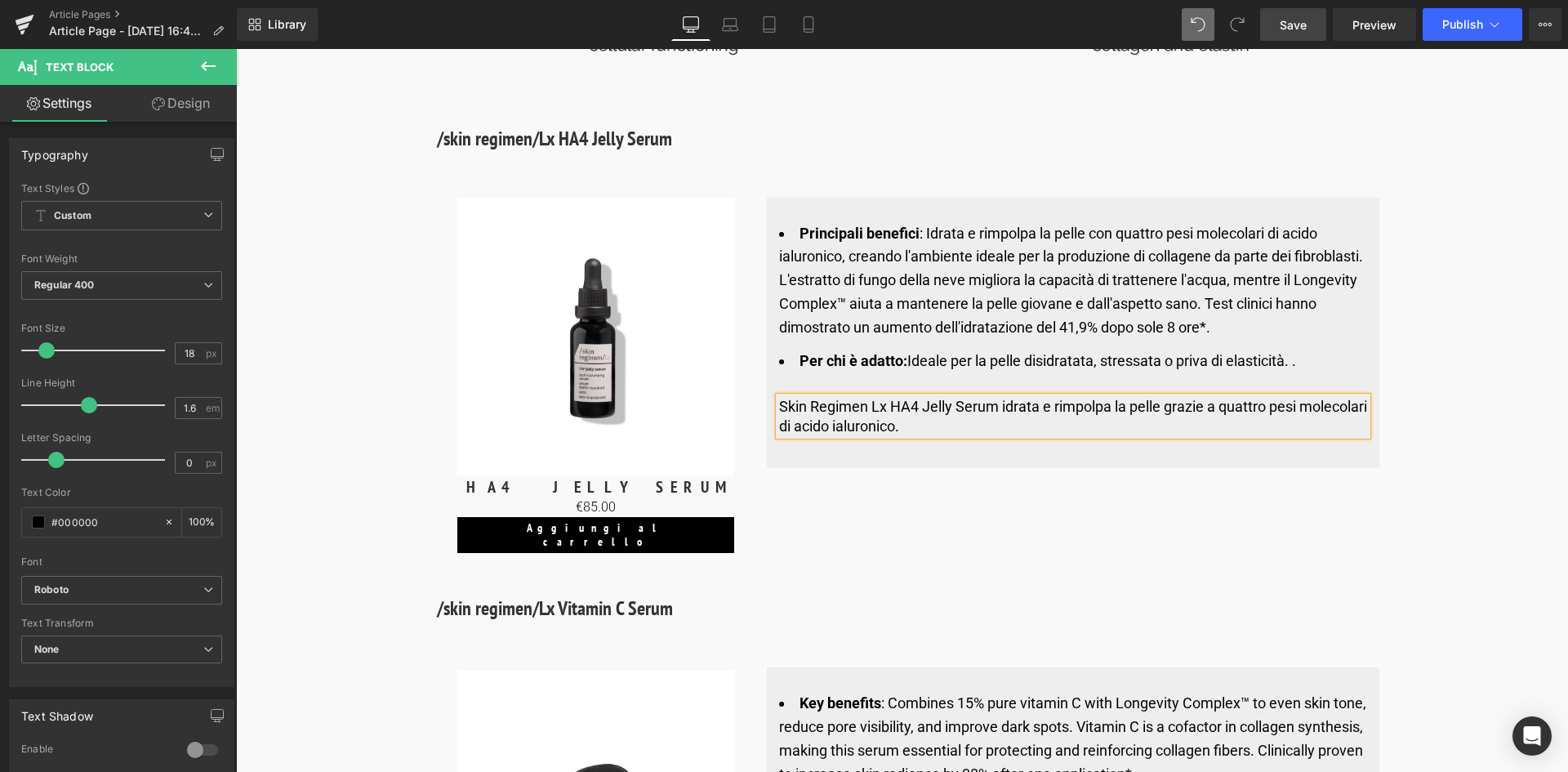
click at [1312, 28] on link "Save" at bounding box center [1293, 25] width 66 height 33
click at [1293, 20] on link "Save" at bounding box center [1293, 25] width 66 height 33
